Goal: Task Accomplishment & Management: Manage account settings

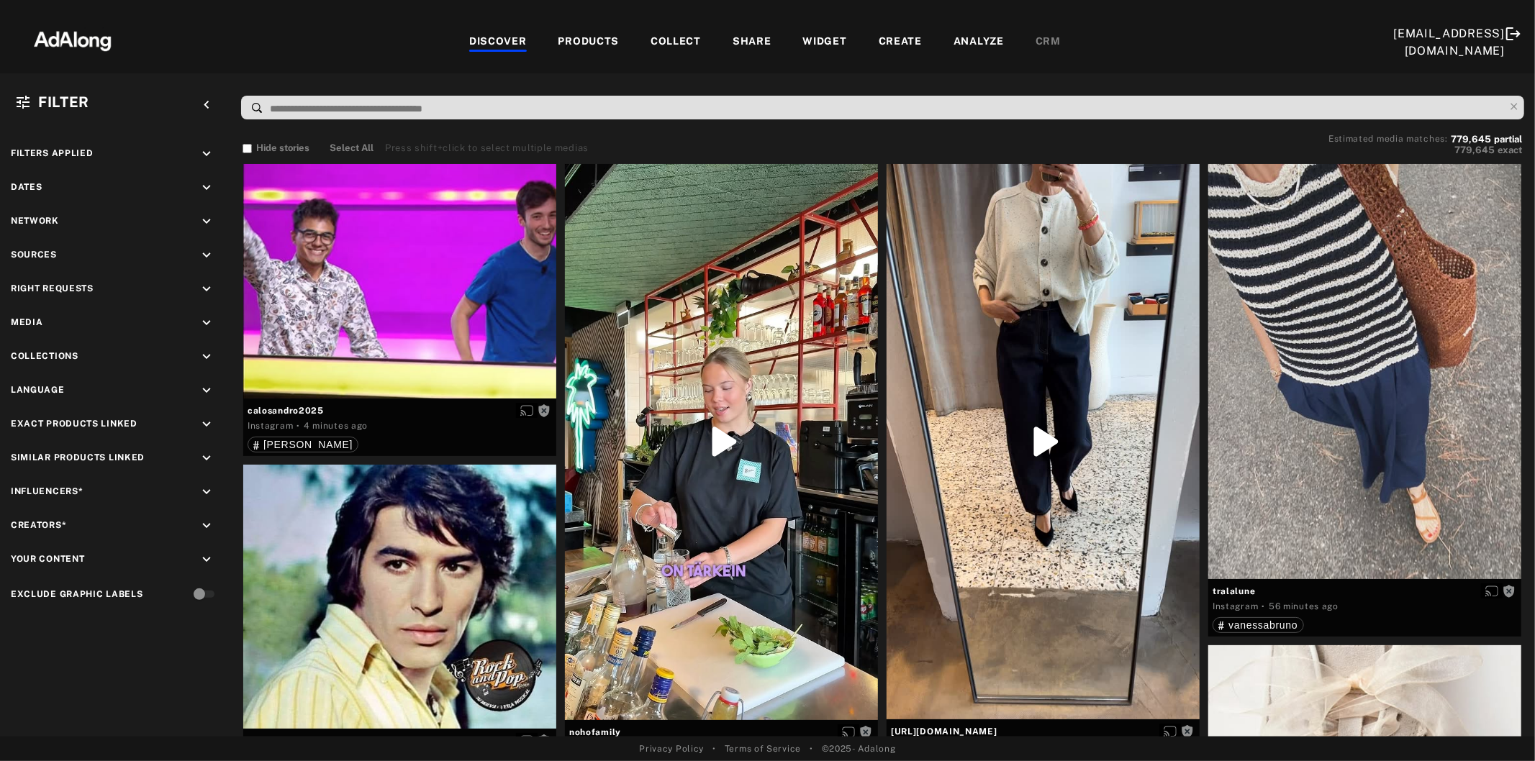
click at [209, 248] on icon "keyboard_arrow_down" at bounding box center [207, 255] width 16 height 16
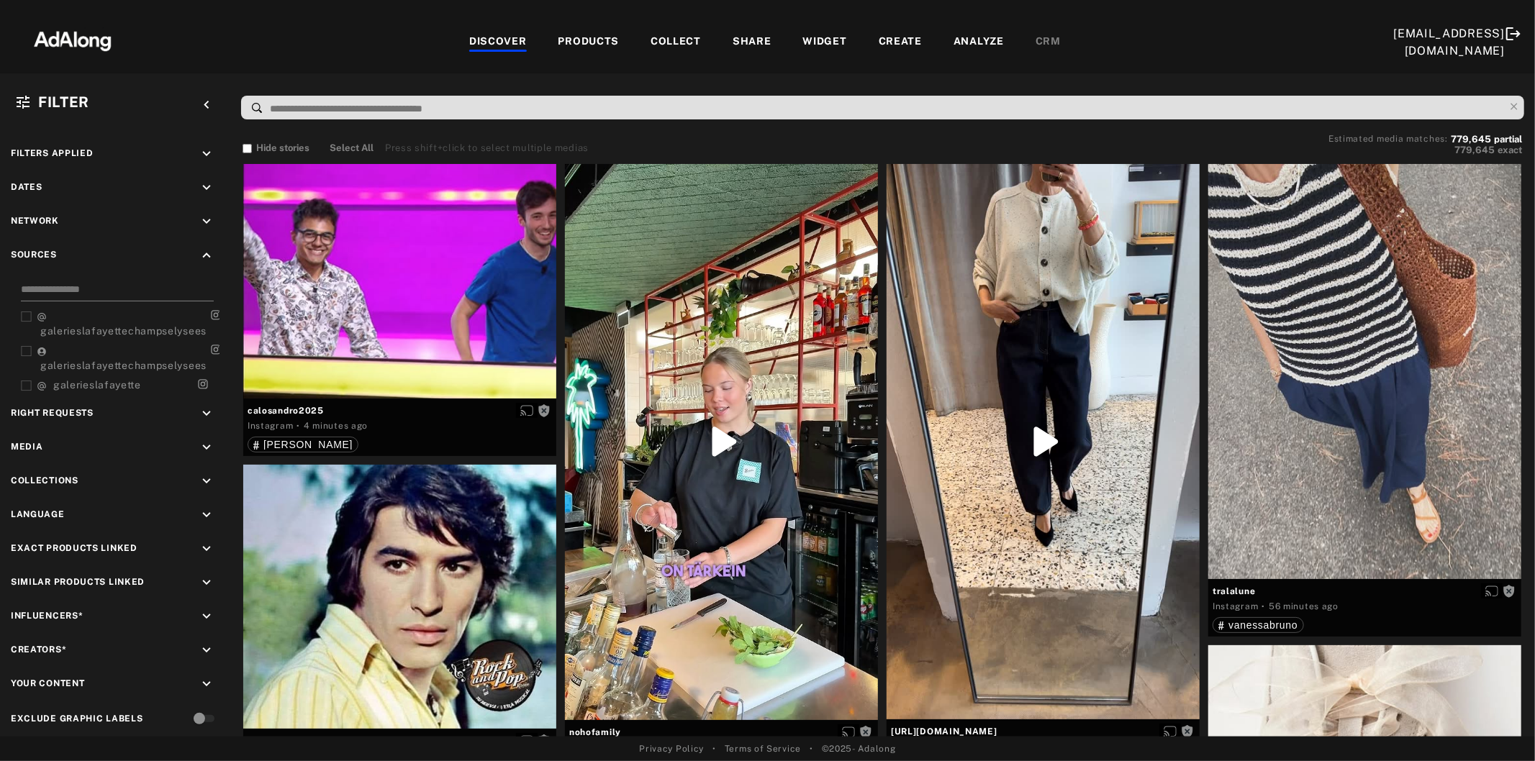
click at [98, 282] on input at bounding box center [117, 291] width 193 height 19
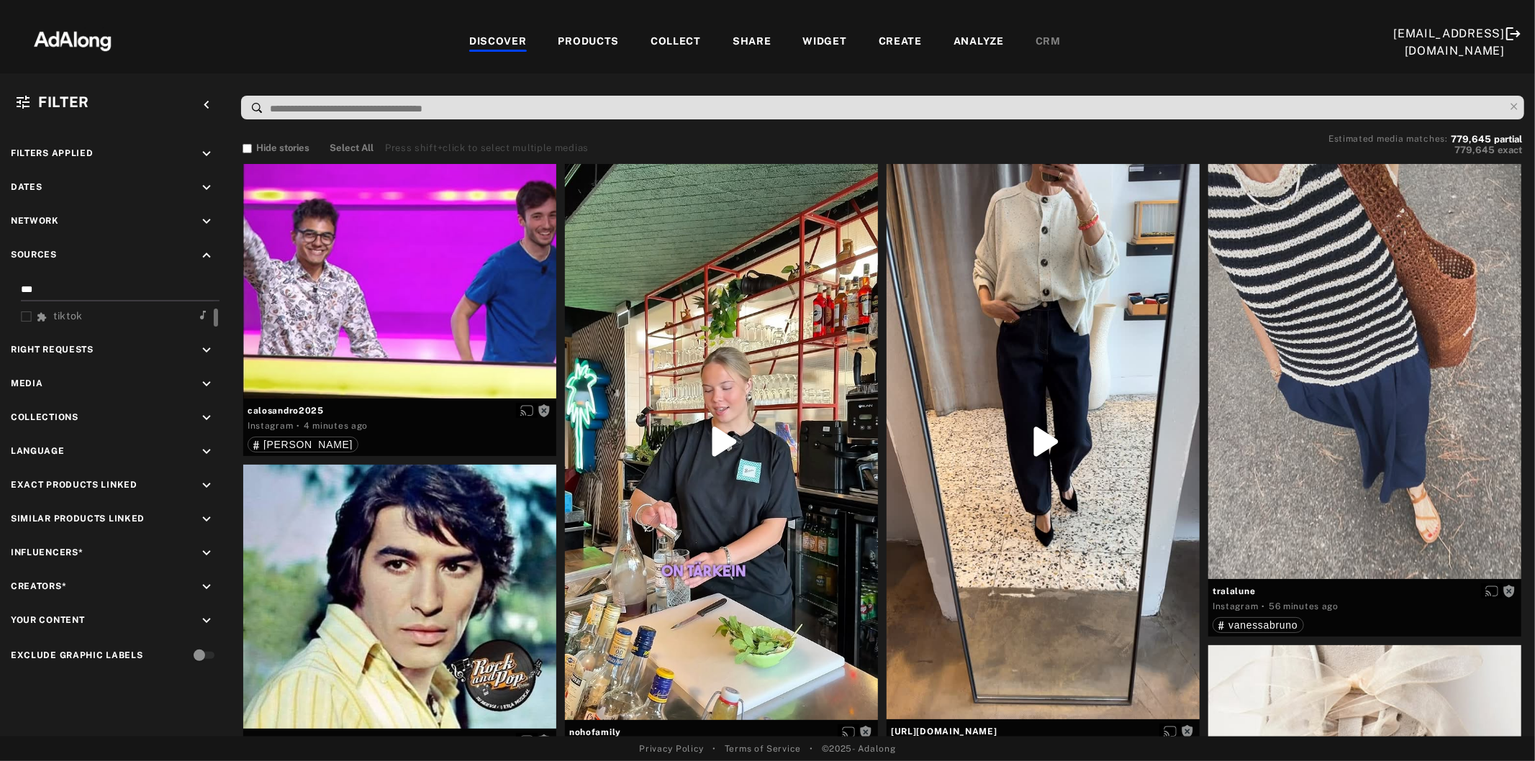
type input "***"
click at [86, 313] on div "tiktok" at bounding box center [62, 316] width 50 height 15
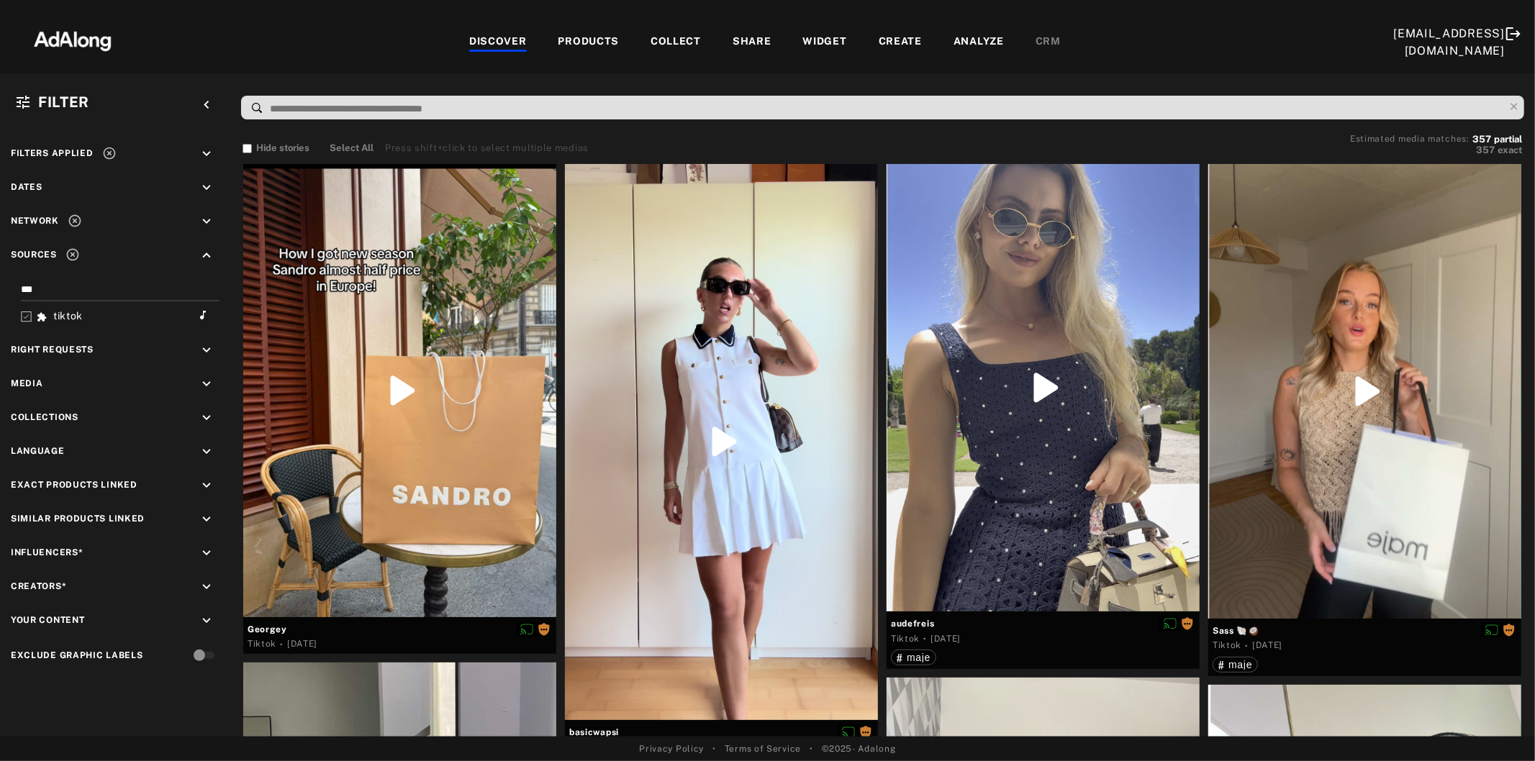
click at [209, 349] on icon "keyboard_arrow_down" at bounding box center [207, 350] width 16 height 16
click at [23, 399] on icon at bounding box center [26, 404] width 11 height 11
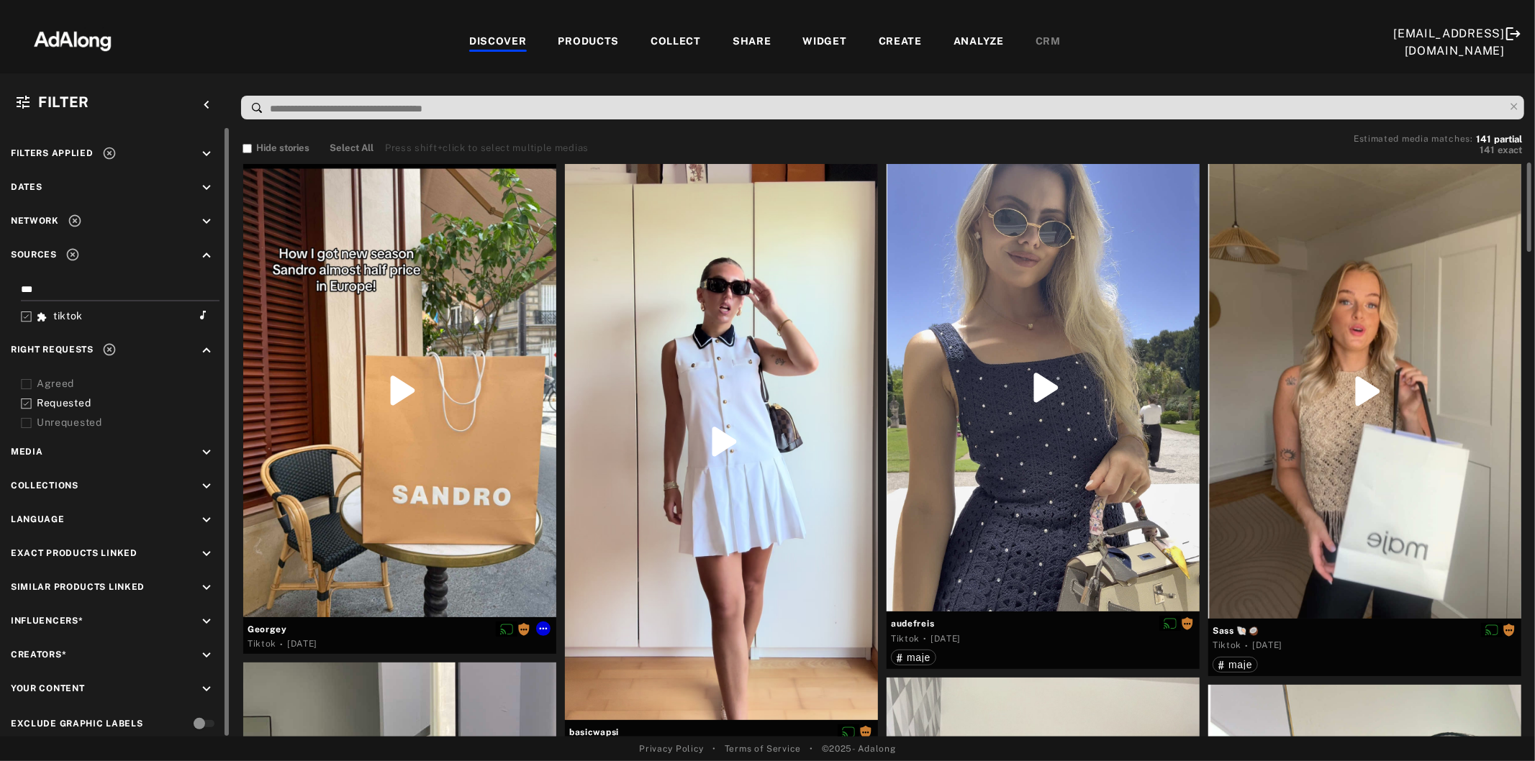
click at [417, 400] on div at bounding box center [399, 390] width 313 height 453
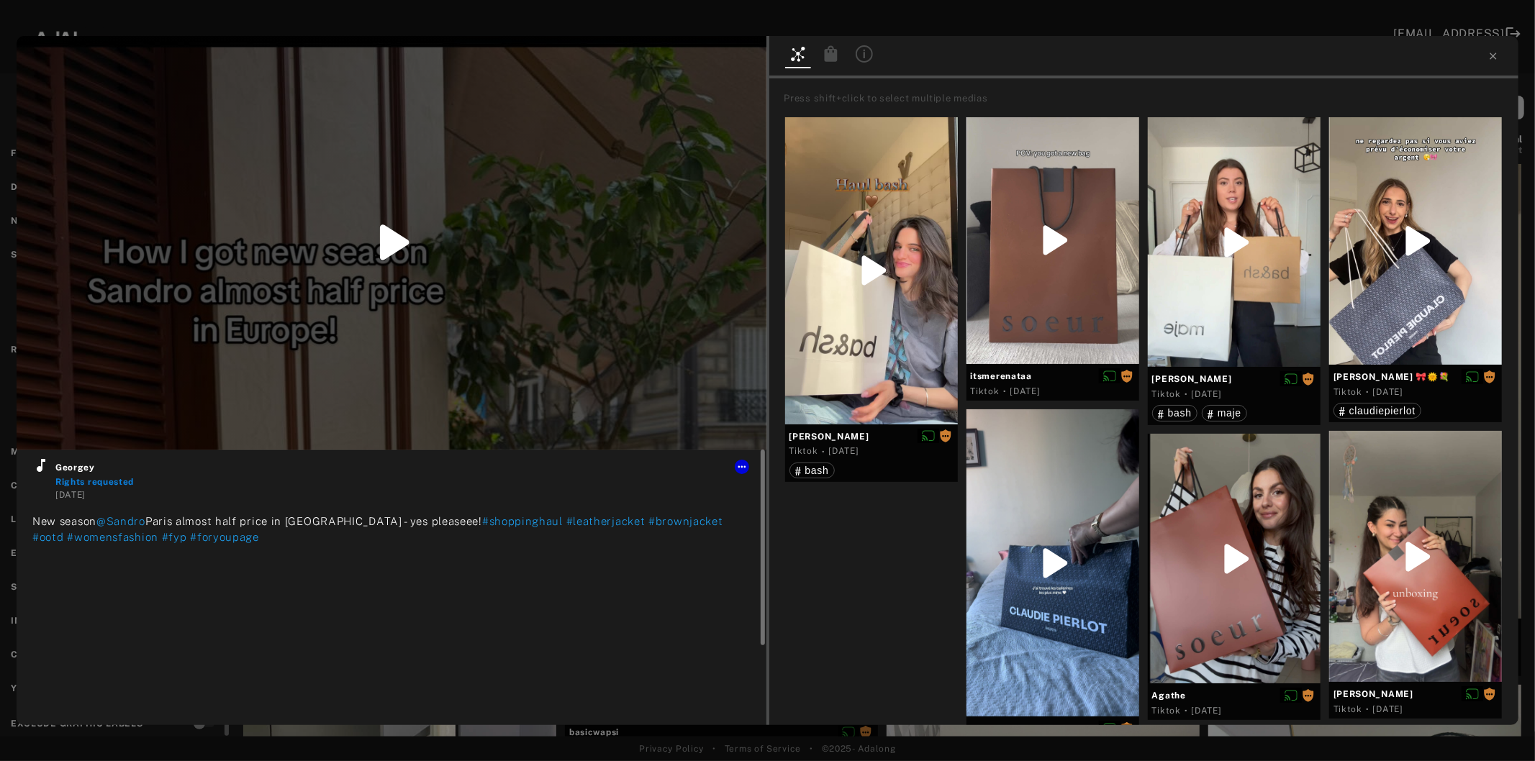
click at [40, 473] on icon at bounding box center [40, 465] width 17 height 17
click at [1489, 60] on icon at bounding box center [1493, 56] width 12 height 12
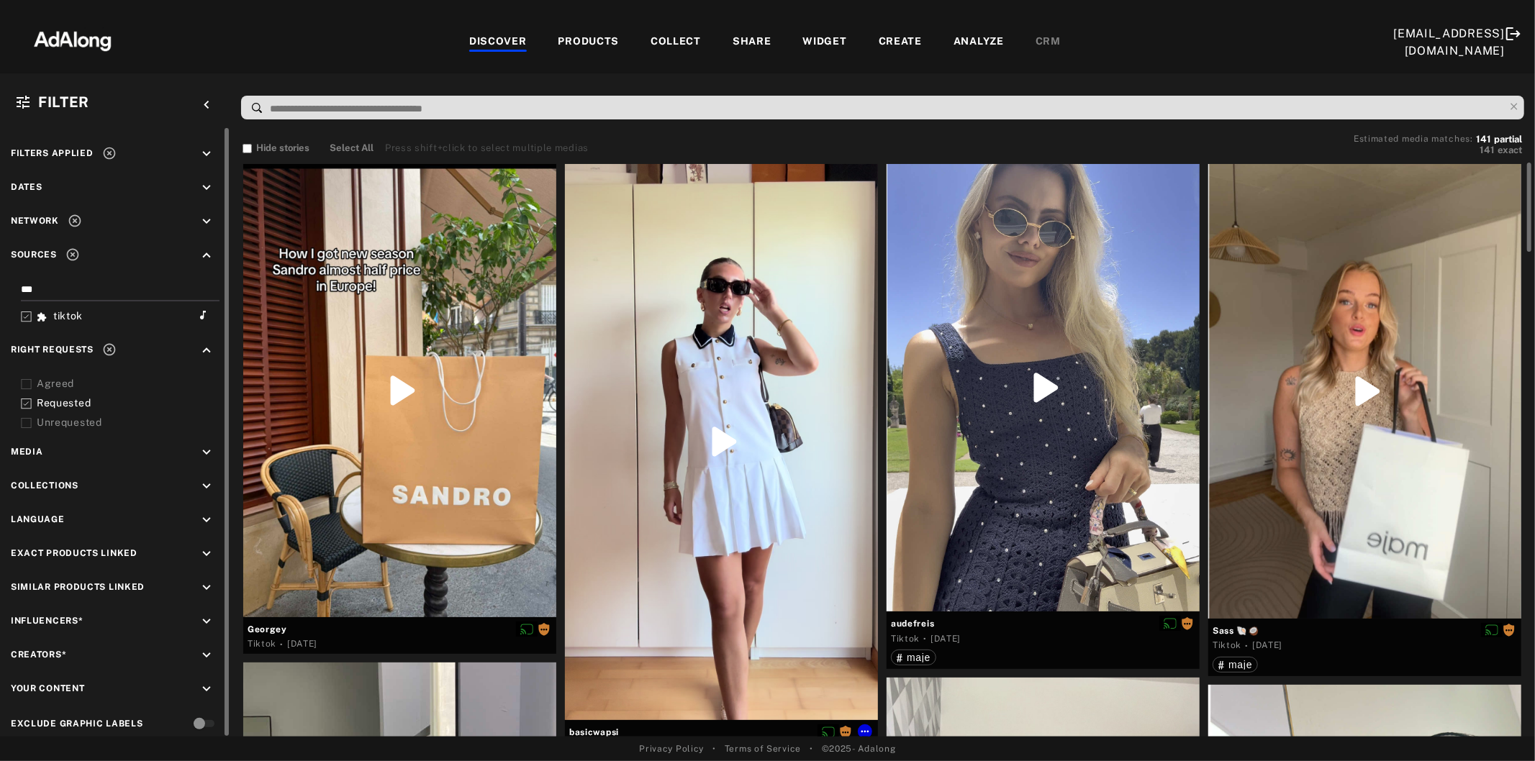
click at [799, 341] on div at bounding box center [721, 442] width 313 height 556
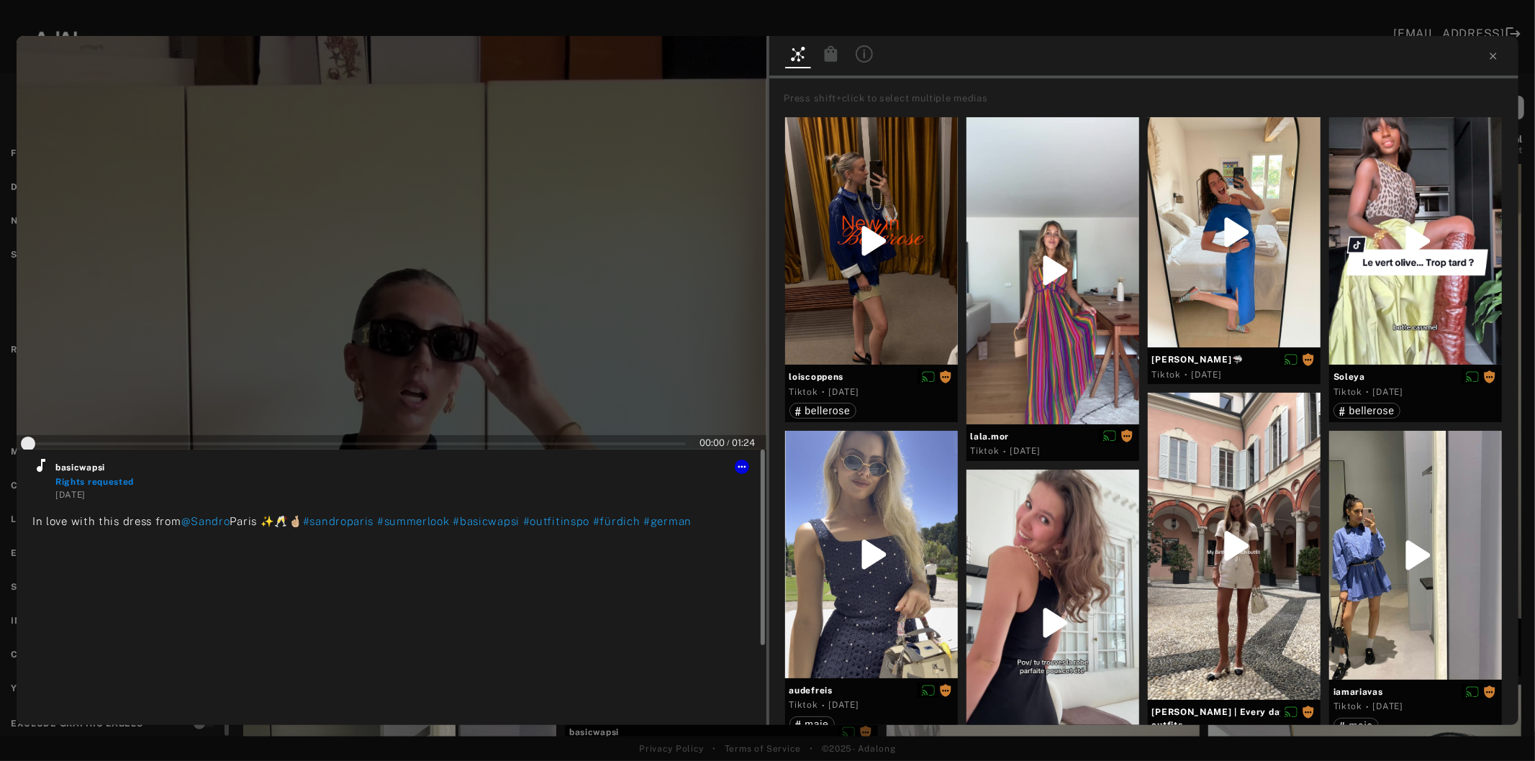
click at [45, 468] on icon at bounding box center [40, 465] width 17 height 17
type input "**"
click at [1495, 58] on icon at bounding box center [1493, 56] width 12 height 12
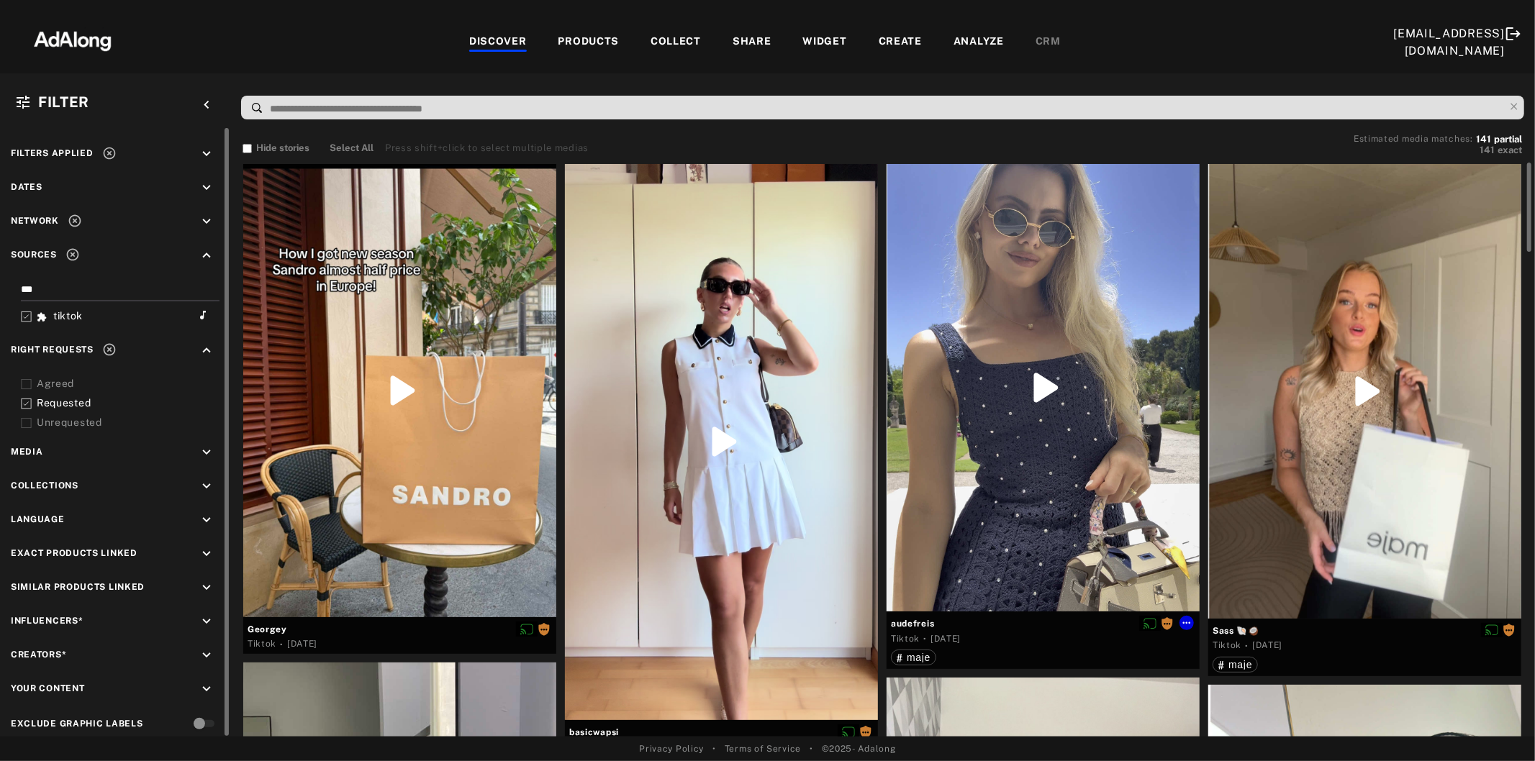
click at [1040, 350] on div at bounding box center [1042, 387] width 313 height 447
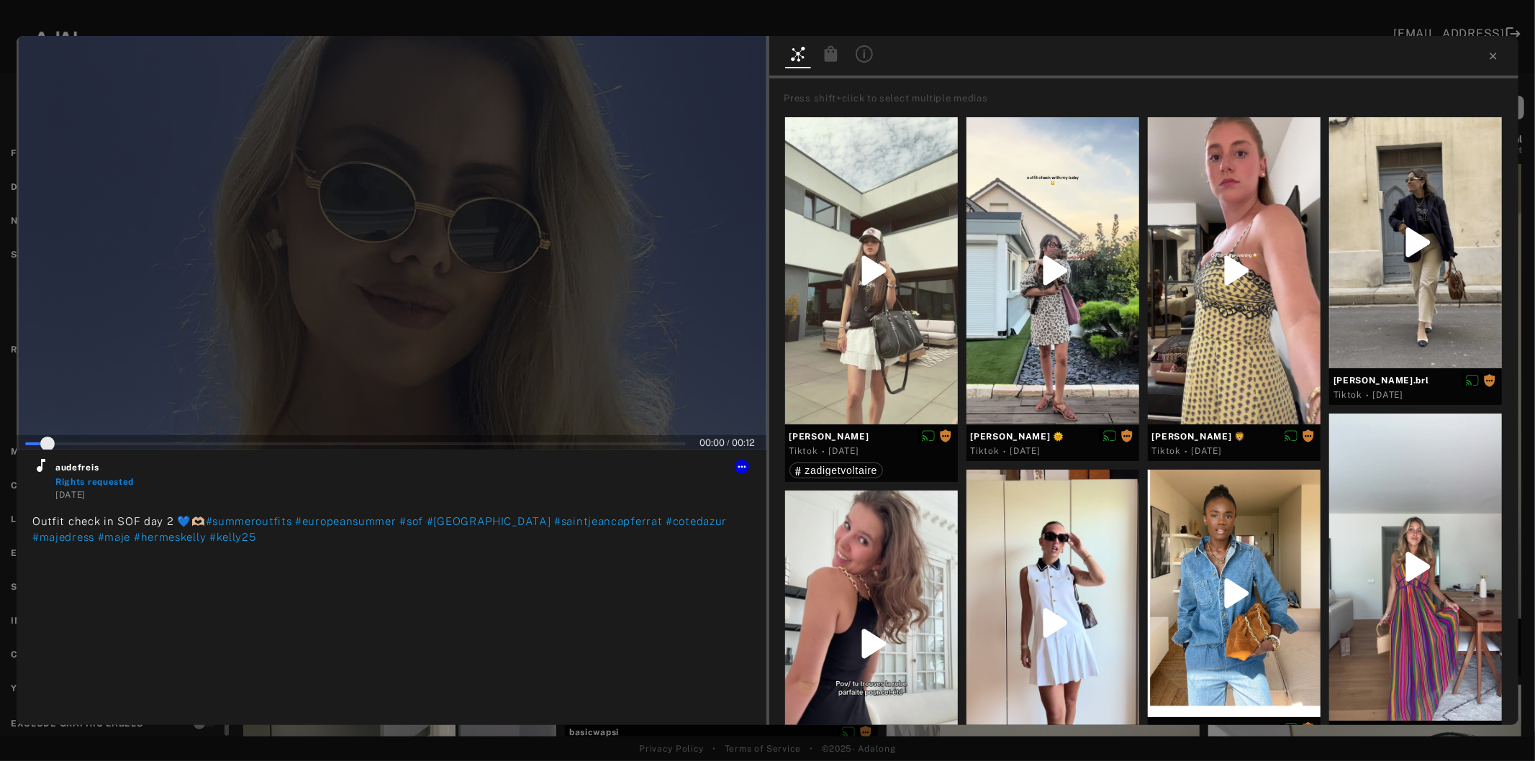
click at [428, 309] on div at bounding box center [392, 243] width 750 height 414
click at [43, 471] on icon at bounding box center [40, 465] width 17 height 17
type input "*"
click at [1496, 55] on icon at bounding box center [1493, 56] width 12 height 12
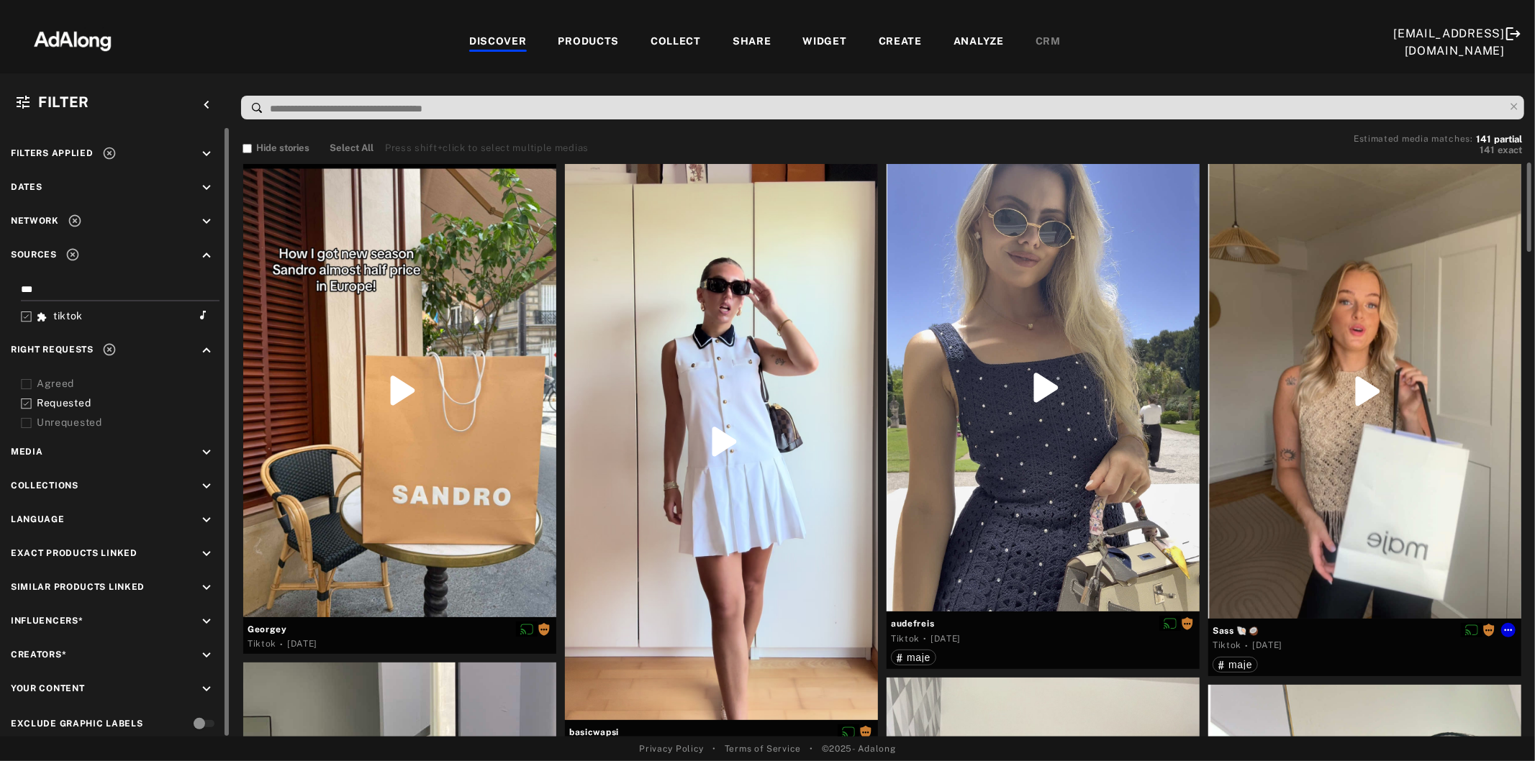
click at [1320, 406] on div at bounding box center [1364, 391] width 313 height 455
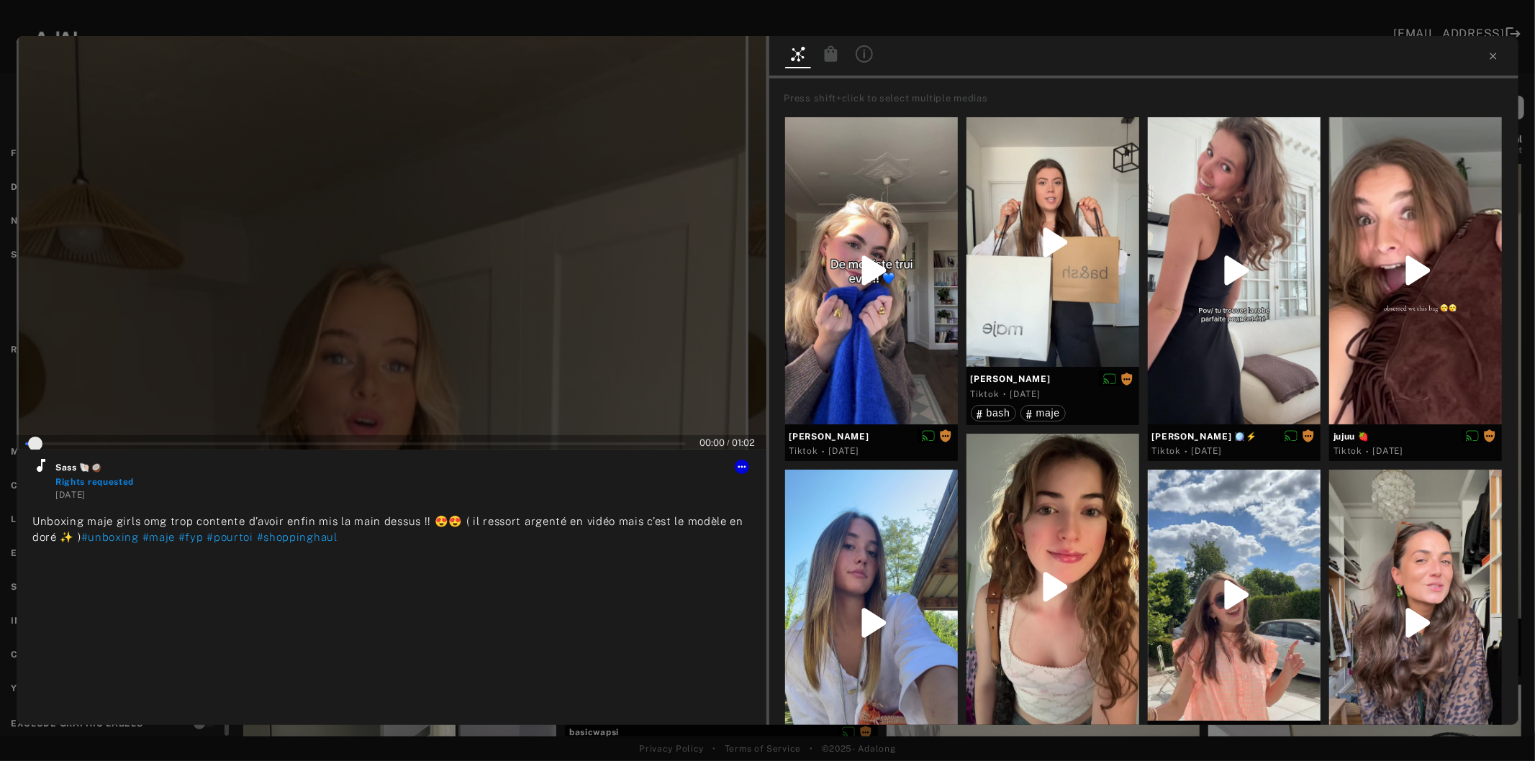
drag, startPoint x: 427, startPoint y: 299, endPoint x: 392, endPoint y: 322, distance: 42.1
click at [428, 299] on div at bounding box center [392, 243] width 750 height 414
click at [40, 461] on icon at bounding box center [40, 465] width 17 height 17
type input "*"
click at [1495, 54] on icon at bounding box center [1493, 56] width 12 height 12
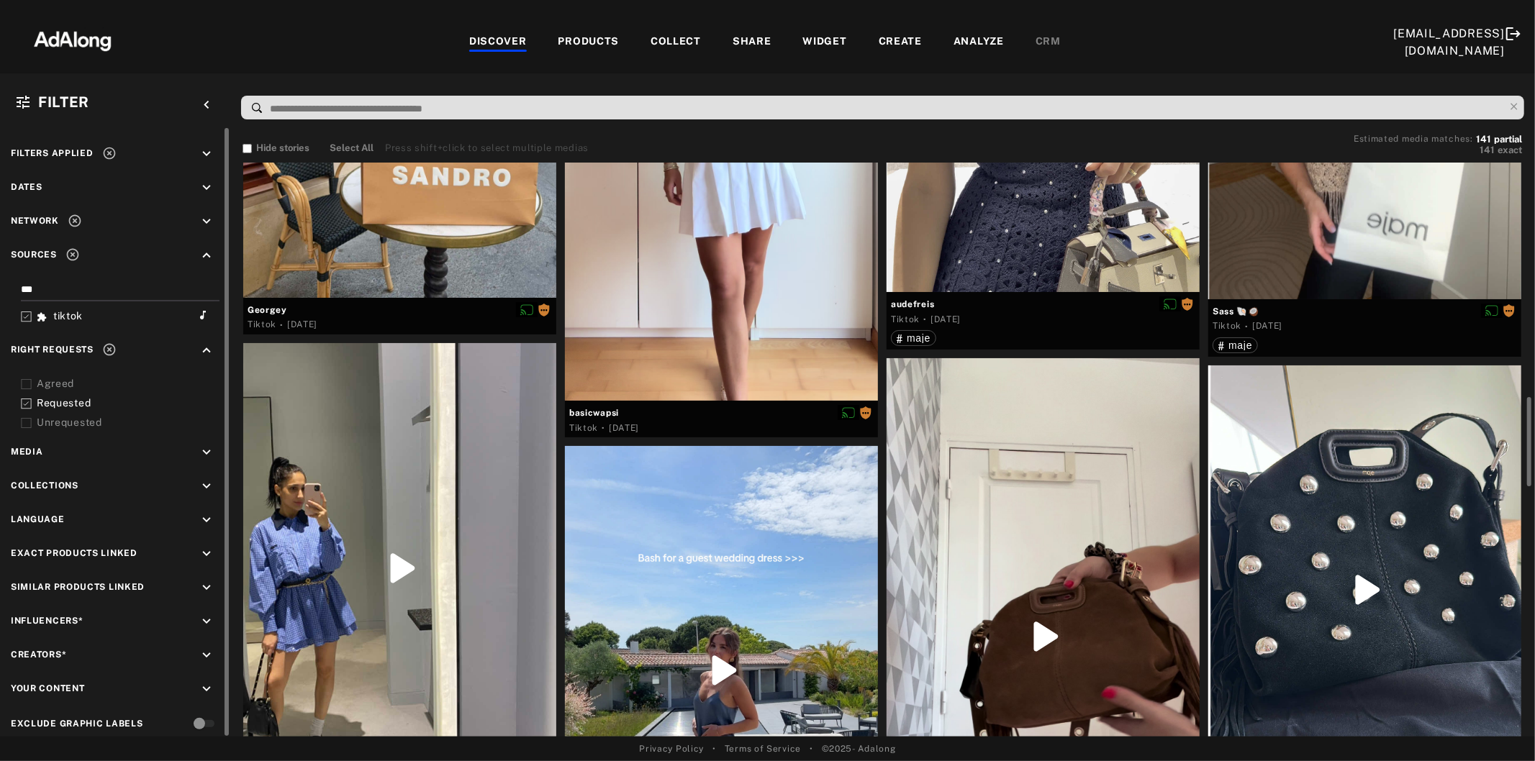
scroll to position [479, 0]
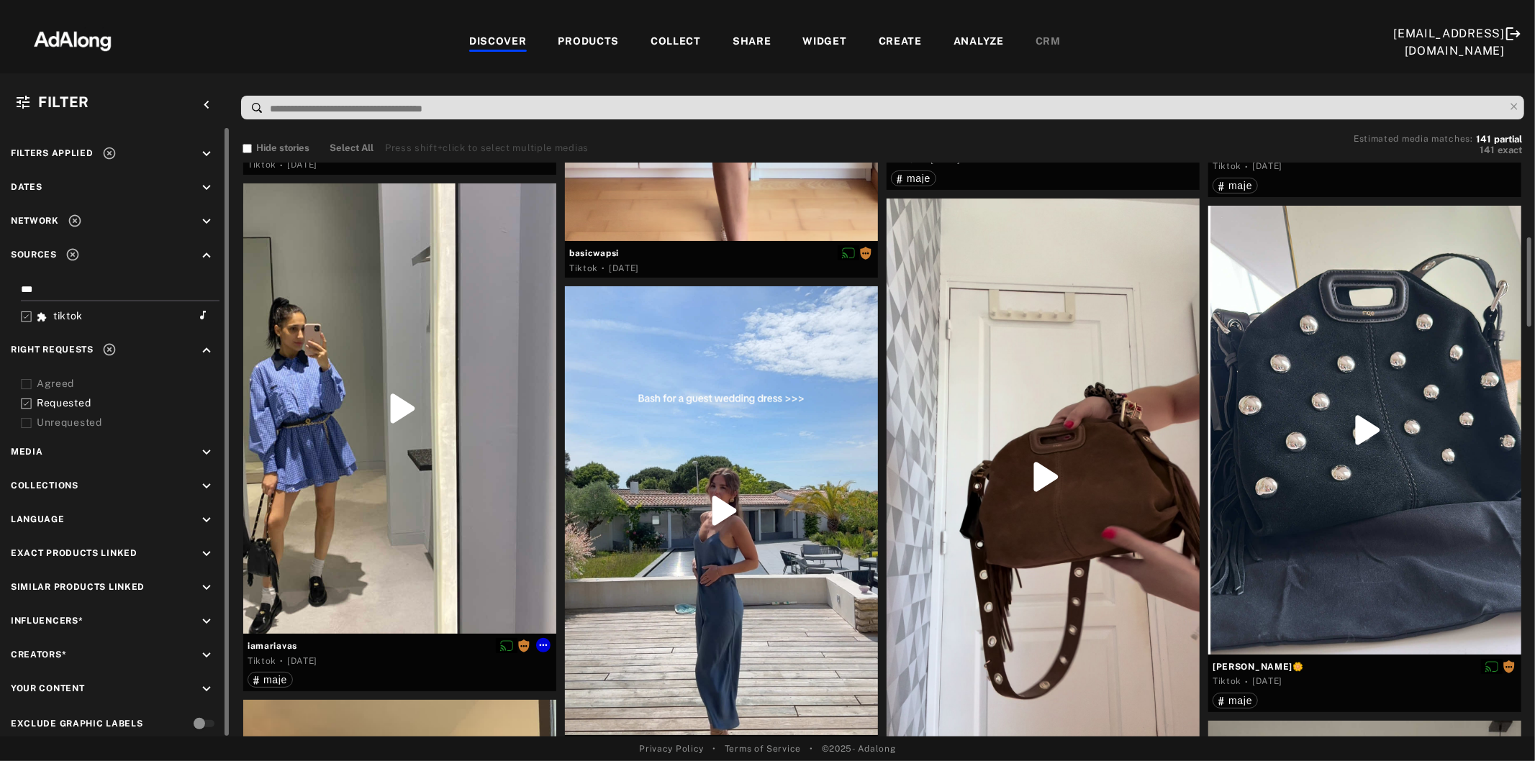
click at [365, 547] on div at bounding box center [399, 408] width 313 height 450
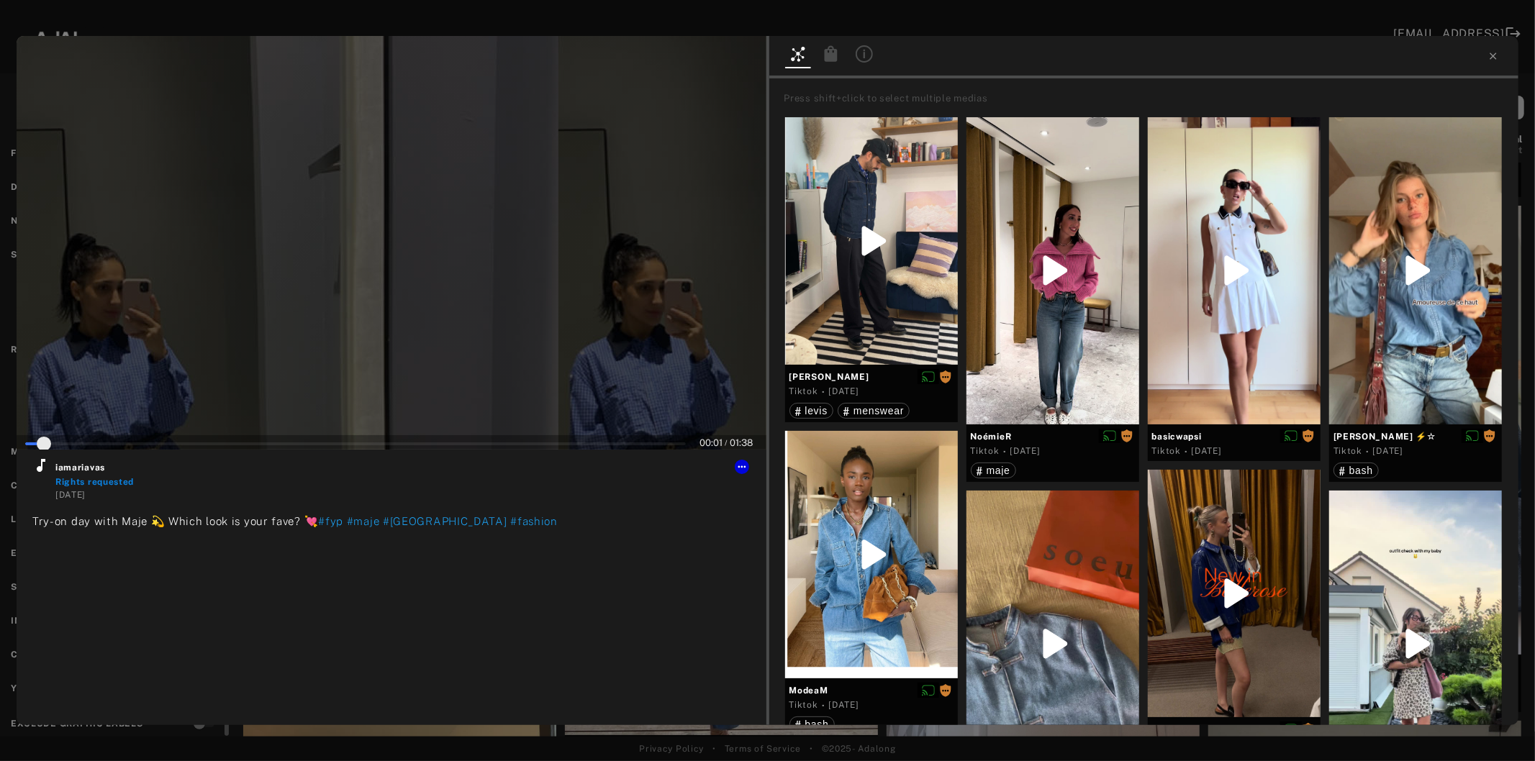
click at [376, 319] on div at bounding box center [392, 243] width 750 height 414
click at [37, 469] on icon at bounding box center [41, 465] width 9 height 13
type input "*"
click at [1492, 55] on icon at bounding box center [1493, 56] width 12 height 12
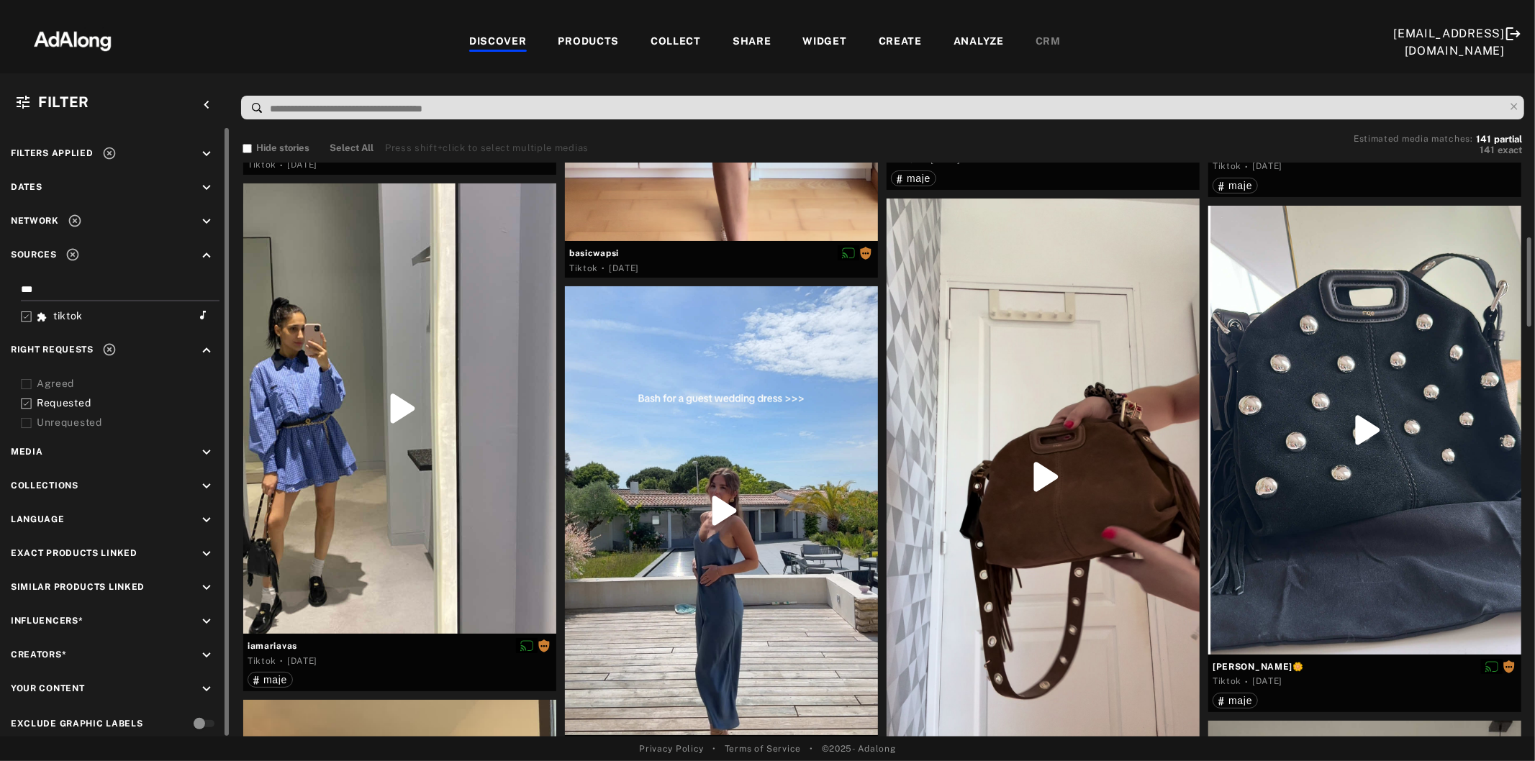
click at [718, 460] on div at bounding box center [721, 510] width 313 height 449
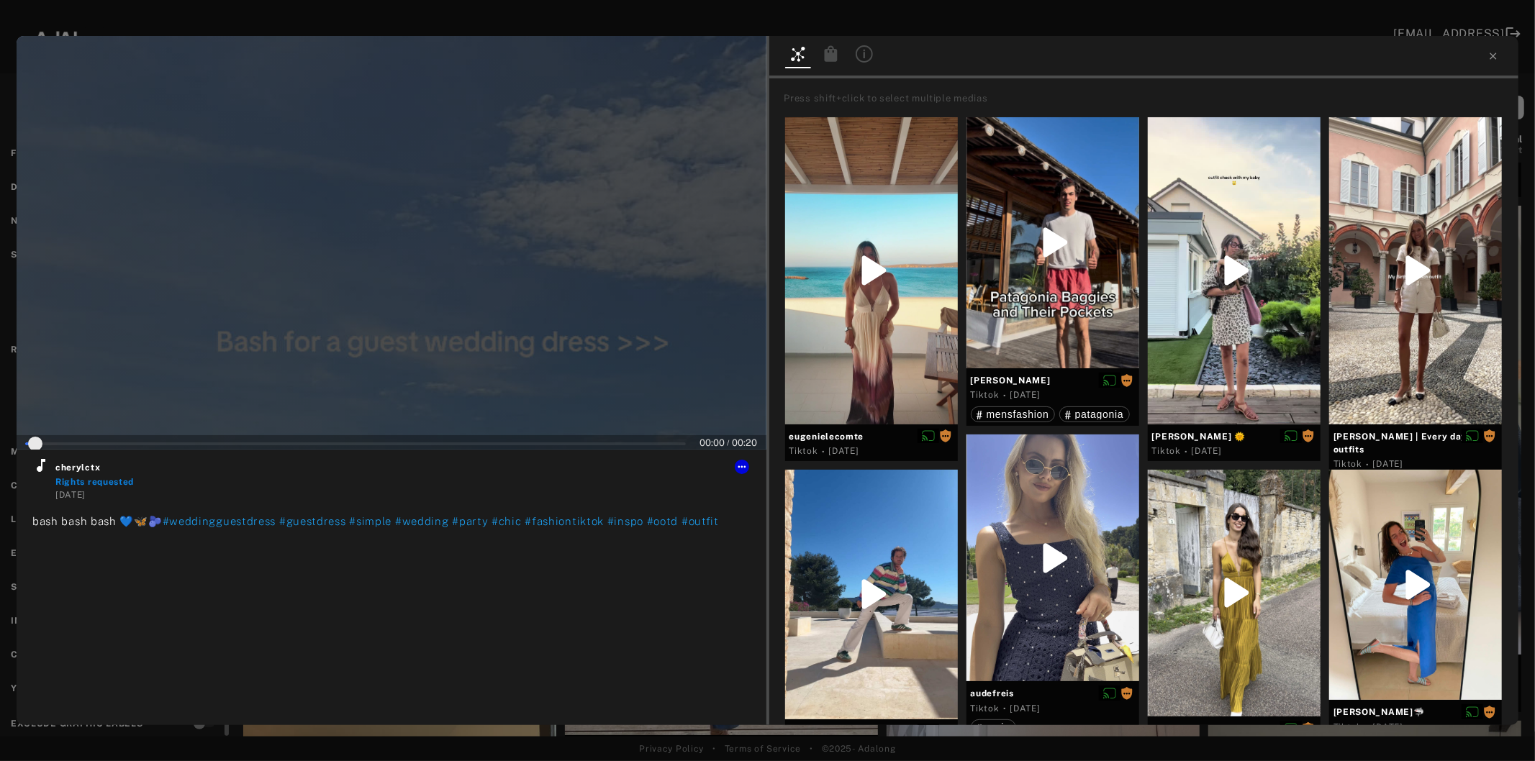
click at [436, 347] on div at bounding box center [392, 243] width 750 height 414
click at [40, 471] on icon at bounding box center [41, 465] width 9 height 13
type input "*"
click at [1494, 50] on icon at bounding box center [1493, 56] width 12 height 12
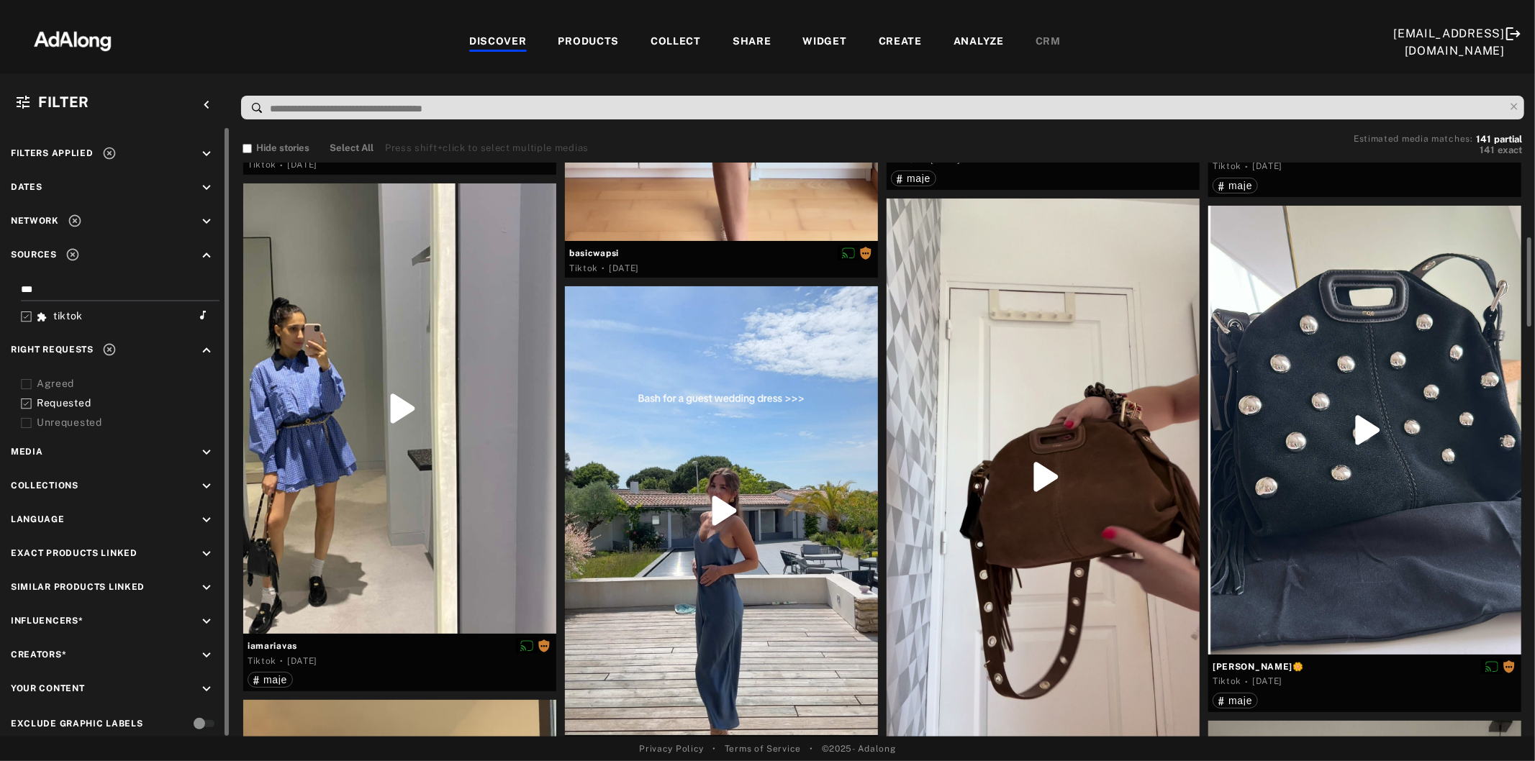
click at [1002, 478] on div at bounding box center [1042, 477] width 313 height 556
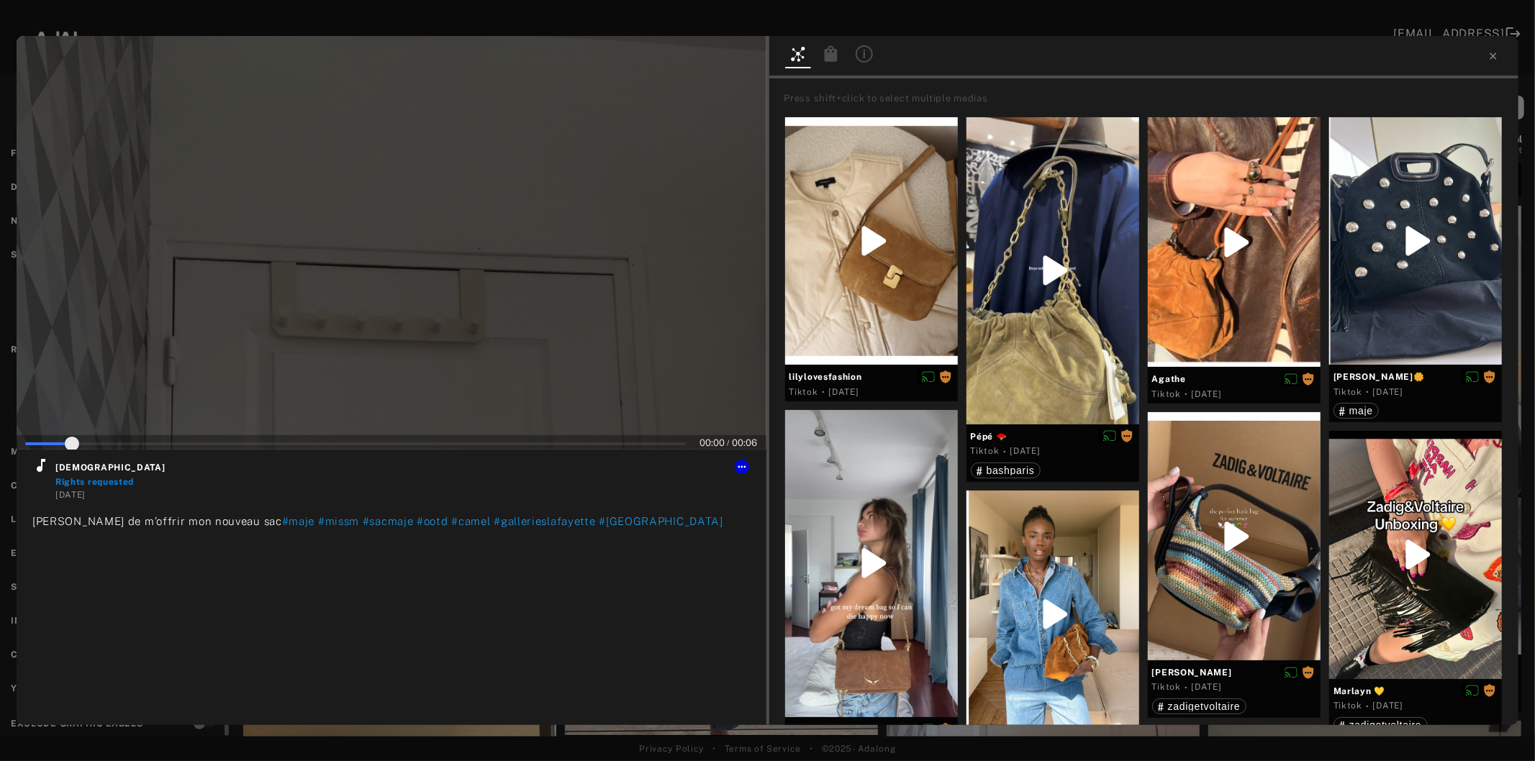
click at [428, 349] on div at bounding box center [392, 243] width 750 height 414
click at [44, 470] on icon at bounding box center [40, 465] width 17 height 17
type input "*"
click at [1490, 60] on icon at bounding box center [1493, 56] width 12 height 12
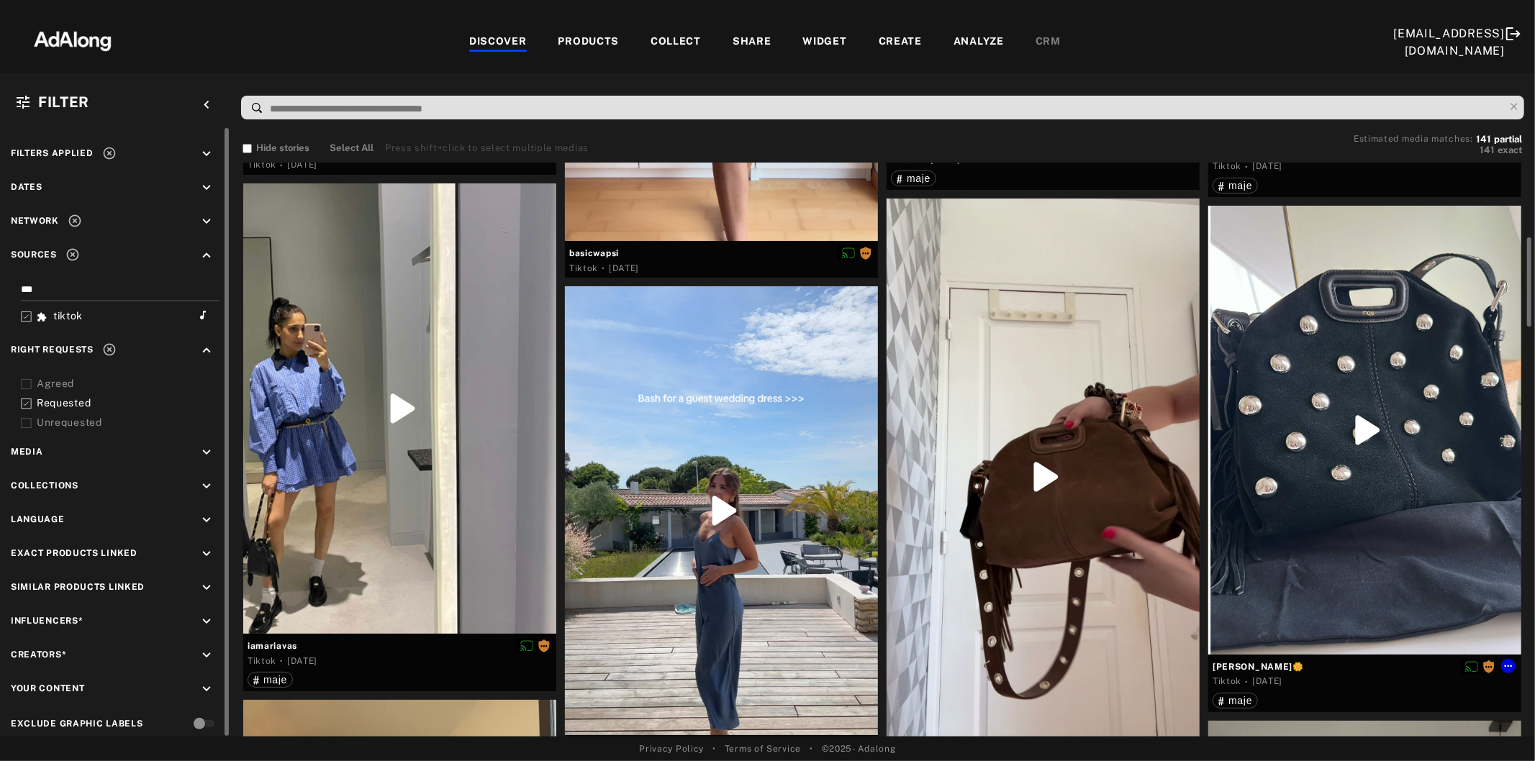
click at [1400, 411] on div at bounding box center [1364, 430] width 313 height 449
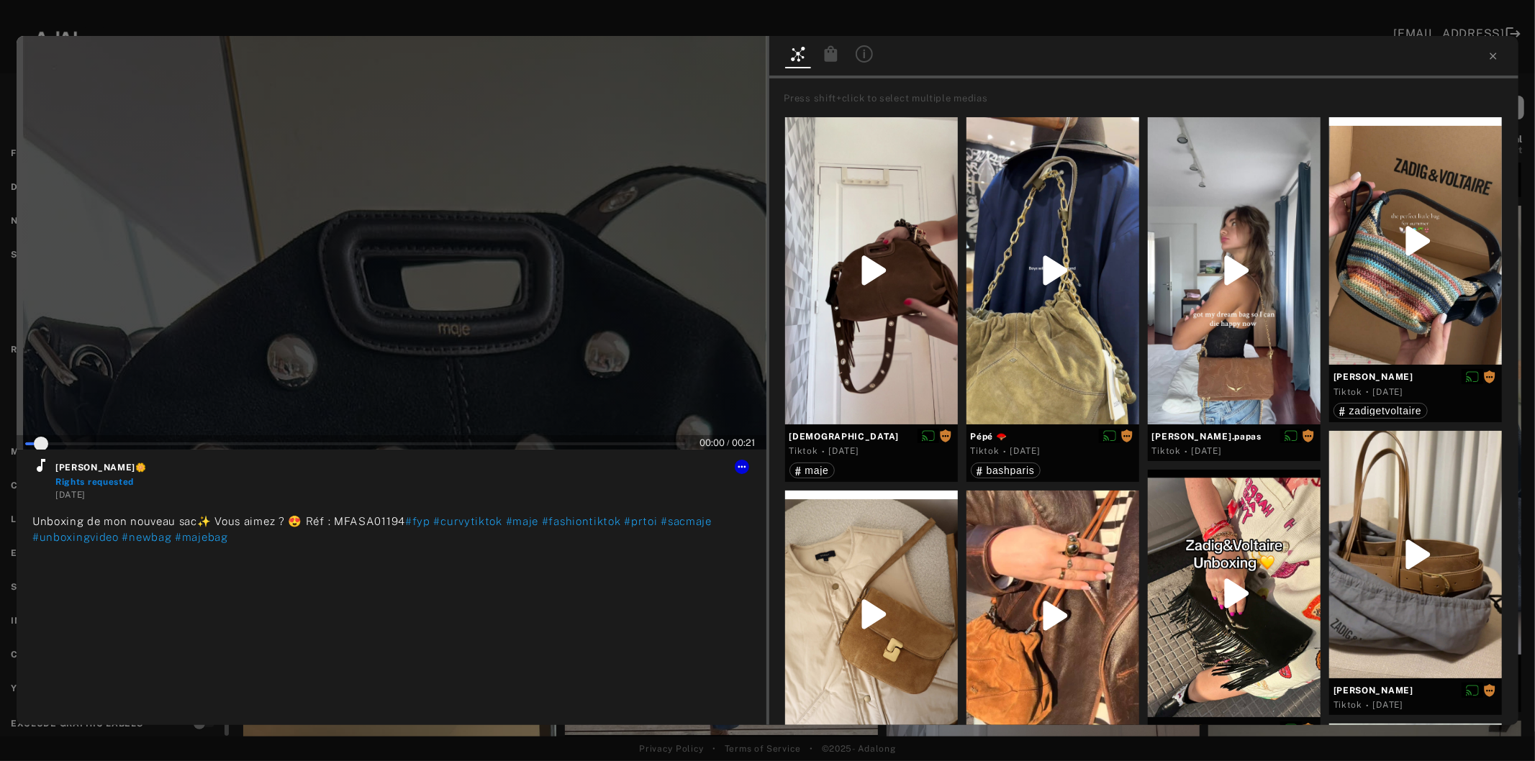
click at [442, 314] on div at bounding box center [392, 243] width 750 height 414
click at [39, 468] on icon at bounding box center [41, 465] width 9 height 13
click at [1499, 55] on div at bounding box center [1144, 57] width 750 height 42
type input "*"
click at [1496, 55] on icon at bounding box center [1493, 56] width 12 height 12
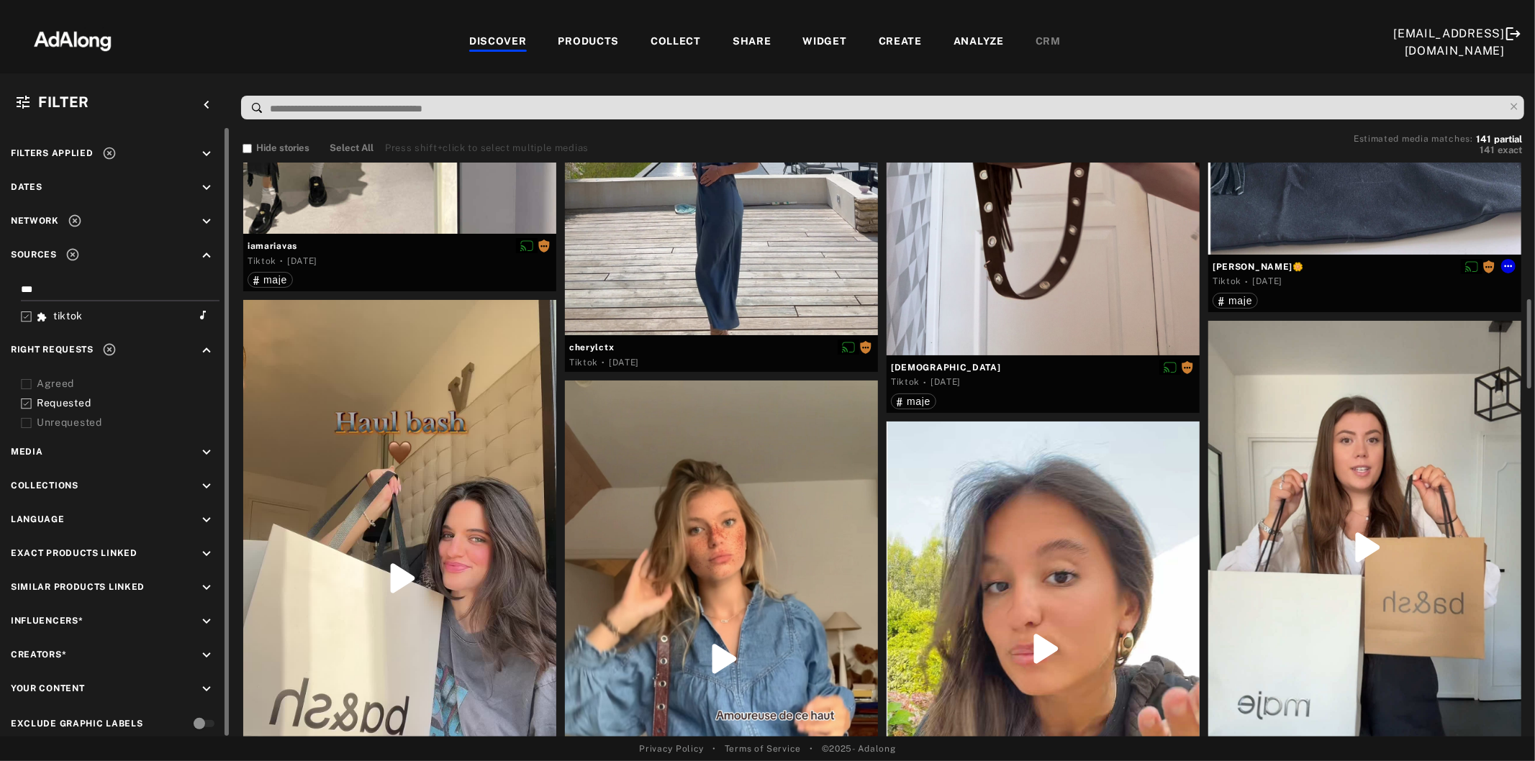
scroll to position [1039, 0]
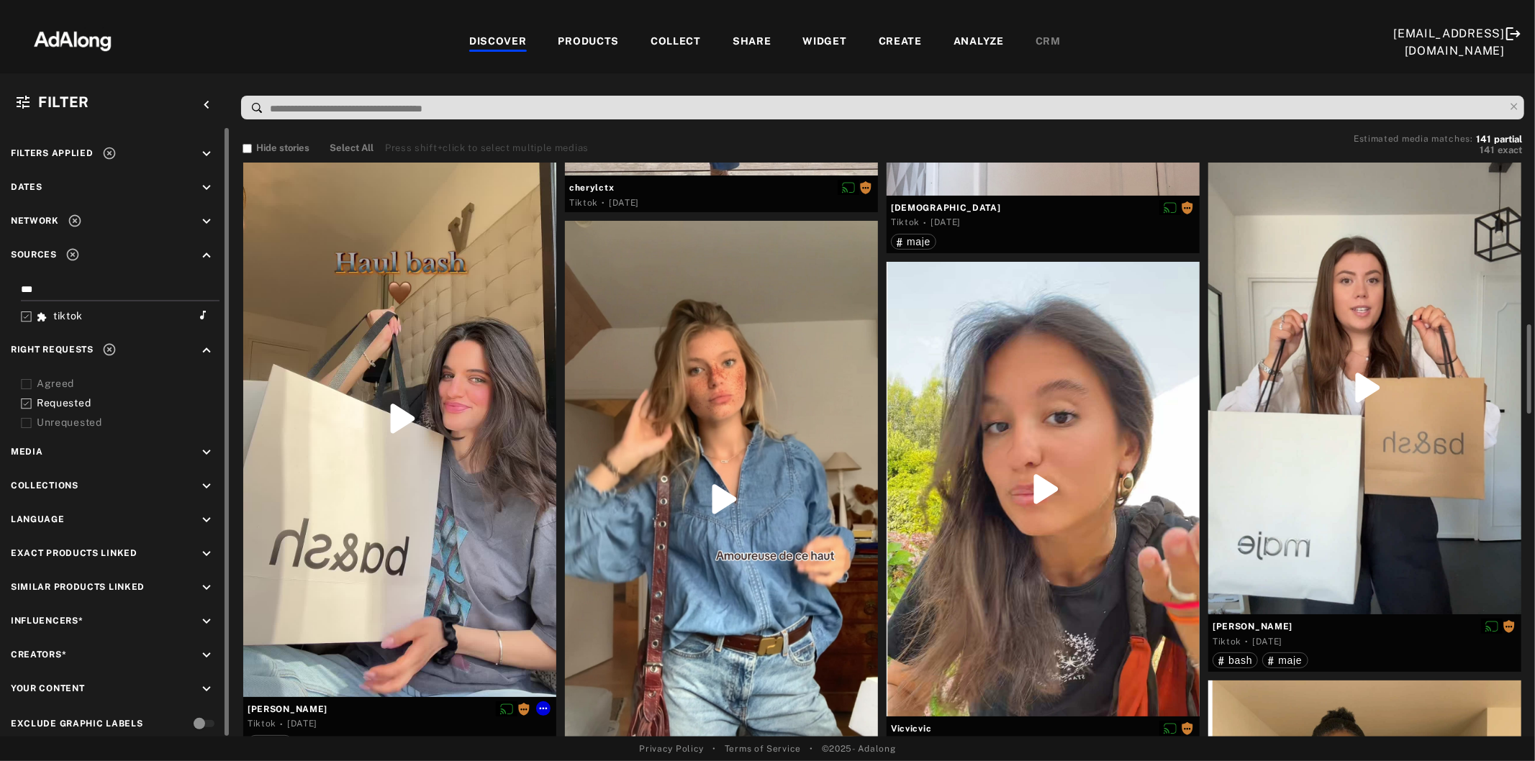
click at [412, 506] on div at bounding box center [399, 418] width 313 height 556
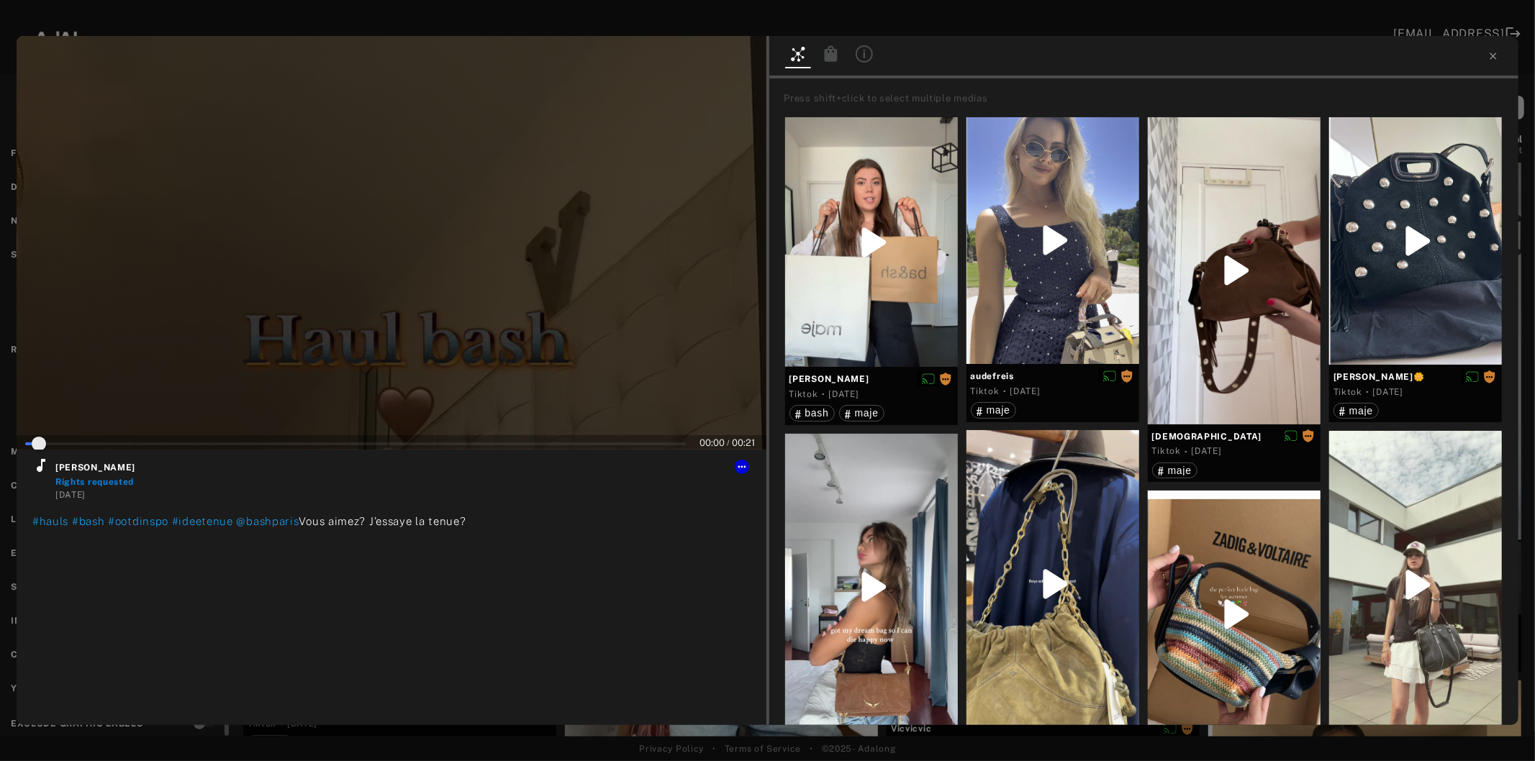
click at [400, 308] on div at bounding box center [392, 243] width 750 height 414
click at [40, 470] on icon at bounding box center [41, 465] width 9 height 13
click at [742, 464] on icon at bounding box center [742, 467] width 12 height 12
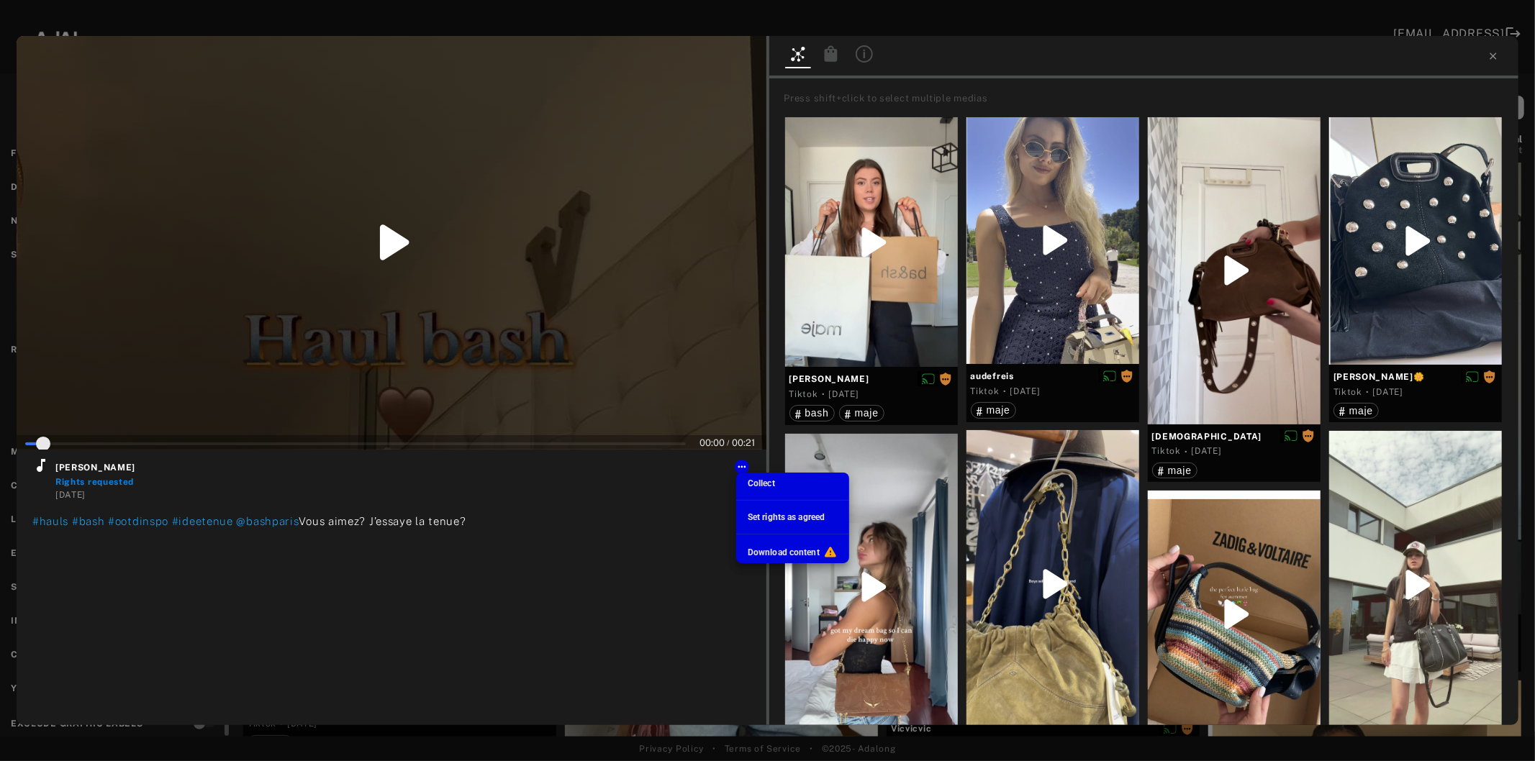
click at [754, 515] on span "Set rights as agreed" at bounding box center [785, 517] width 77 height 10
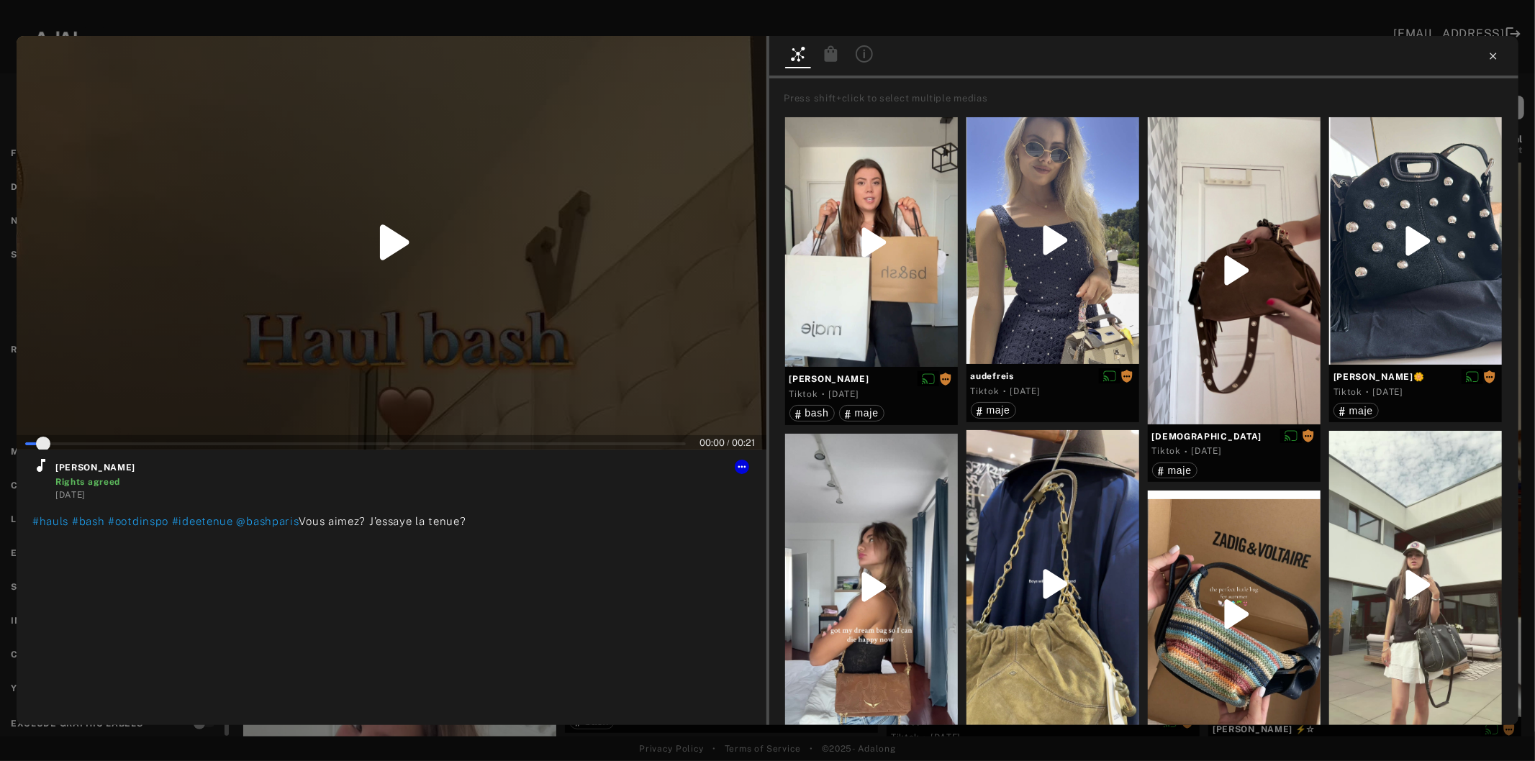
type input "*"
click at [1494, 60] on icon at bounding box center [1493, 56] width 12 height 12
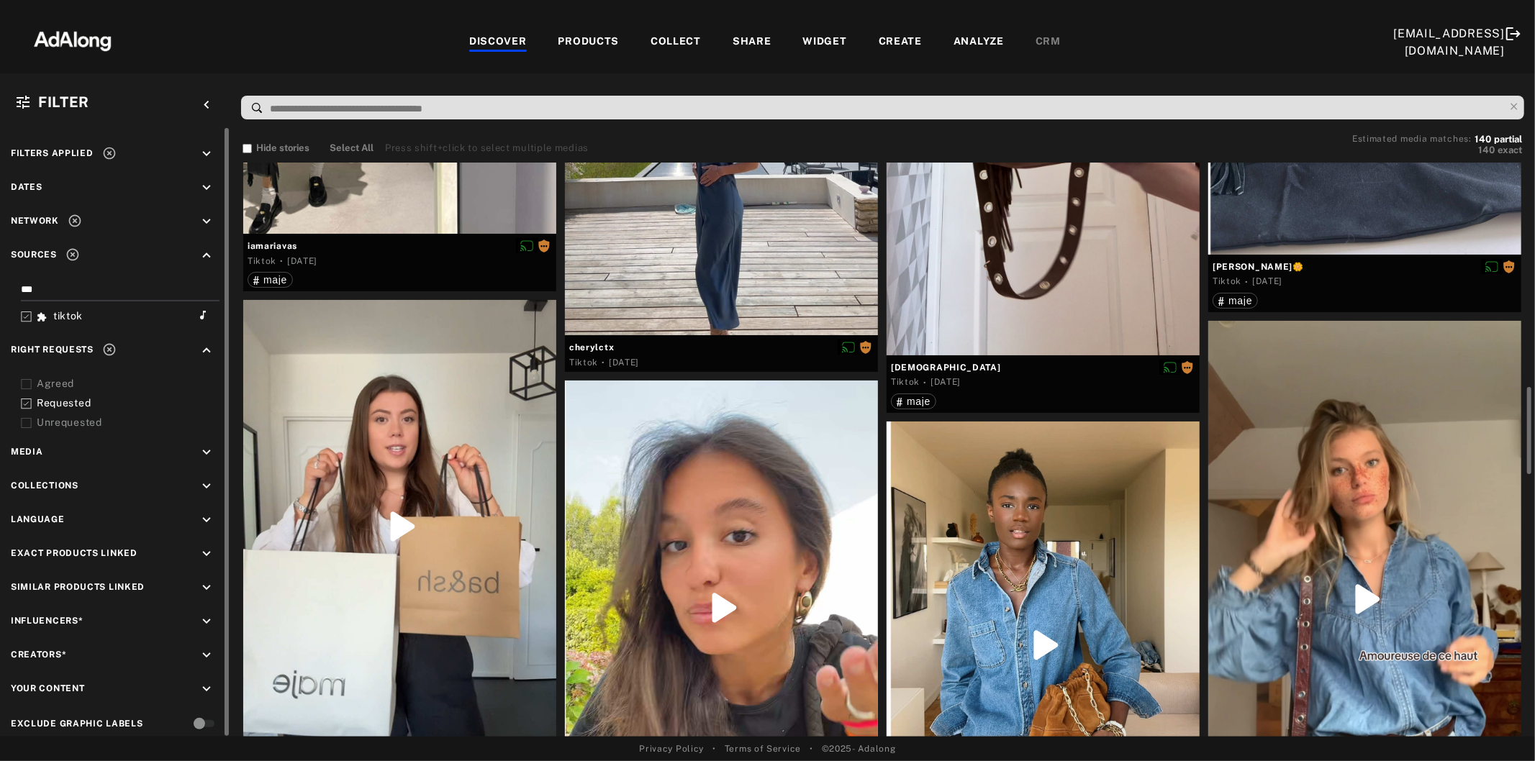
scroll to position [959, 0]
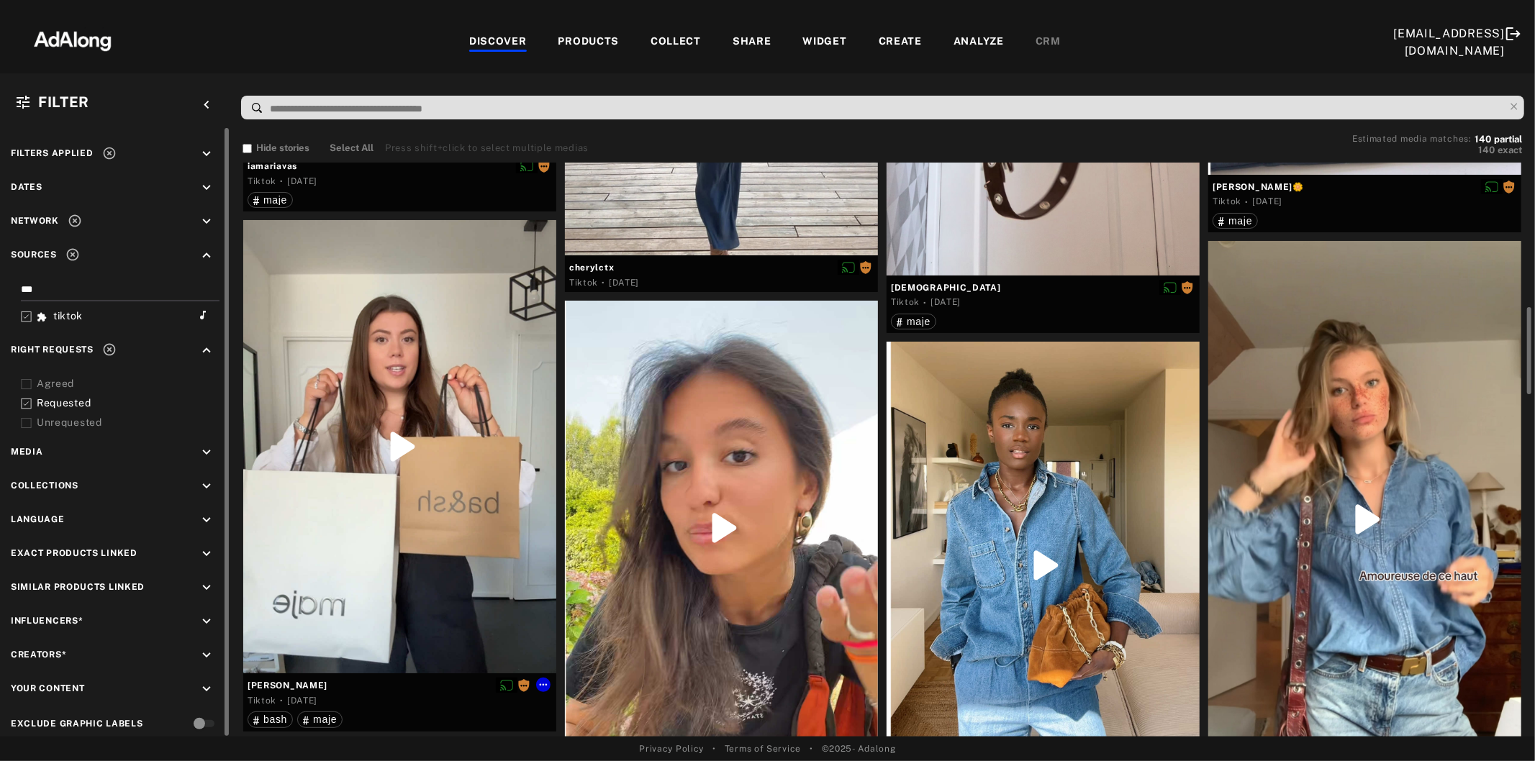
click at [351, 550] on div at bounding box center [399, 446] width 313 height 453
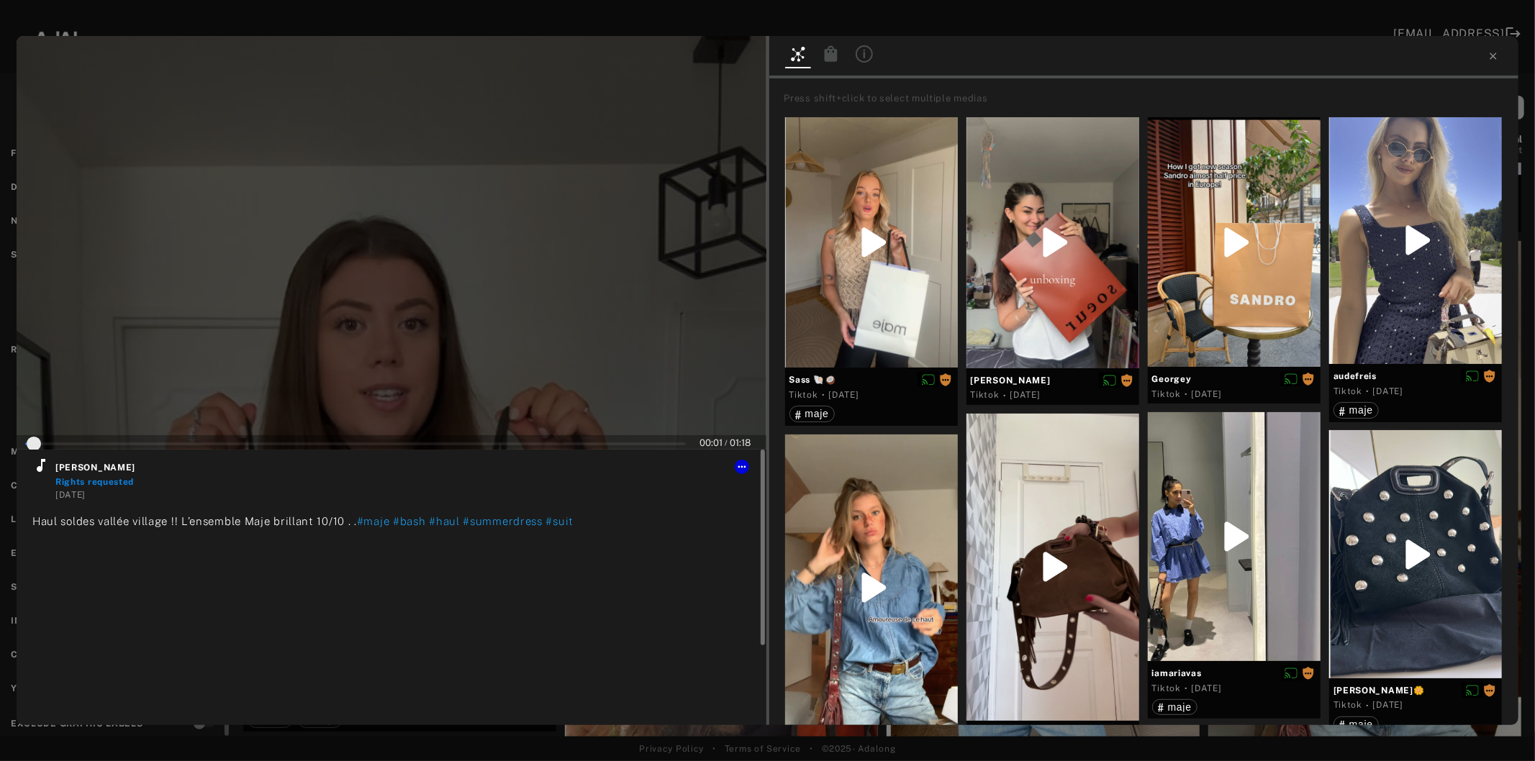
click at [37, 468] on icon at bounding box center [40, 465] width 17 height 17
type input "**"
click at [1489, 50] on icon at bounding box center [1493, 56] width 12 height 12
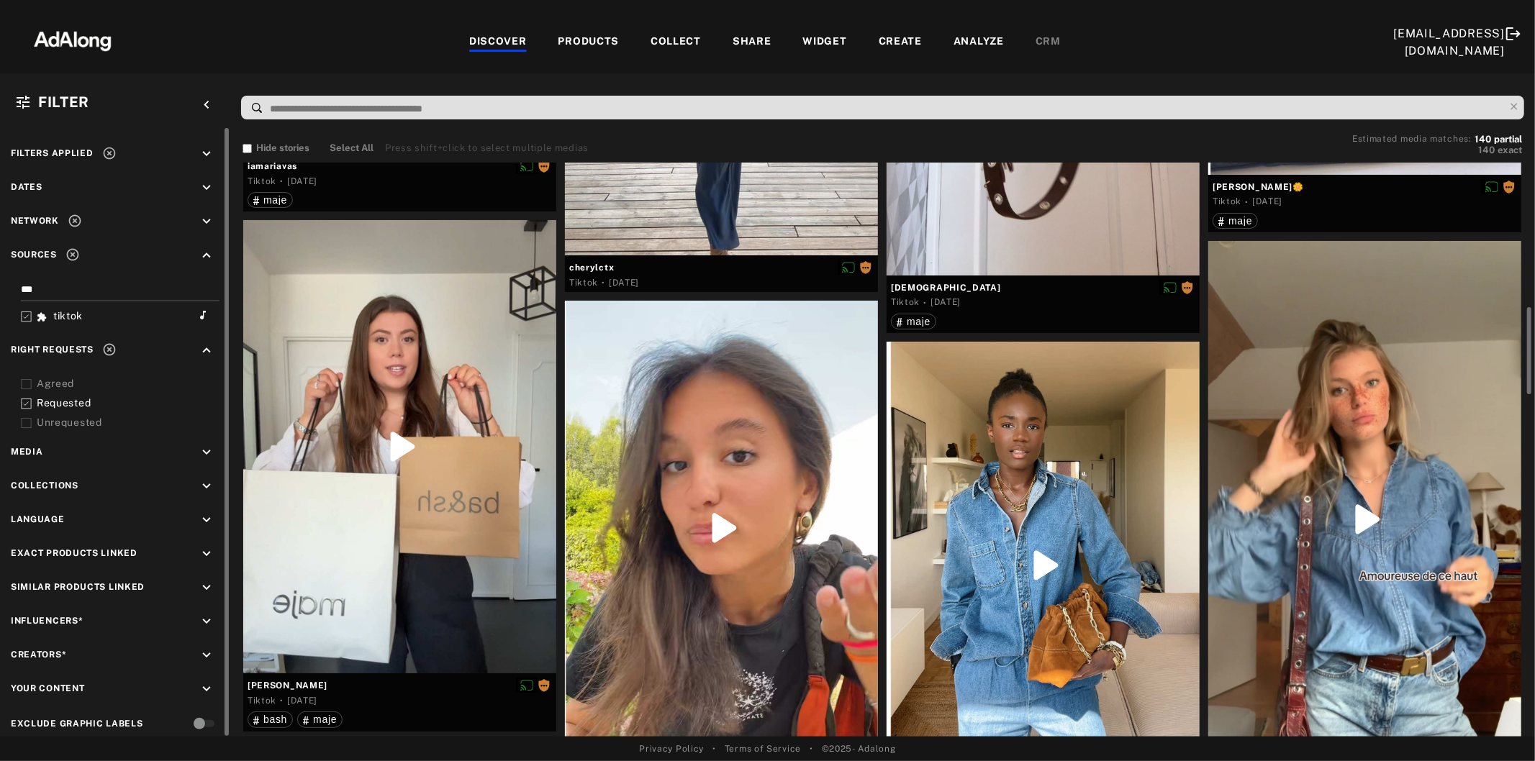
click at [792, 547] on div at bounding box center [721, 528] width 313 height 455
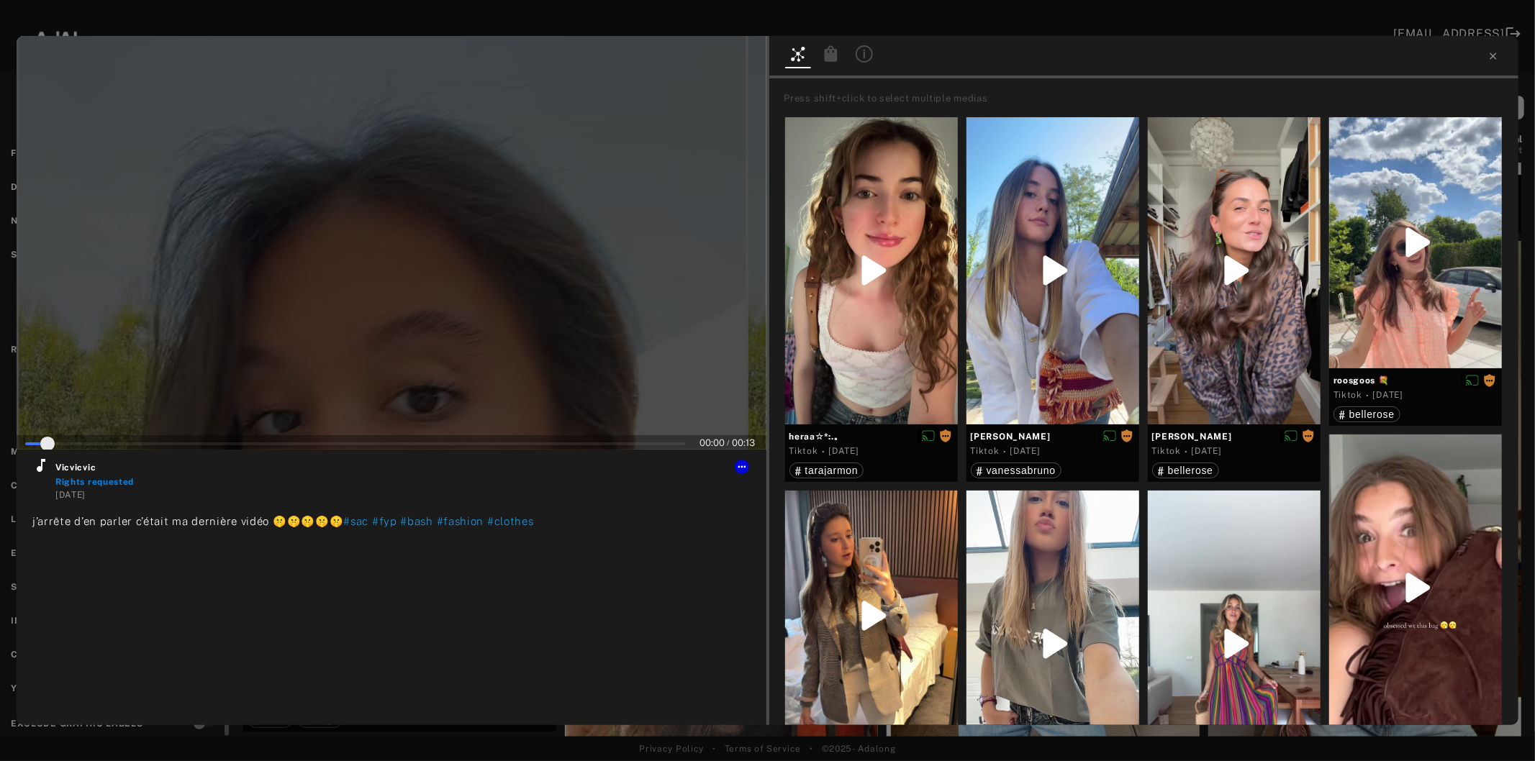
click at [420, 362] on div at bounding box center [392, 243] width 750 height 414
click at [38, 472] on icon at bounding box center [40, 465] width 17 height 17
type input "*"
click at [1491, 55] on icon at bounding box center [1492, 56] width 6 height 6
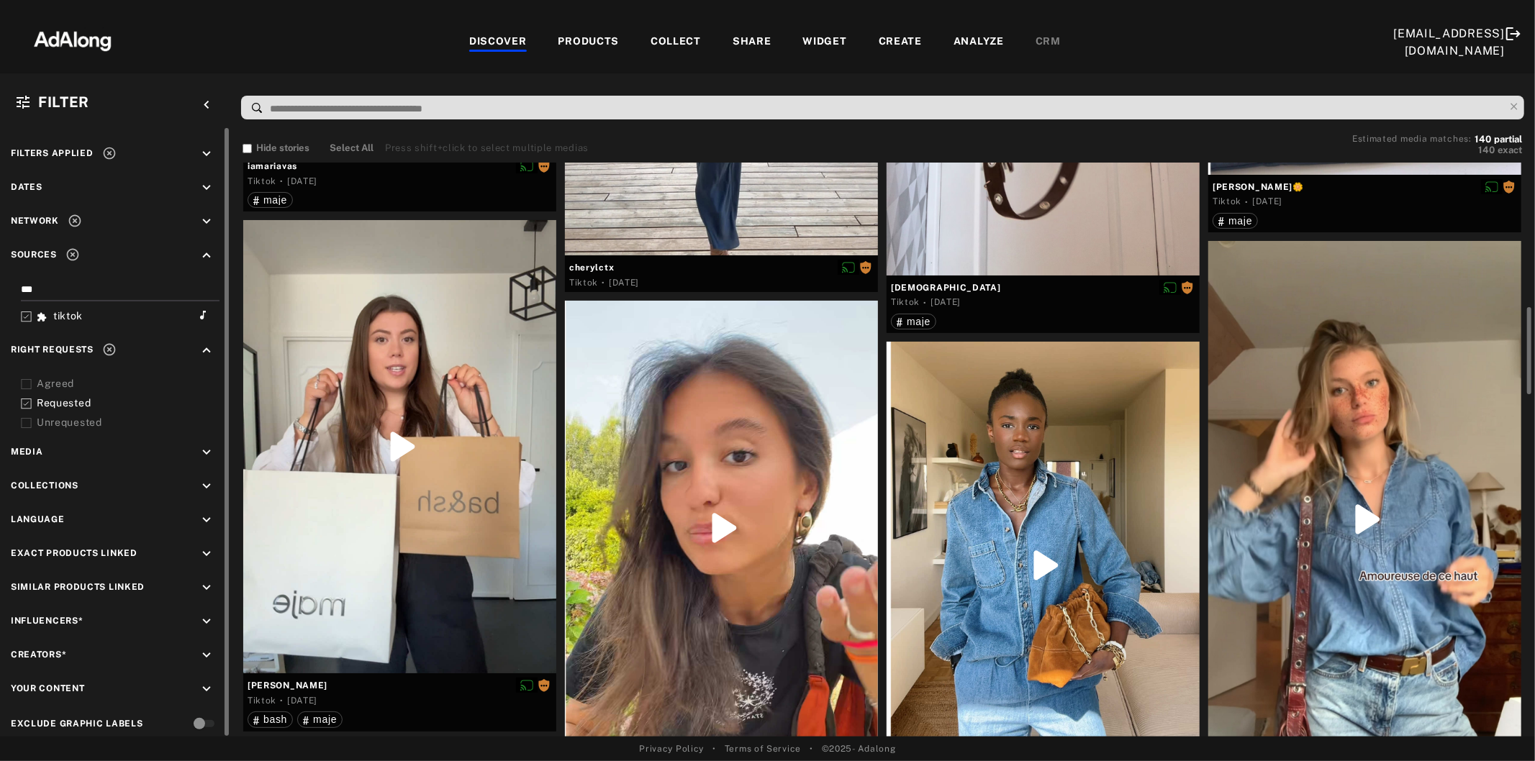
click at [1035, 521] on div at bounding box center [1042, 566] width 313 height 448
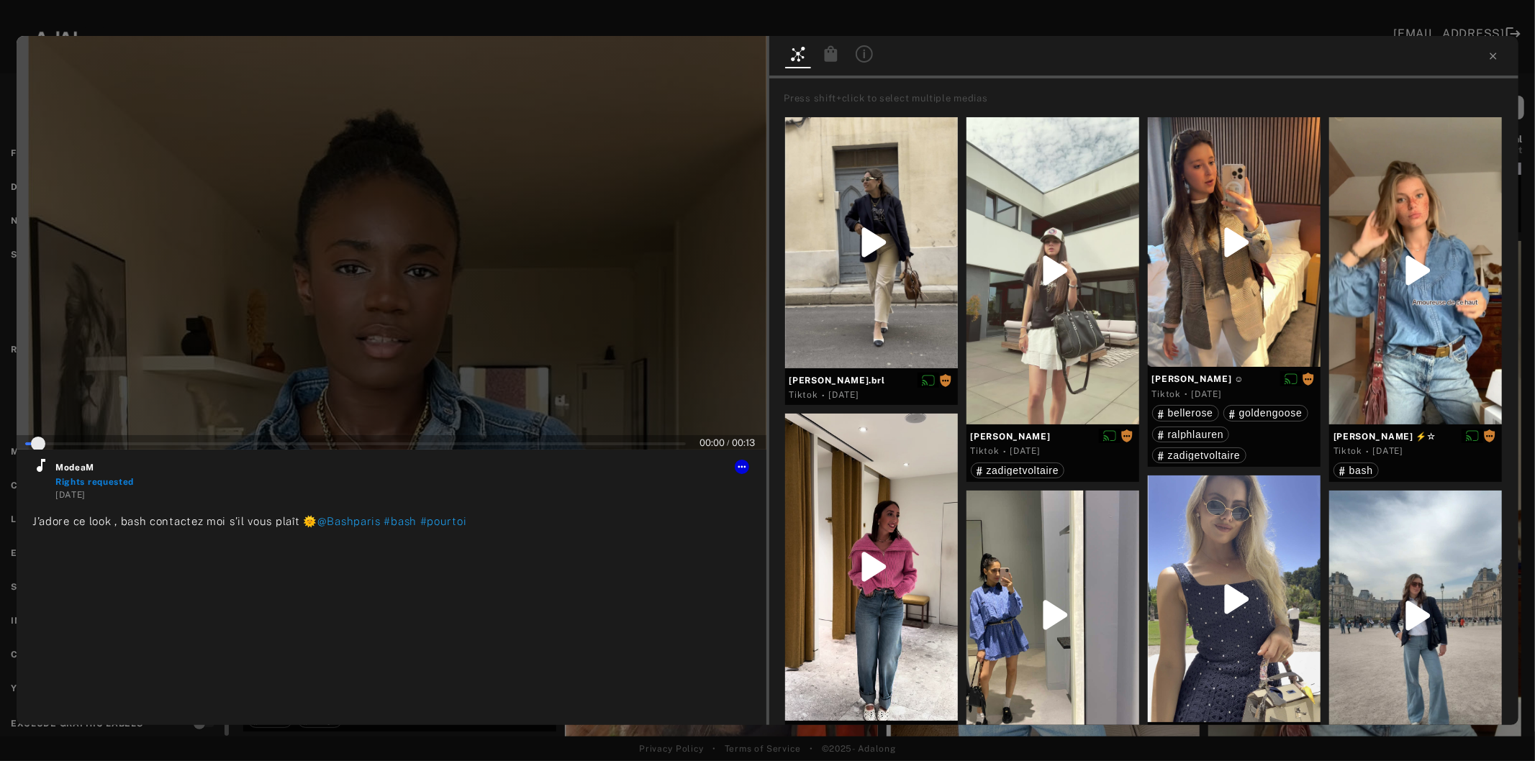
click at [376, 303] on div at bounding box center [392, 243] width 750 height 414
click at [43, 468] on icon at bounding box center [40, 465] width 17 height 17
type input "*"
click at [1490, 58] on icon at bounding box center [1493, 56] width 12 height 12
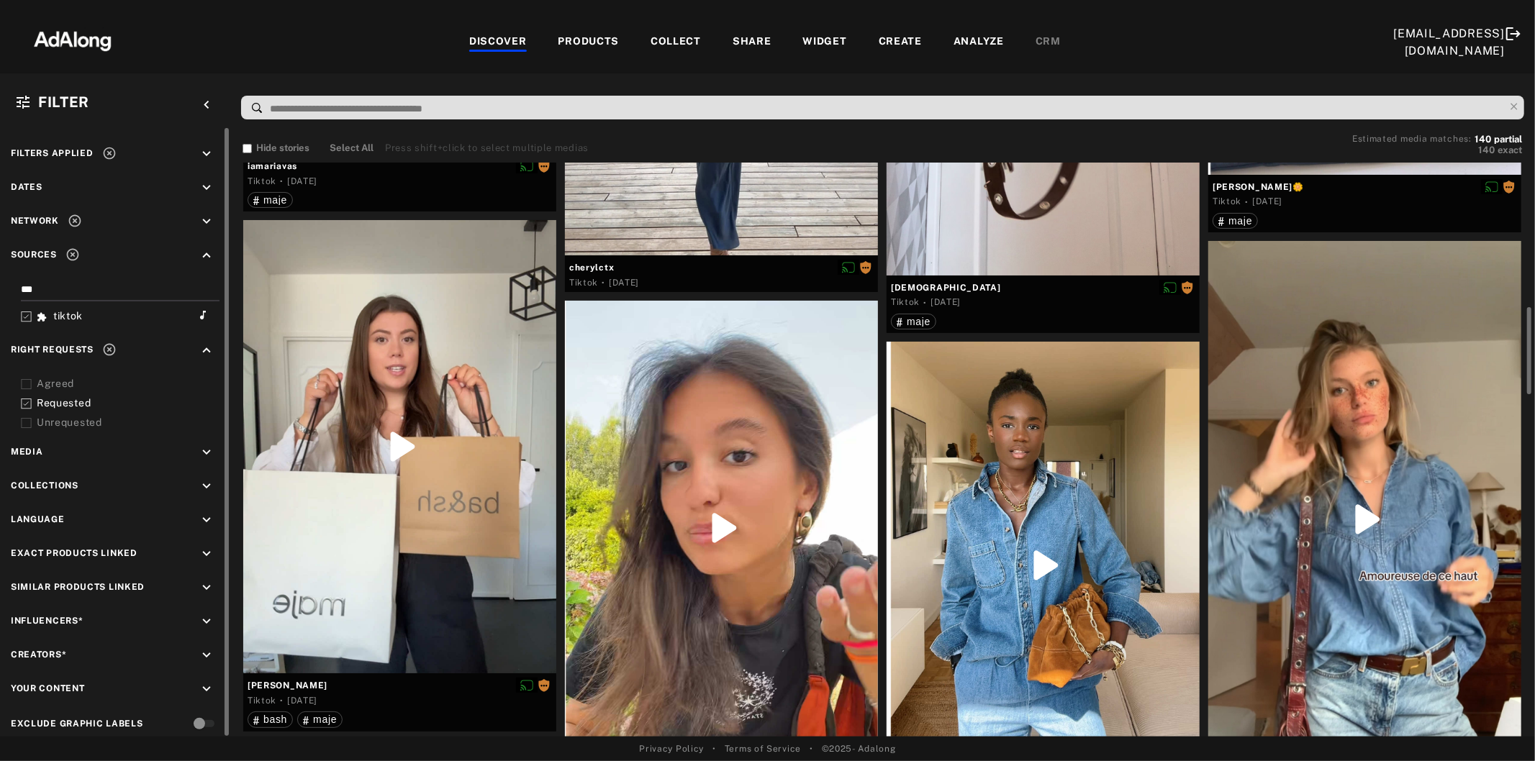
click at [1385, 558] on div at bounding box center [1364, 519] width 313 height 556
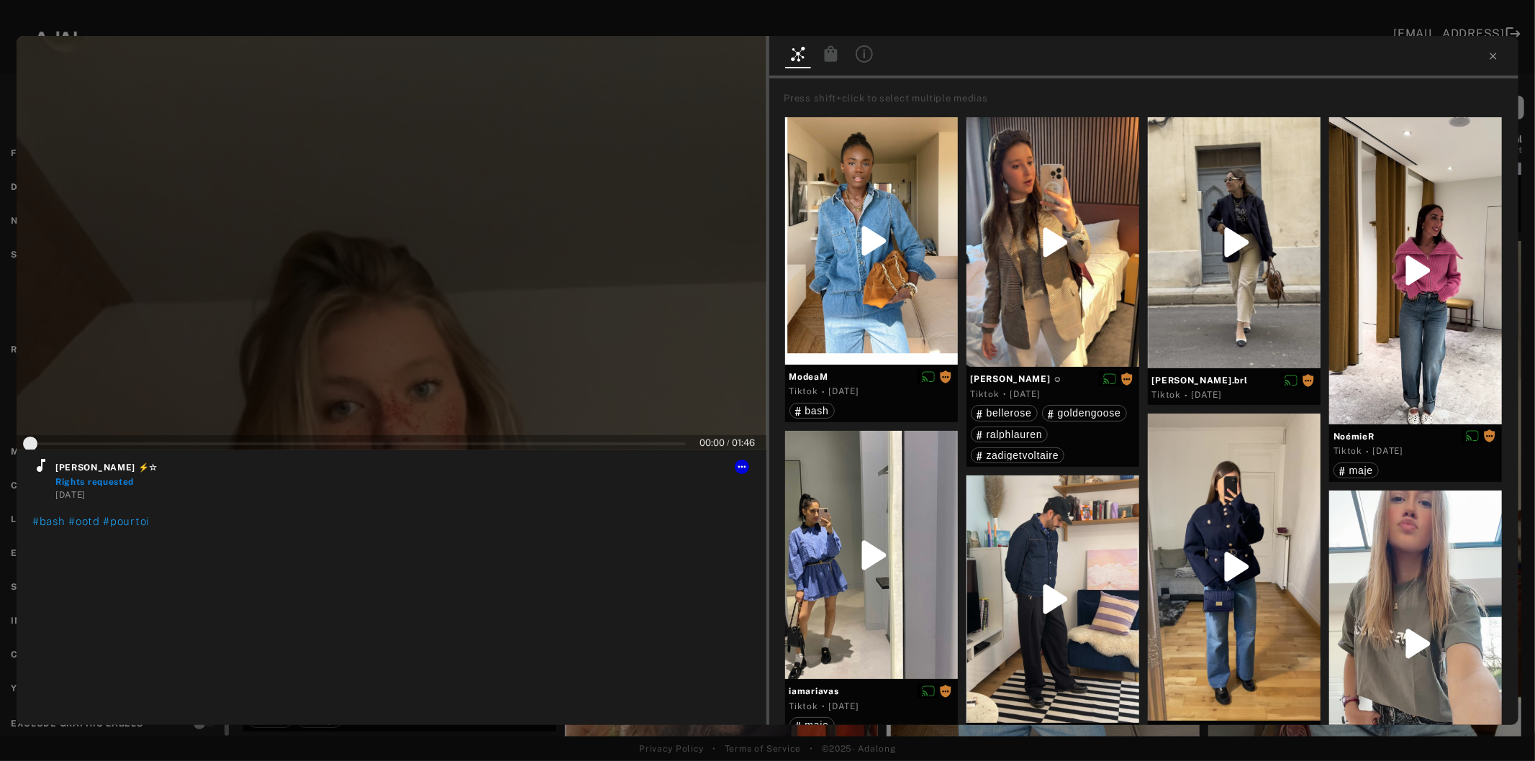
click at [409, 342] on div at bounding box center [392, 243] width 750 height 414
click at [40, 469] on icon at bounding box center [41, 465] width 9 height 13
type input "*"
click at [1488, 51] on icon at bounding box center [1493, 56] width 12 height 12
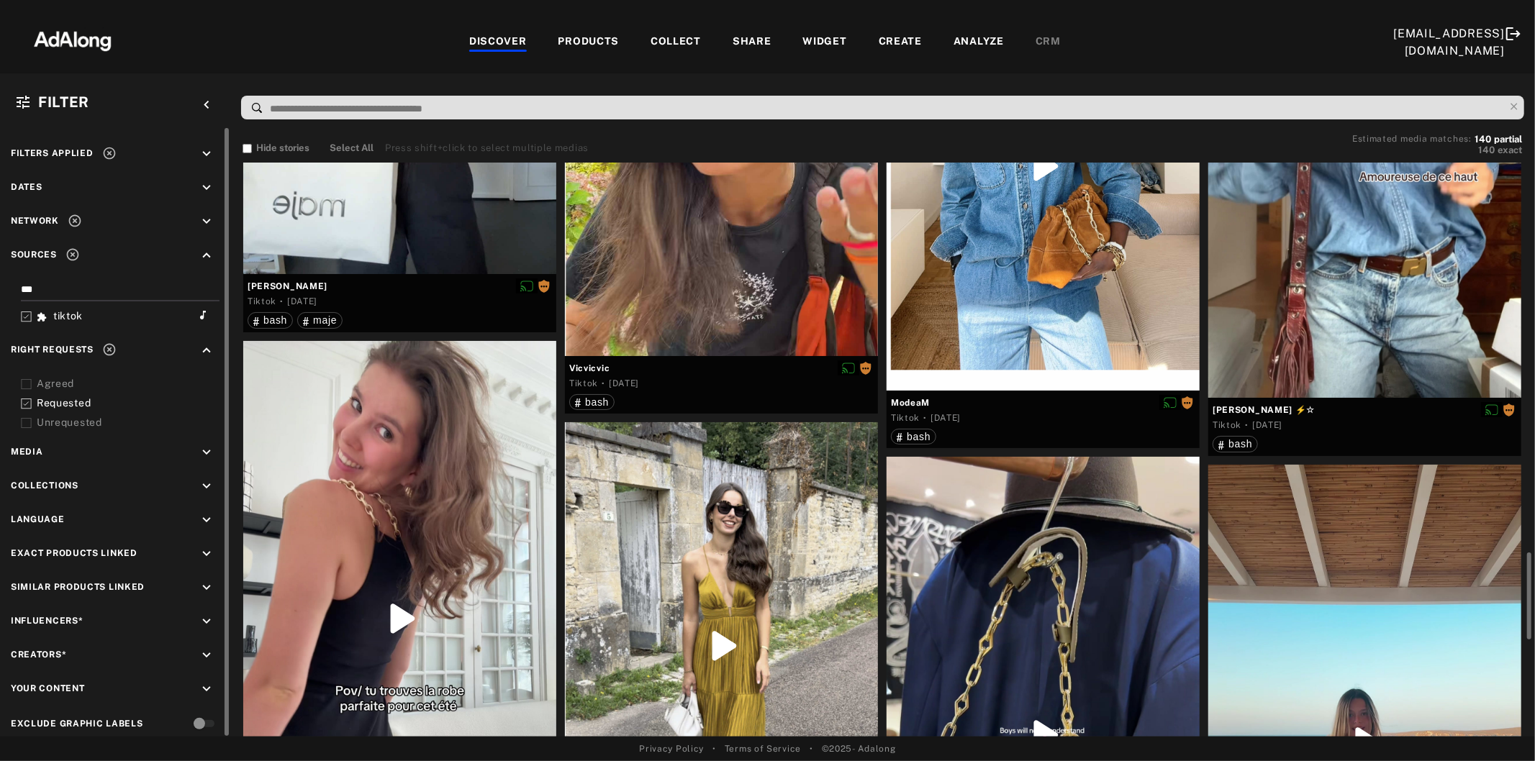
scroll to position [1519, 0]
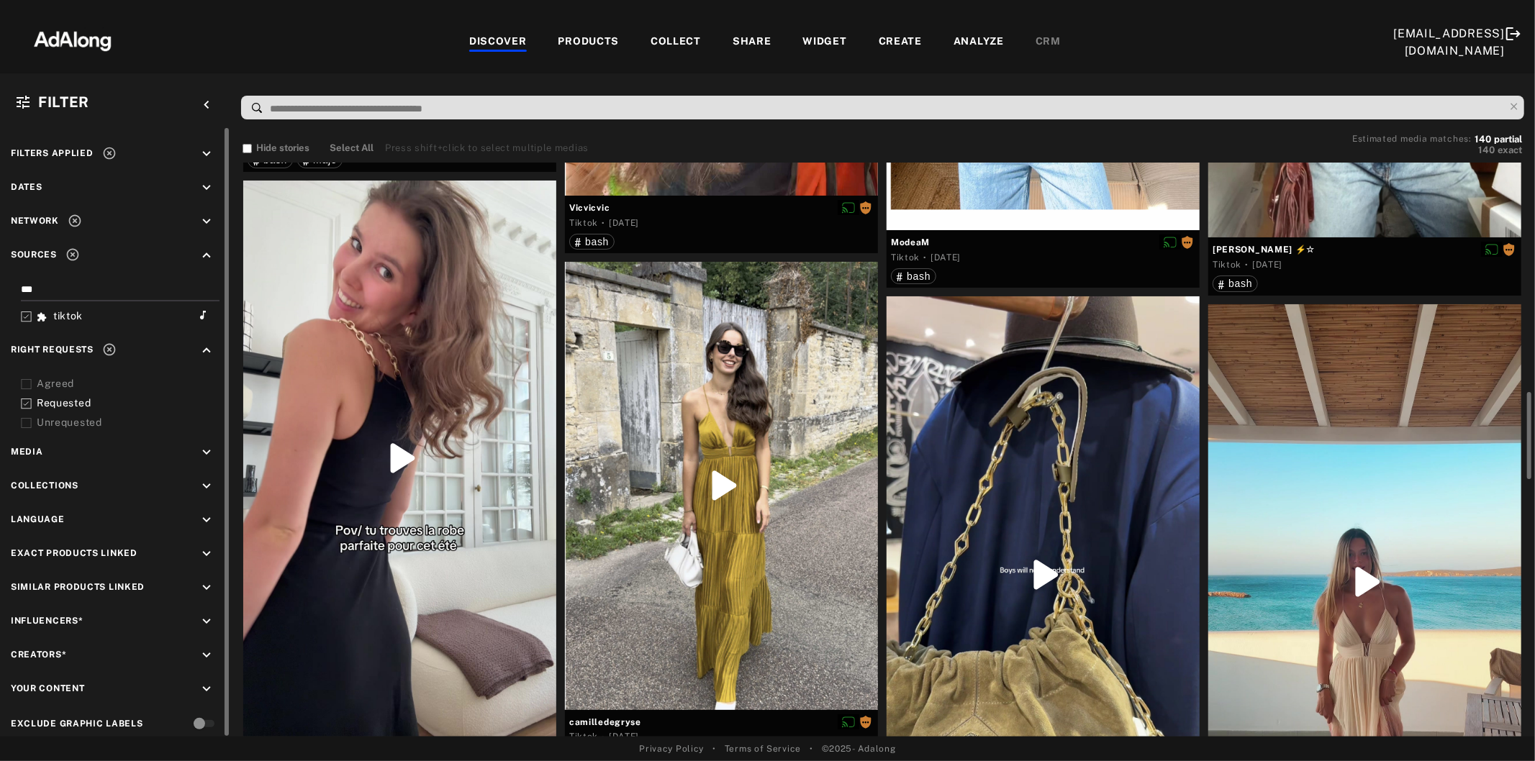
click at [373, 523] on div at bounding box center [399, 459] width 313 height 556
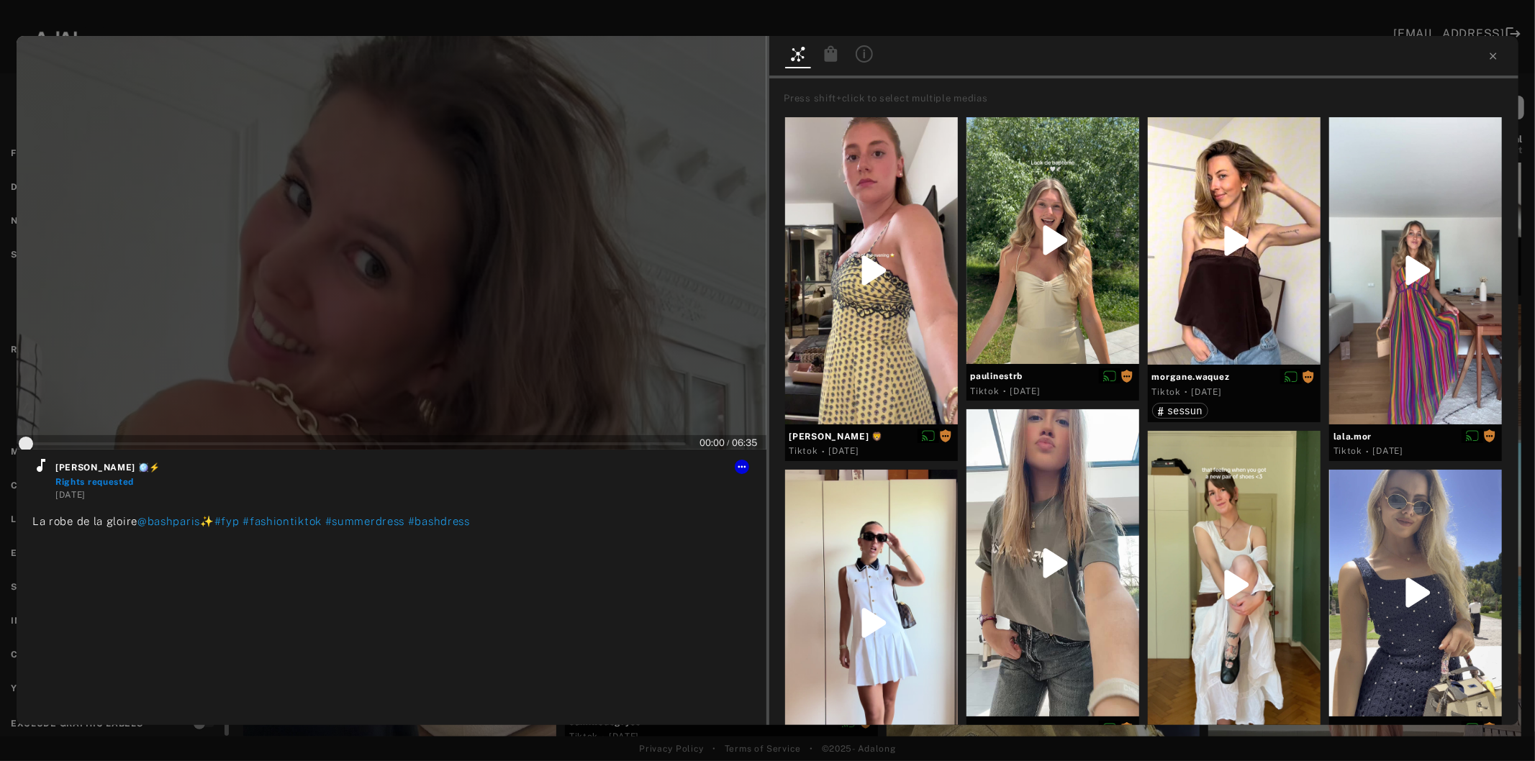
click at [358, 320] on div at bounding box center [392, 243] width 750 height 414
click at [40, 473] on icon at bounding box center [40, 465] width 17 height 17
type input "*"
click at [1491, 55] on icon at bounding box center [1493, 56] width 12 height 12
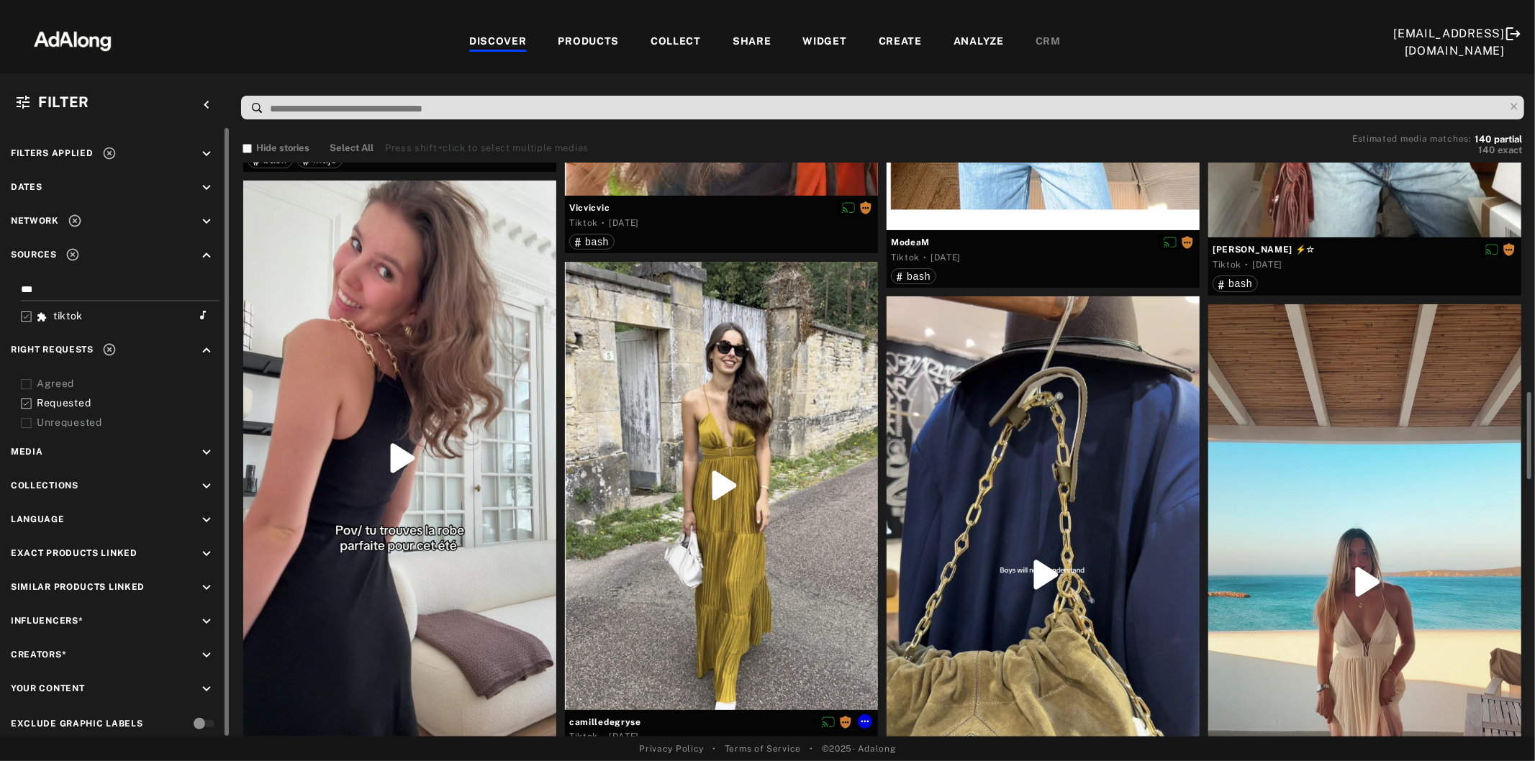
click at [672, 620] on div at bounding box center [721, 485] width 313 height 447
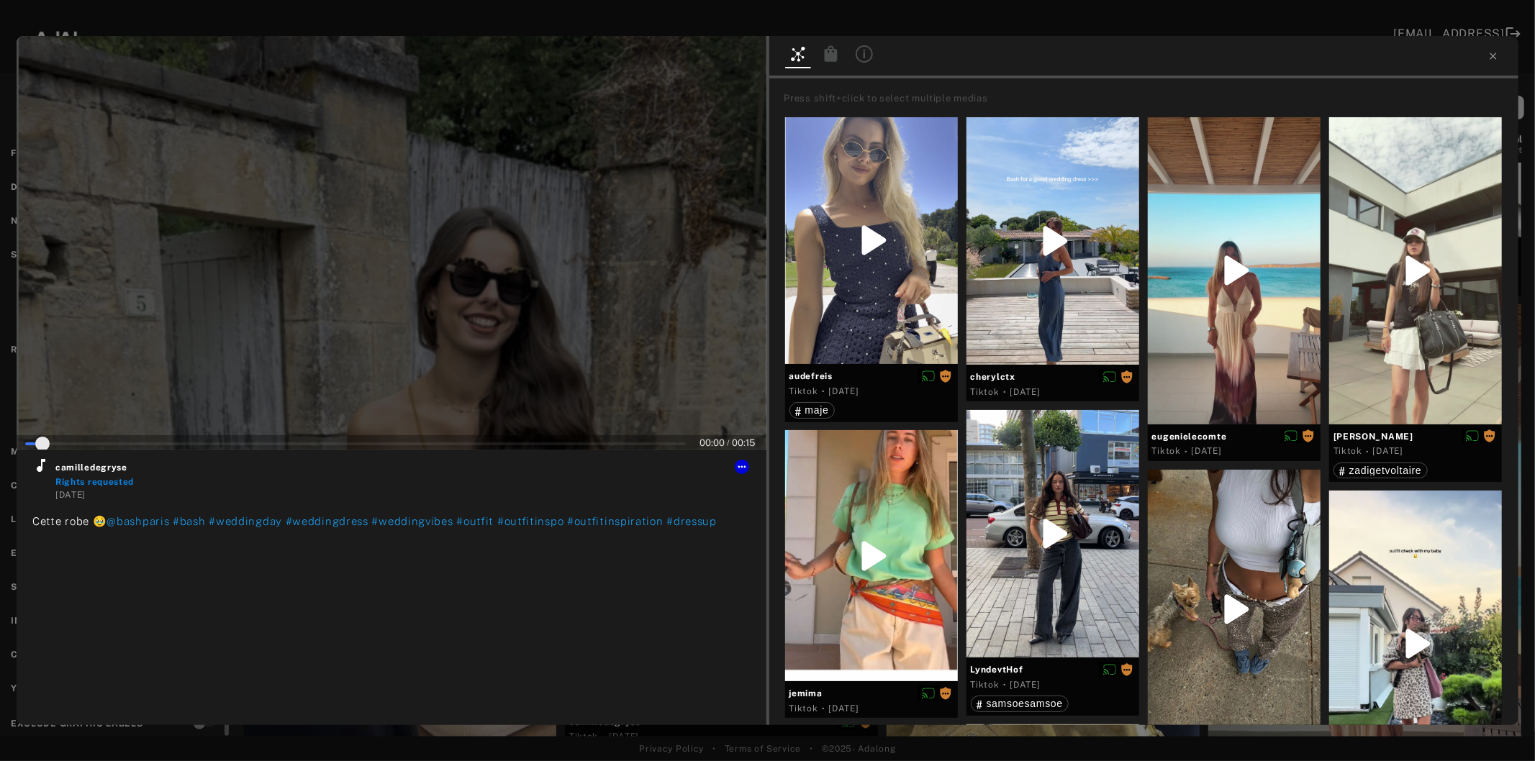
click at [382, 311] on div at bounding box center [392, 243] width 750 height 414
click at [40, 465] on icon at bounding box center [40, 465] width 17 height 17
click at [744, 469] on icon at bounding box center [742, 467] width 12 height 12
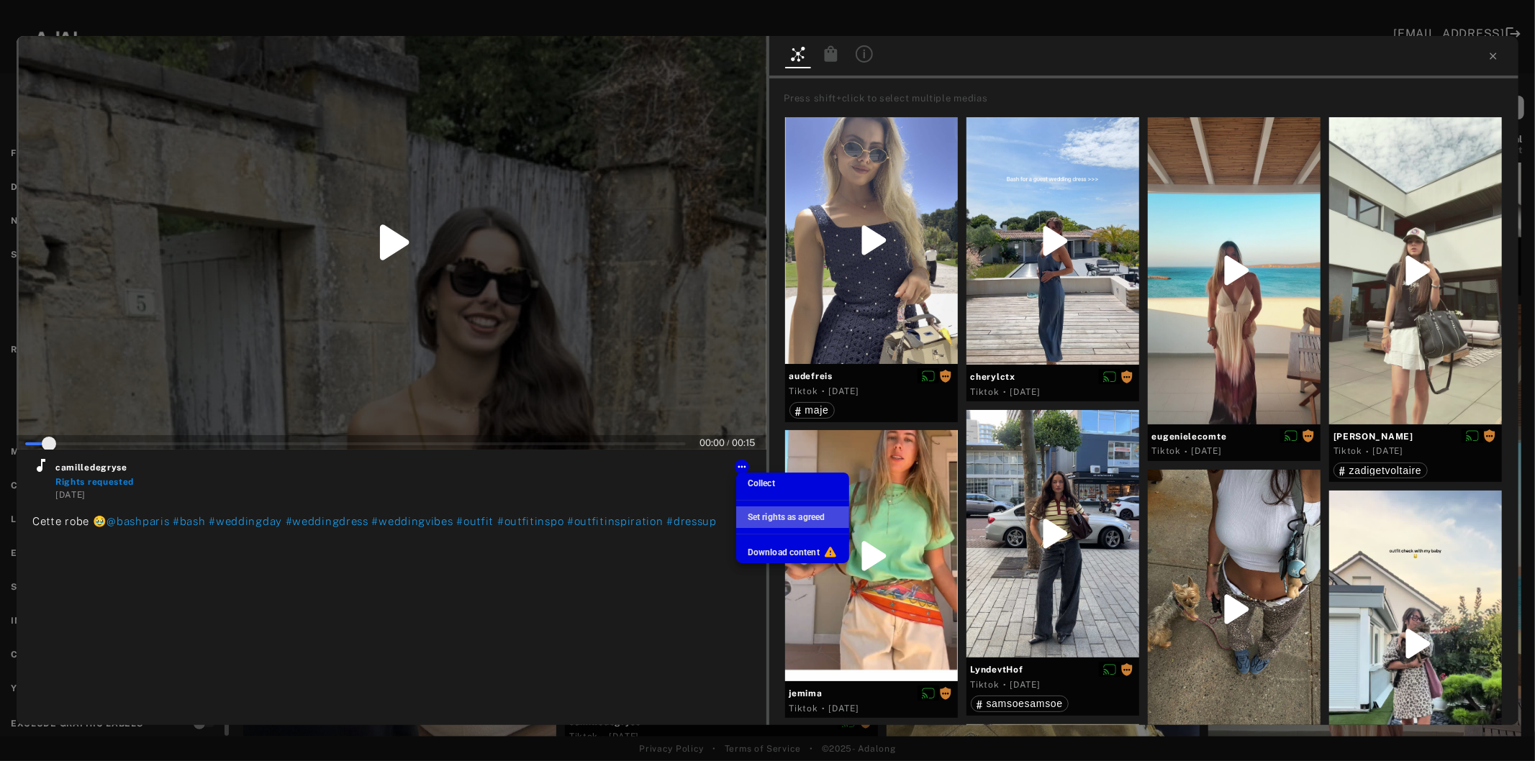
click at [763, 514] on span "Set rights as agreed" at bounding box center [785, 517] width 77 height 10
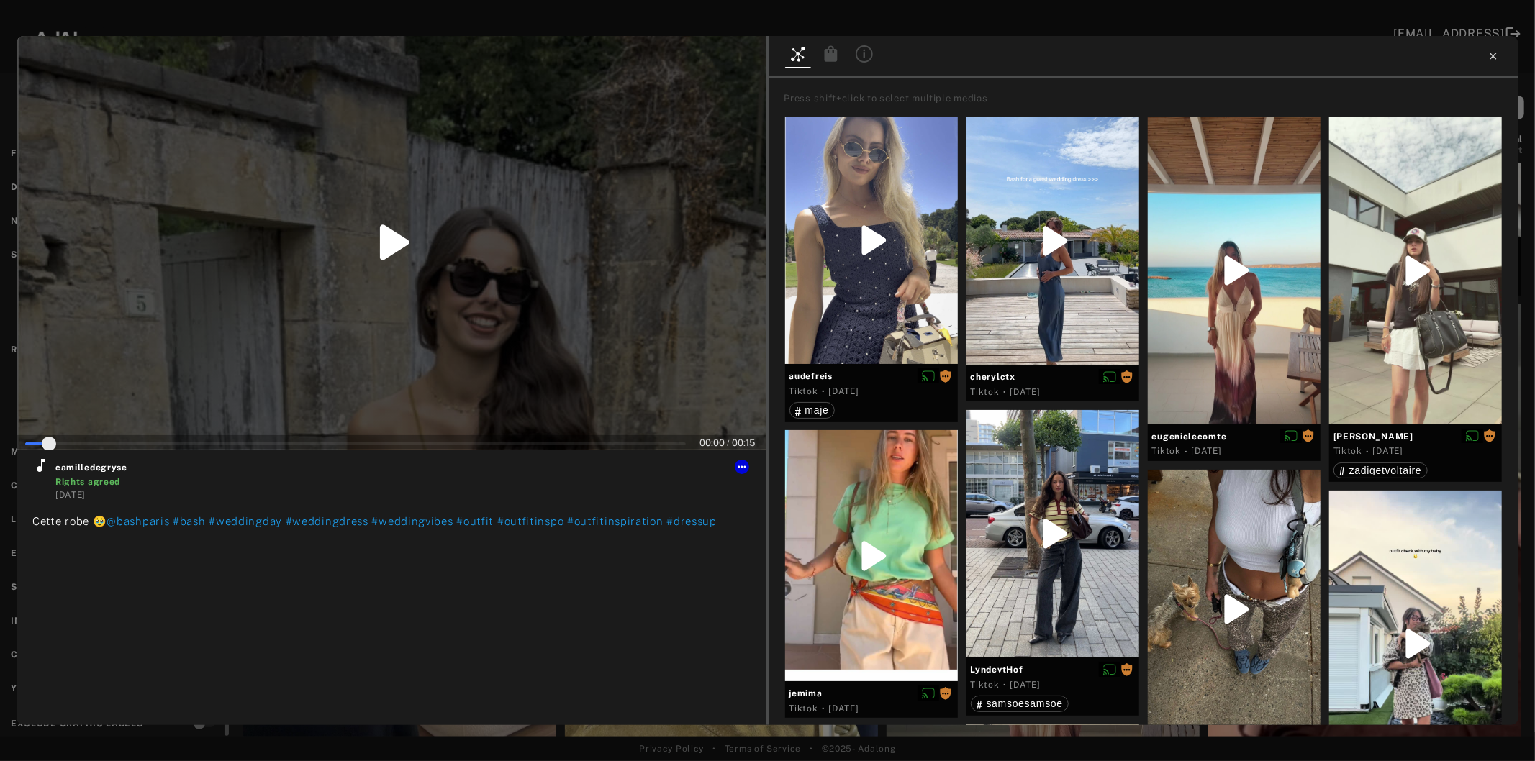
type input "*"
click at [1492, 58] on icon at bounding box center [1493, 56] width 12 height 12
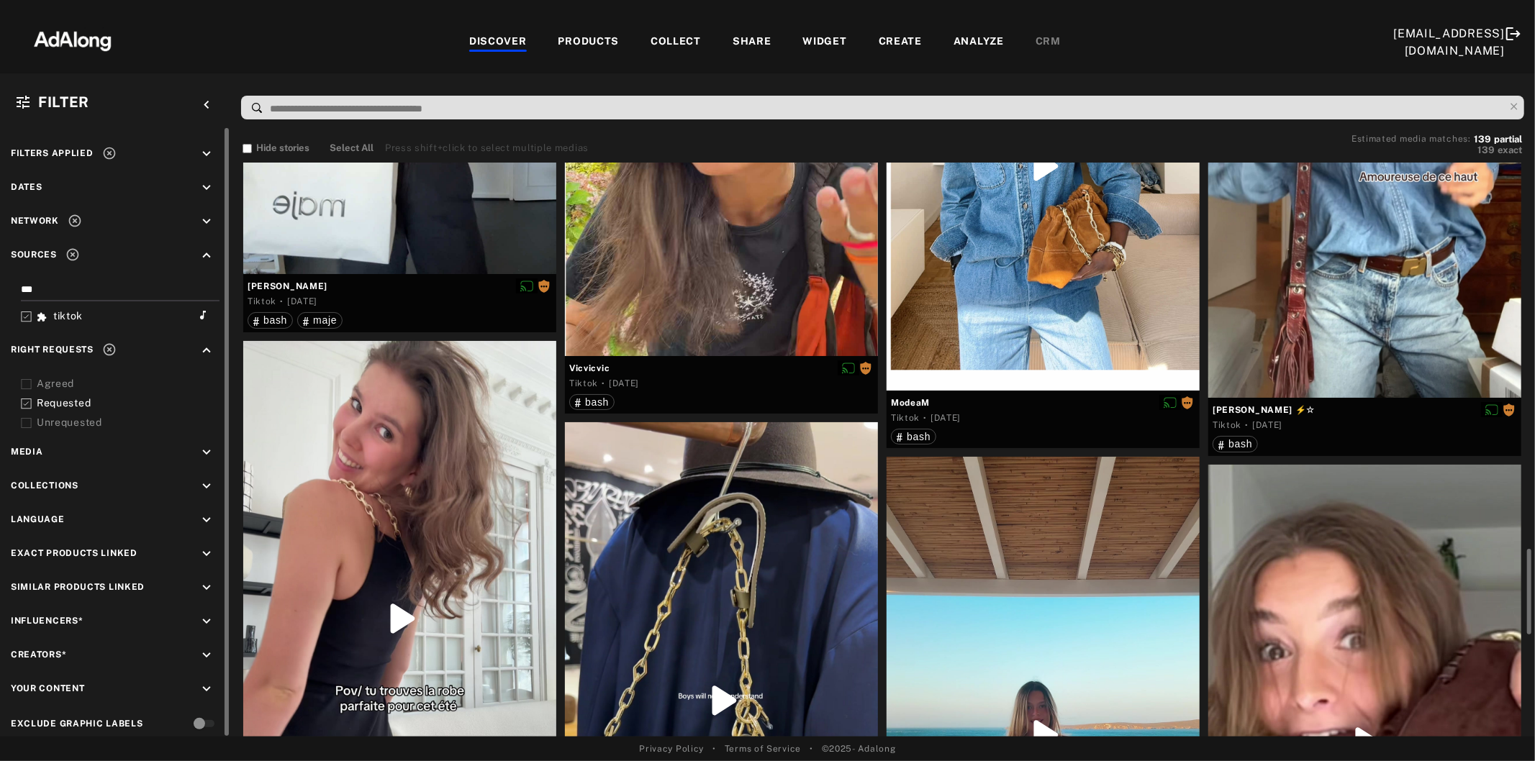
scroll to position [1599, 0]
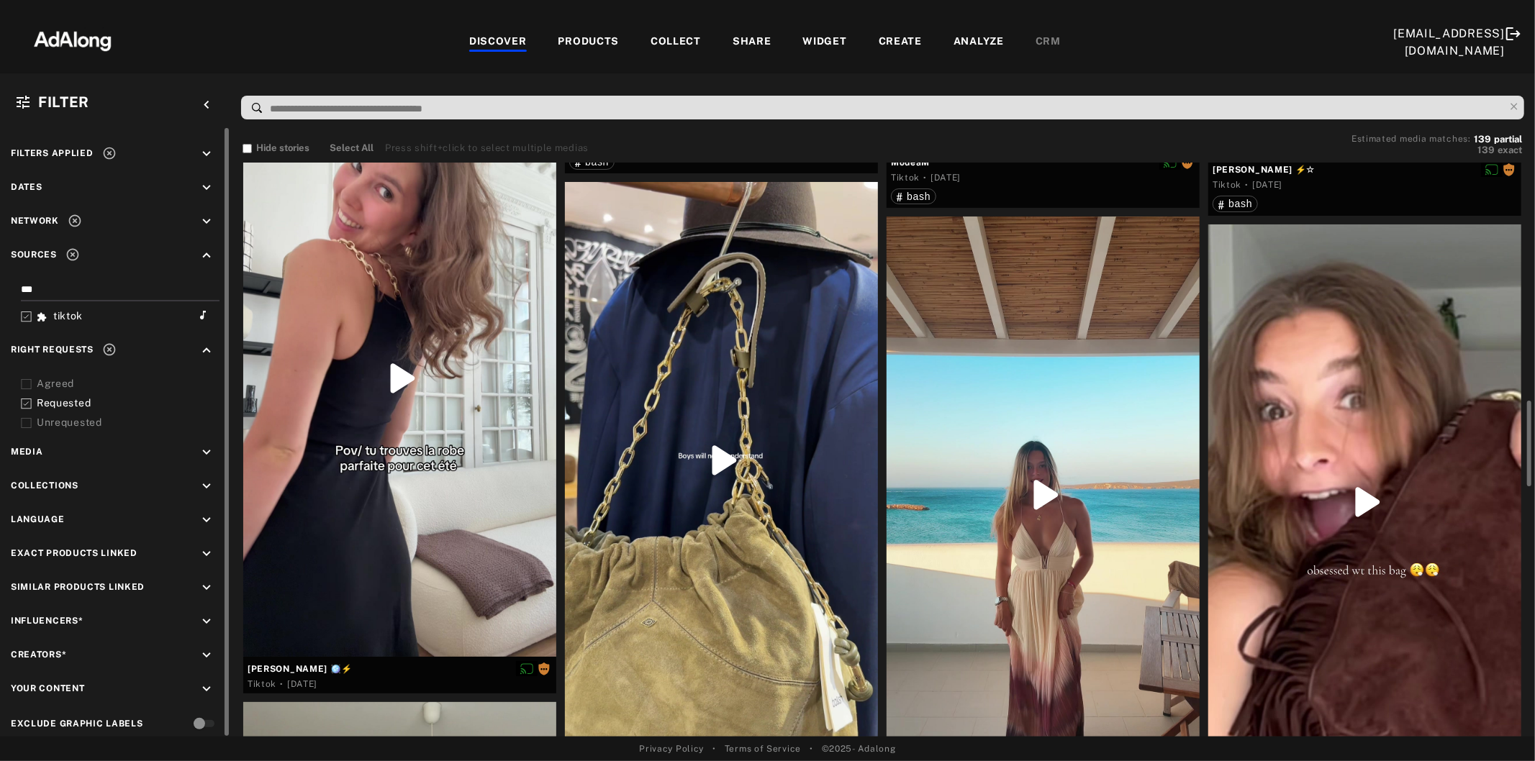
click at [709, 513] on div at bounding box center [721, 460] width 313 height 556
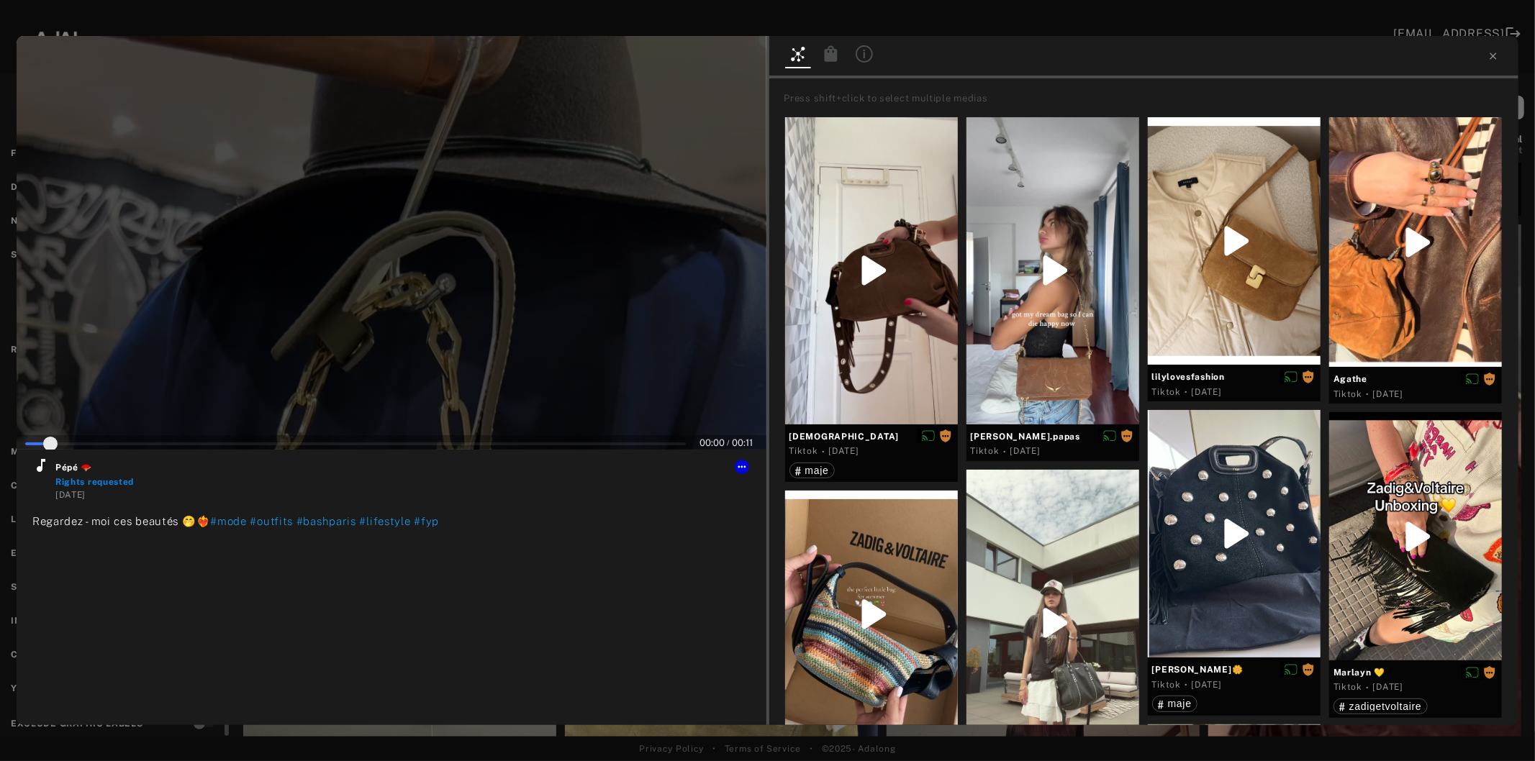
click at [390, 263] on div at bounding box center [392, 243] width 750 height 414
click at [37, 465] on icon at bounding box center [40, 465] width 17 height 17
type input "*"
click at [1493, 56] on icon at bounding box center [1492, 56] width 6 height 6
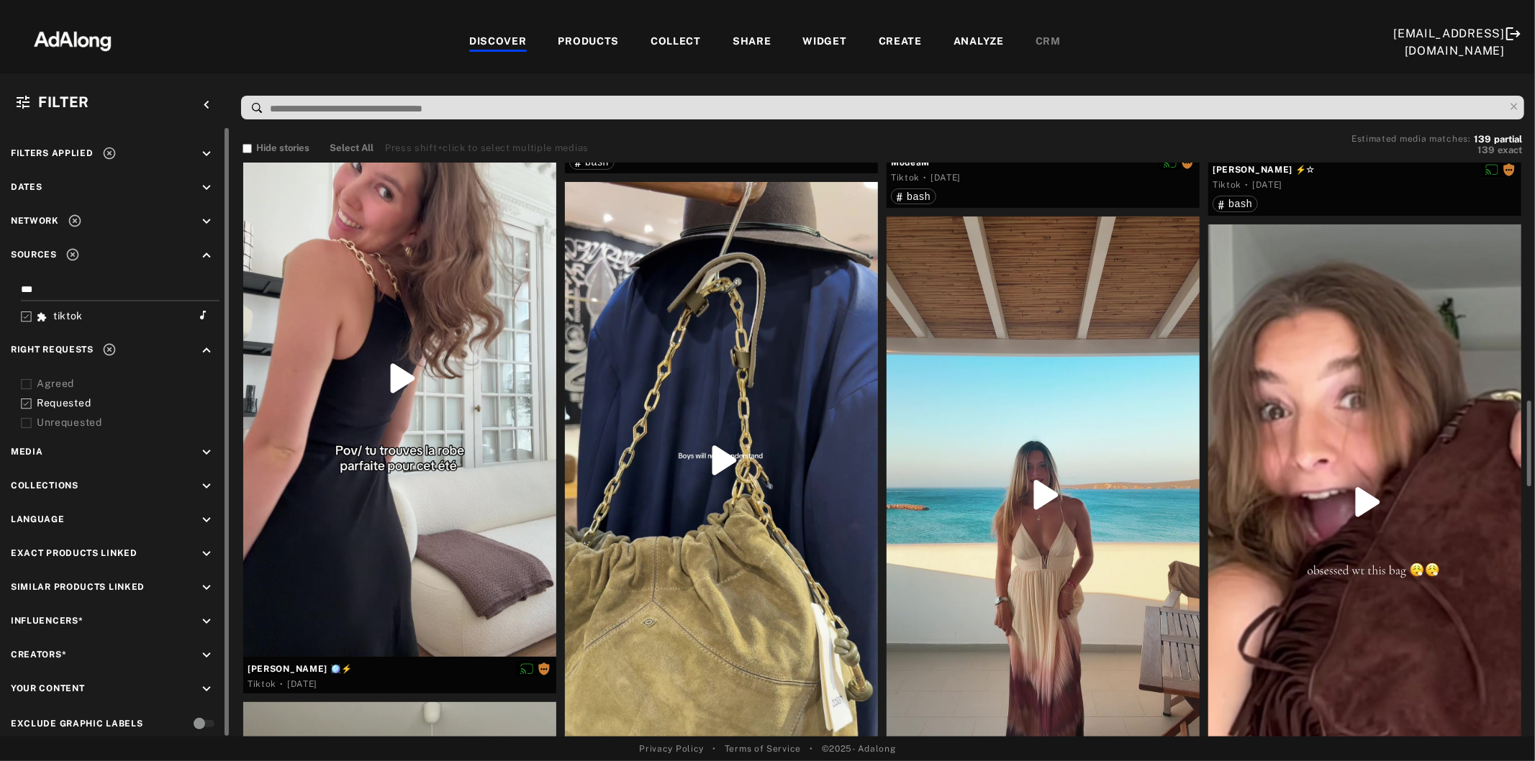
click at [1091, 603] on div at bounding box center [1042, 495] width 313 height 556
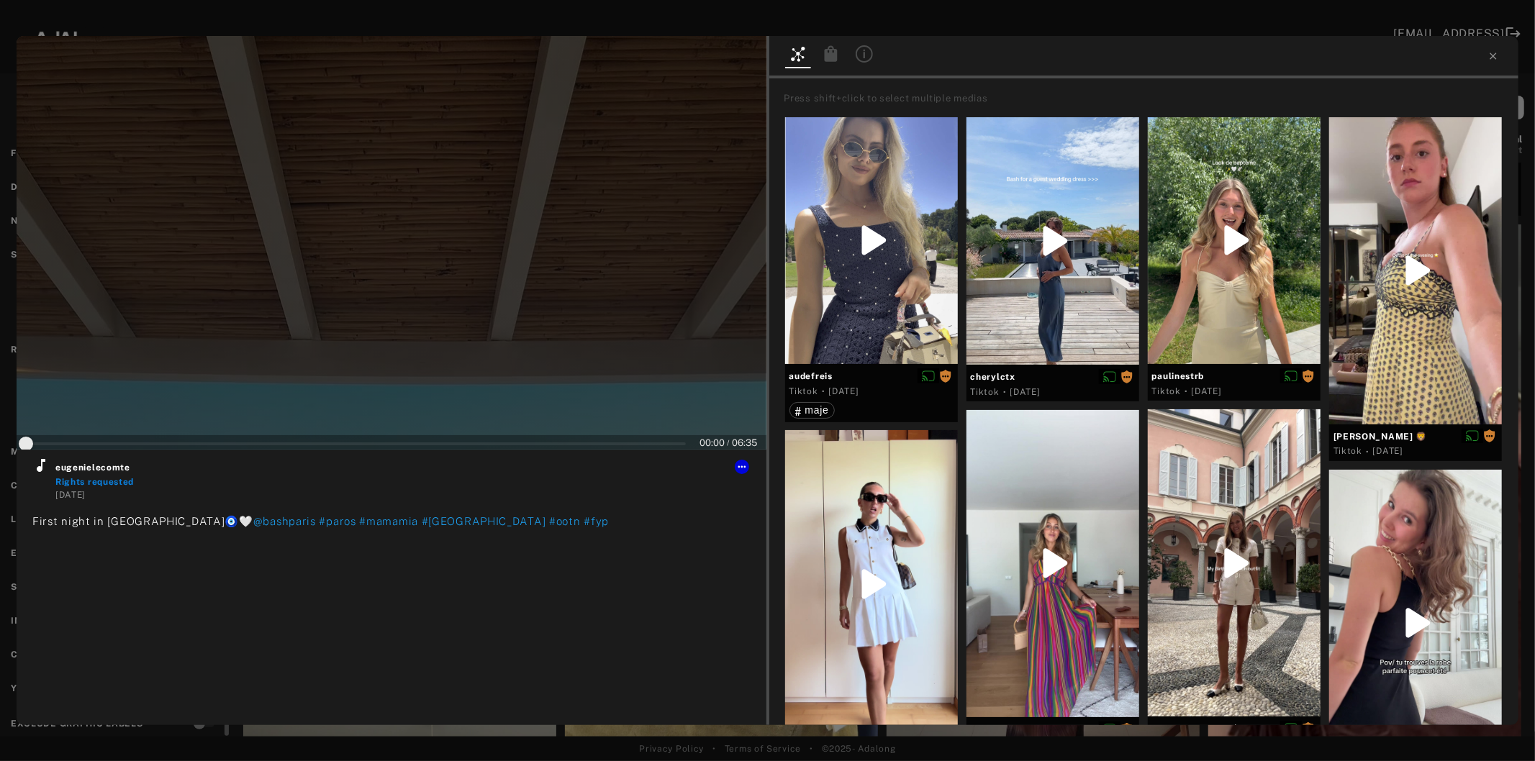
click at [407, 282] on div at bounding box center [392, 243] width 750 height 414
click at [35, 466] on icon at bounding box center [40, 465] width 17 height 17
click at [740, 468] on icon at bounding box center [742, 467] width 12 height 12
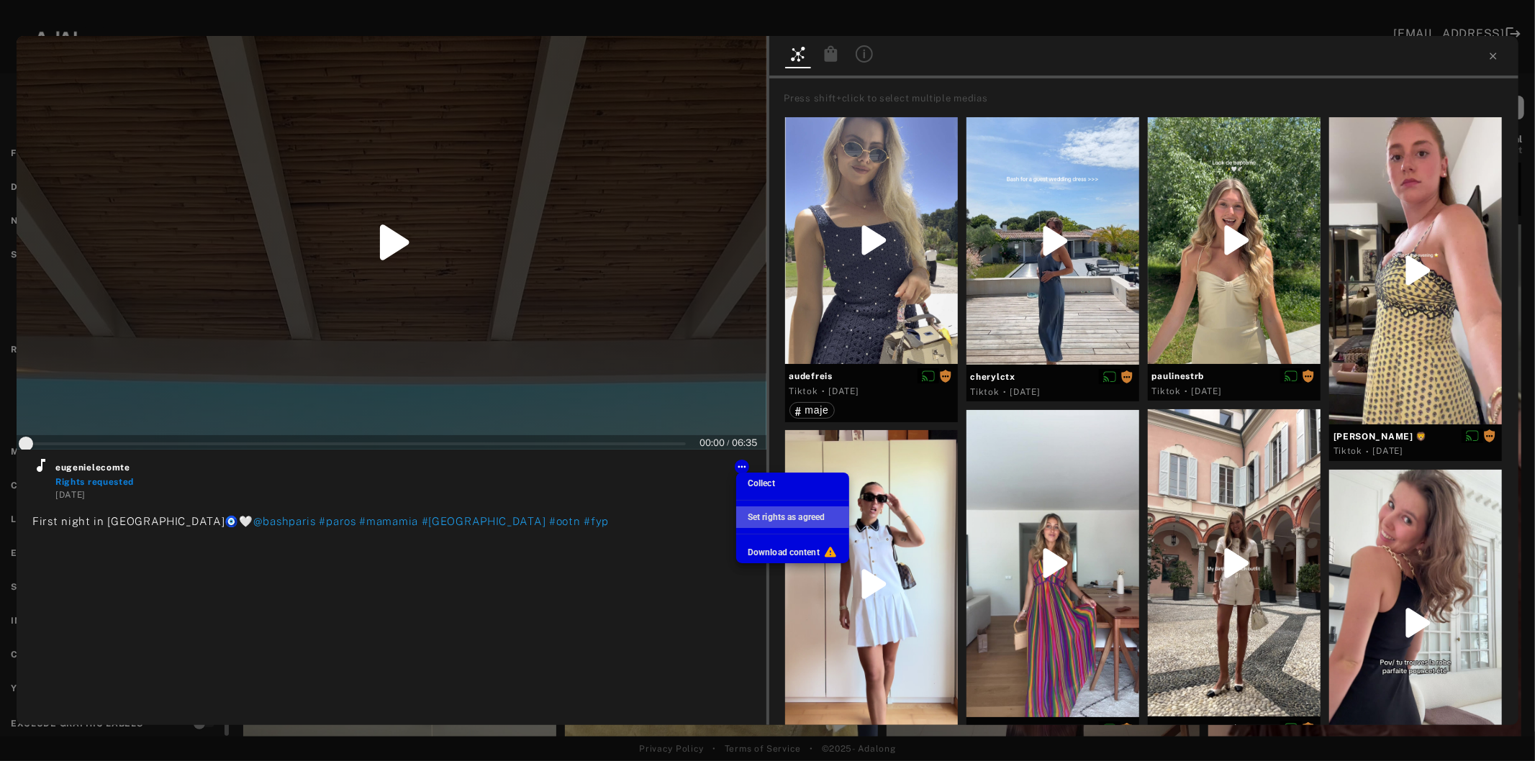
click at [778, 518] on span "Set rights as agreed" at bounding box center [785, 517] width 77 height 10
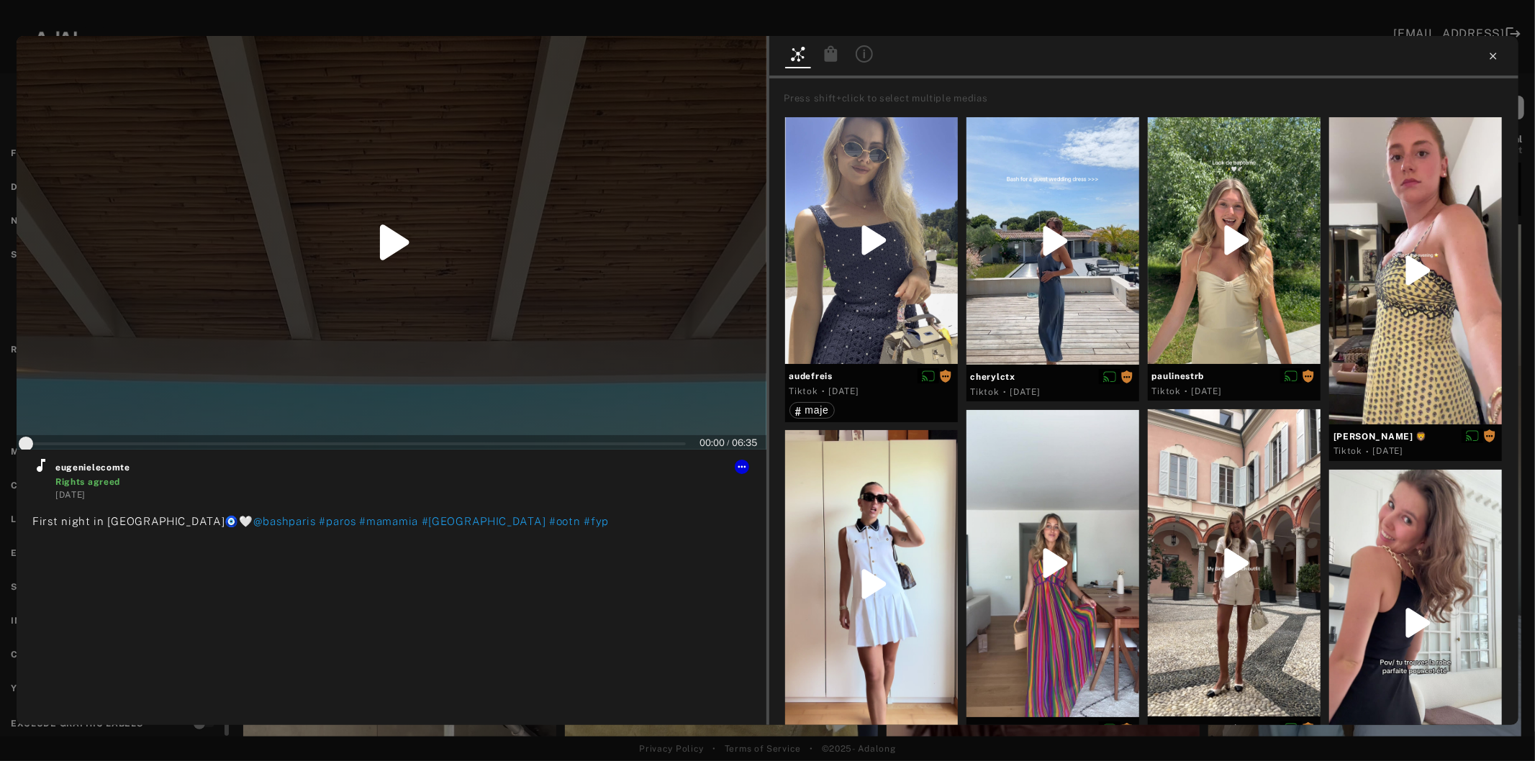
type input "*"
click at [1491, 59] on icon at bounding box center [1493, 56] width 12 height 12
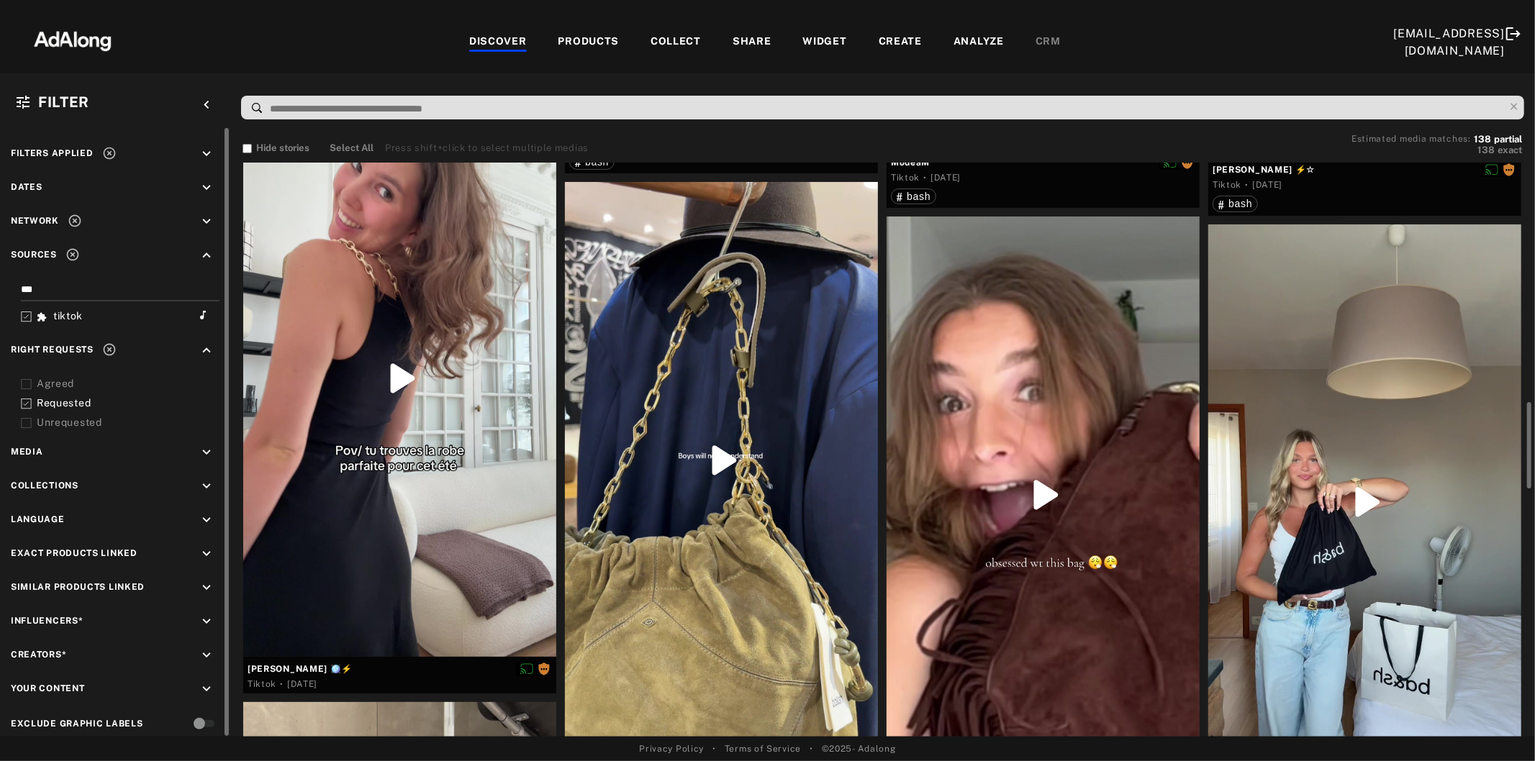
click at [1071, 553] on div at bounding box center [1042, 495] width 313 height 556
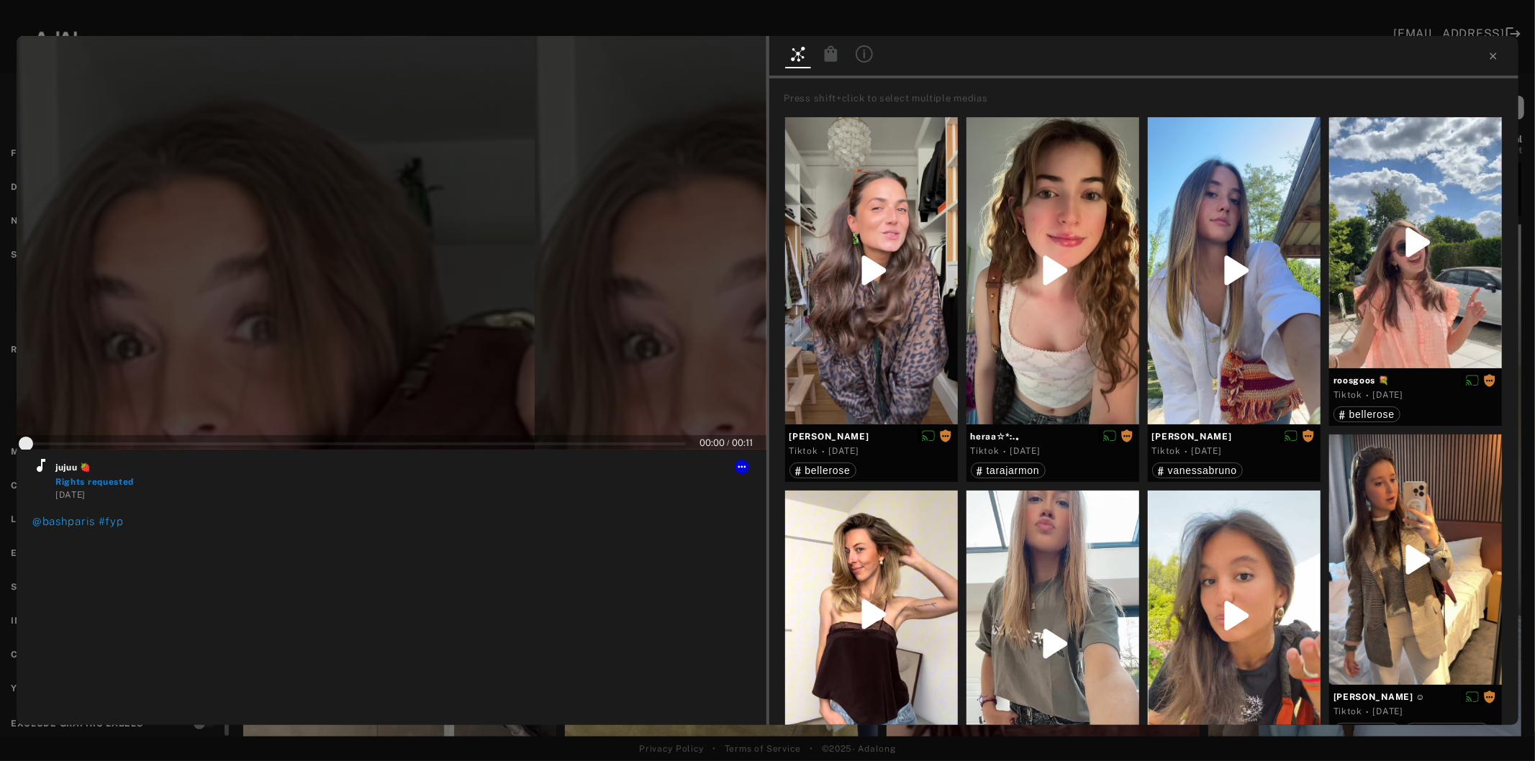
click at [401, 299] on div at bounding box center [392, 243] width 750 height 414
click at [42, 465] on icon at bounding box center [41, 465] width 9 height 13
type input "*"
click at [1489, 52] on icon at bounding box center [1493, 56] width 12 height 12
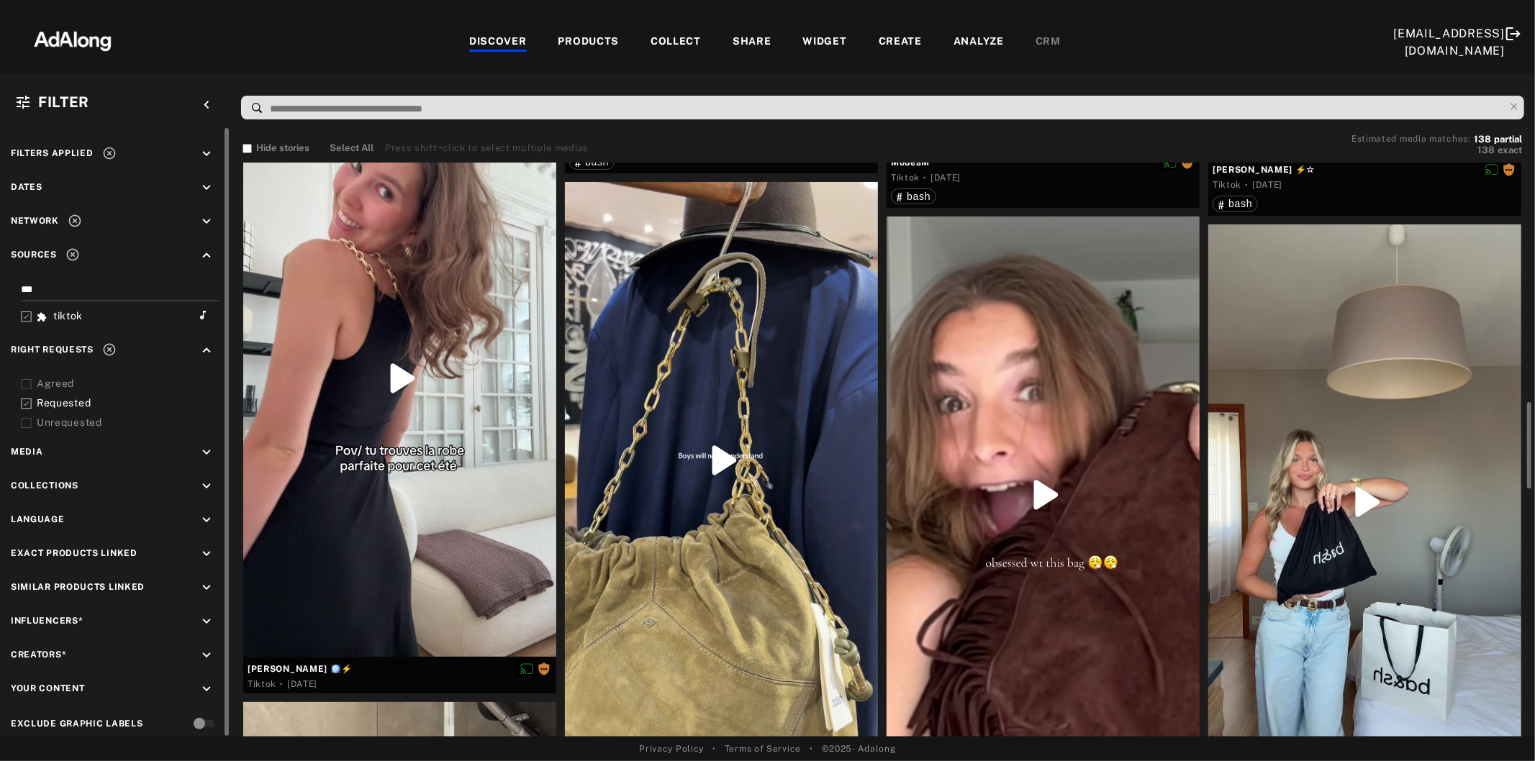
click at [1306, 471] on div at bounding box center [1364, 502] width 313 height 556
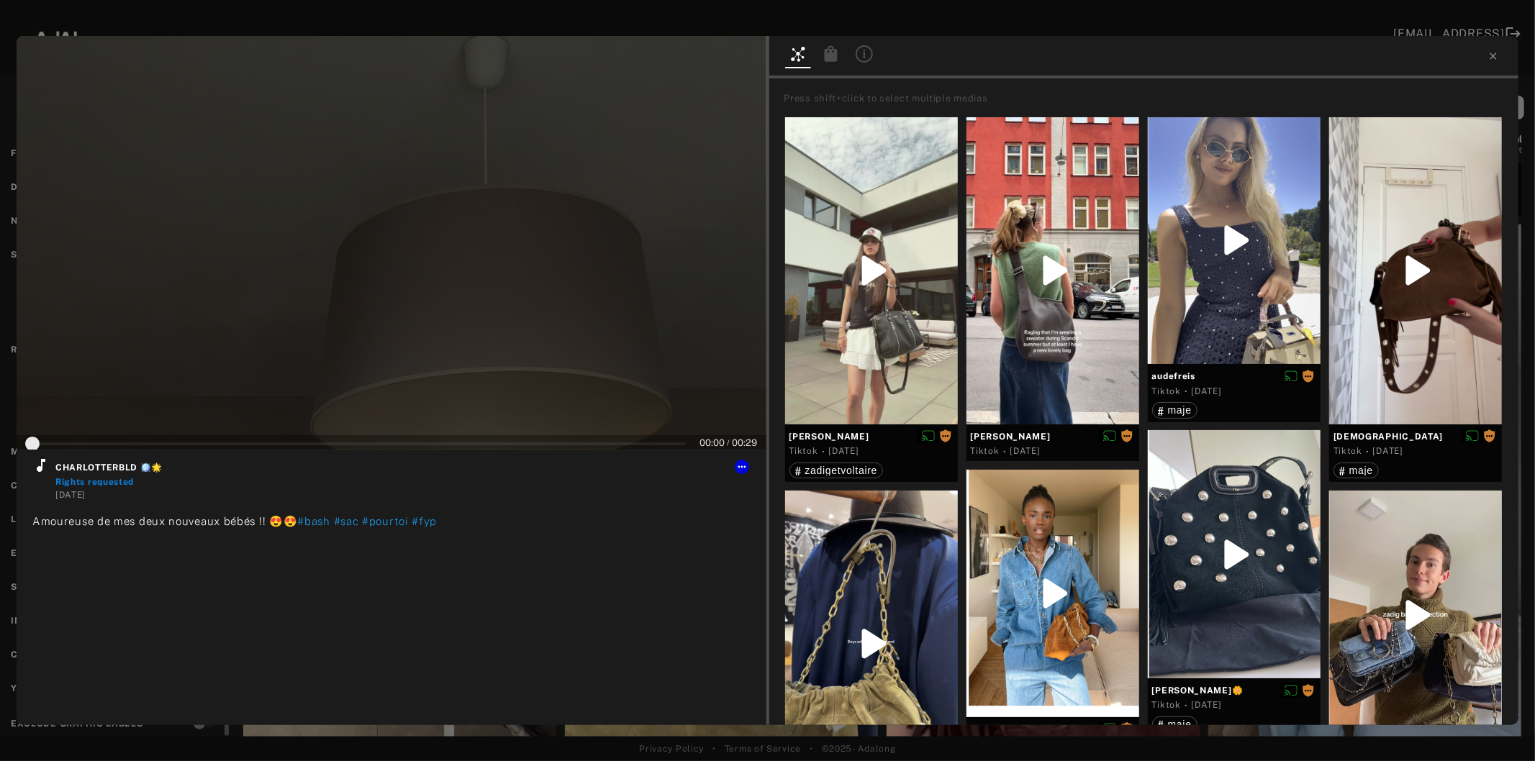
click at [454, 355] on div at bounding box center [392, 243] width 750 height 414
click at [43, 468] on icon at bounding box center [40, 465] width 17 height 17
type input "*"
click at [1493, 60] on icon at bounding box center [1493, 56] width 12 height 12
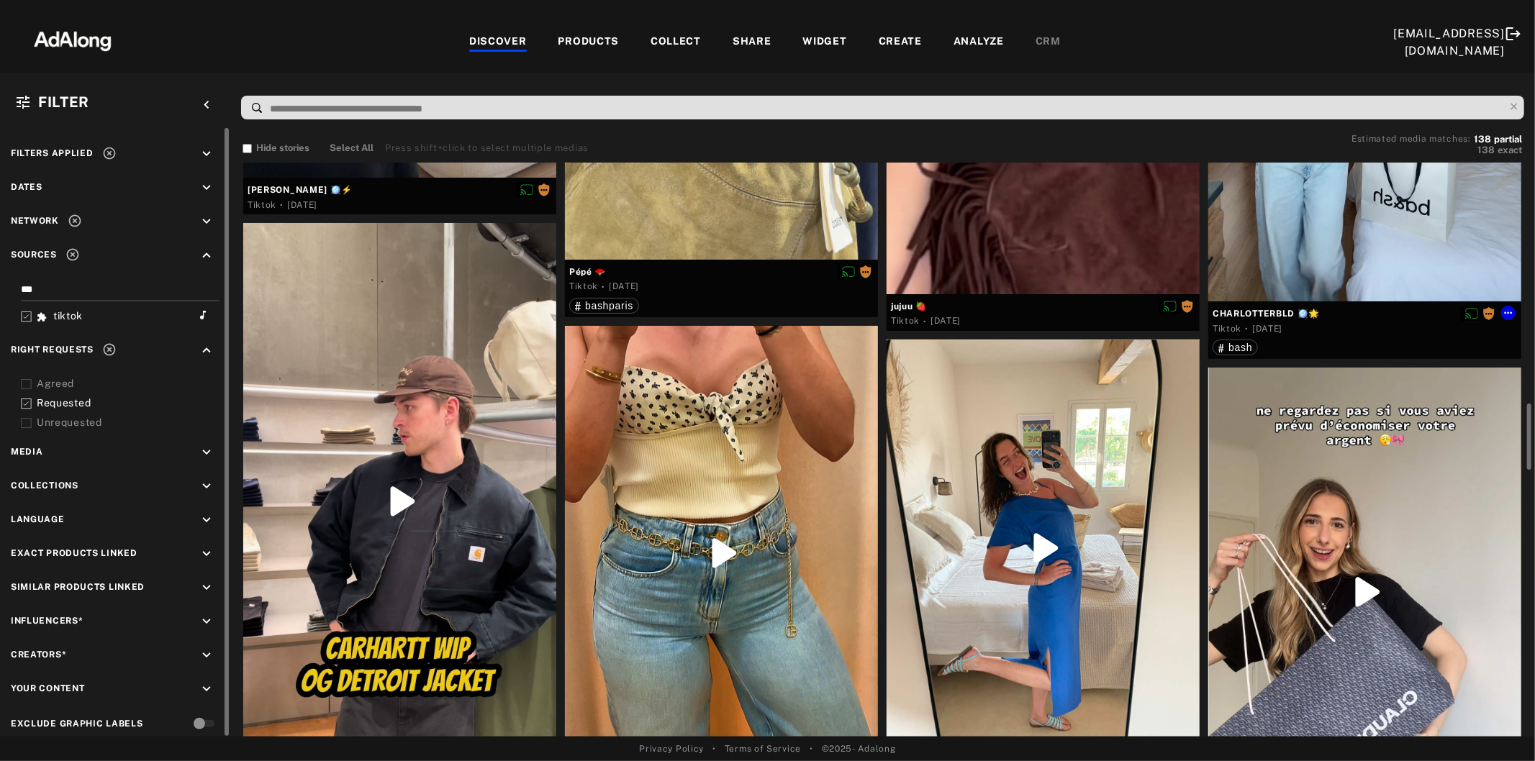
scroll to position [2158, 0]
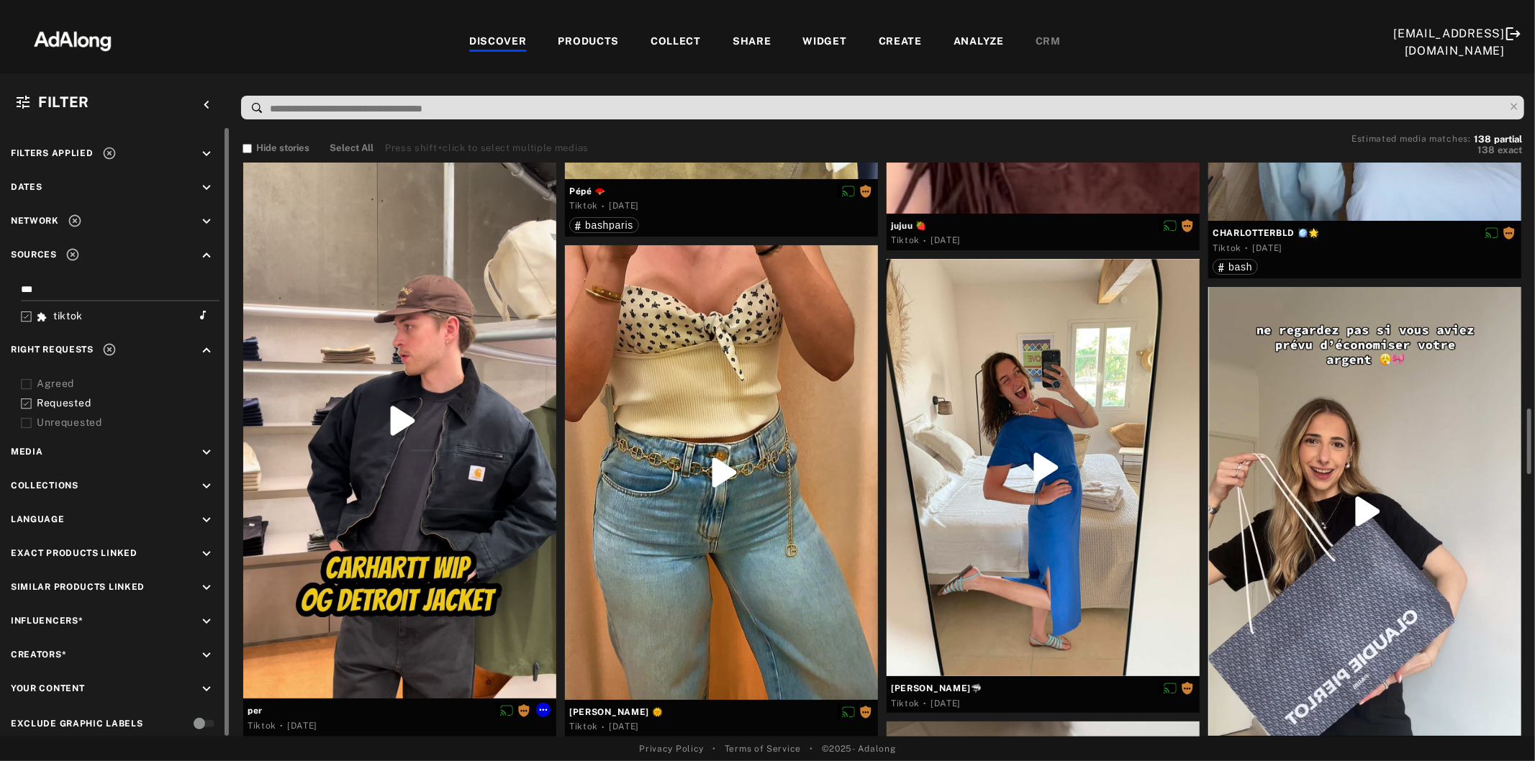
click at [391, 565] on div at bounding box center [399, 420] width 313 height 556
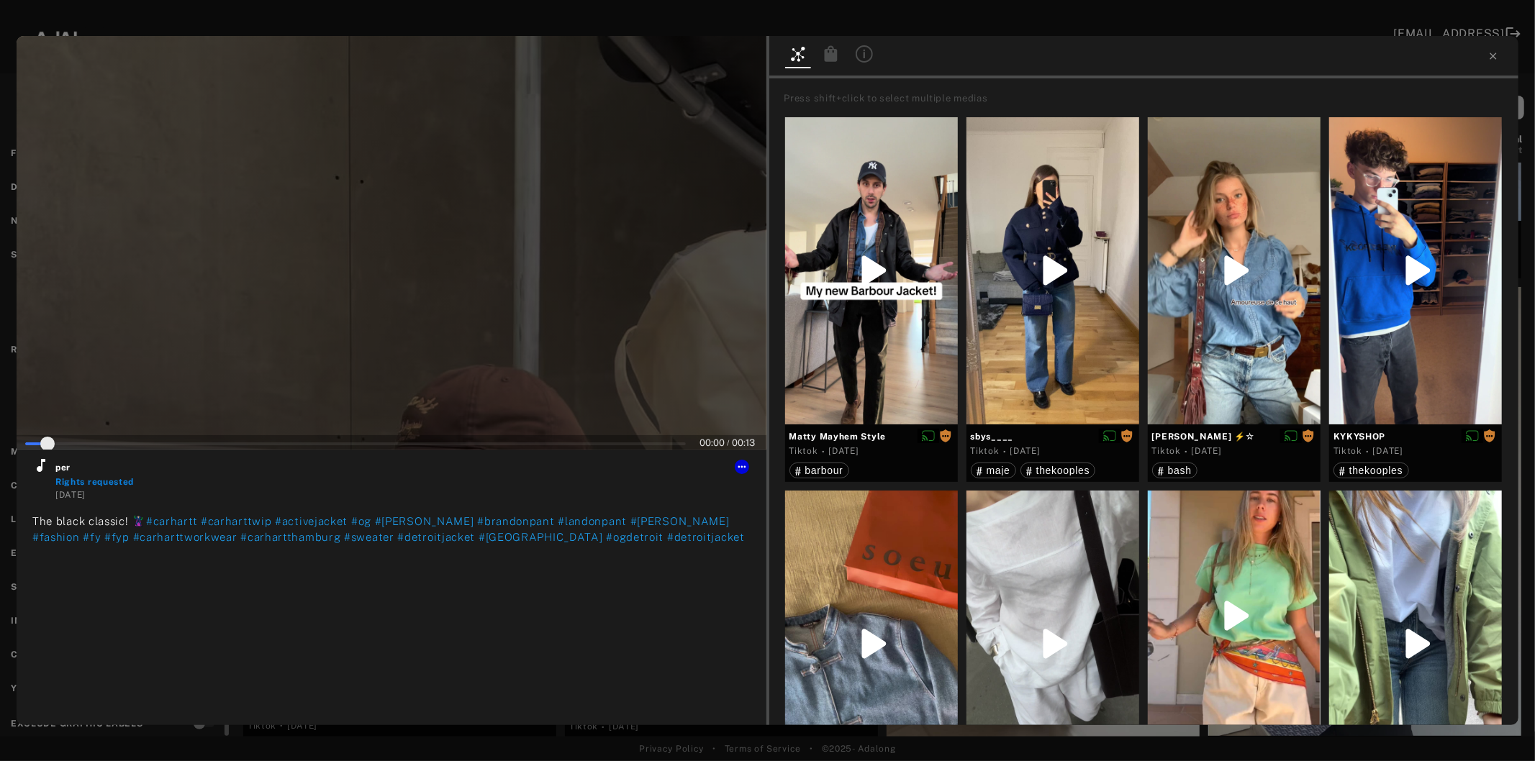
click at [396, 301] on div at bounding box center [392, 243] width 750 height 414
click at [40, 466] on icon at bounding box center [41, 465] width 9 height 13
type input "*"
click at [1495, 55] on icon at bounding box center [1493, 56] width 12 height 12
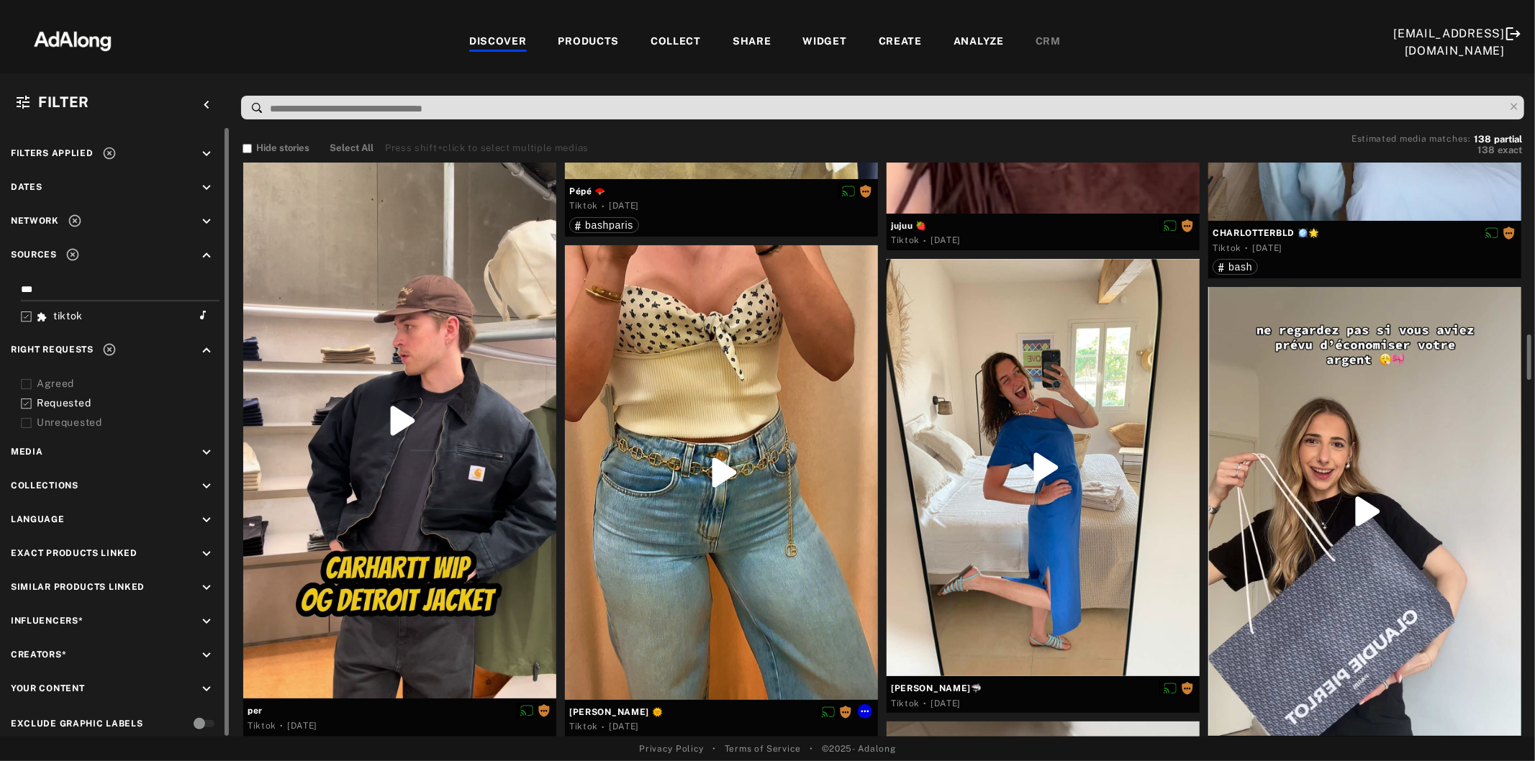
click at [763, 541] on div at bounding box center [721, 472] width 313 height 455
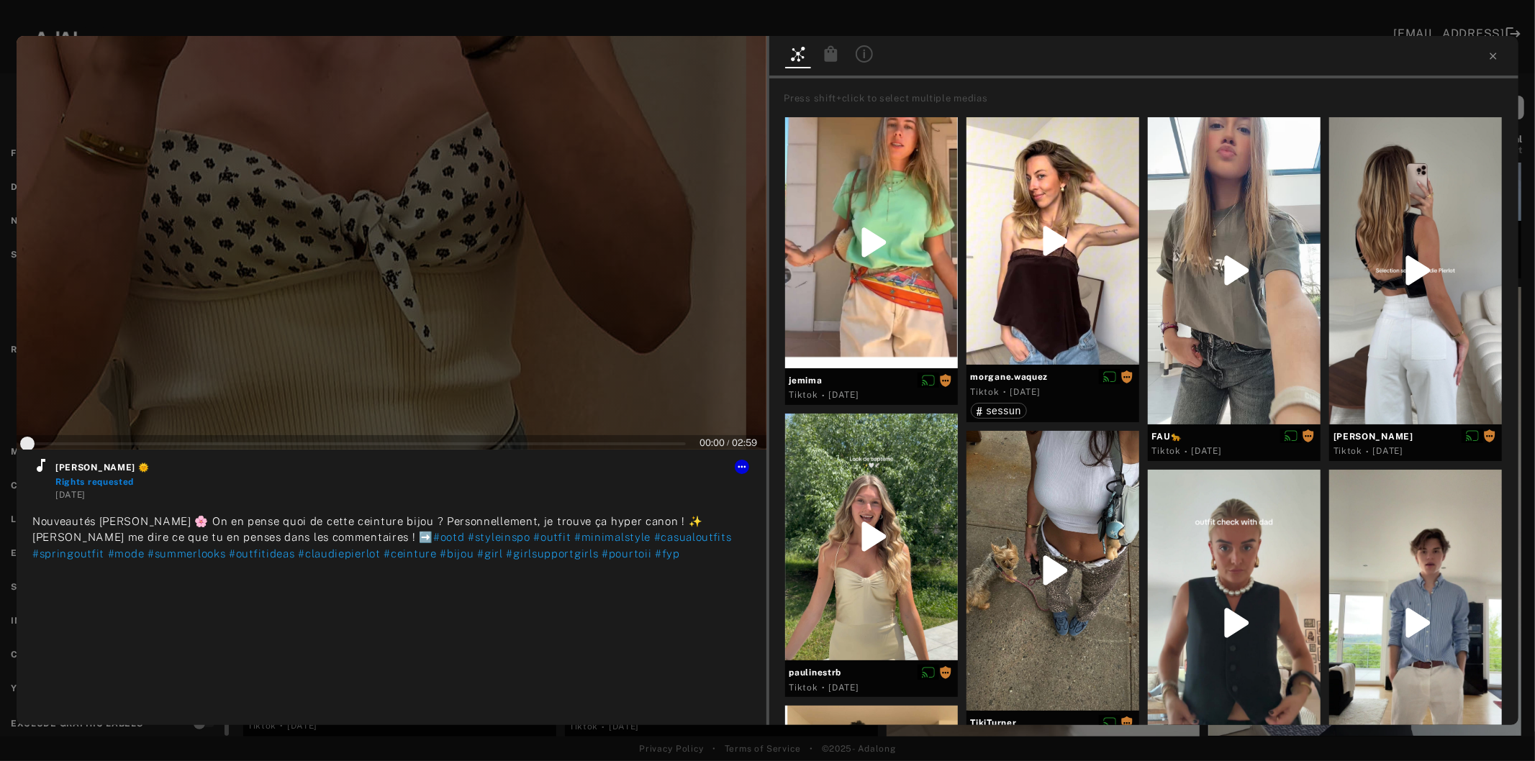
click at [400, 312] on div at bounding box center [392, 243] width 750 height 414
click at [37, 473] on icon at bounding box center [40, 465] width 17 height 17
type input "*"
click at [1495, 52] on icon at bounding box center [1493, 56] width 12 height 12
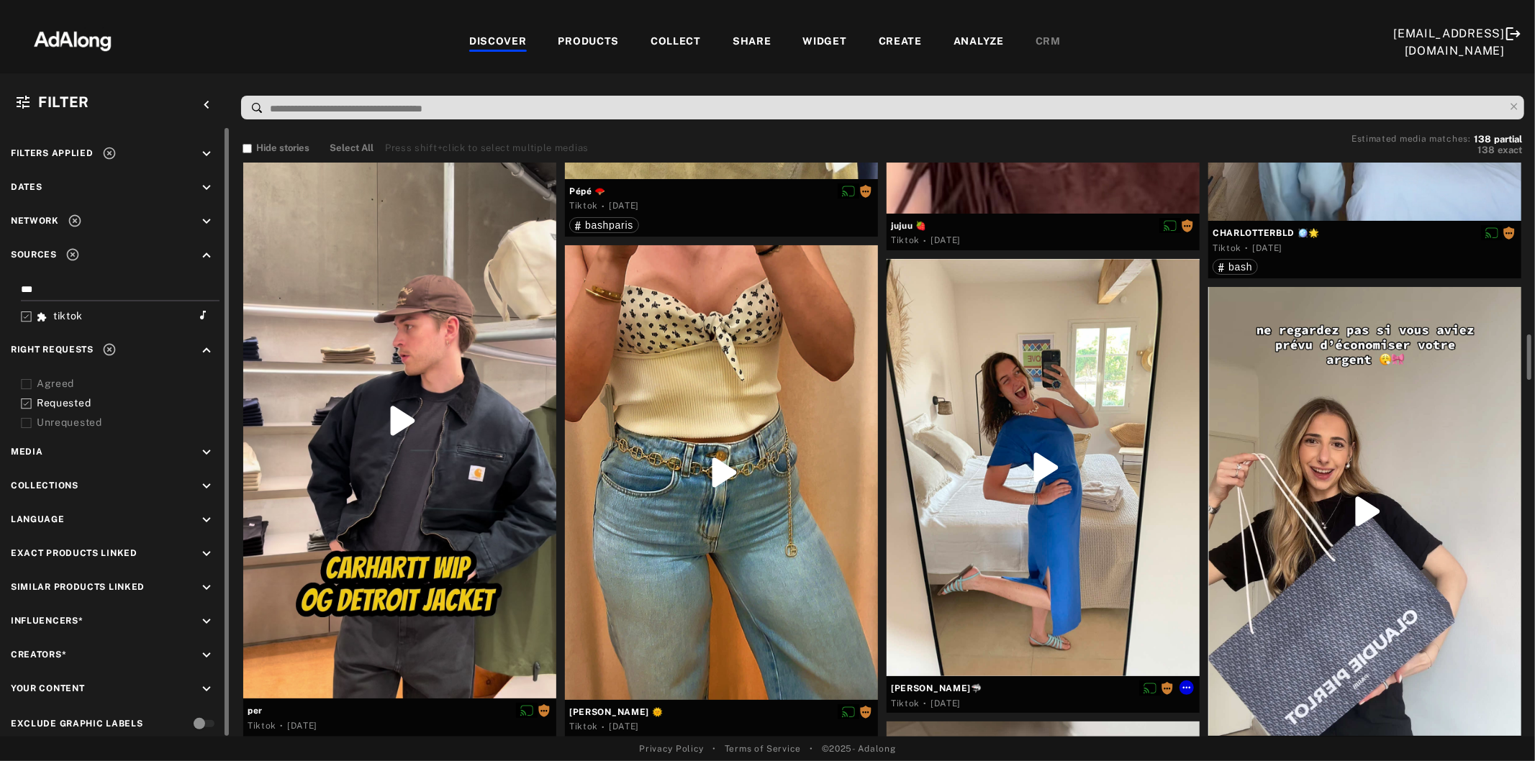
click at [987, 538] on div at bounding box center [1042, 467] width 313 height 417
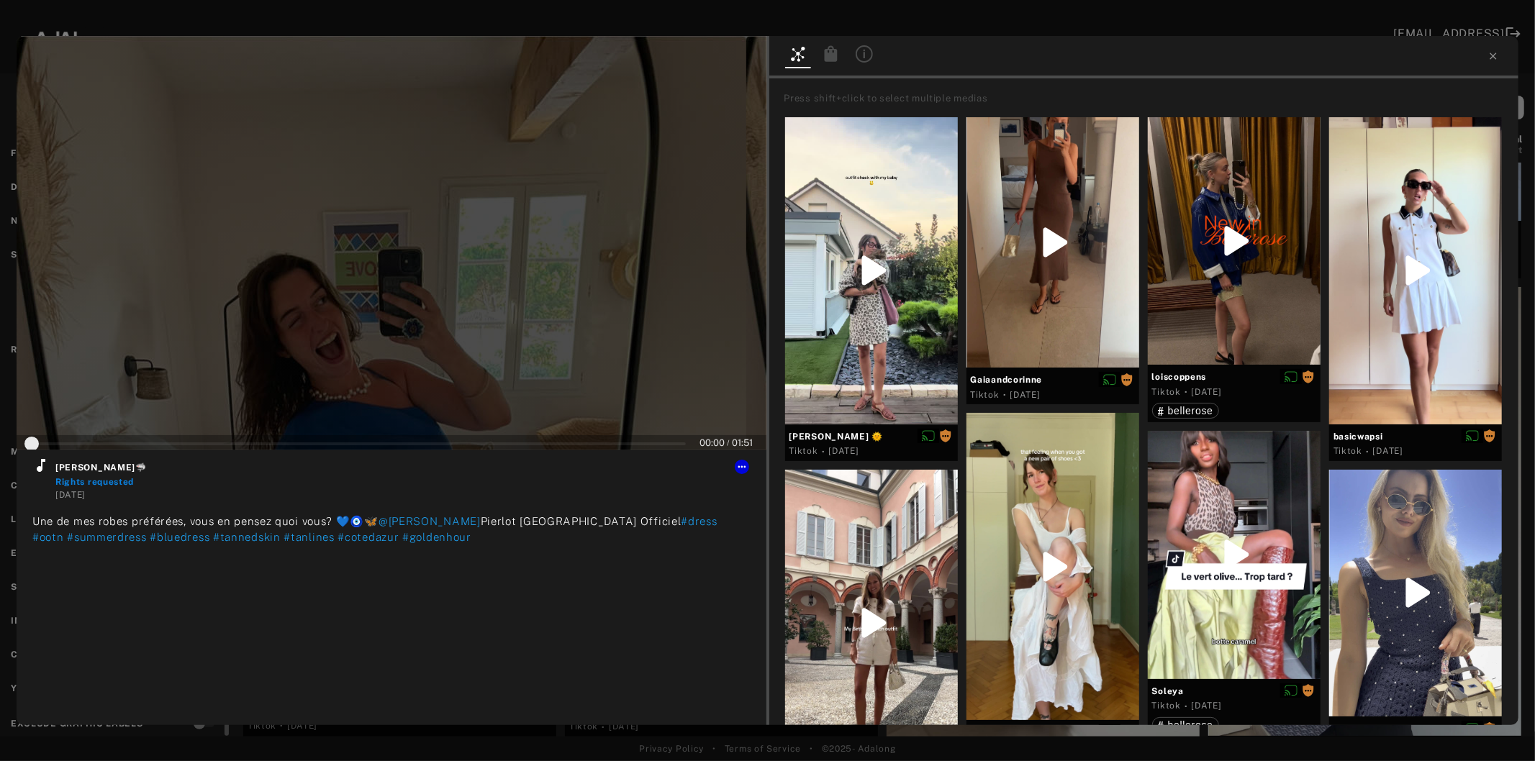
click at [424, 278] on div at bounding box center [392, 243] width 750 height 414
click at [45, 466] on icon at bounding box center [40, 465] width 17 height 17
click at [744, 472] on button at bounding box center [742, 467] width 14 height 14
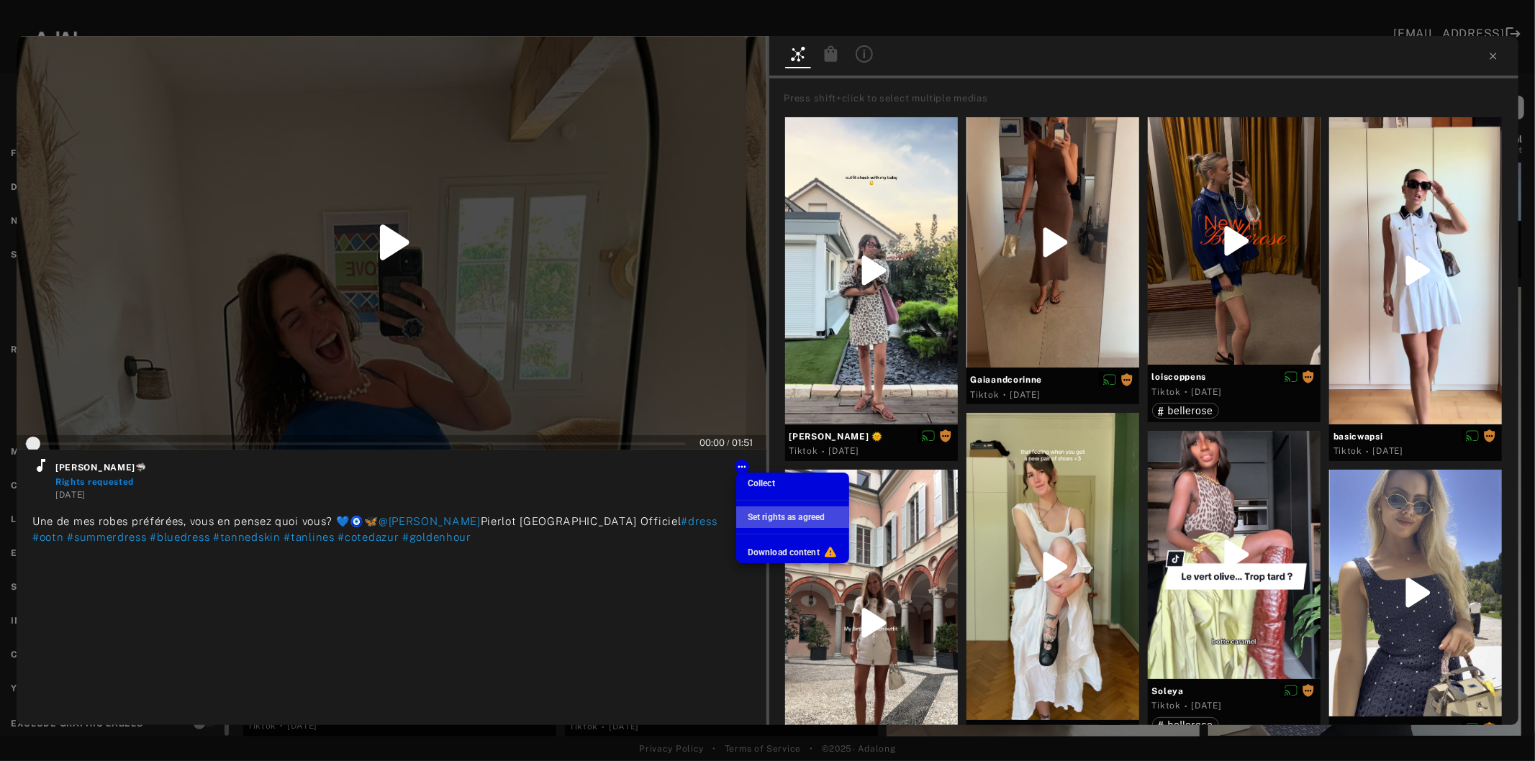
click at [758, 514] on span "Set rights as agreed" at bounding box center [785, 517] width 77 height 10
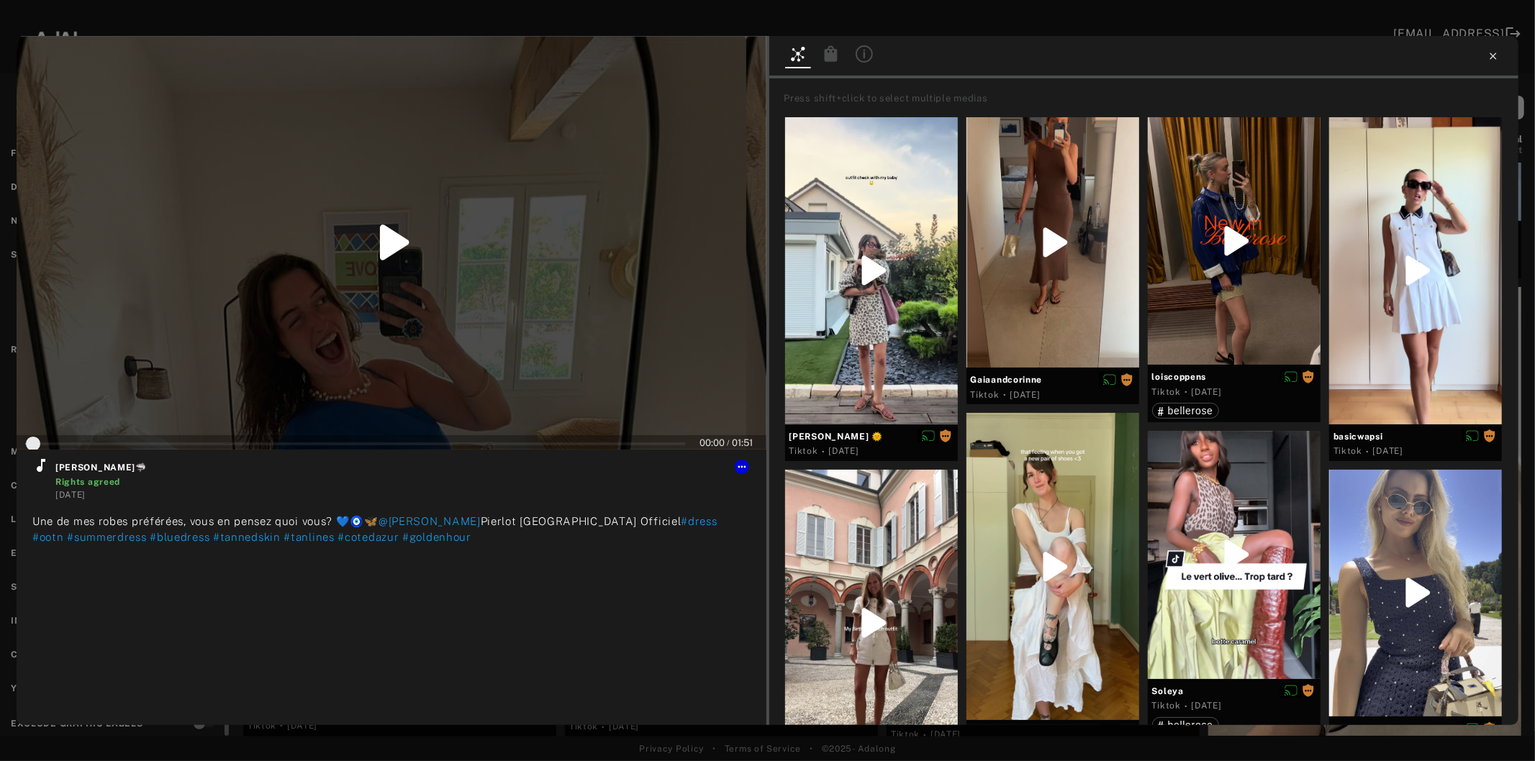
type input "*"
click at [1494, 55] on icon at bounding box center [1492, 56] width 6 height 6
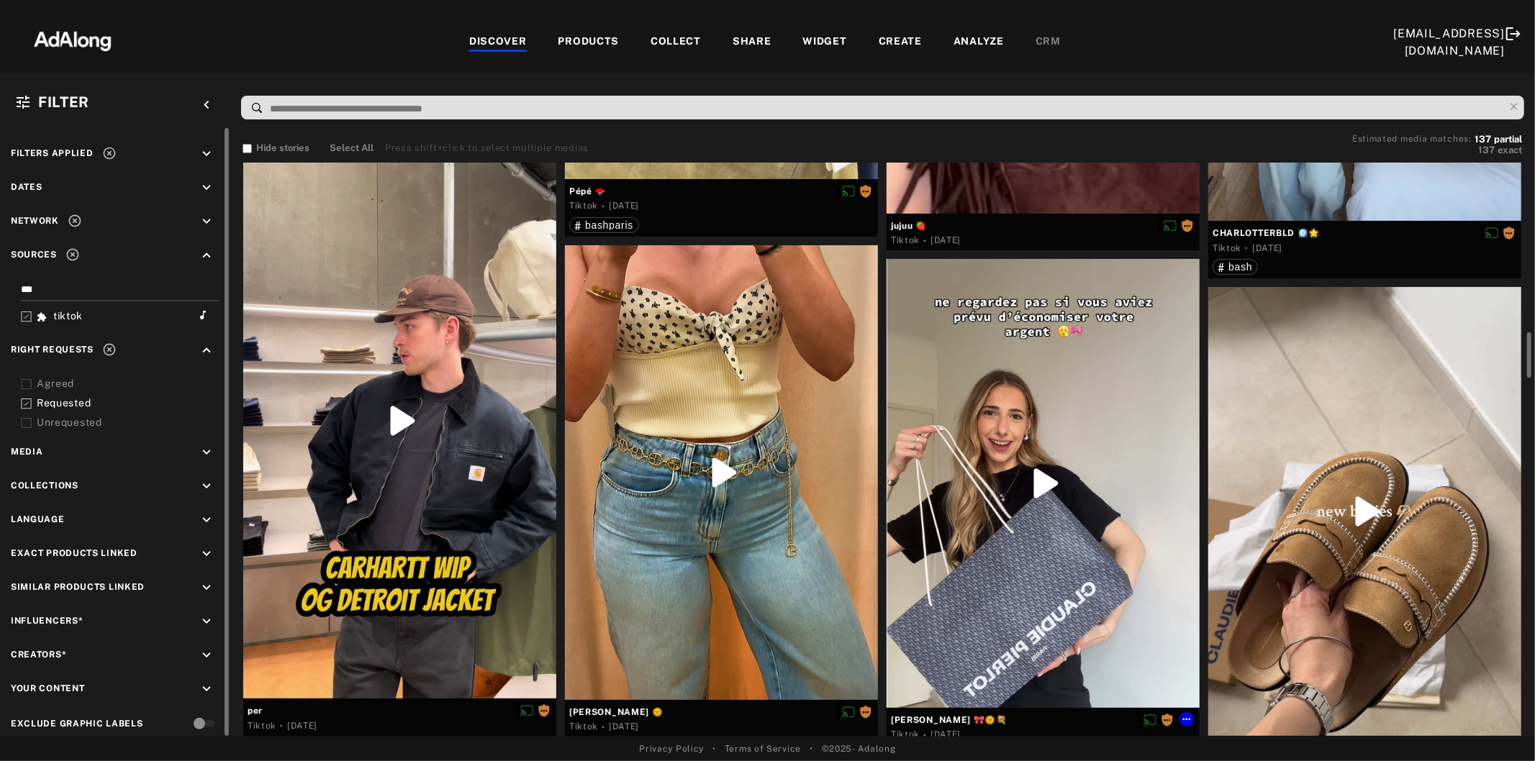
click at [1058, 555] on div at bounding box center [1042, 483] width 313 height 449
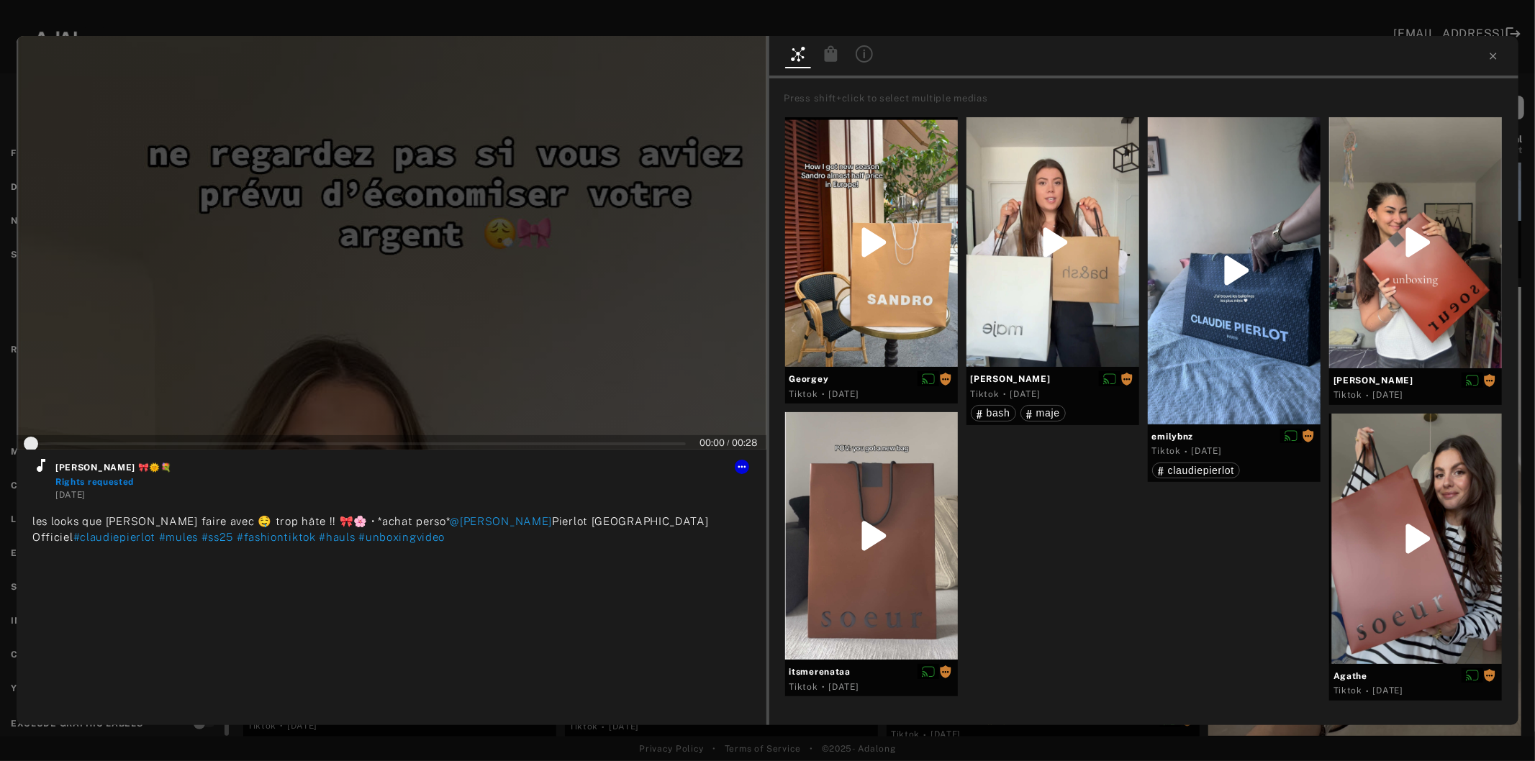
click at [422, 358] on div at bounding box center [392, 243] width 750 height 414
click at [43, 470] on icon at bounding box center [40, 465] width 17 height 17
type input "*"
click at [1494, 60] on icon at bounding box center [1493, 56] width 12 height 12
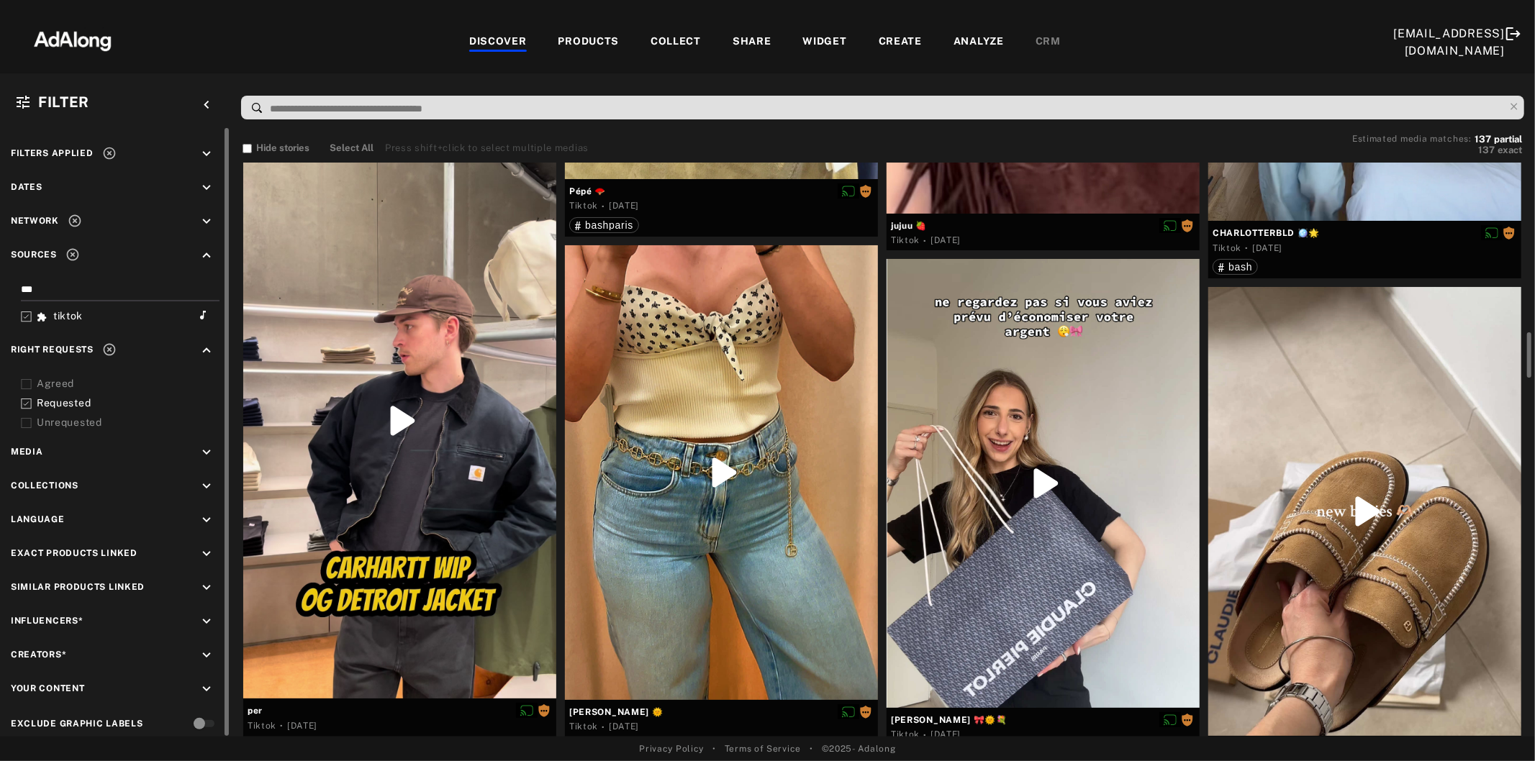
click at [1342, 566] on div at bounding box center [1364, 511] width 313 height 449
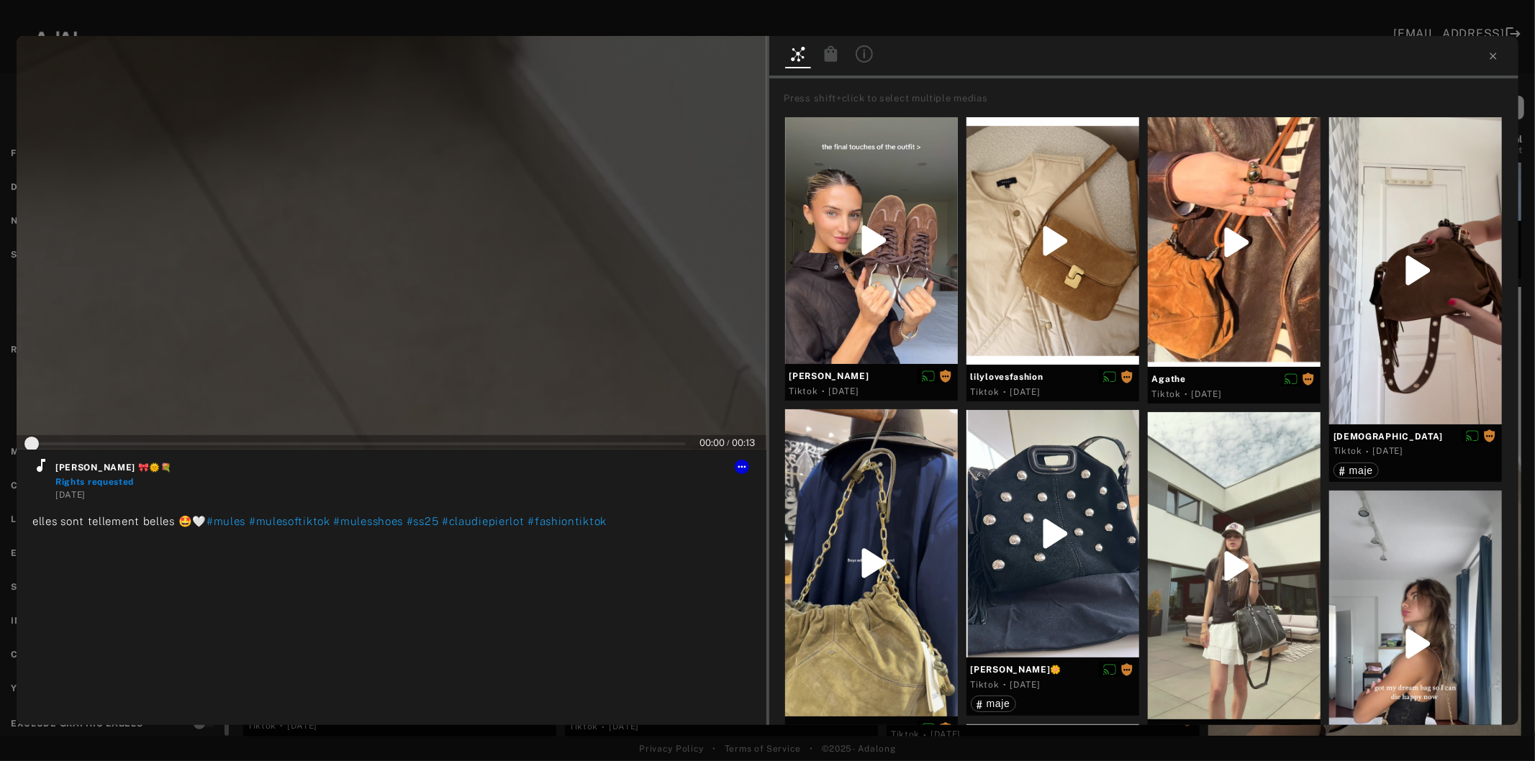
click at [365, 308] on div at bounding box center [392, 243] width 750 height 414
click at [44, 468] on icon at bounding box center [40, 465] width 17 height 17
type input "*"
click at [1497, 56] on icon at bounding box center [1493, 56] width 12 height 12
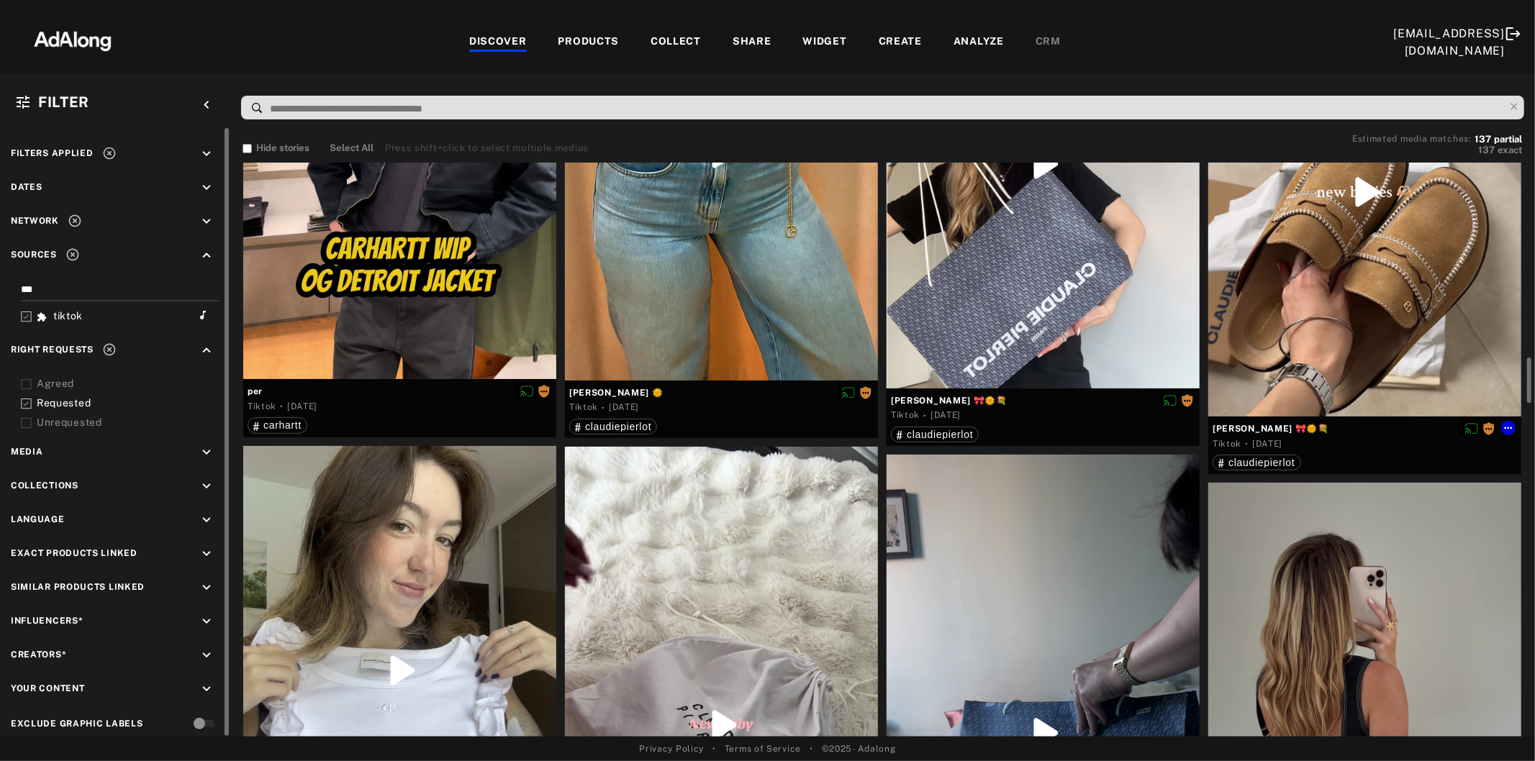
scroll to position [2717, 0]
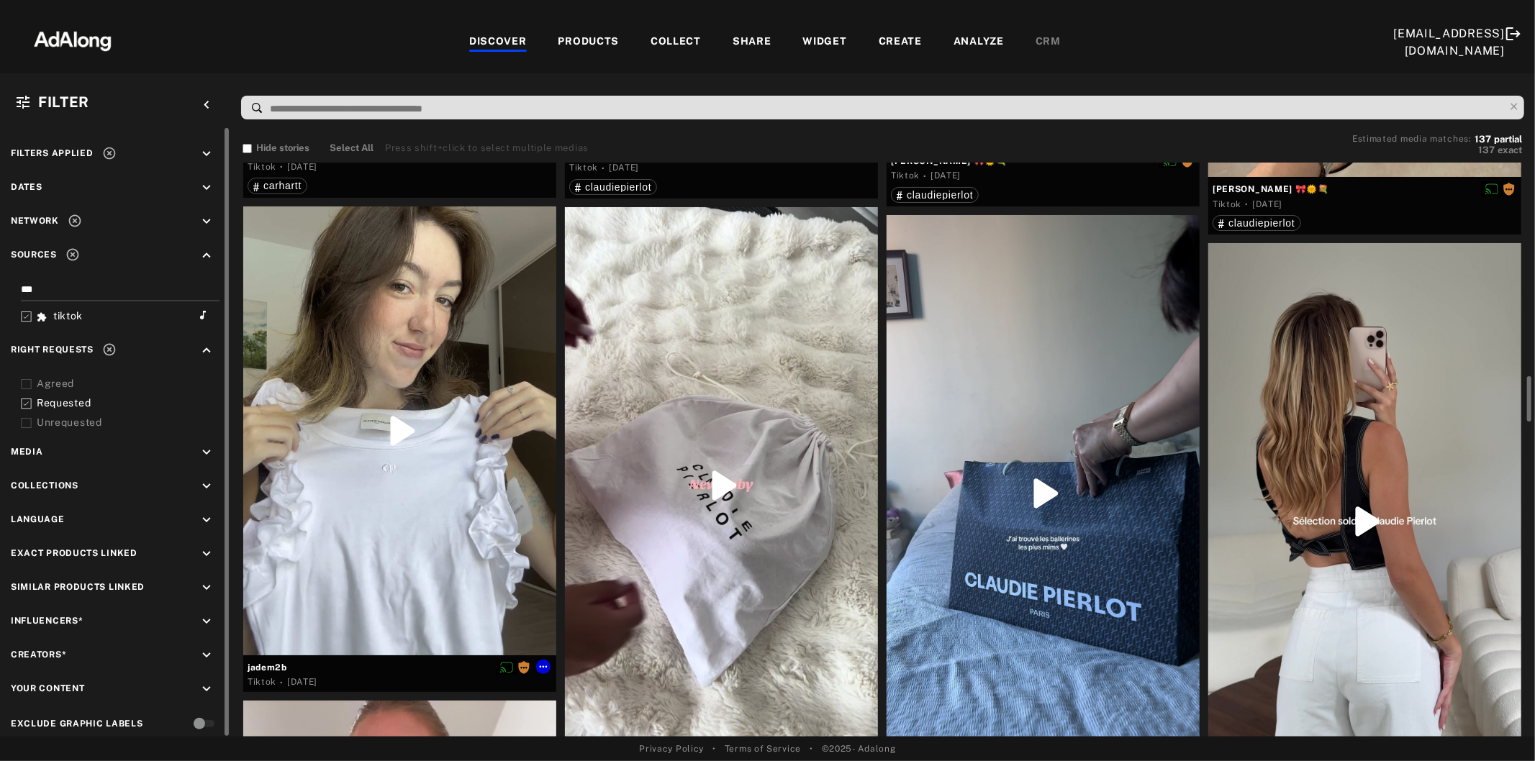
click at [391, 420] on div at bounding box center [399, 430] width 313 height 449
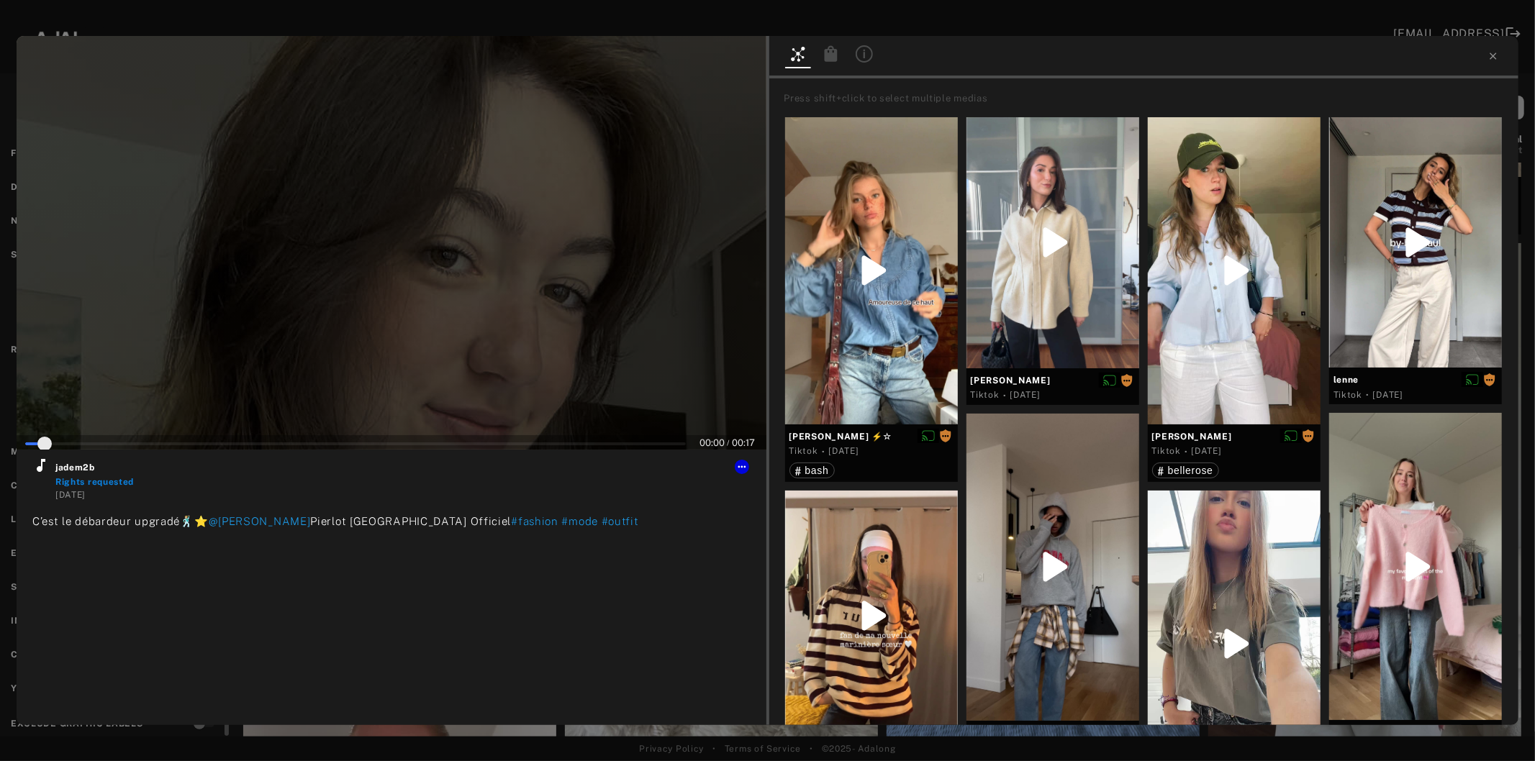
click at [384, 350] on div at bounding box center [392, 243] width 750 height 414
click at [42, 468] on icon at bounding box center [41, 465] width 9 height 13
type input "*"
click at [1494, 55] on icon at bounding box center [1493, 56] width 12 height 12
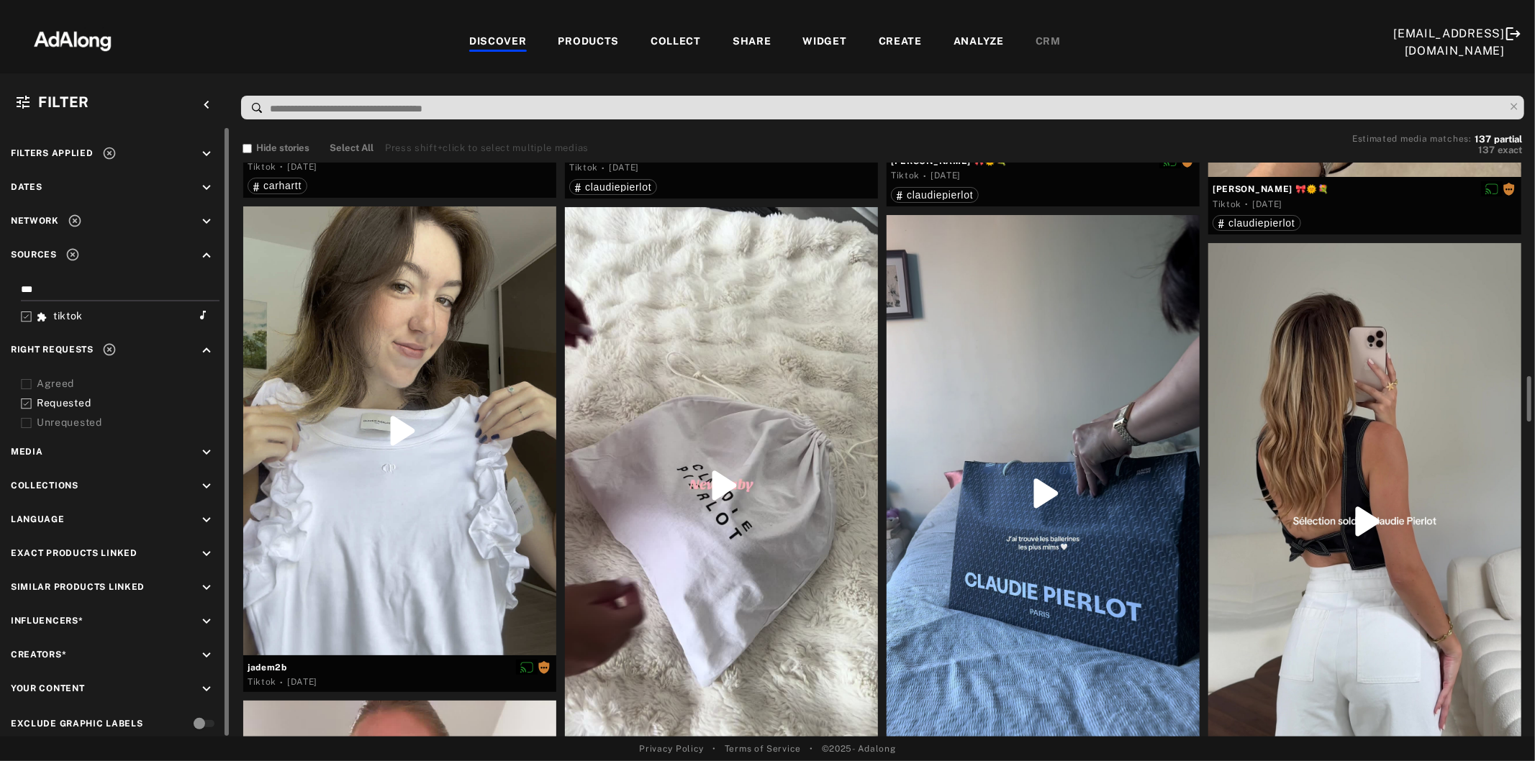
click at [723, 596] on div at bounding box center [721, 485] width 313 height 556
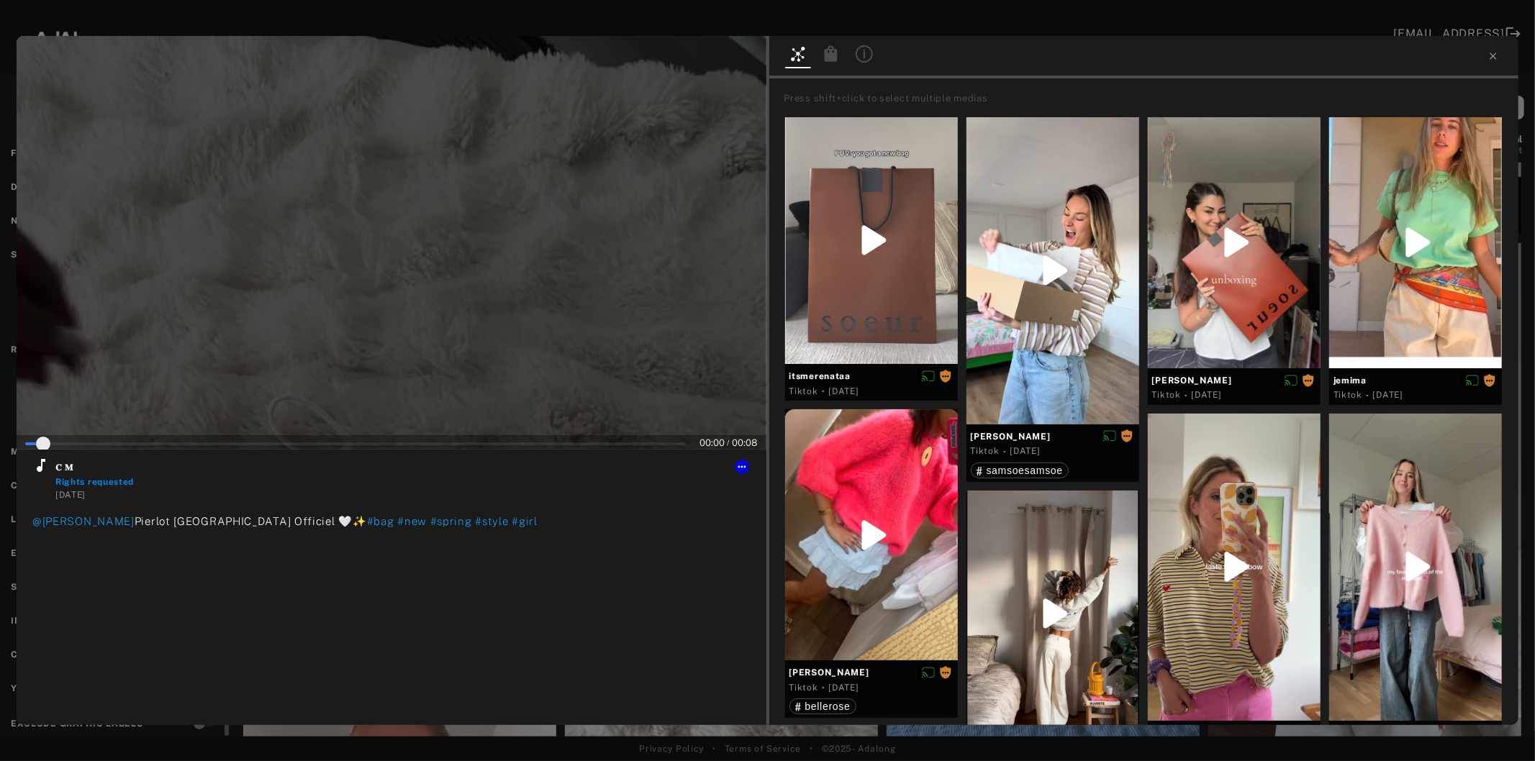
click at [398, 328] on div at bounding box center [392, 243] width 750 height 414
click at [36, 468] on icon at bounding box center [40, 465] width 17 height 17
type input "*"
click at [1488, 61] on icon at bounding box center [1493, 56] width 12 height 12
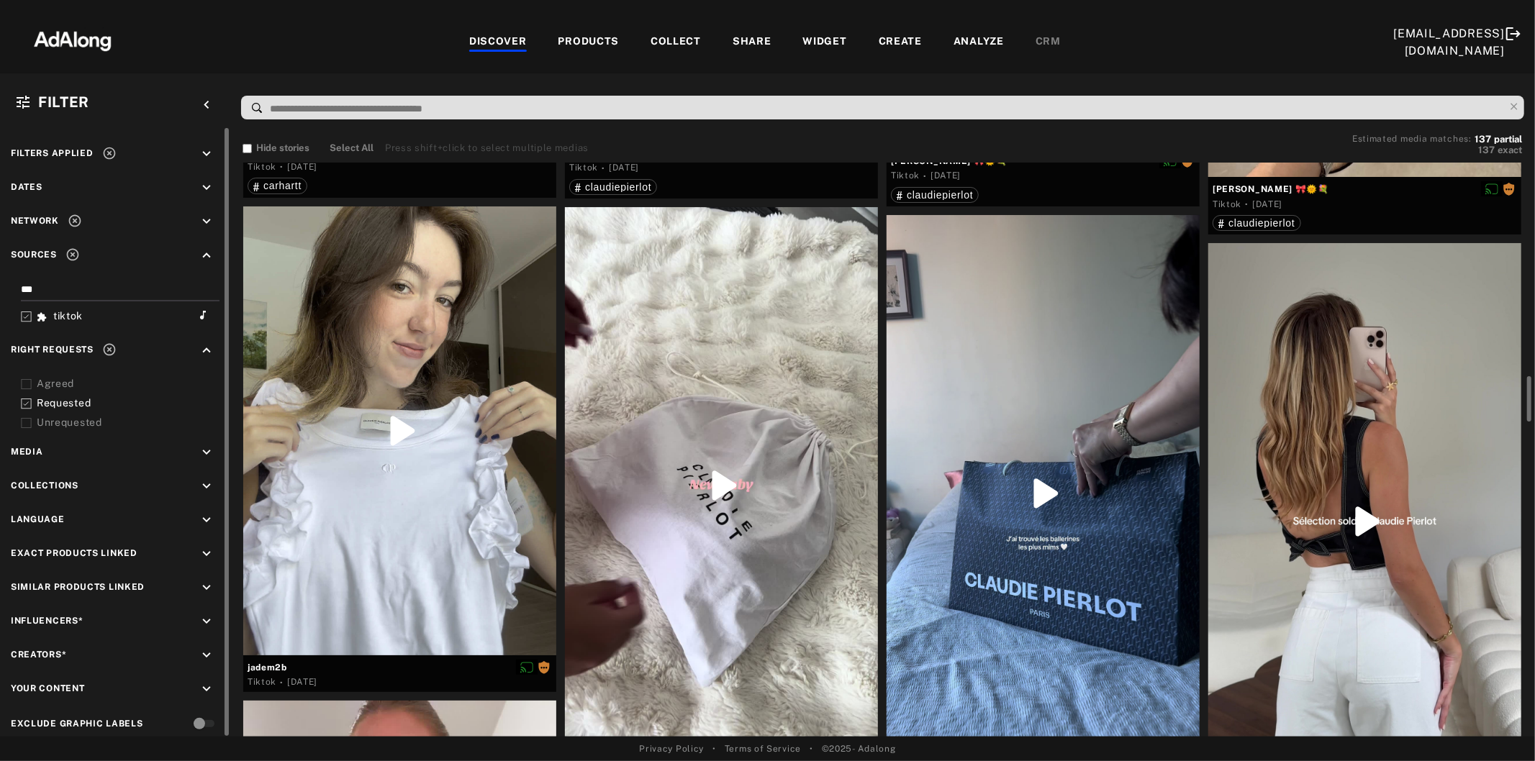
click at [1065, 477] on div at bounding box center [1042, 493] width 313 height 556
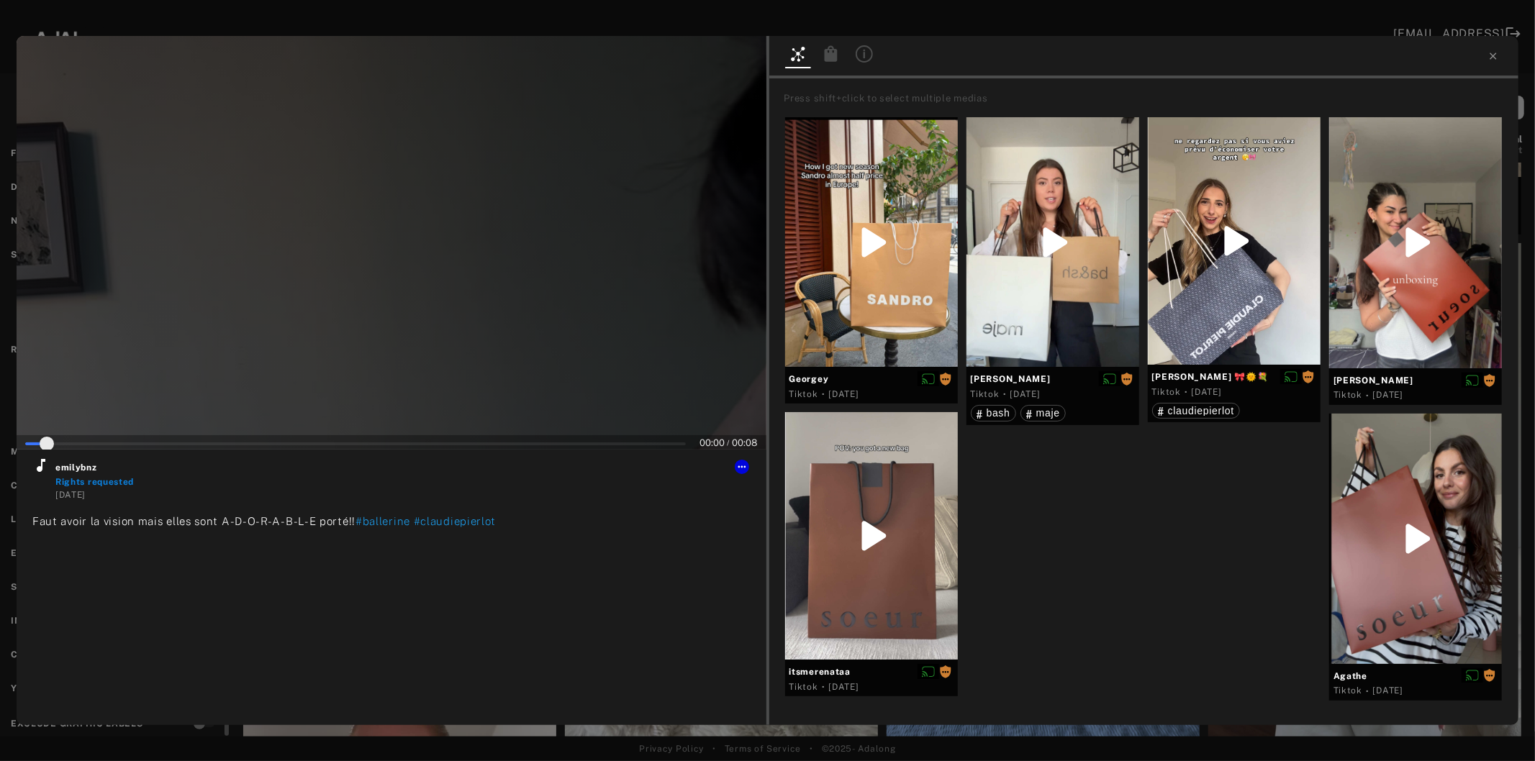
click at [409, 305] on div at bounding box center [392, 243] width 750 height 414
click at [49, 465] on icon at bounding box center [40, 465] width 17 height 17
type input "*"
click at [1487, 55] on icon at bounding box center [1493, 56] width 12 height 12
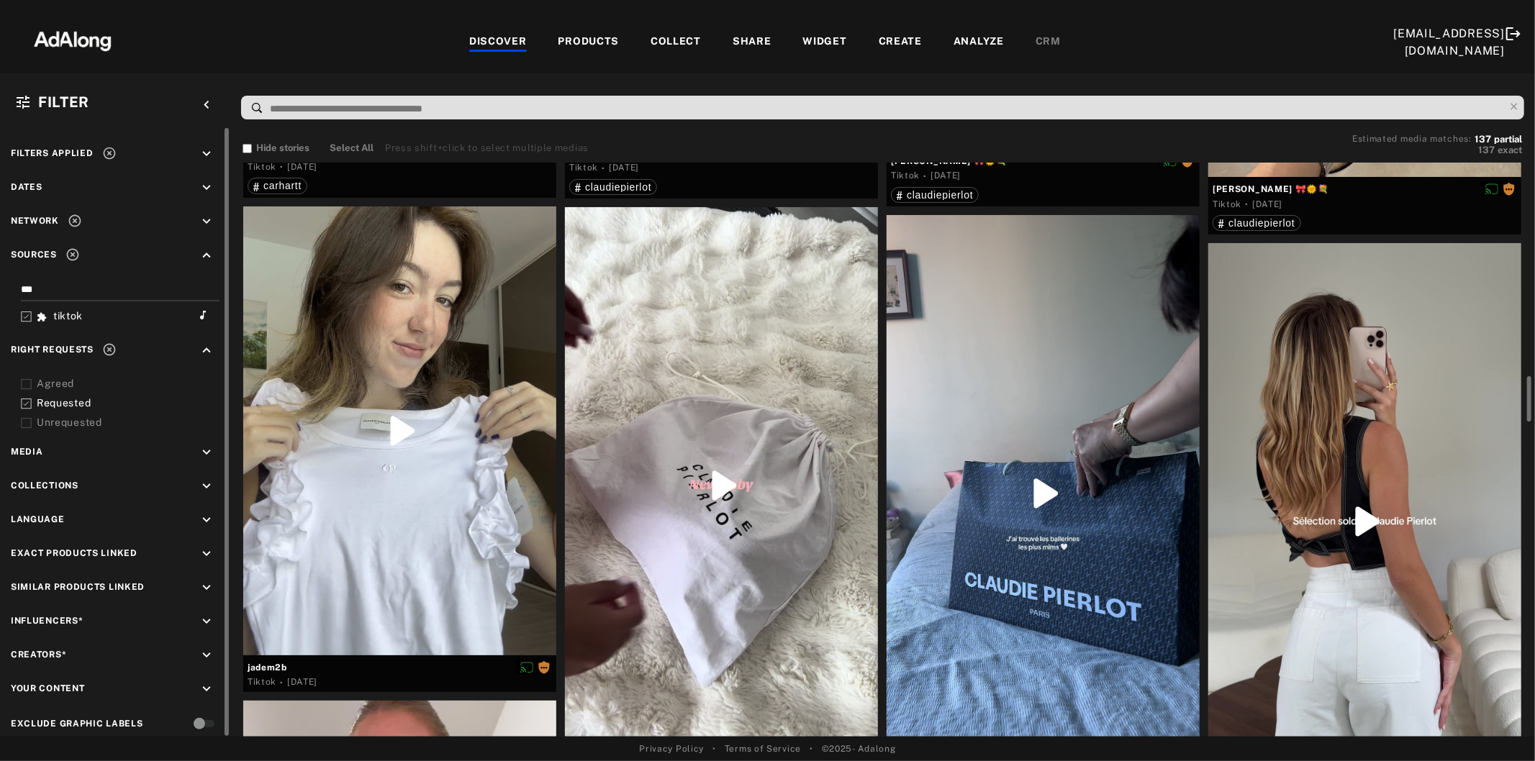
scroll to position [2958, 0]
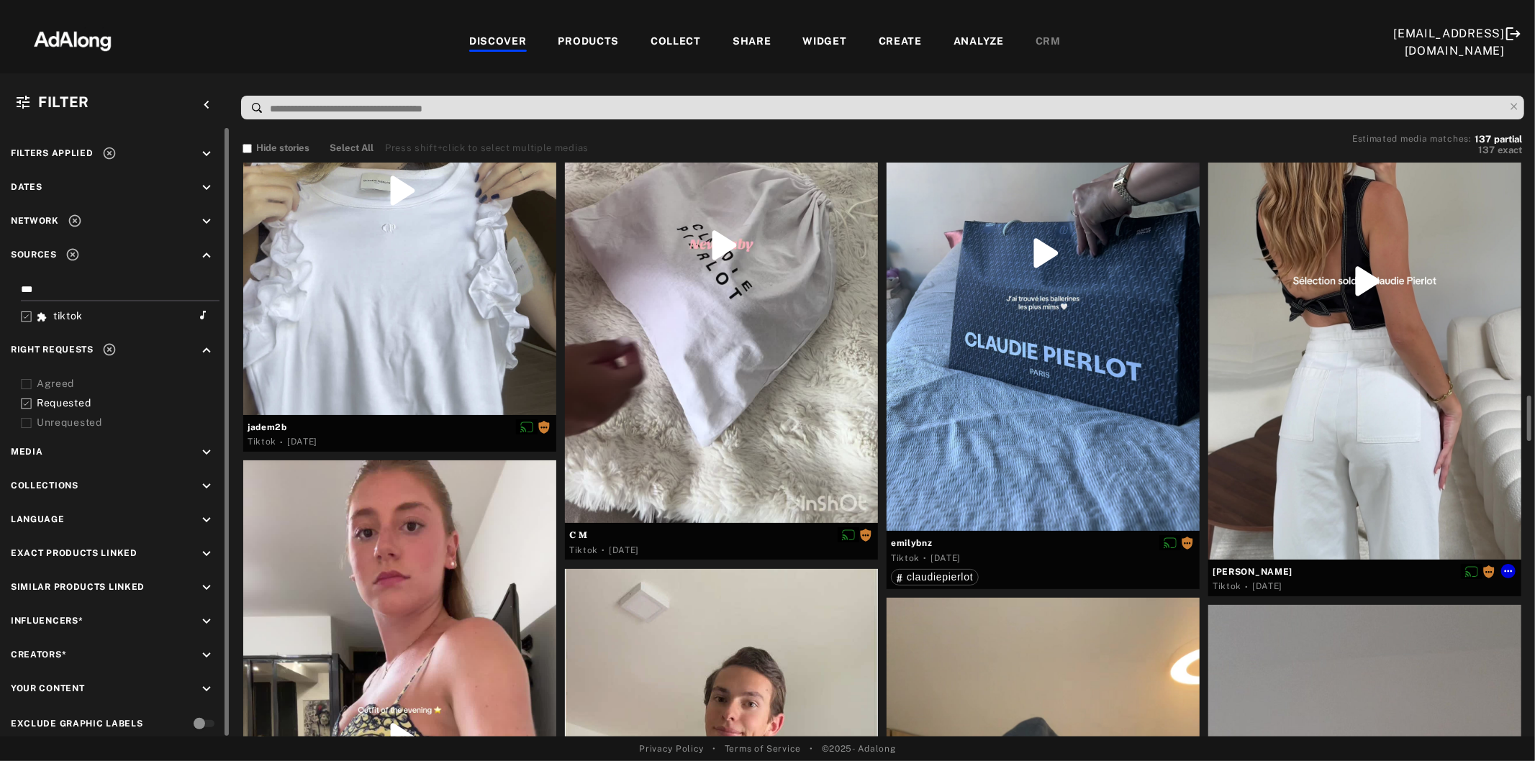
click at [1423, 327] on div at bounding box center [1364, 281] width 313 height 556
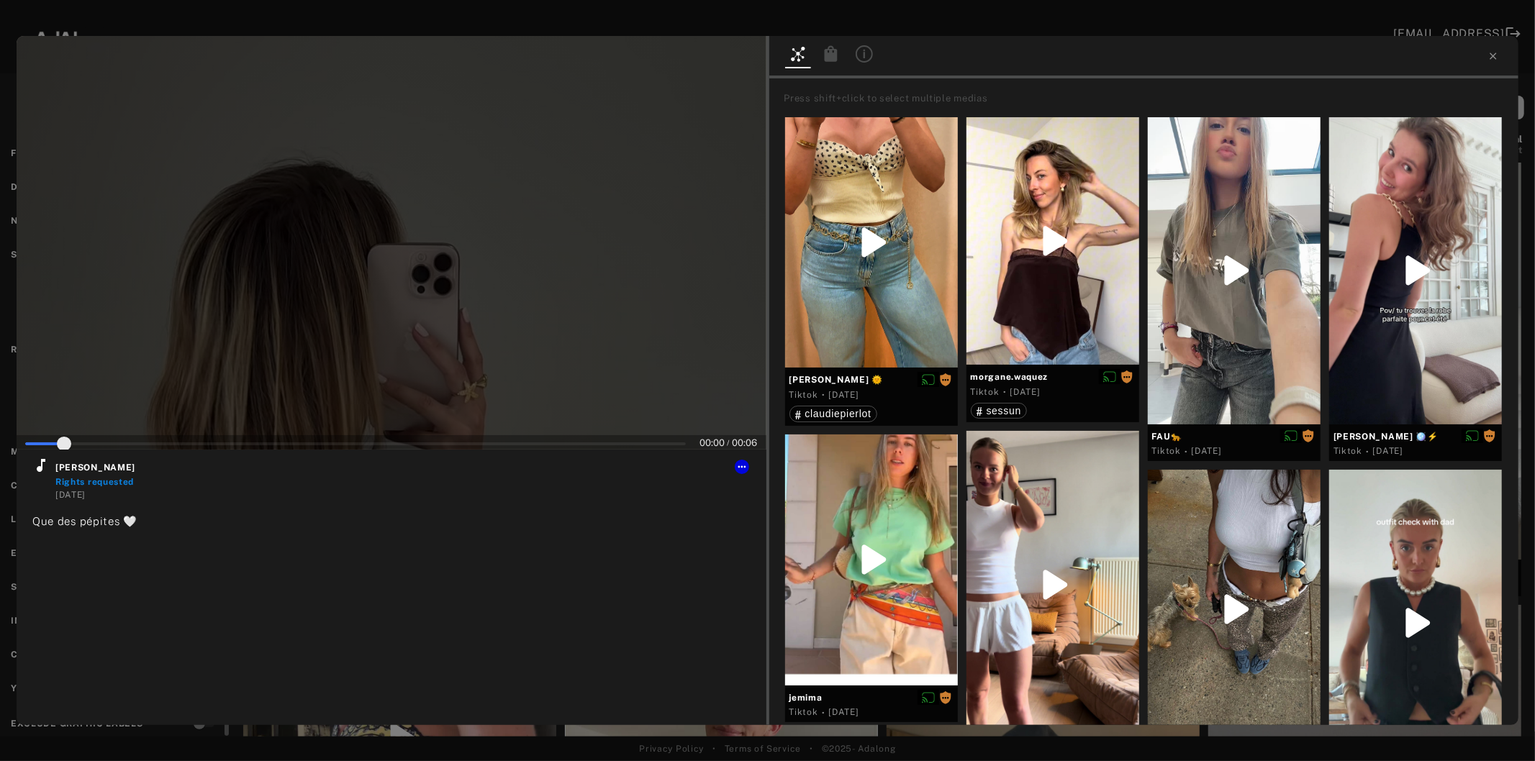
click at [428, 322] on div at bounding box center [392, 243] width 750 height 414
click at [43, 465] on icon at bounding box center [40, 465] width 17 height 17
type input "**"
click at [1493, 54] on icon at bounding box center [1493, 56] width 12 height 12
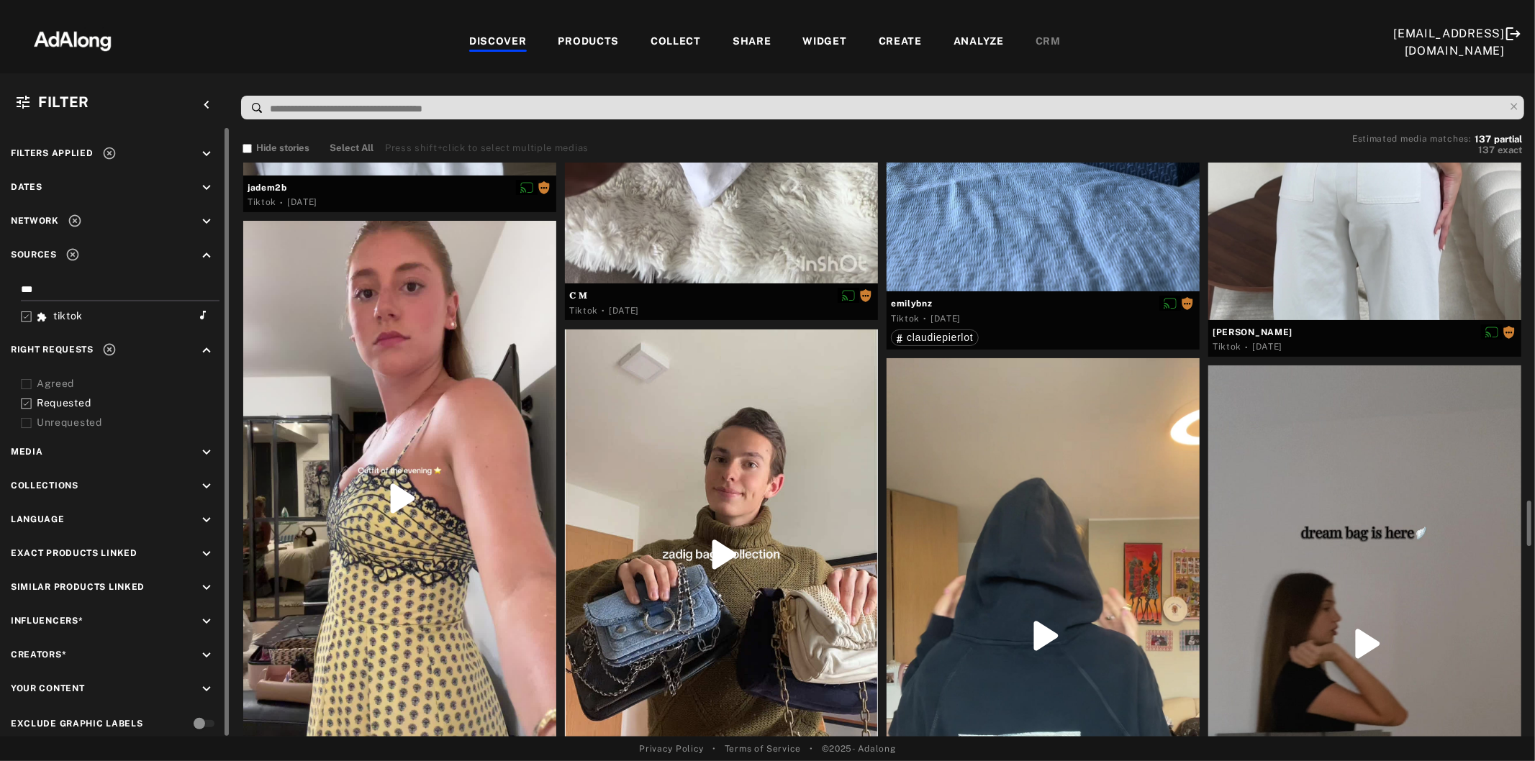
scroll to position [3357, 0]
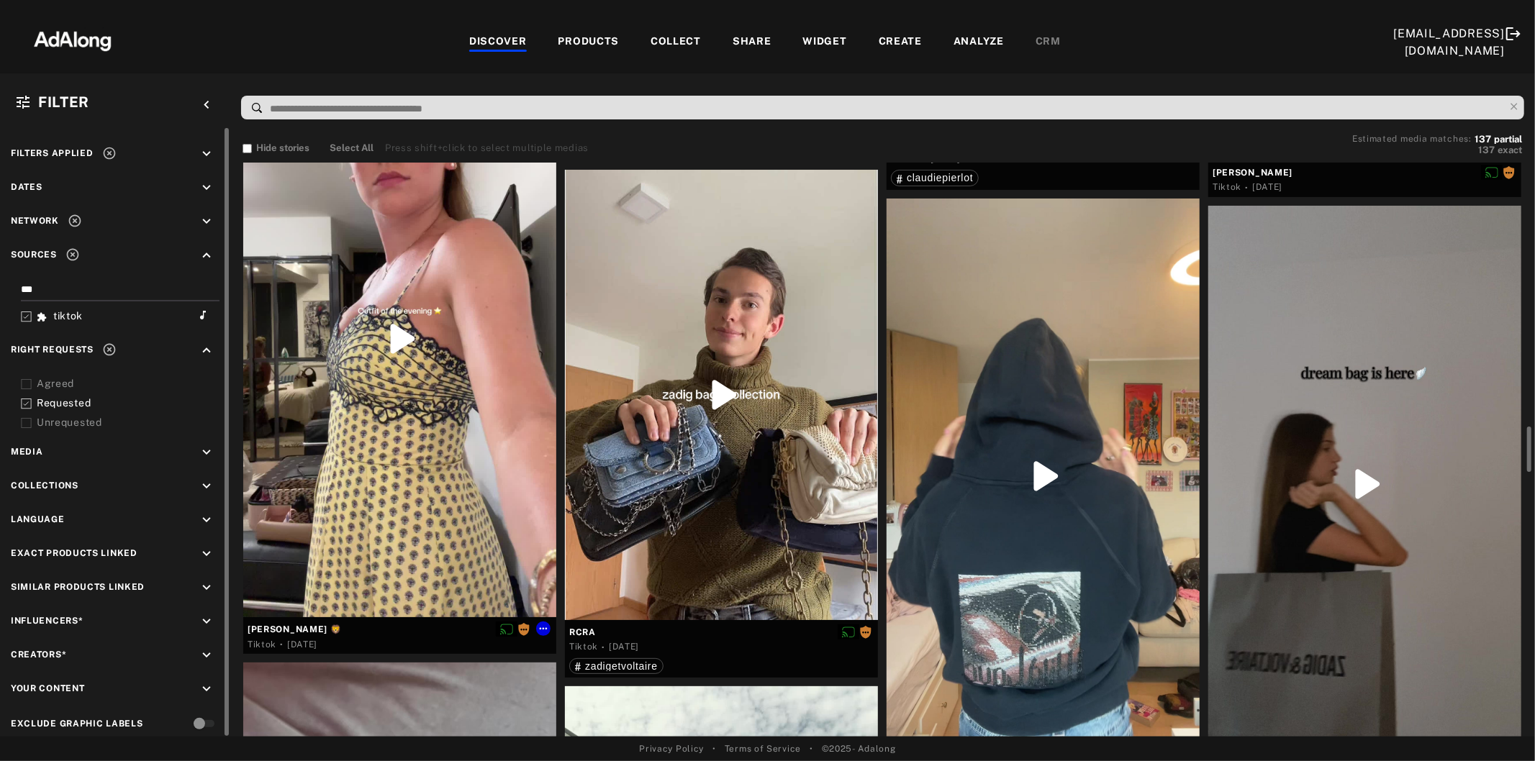
click at [403, 445] on div at bounding box center [399, 339] width 313 height 556
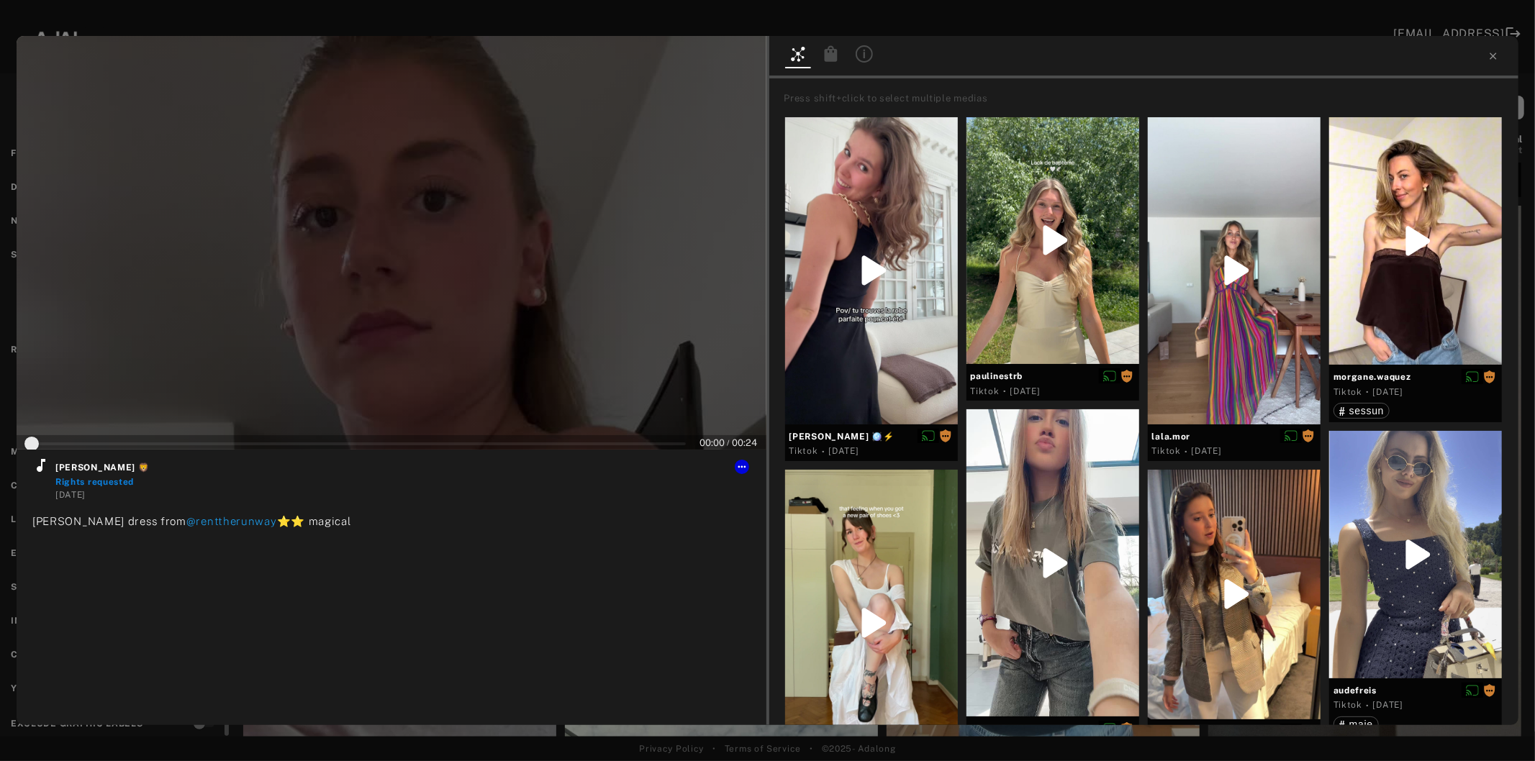
click at [391, 360] on div at bounding box center [392, 243] width 750 height 414
click at [37, 463] on icon at bounding box center [40, 465] width 17 height 17
type input "*"
click at [1498, 52] on icon at bounding box center [1493, 56] width 12 height 12
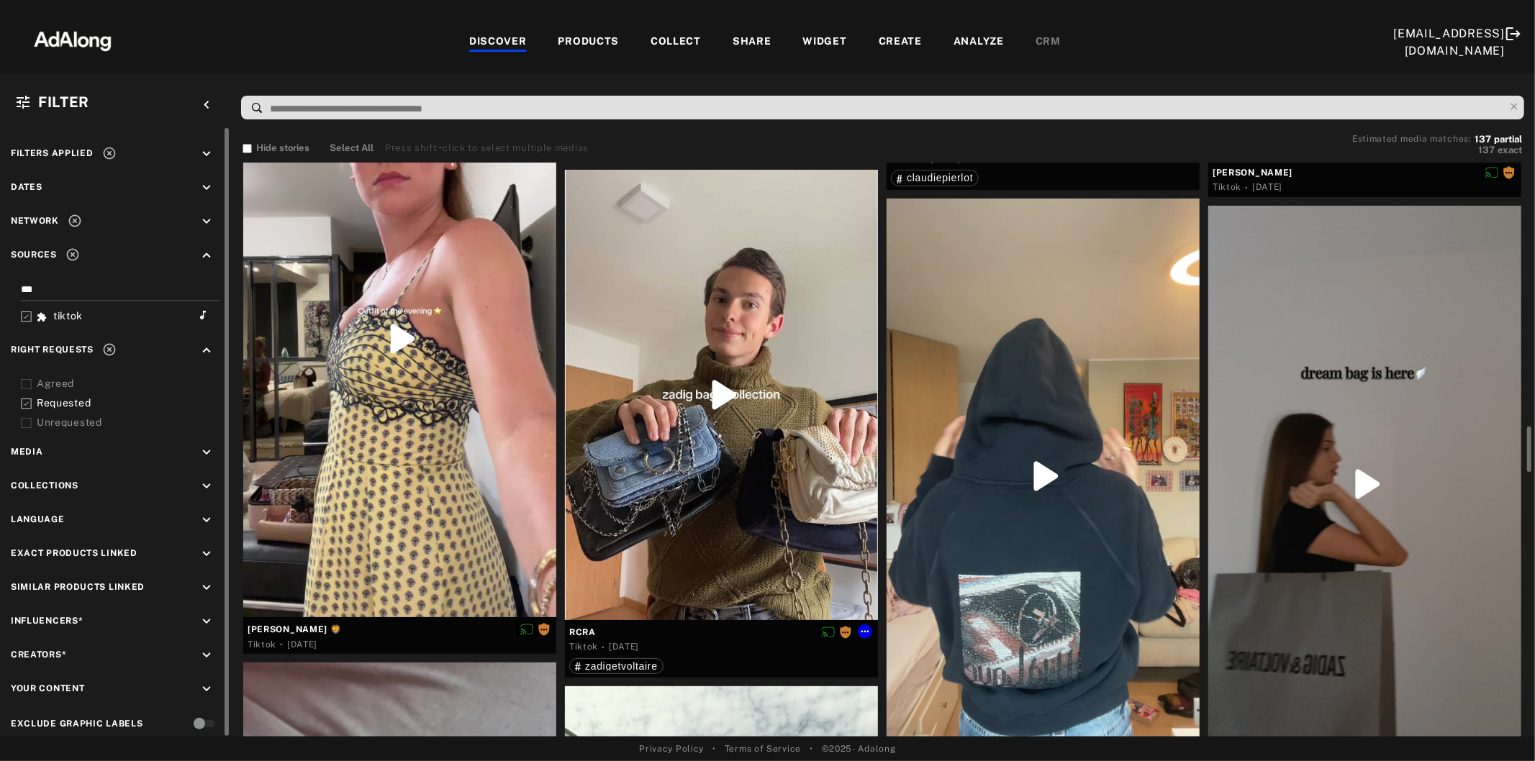
click at [725, 447] on div at bounding box center [721, 395] width 313 height 450
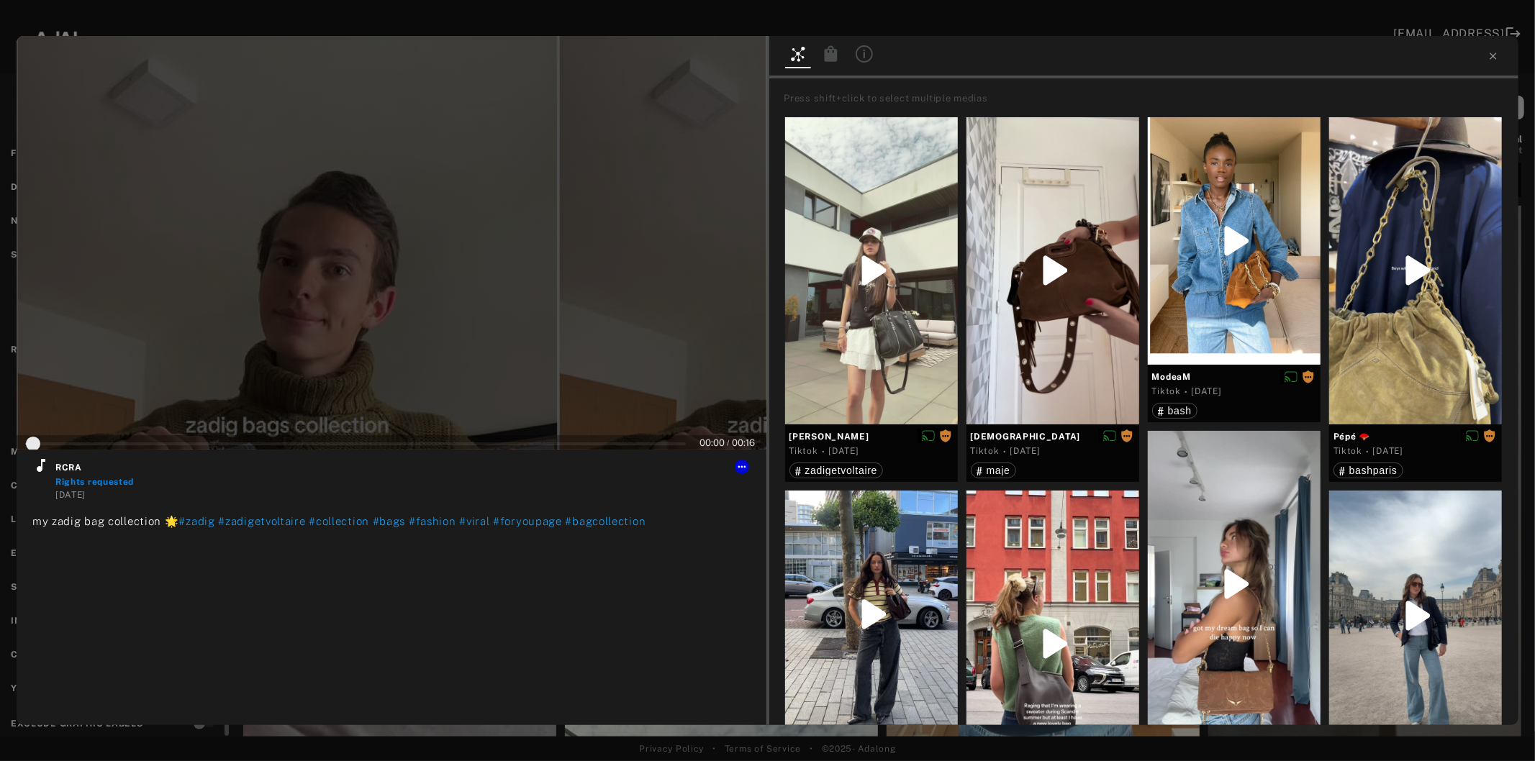
click at [437, 353] on div at bounding box center [392, 243] width 750 height 414
click at [45, 468] on icon at bounding box center [40, 465] width 17 height 17
type input "*"
click at [1491, 55] on icon at bounding box center [1492, 56] width 6 height 6
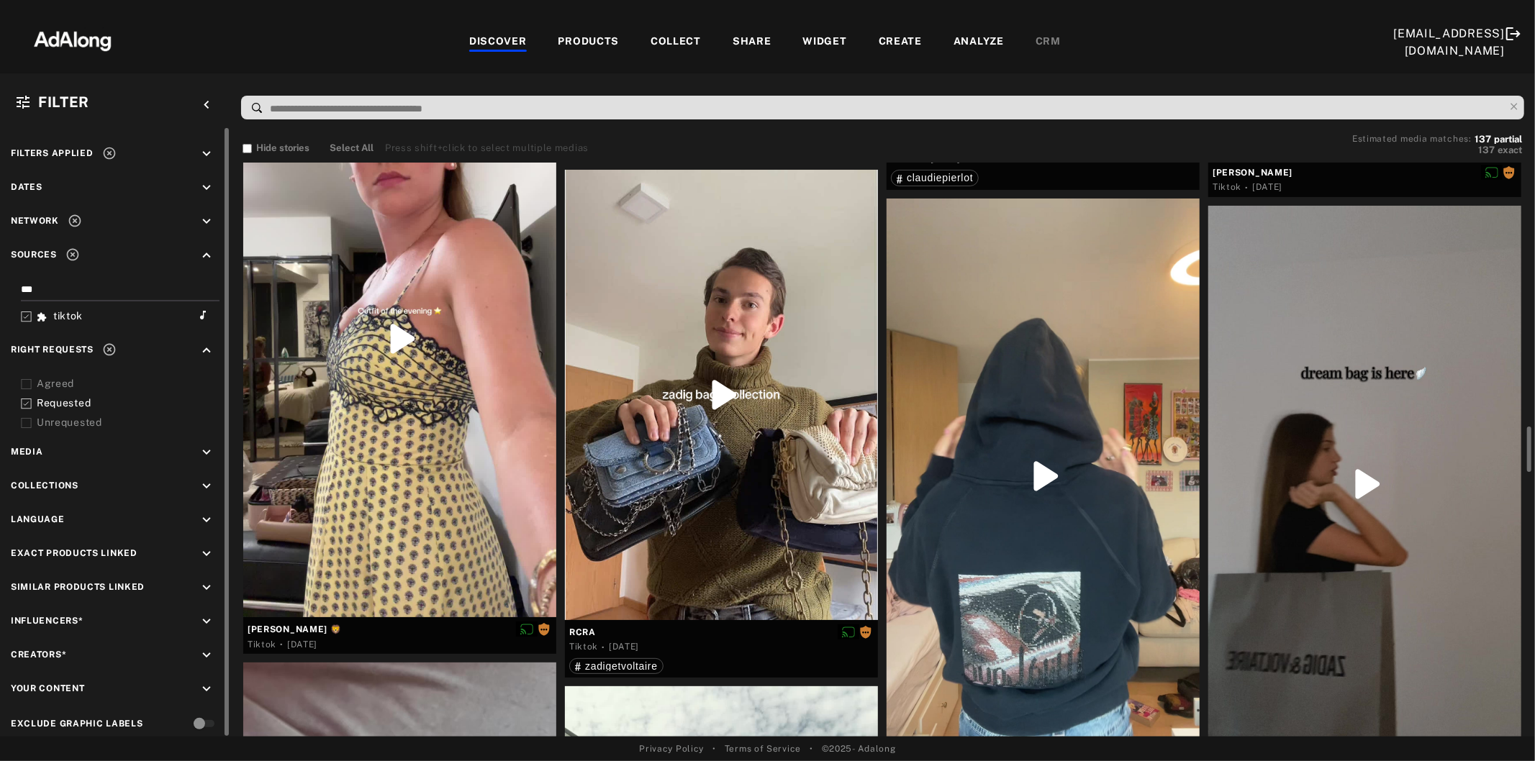
click at [1117, 448] on div at bounding box center [1042, 477] width 313 height 556
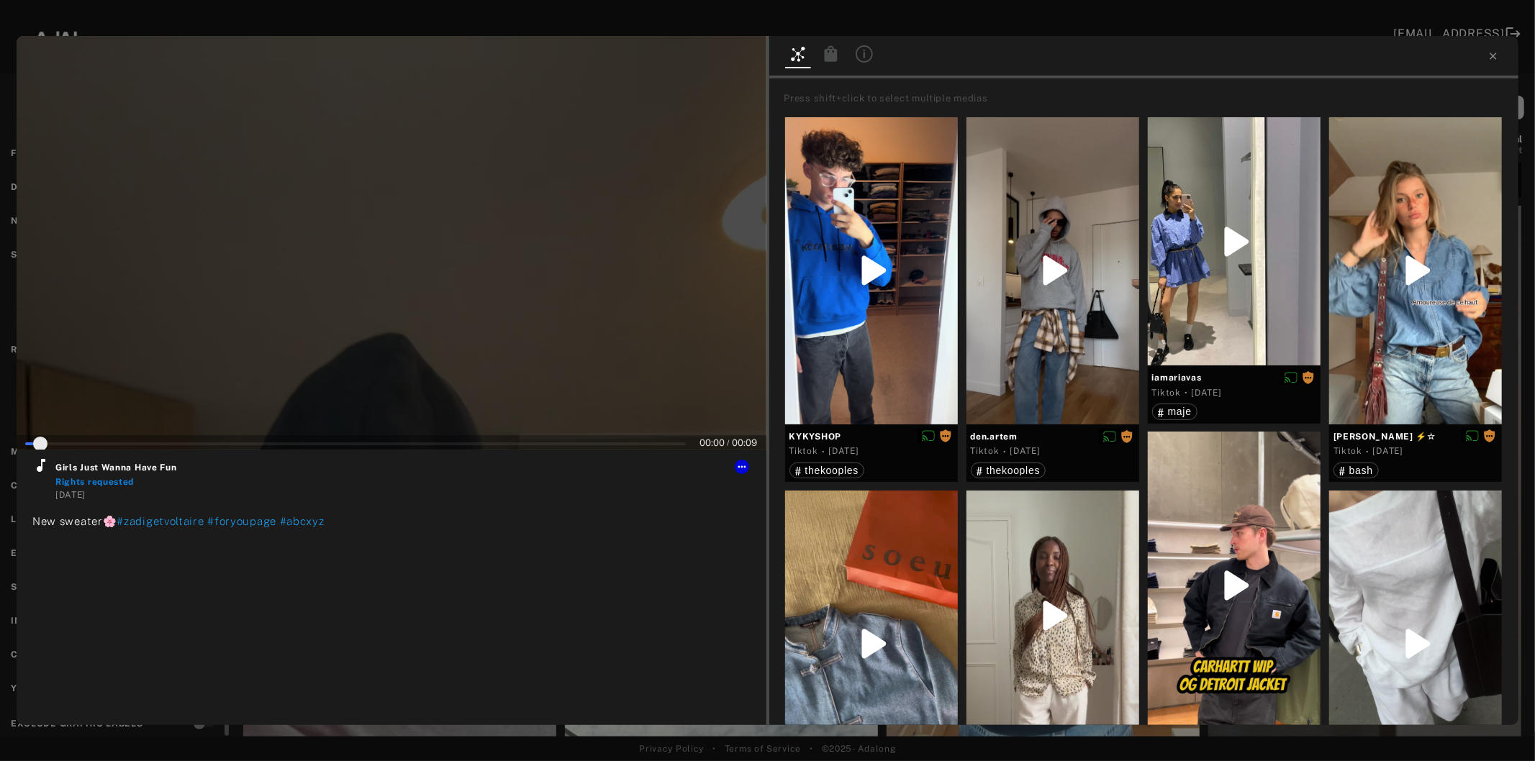
click at [465, 320] on div at bounding box center [392, 243] width 750 height 414
click at [38, 473] on icon at bounding box center [40, 465] width 17 height 17
type input "*"
click at [1494, 58] on icon at bounding box center [1492, 56] width 6 height 6
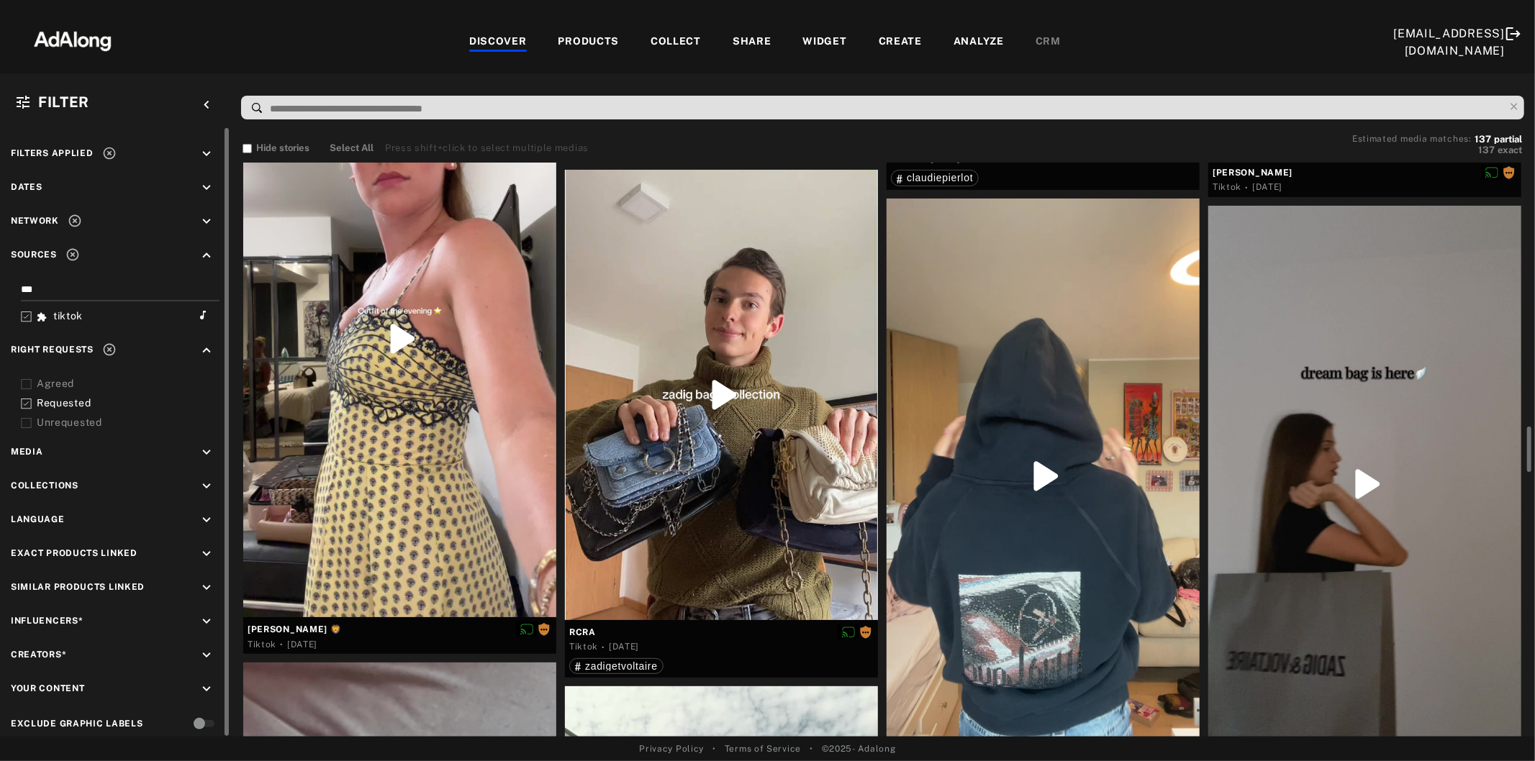
click at [1350, 427] on div at bounding box center [1364, 484] width 313 height 556
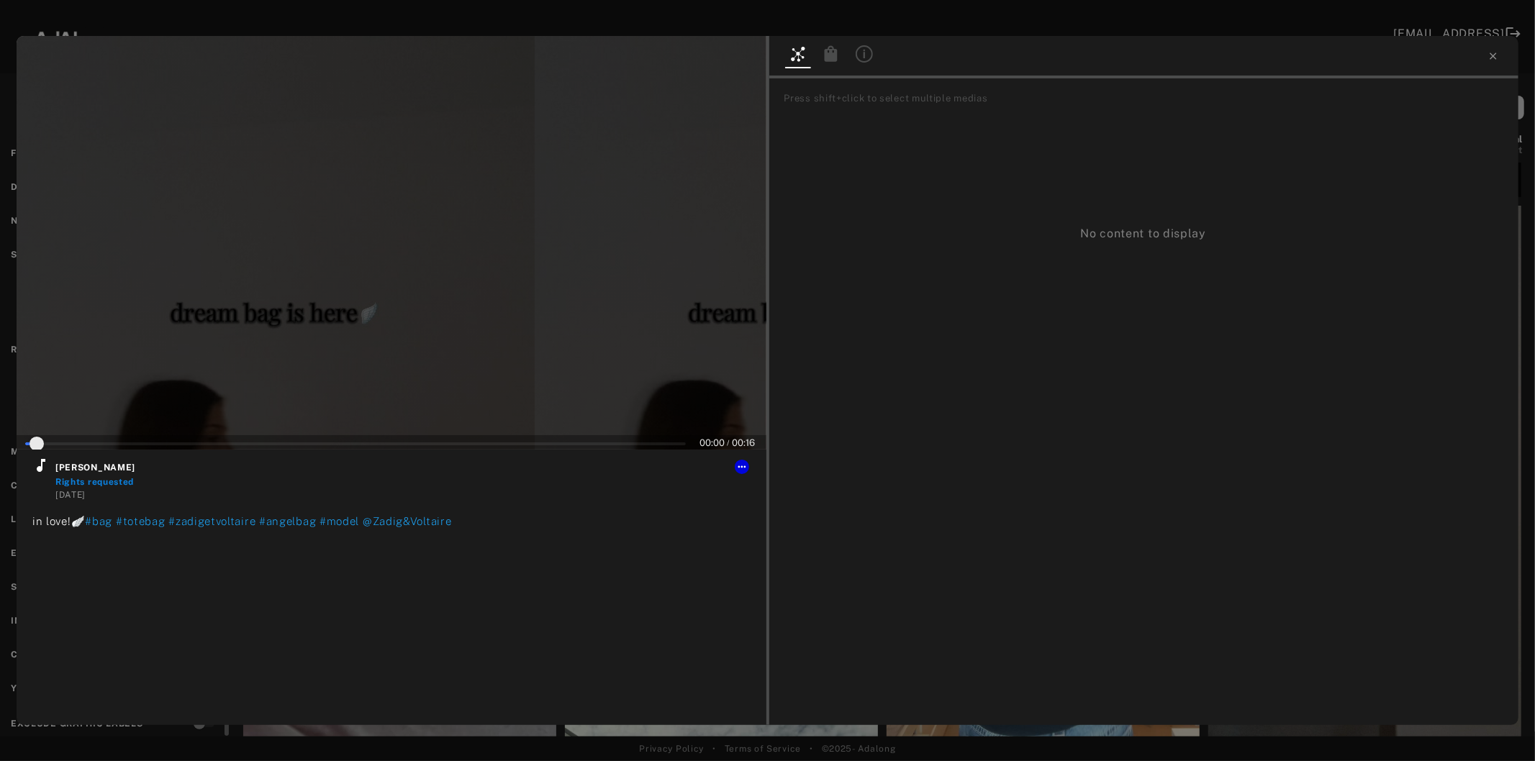
click at [445, 318] on div at bounding box center [392, 243] width 750 height 414
click at [41, 473] on icon at bounding box center [40, 465] width 17 height 17
type input "*"
click at [1491, 60] on icon at bounding box center [1493, 56] width 12 height 12
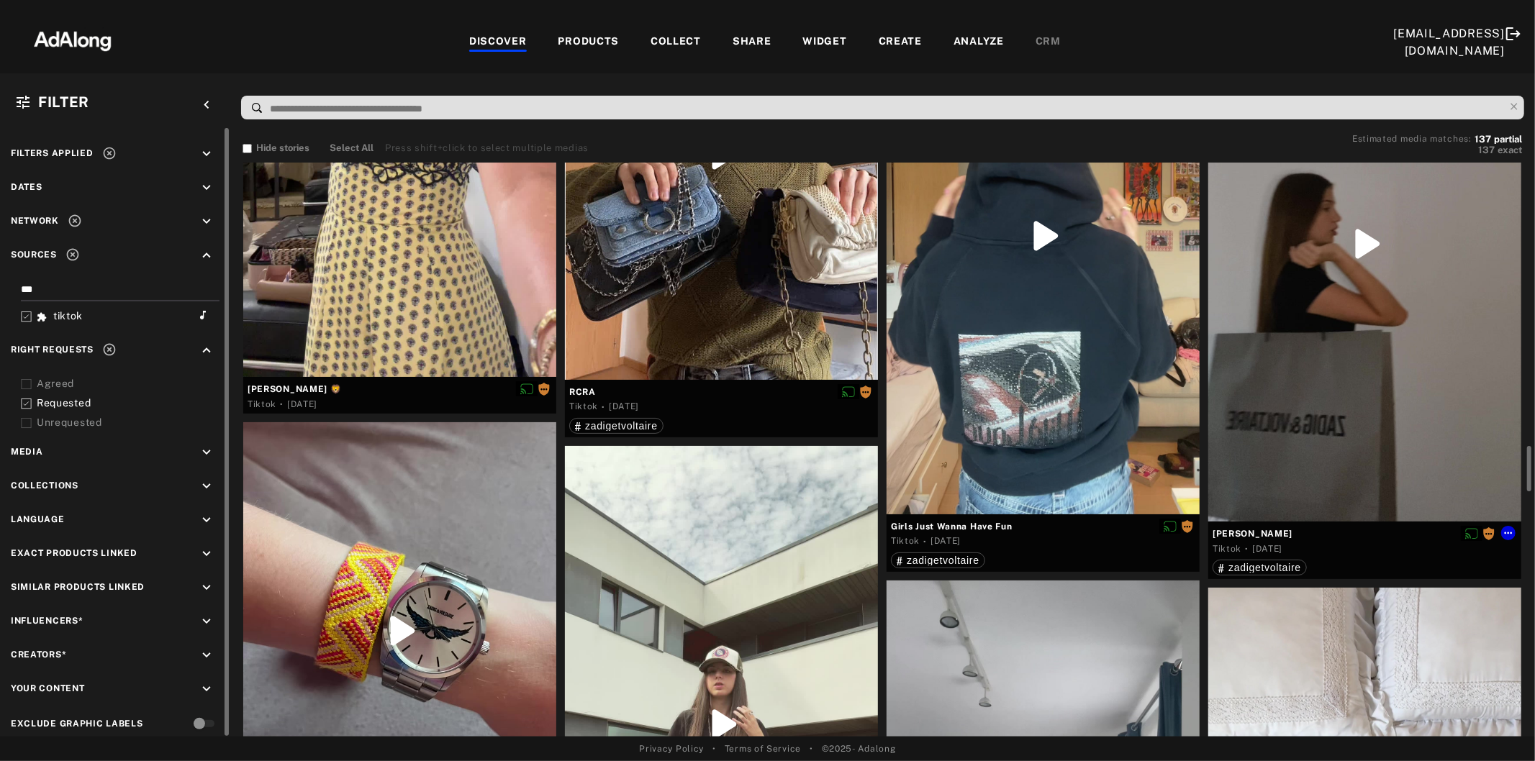
scroll to position [3837, 0]
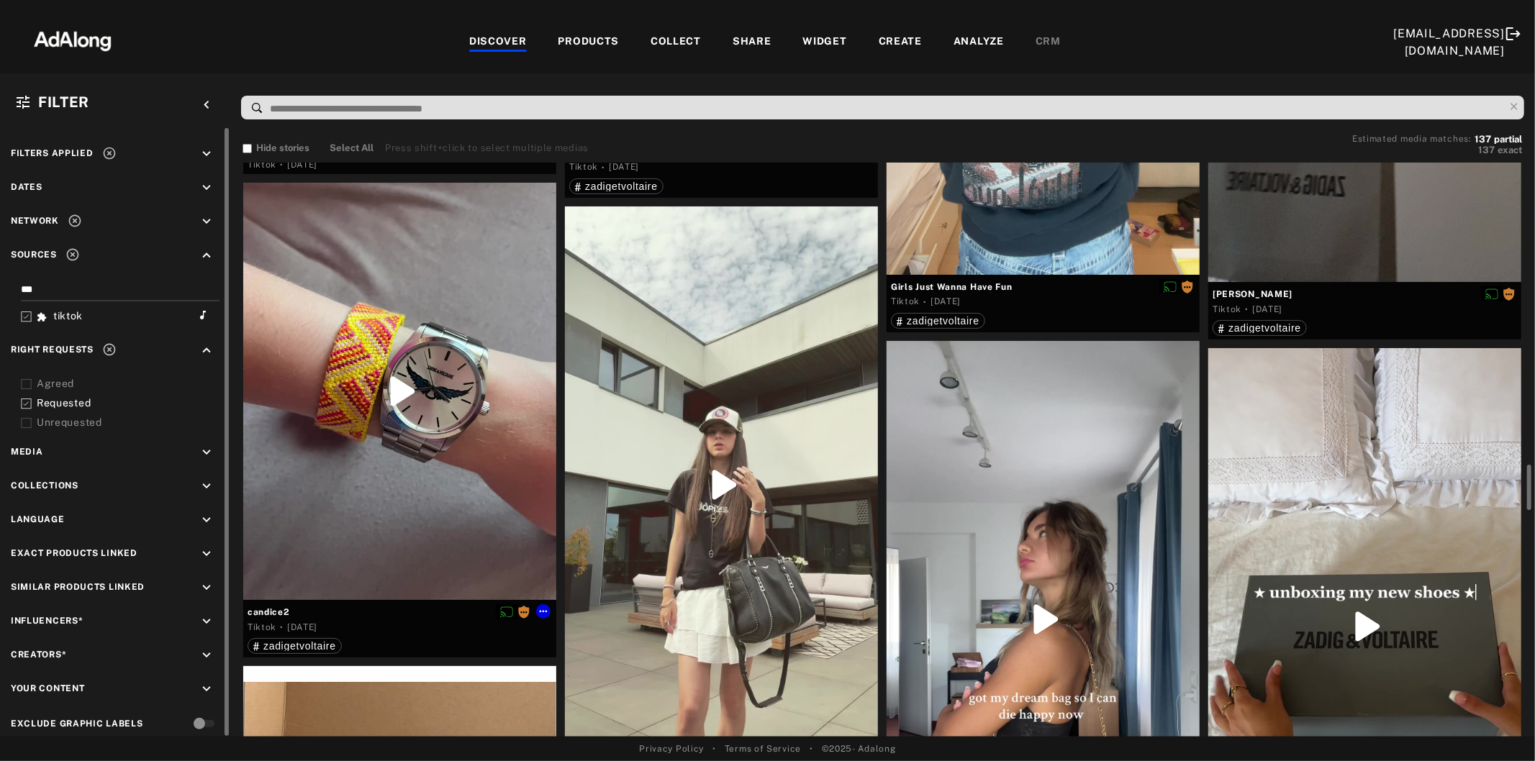
click at [394, 530] on div at bounding box center [399, 391] width 313 height 417
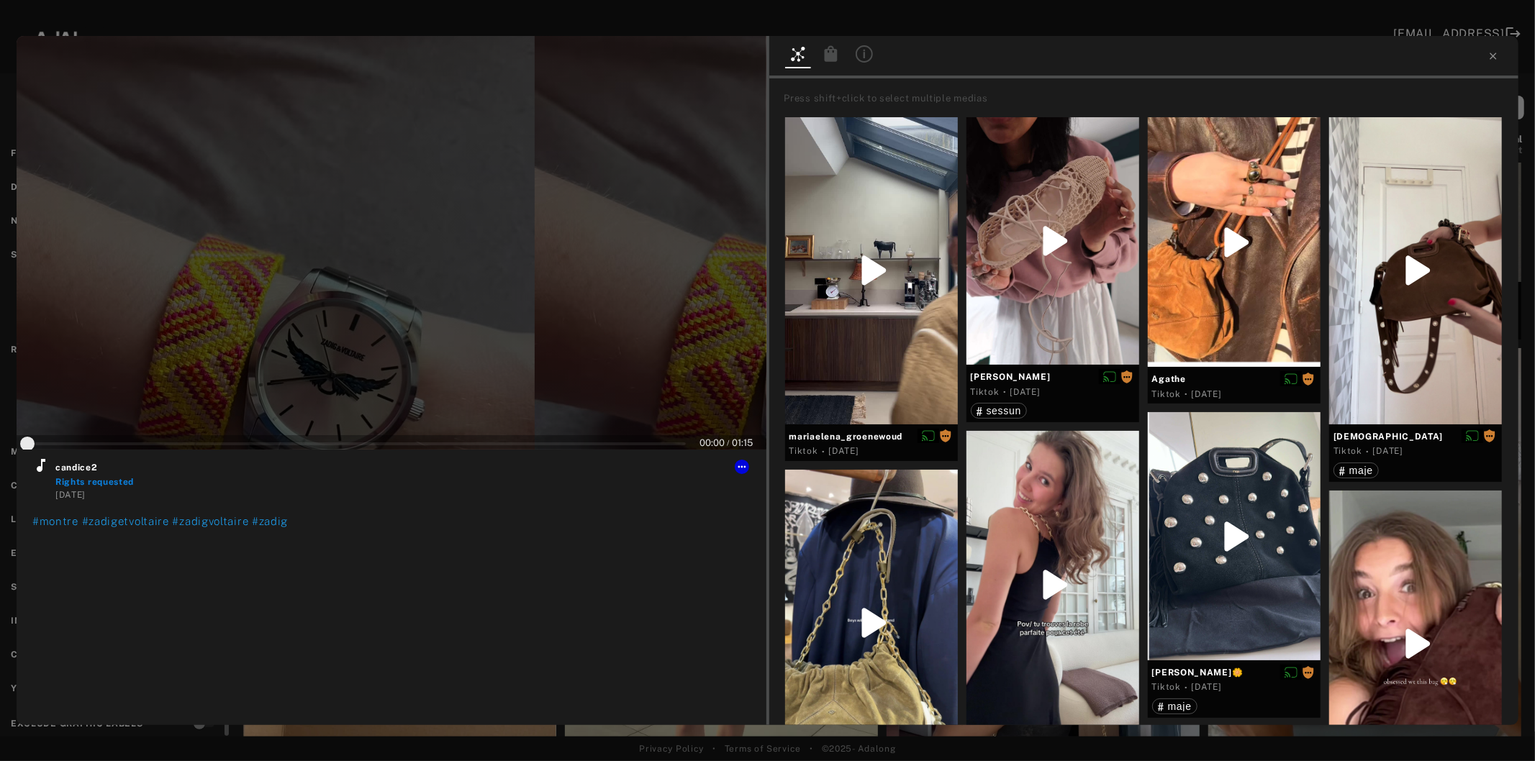
click at [372, 332] on div at bounding box center [392, 243] width 750 height 414
click at [36, 469] on icon at bounding box center [40, 465] width 17 height 17
type input "*"
click at [1491, 59] on icon at bounding box center [1493, 56] width 12 height 12
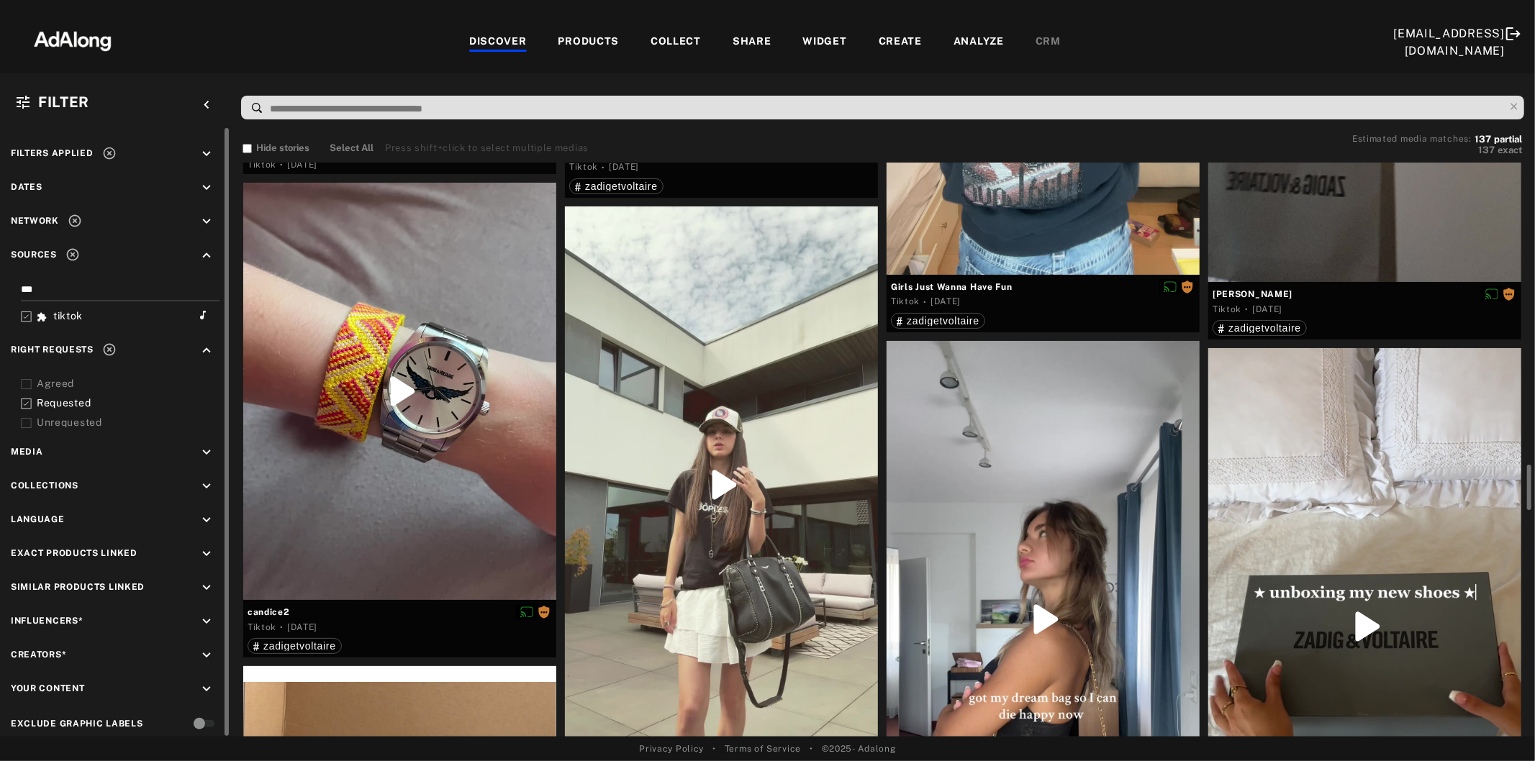
click at [790, 520] on div at bounding box center [721, 484] width 313 height 556
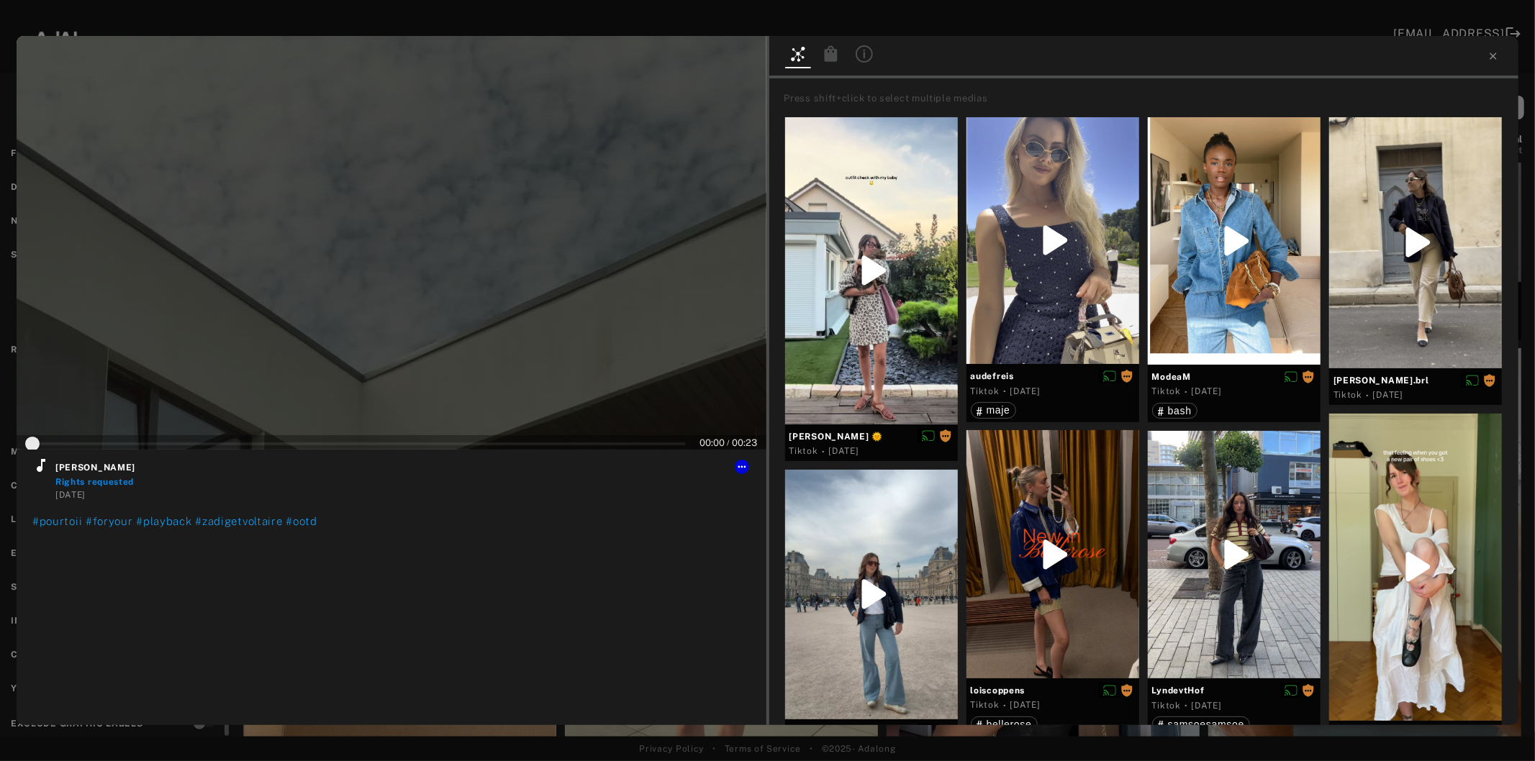
click at [427, 339] on div at bounding box center [392, 243] width 750 height 414
click at [36, 468] on icon at bounding box center [40, 465] width 17 height 17
type input "*"
click at [1494, 58] on icon at bounding box center [1492, 56] width 6 height 6
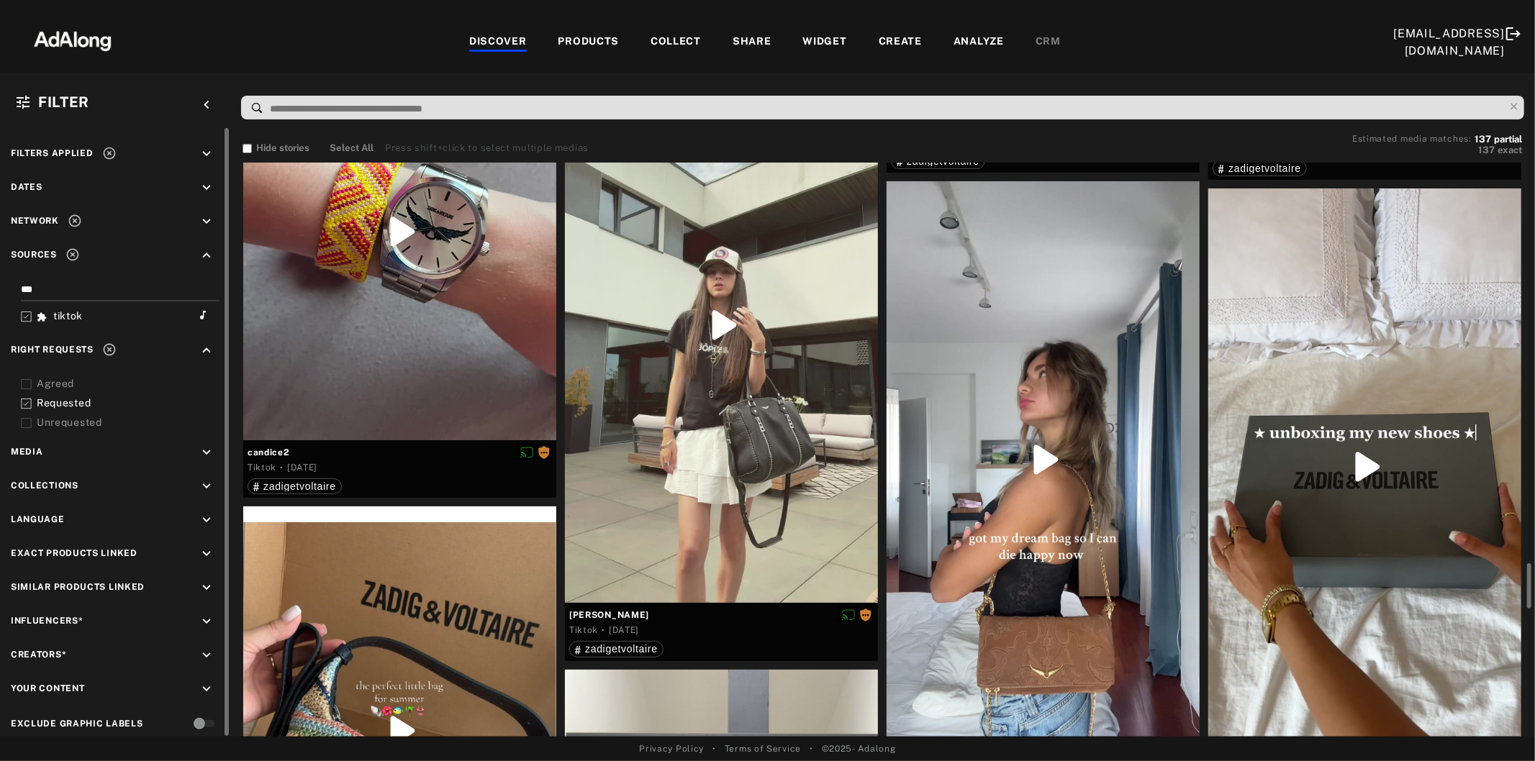
scroll to position [4076, 0]
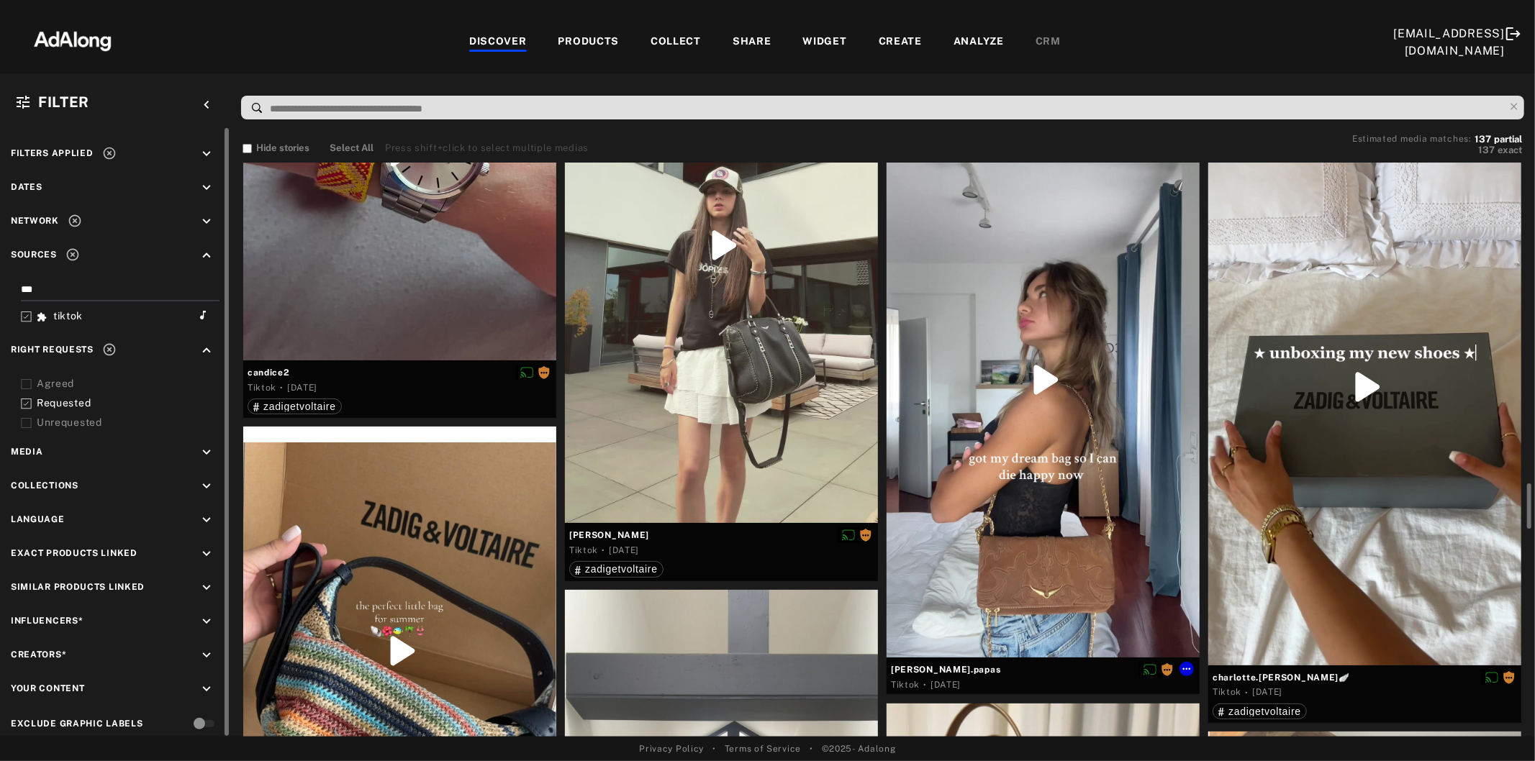
click at [1069, 462] on div at bounding box center [1042, 379] width 313 height 556
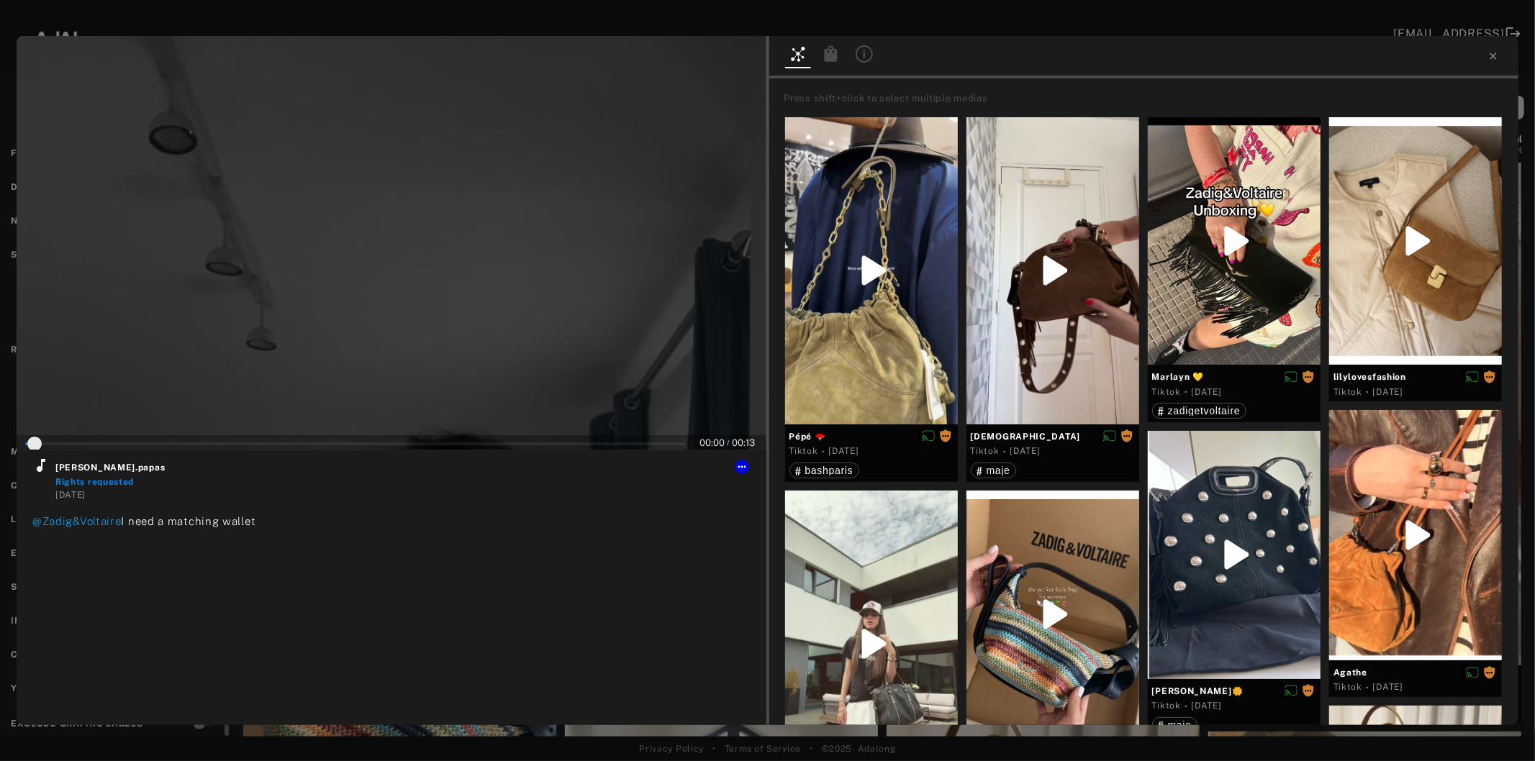
click at [421, 284] on div at bounding box center [392, 243] width 750 height 414
click at [36, 468] on icon at bounding box center [40, 465] width 17 height 17
type input "*"
click at [1489, 58] on icon at bounding box center [1493, 56] width 12 height 12
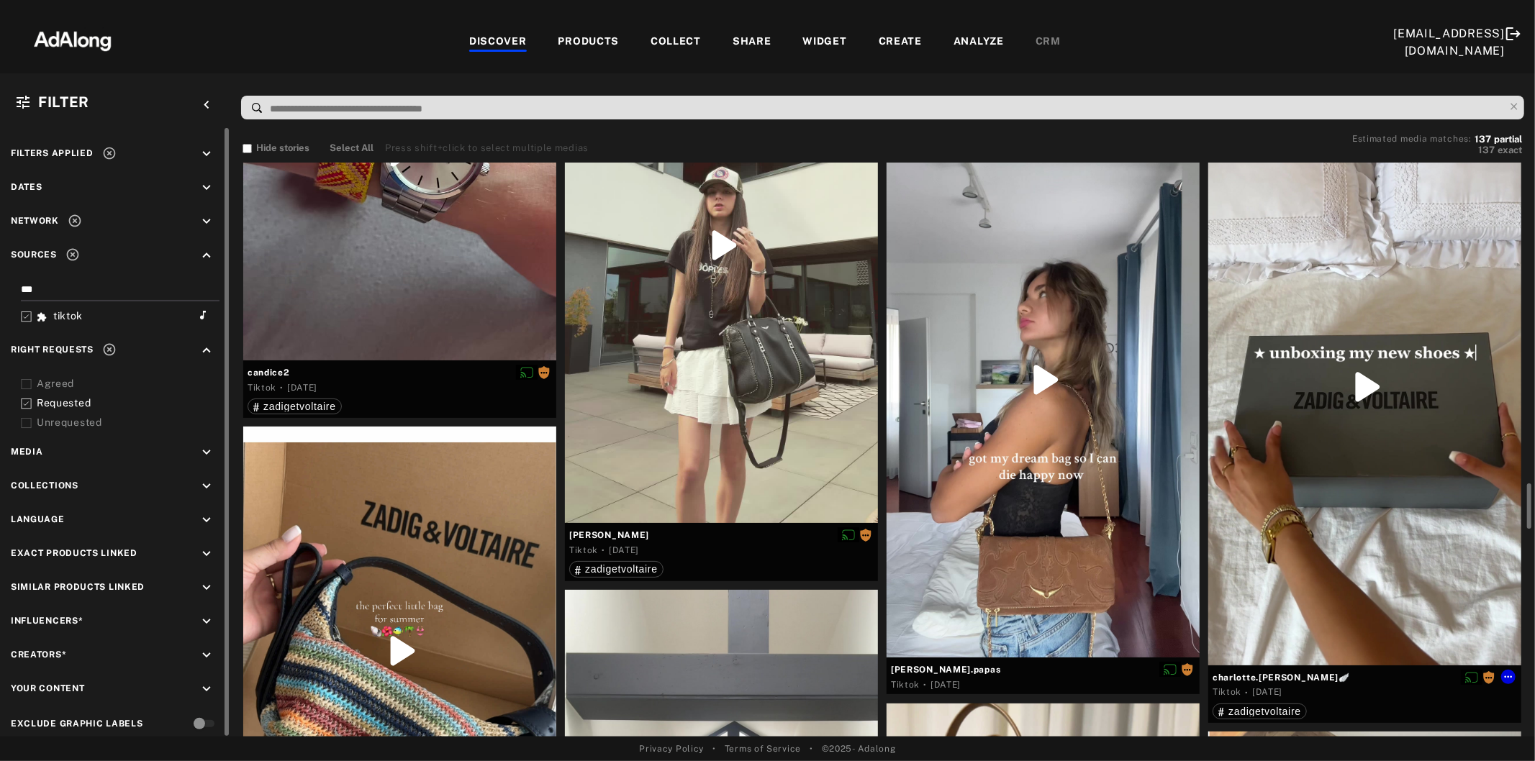
click at [1396, 446] on div at bounding box center [1364, 387] width 313 height 556
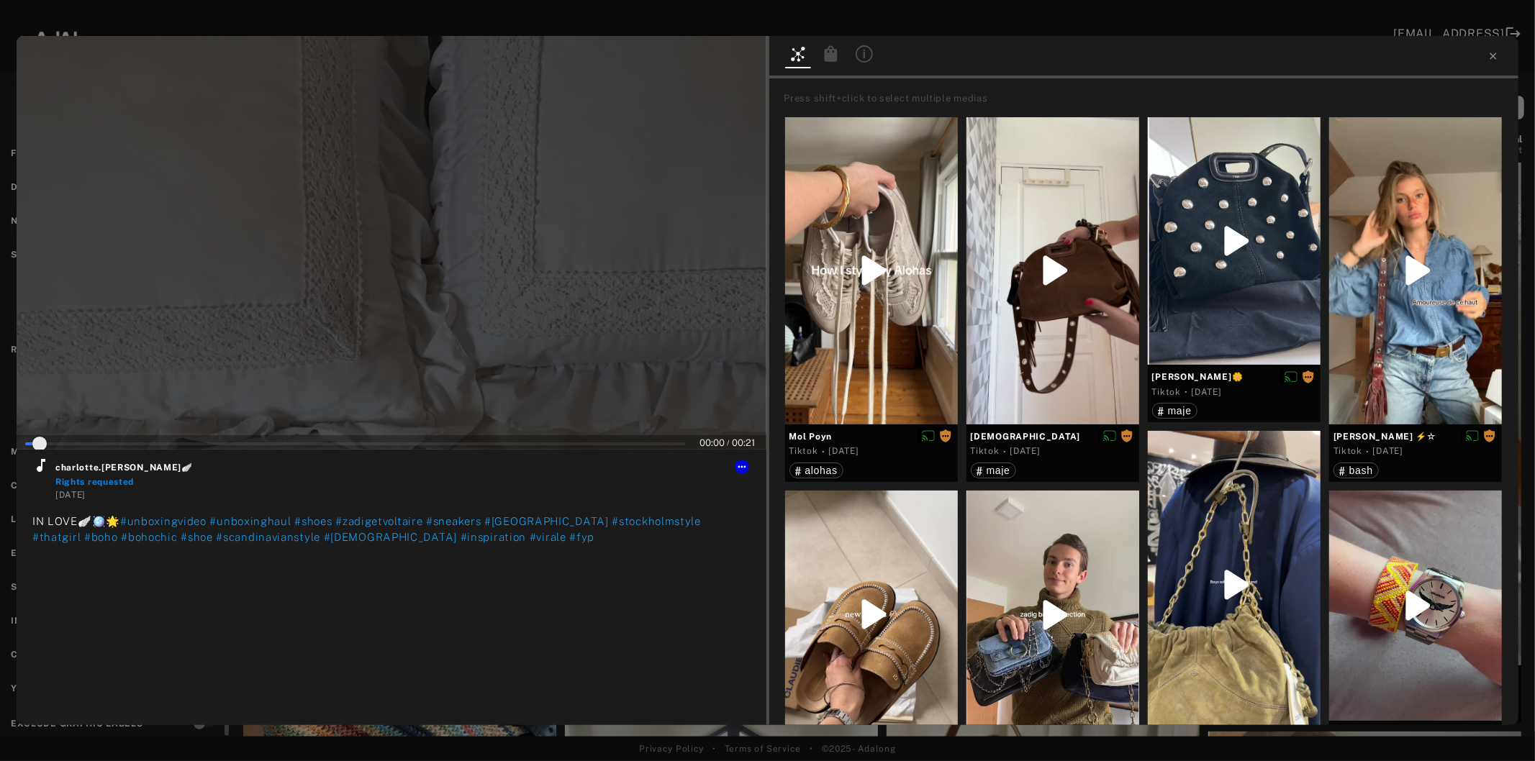
click at [404, 306] on div at bounding box center [392, 243] width 750 height 414
click at [34, 465] on icon at bounding box center [40, 465] width 17 height 17
type input "*"
click at [1491, 55] on icon at bounding box center [1492, 56] width 6 height 6
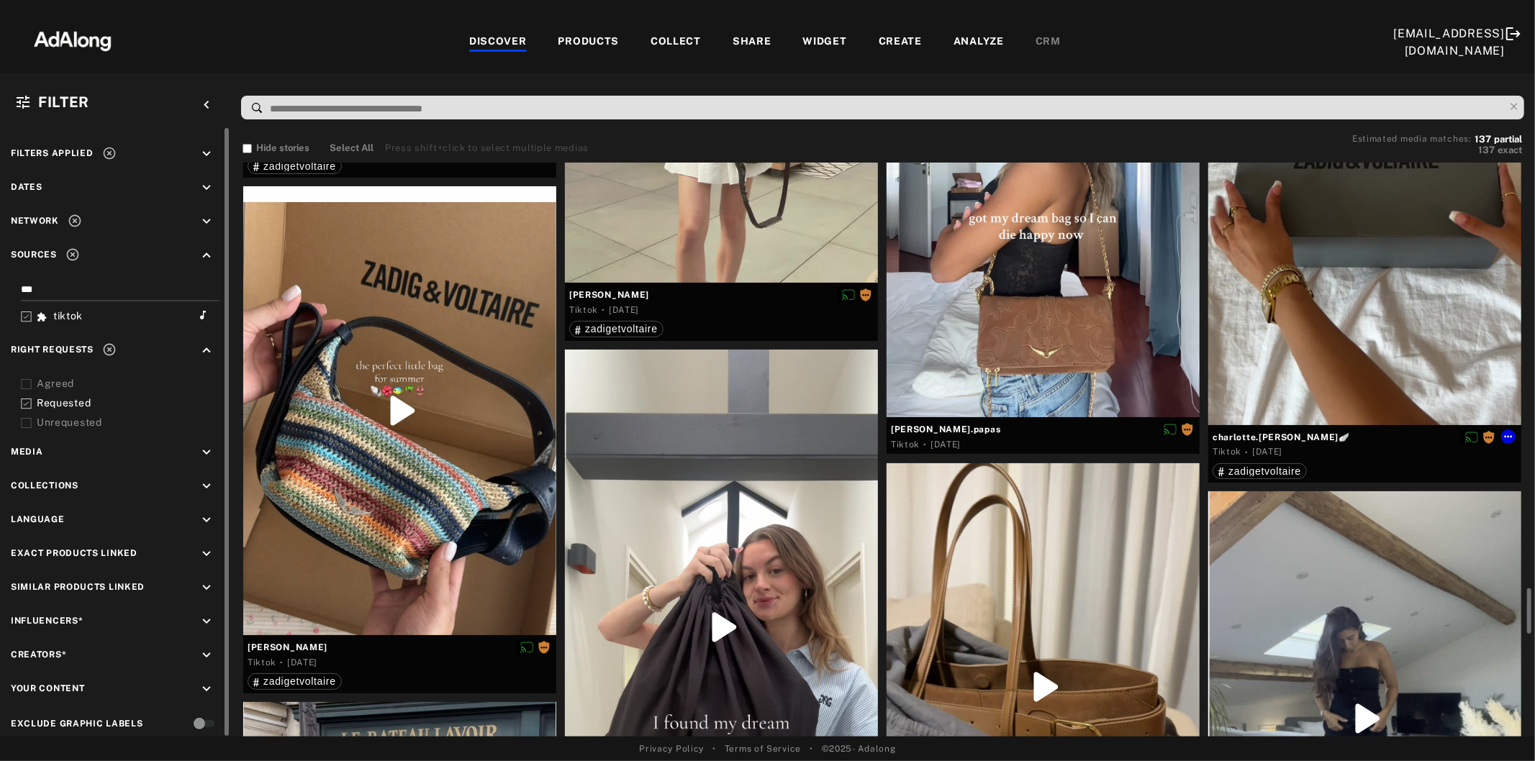
scroll to position [4396, 0]
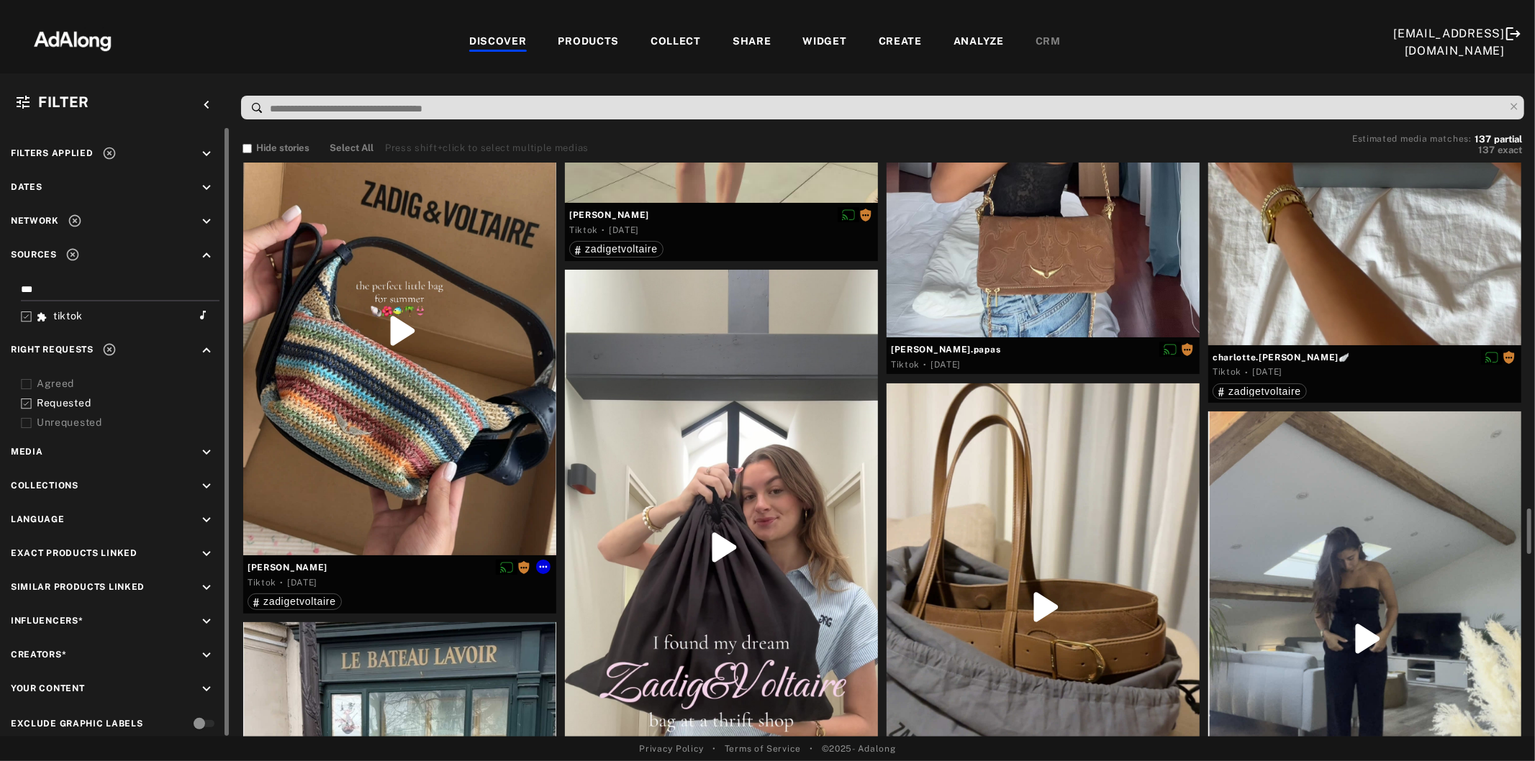
click at [418, 376] on div at bounding box center [399, 330] width 313 height 449
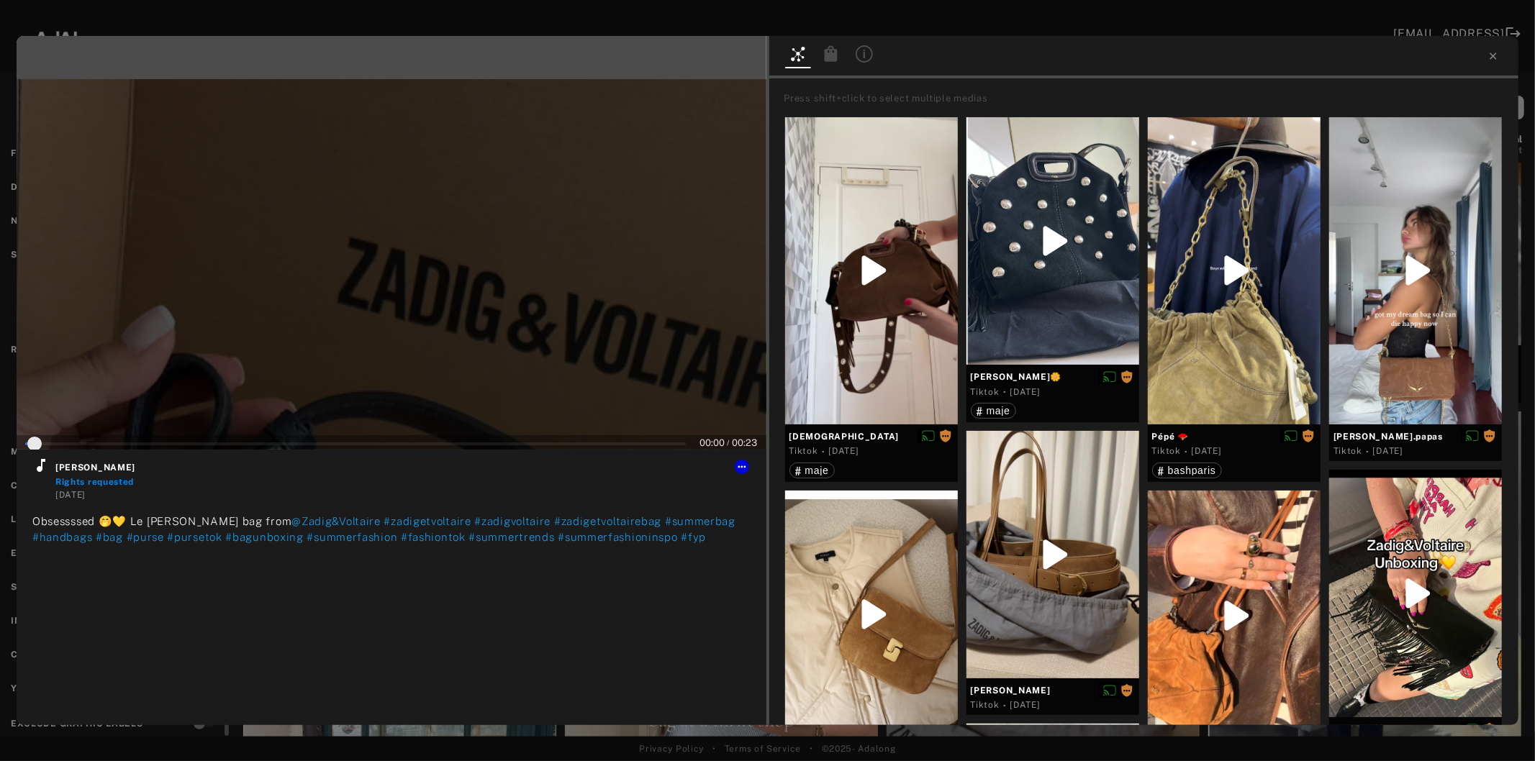
click at [386, 342] on div at bounding box center [392, 243] width 750 height 414
click at [41, 468] on icon at bounding box center [41, 465] width 9 height 13
type input "*"
click at [1497, 53] on icon at bounding box center [1493, 56] width 12 height 12
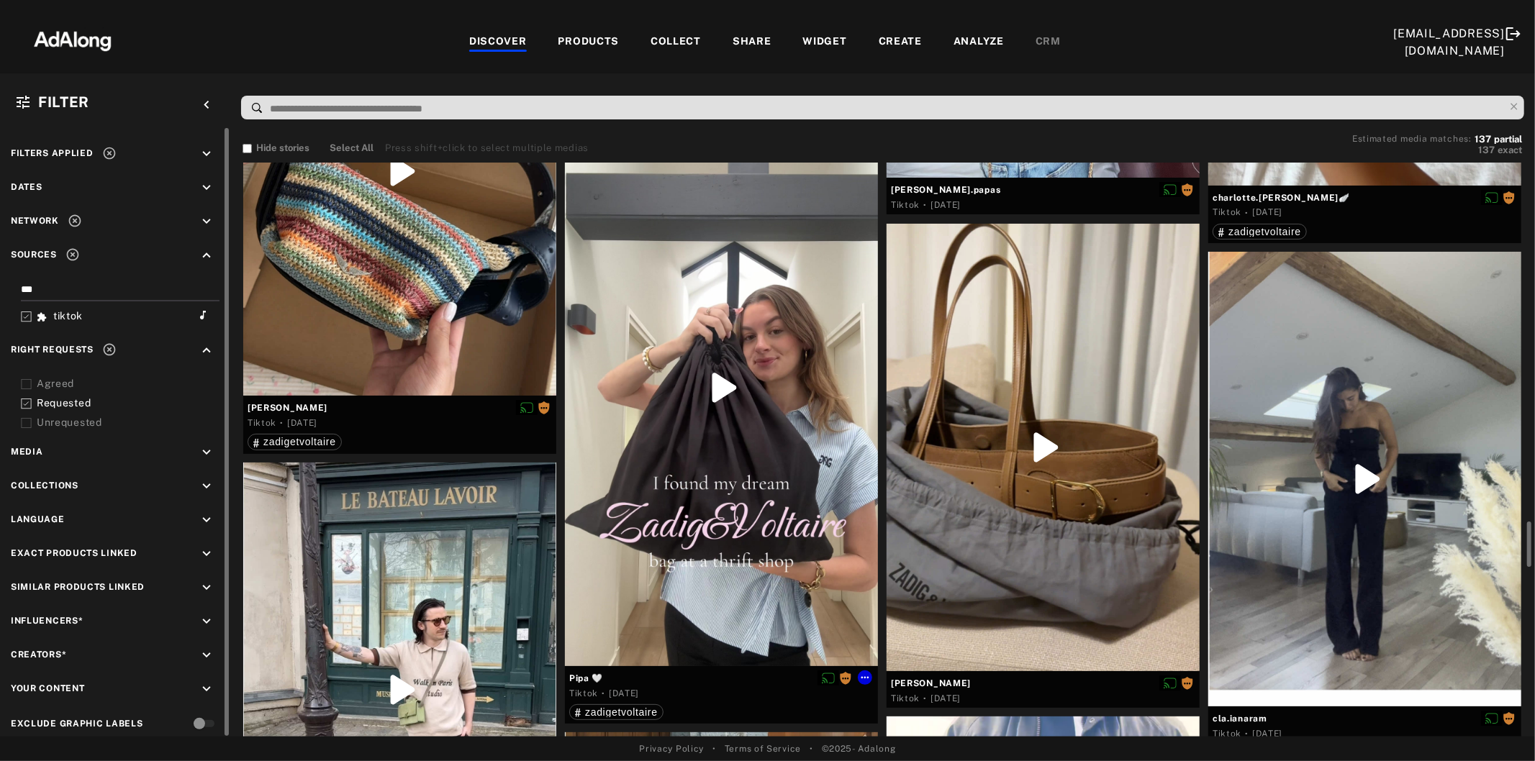
scroll to position [4716, 0]
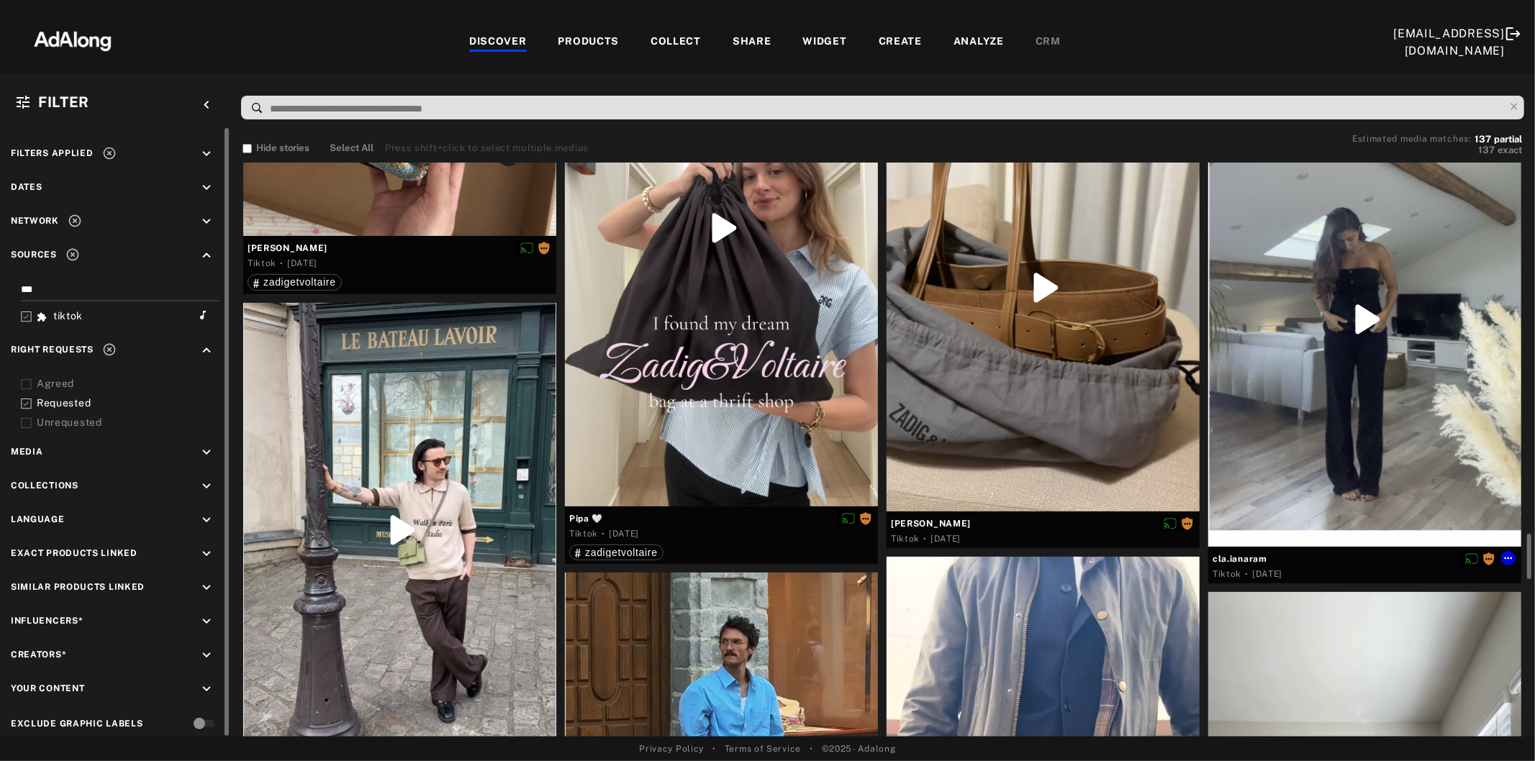
click at [1392, 392] on div at bounding box center [1364, 319] width 313 height 455
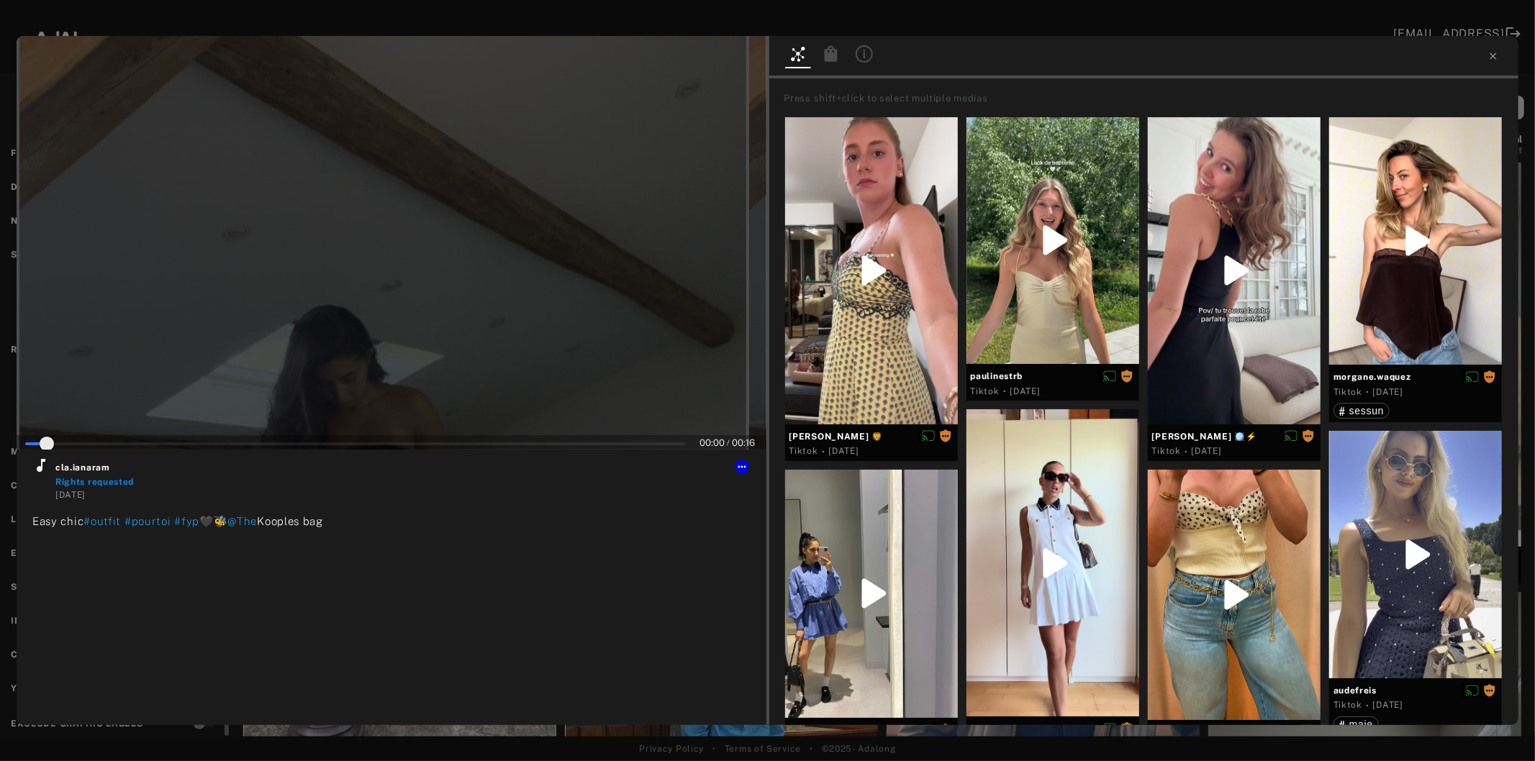
click at [432, 268] on div at bounding box center [392, 243] width 750 height 414
click at [44, 470] on icon at bounding box center [40, 465] width 17 height 17
click at [737, 471] on icon at bounding box center [742, 467] width 12 height 12
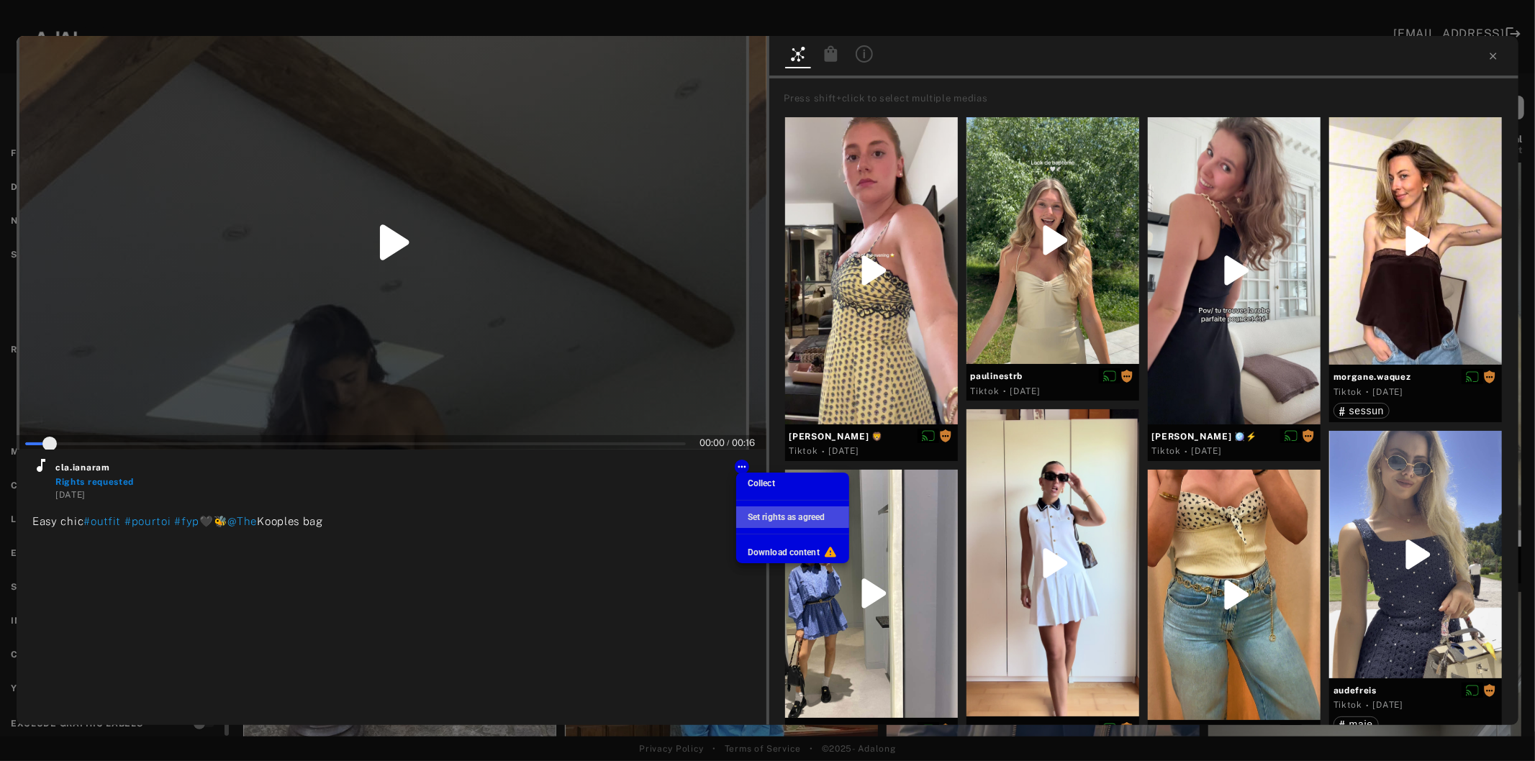
click at [766, 517] on span "Set rights as agreed" at bounding box center [785, 517] width 77 height 10
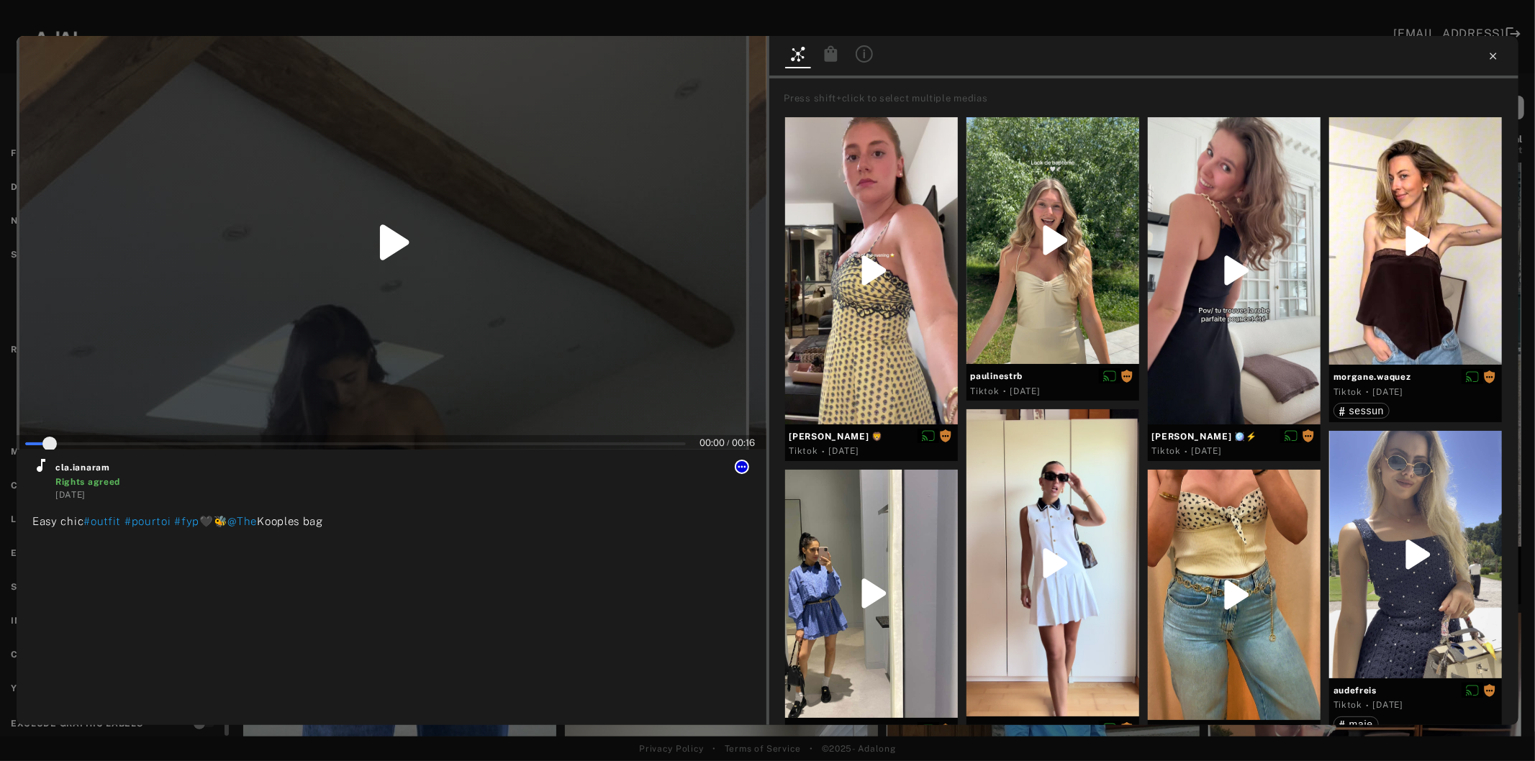
type input "*"
click at [1496, 55] on icon at bounding box center [1493, 56] width 12 height 12
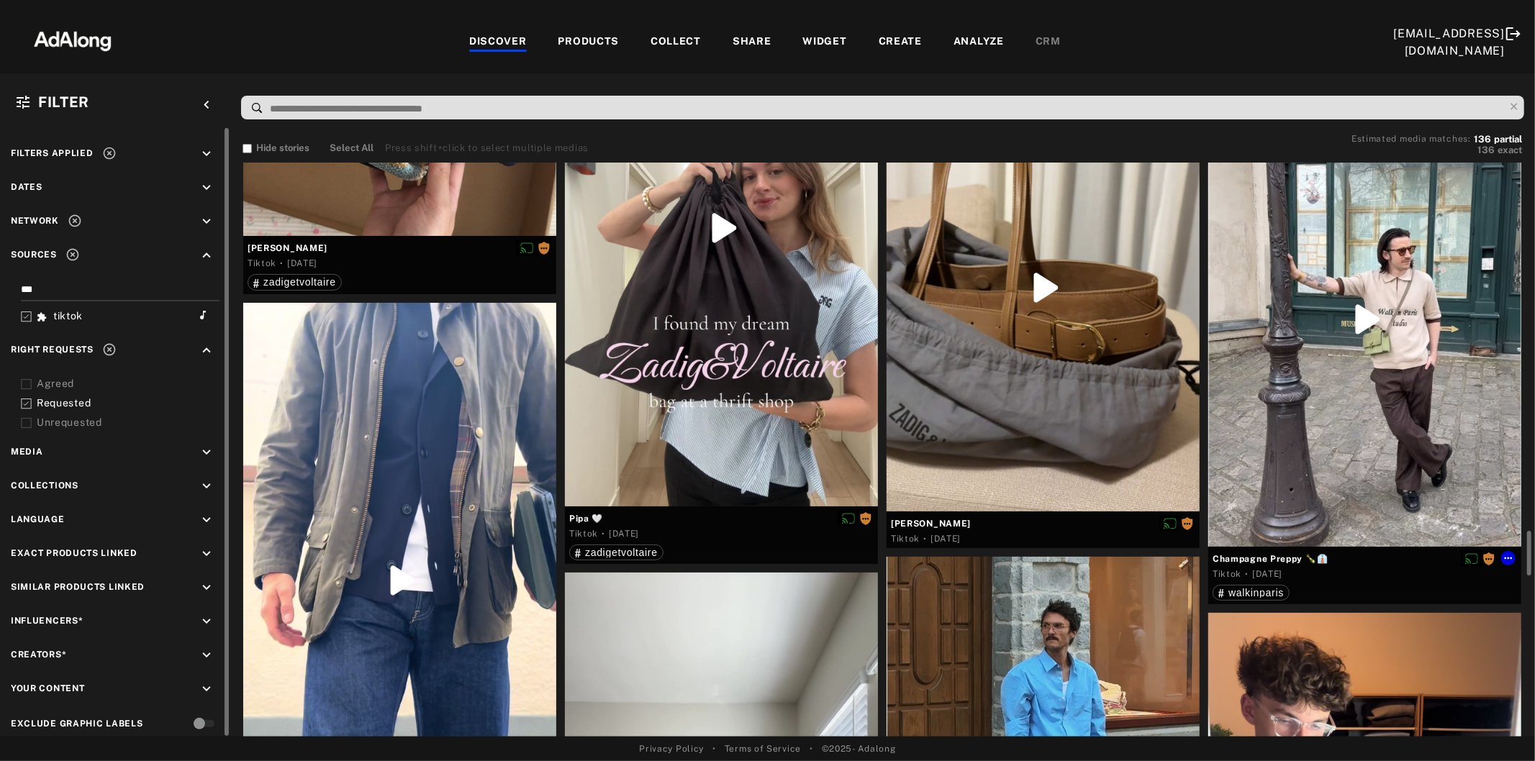
click at [1404, 333] on div at bounding box center [1364, 319] width 313 height 455
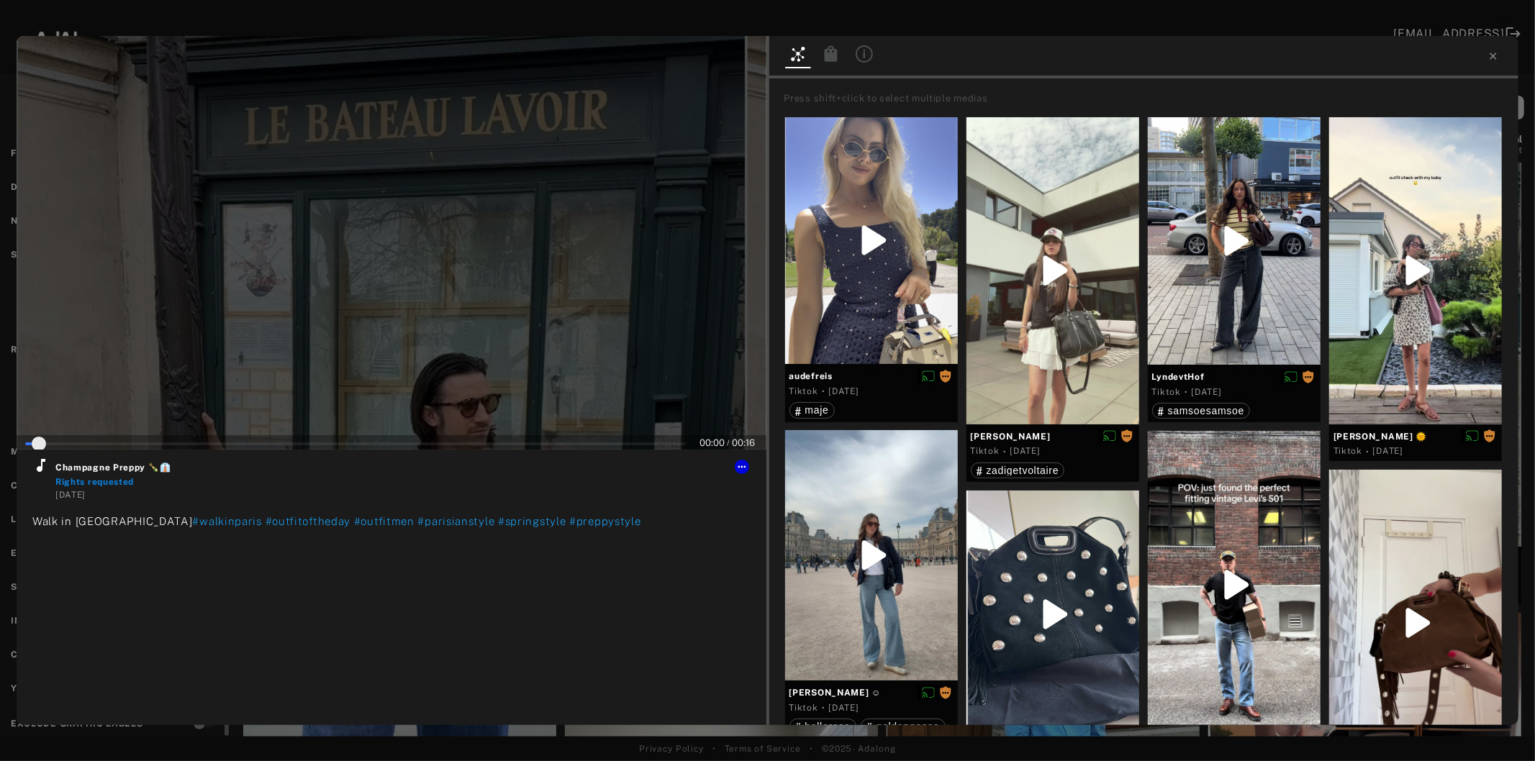
click at [408, 328] on div at bounding box center [392, 243] width 750 height 414
click at [36, 473] on icon at bounding box center [40, 465] width 17 height 17
type input "*"
click at [1490, 59] on icon at bounding box center [1492, 56] width 6 height 6
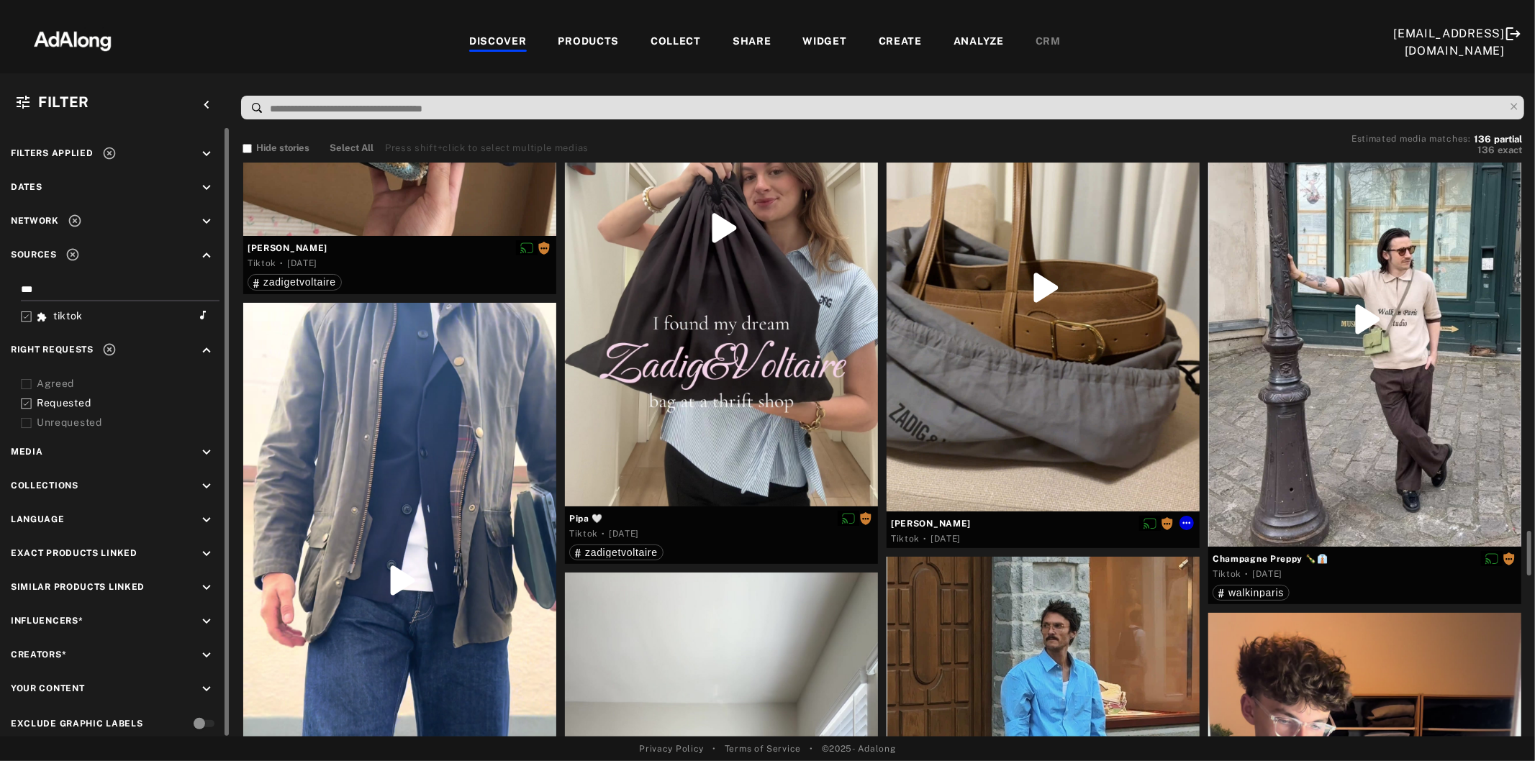
click at [1058, 406] on div at bounding box center [1042, 287] width 313 height 447
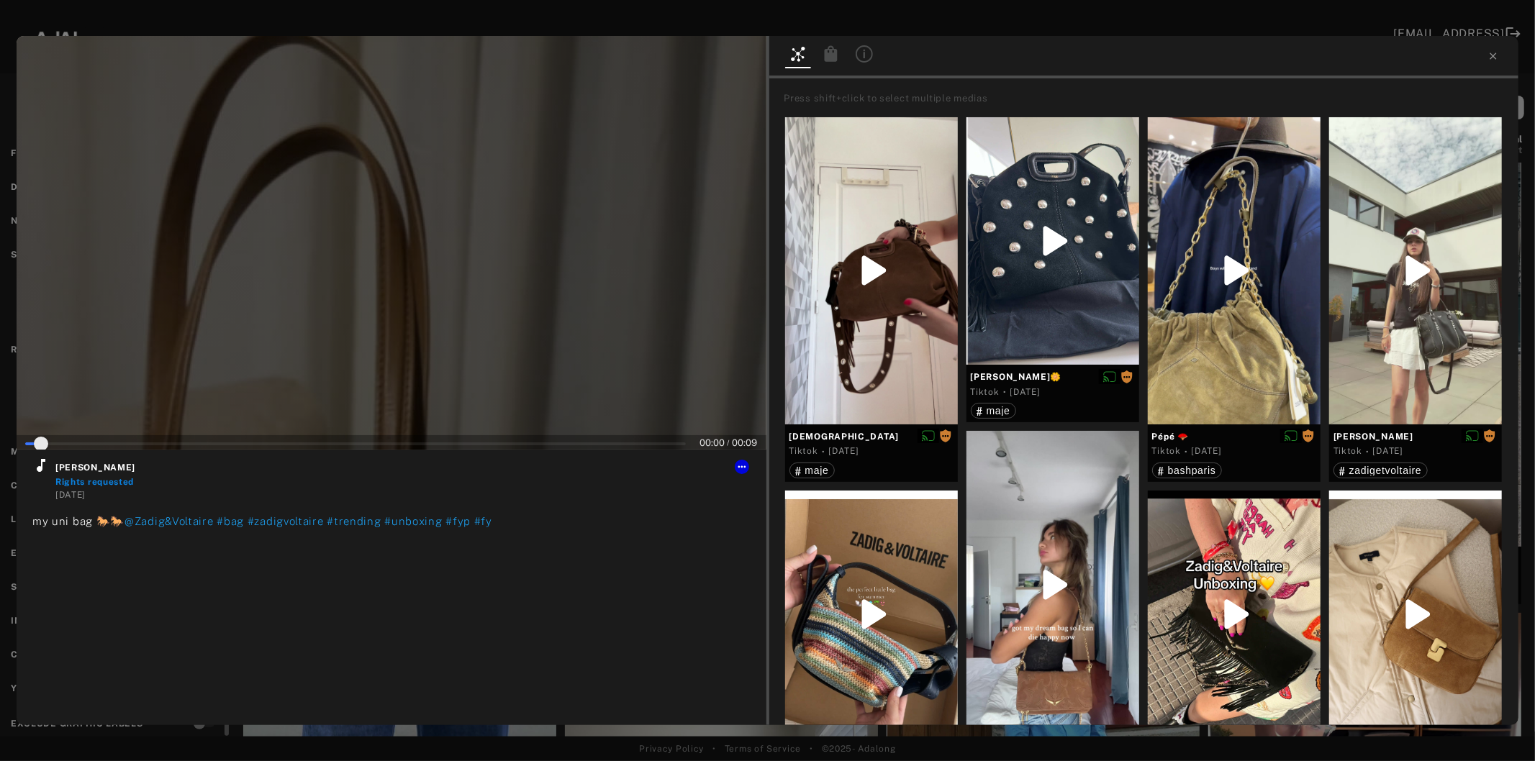
click at [450, 312] on div at bounding box center [392, 243] width 750 height 414
click at [44, 466] on icon at bounding box center [40, 465] width 17 height 17
type input "*"
click at [1493, 55] on icon at bounding box center [1492, 56] width 6 height 6
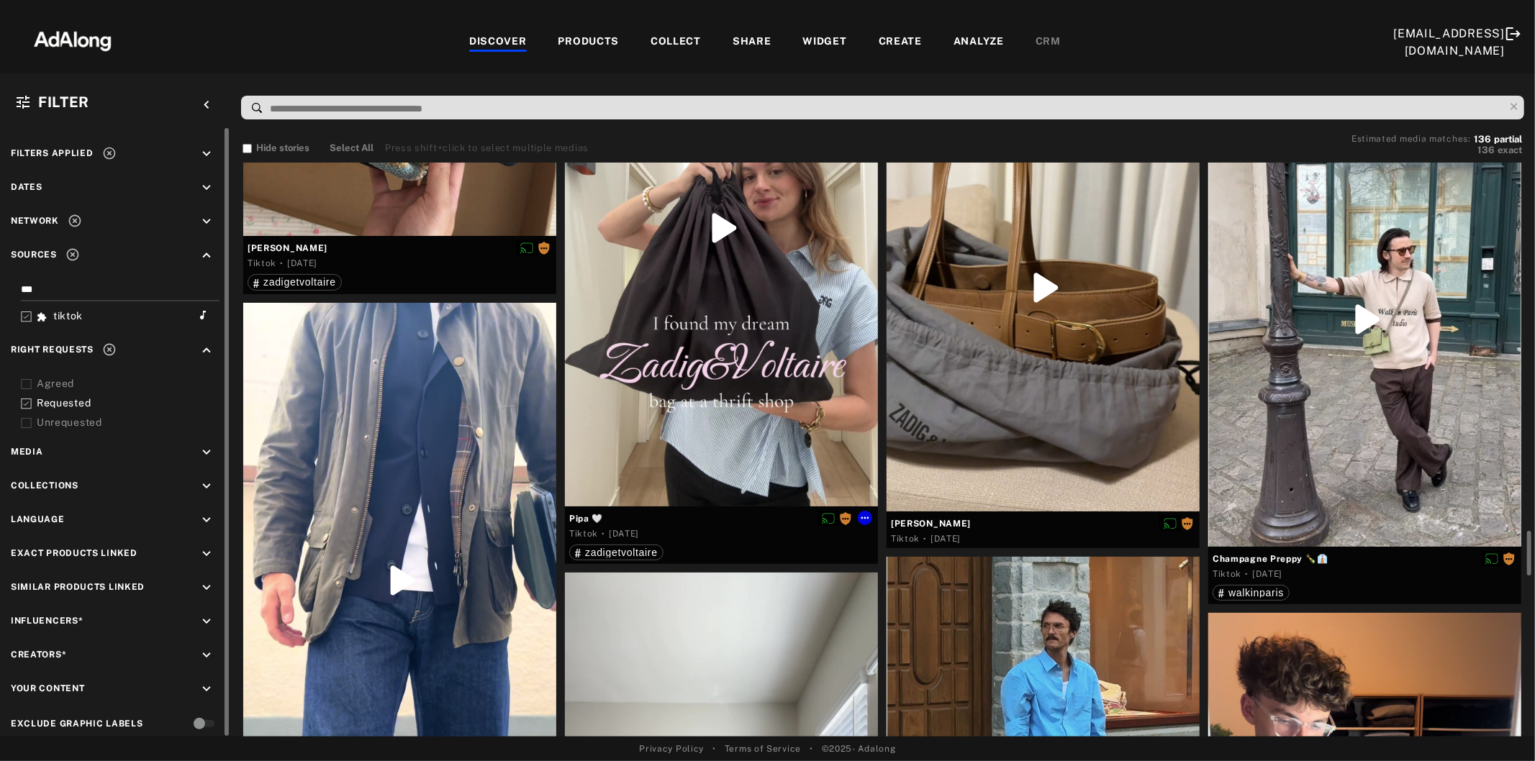
click at [764, 391] on div at bounding box center [721, 228] width 313 height 556
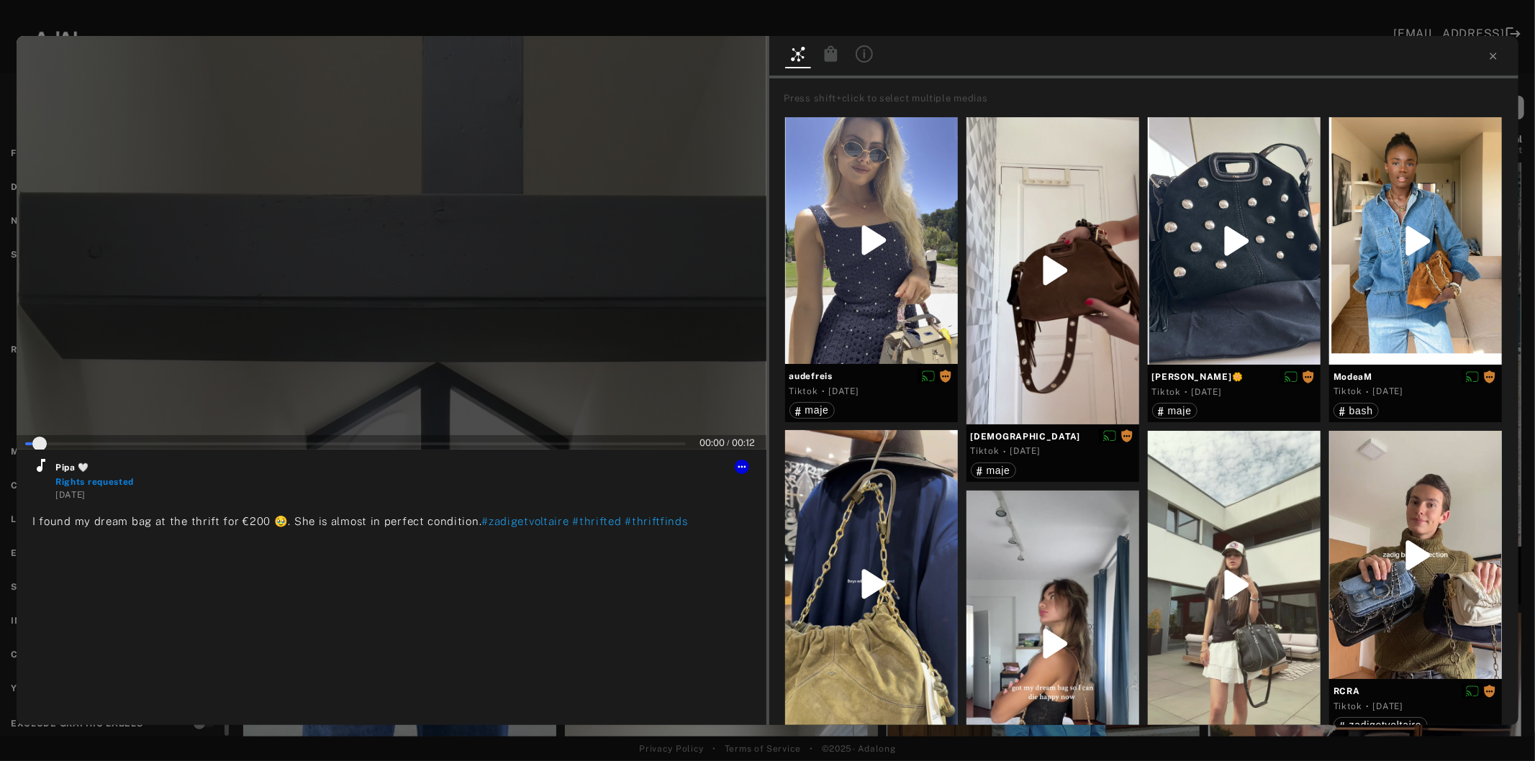
click at [391, 310] on div at bounding box center [392, 243] width 750 height 414
click at [41, 468] on icon at bounding box center [41, 465] width 9 height 13
type input "*"
click at [1492, 56] on icon at bounding box center [1492, 56] width 6 height 6
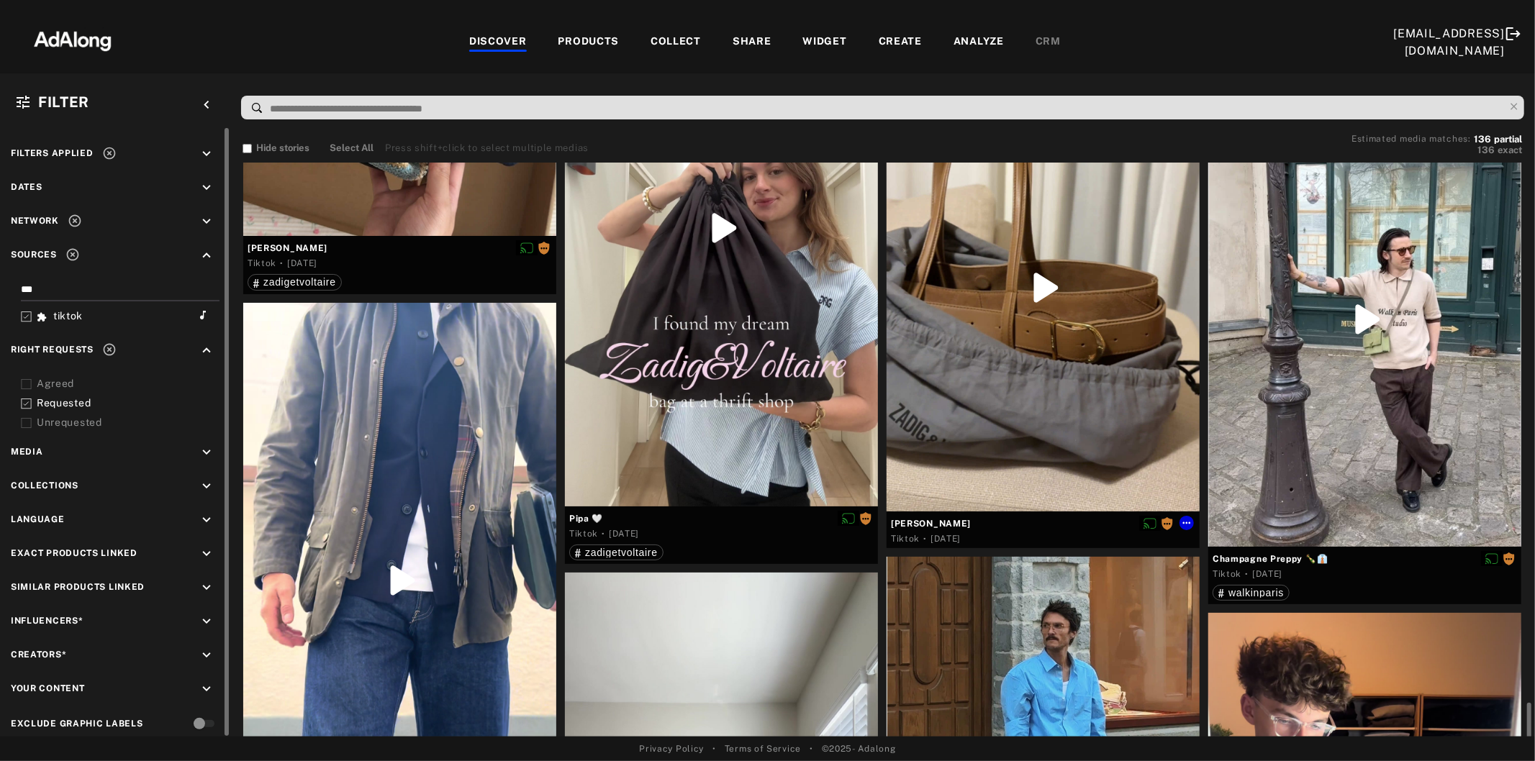
scroll to position [4876, 0]
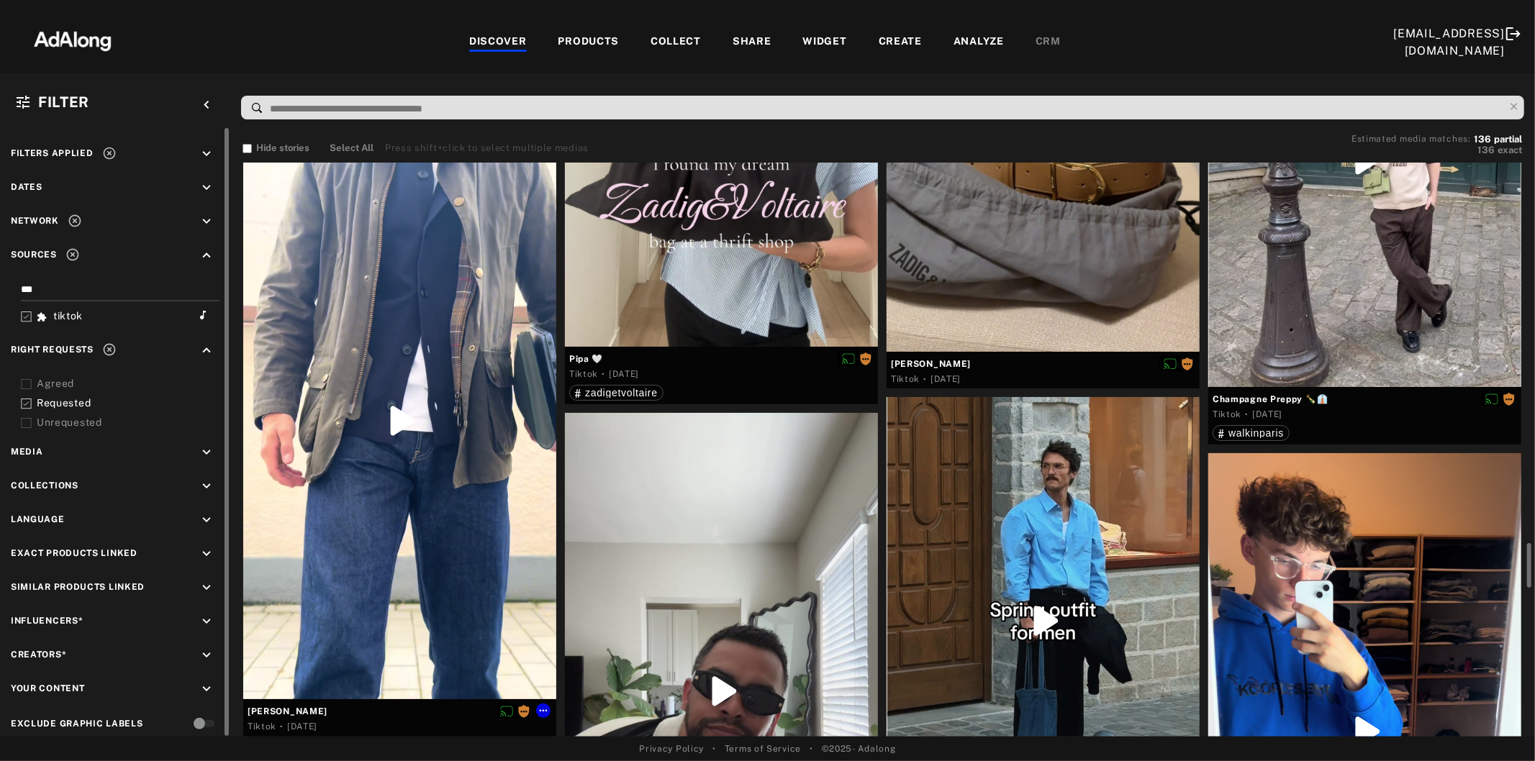
click at [444, 499] on div at bounding box center [399, 421] width 313 height 556
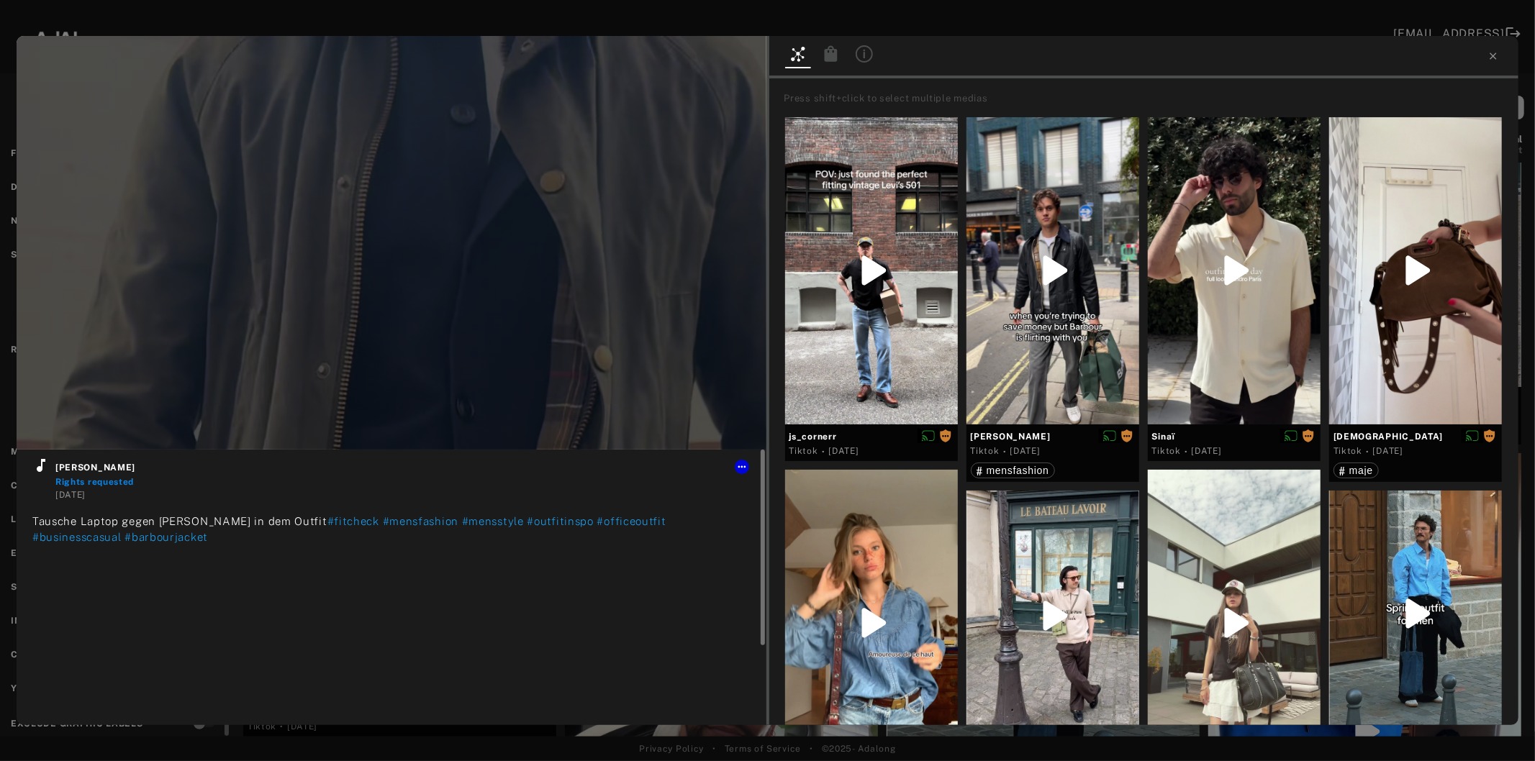
click at [40, 469] on icon at bounding box center [41, 465] width 9 height 13
type input "***"
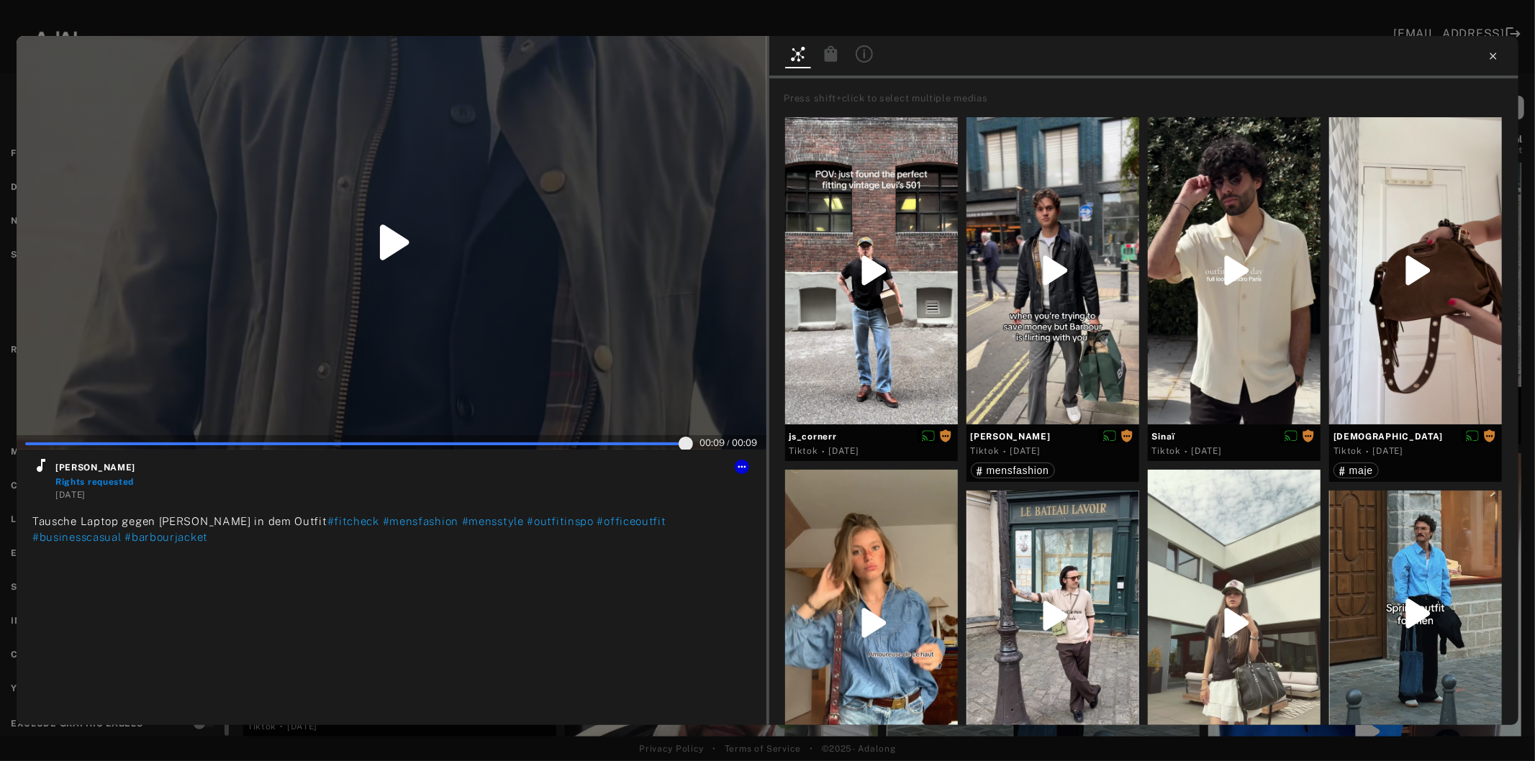
click at [1491, 58] on icon at bounding box center [1492, 56] width 6 height 6
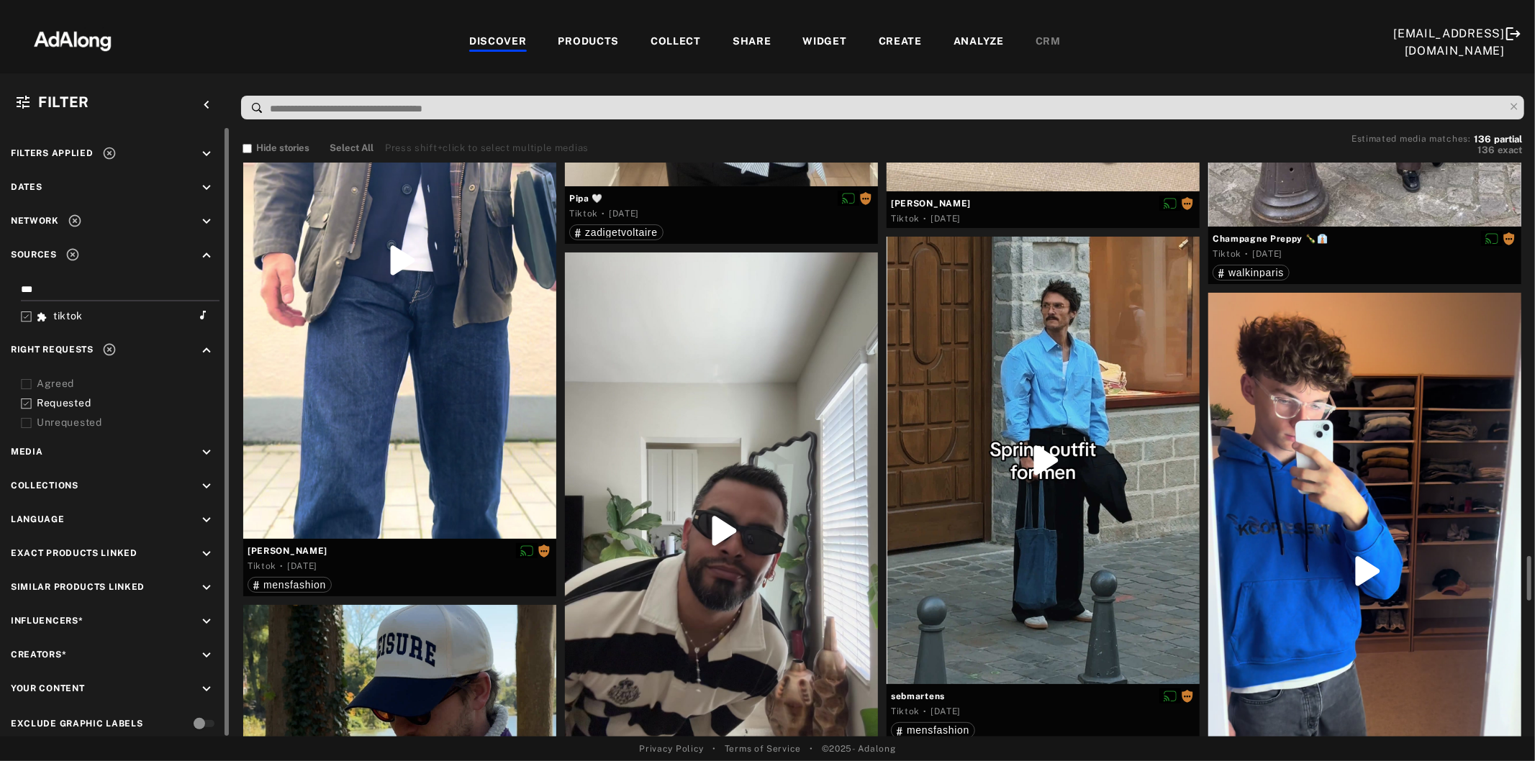
scroll to position [5196, 0]
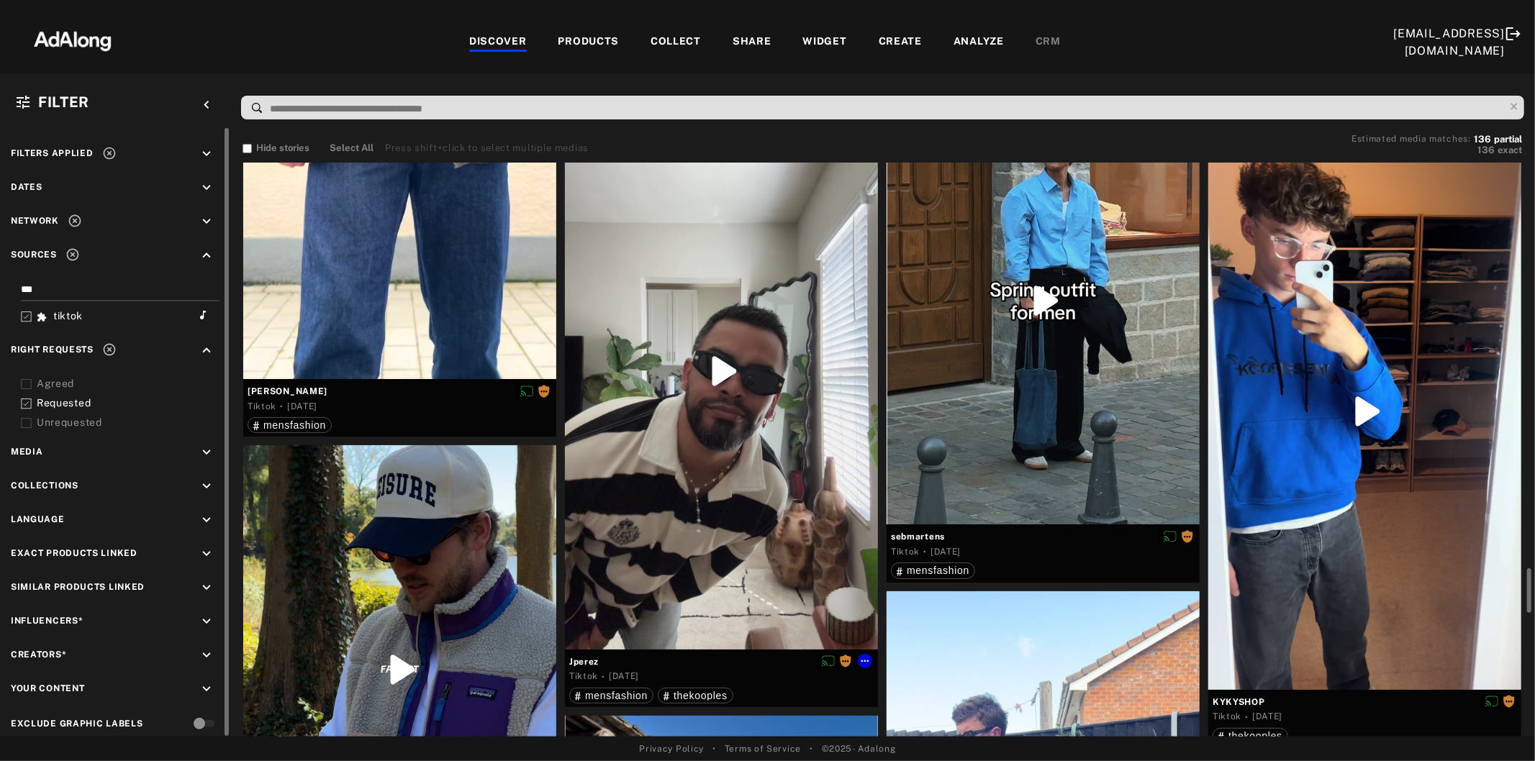
click at [696, 379] on div at bounding box center [721, 371] width 313 height 556
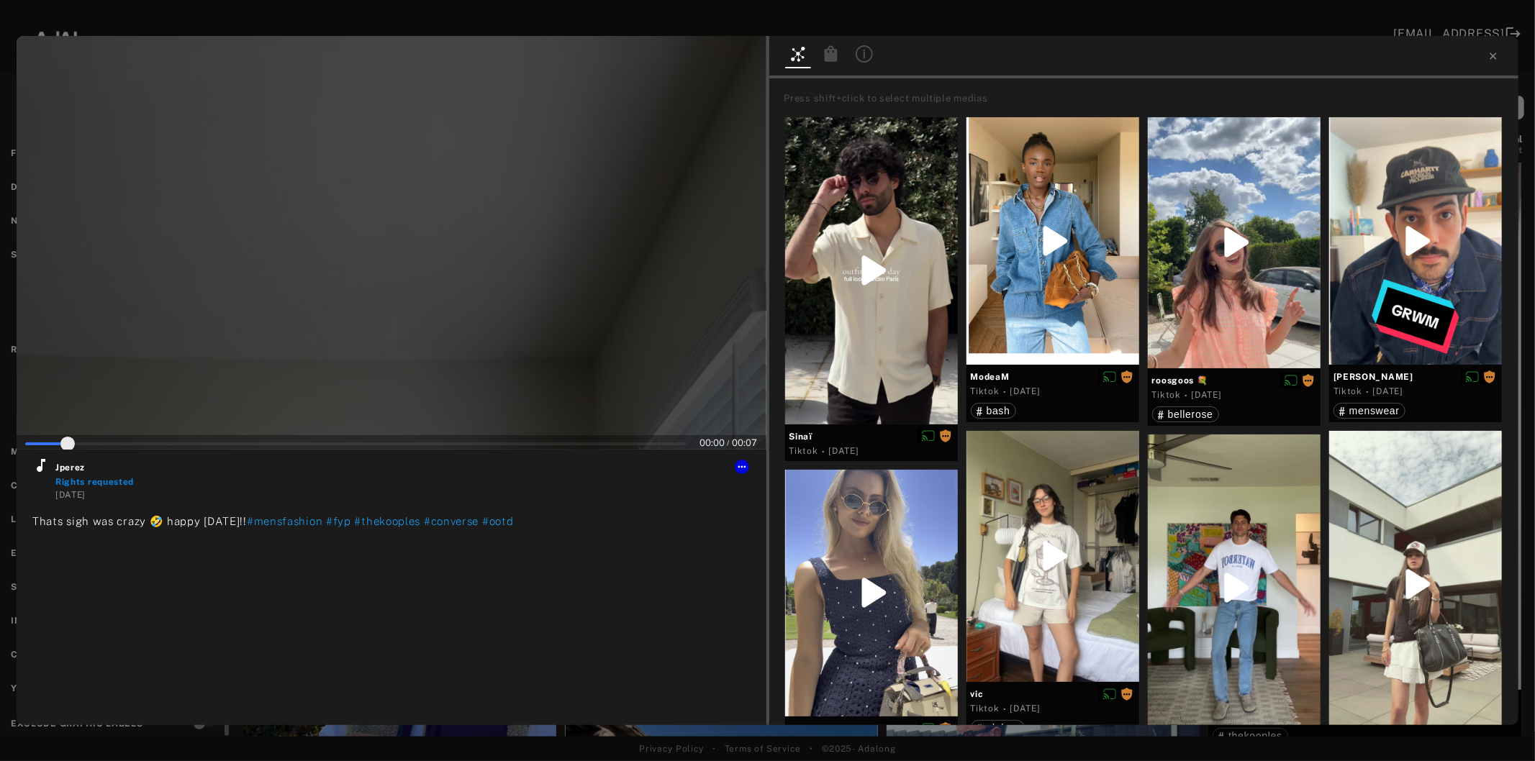
click at [363, 351] on div at bounding box center [392, 243] width 750 height 414
click at [45, 465] on icon at bounding box center [40, 465] width 17 height 17
type input "**"
click at [1487, 55] on icon at bounding box center [1493, 56] width 12 height 12
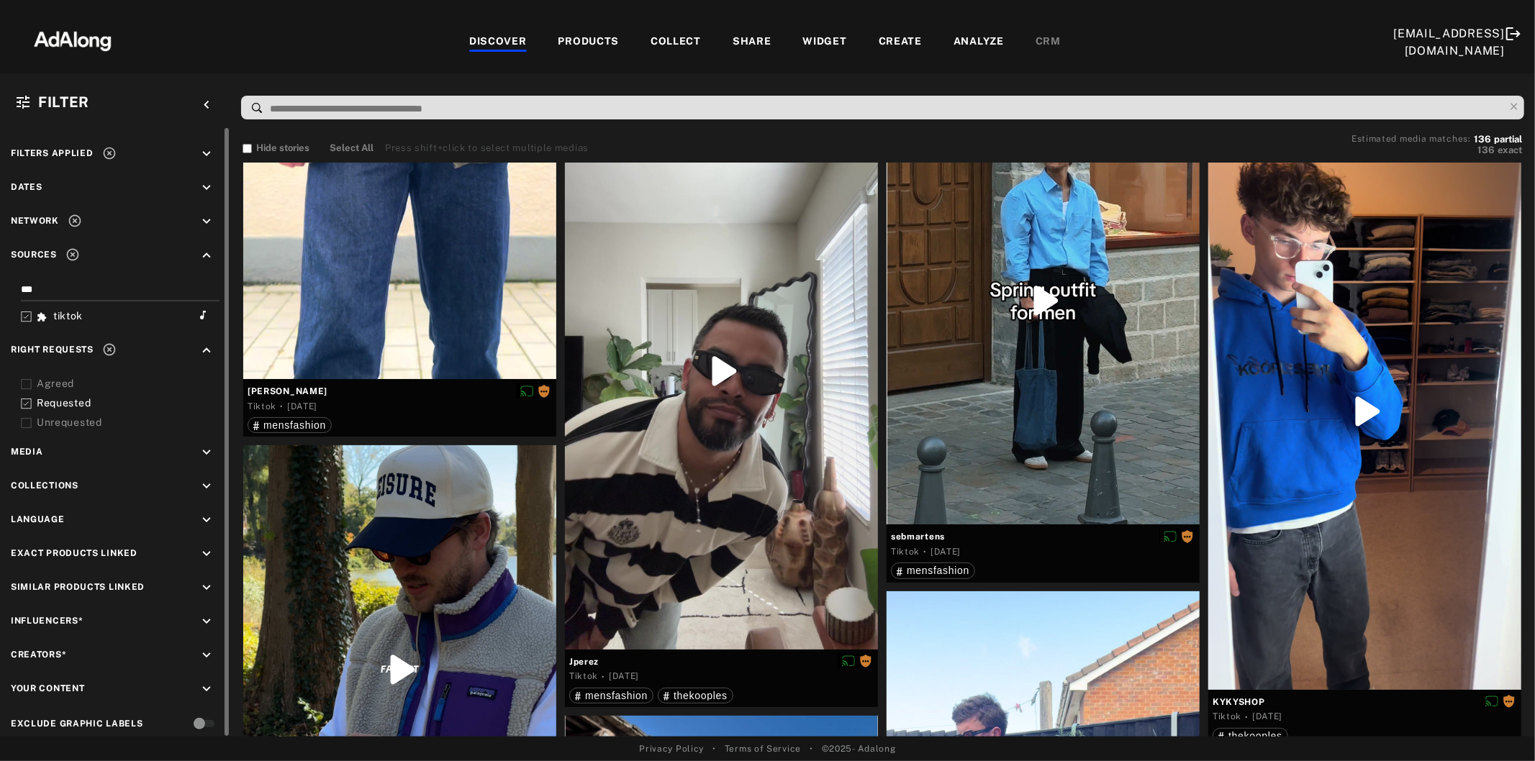
click at [25, 399] on icon at bounding box center [26, 404] width 11 height 11
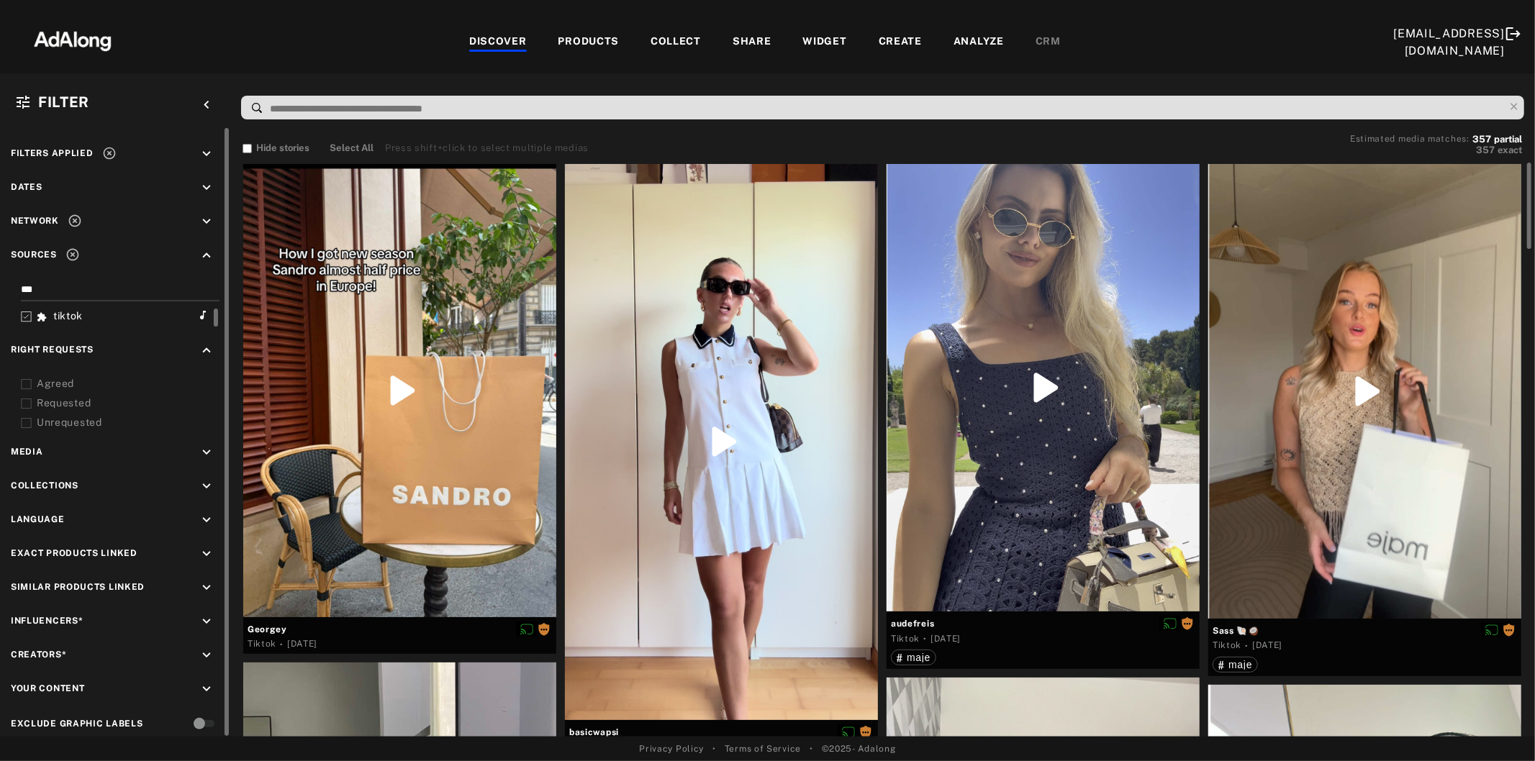
click at [25, 312] on icon at bounding box center [26, 317] width 11 height 11
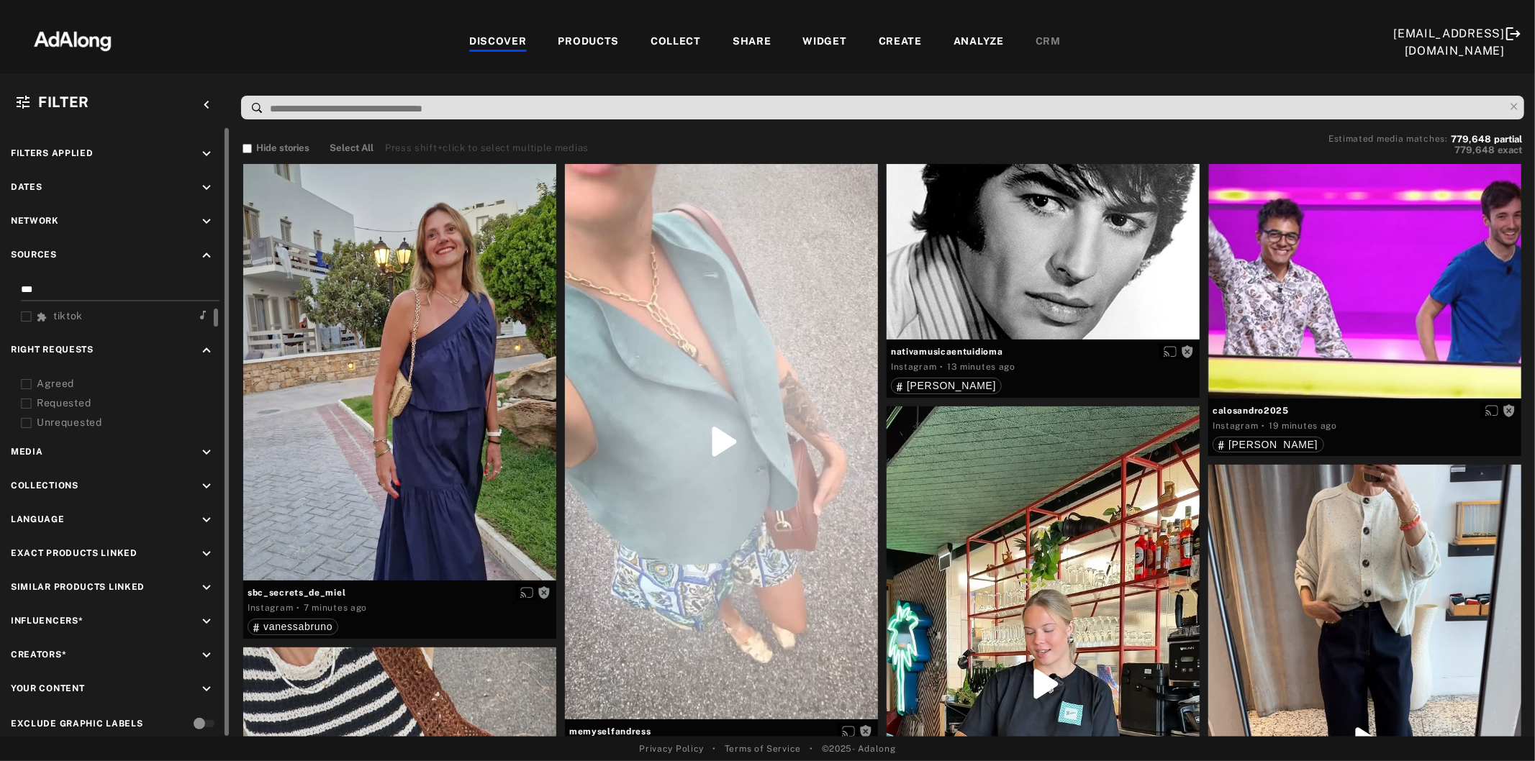
click at [24, 379] on icon at bounding box center [26, 384] width 11 height 11
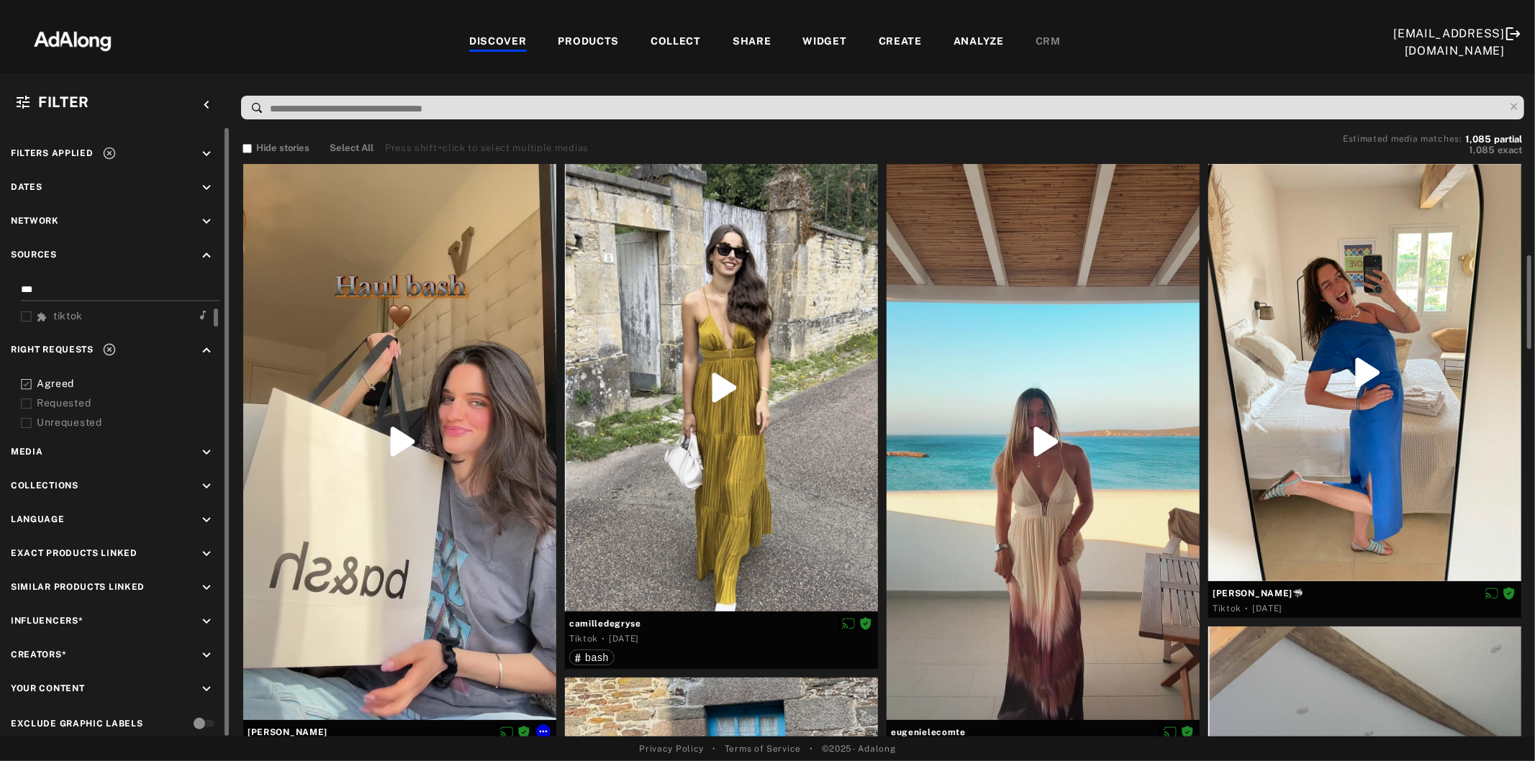
scroll to position [80, 0]
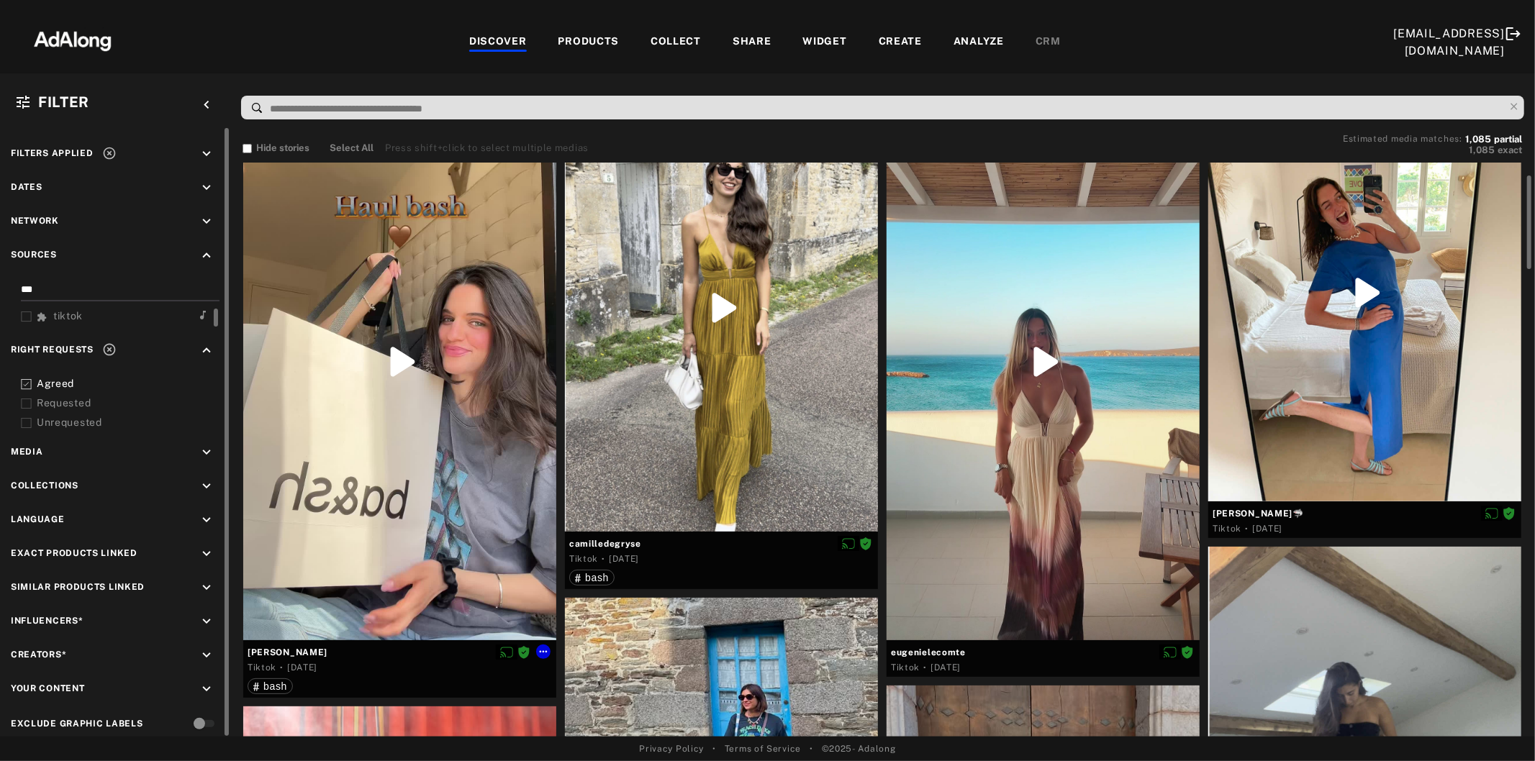
click at [442, 461] on div at bounding box center [399, 362] width 313 height 556
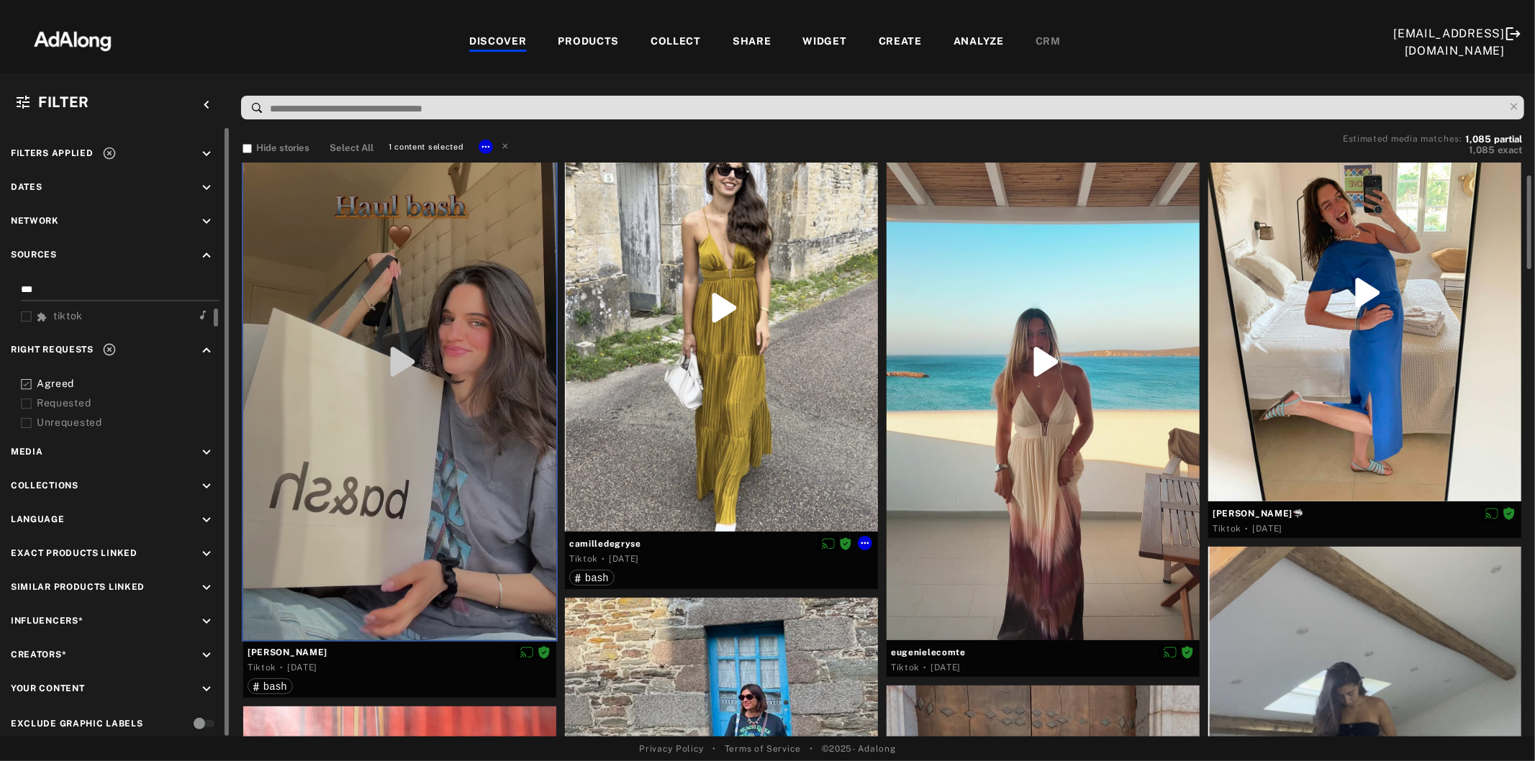
click at [737, 376] on div at bounding box center [721, 307] width 313 height 447
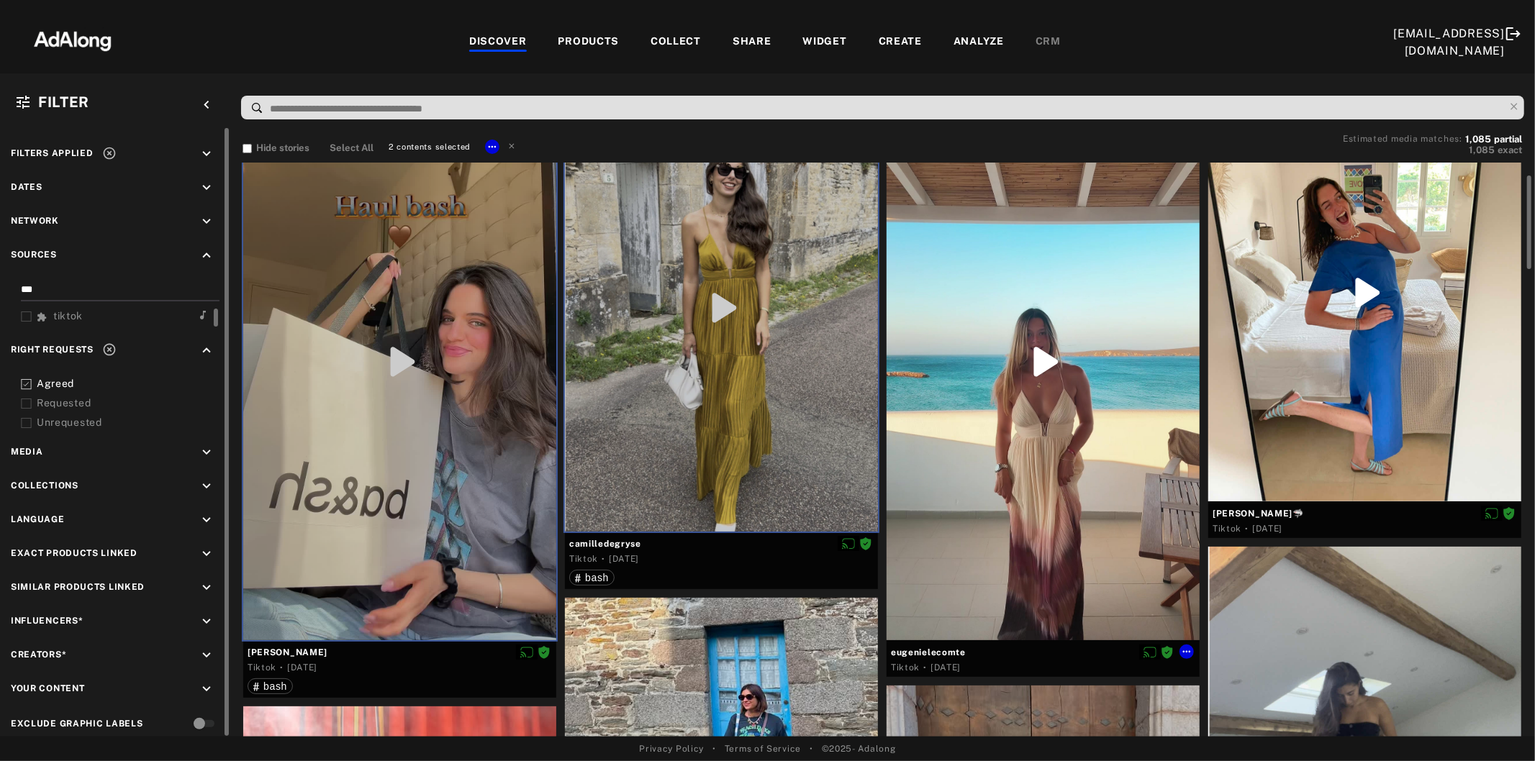
click at [1009, 453] on div at bounding box center [1042, 362] width 313 height 556
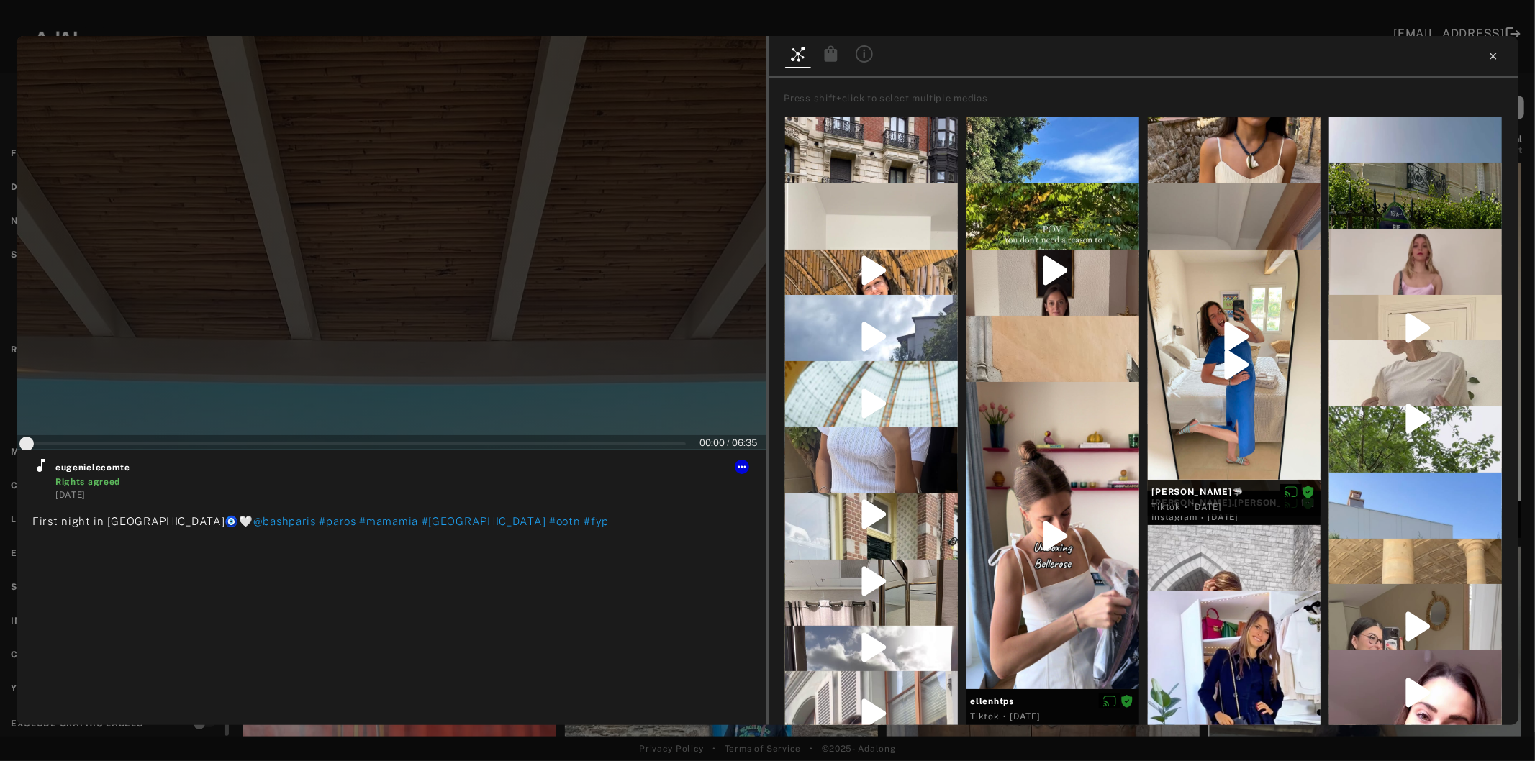
type input "*"
click at [1492, 51] on icon at bounding box center [1493, 56] width 12 height 12
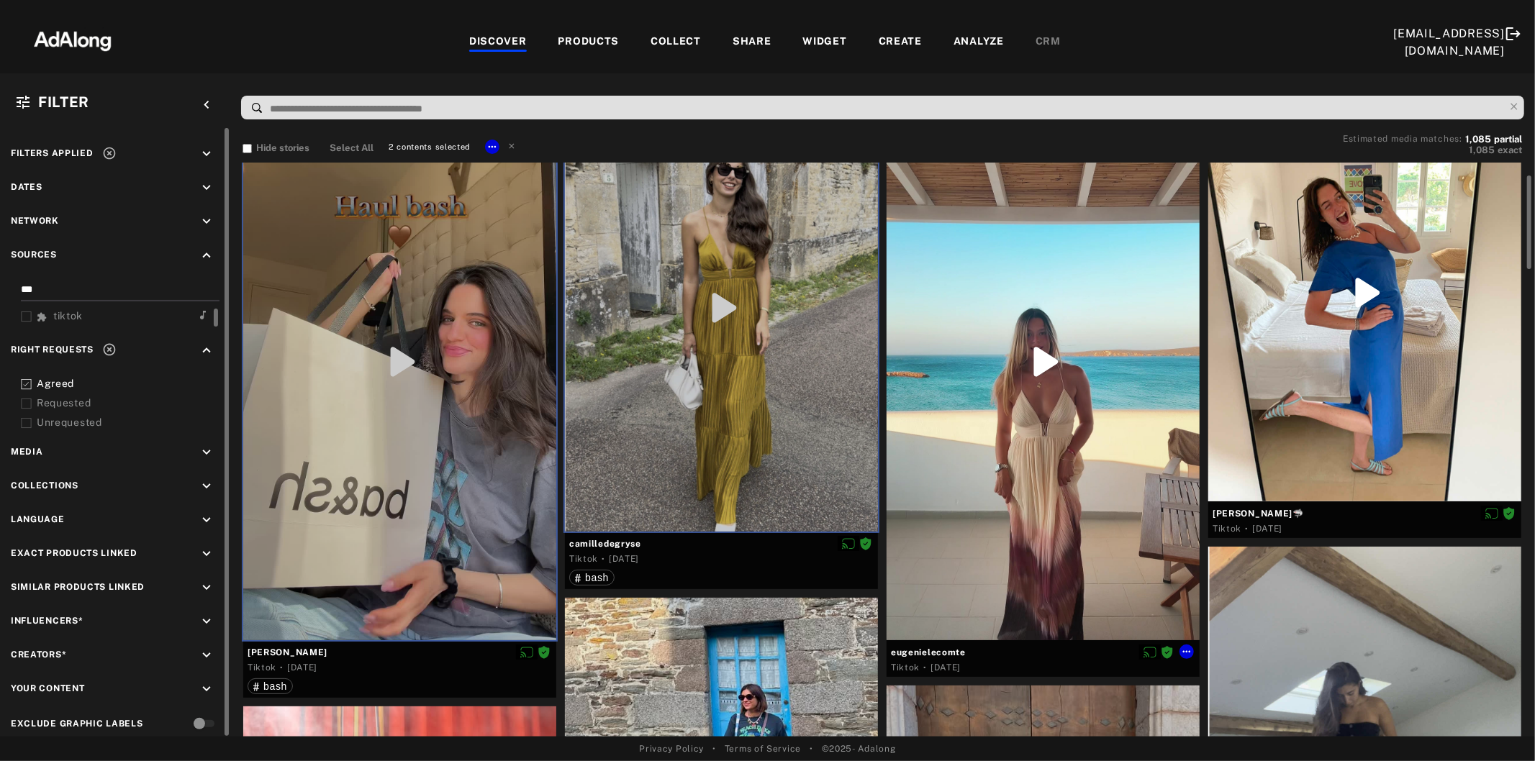
click at [1073, 440] on div at bounding box center [1042, 362] width 313 height 556
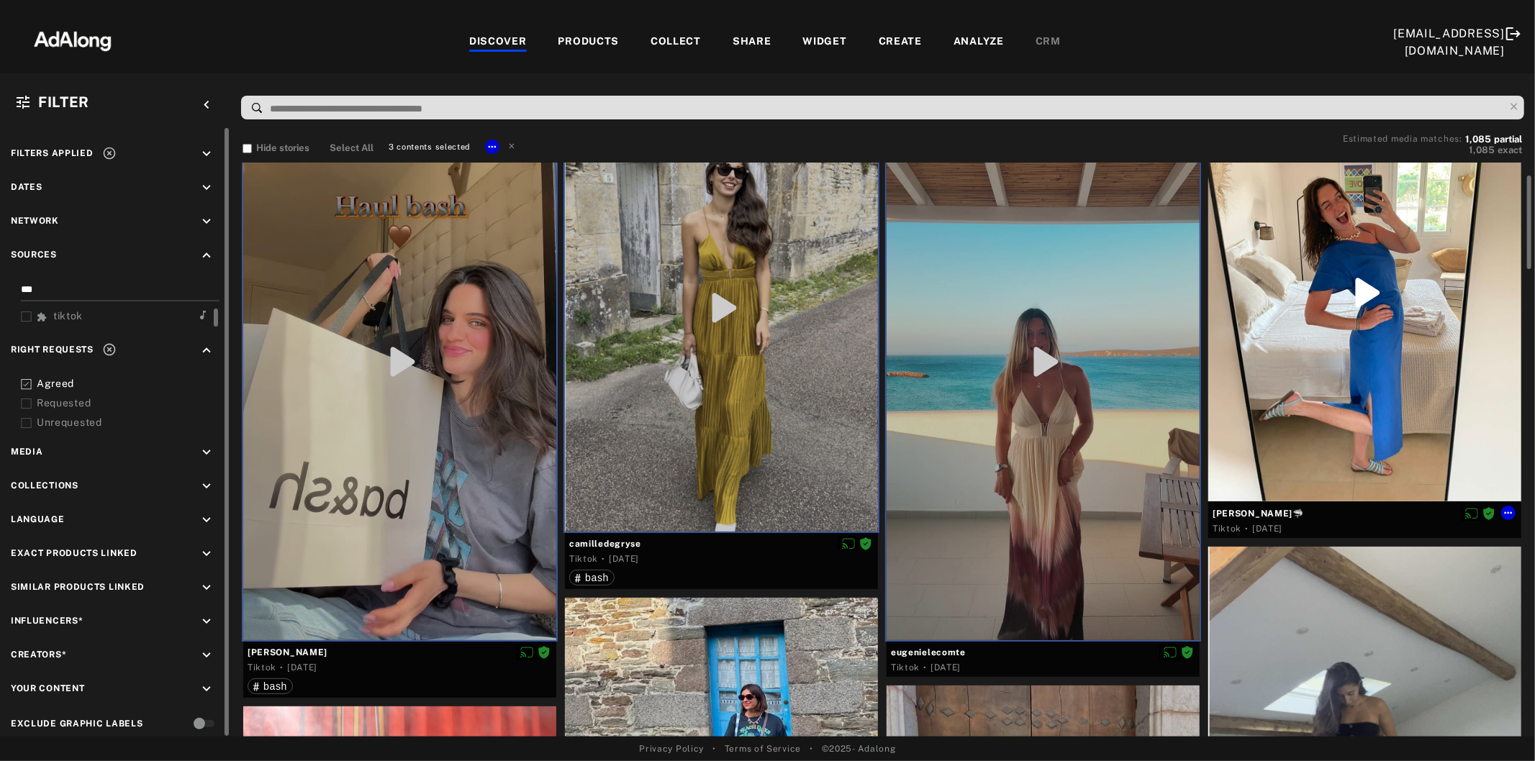
click at [1311, 378] on div at bounding box center [1364, 292] width 313 height 417
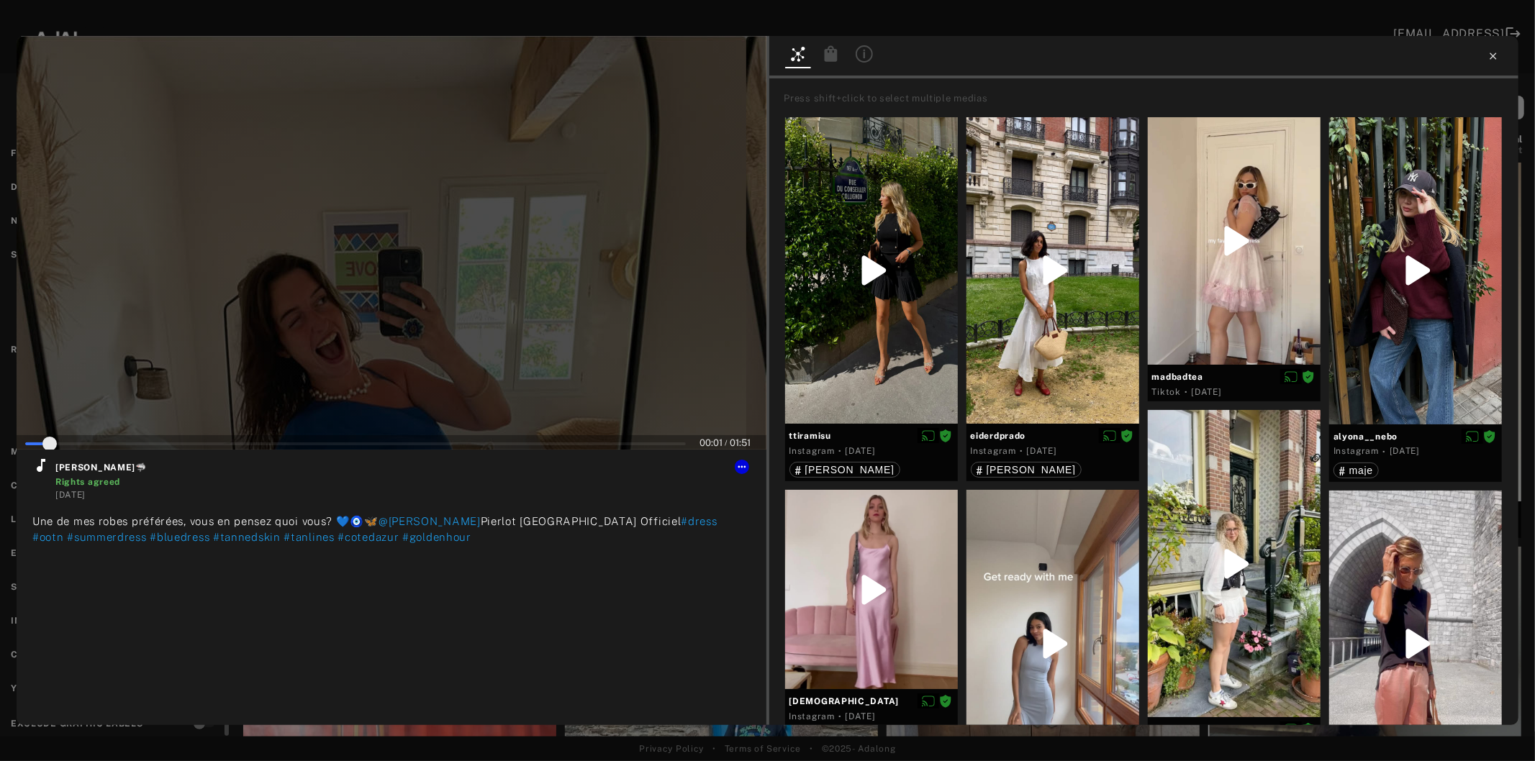
type input "*"
click at [1495, 55] on icon at bounding box center [1493, 56] width 12 height 12
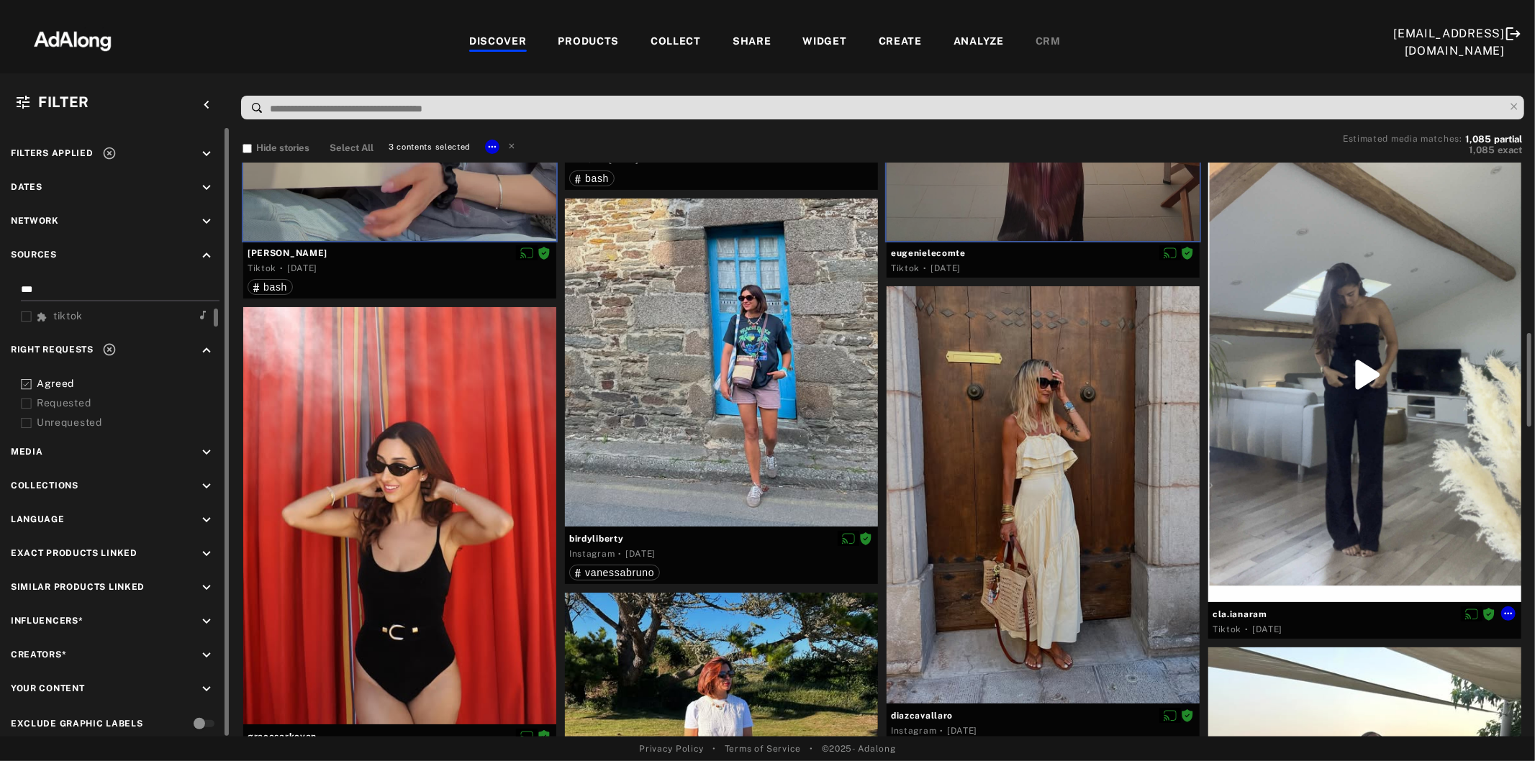
scroll to position [559, 0]
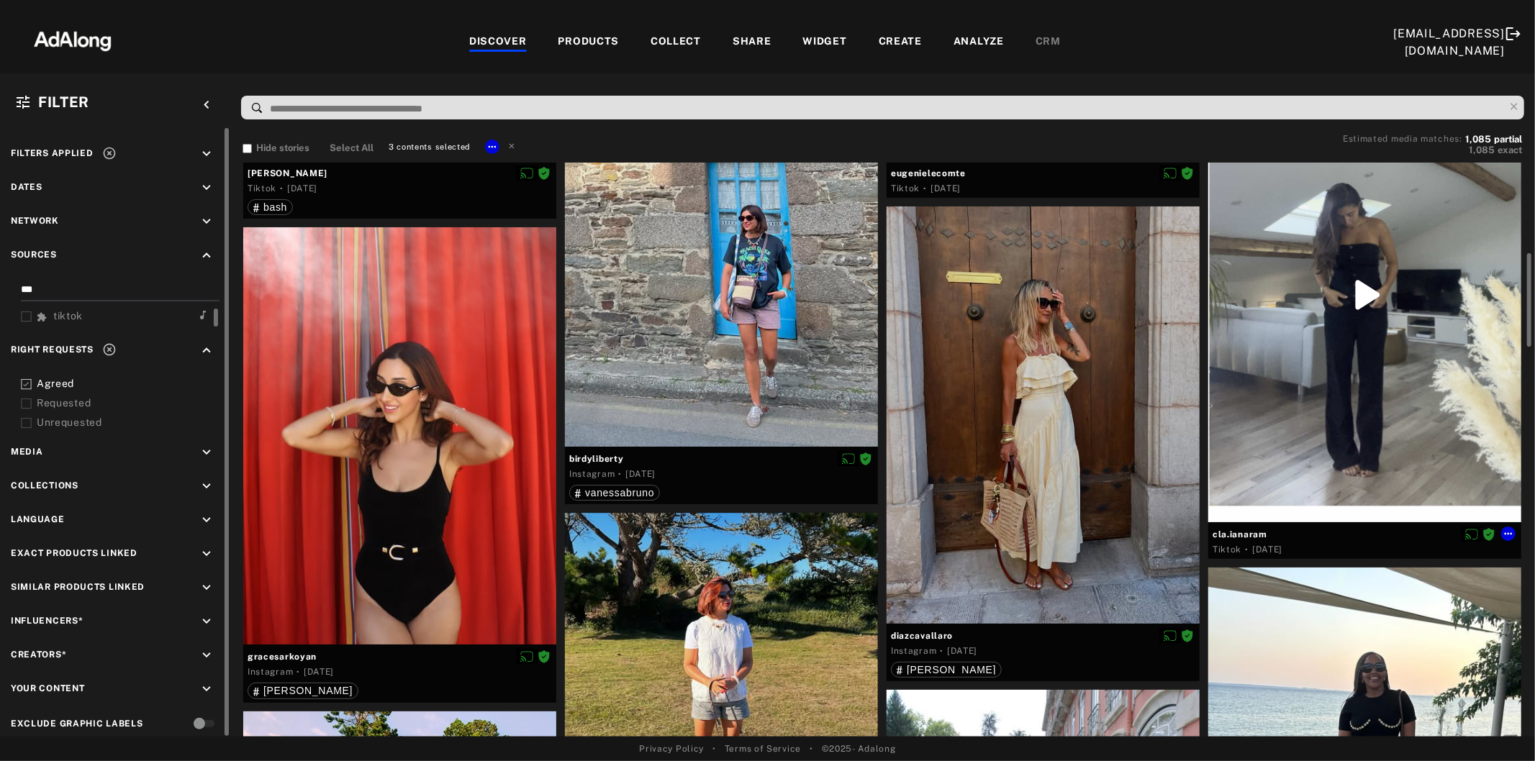
click at [1371, 335] on div at bounding box center [1364, 295] width 313 height 455
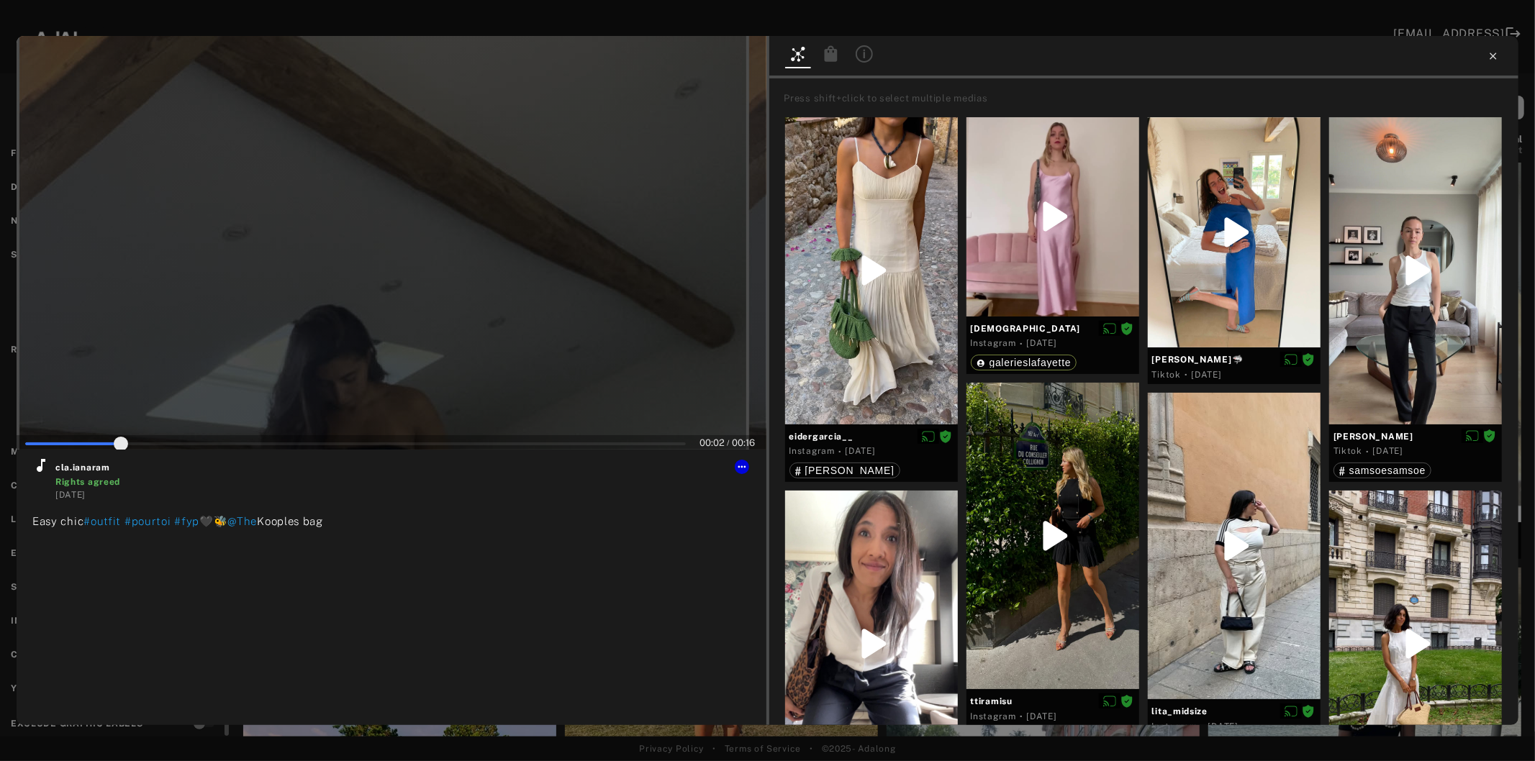
type input "**"
click at [1490, 58] on icon at bounding box center [1493, 56] width 12 height 12
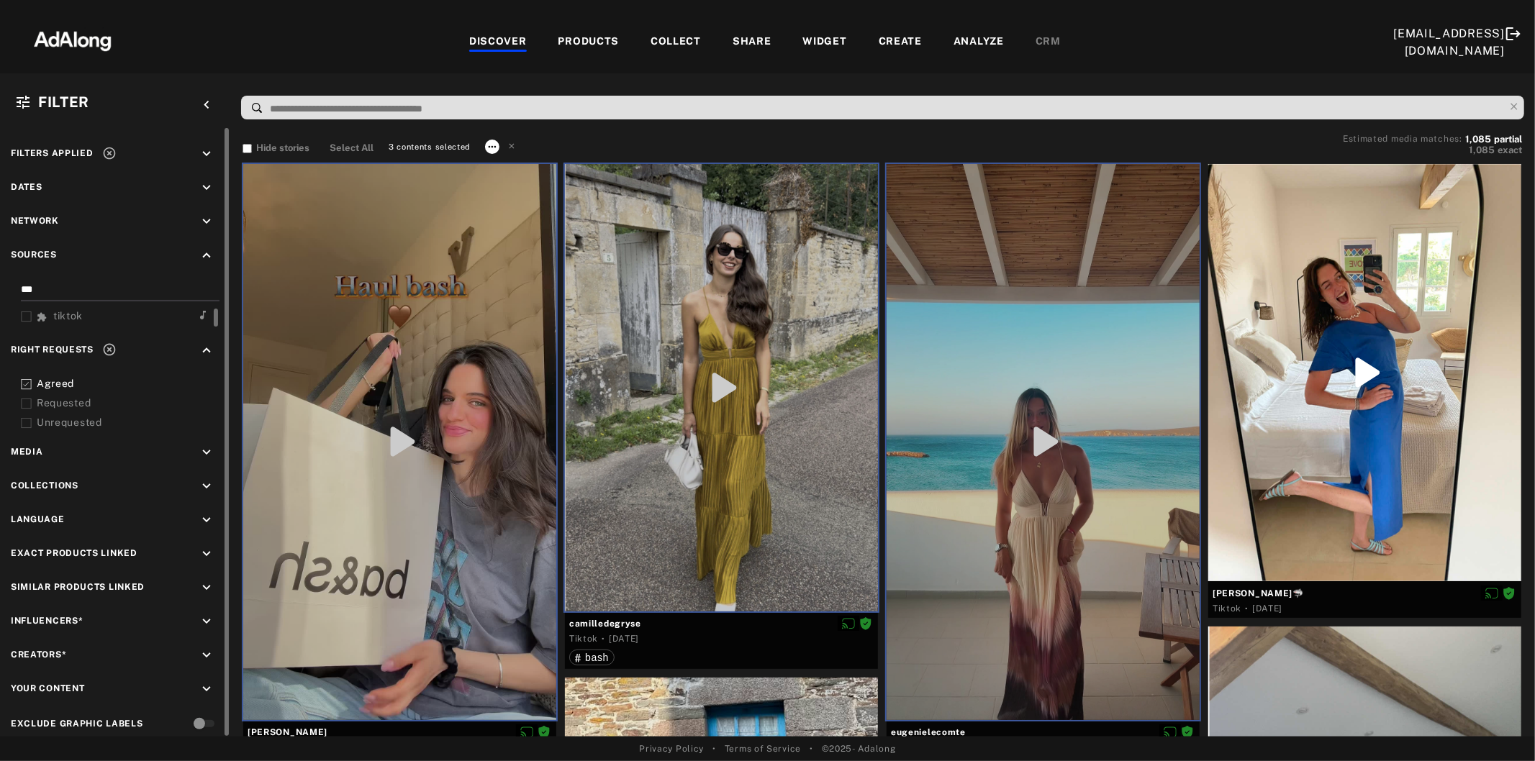
click at [488, 147] on icon at bounding box center [492, 147] width 12 height 12
click at [509, 164] on span "Collect" at bounding box center [509, 163] width 27 height 10
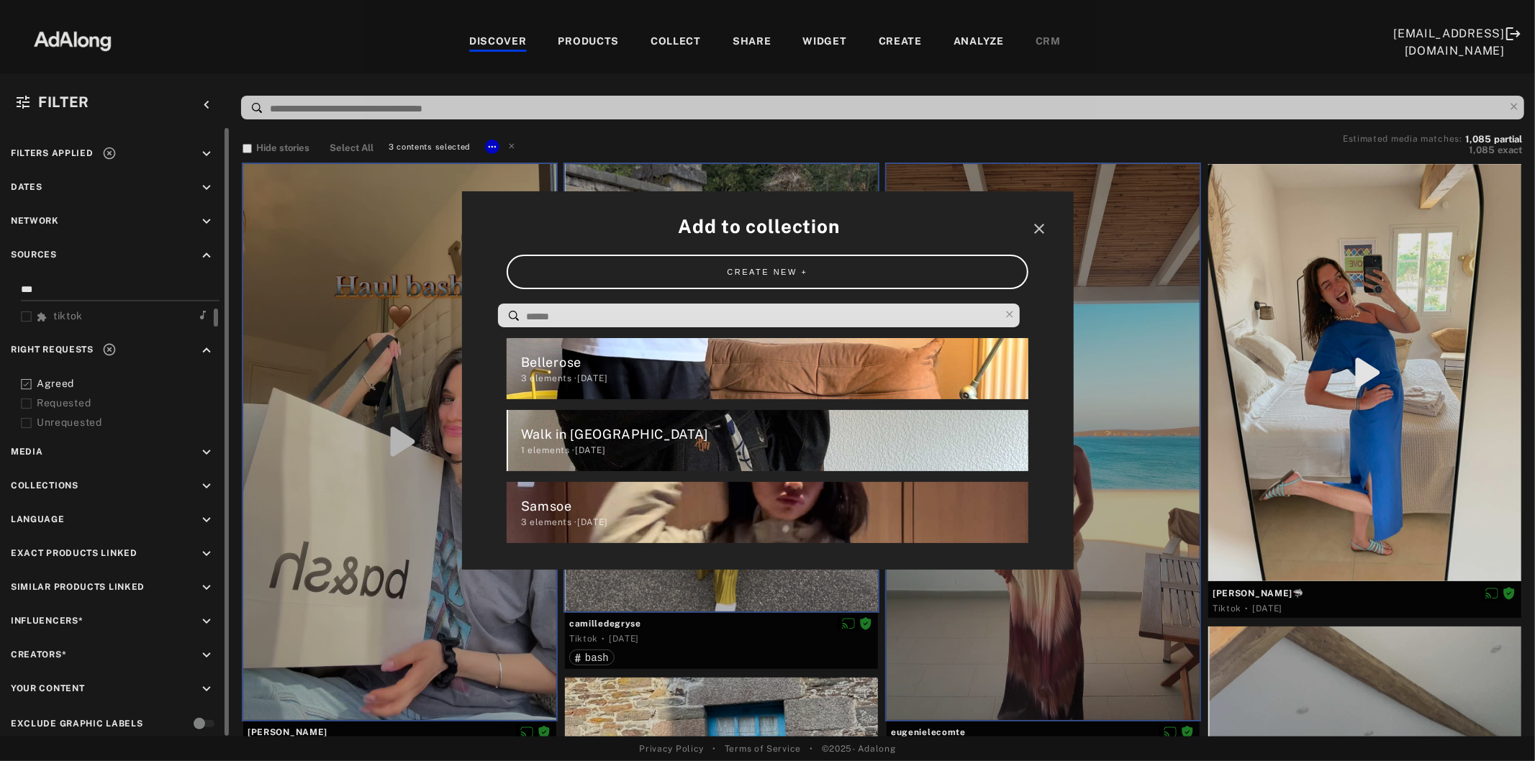
click at [577, 312] on input at bounding box center [762, 316] width 474 height 19
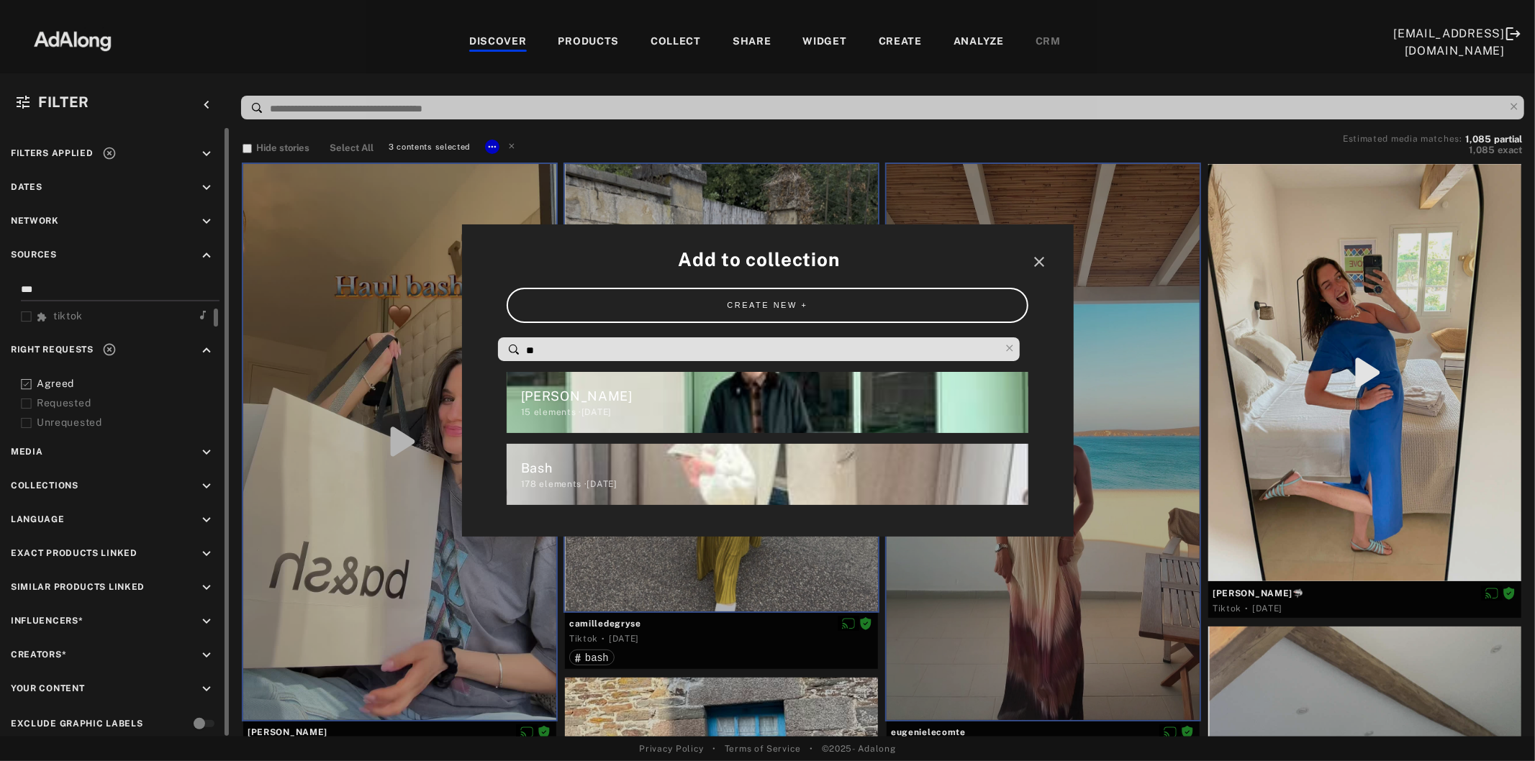
type input "**"
click at [591, 485] on div "178 elements · [DATE]" at bounding box center [774, 484] width 507 height 13
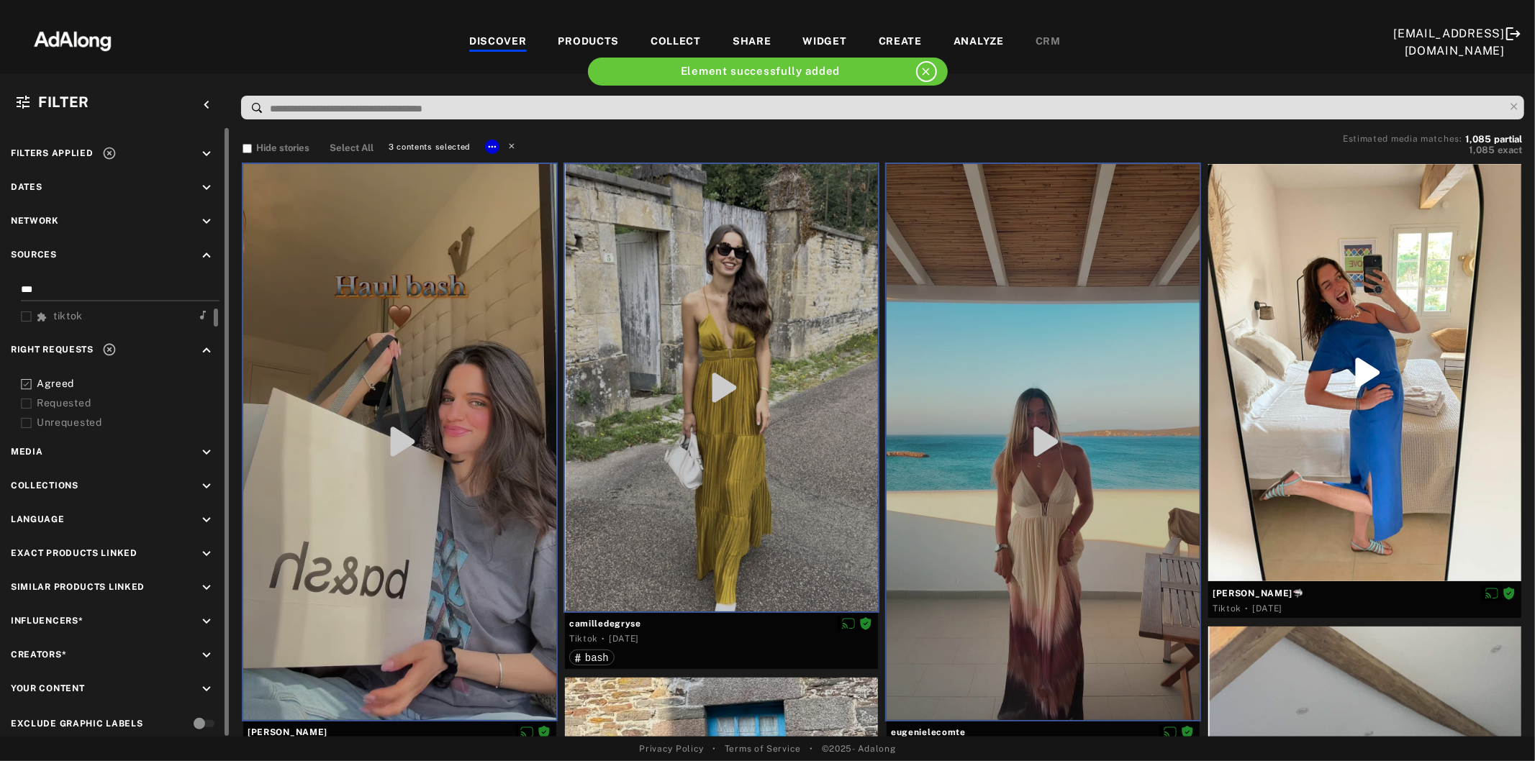
click at [513, 147] on icon at bounding box center [511, 145] width 10 height 10
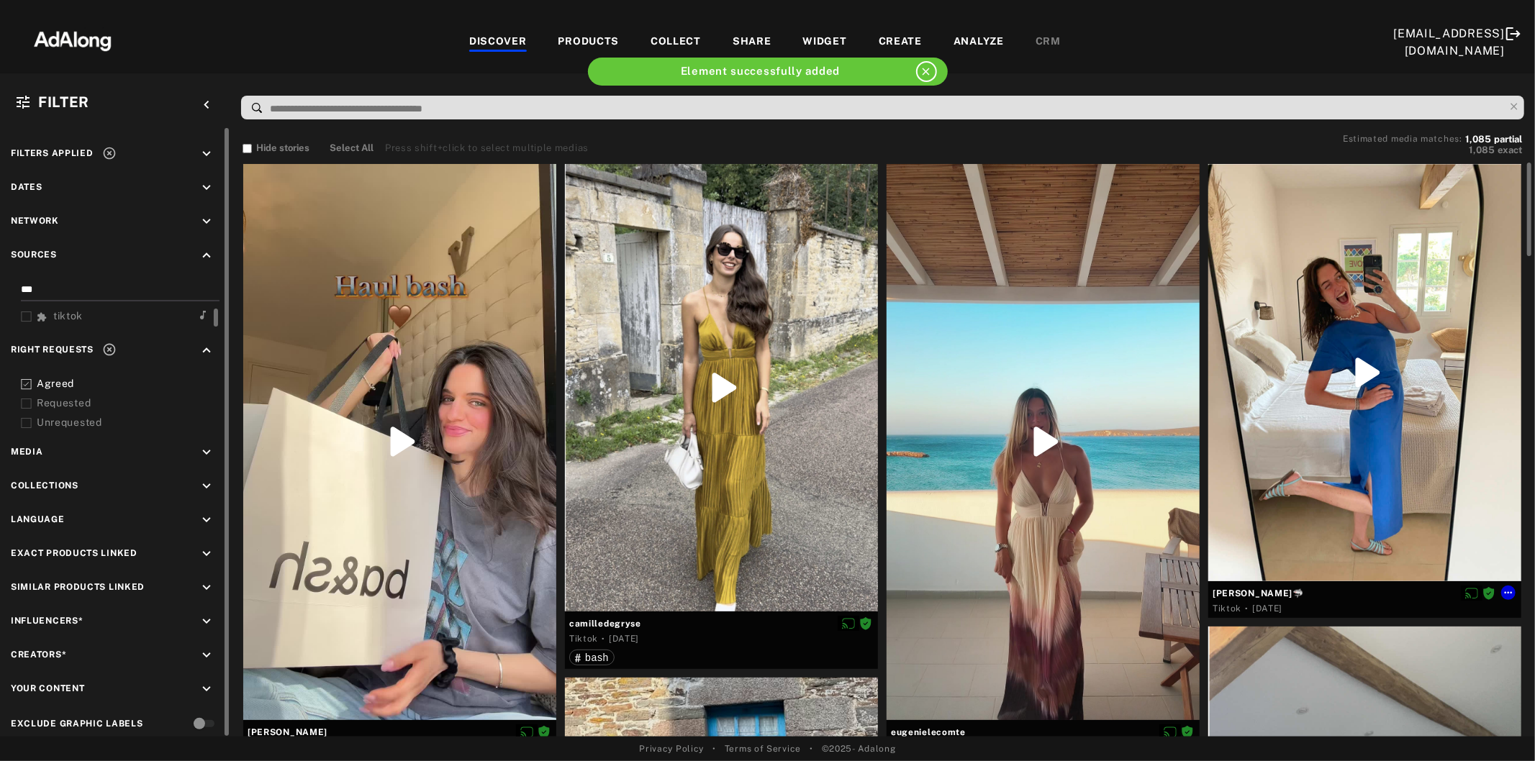
click at [1298, 444] on div at bounding box center [1364, 372] width 313 height 417
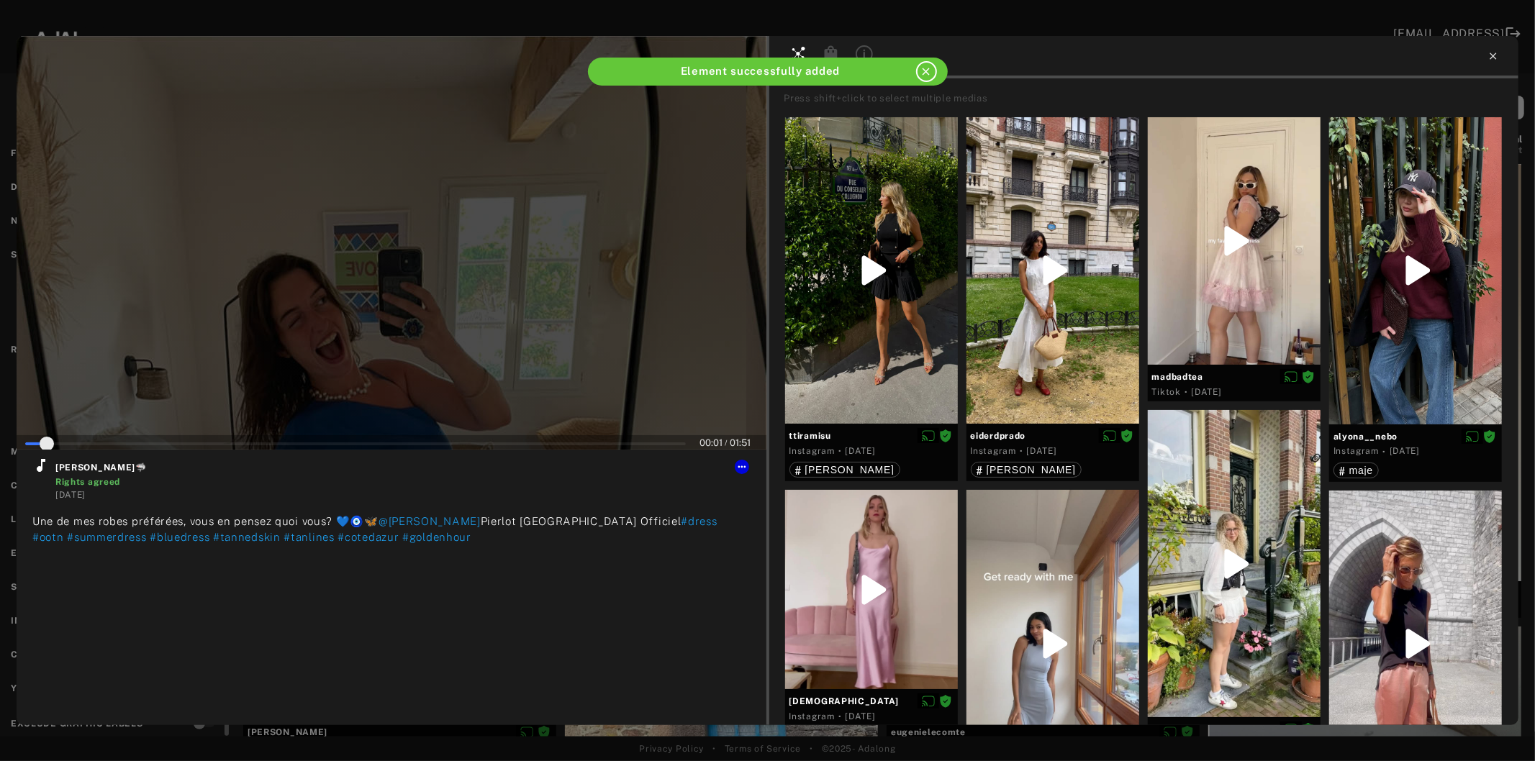
type input "*"
click at [1494, 53] on icon at bounding box center [1493, 56] width 12 height 12
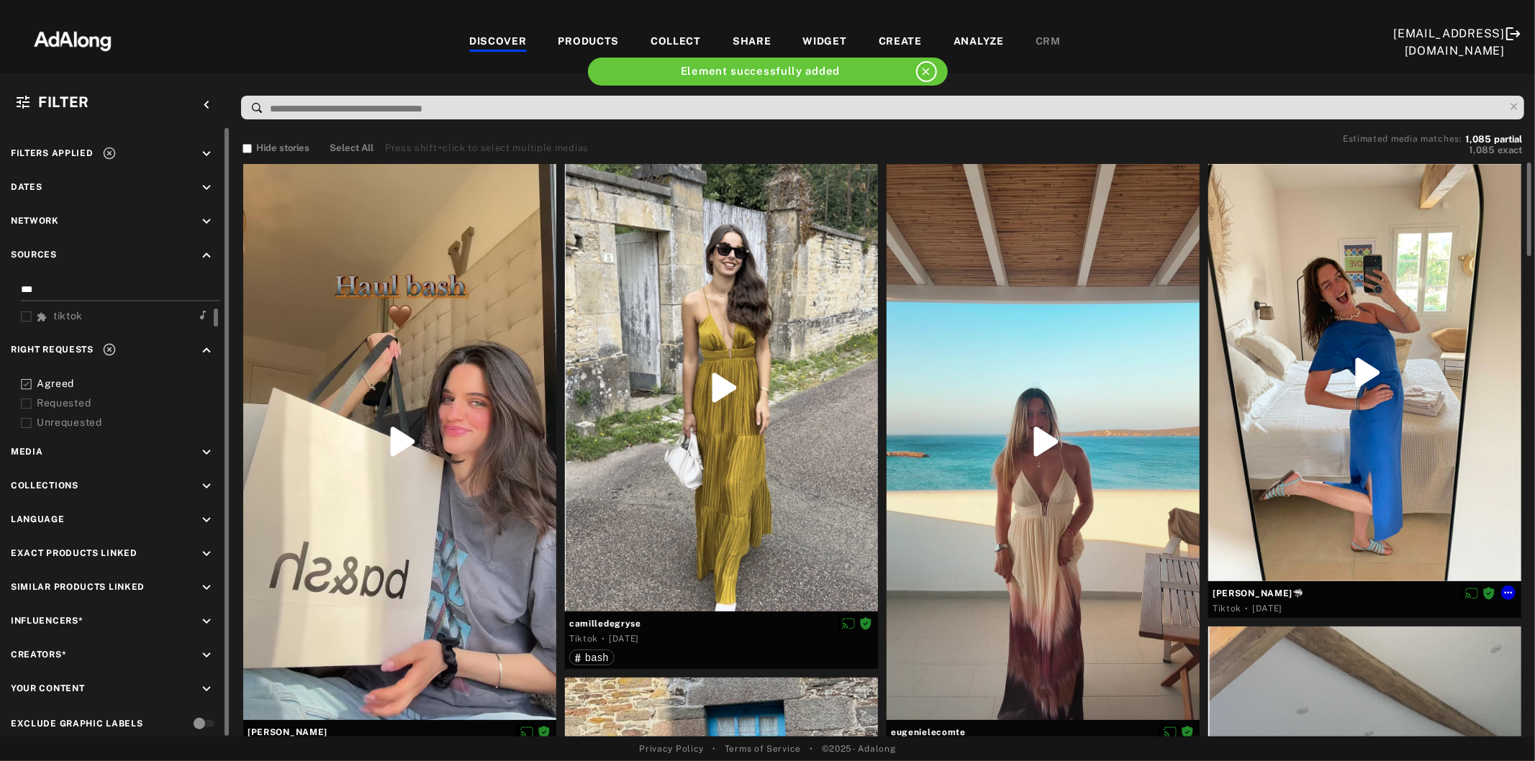
click at [1328, 398] on div at bounding box center [1364, 372] width 313 height 417
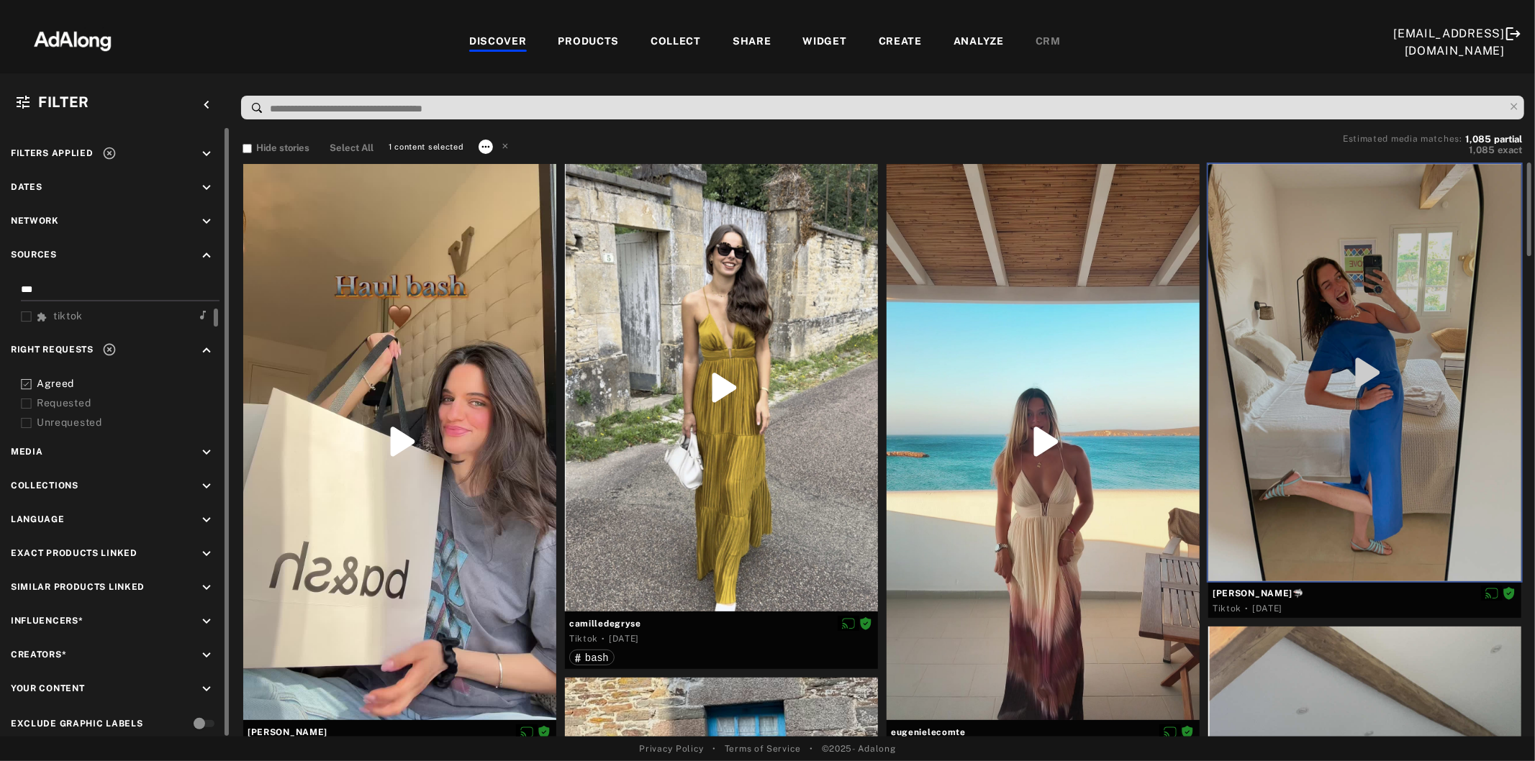
click at [482, 147] on icon at bounding box center [486, 147] width 12 height 12
click at [513, 163] on span "Collect" at bounding box center [503, 163] width 27 height 10
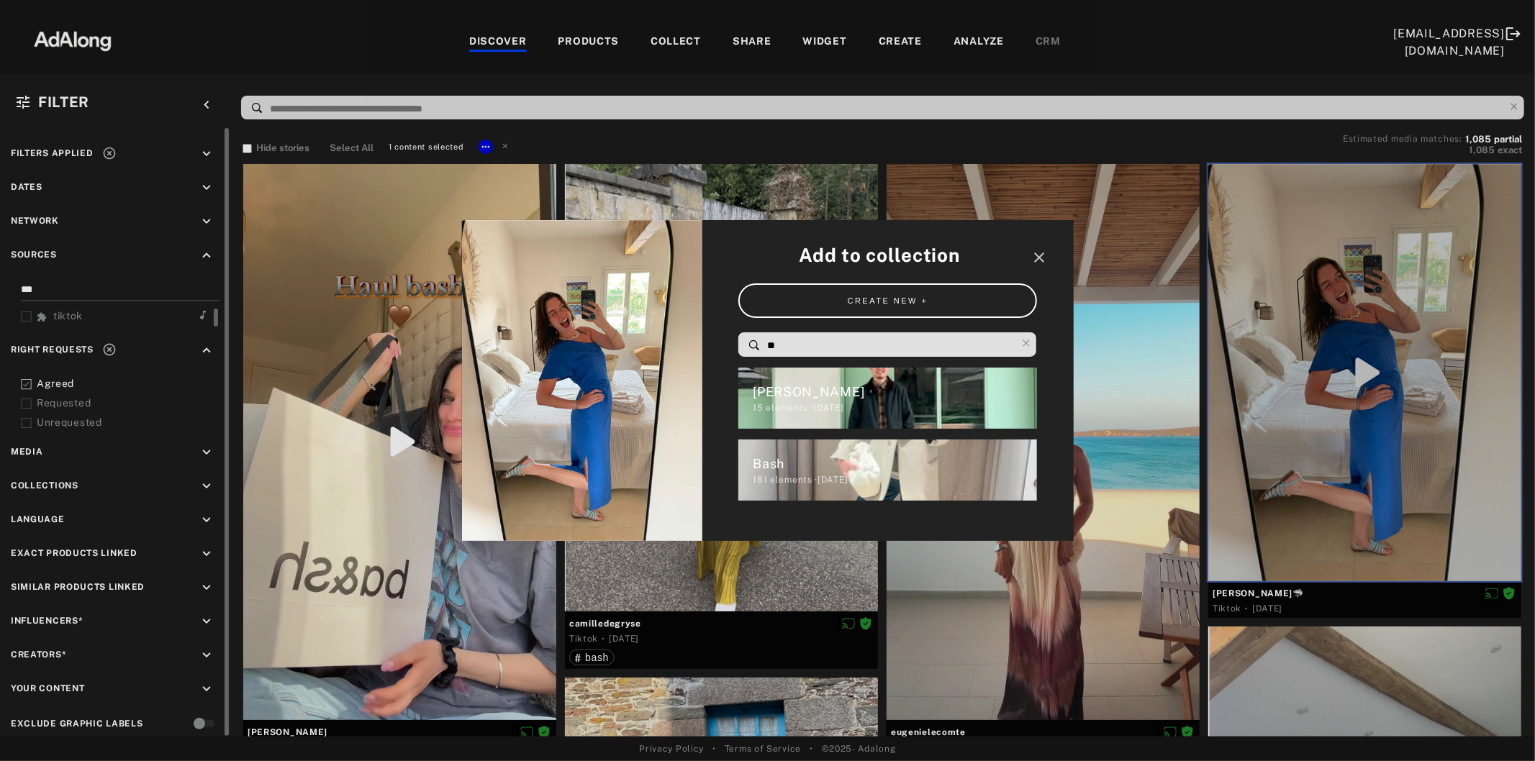
drag, startPoint x: 806, startPoint y: 337, endPoint x: 760, endPoint y: 339, distance: 46.1
click at [760, 339] on div "**" at bounding box center [887, 344] width 299 height 24
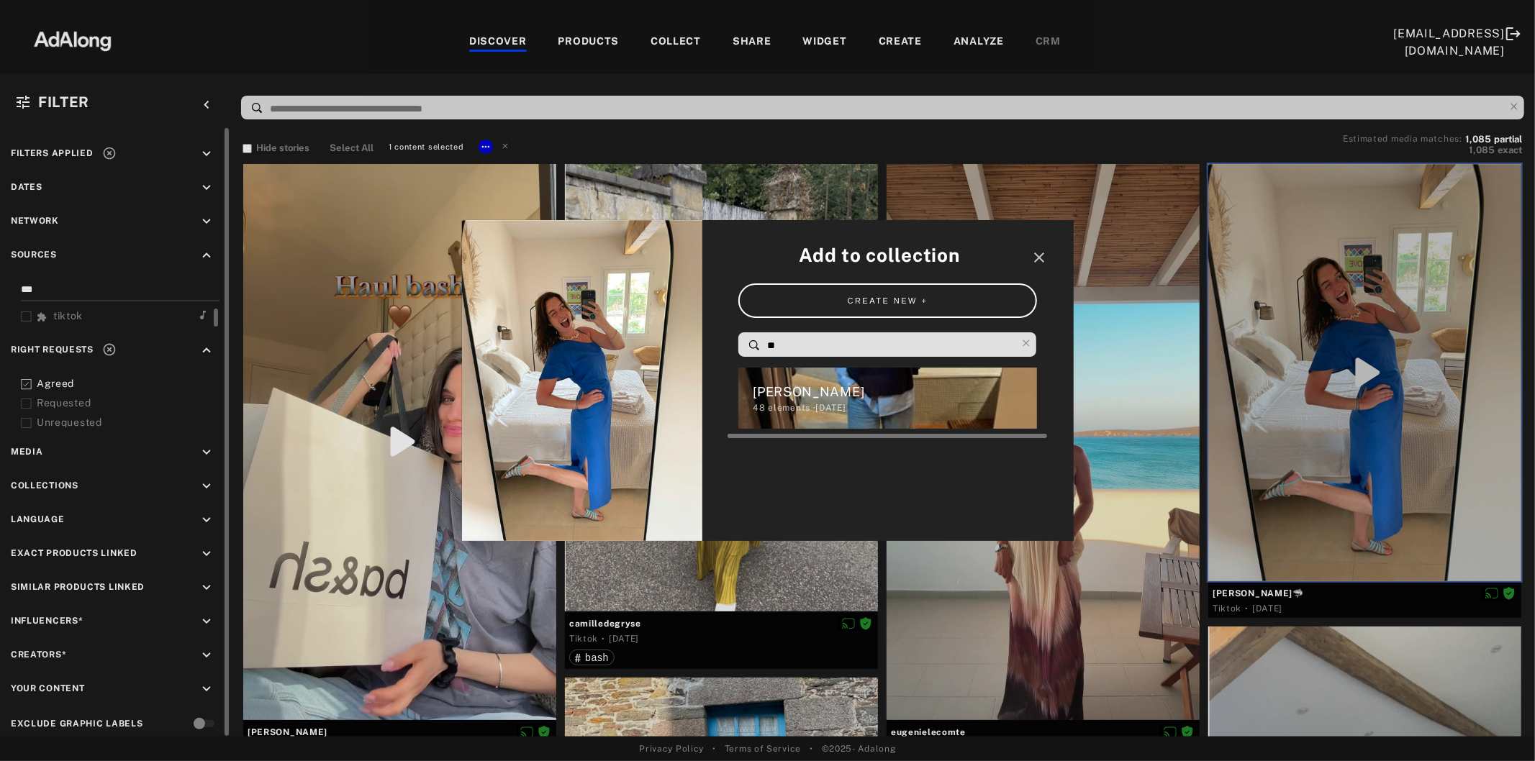
click at [796, 383] on div "[PERSON_NAME]" at bounding box center [895, 391] width 284 height 19
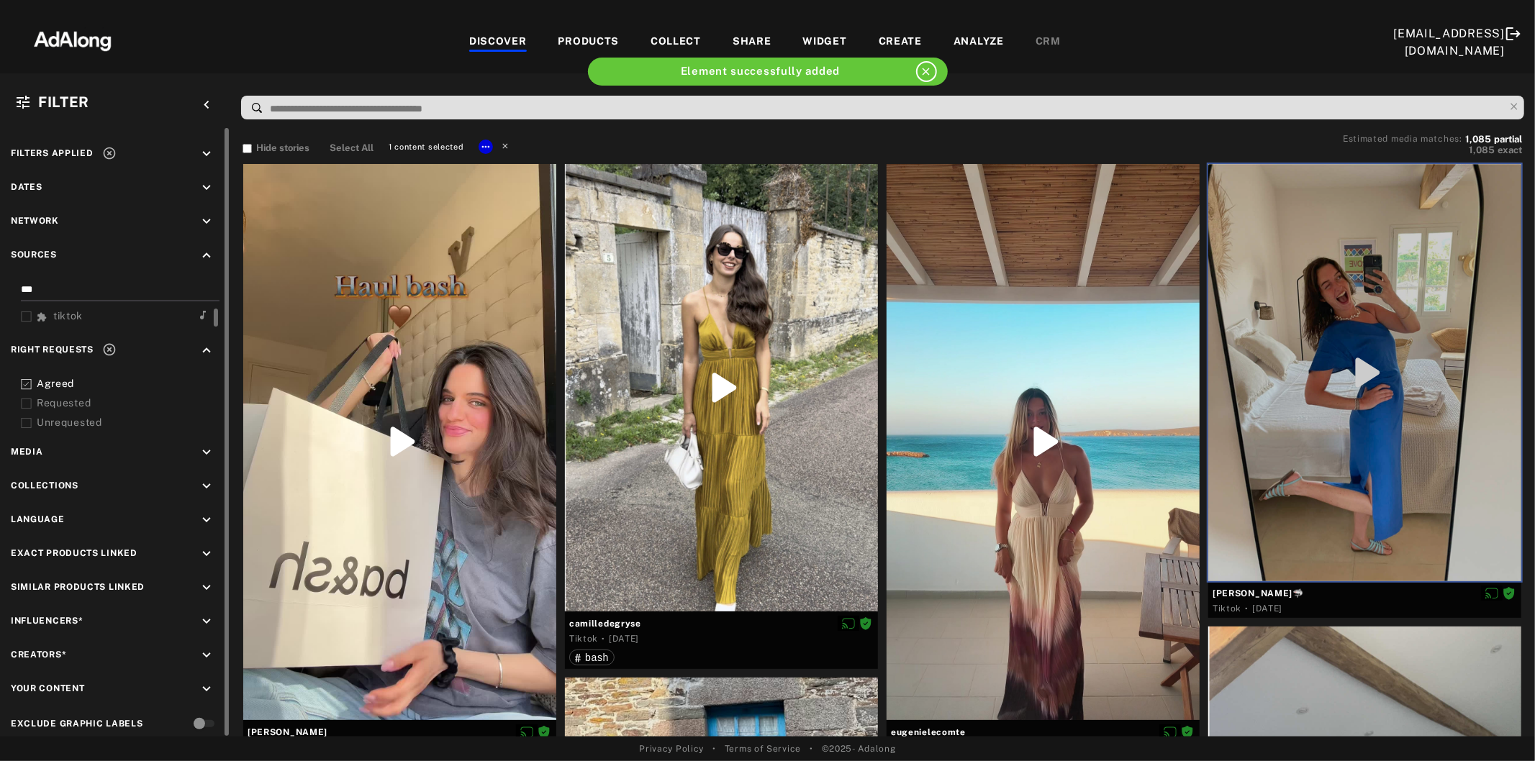
click at [501, 145] on icon at bounding box center [505, 145] width 10 height 10
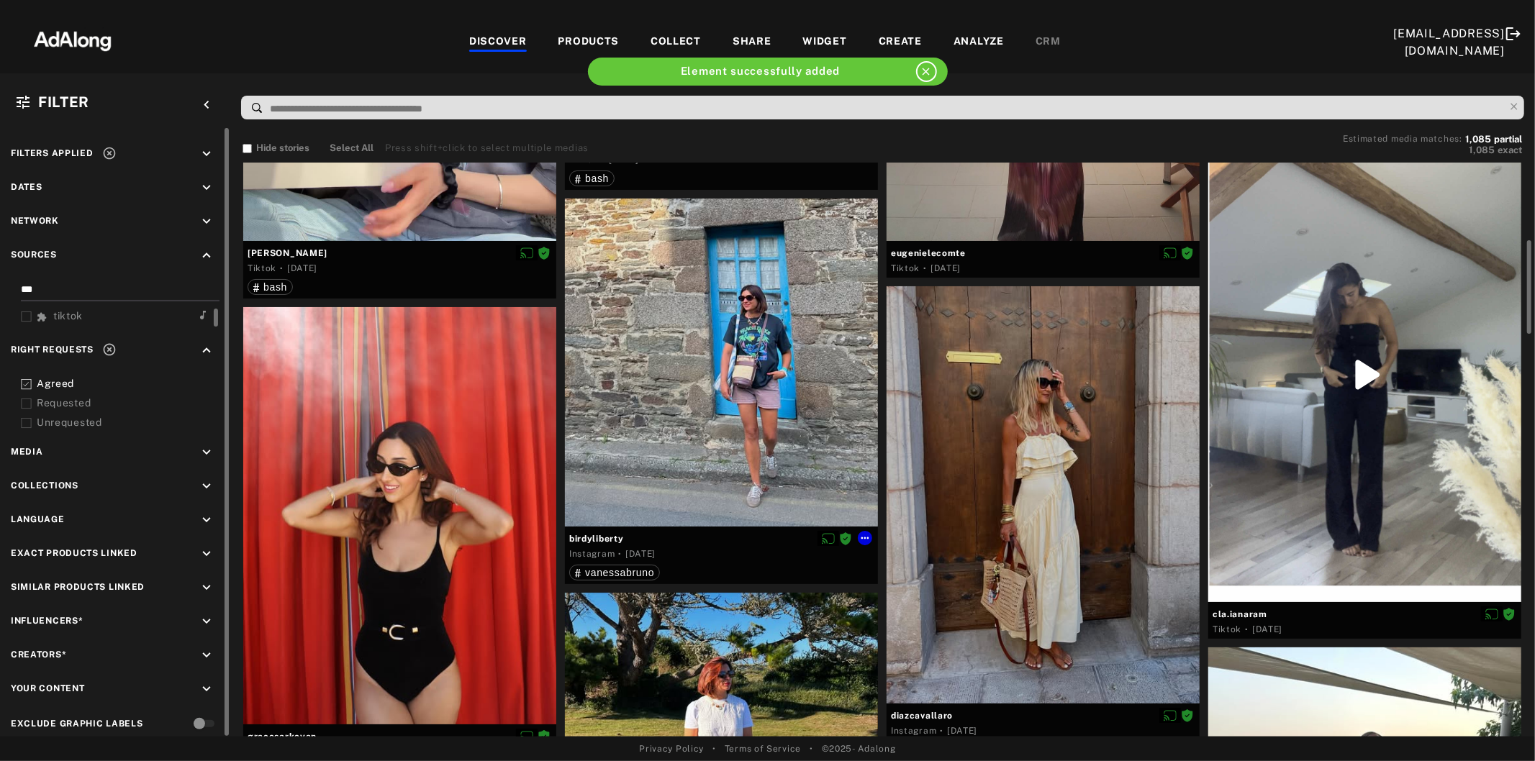
scroll to position [639, 0]
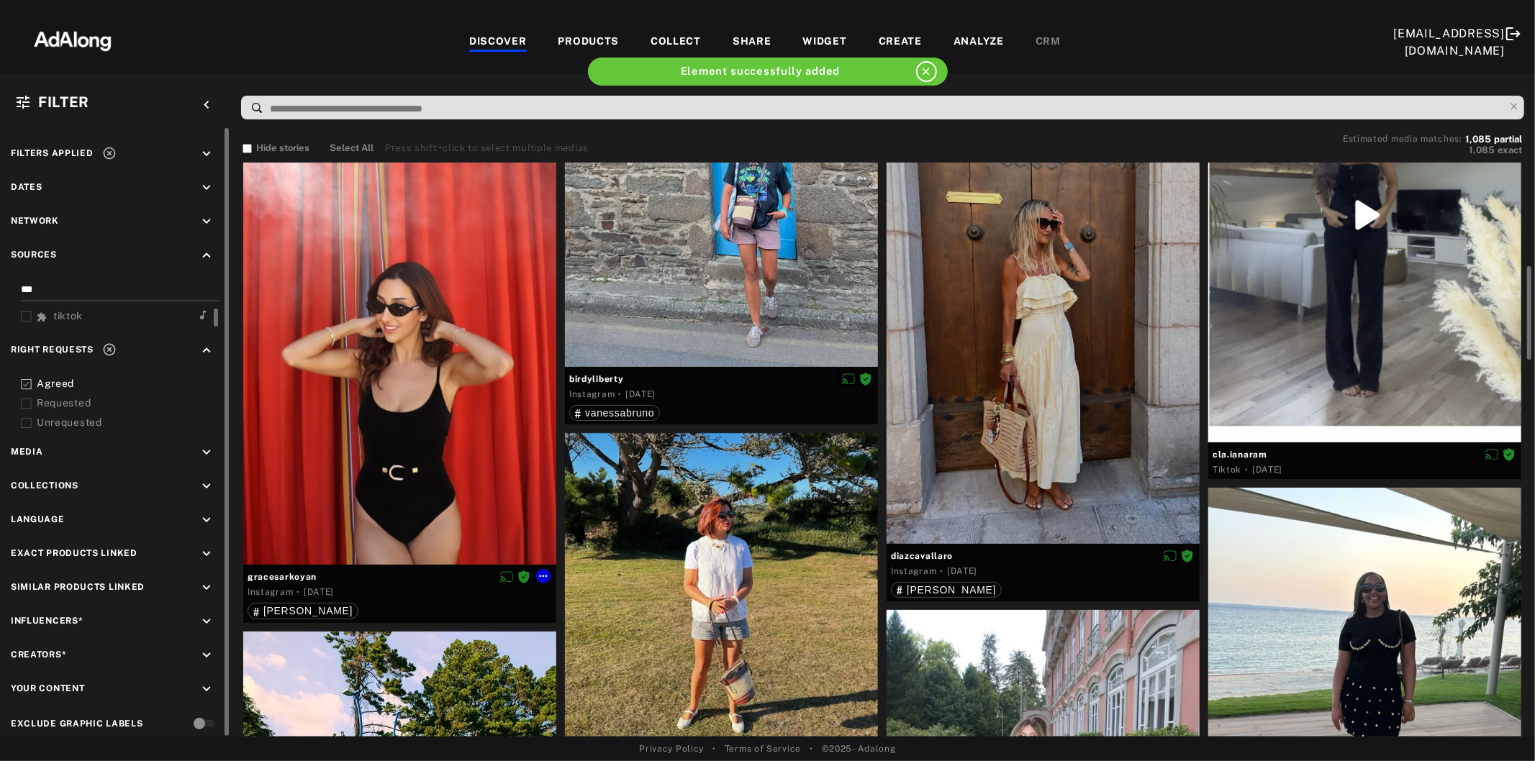
click at [411, 414] on div at bounding box center [399, 355] width 313 height 417
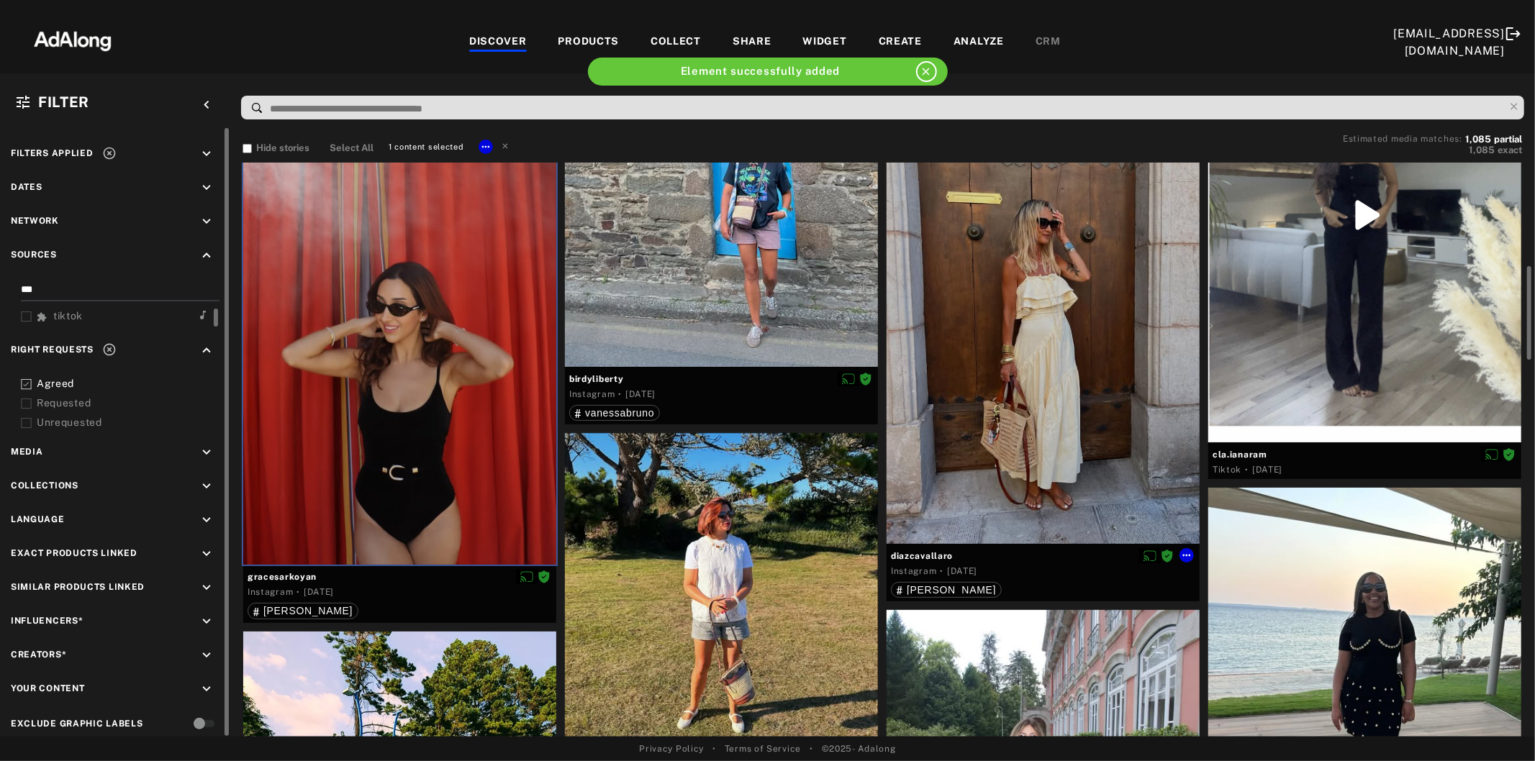
click at [1017, 425] on div at bounding box center [1042, 335] width 313 height 417
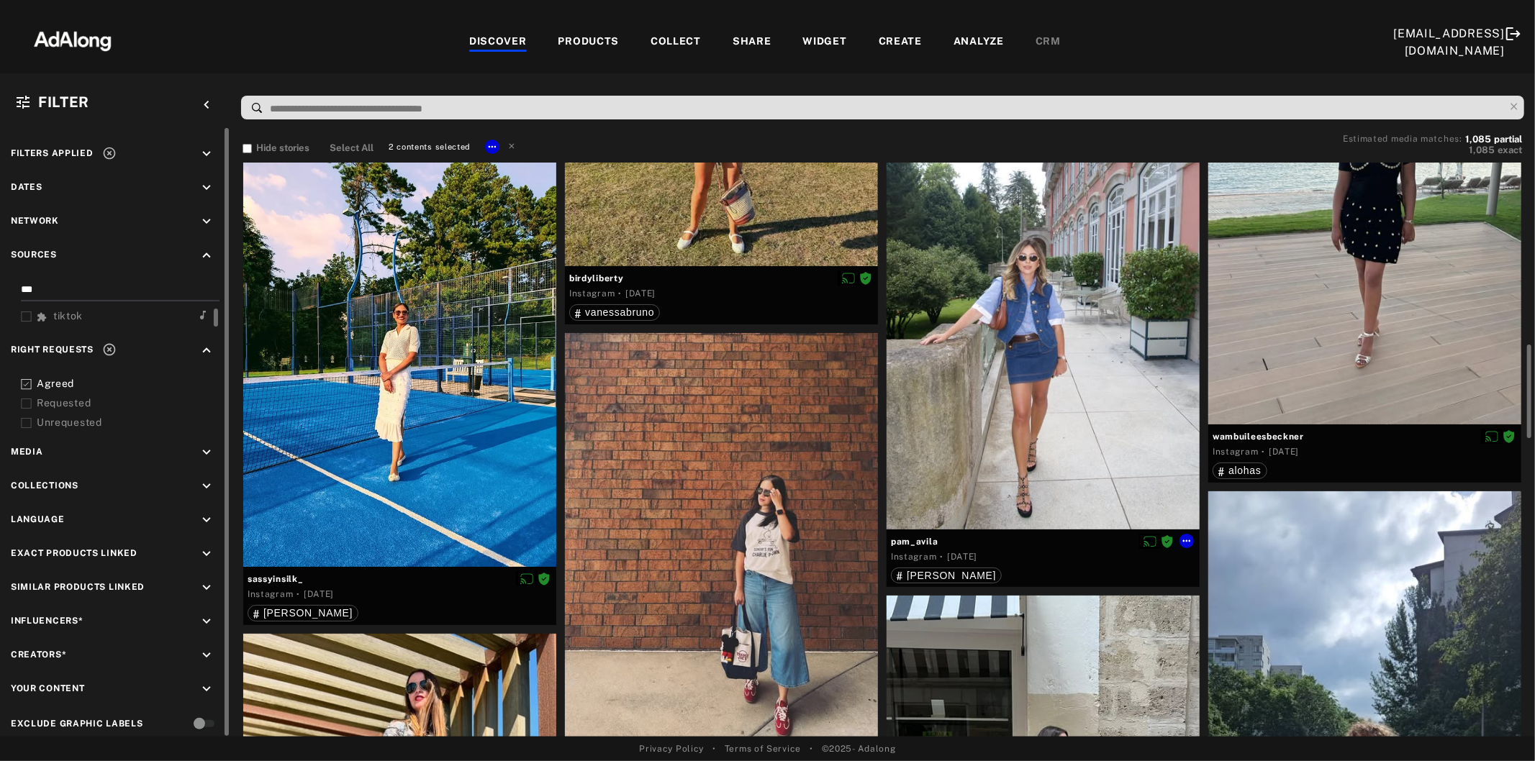
scroll to position [1199, 0]
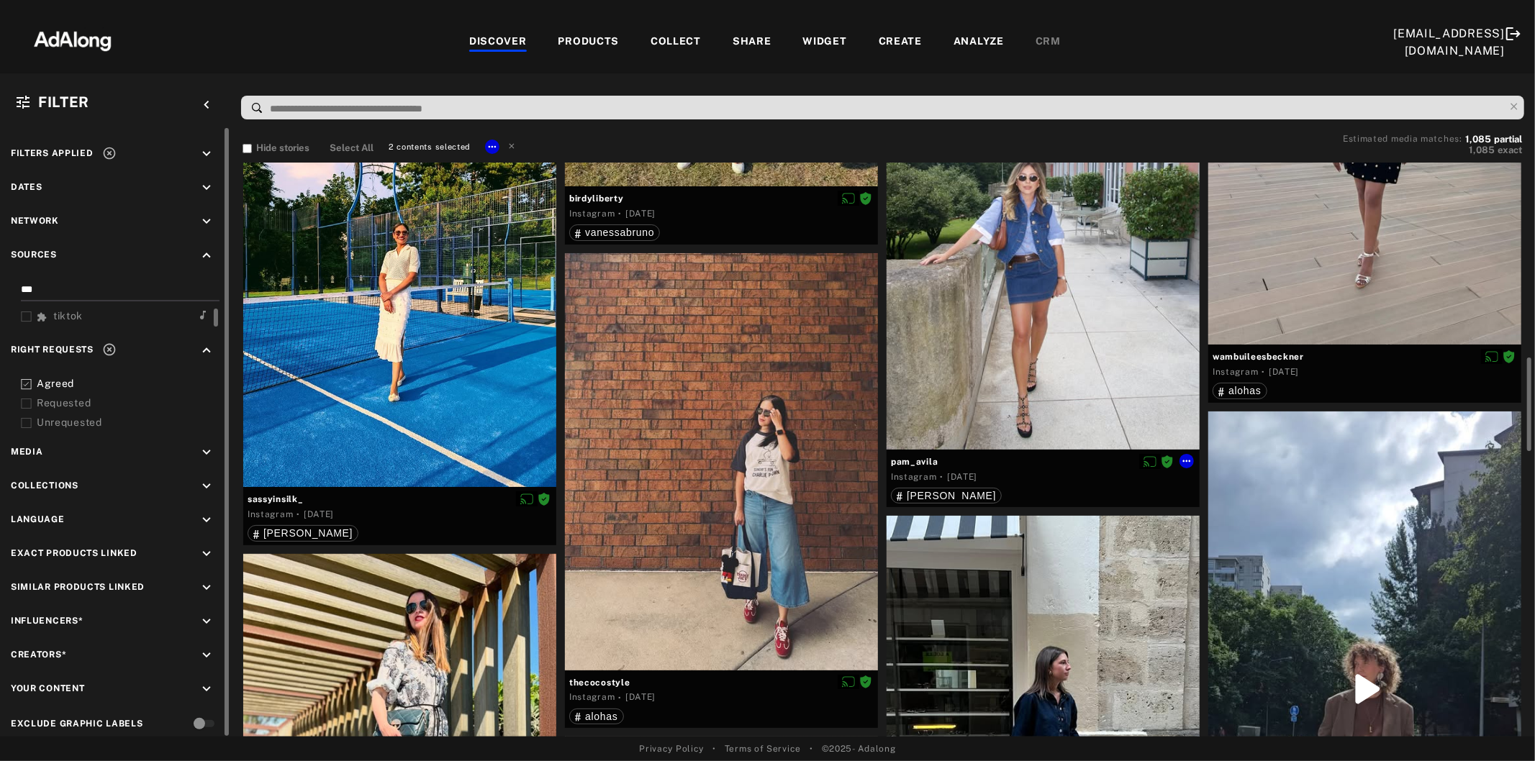
click at [1033, 346] on div at bounding box center [1042, 249] width 313 height 399
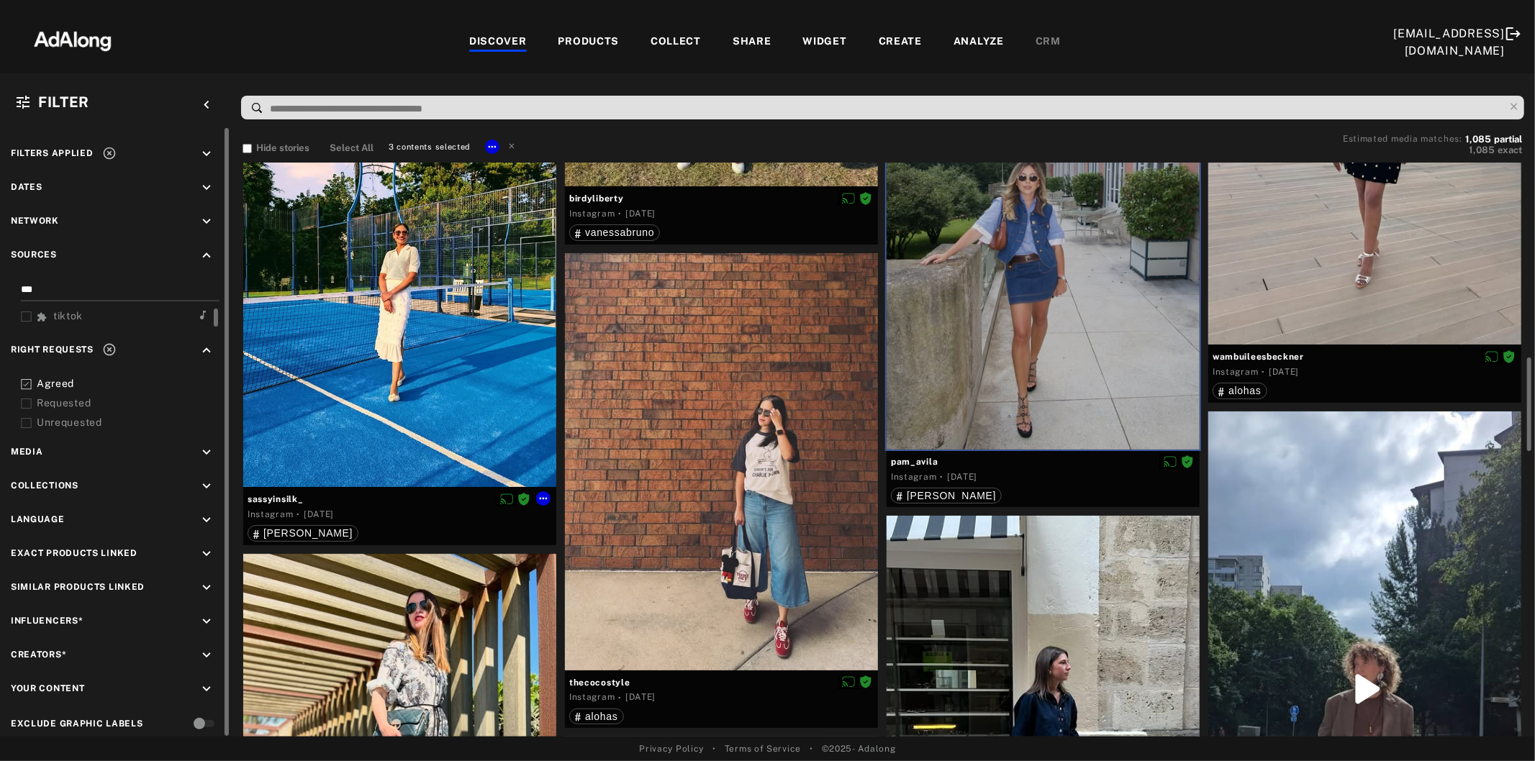
click at [450, 342] on div at bounding box center [399, 280] width 313 height 416
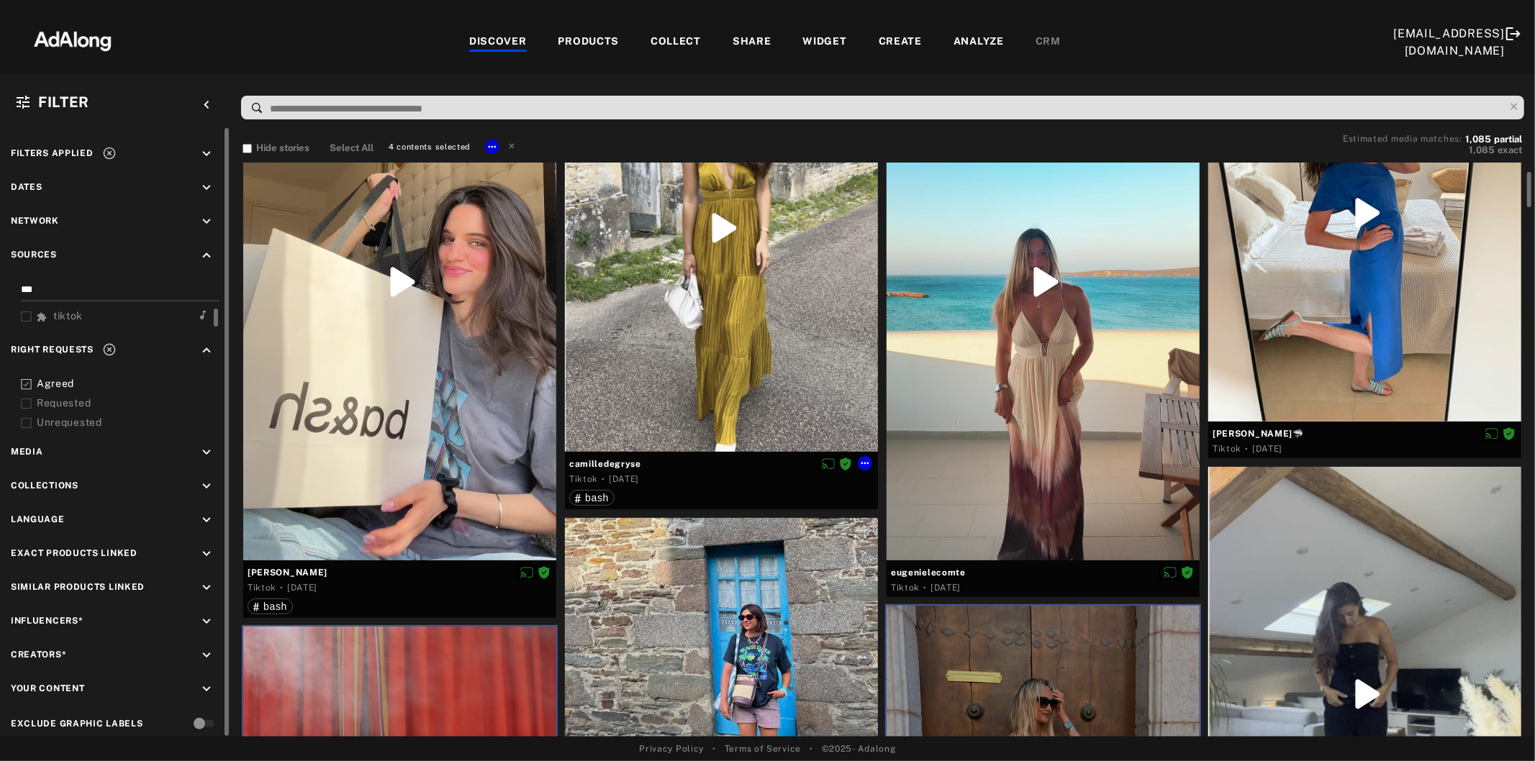
scroll to position [0, 0]
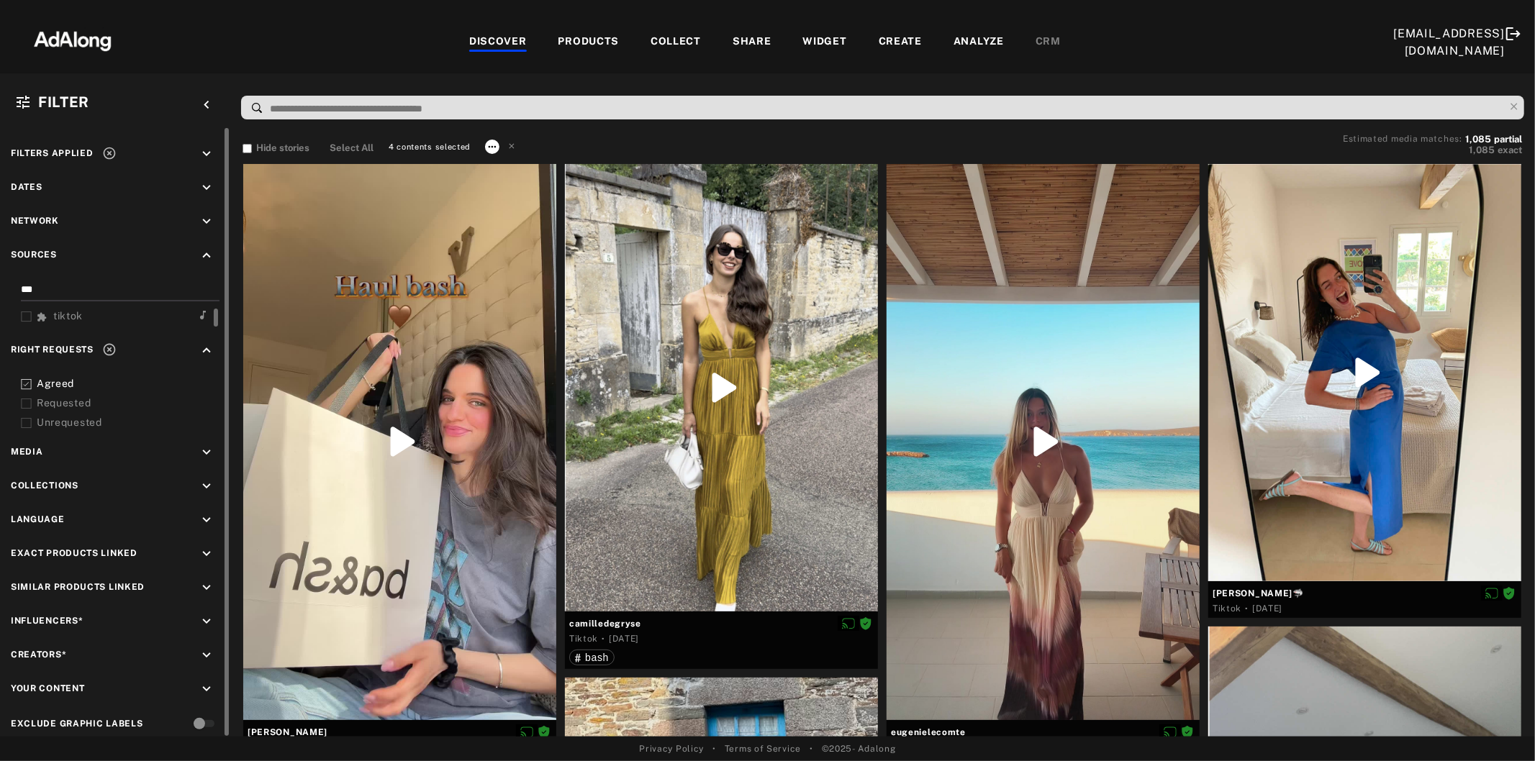
click at [492, 147] on icon at bounding box center [492, 147] width 12 height 12
click at [527, 165] on li "Collect" at bounding box center [532, 163] width 95 height 22
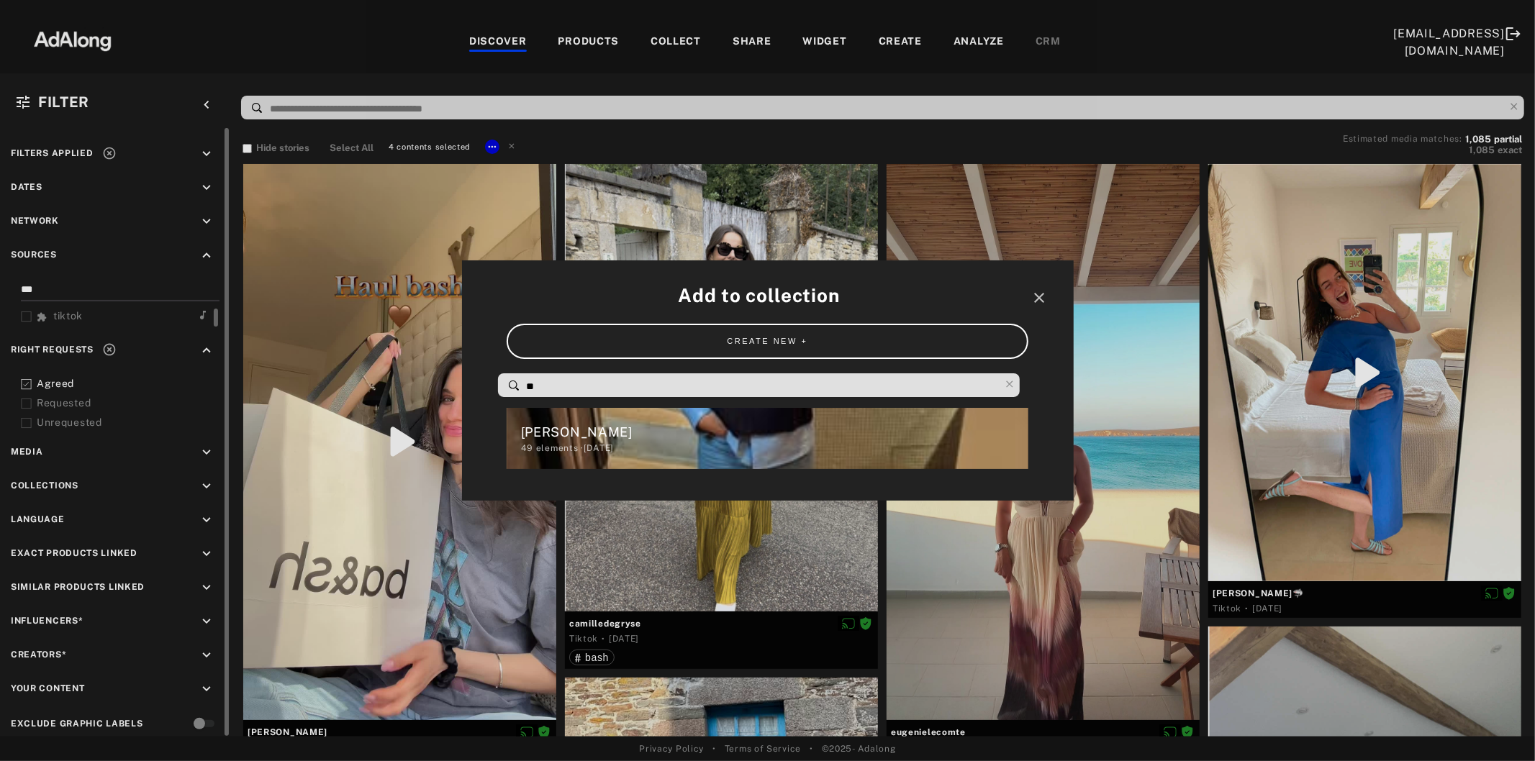
drag, startPoint x: 577, startPoint y: 383, endPoint x: 504, endPoint y: 381, distance: 72.7
click at [504, 381] on div "**" at bounding box center [759, 385] width 522 height 24
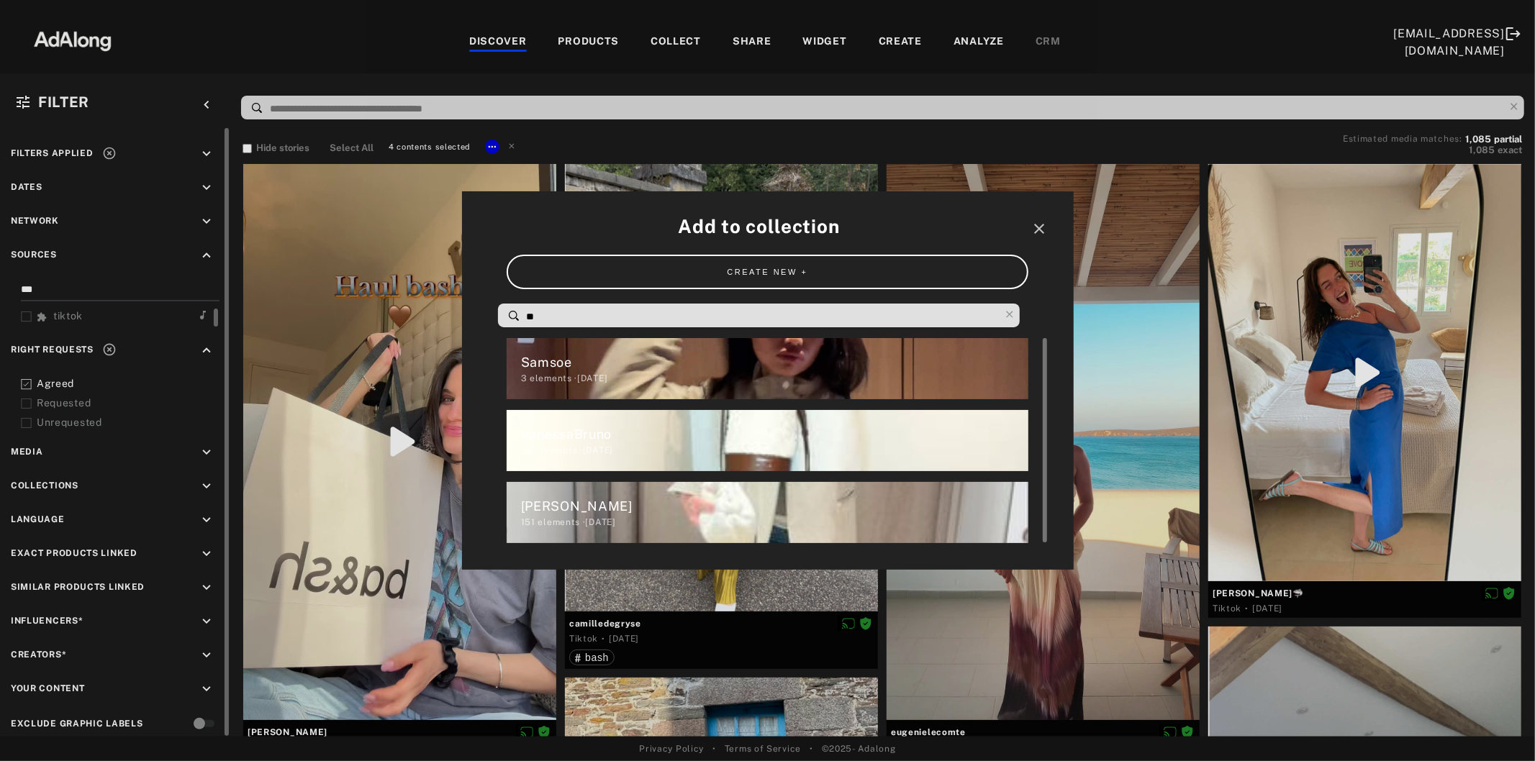
click at [577, 519] on div "151 elements · [DATE]" at bounding box center [774, 522] width 507 height 13
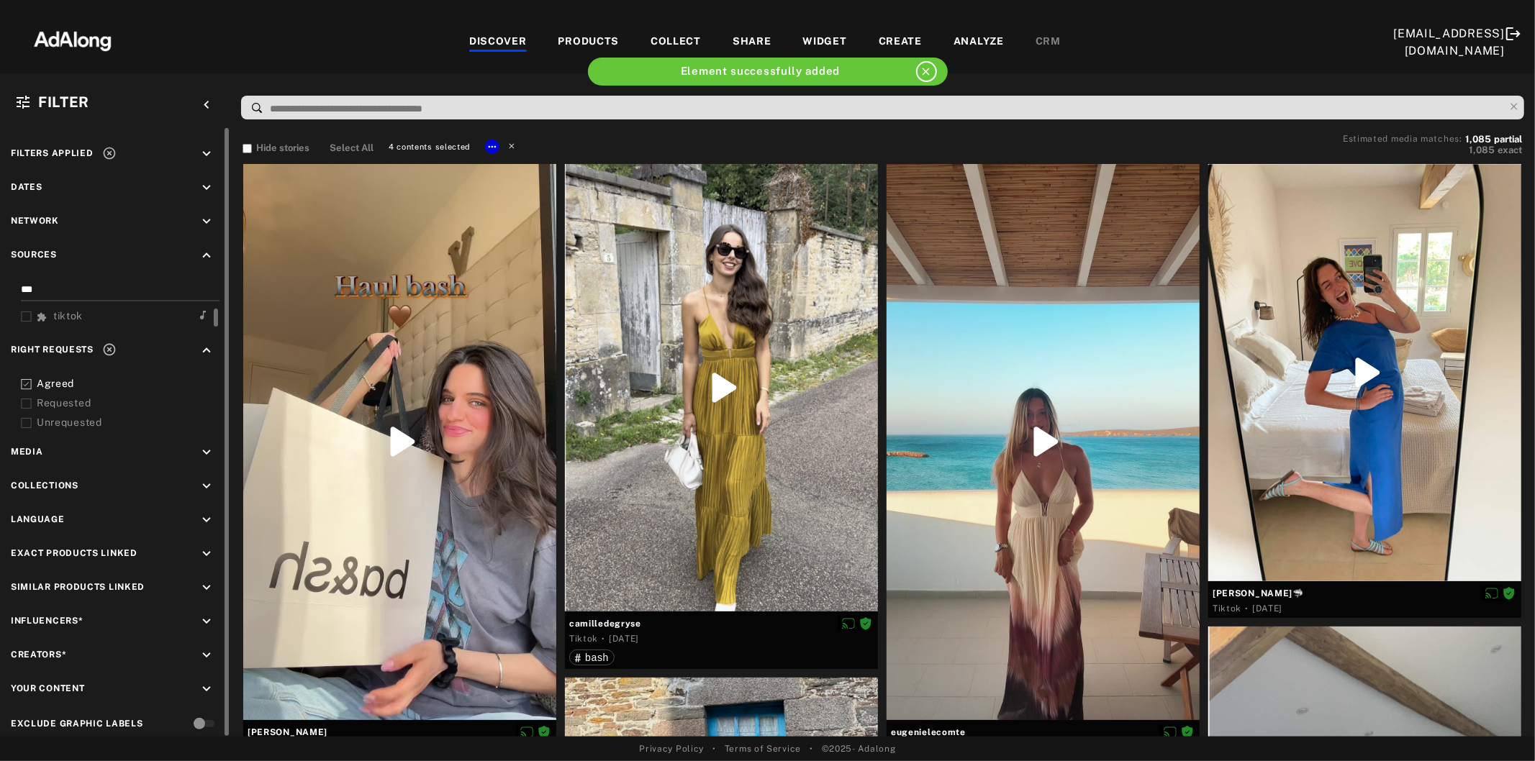
click at [507, 142] on icon at bounding box center [511, 145] width 10 height 10
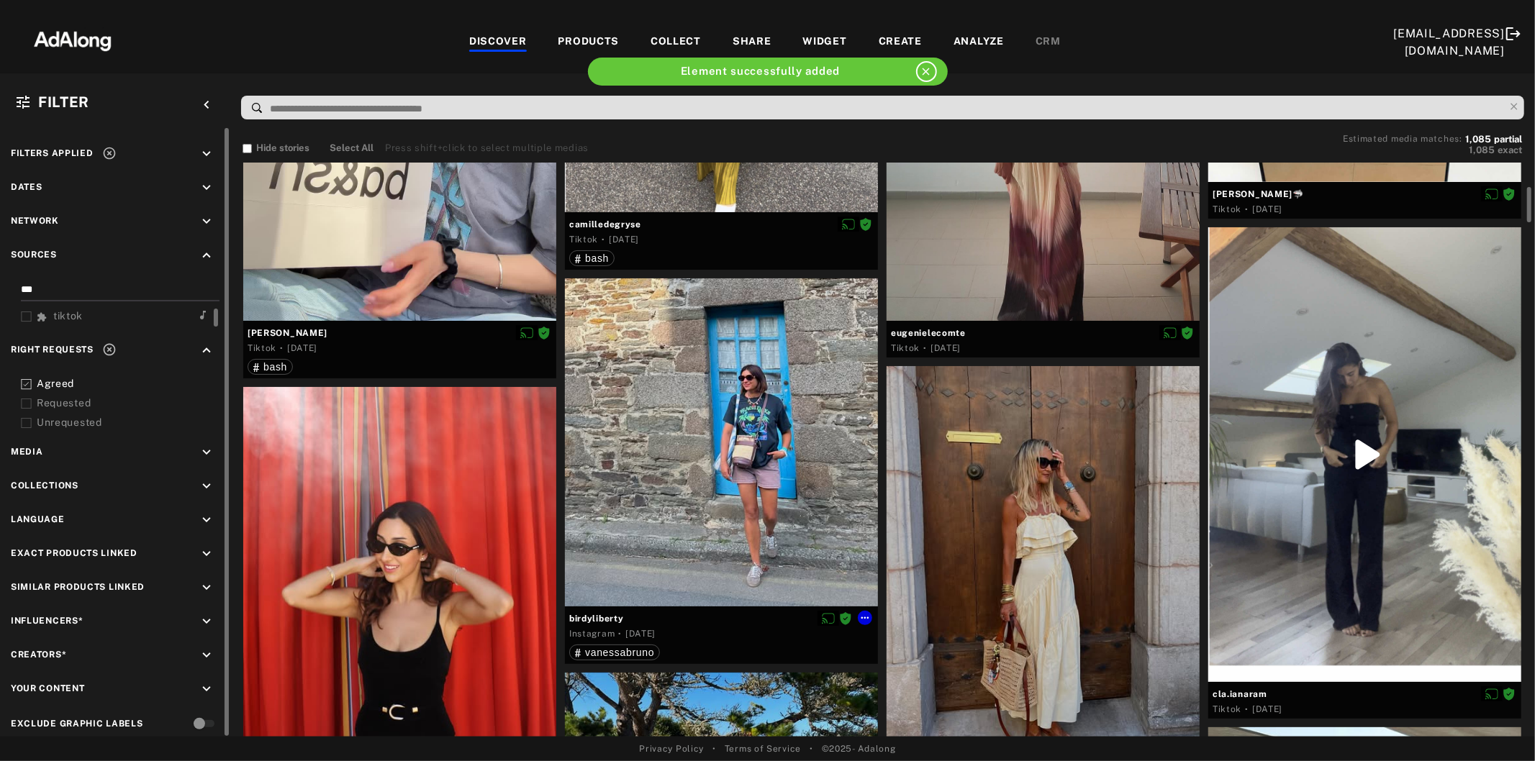
scroll to position [479, 0]
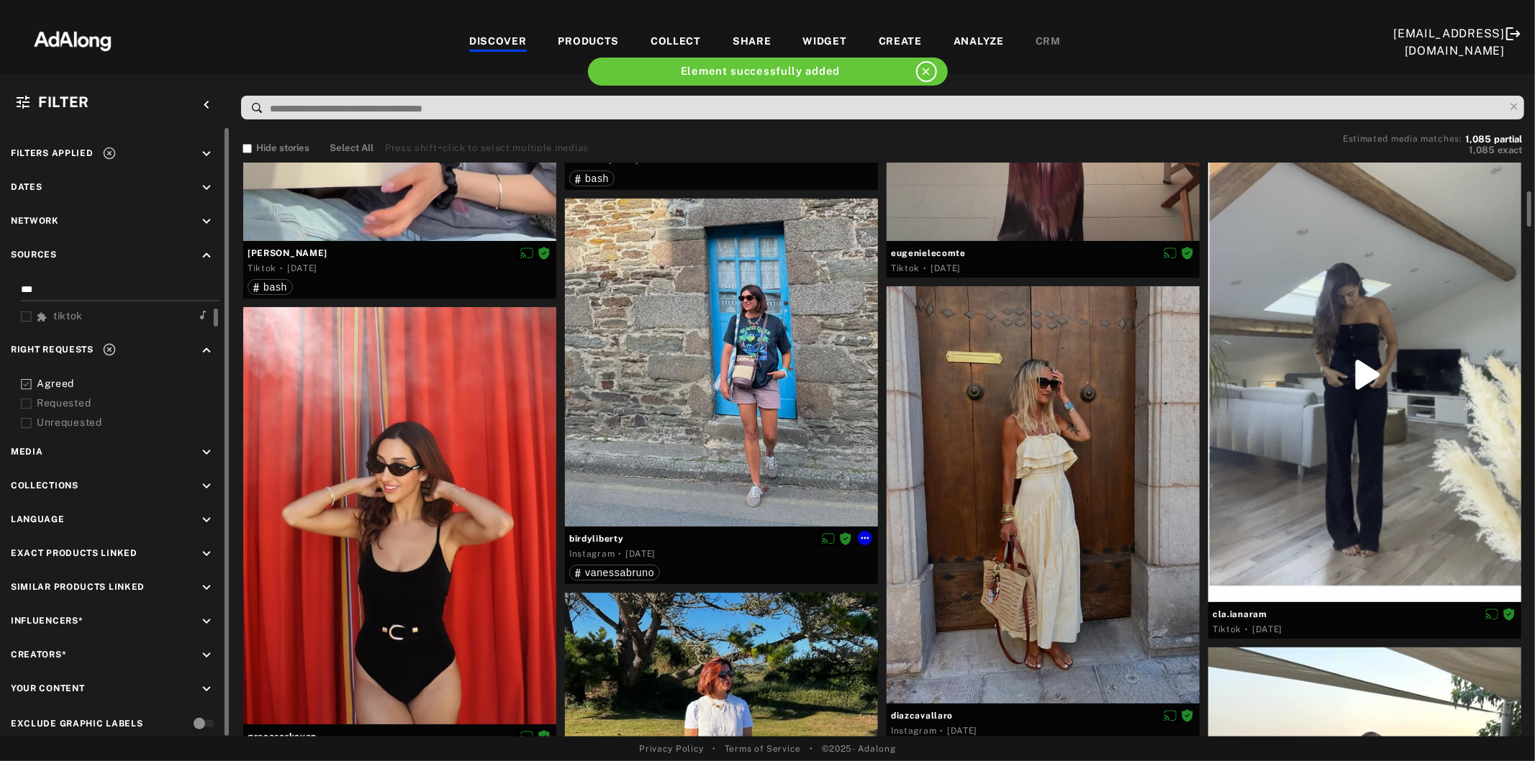
click at [741, 386] on div at bounding box center [721, 363] width 313 height 328
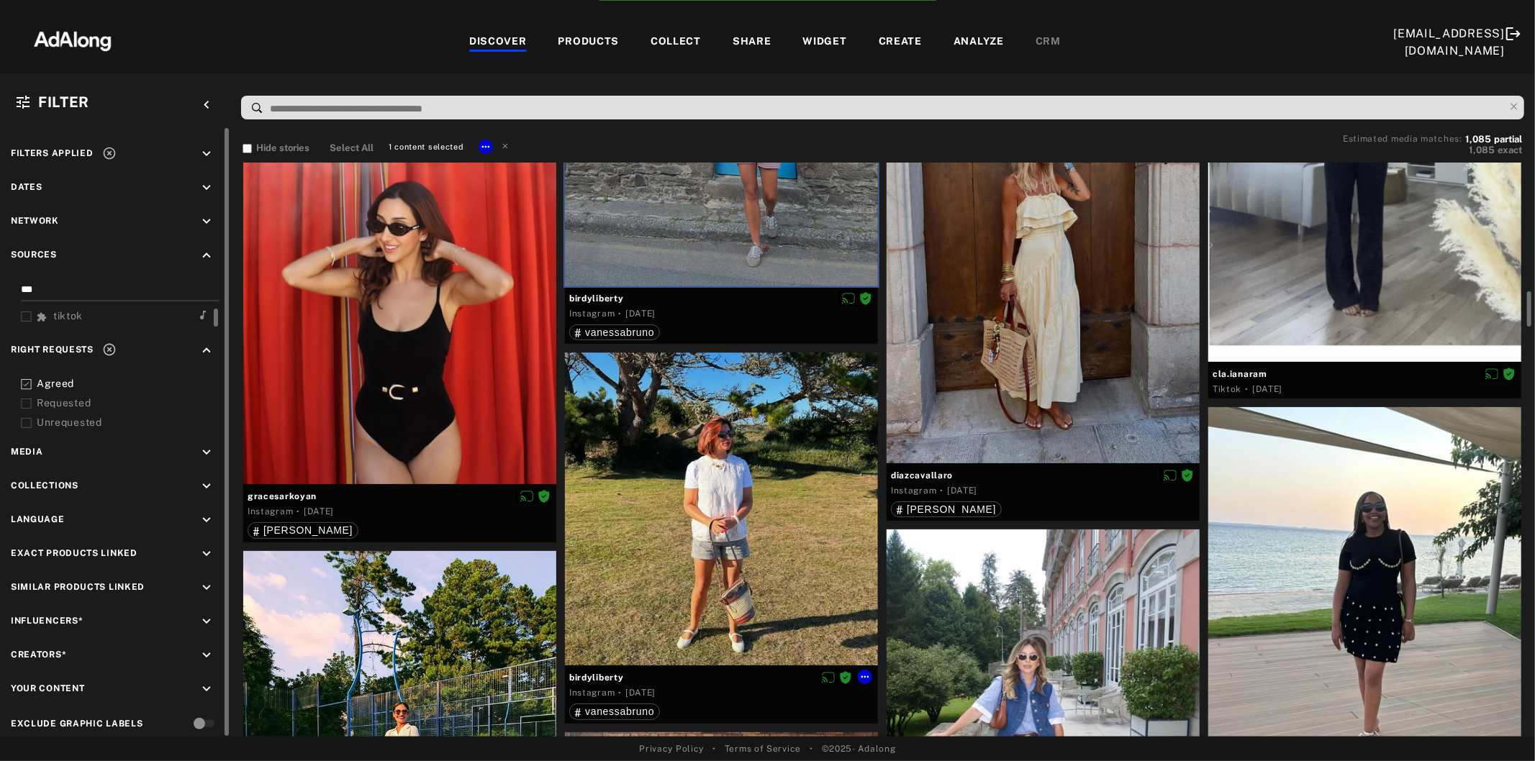
scroll to position [799, 0]
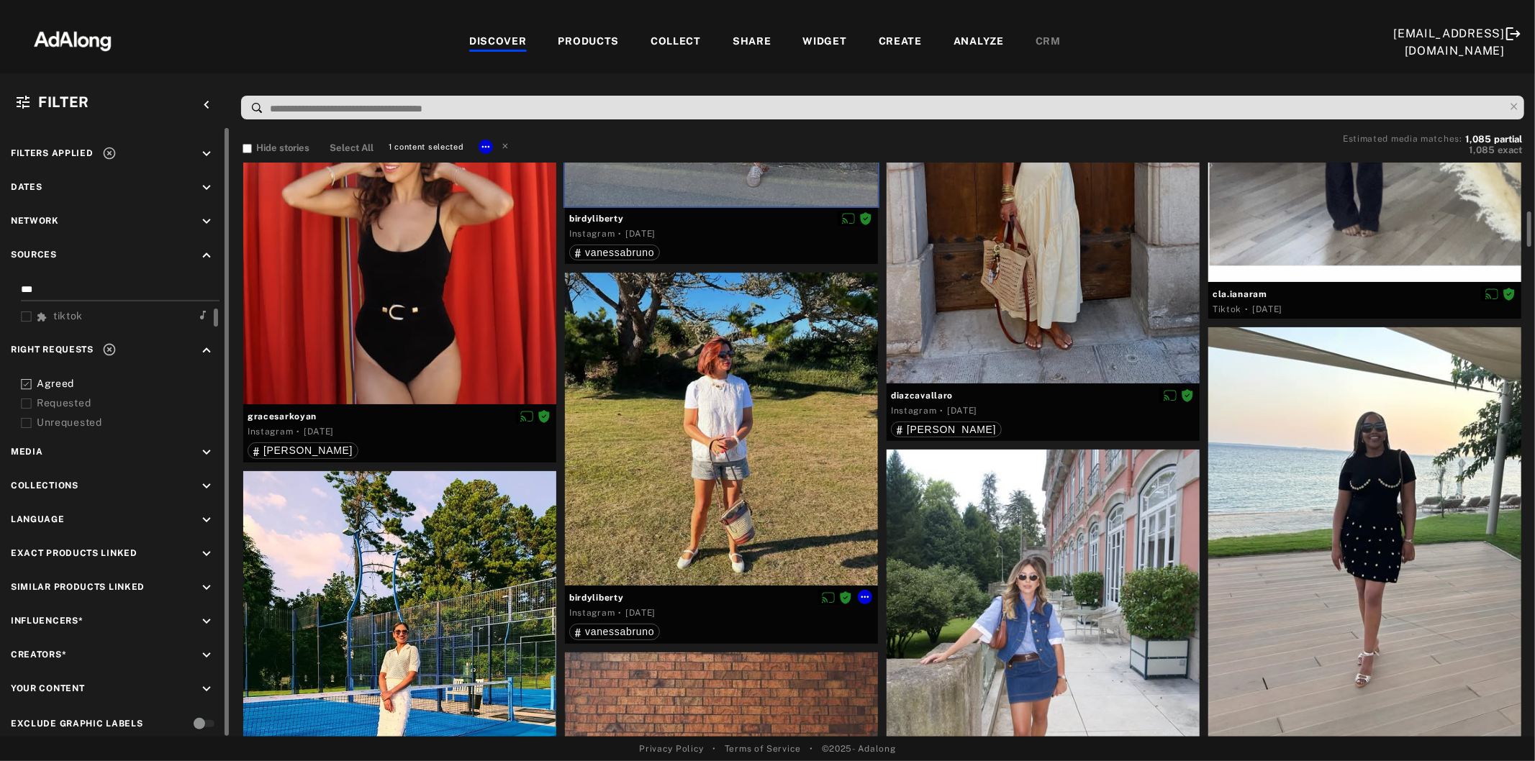
click at [789, 437] on div at bounding box center [721, 429] width 313 height 313
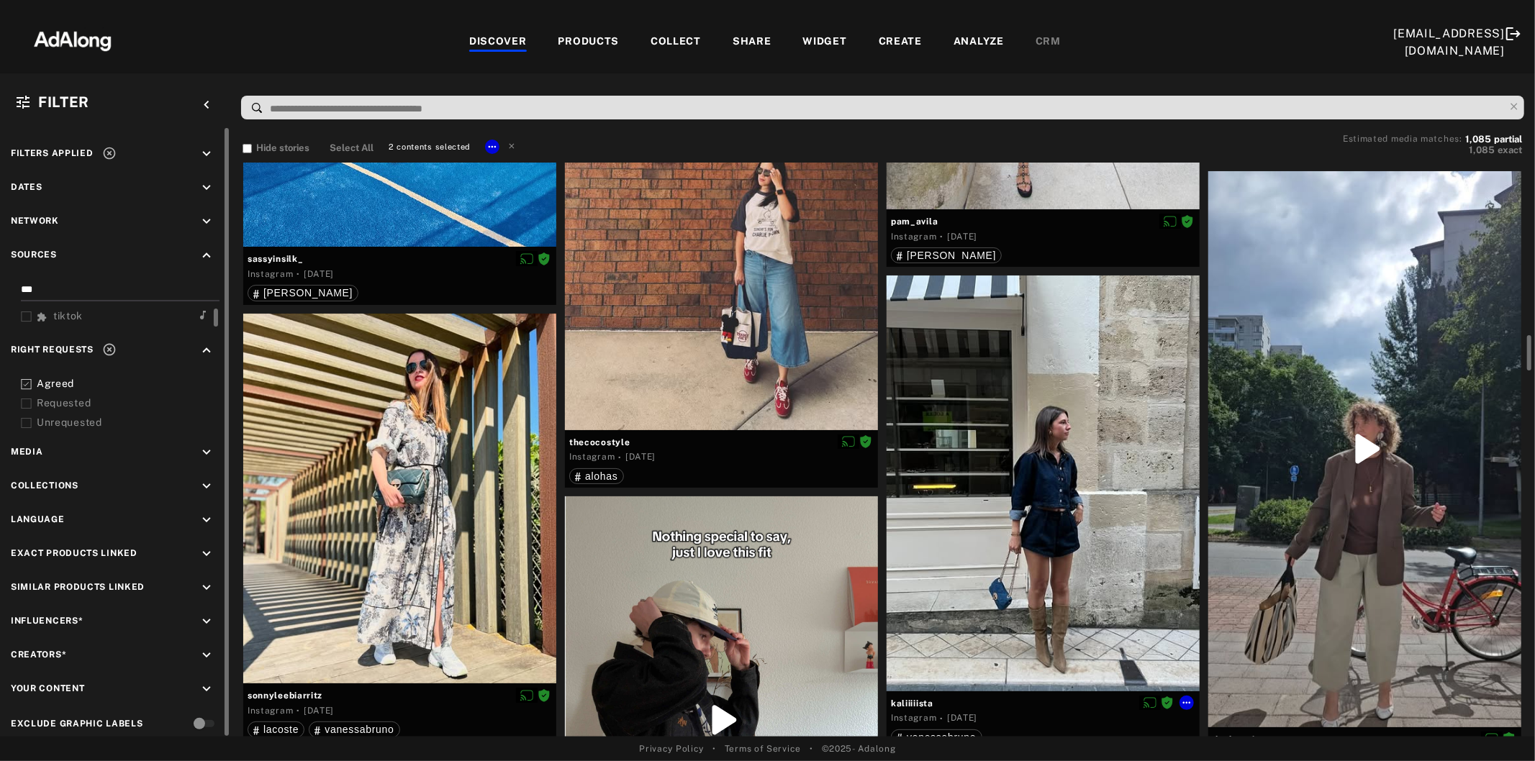
scroll to position [1519, 0]
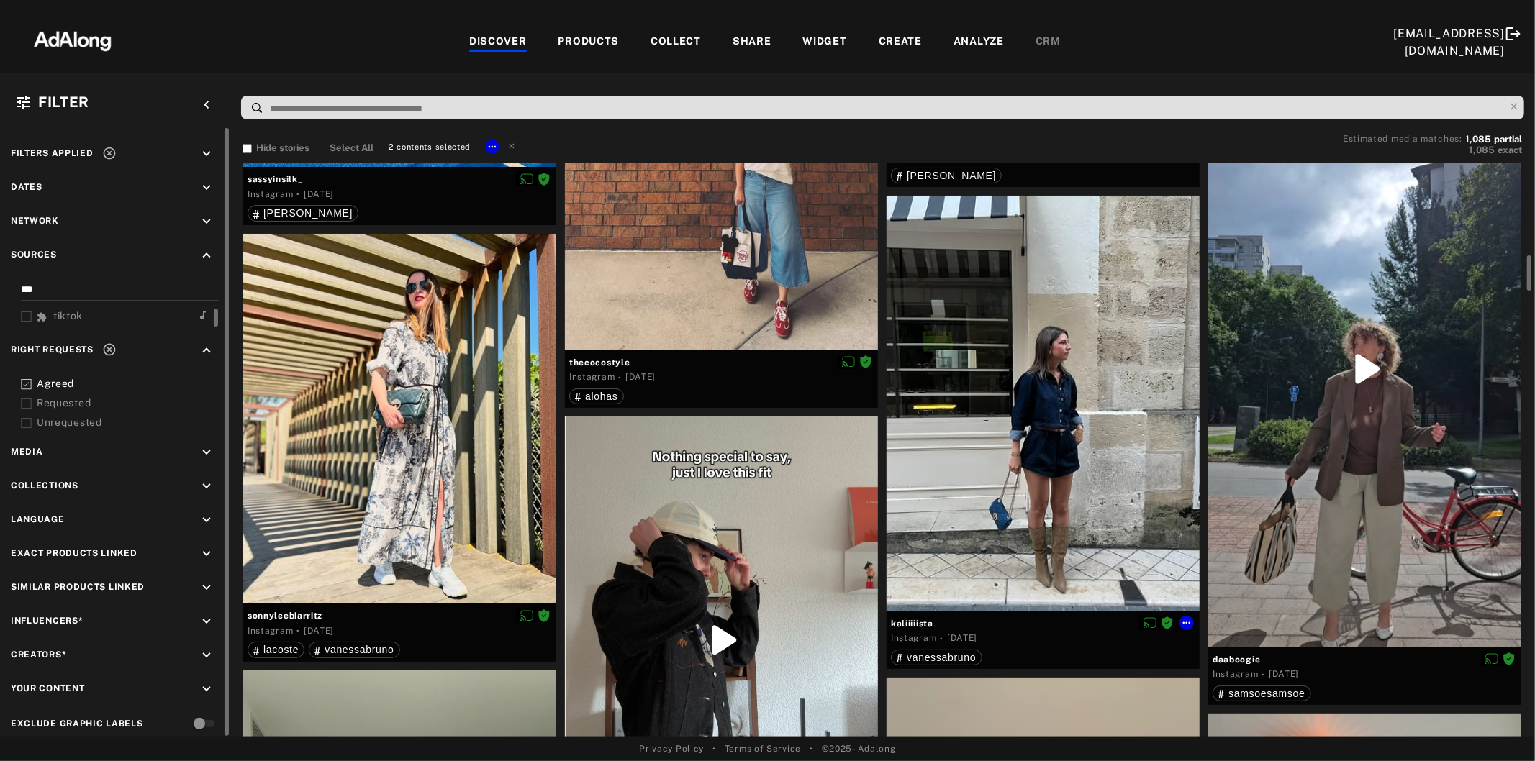
click at [1022, 460] on div at bounding box center [1042, 403] width 313 height 415
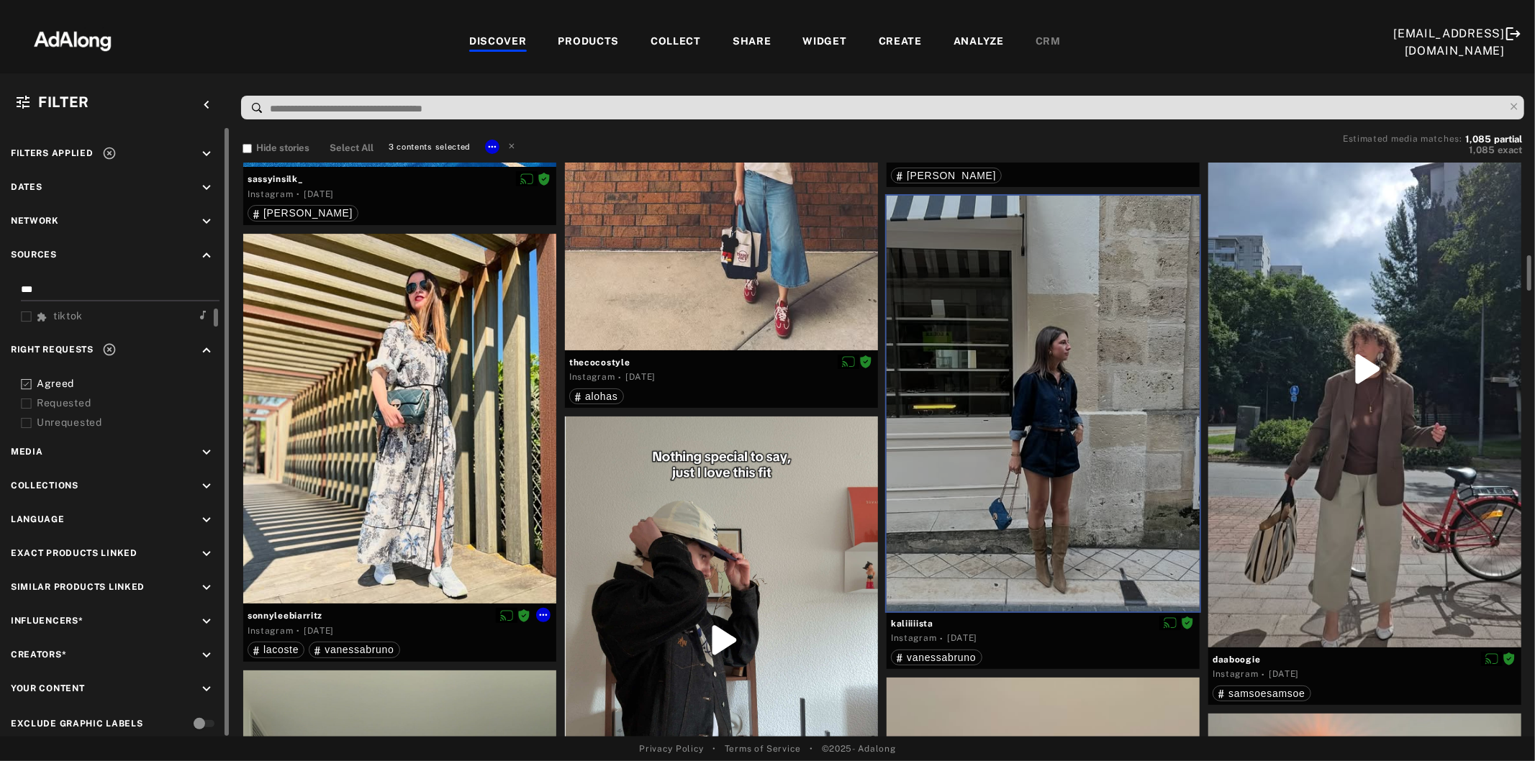
click at [434, 378] on div at bounding box center [399, 419] width 313 height 371
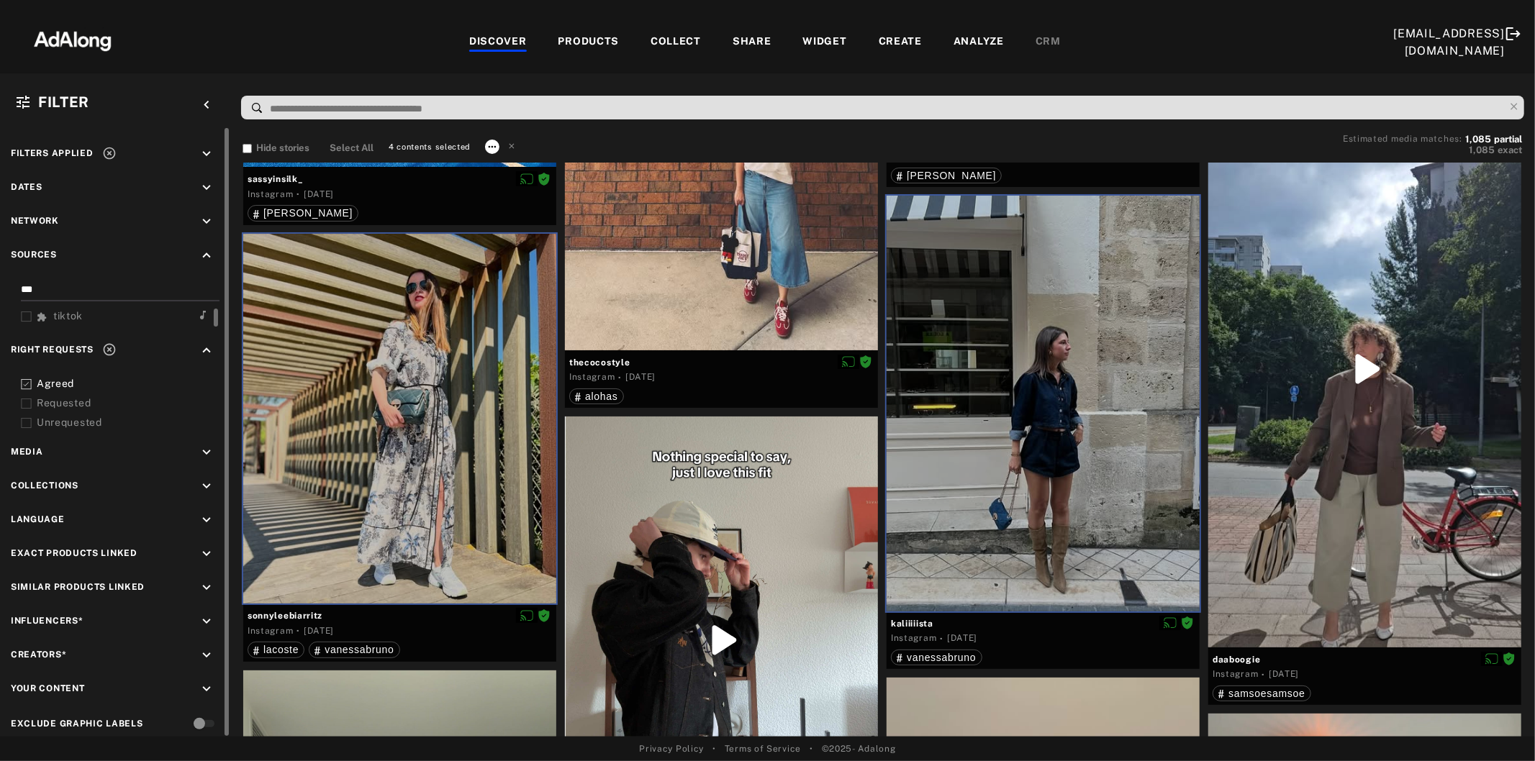
click at [488, 147] on icon at bounding box center [492, 147] width 12 height 12
click at [533, 164] on li "Collect" at bounding box center [532, 163] width 95 height 22
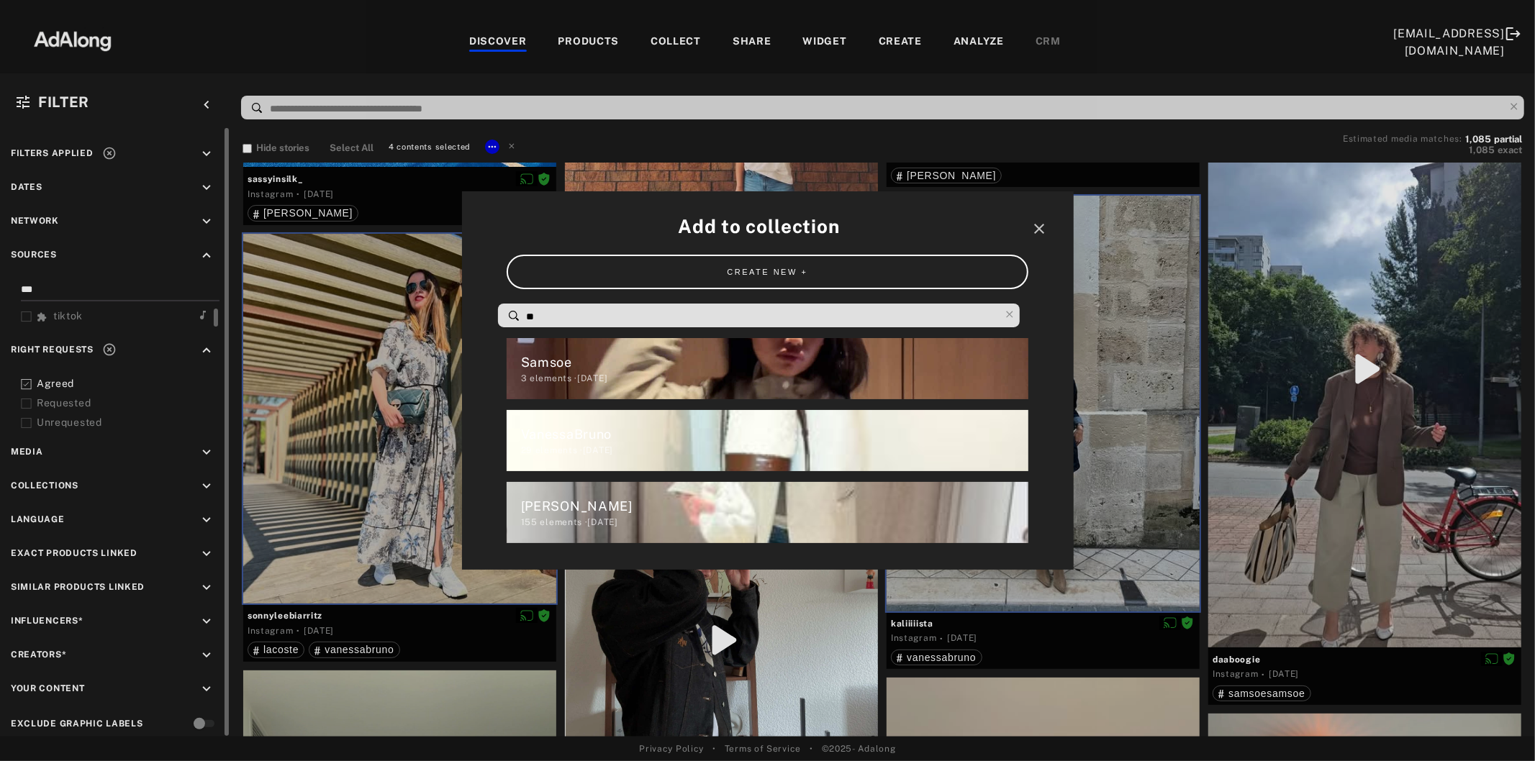
drag, startPoint x: 559, startPoint y: 311, endPoint x: 501, endPoint y: 312, distance: 57.6
click at [501, 312] on div "**" at bounding box center [759, 316] width 522 height 24
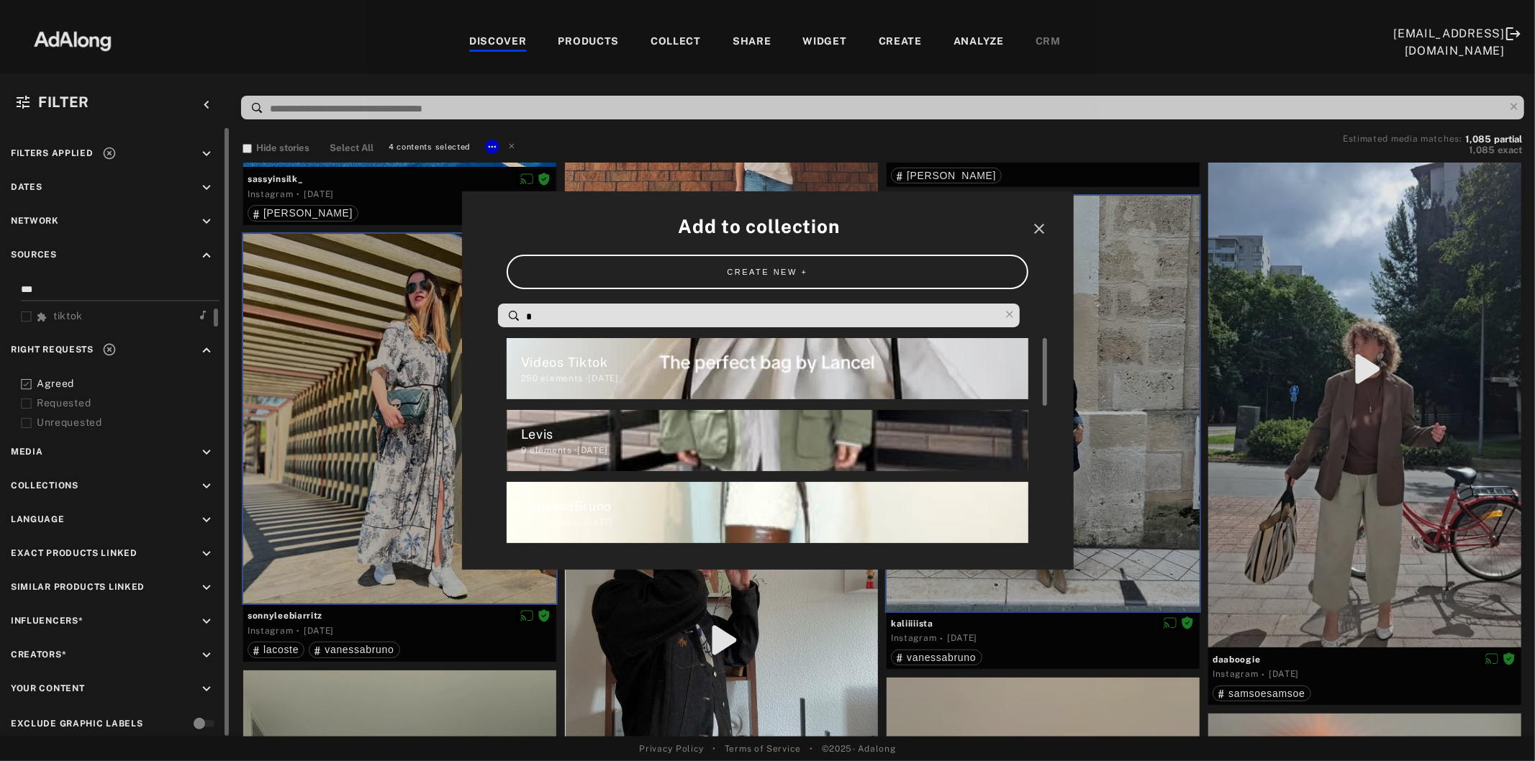
click at [596, 509] on div "VanessaBruno" at bounding box center [774, 505] width 507 height 19
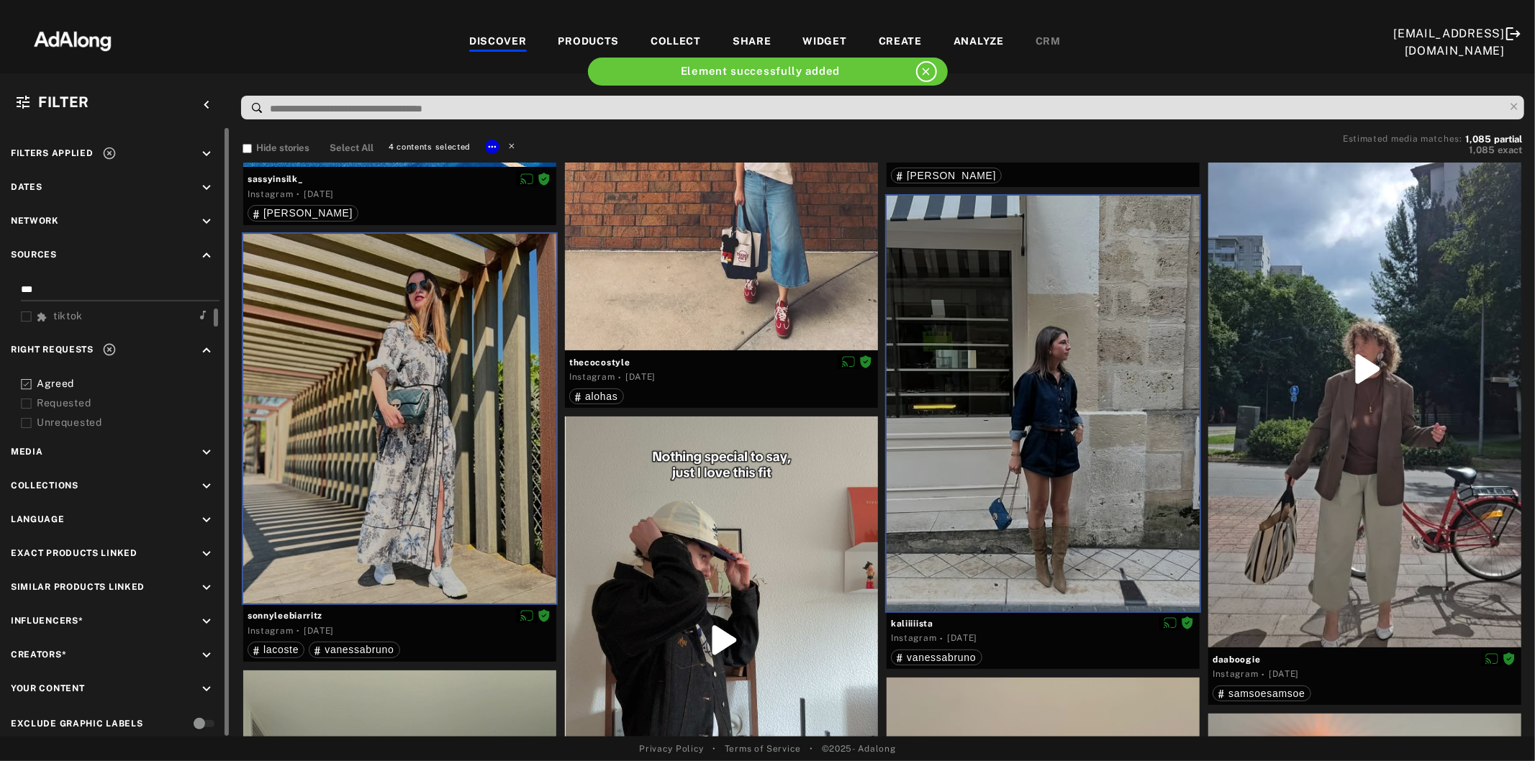
click at [509, 145] on icon at bounding box center [511, 145] width 5 height 5
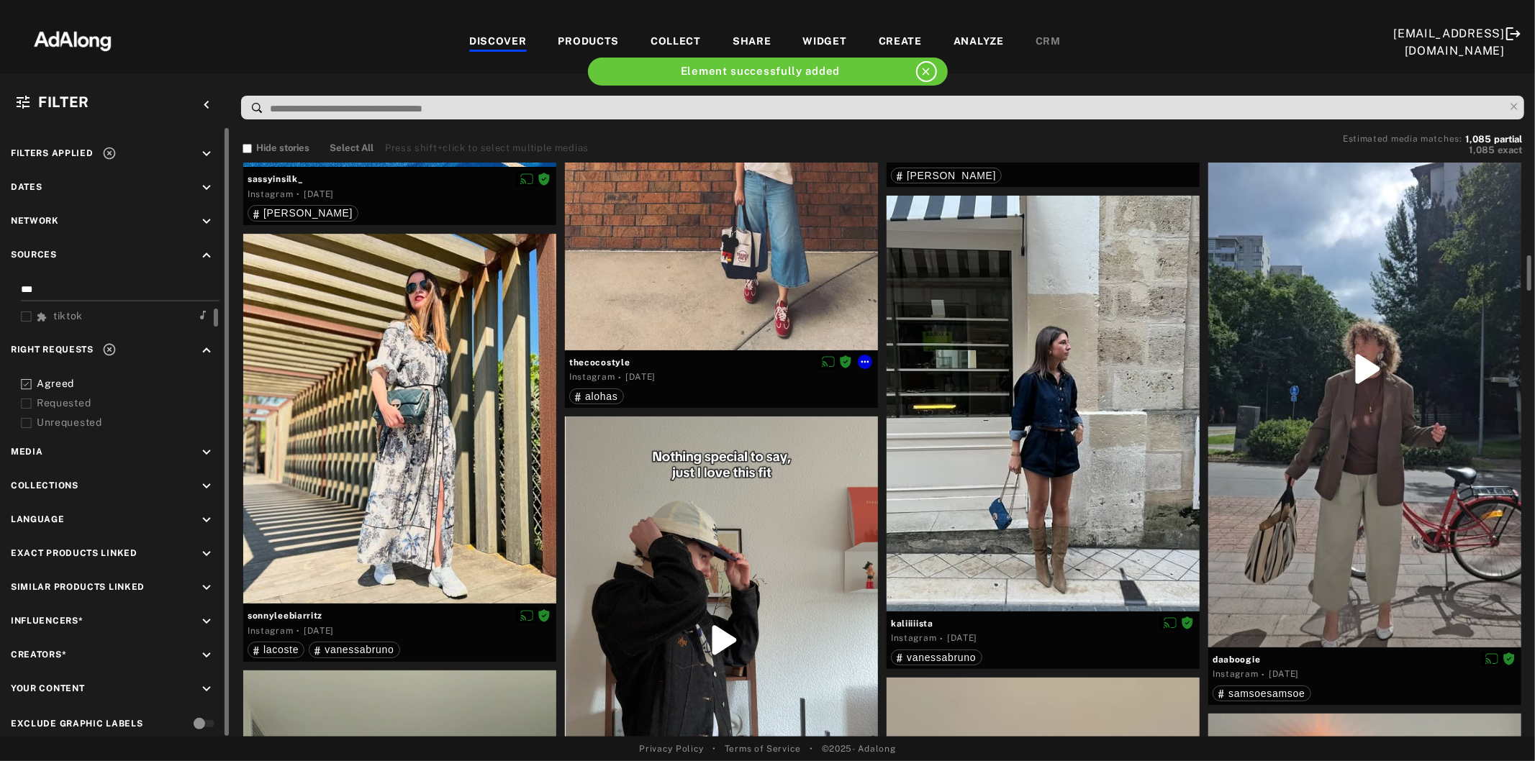
click at [648, 243] on div at bounding box center [721, 141] width 313 height 417
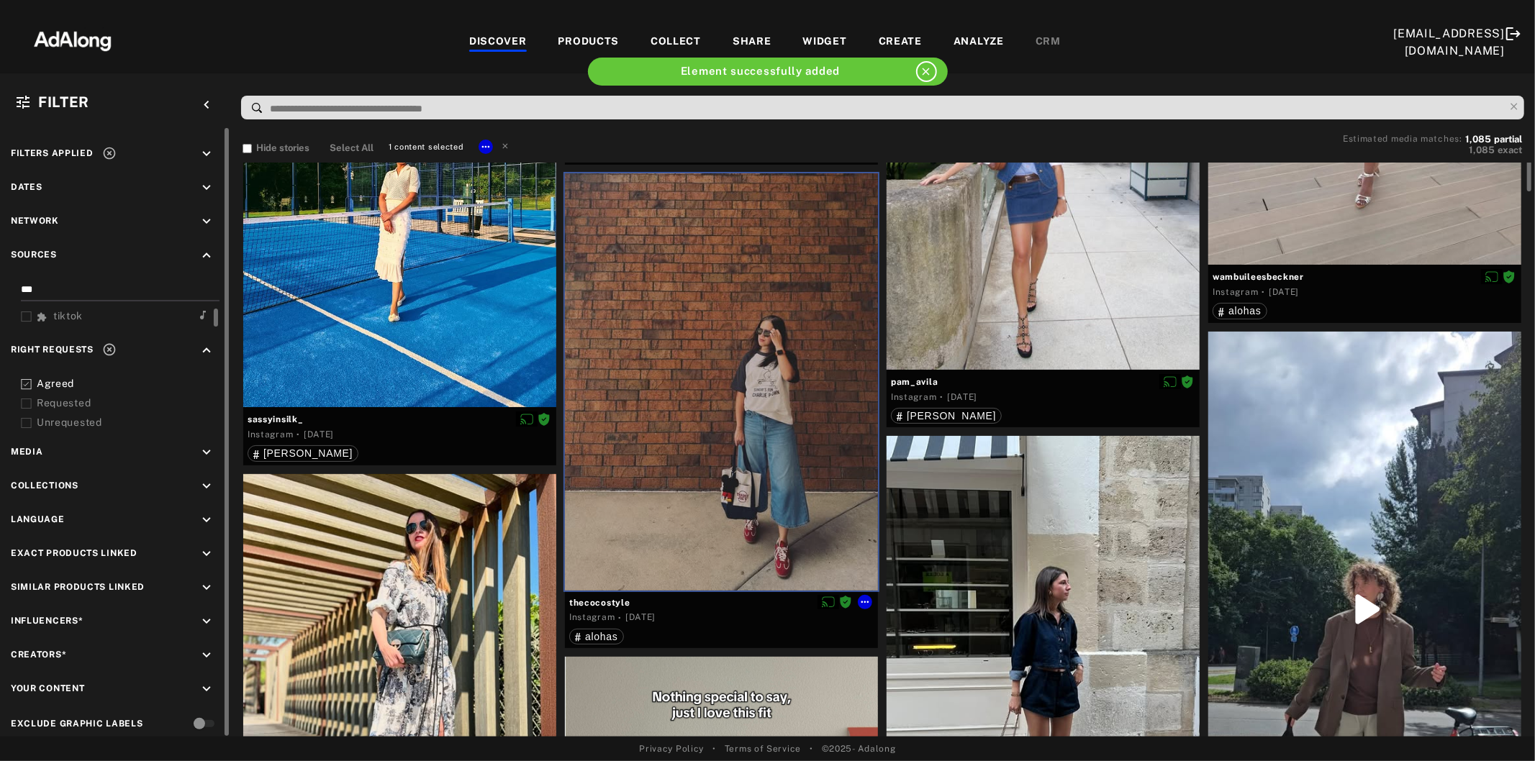
scroll to position [1199, 0]
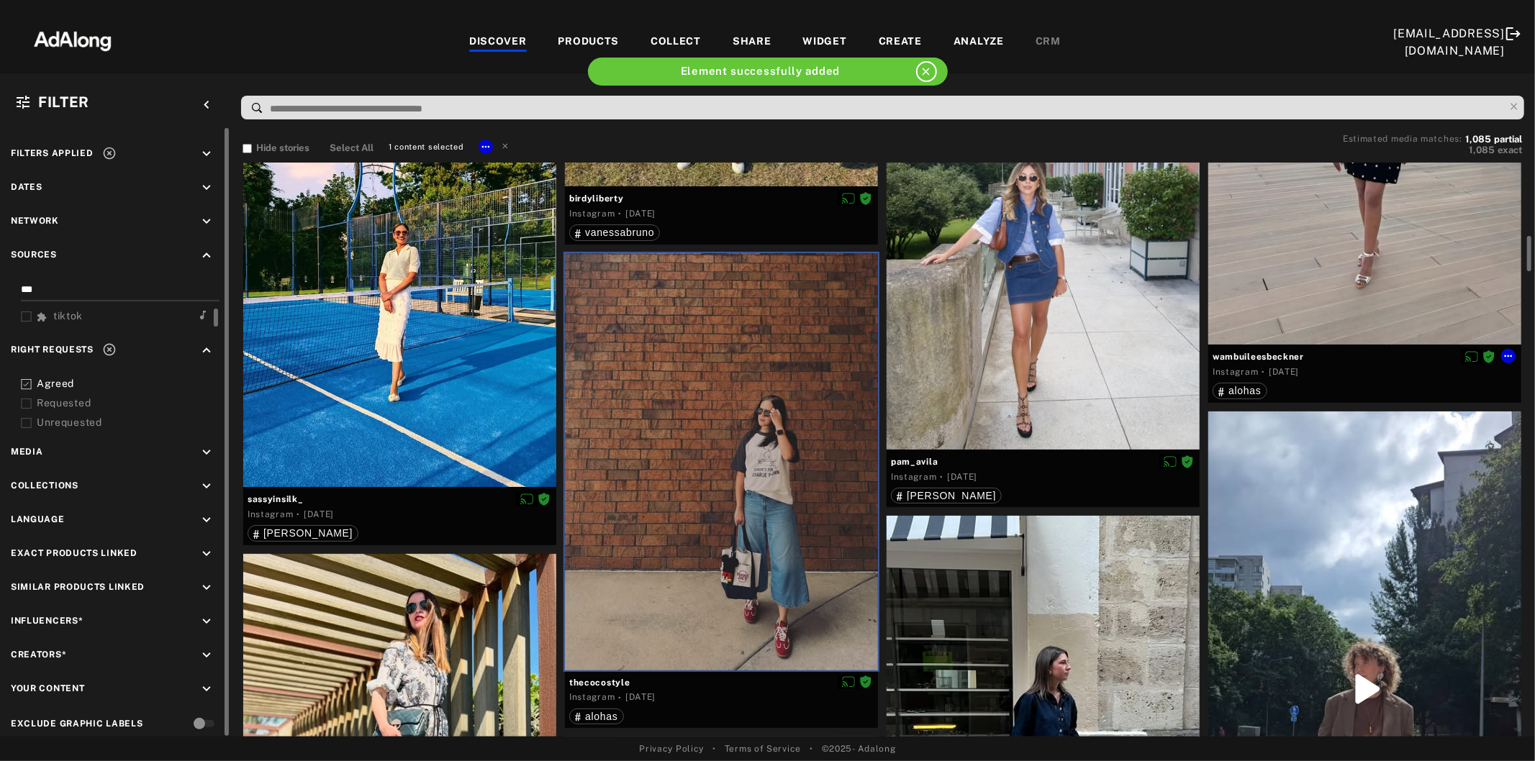
click at [1313, 286] on div at bounding box center [1364, 136] width 313 height 417
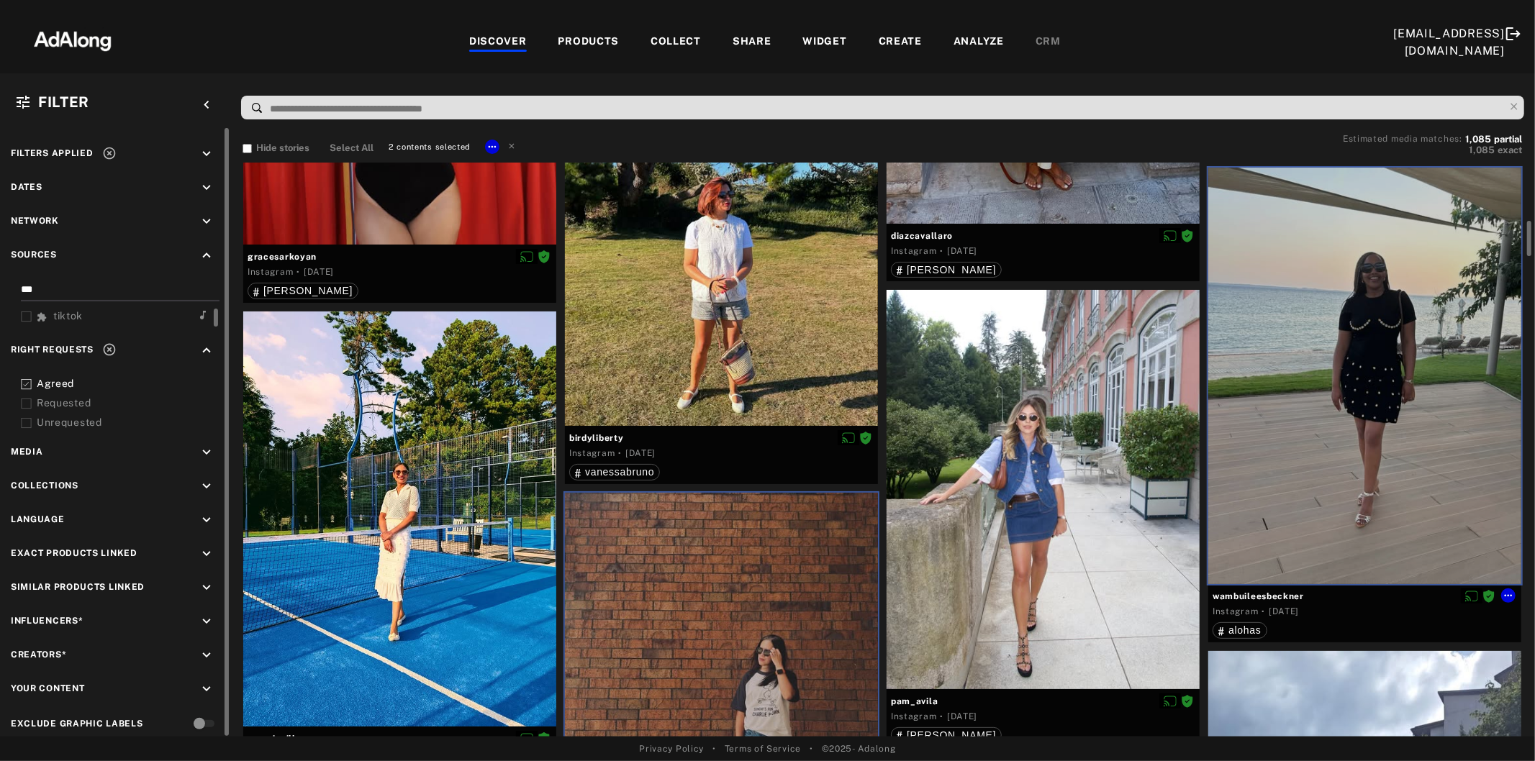
scroll to position [879, 0]
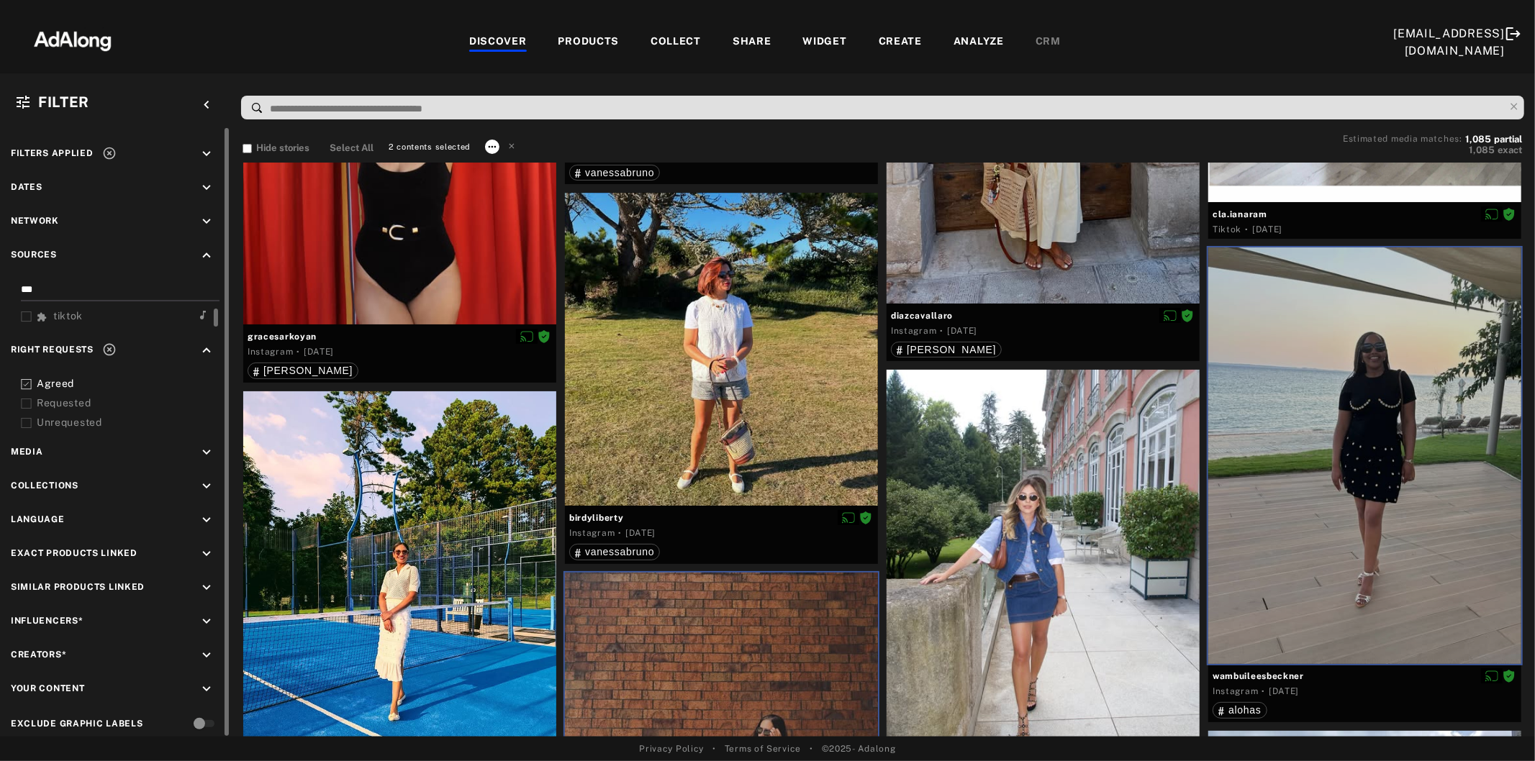
click at [490, 144] on icon at bounding box center [492, 147] width 12 height 12
click at [527, 163] on li "Collect" at bounding box center [531, 163] width 95 height 22
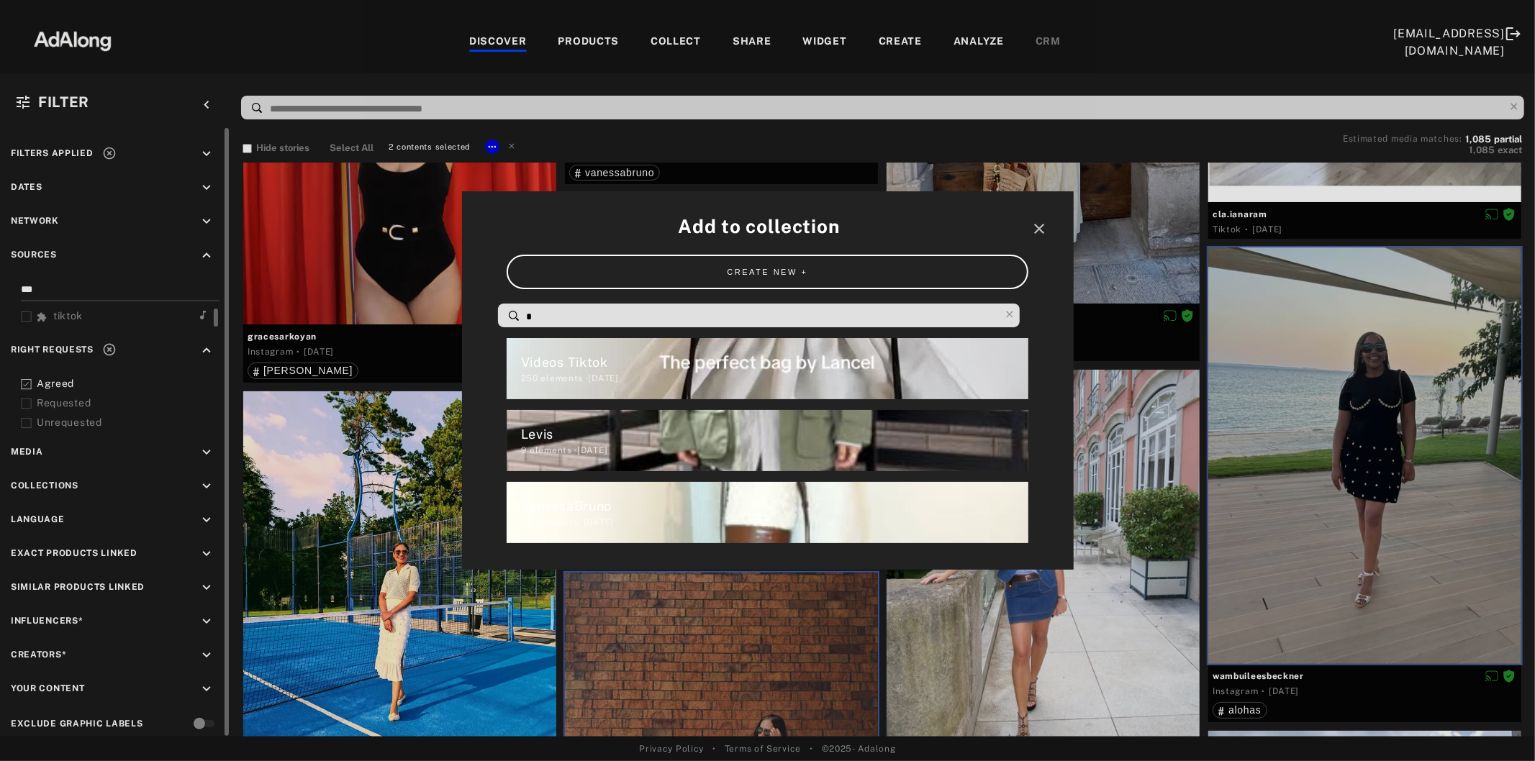
drag, startPoint x: 588, startPoint y: 315, endPoint x: 481, endPoint y: 313, distance: 107.9
click at [481, 313] on div "Add to collection close CREATE NEW + * Videos Tiktok 250 elements · [DATE] Levi…" at bounding box center [768, 380] width 612 height 379
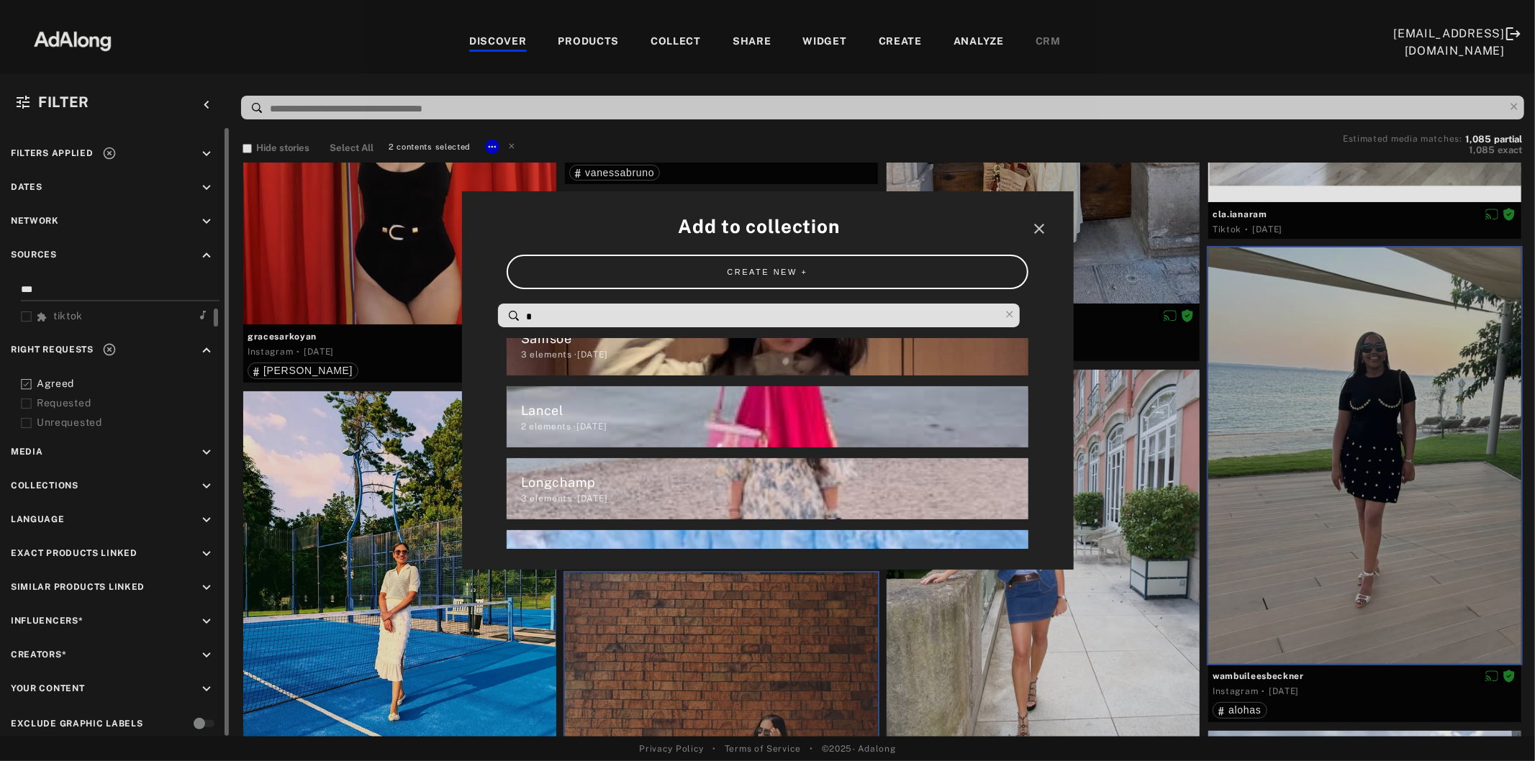
scroll to position [0, 0]
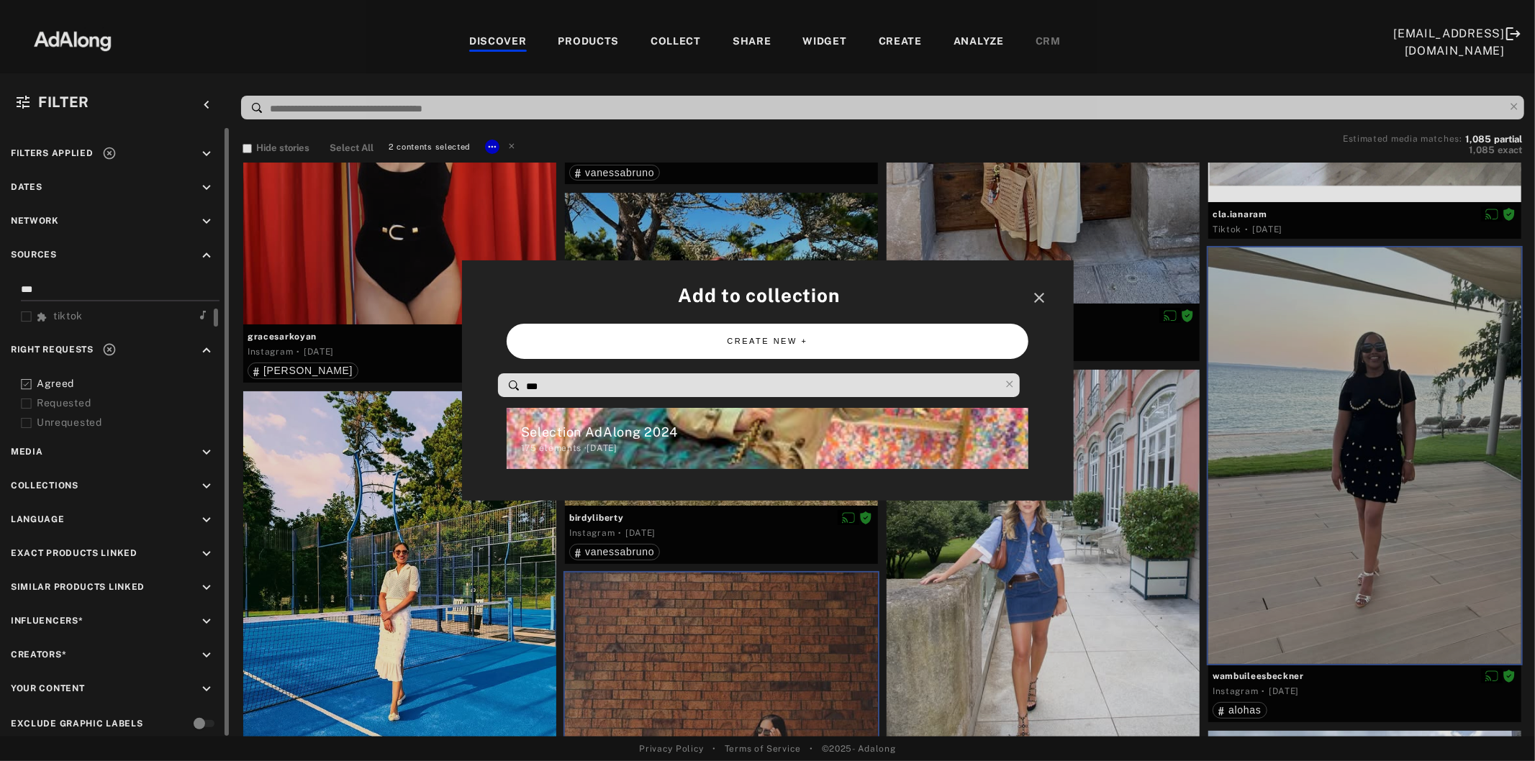
type input "***"
click at [773, 336] on button "CREATE NEW +" at bounding box center [767, 341] width 522 height 35
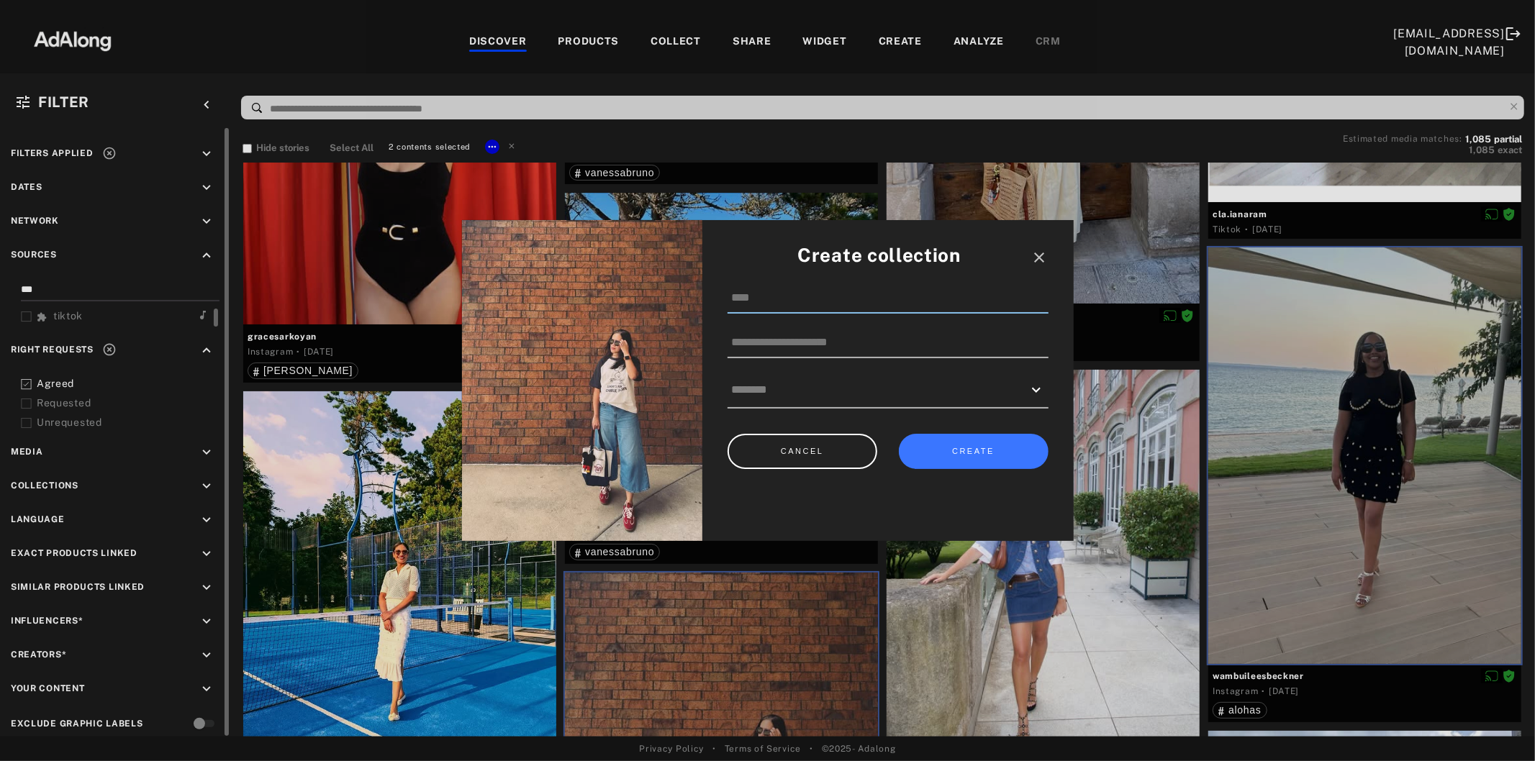
click at [778, 299] on input at bounding box center [887, 298] width 321 height 30
type input "******"
click at [943, 452] on button "CREATE" at bounding box center [974, 451] width 150 height 35
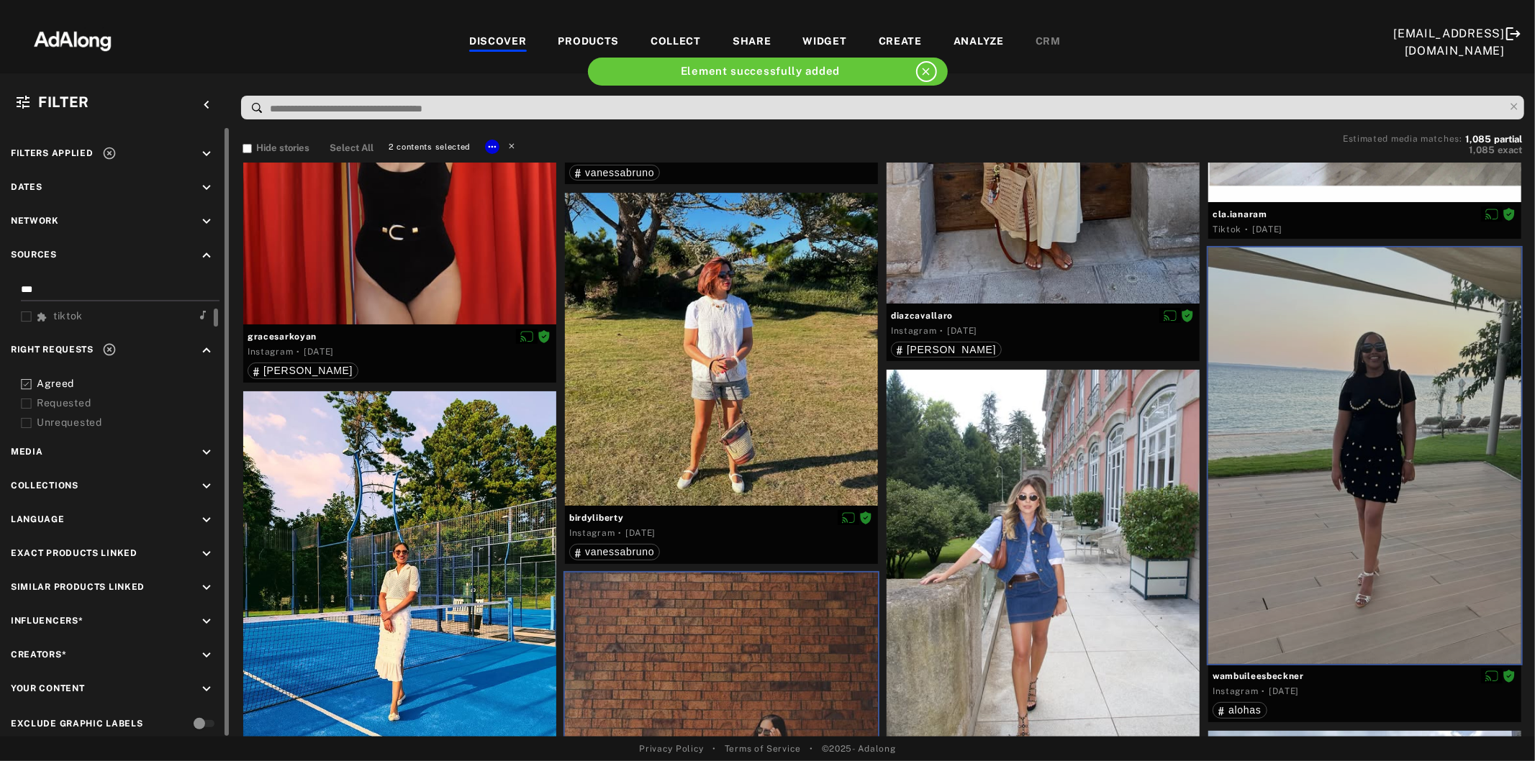
click at [512, 140] on icon at bounding box center [511, 145] width 10 height 10
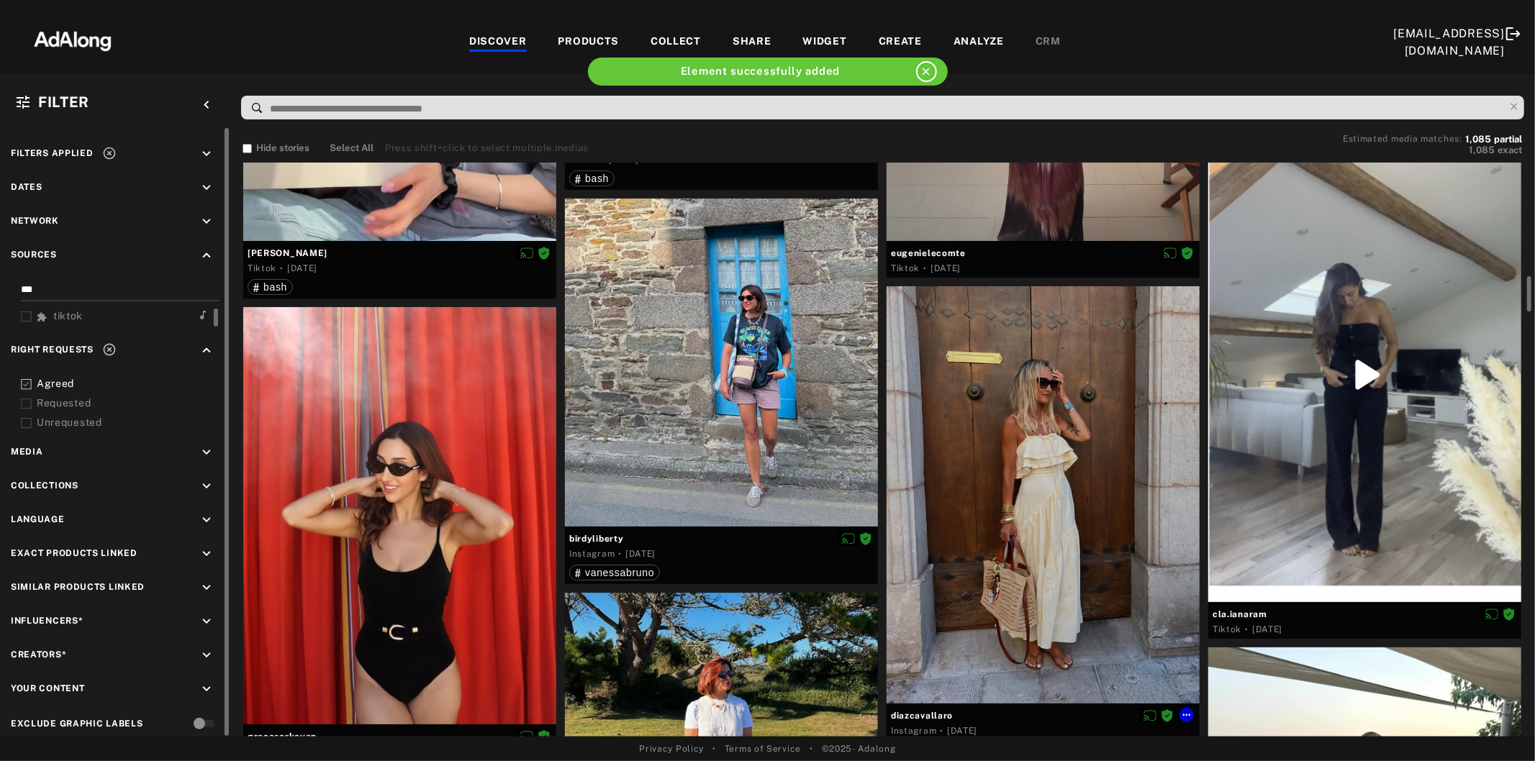
scroll to position [639, 0]
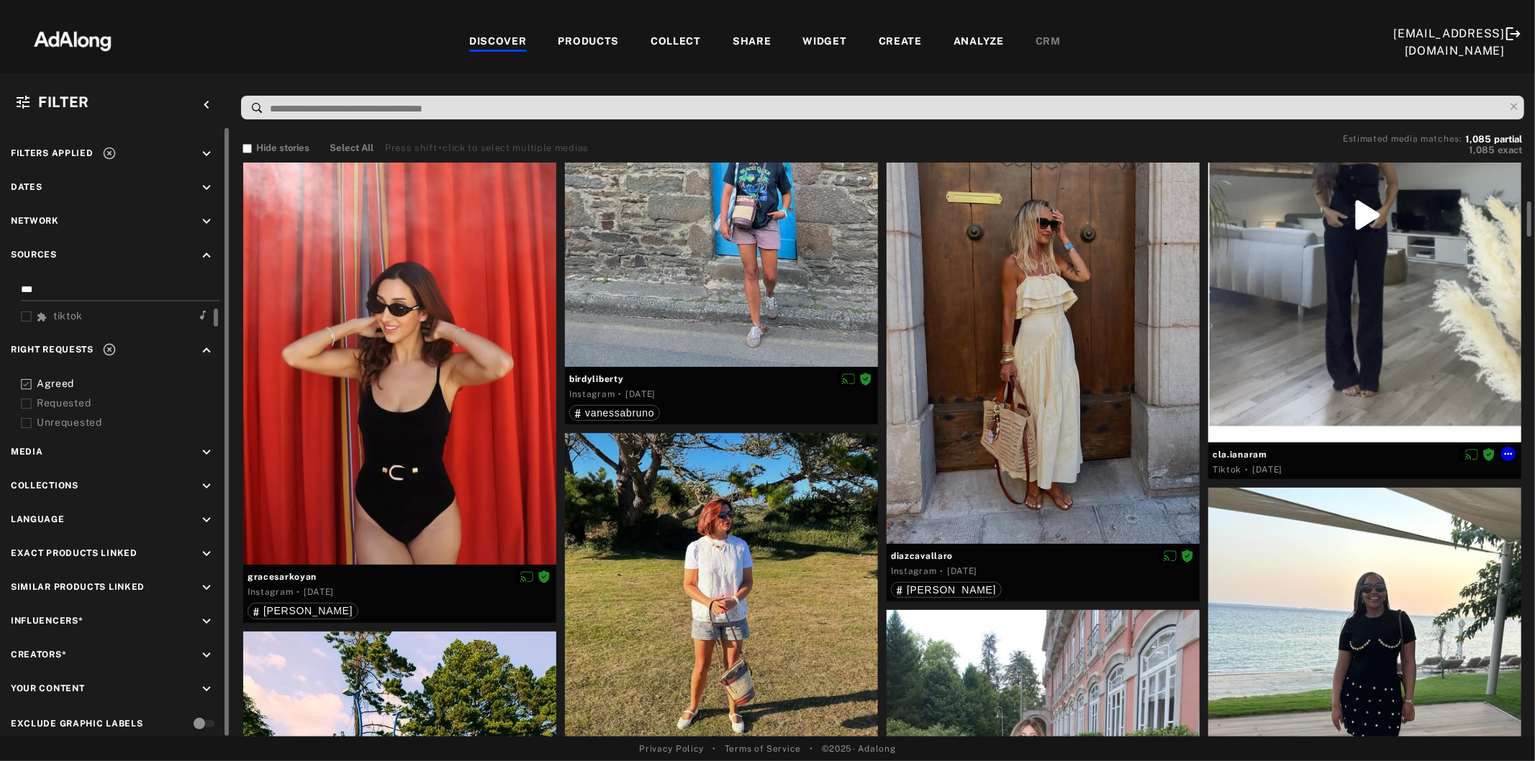
click at [1297, 332] on div at bounding box center [1364, 215] width 313 height 455
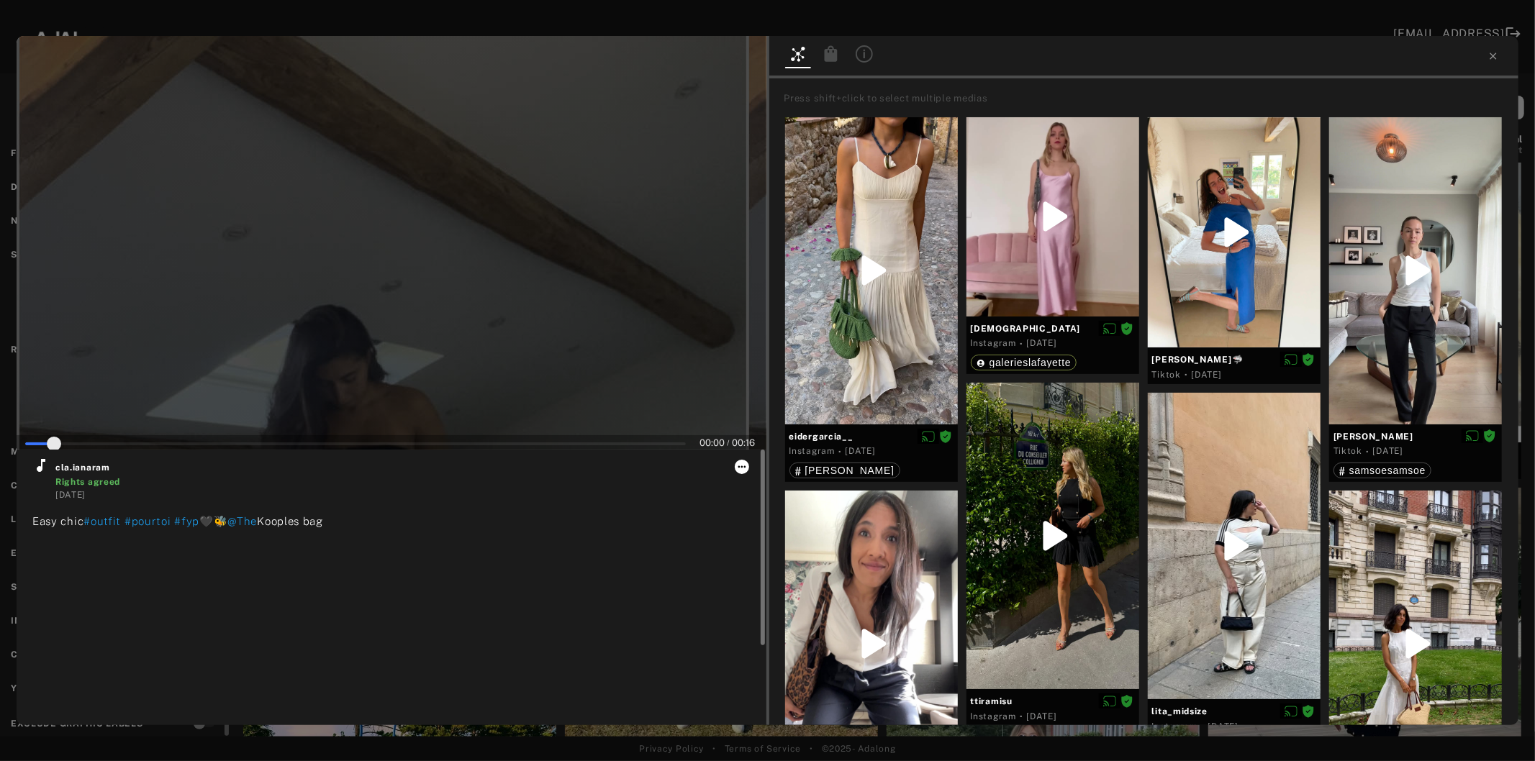
click at [742, 465] on icon at bounding box center [741, 466] width 8 height 2
click at [755, 478] on span "Collect" at bounding box center [760, 483] width 27 height 10
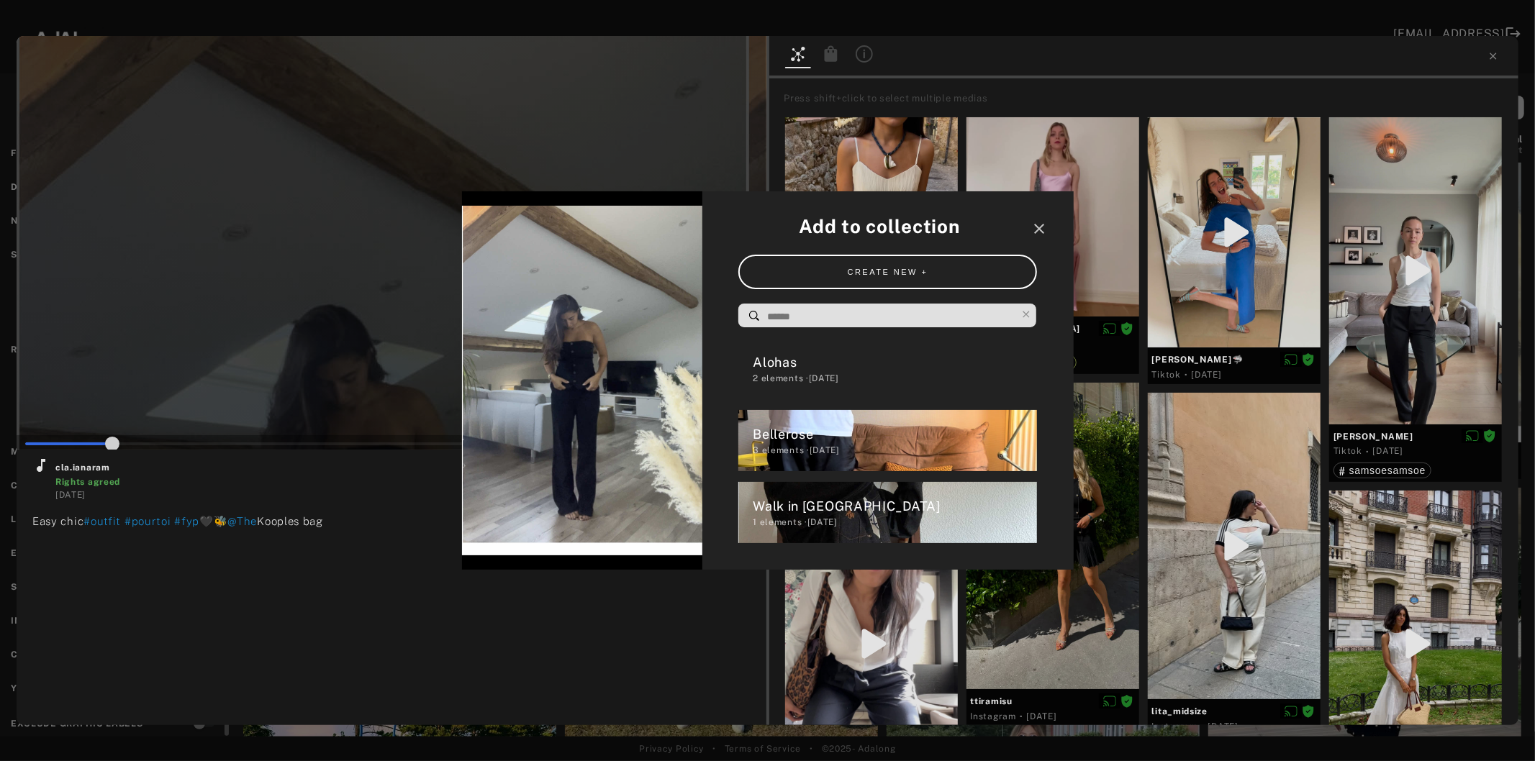
click at [803, 319] on input at bounding box center [890, 316] width 251 height 19
type input "**"
type input "*"
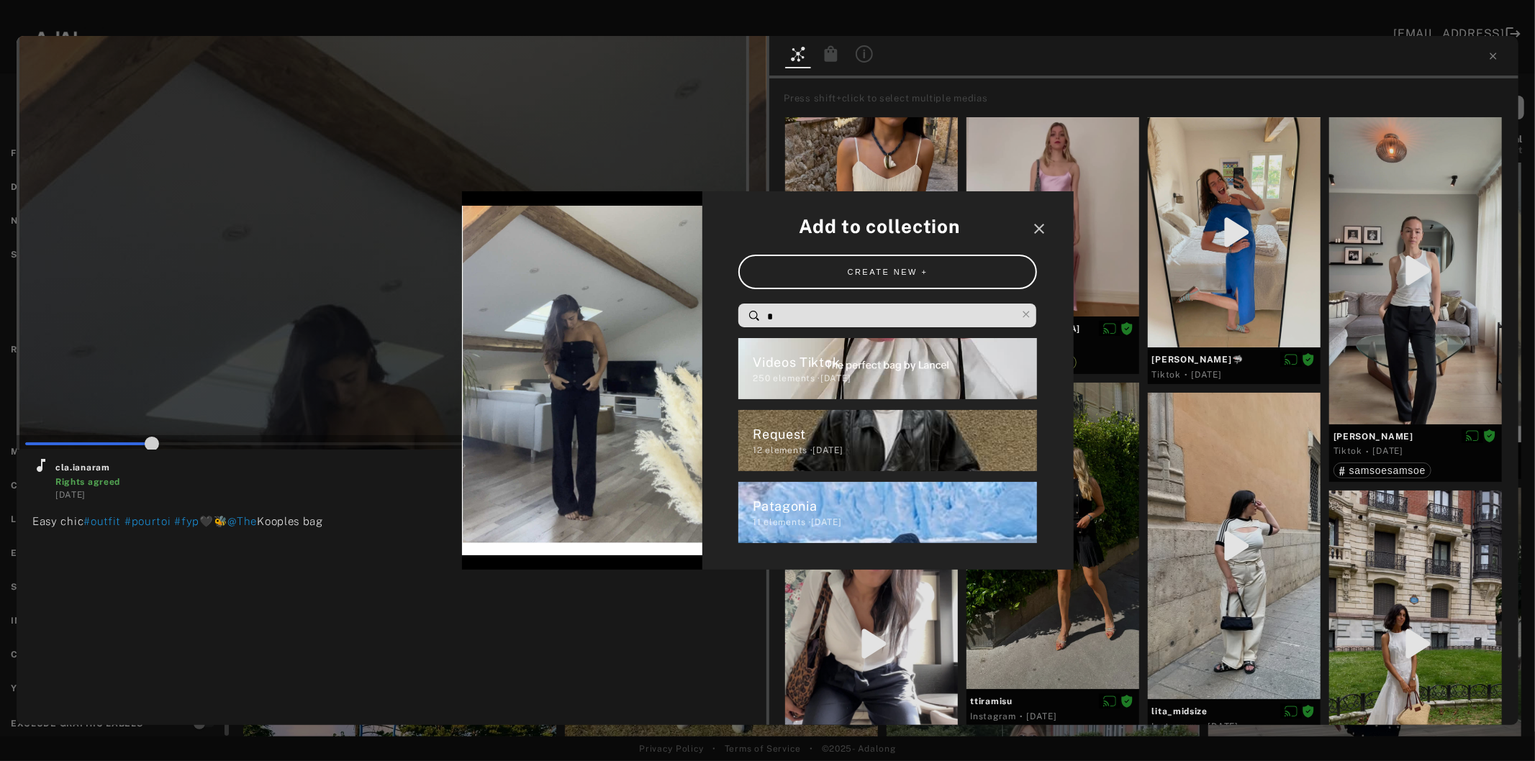
type input "**"
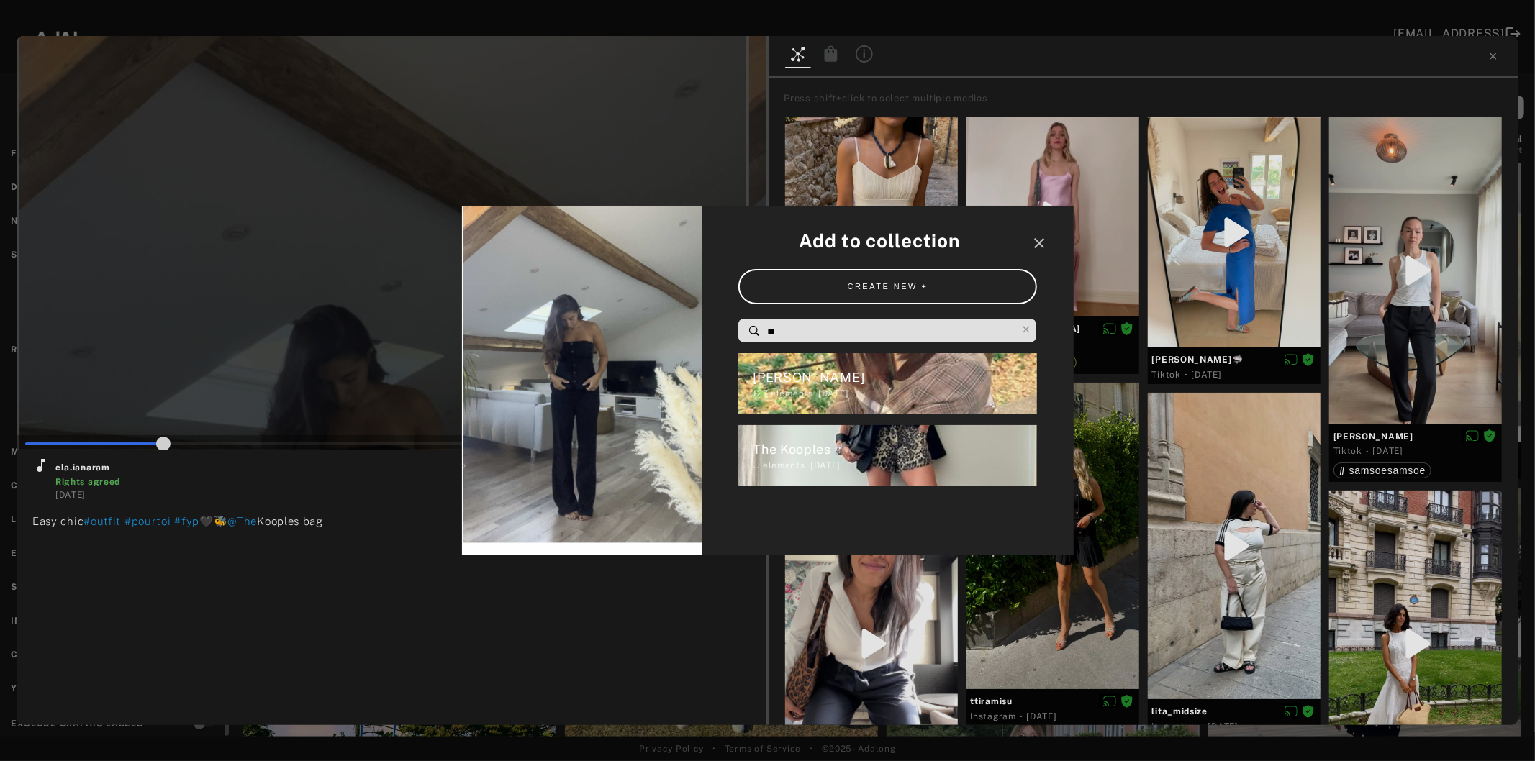
type input "**"
type input "***"
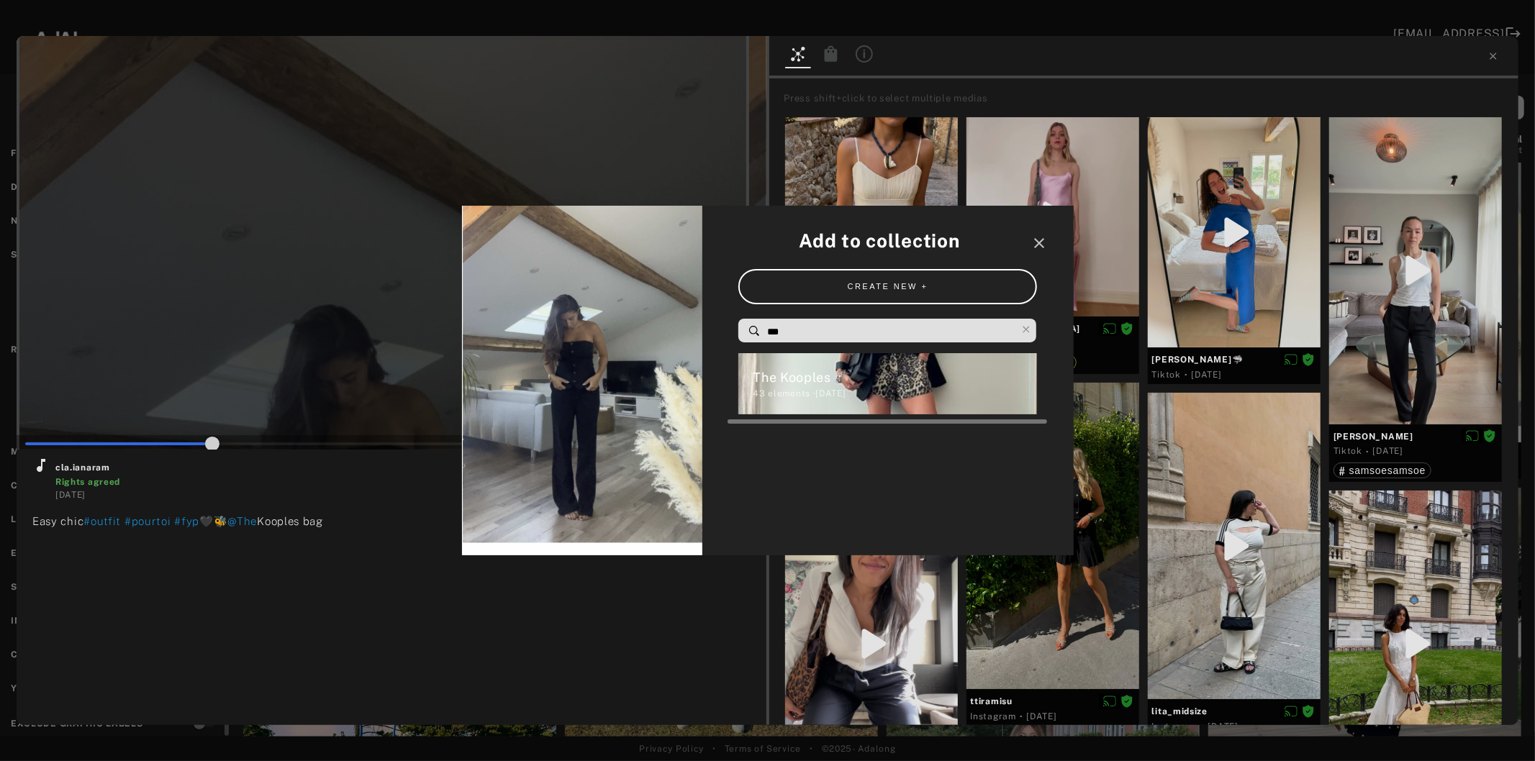
type input "**"
type input "***"
click at [829, 391] on div "43 elements · [DATE]" at bounding box center [895, 393] width 284 height 13
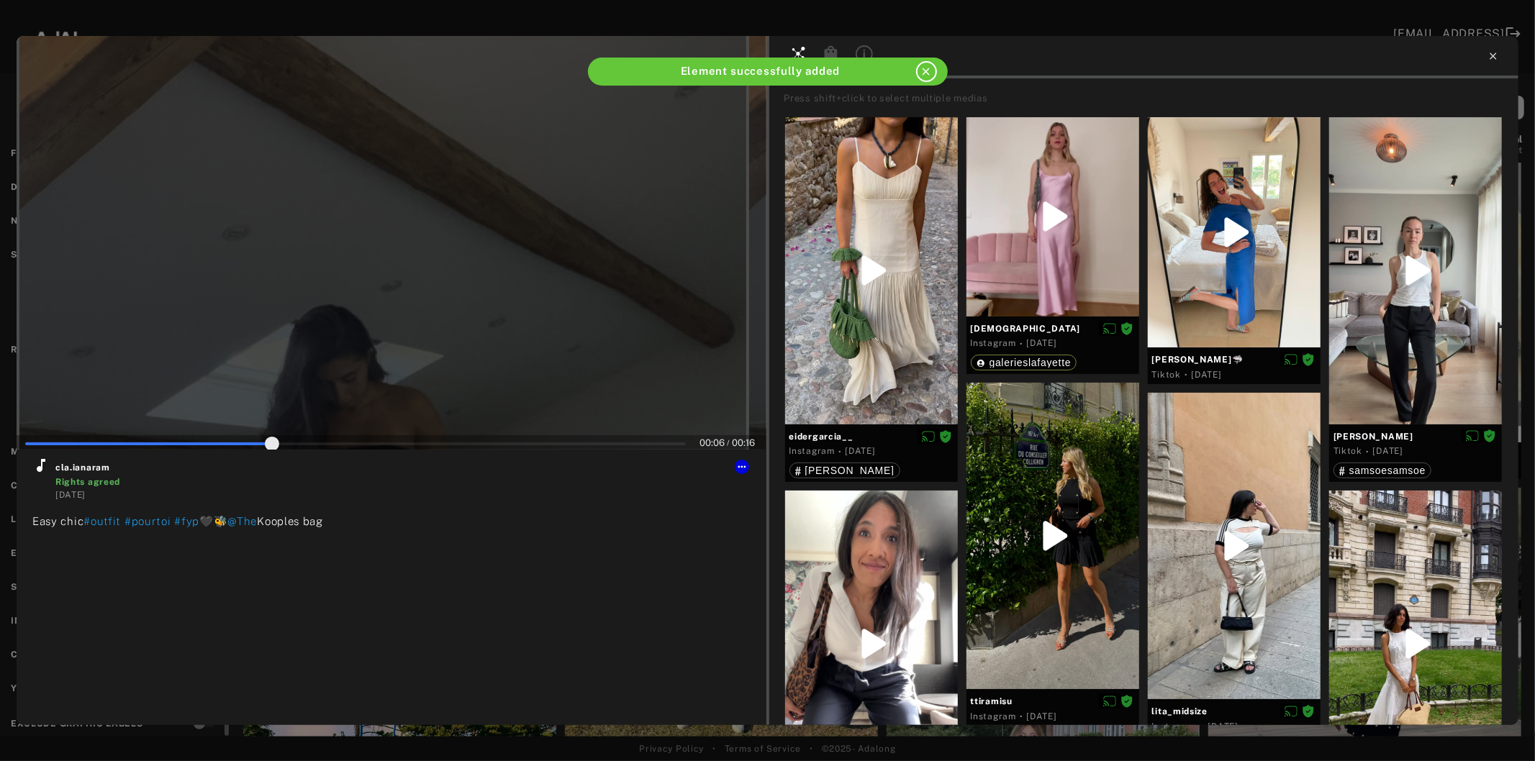
type input "**"
click at [1489, 58] on icon at bounding box center [1493, 56] width 12 height 12
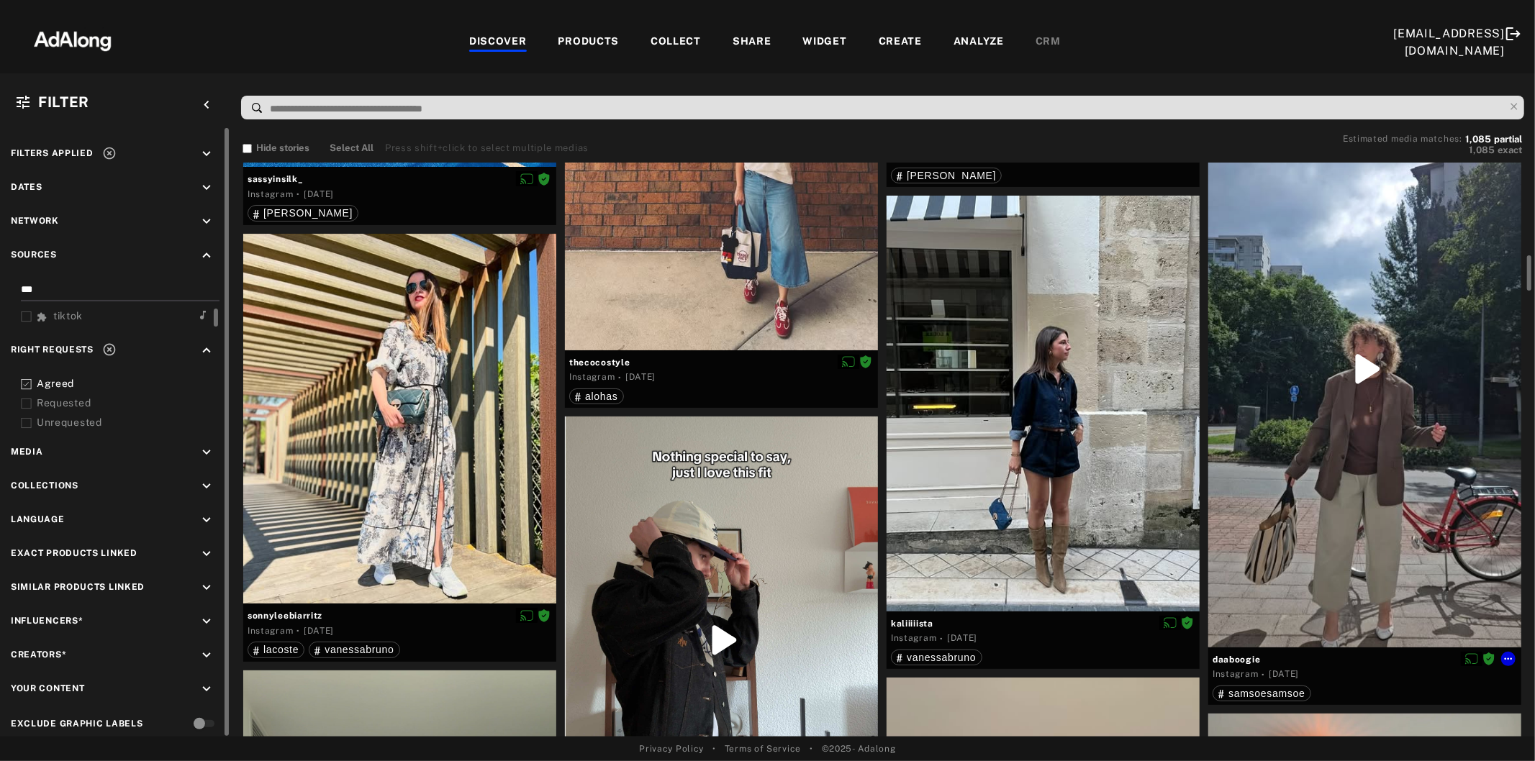
scroll to position [1599, 0]
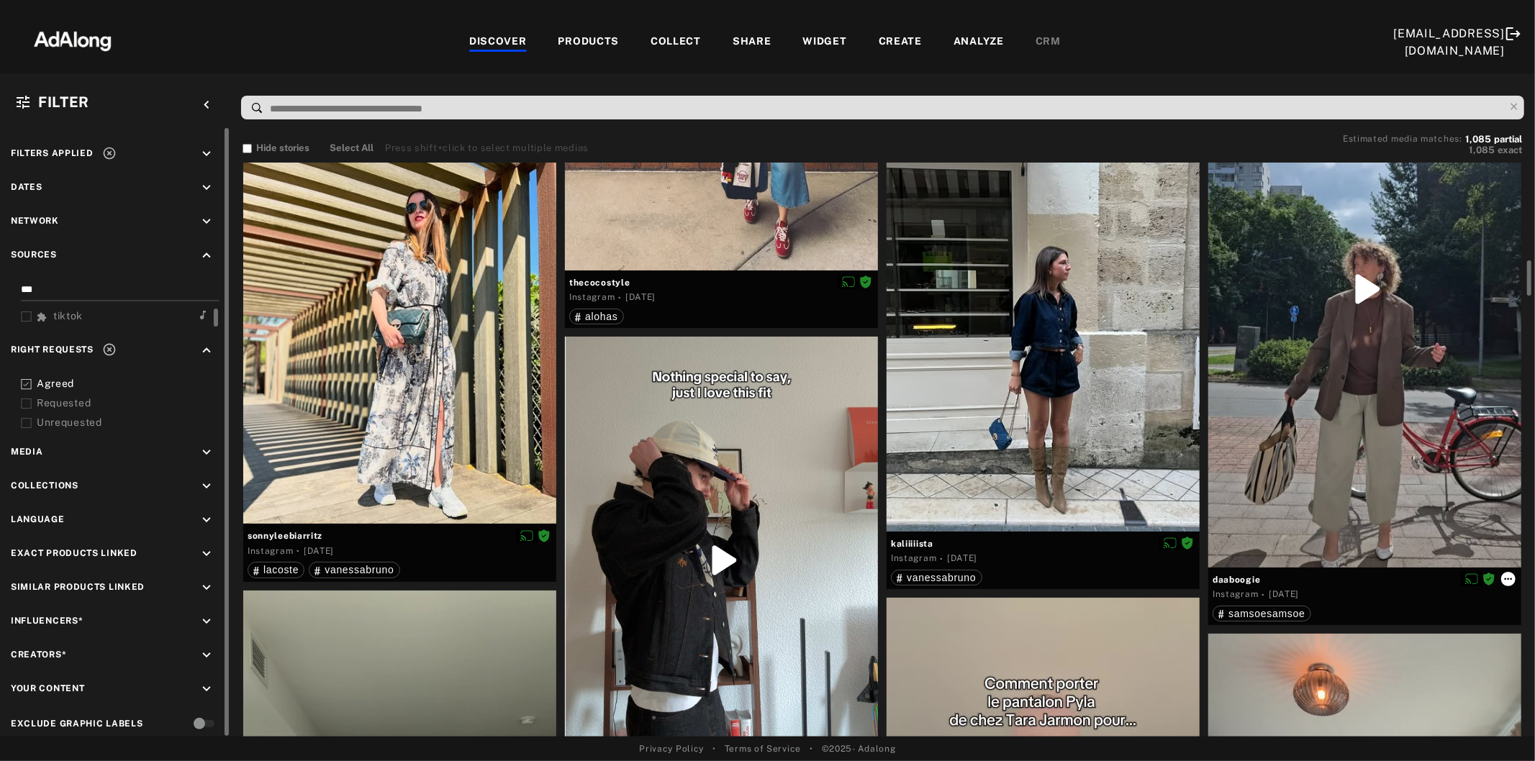
click at [1504, 578] on icon at bounding box center [1508, 579] width 12 height 12
click at [1459, 591] on span "Collect" at bounding box center [1453, 594] width 27 height 10
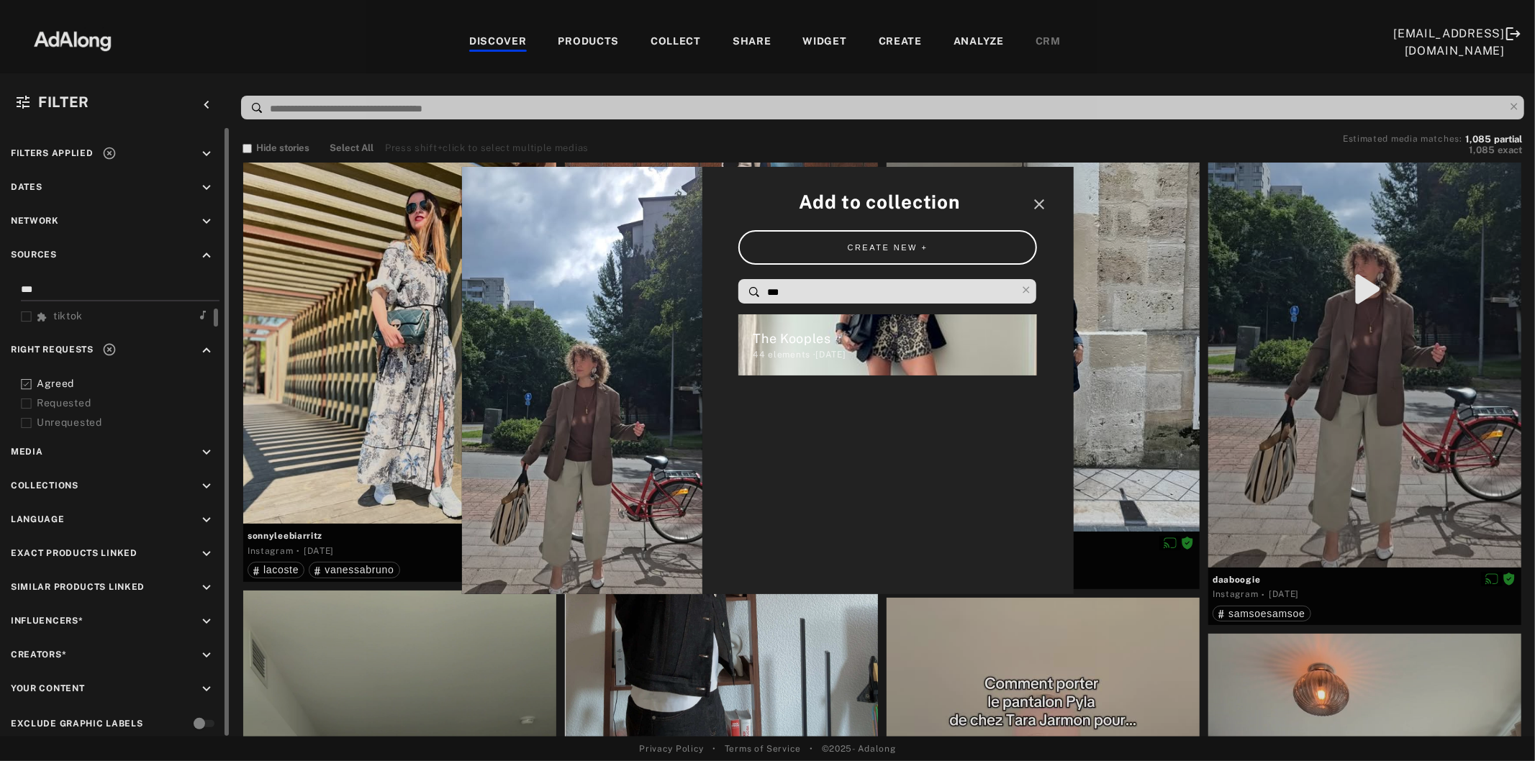
drag, startPoint x: 791, startPoint y: 286, endPoint x: 745, endPoint y: 286, distance: 46.0
click at [745, 286] on div "***" at bounding box center [887, 291] width 299 height 24
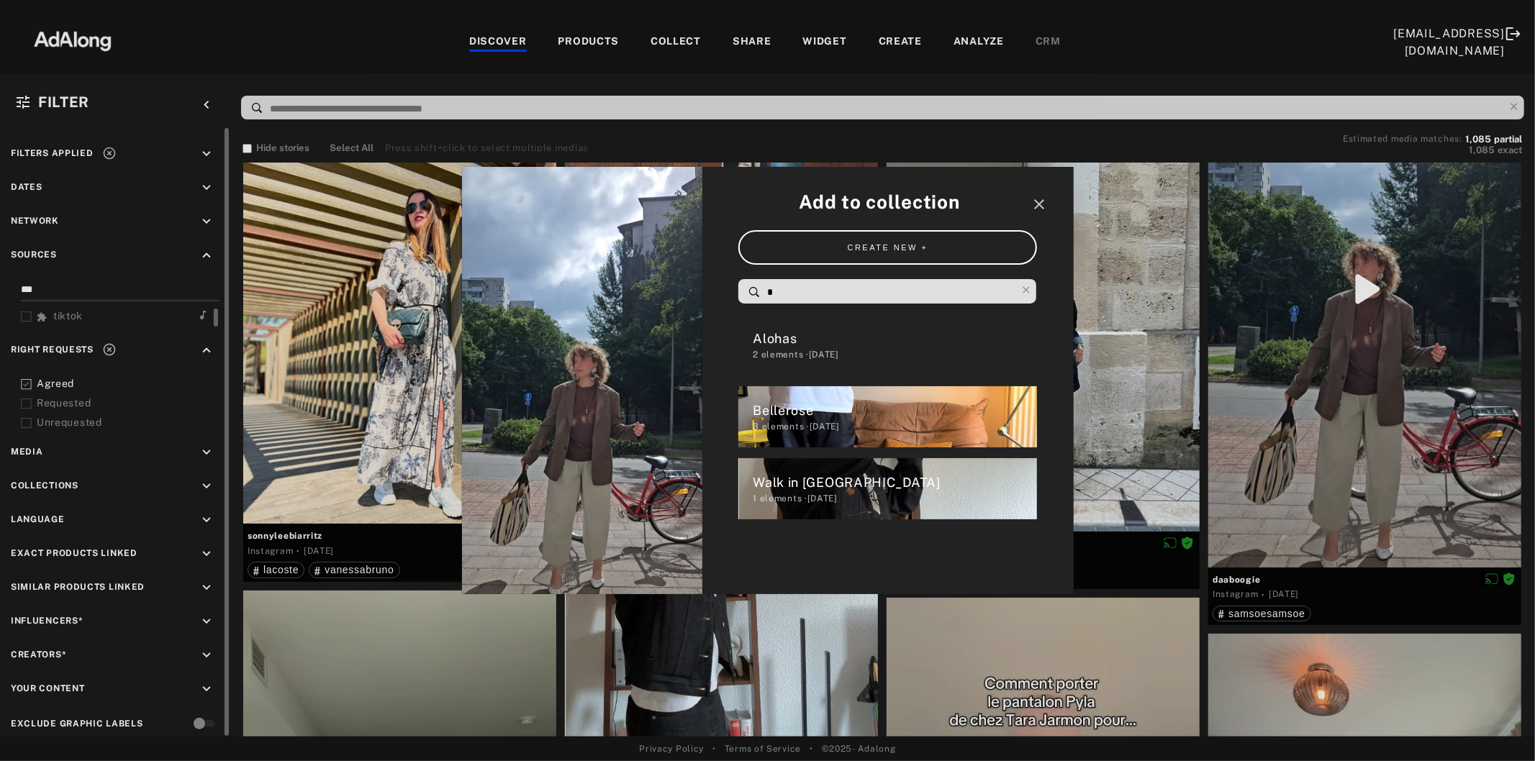
click at [796, 298] on input "*" at bounding box center [890, 292] width 251 height 19
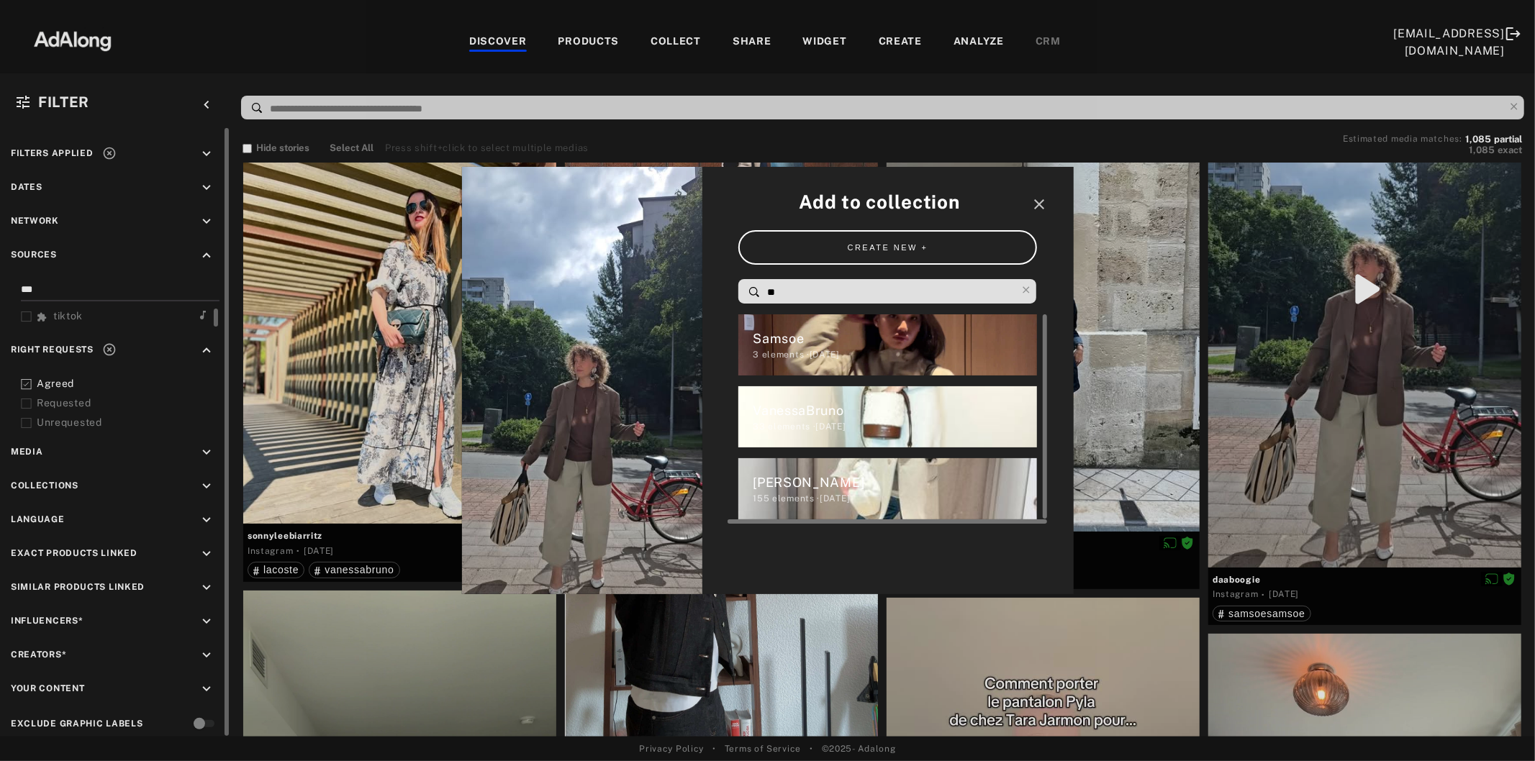
type input "**"
click at [823, 356] on div "3 elements · [DATE]" at bounding box center [895, 354] width 284 height 13
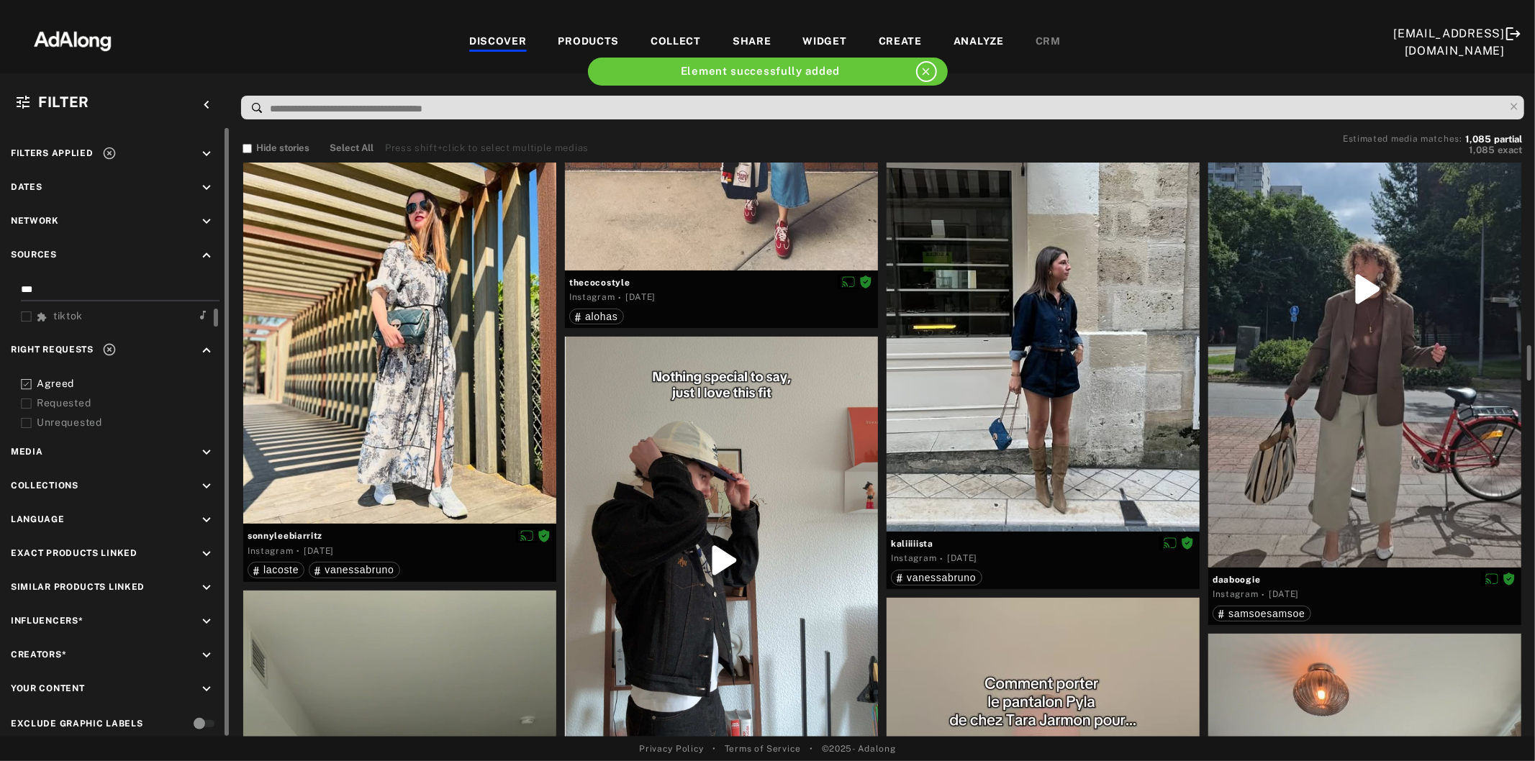
scroll to position [1758, 0]
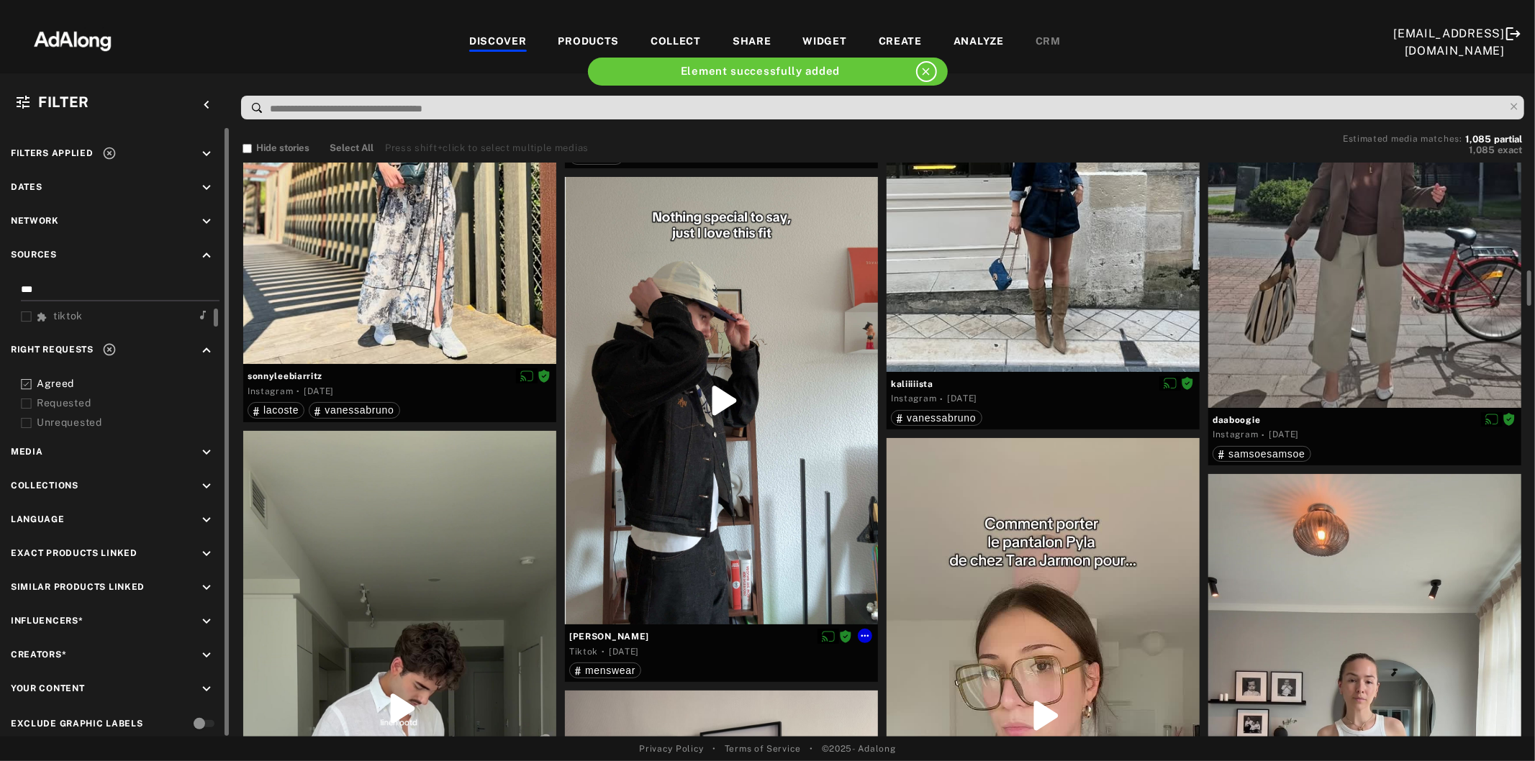
click at [793, 384] on div at bounding box center [721, 400] width 313 height 447
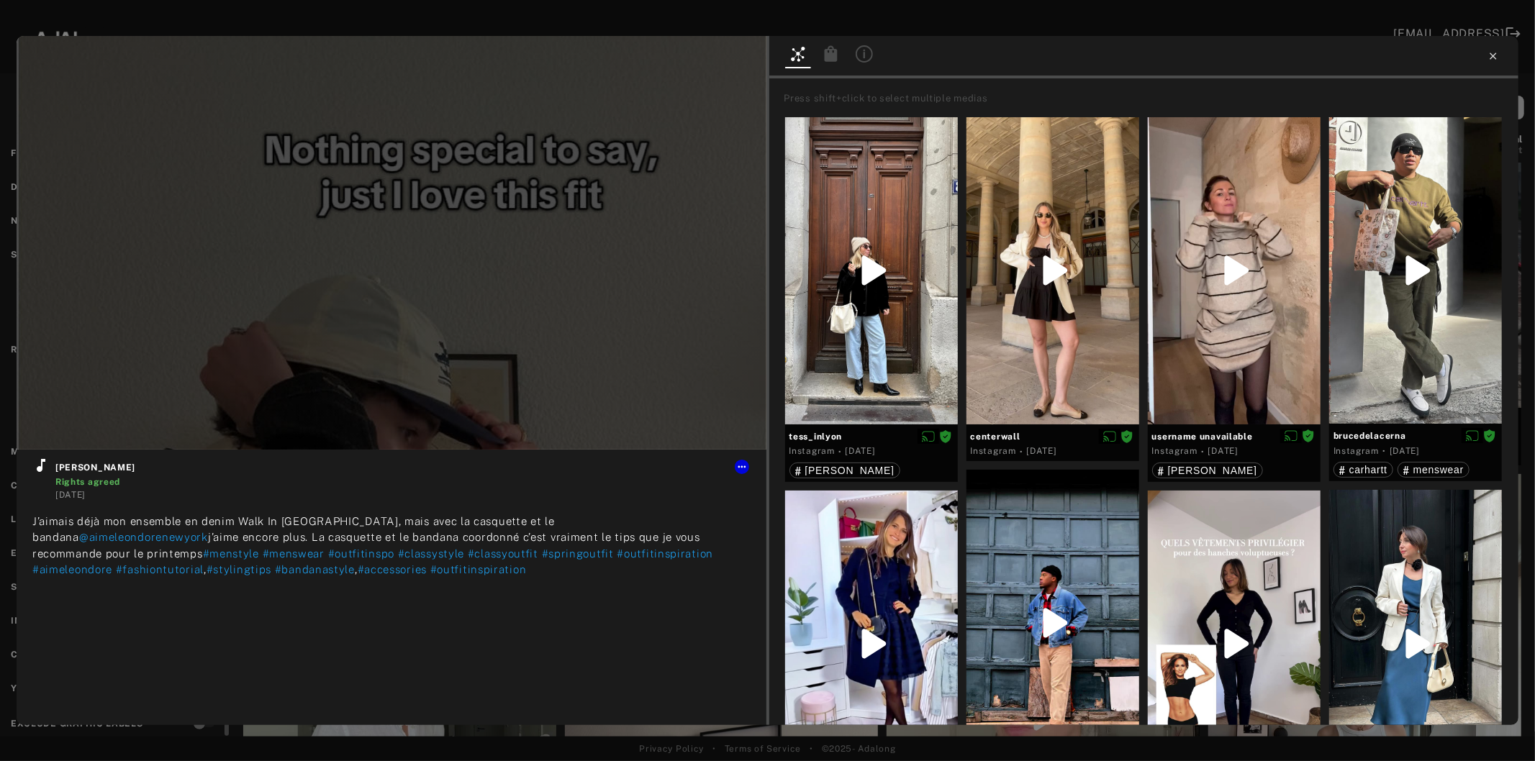
type input "**"
click at [1489, 56] on icon at bounding box center [1493, 56] width 12 height 12
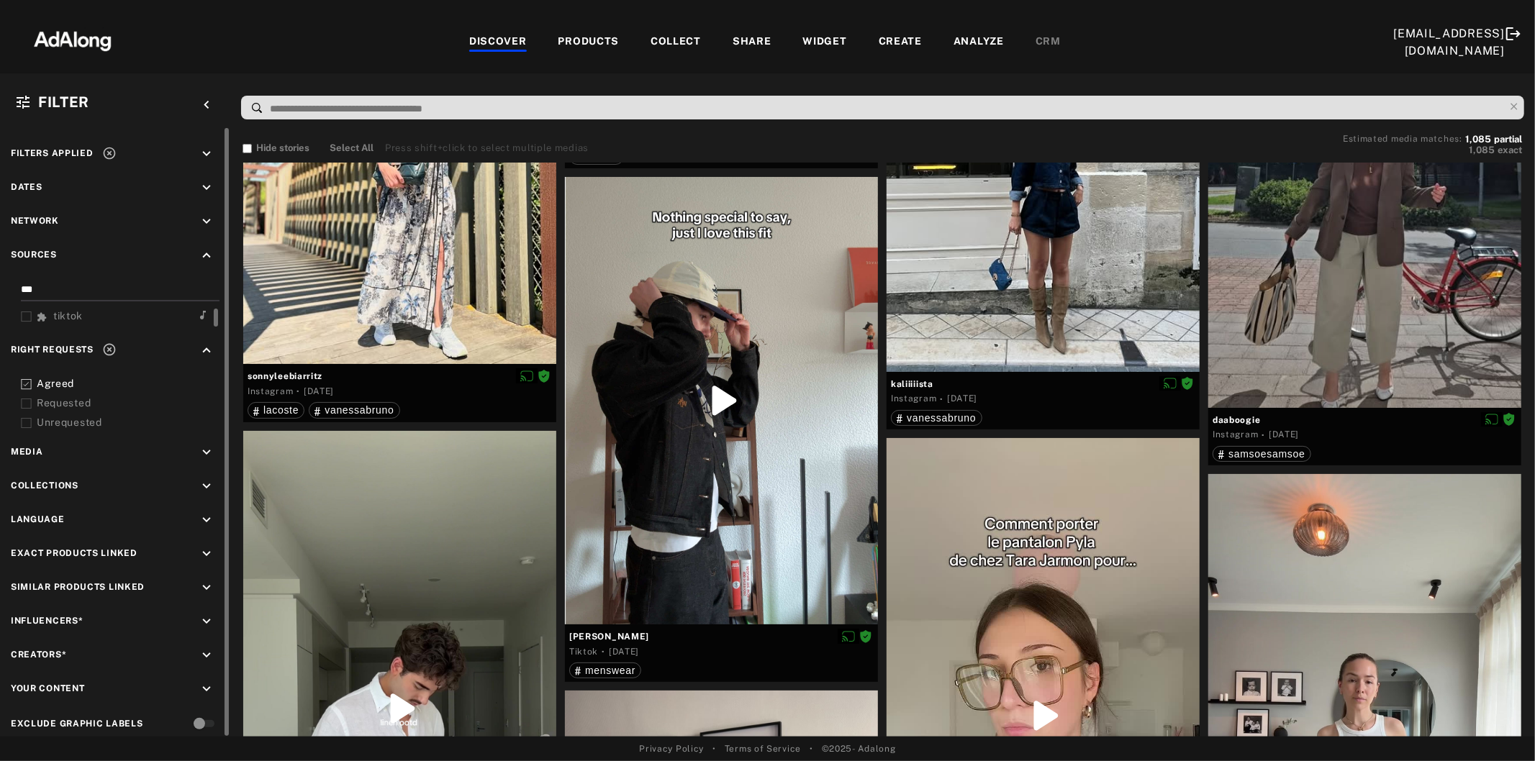
click at [206, 483] on icon "keyboard_arrow_down" at bounding box center [207, 486] width 16 height 16
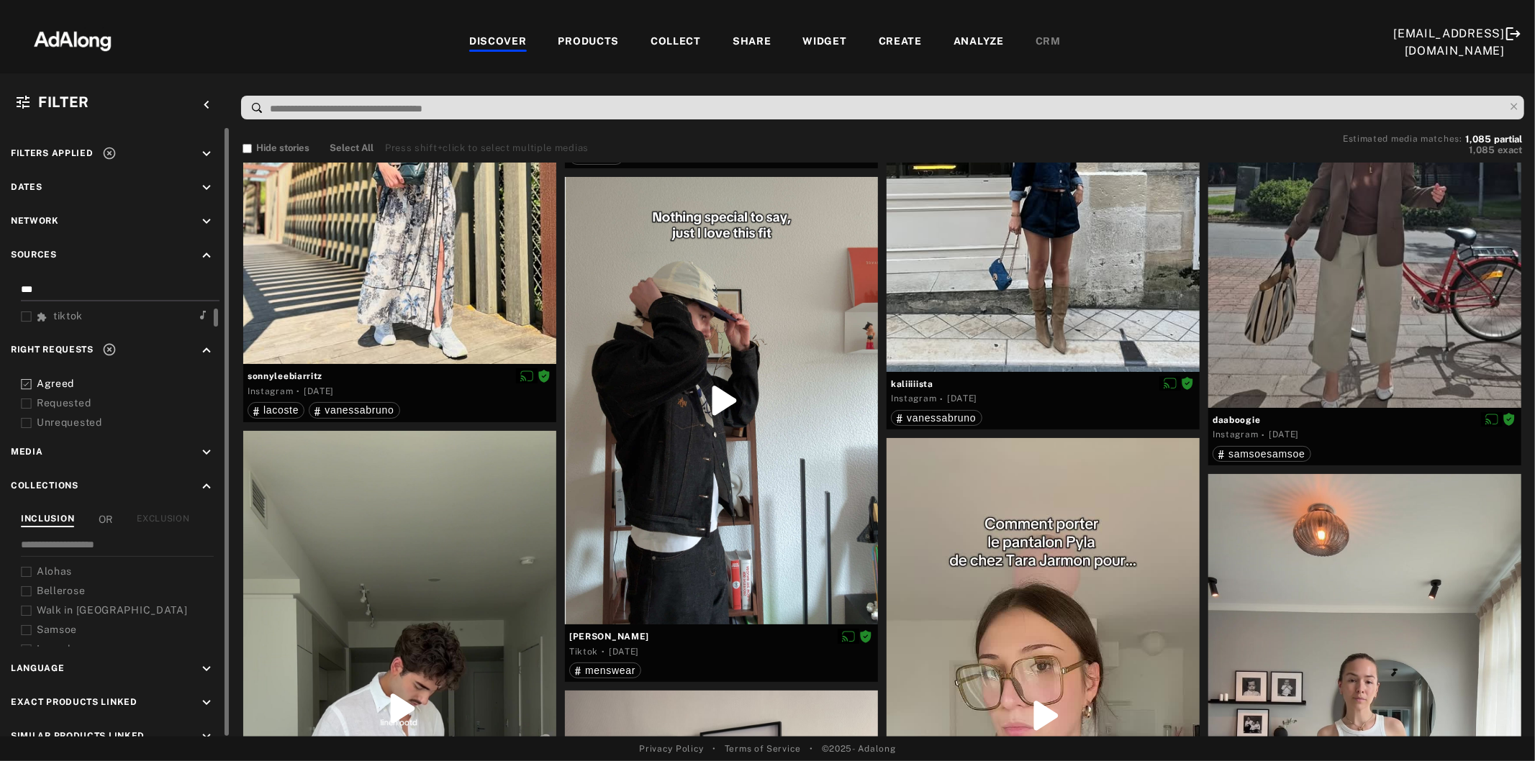
click at [178, 512] on div "EXCLUSION" at bounding box center [163, 519] width 53 height 15
click at [25, 567] on icon at bounding box center [26, 572] width 11 height 11
click at [23, 586] on icon at bounding box center [26, 591] width 11 height 11
click at [22, 606] on icon at bounding box center [26, 611] width 11 height 11
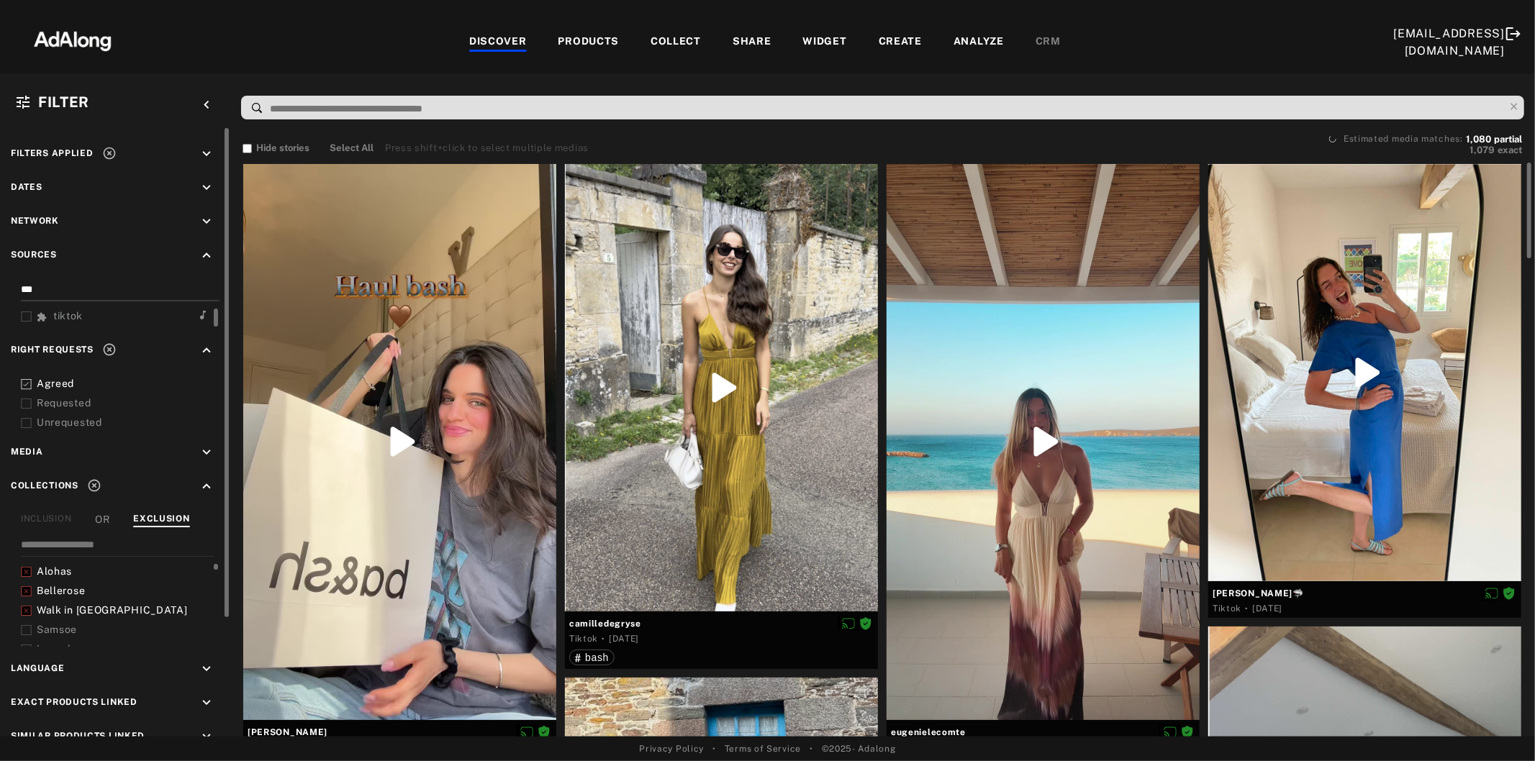
click at [24, 625] on icon at bounding box center [26, 630] width 11 height 11
click at [25, 597] on icon at bounding box center [26, 602] width 11 height 11
click at [27, 636] on icon at bounding box center [26, 641] width 11 height 11
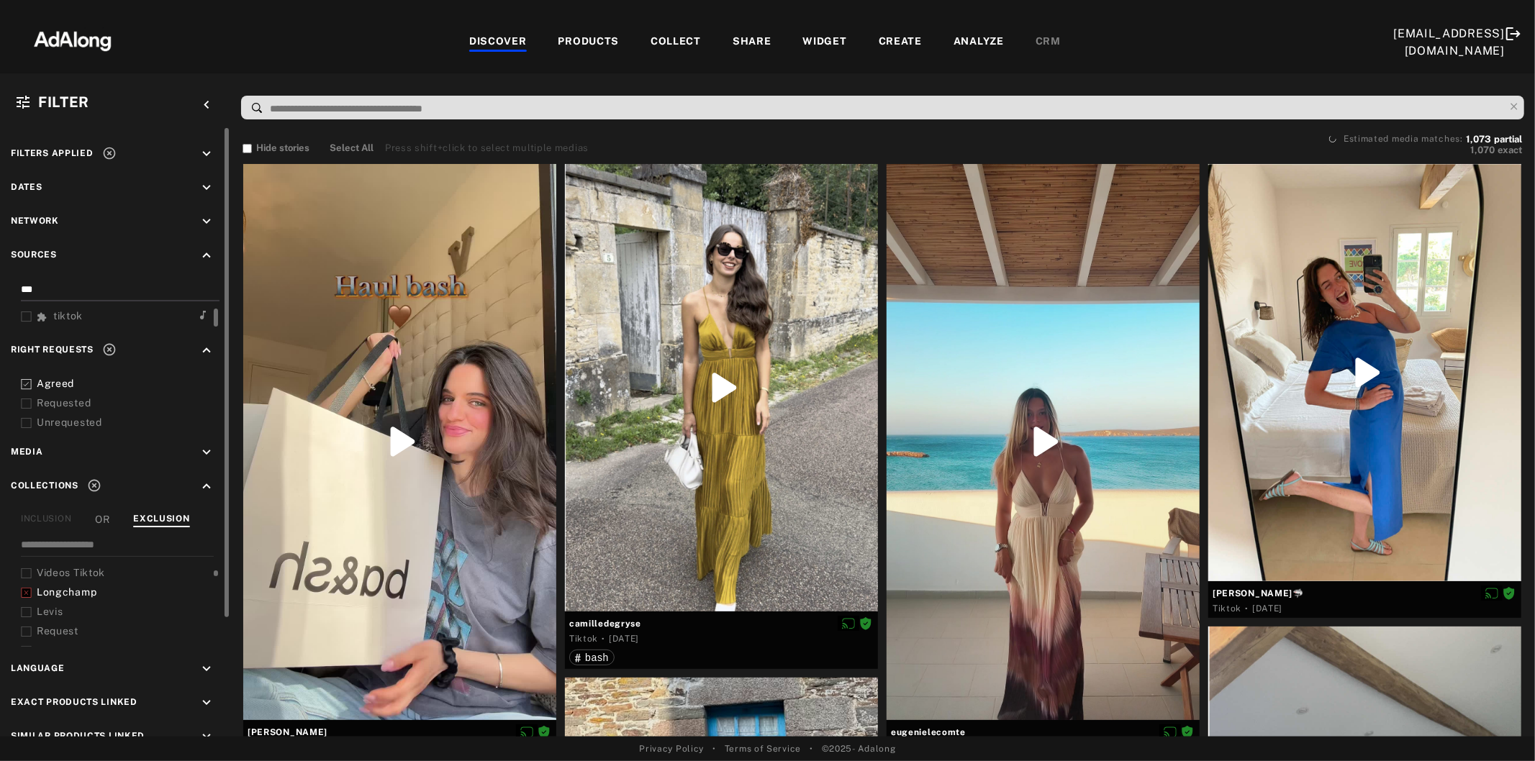
click at [23, 607] on icon at bounding box center [26, 612] width 11 height 11
click at [27, 598] on icon at bounding box center [26, 603] width 11 height 11
click at [29, 617] on icon at bounding box center [26, 622] width 11 height 11
click at [25, 634] on div at bounding box center [26, 641] width 11 height 15
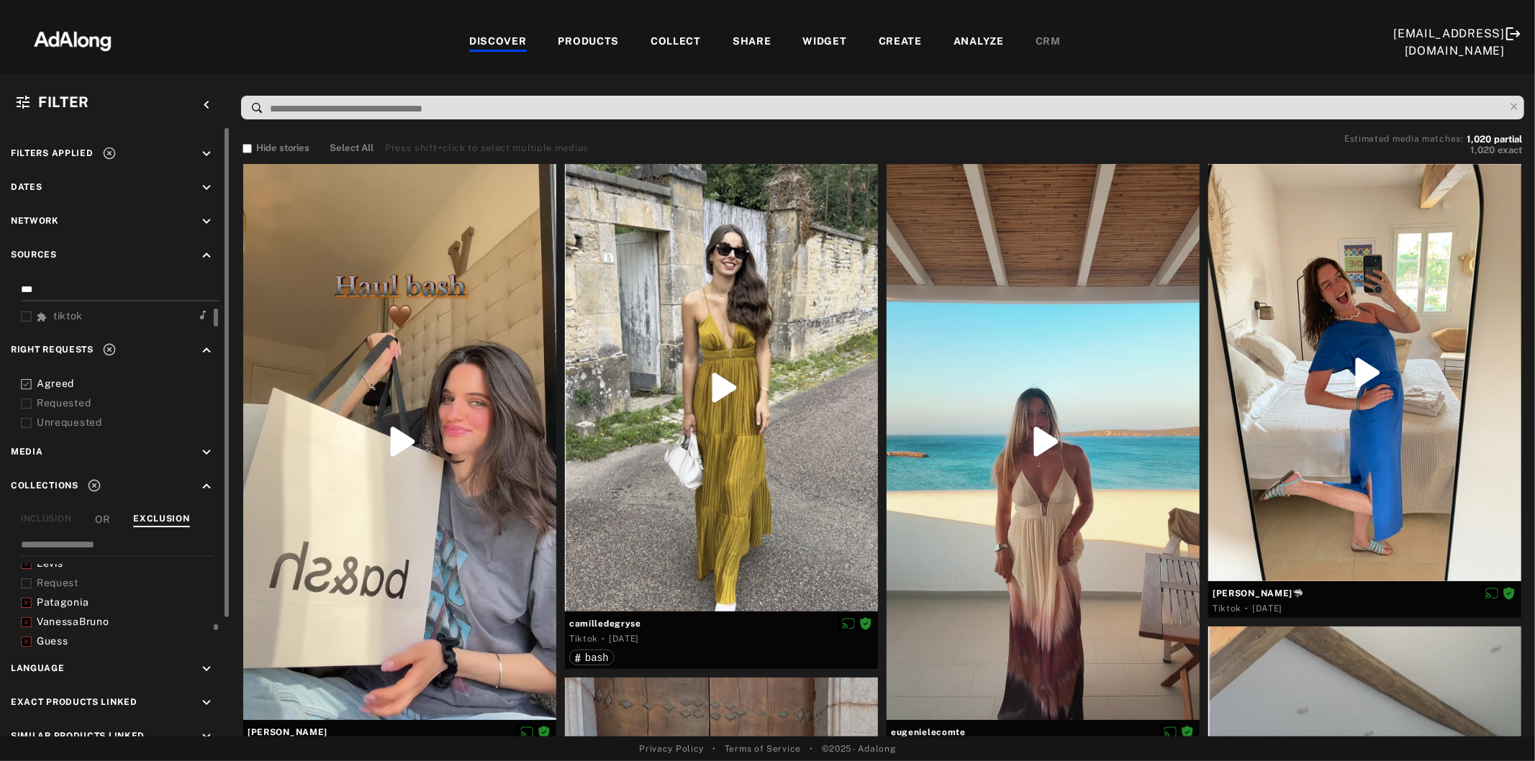
scroll to position [191, 0]
click at [19, 599] on div "INCLUSION OR EXCLUSION Alohas Bellerose Walk in [GEOGRAPHIC_DATA] Samsoe Lancel…" at bounding box center [115, 579] width 209 height 135
click at [26, 609] on icon at bounding box center [26, 614] width 11 height 11
click at [27, 628] on icon at bounding box center [26, 633] width 11 height 11
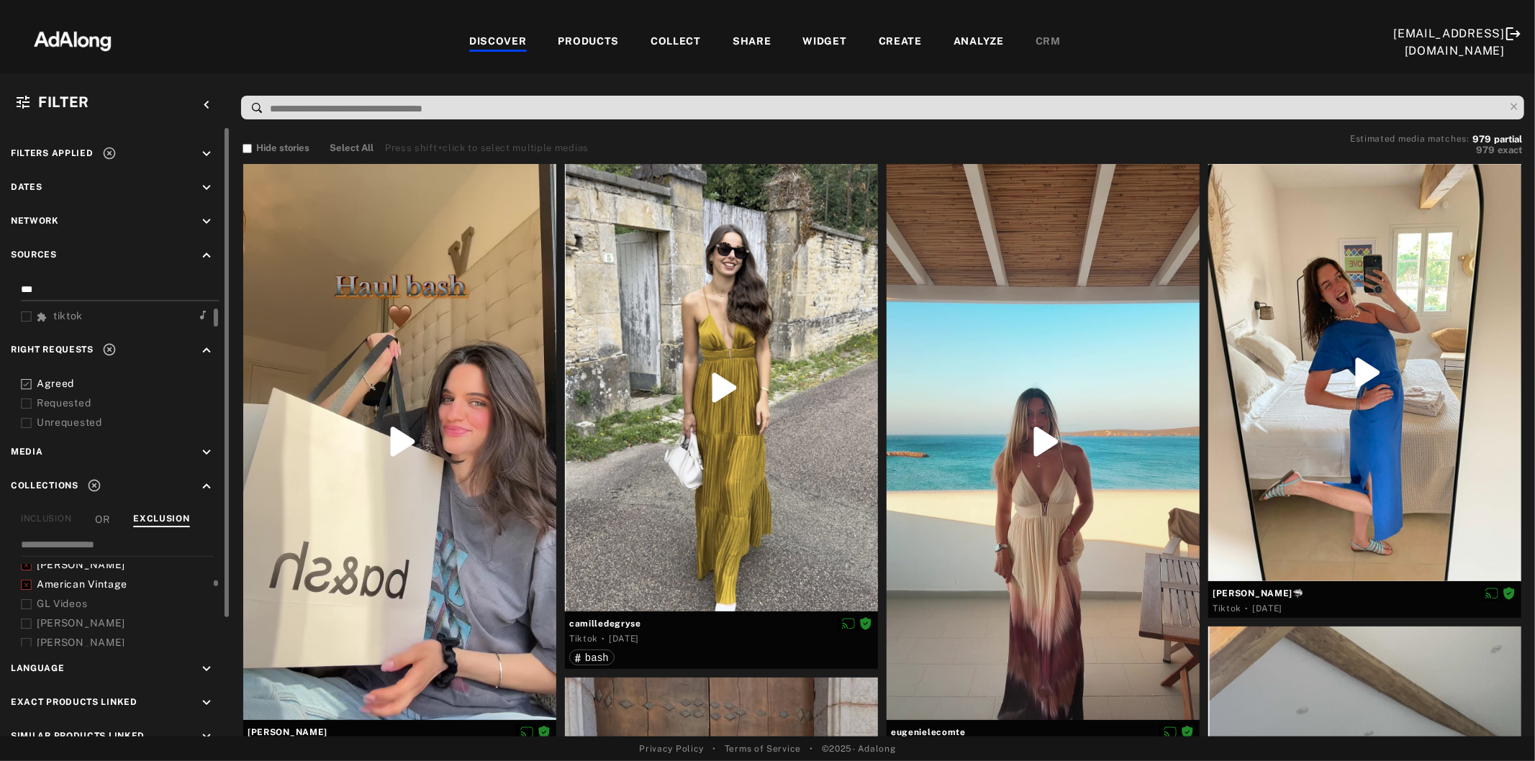
click at [27, 638] on icon at bounding box center [26, 643] width 11 height 11
click at [24, 609] on icon at bounding box center [26, 614] width 11 height 11
click at [29, 629] on icon at bounding box center [26, 634] width 11 height 11
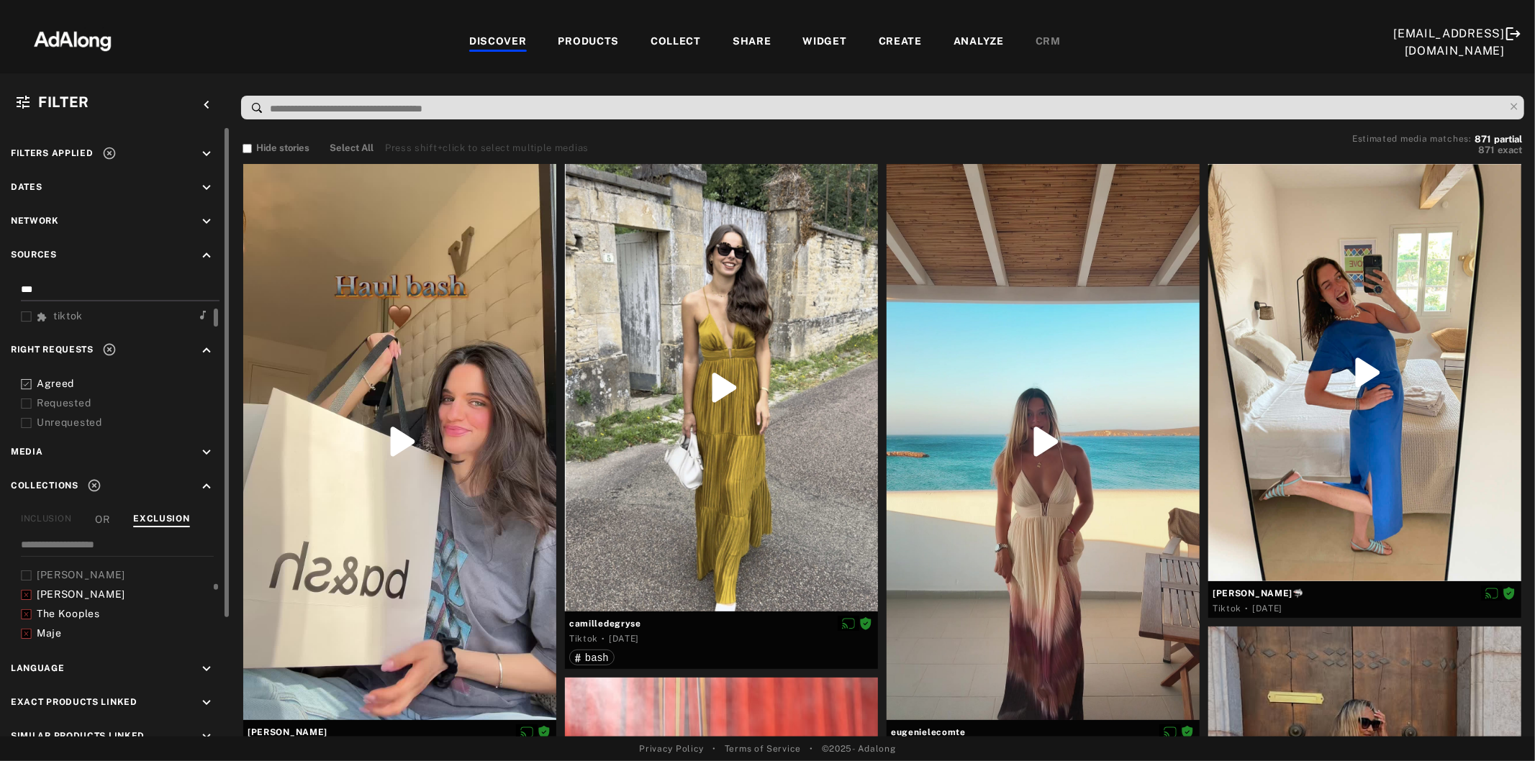
scroll to position [335, 0]
click at [23, 601] on icon at bounding box center [26, 606] width 11 height 11
click at [29, 620] on icon at bounding box center [26, 625] width 11 height 11
click at [25, 640] on icon at bounding box center [26, 645] width 11 height 11
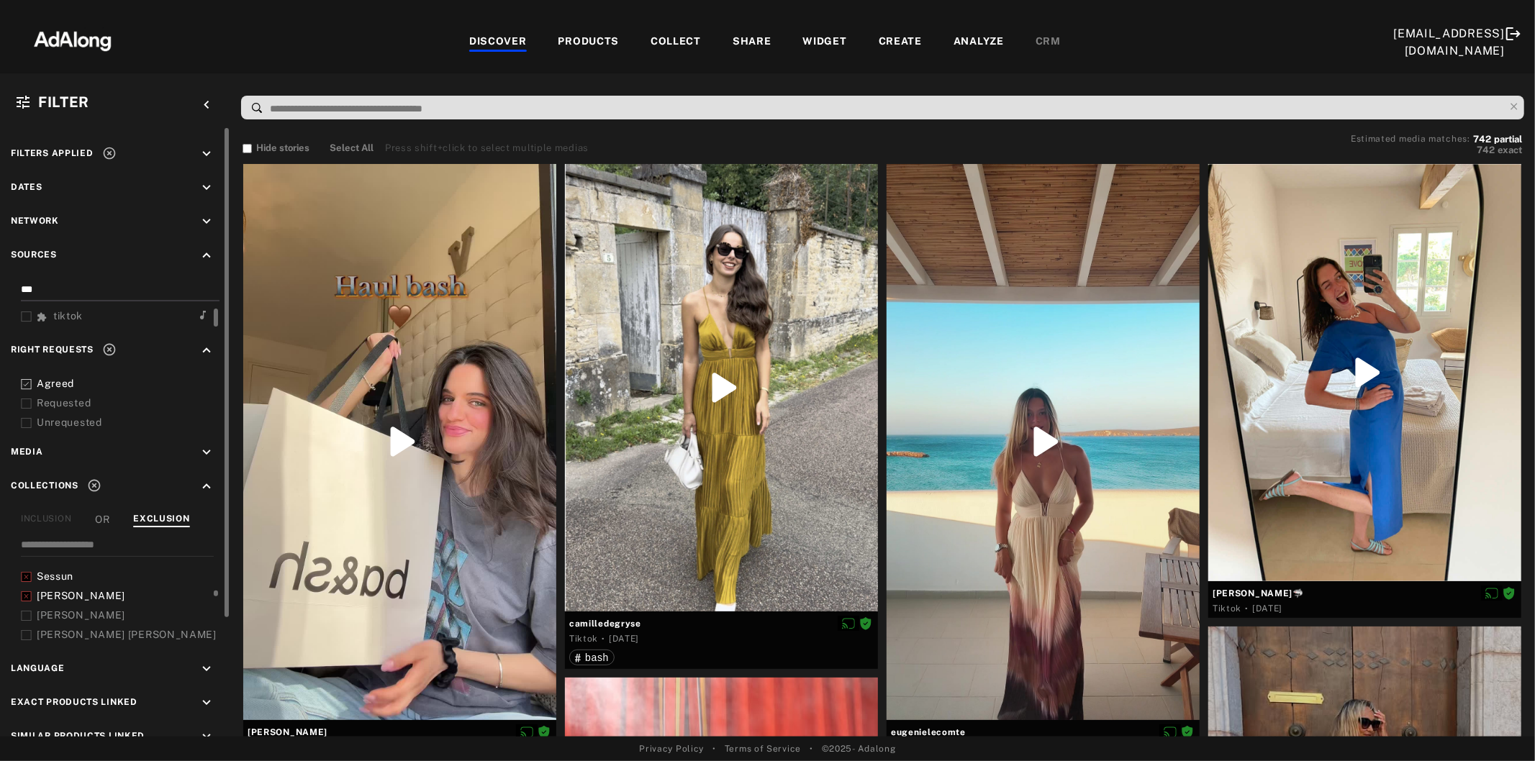
click at [25, 611] on icon at bounding box center [26, 616] width 11 height 11
click at [26, 322] on rect at bounding box center [26, 316] width 9 height 9
click at [24, 601] on icon at bounding box center [26, 606] width 11 height 11
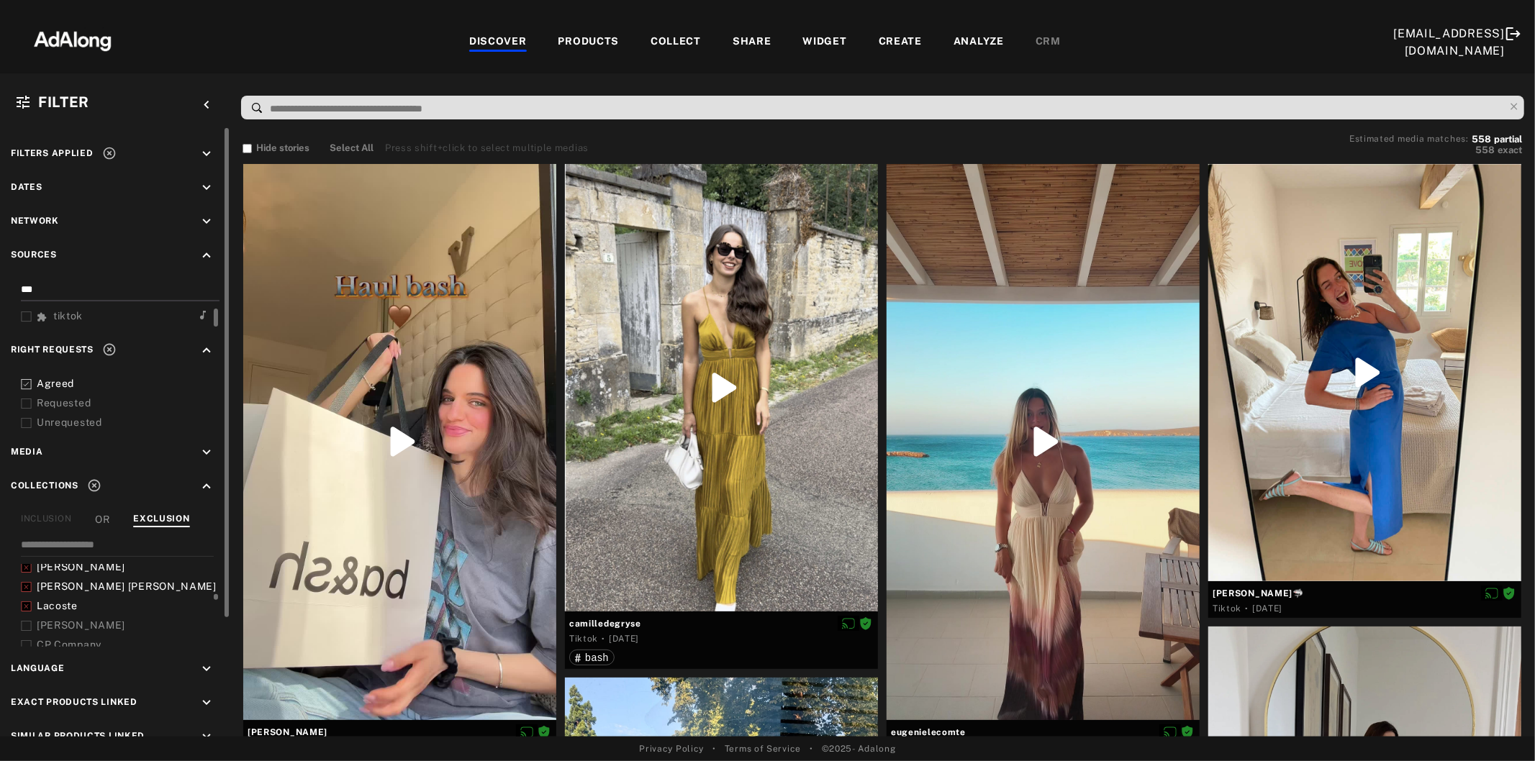
click at [29, 621] on icon at bounding box center [26, 626] width 11 height 11
click at [24, 593] on icon at bounding box center [26, 598] width 11 height 11
click at [29, 612] on icon at bounding box center [26, 617] width 11 height 11
click at [26, 629] on div at bounding box center [26, 636] width 11 height 15
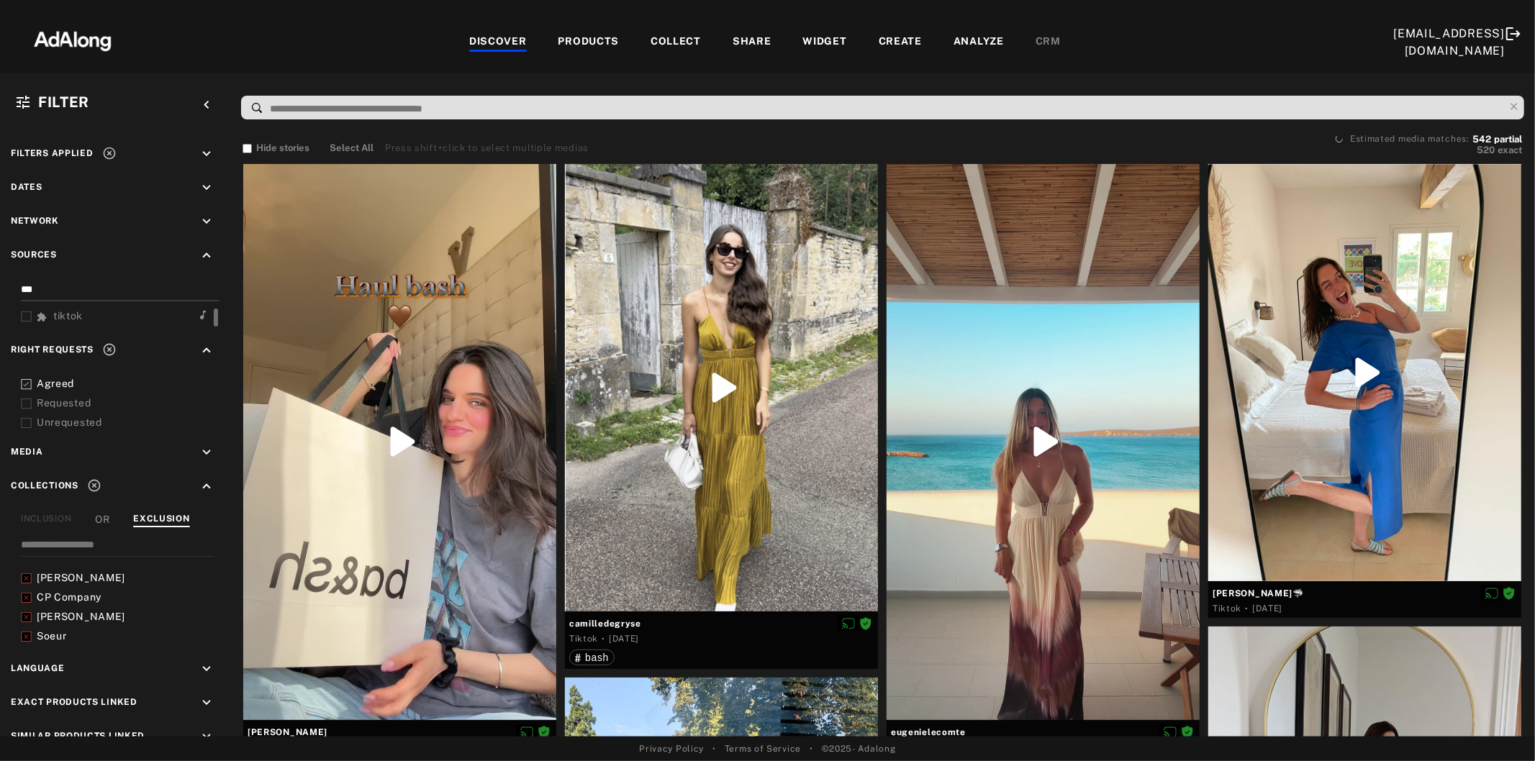
scroll to position [527, 0]
click at [21, 603] on icon at bounding box center [26, 608] width 11 height 11
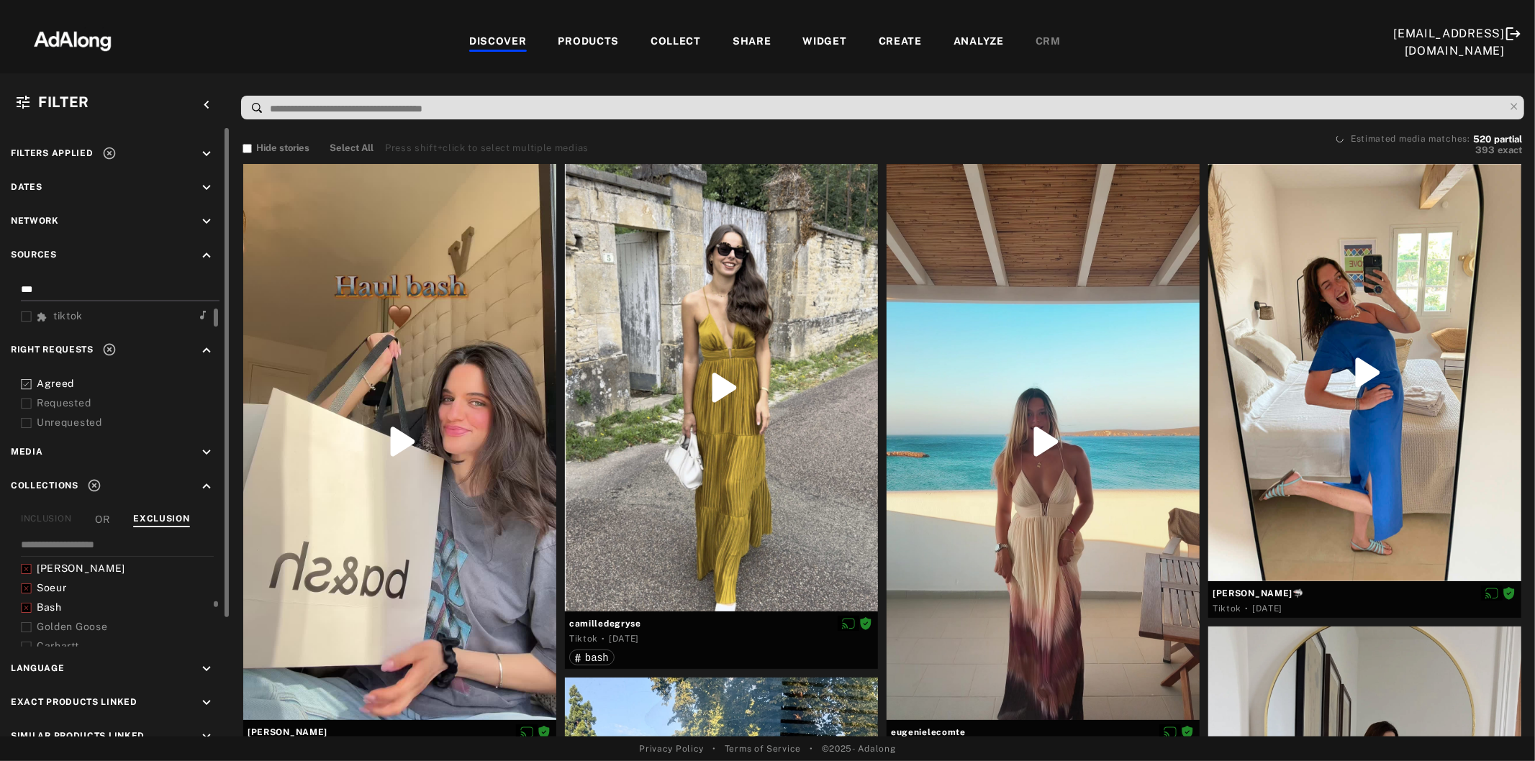
click at [27, 622] on icon at bounding box center [26, 627] width 11 height 11
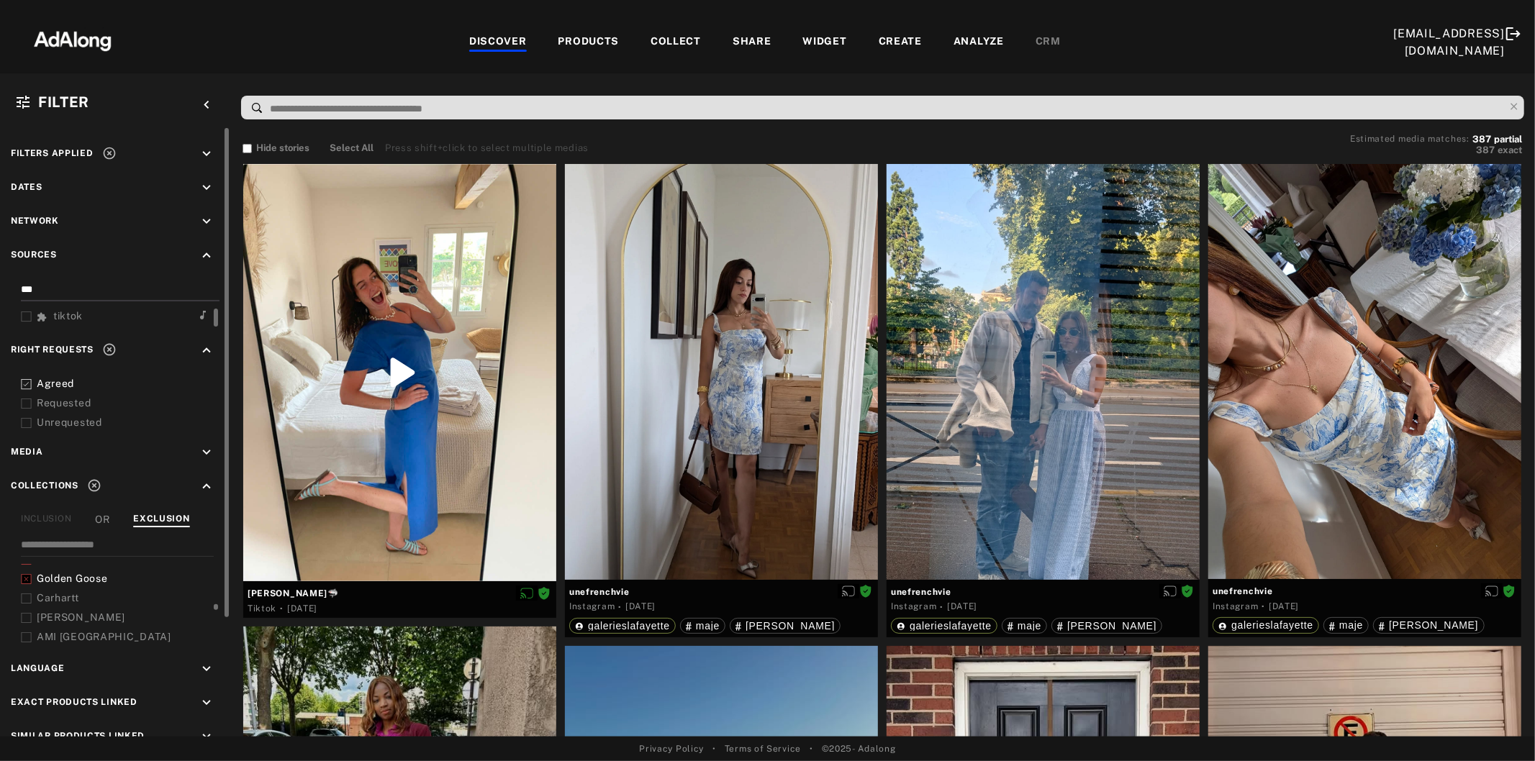
click at [26, 594] on icon at bounding box center [26, 599] width 11 height 11
click at [29, 613] on icon at bounding box center [26, 618] width 11 height 11
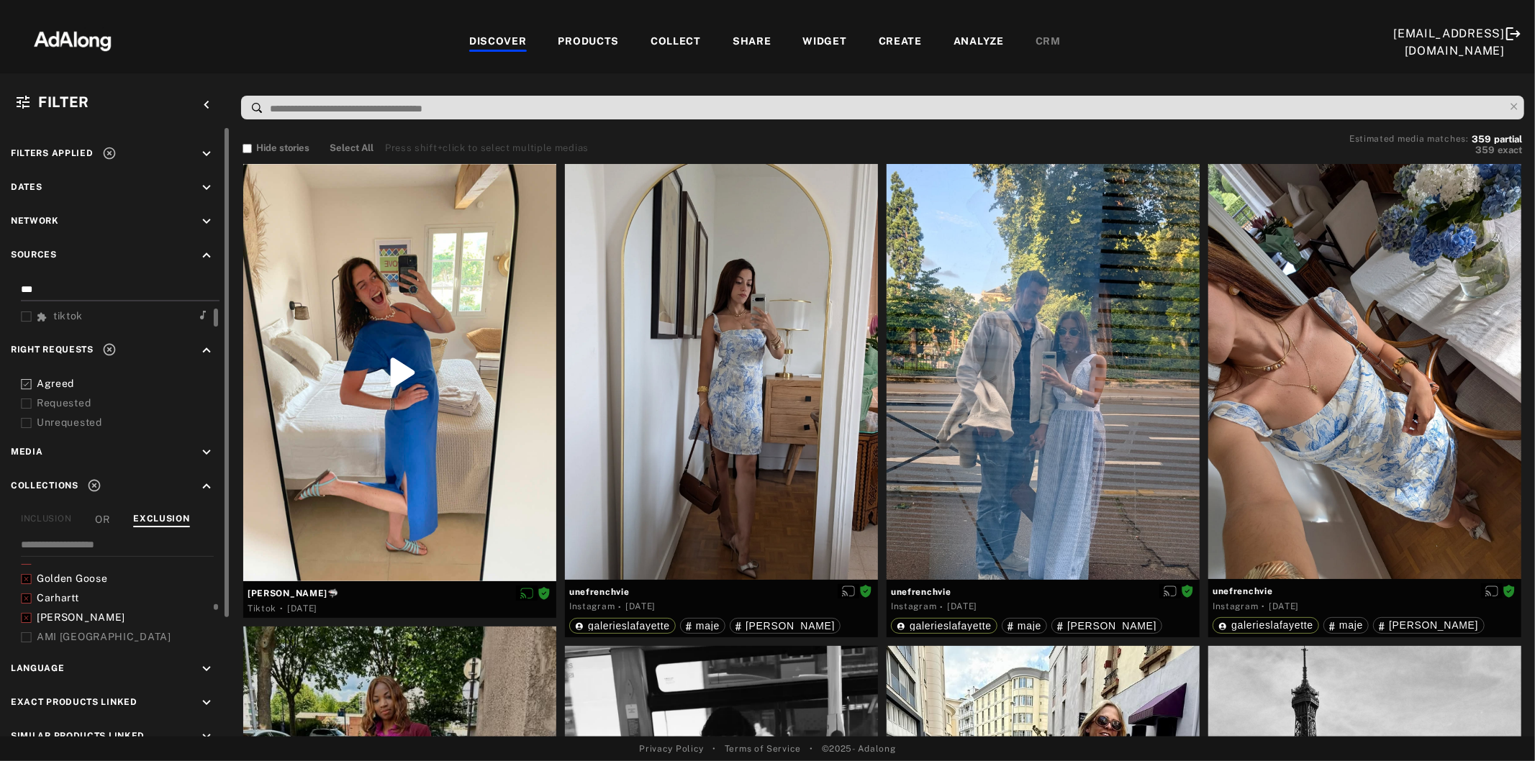
click at [25, 632] on icon at bounding box center [26, 637] width 11 height 11
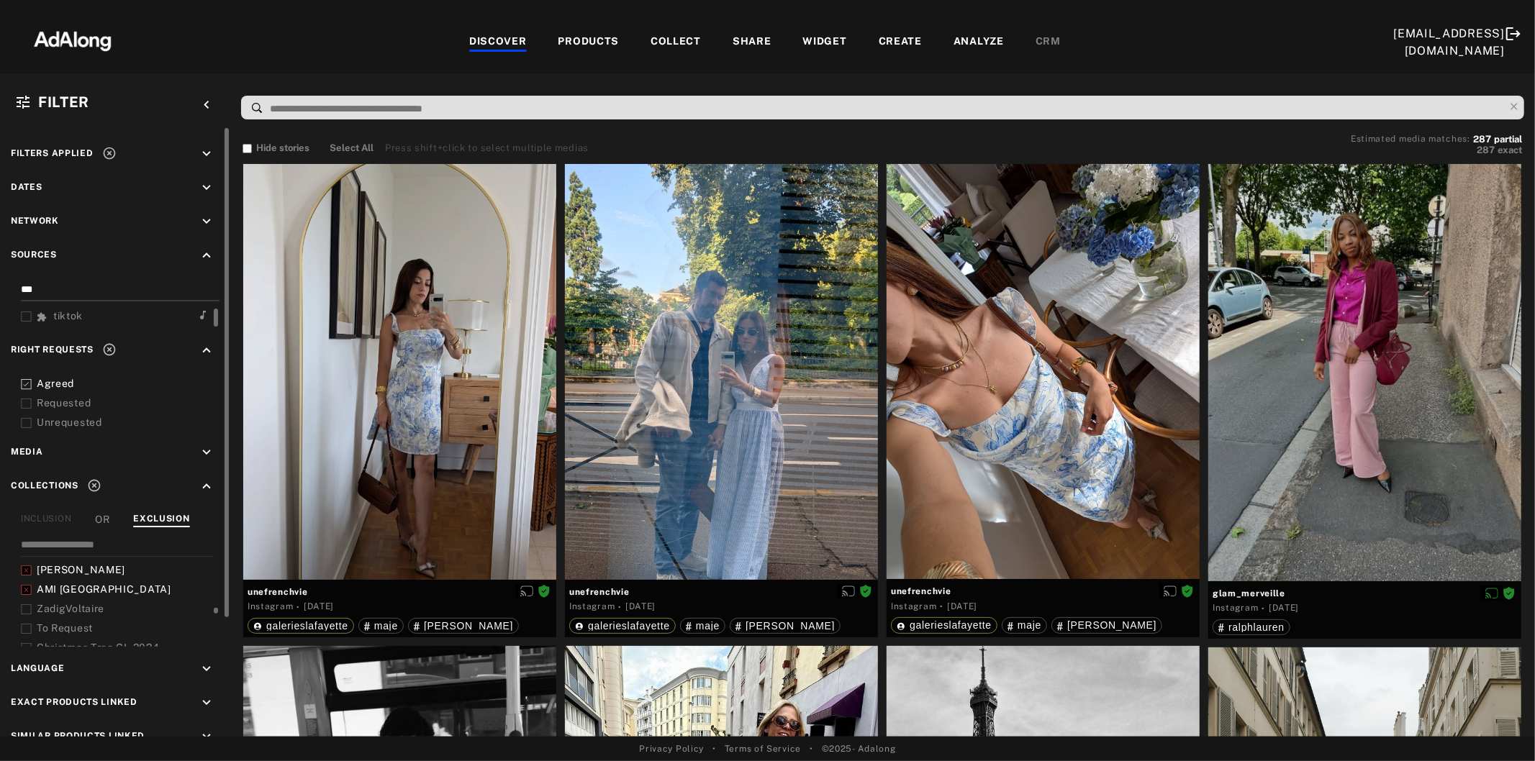
click at [21, 604] on icon at bounding box center [26, 609] width 11 height 11
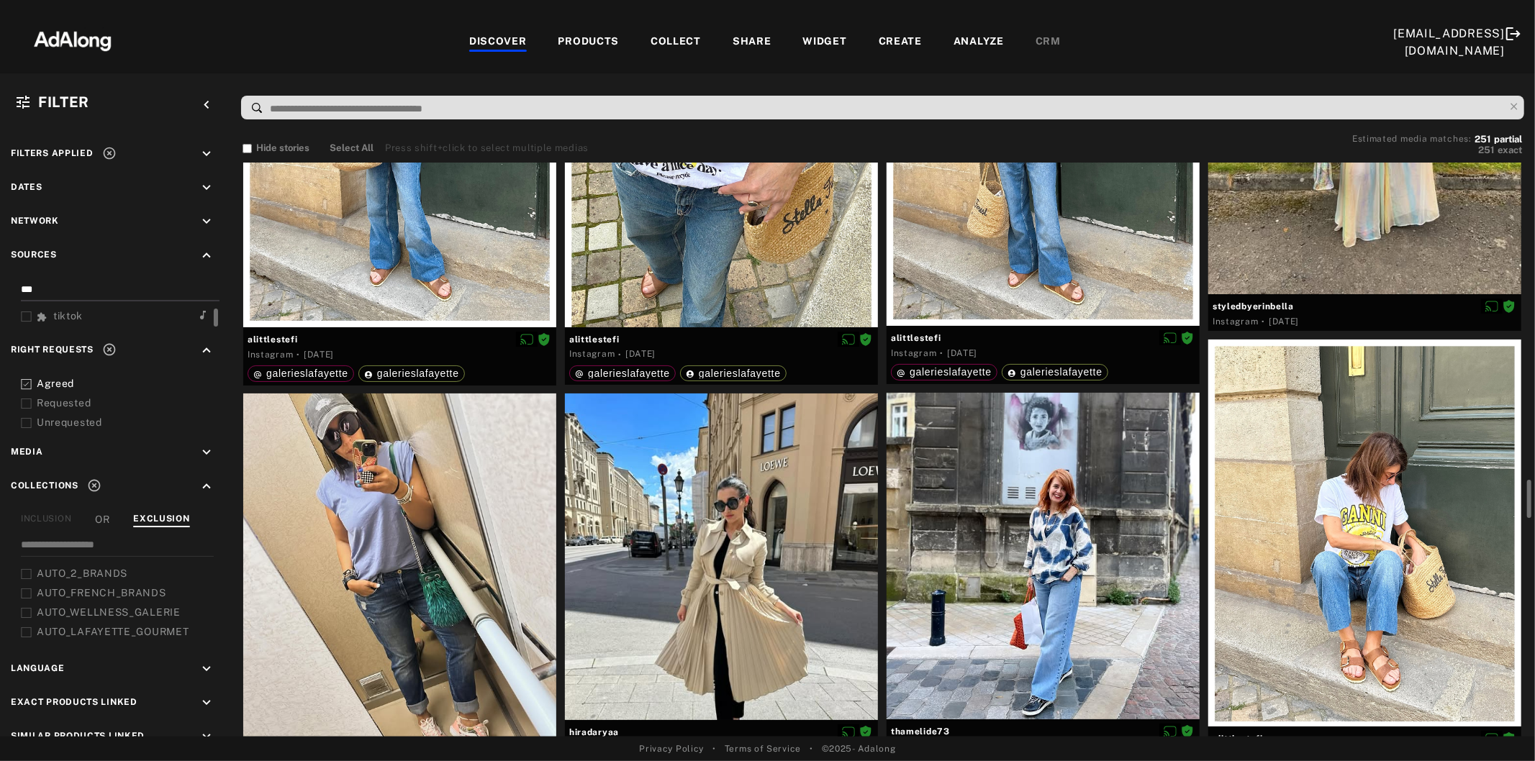
scroll to position [4955, 0]
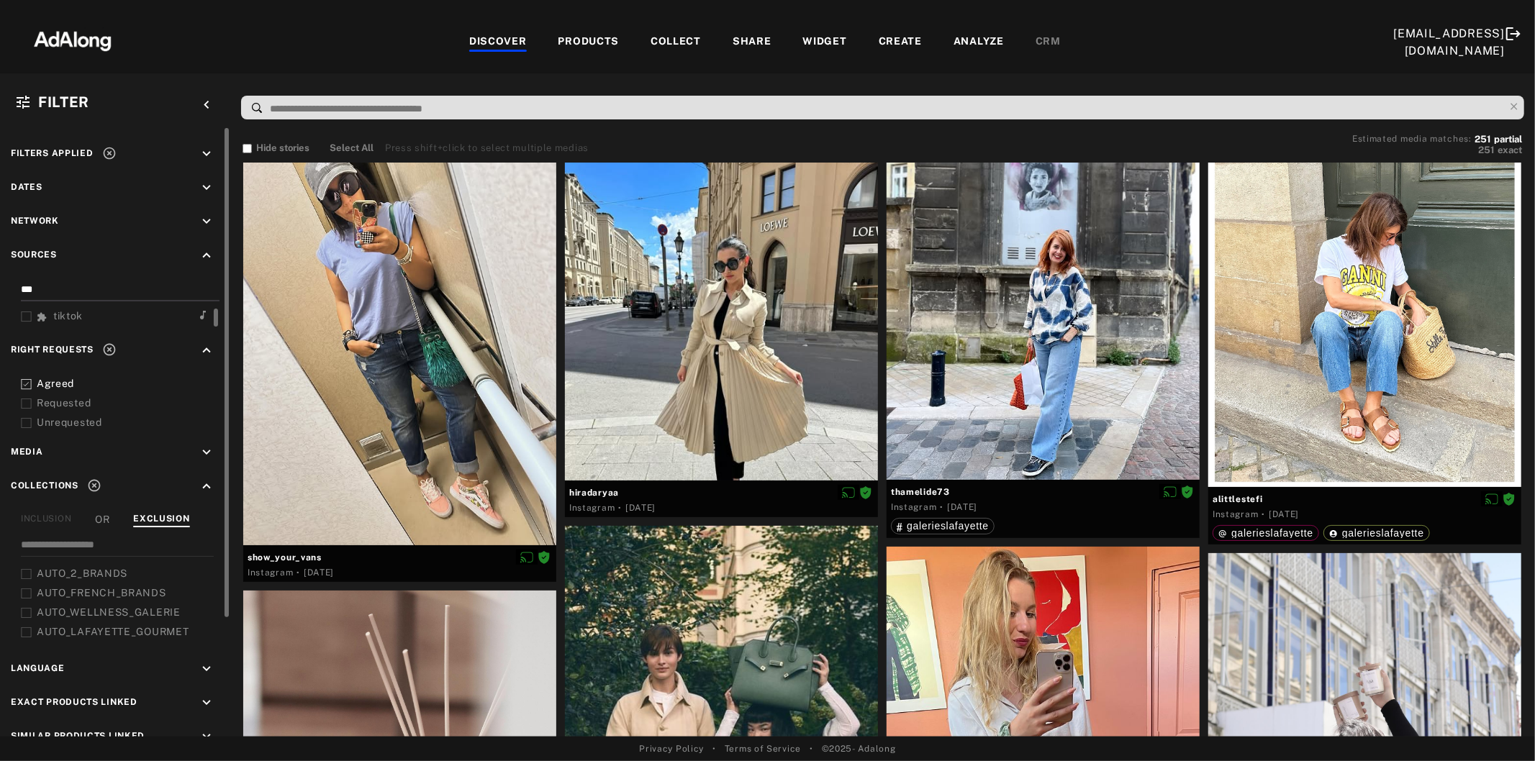
click at [105, 153] on icon at bounding box center [109, 153] width 14 height 14
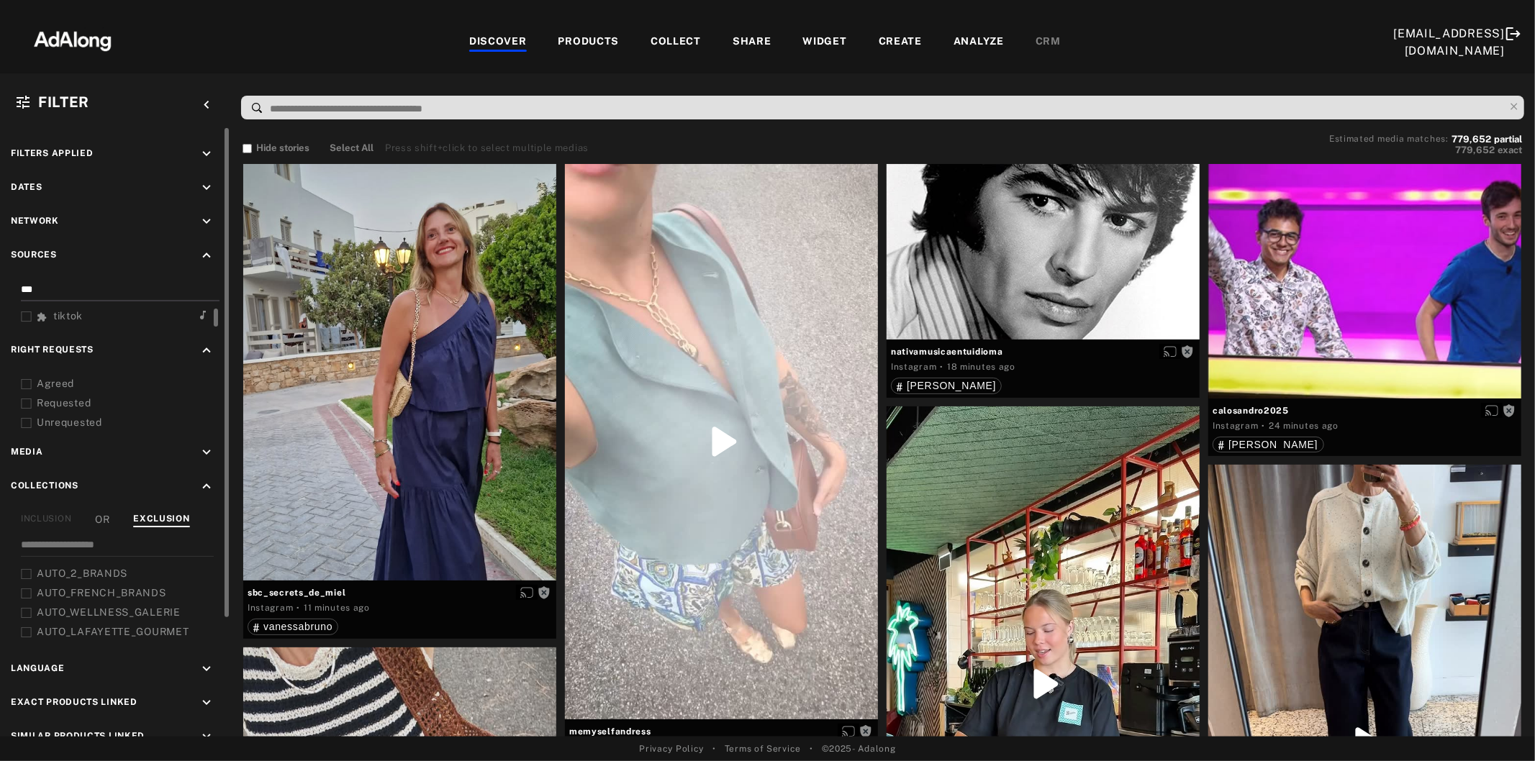
click at [650, 42] on div "COLLECT" at bounding box center [675, 42] width 50 height 17
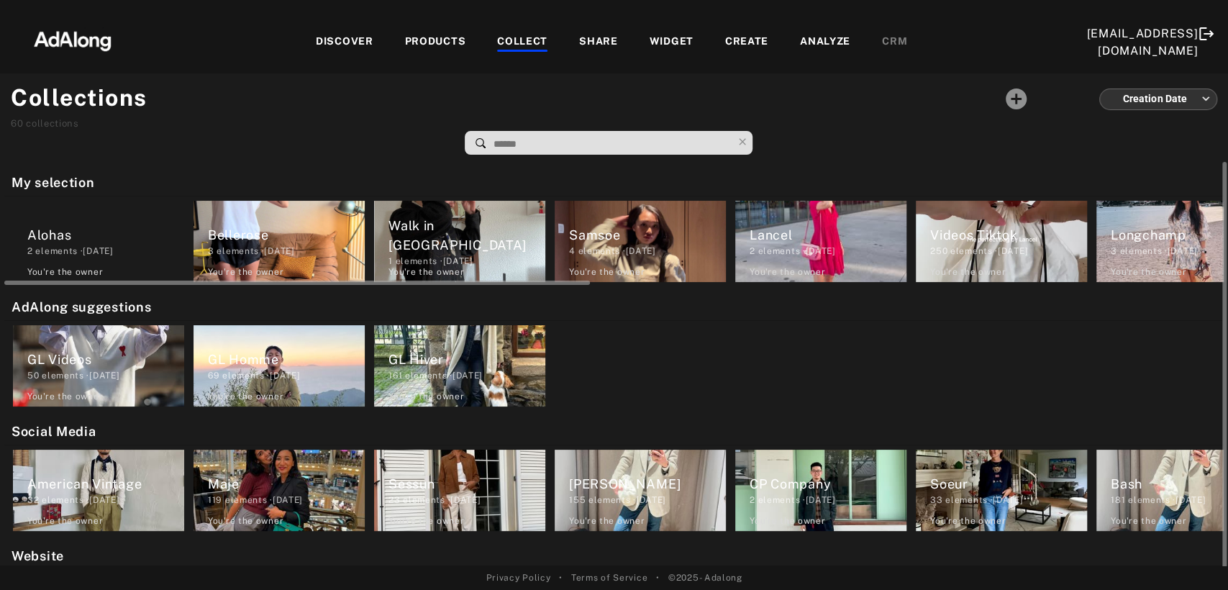
click at [345, 232] on div "Bellerose" at bounding box center [286, 234] width 157 height 19
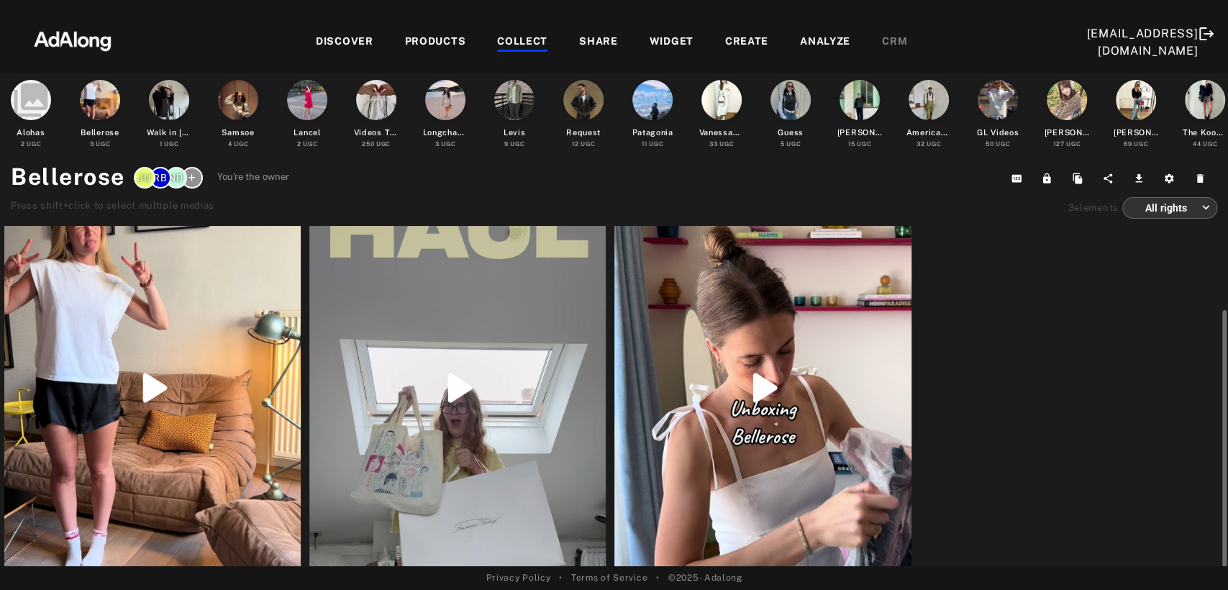
scroll to position [102, 0]
click at [501, 37] on div "COLLECT" at bounding box center [522, 42] width 50 height 17
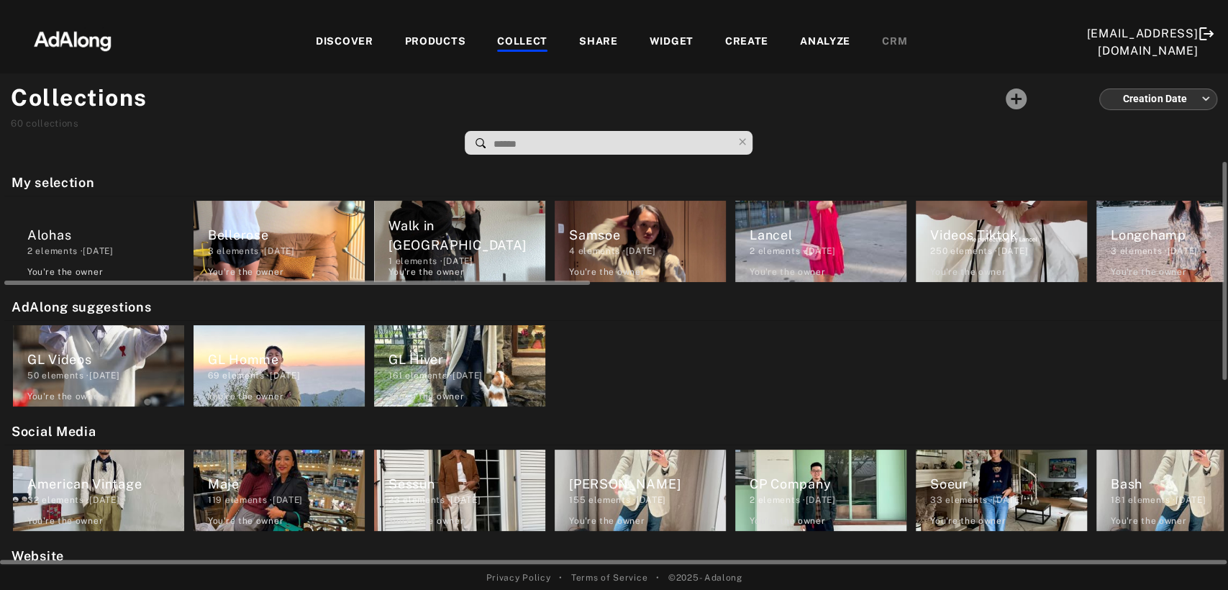
click at [617, 247] on div "4 elements · [DATE]" at bounding box center [647, 251] width 157 height 13
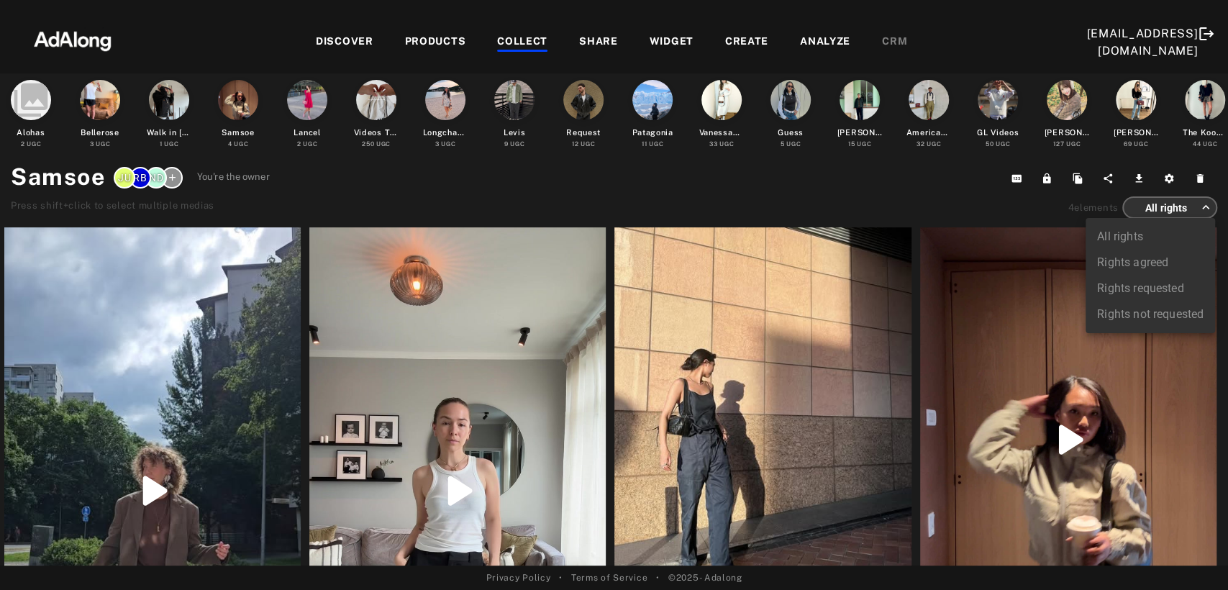
click at [1168, 211] on body "Add to collection close CREATE NEW + ** Samsoe 4 elements · [DATE] VanessaBruno…" at bounding box center [614, 295] width 1228 height 590
click at [1147, 262] on li "Rights agreed" at bounding box center [1150, 263] width 129 height 26
type input "******"
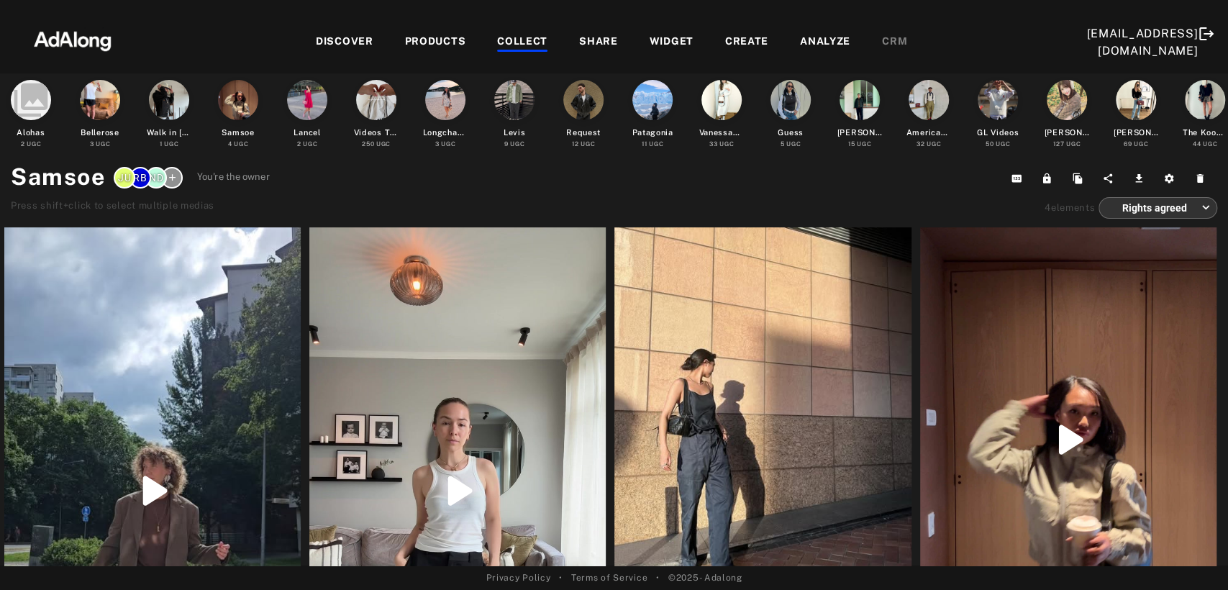
click at [499, 47] on div "COLLECT" at bounding box center [522, 42] width 50 height 17
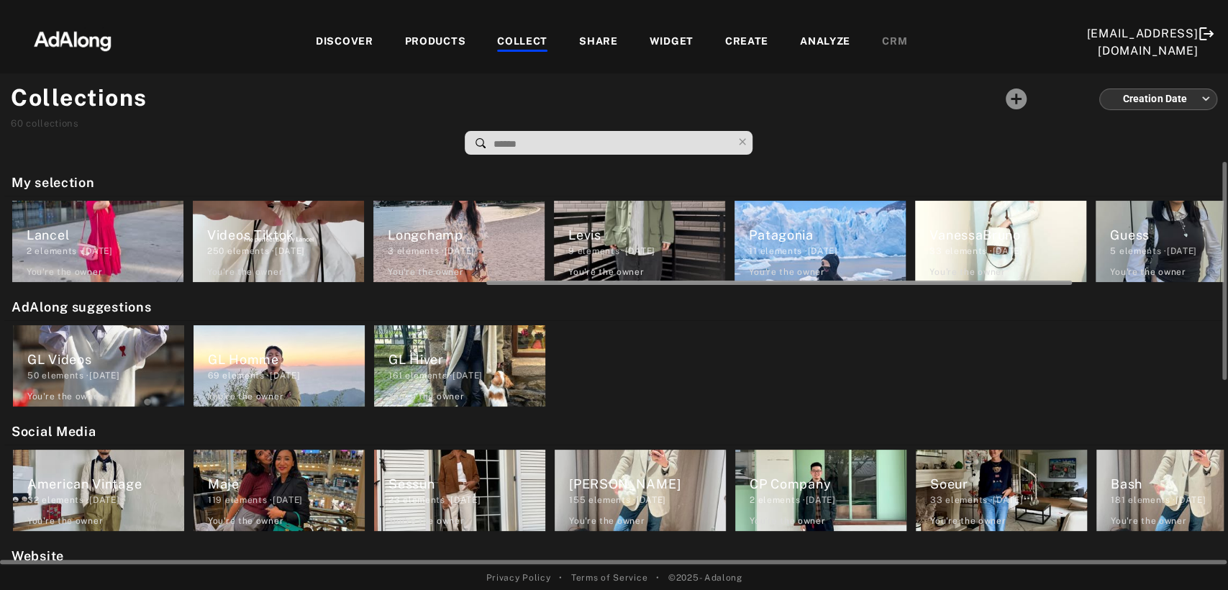
scroll to position [0, 822]
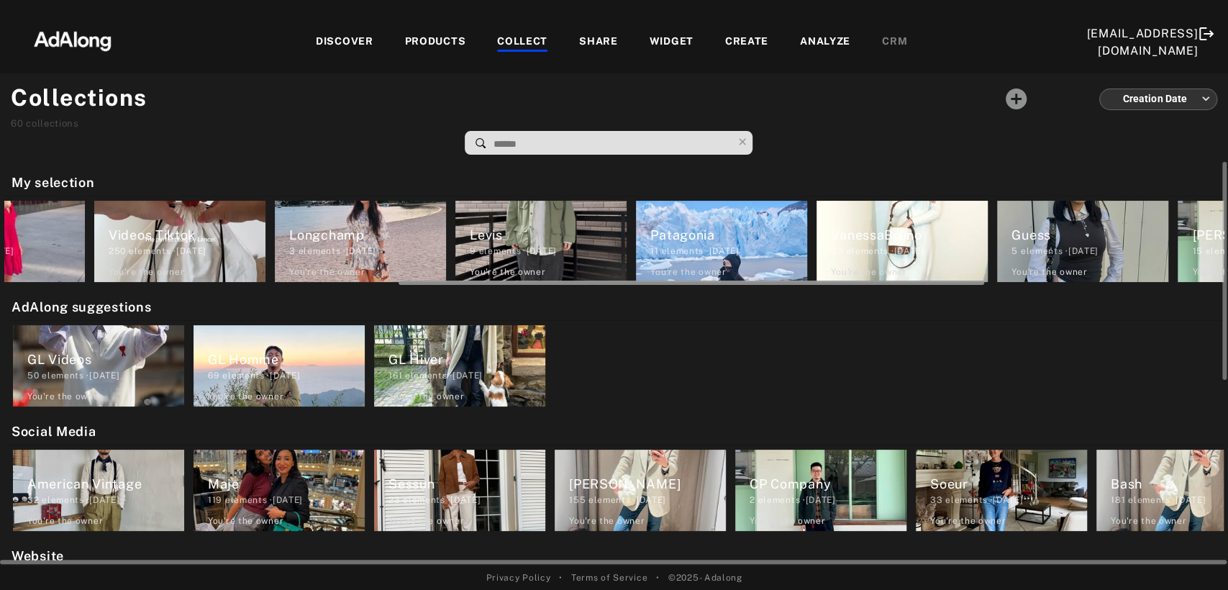
drag, startPoint x: 417, startPoint y: 281, endPoint x: 812, endPoint y: 280, distance: 395.0
click at [812, 281] on div at bounding box center [692, 283] width 586 height 4
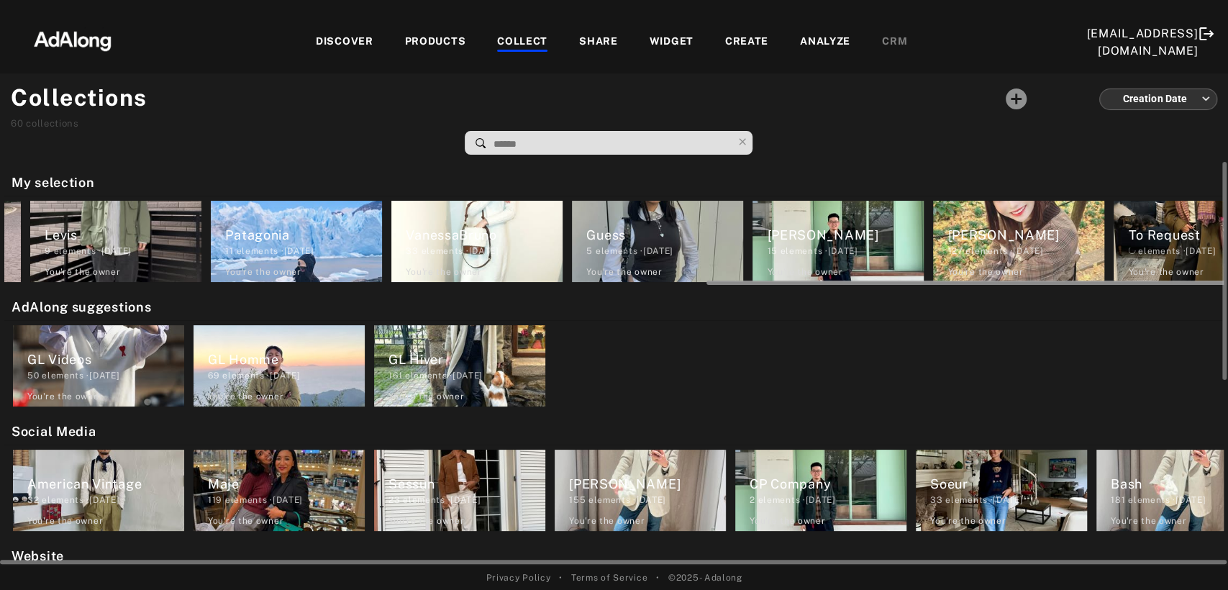
scroll to position [0, 1317]
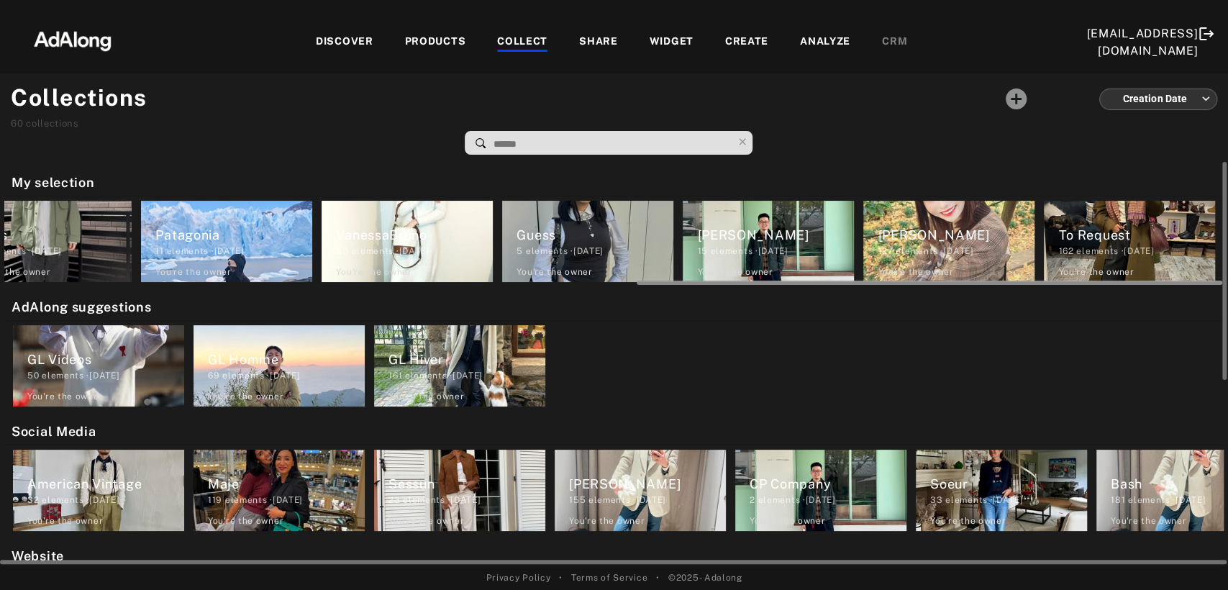
drag, startPoint x: 618, startPoint y: 283, endPoint x: 902, endPoint y: 292, distance: 284.3
click at [902, 292] on div "My selection Alohas 2 elements · [DATE] You're the owner [PERSON_NAME] 3 elemen…" at bounding box center [614, 364] width 1228 height 404
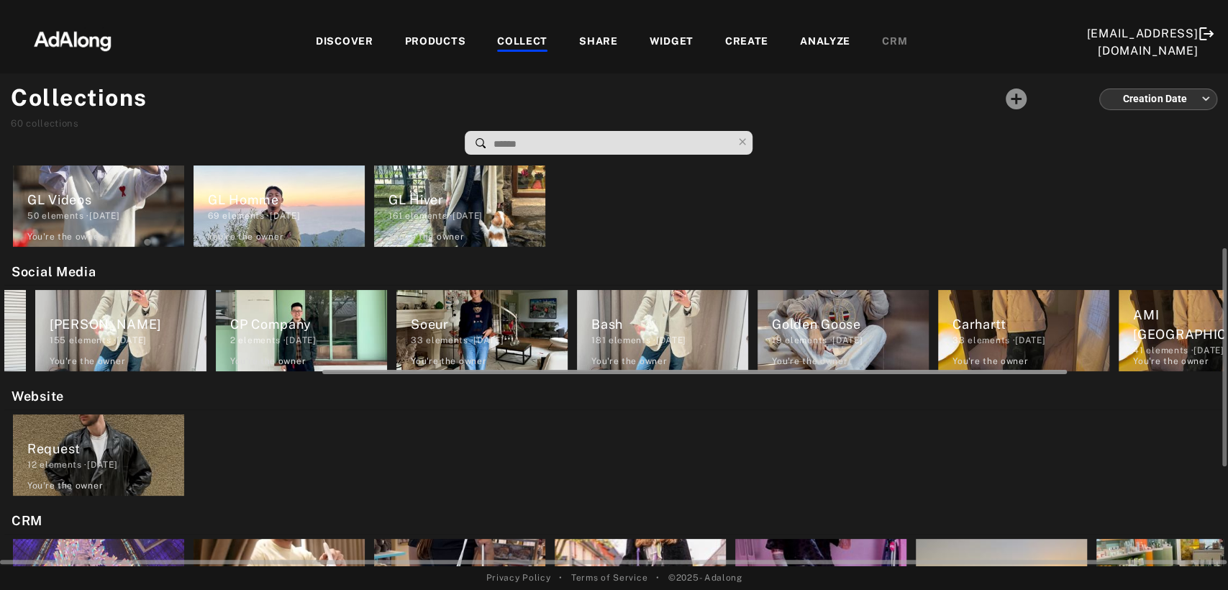
scroll to position [0, 587]
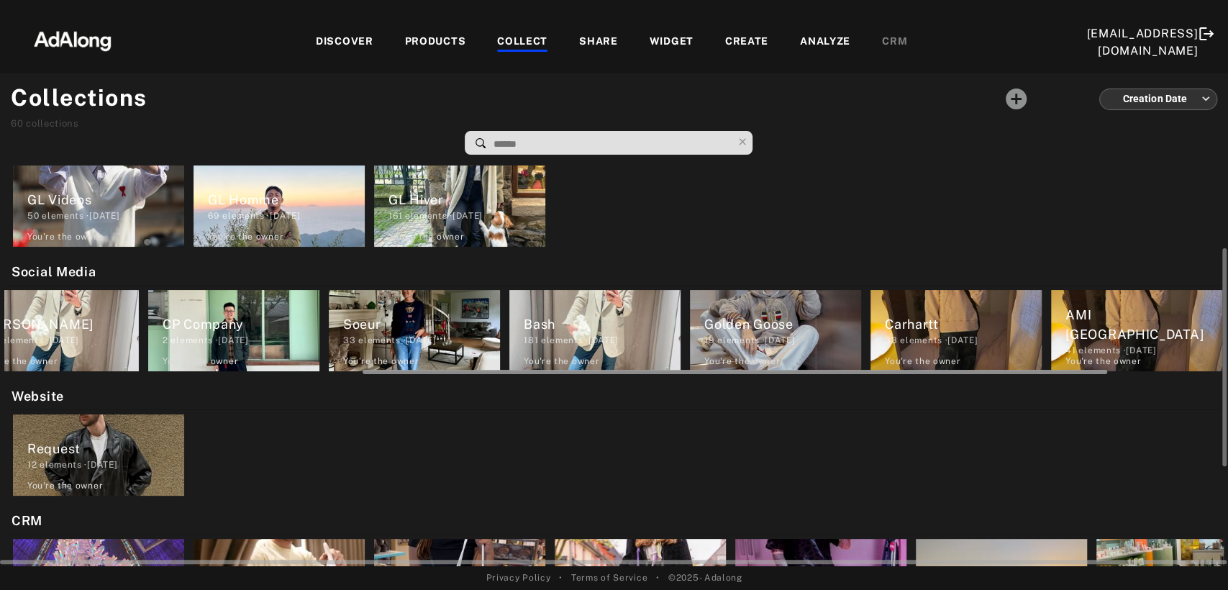
drag, startPoint x: 730, startPoint y: 371, endPoint x: 1089, endPoint y: 384, distance: 359.2
click at [1089, 384] on div "My selection Alohas 2 elements · [DATE] You're the owner [PERSON_NAME] 3 elemen…" at bounding box center [614, 364] width 1228 height 404
click at [886, 342] on span "33" at bounding box center [891, 340] width 12 height 10
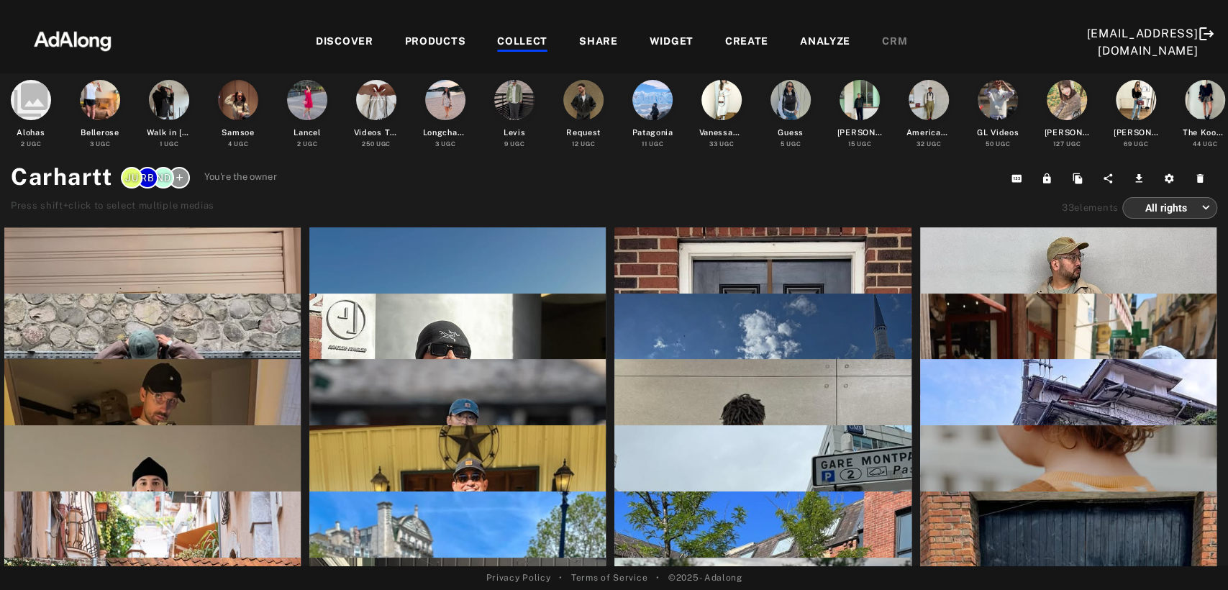
click at [1177, 208] on body "Add to collection close CREATE NEW + ** Samsoe 4 elements · [DATE] VanessaBruno…" at bounding box center [614, 295] width 1228 height 590
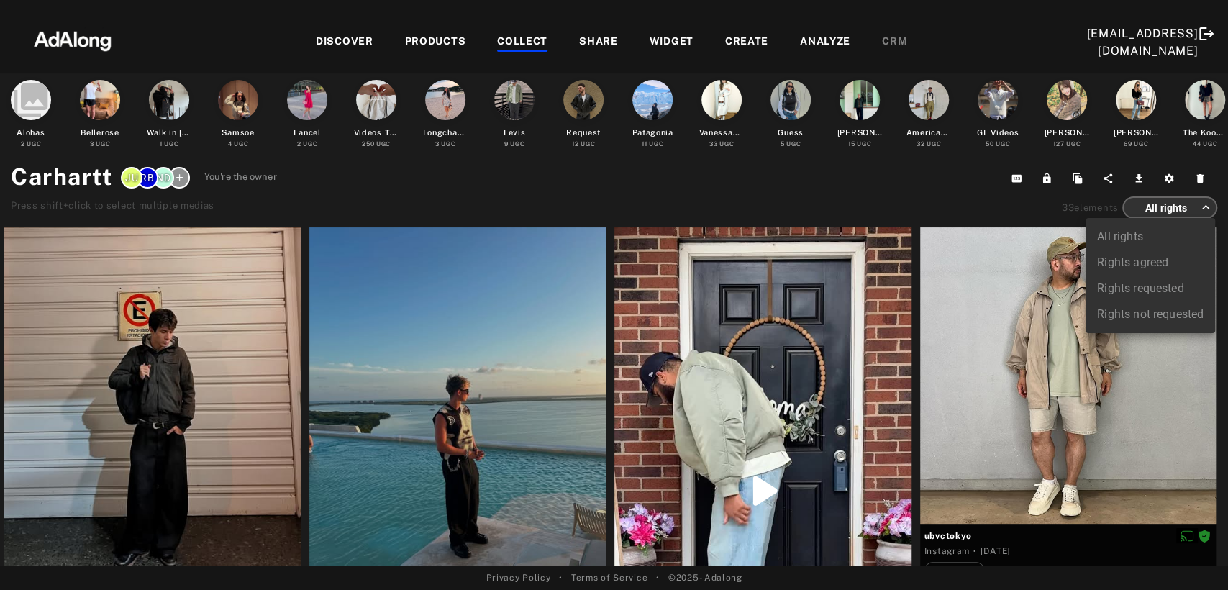
click at [1151, 259] on li "Rights agreed" at bounding box center [1150, 263] width 129 height 26
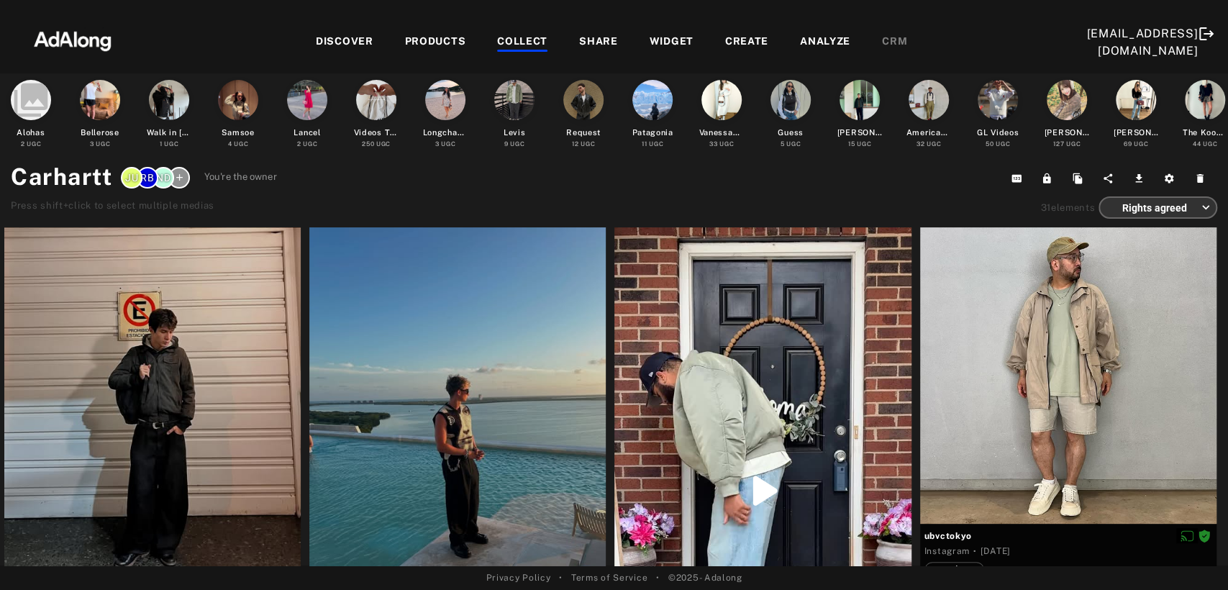
click at [1123, 208] on body "Add to collection close CREATE NEW + ** Samsoe 4 elements · [DATE] VanessaBruno…" at bounding box center [614, 295] width 1228 height 590
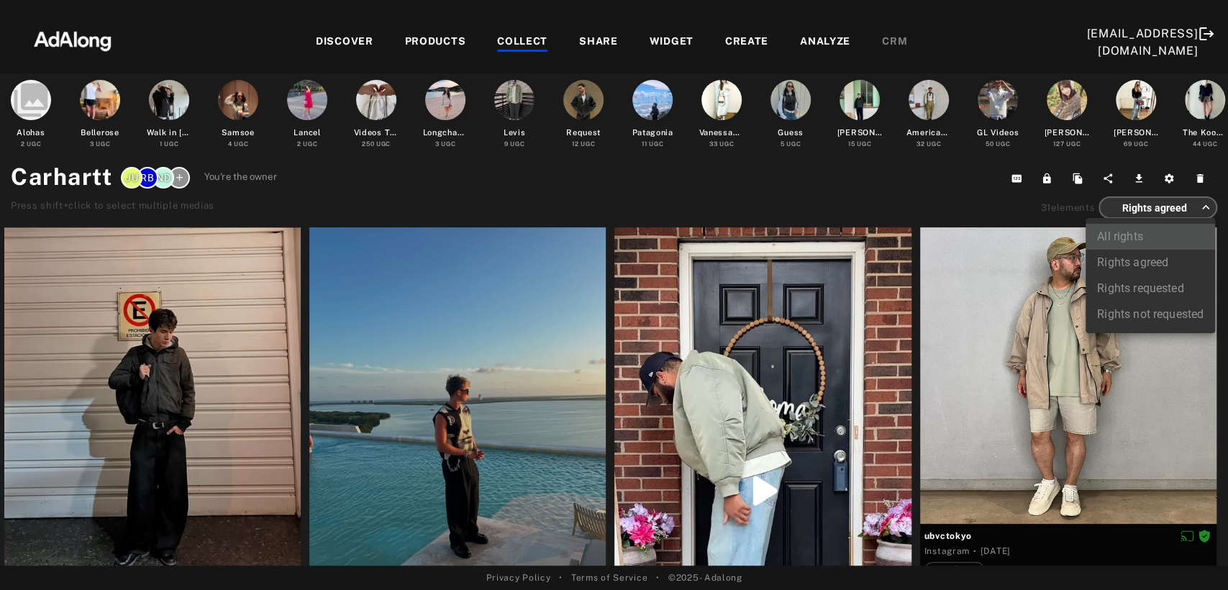
click at [1130, 237] on li "All rights" at bounding box center [1150, 237] width 129 height 26
type input "***"
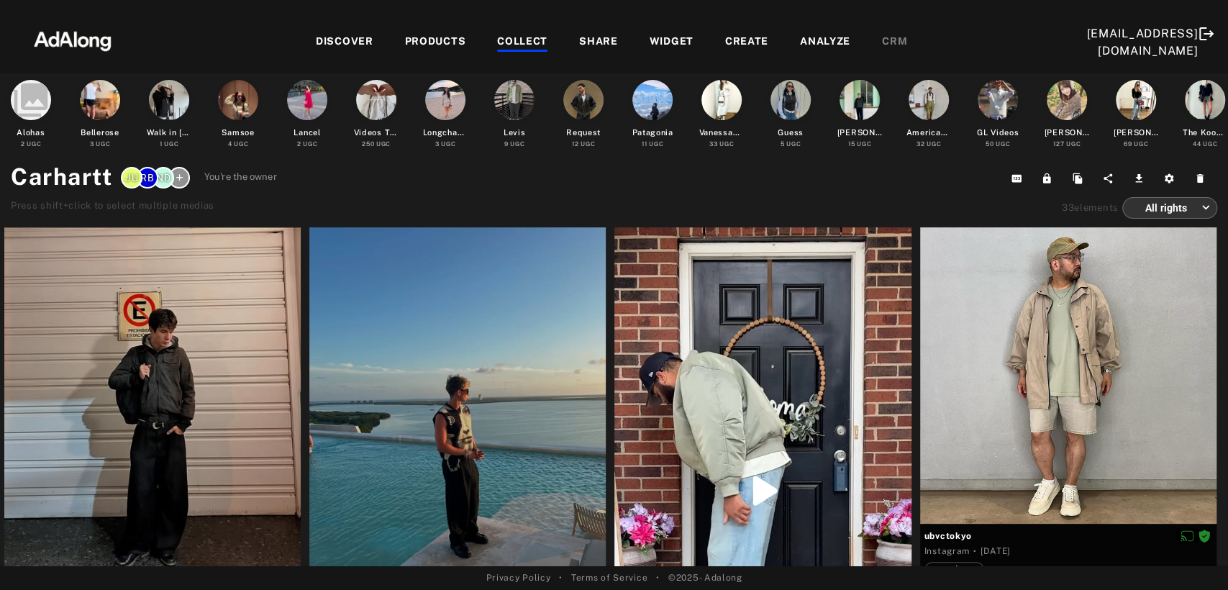
click at [497, 47] on div "COLLECT" at bounding box center [522, 42] width 50 height 17
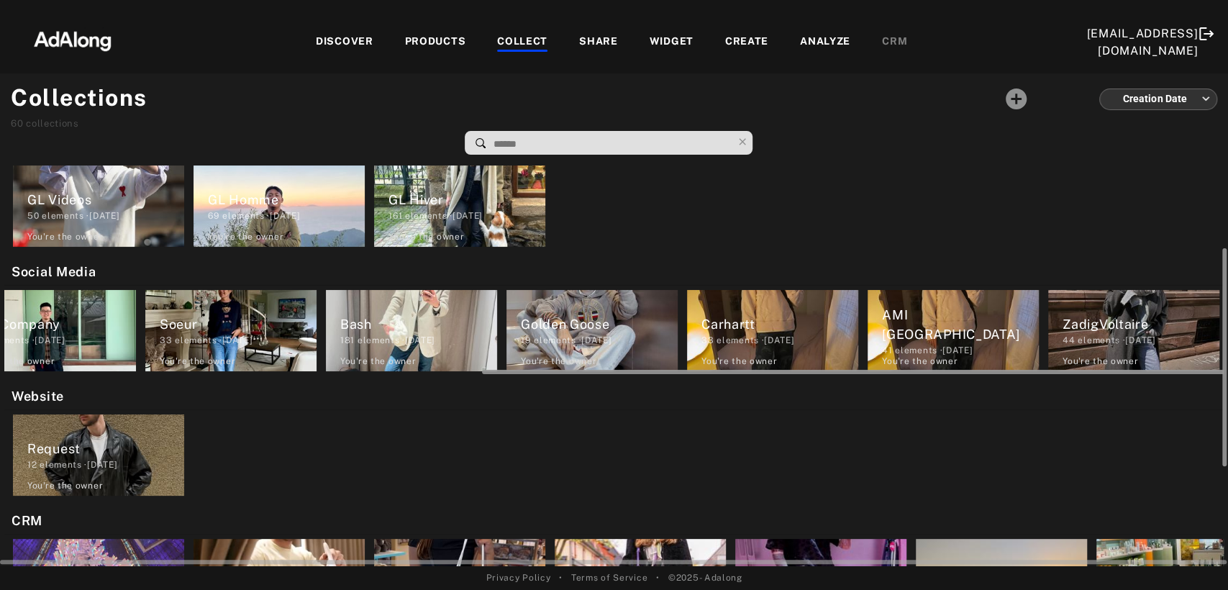
scroll to position [0, 775]
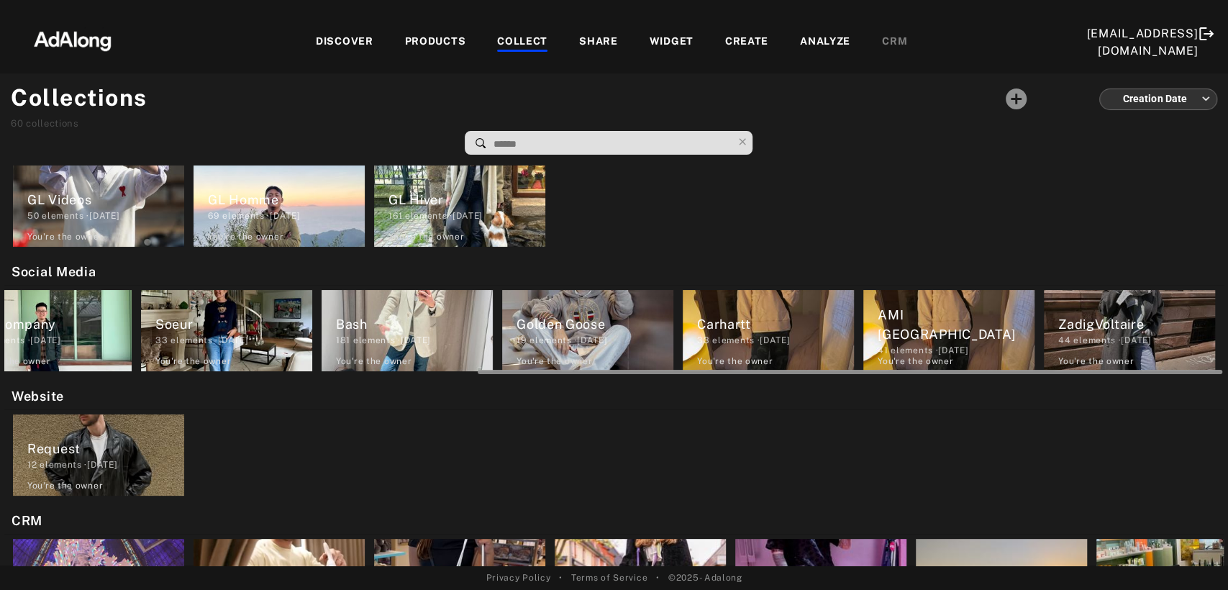
drag, startPoint x: 742, startPoint y: 370, endPoint x: 1238, endPoint y: 381, distance: 495.8
click at [1228, 381] on html "Add to collection close CREATE NEW + ** Samsoe 4 elements · [DATE] VanessaBruno…" at bounding box center [614, 295] width 1228 height 590
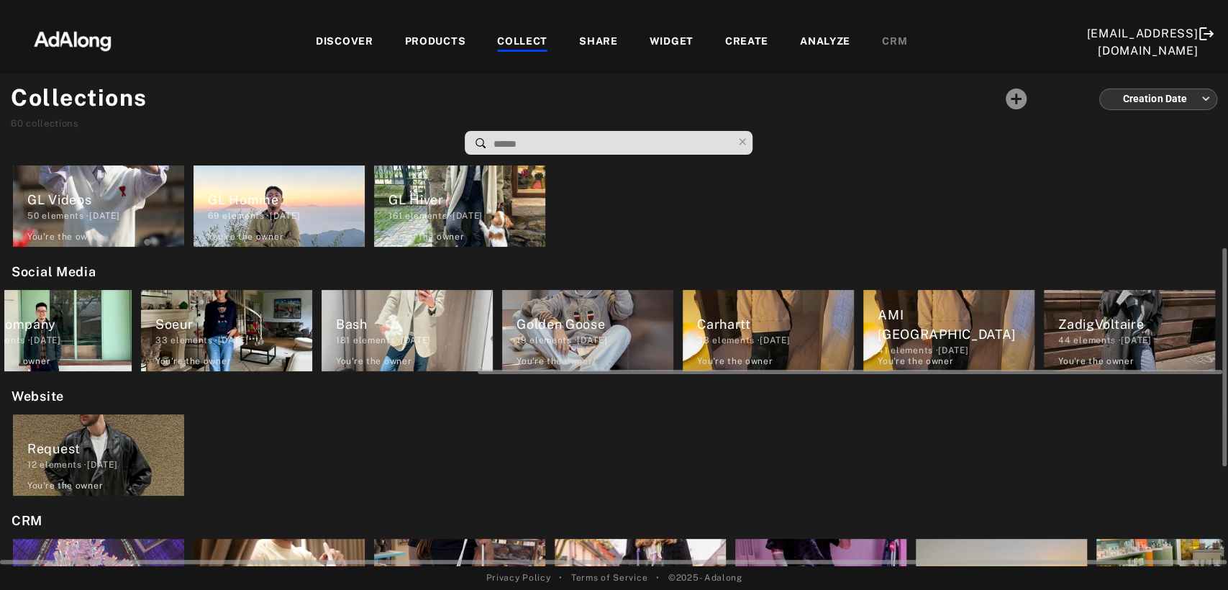
click at [1101, 350] on div "ZadigVoltaire 44 elements · [DATE] You're the owner delete" at bounding box center [1129, 330] width 171 height 81
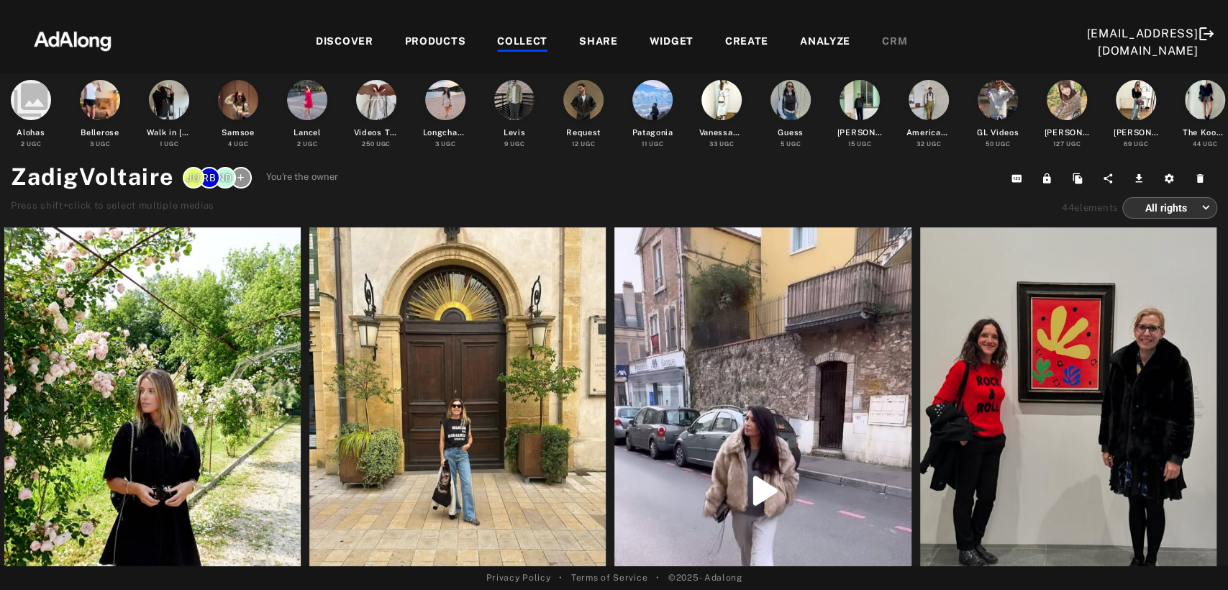
click at [329, 42] on div "DISCOVER" at bounding box center [345, 42] width 58 height 17
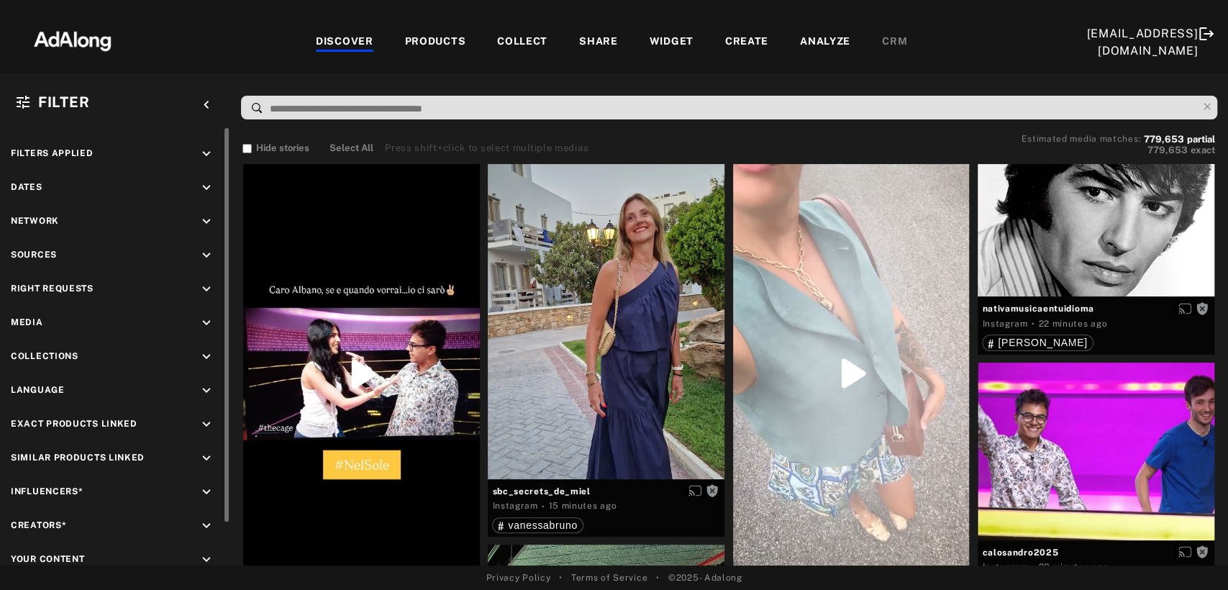
click at [209, 250] on icon "keyboard_arrow_down" at bounding box center [207, 255] width 16 height 16
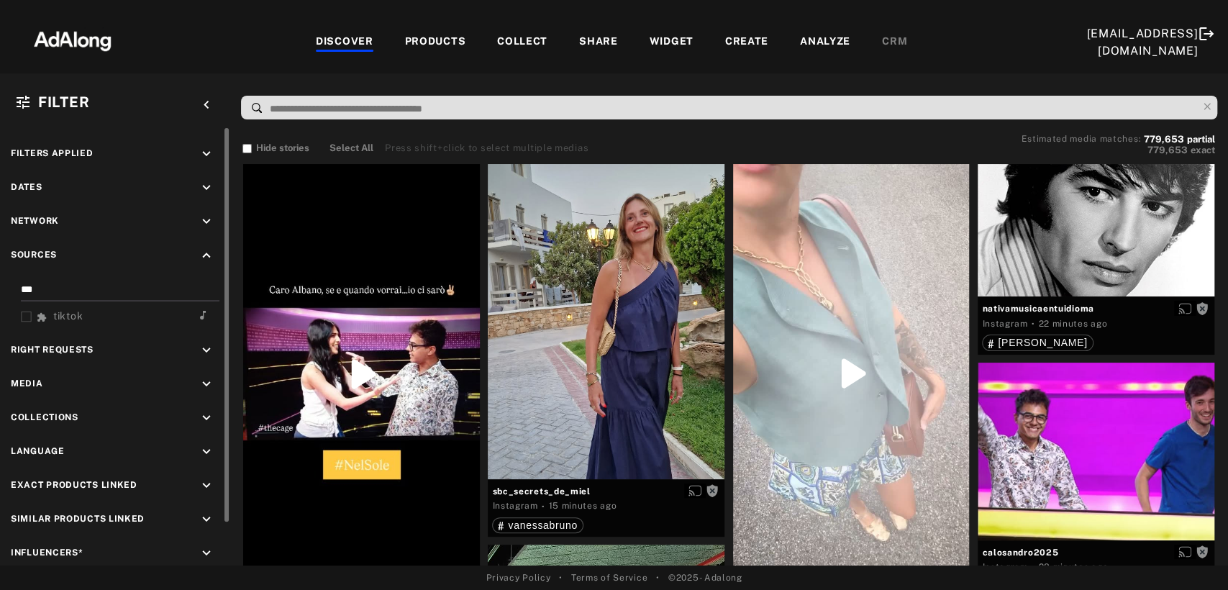
click at [27, 312] on icon at bounding box center [26, 317] width 11 height 11
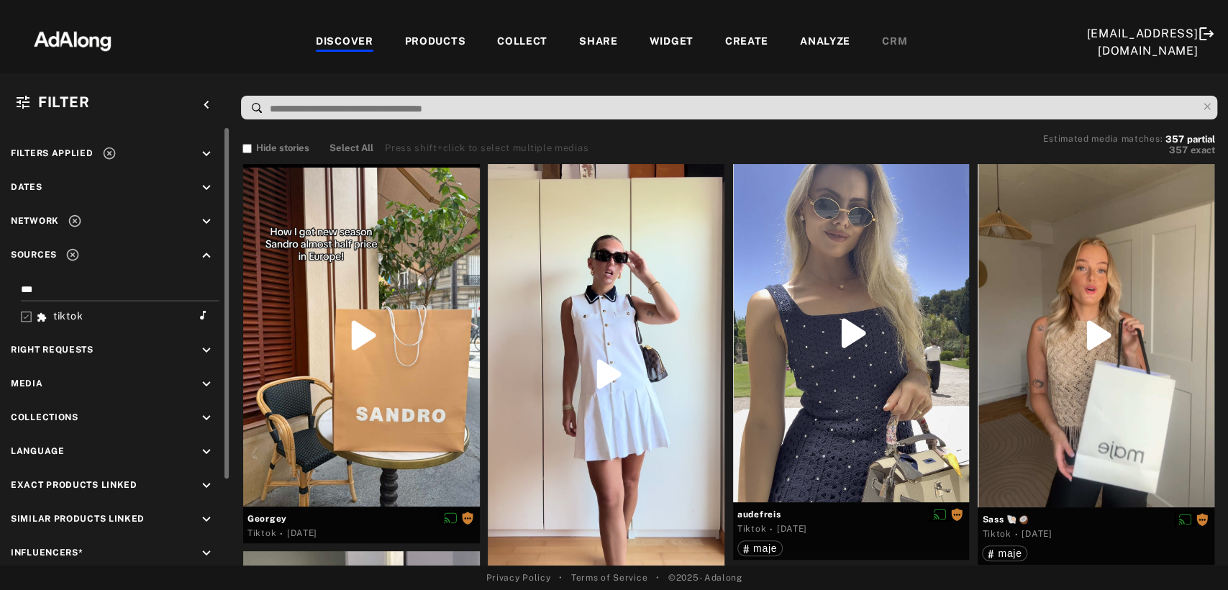
click at [207, 347] on icon "keyboard_arrow_down" at bounding box center [207, 350] width 16 height 16
click at [25, 379] on icon at bounding box center [26, 384] width 11 height 11
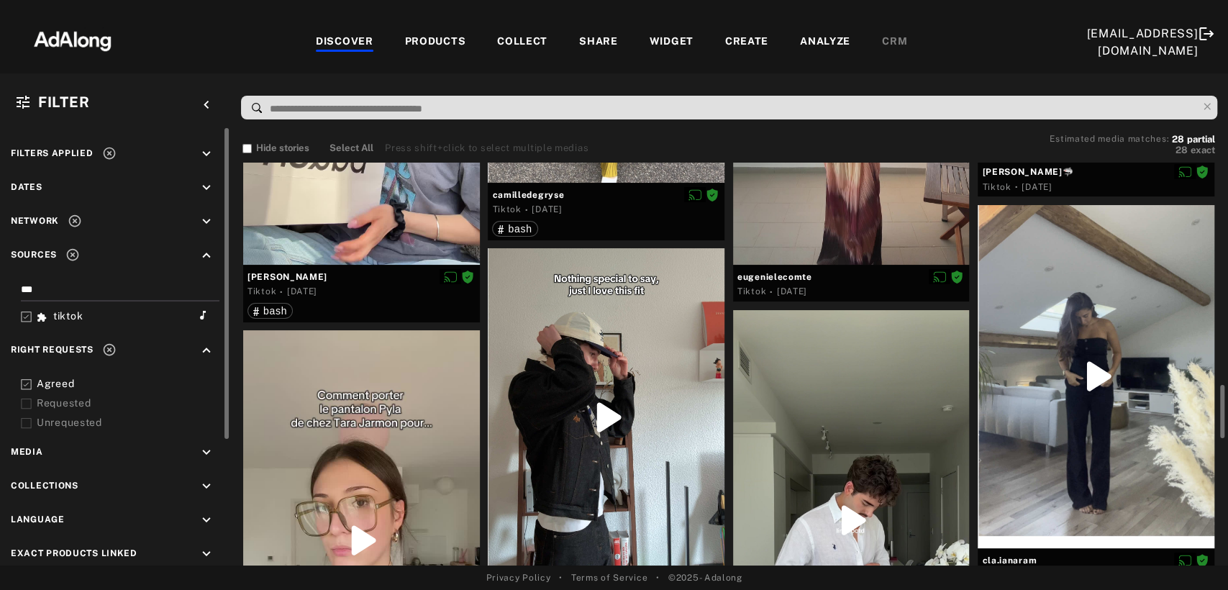
scroll to position [559, 0]
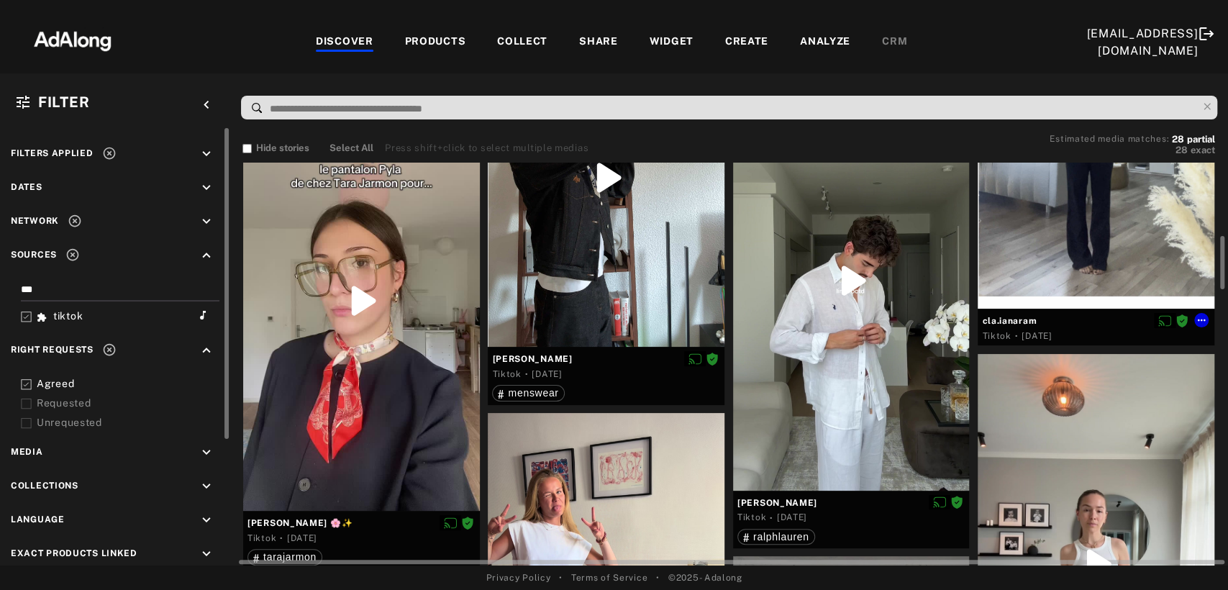
click at [1140, 273] on div at bounding box center [1096, 136] width 237 height 343
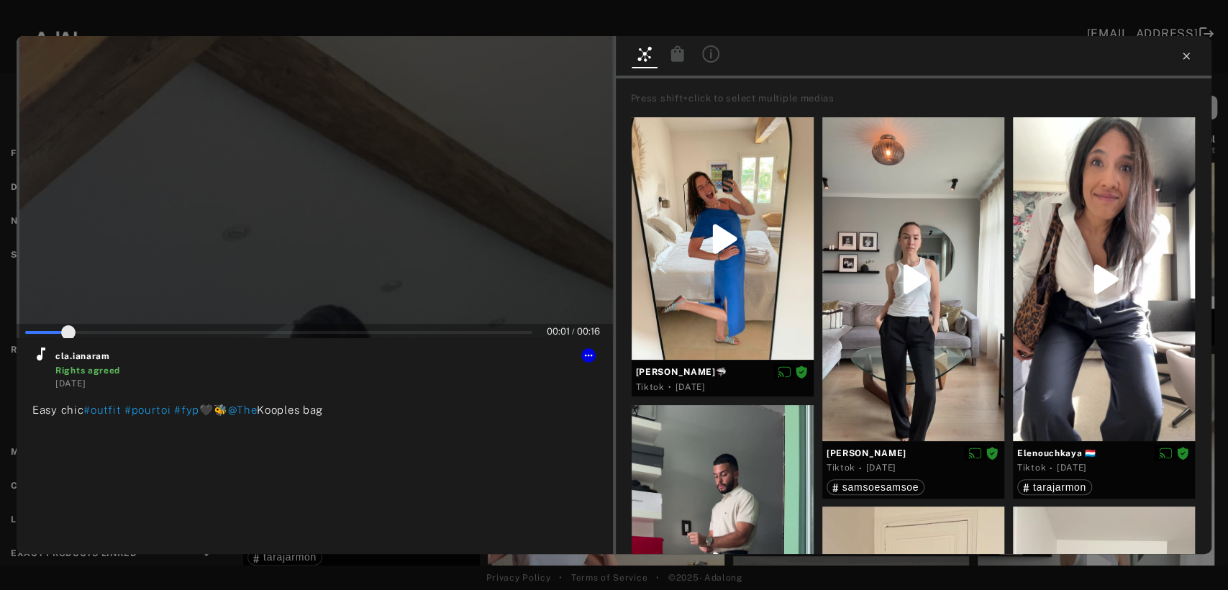
type input "*"
click at [1181, 58] on icon at bounding box center [1187, 56] width 12 height 12
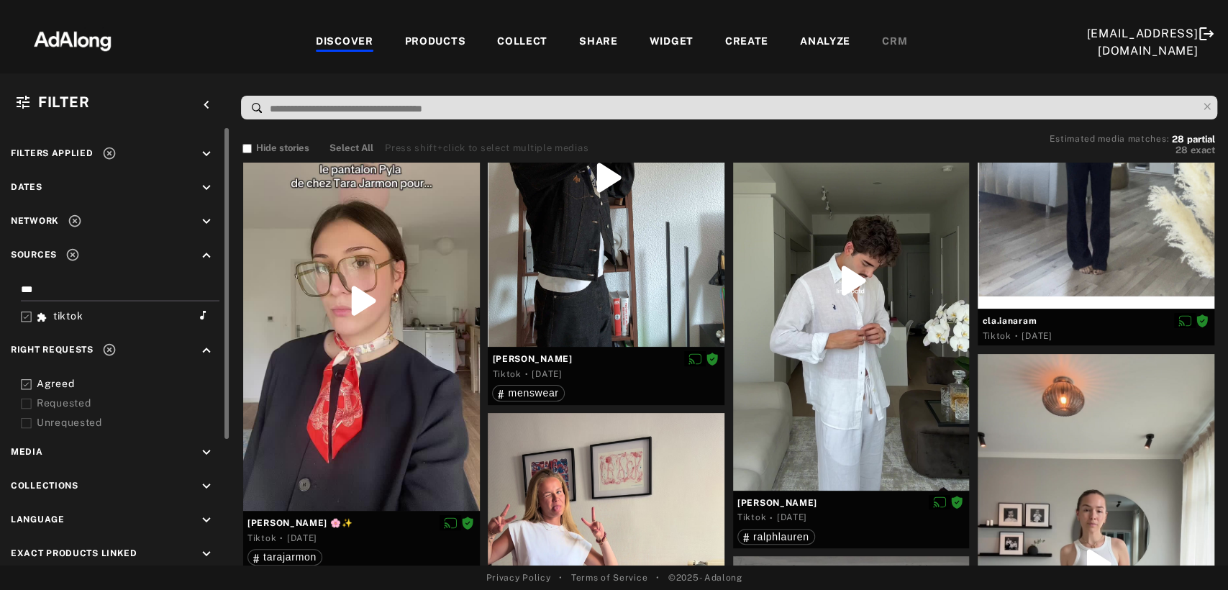
click at [110, 151] on icon at bounding box center [109, 153] width 14 height 14
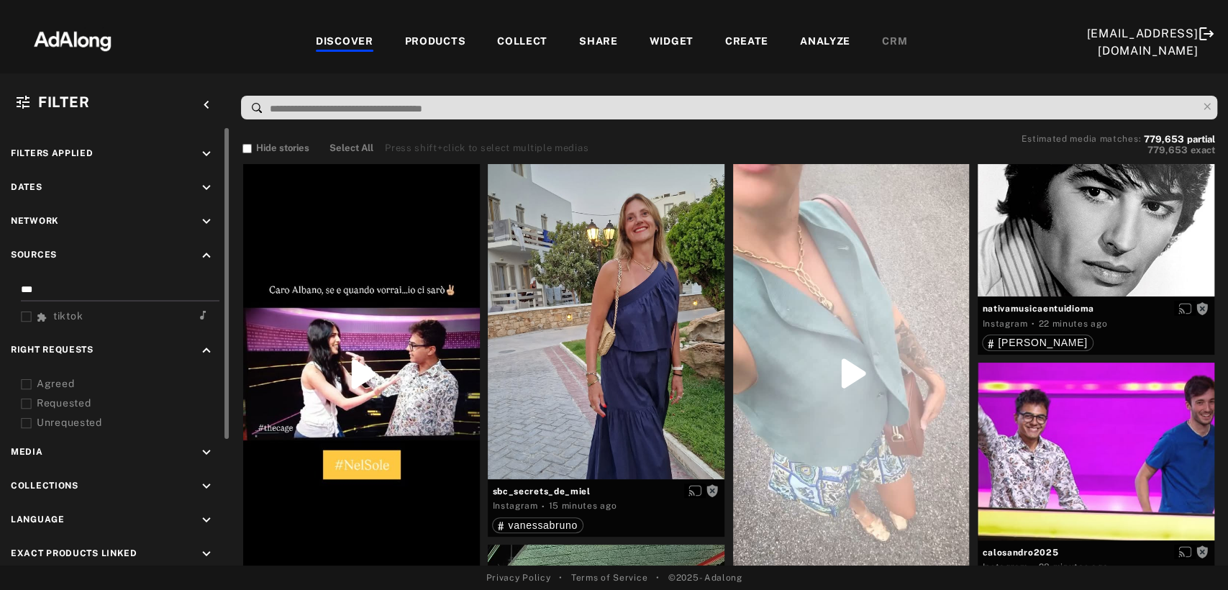
click at [501, 38] on div "COLLECT" at bounding box center [522, 42] width 50 height 17
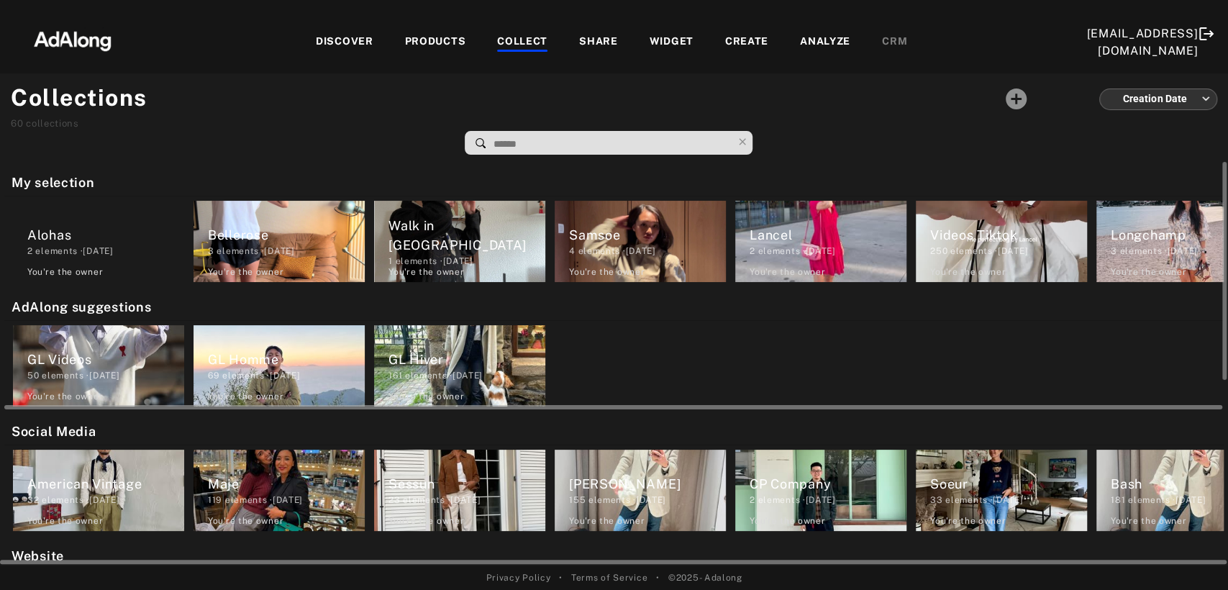
scroll to position [160, 0]
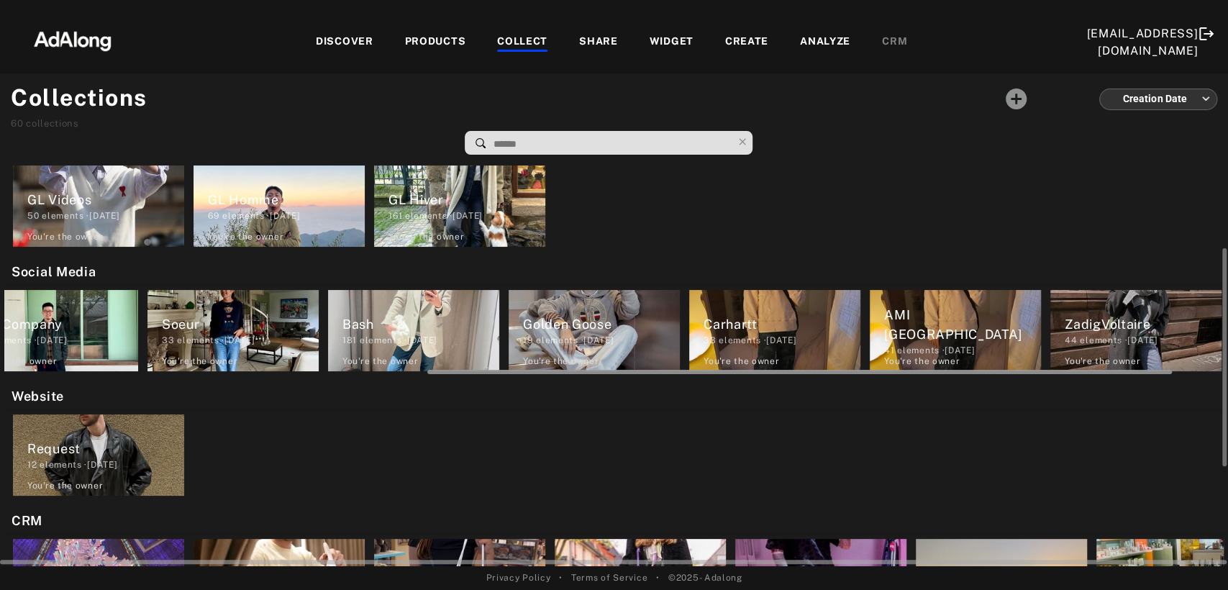
scroll to position [0, 775]
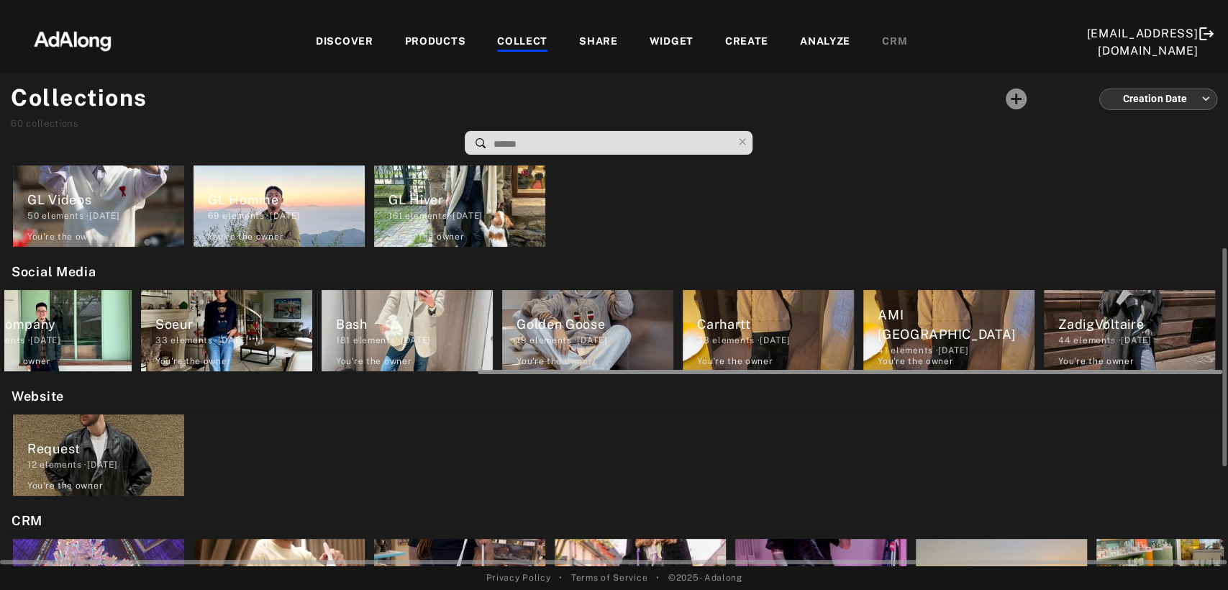
drag, startPoint x: 645, startPoint y: 371, endPoint x: 1165, endPoint y: 372, distance: 520.9
click at [1165, 372] on div at bounding box center [850, 372] width 745 height 4
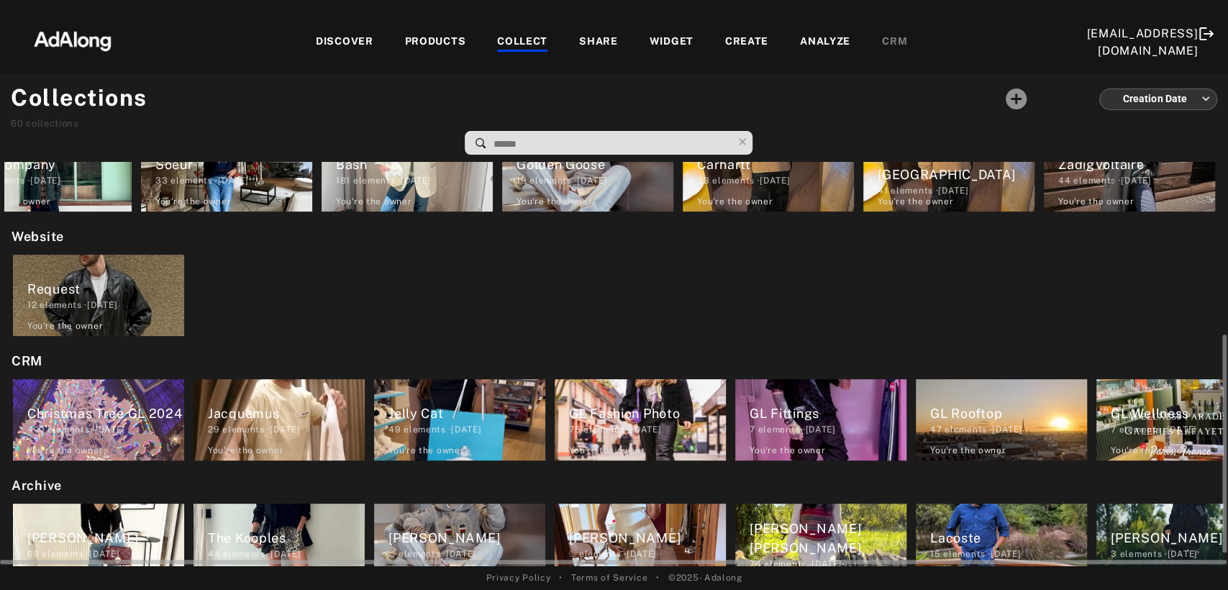
scroll to position [342, 0]
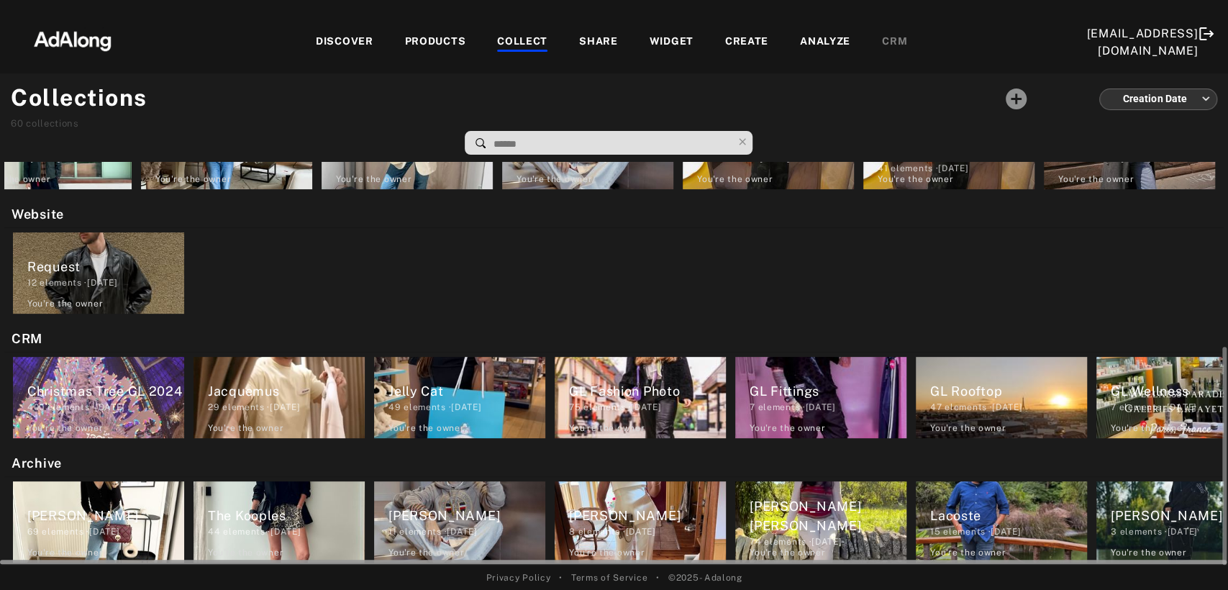
drag, startPoint x: 570, startPoint y: 562, endPoint x: 670, endPoint y: 563, distance: 100.0
click at [670, 563] on div at bounding box center [613, 560] width 1227 height 11
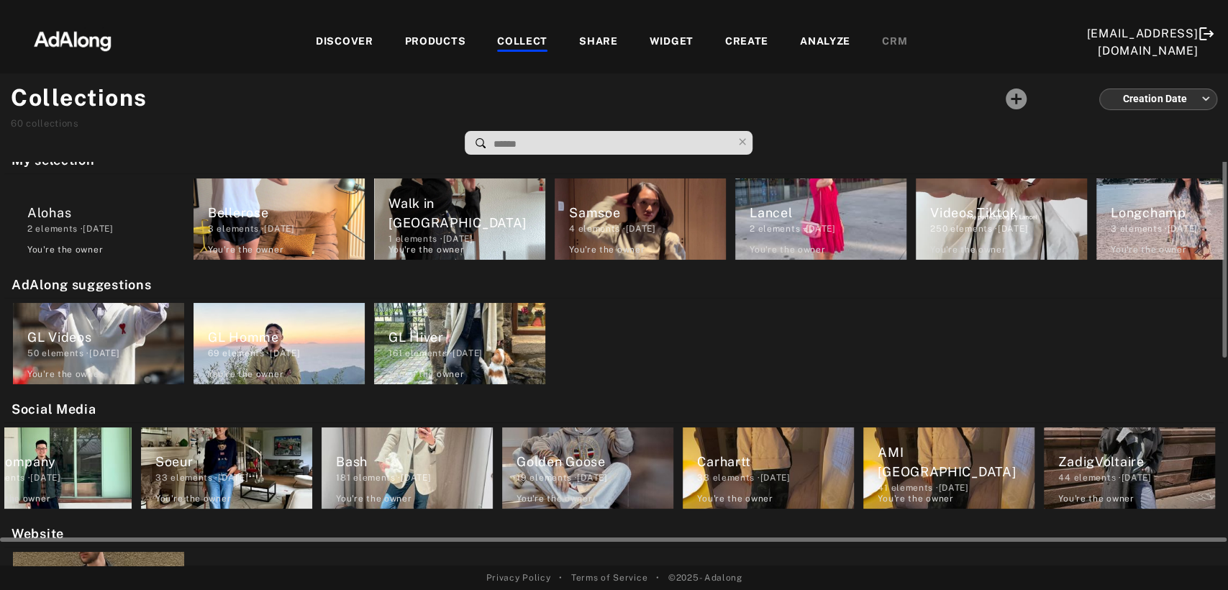
scroll to position [0, 0]
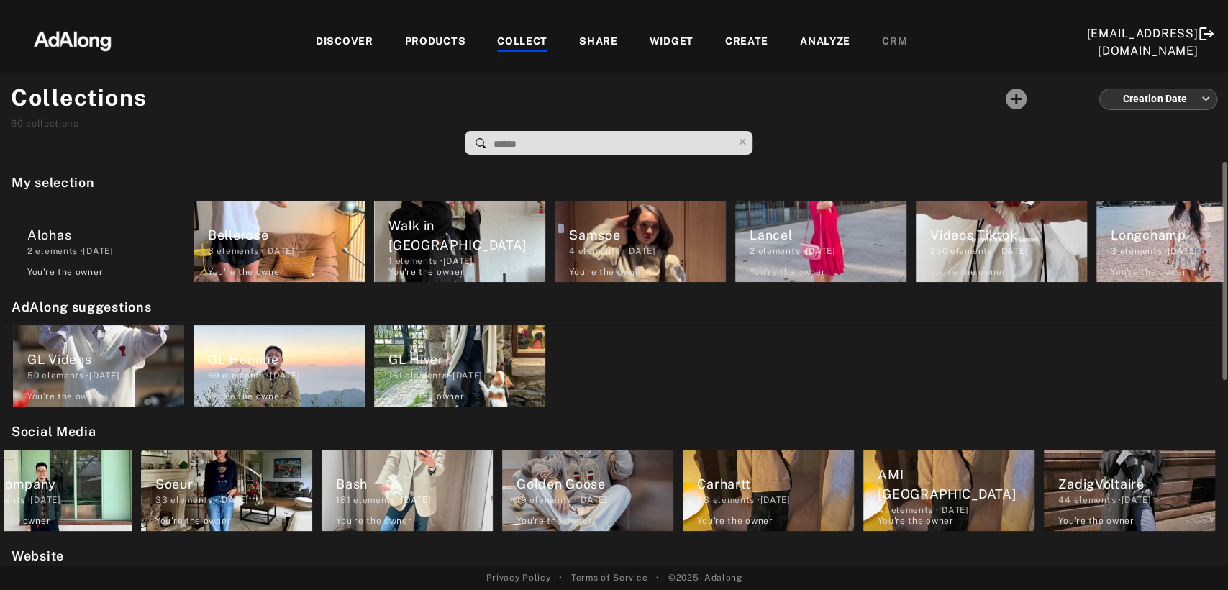
click at [622, 140] on input at bounding box center [612, 144] width 240 height 19
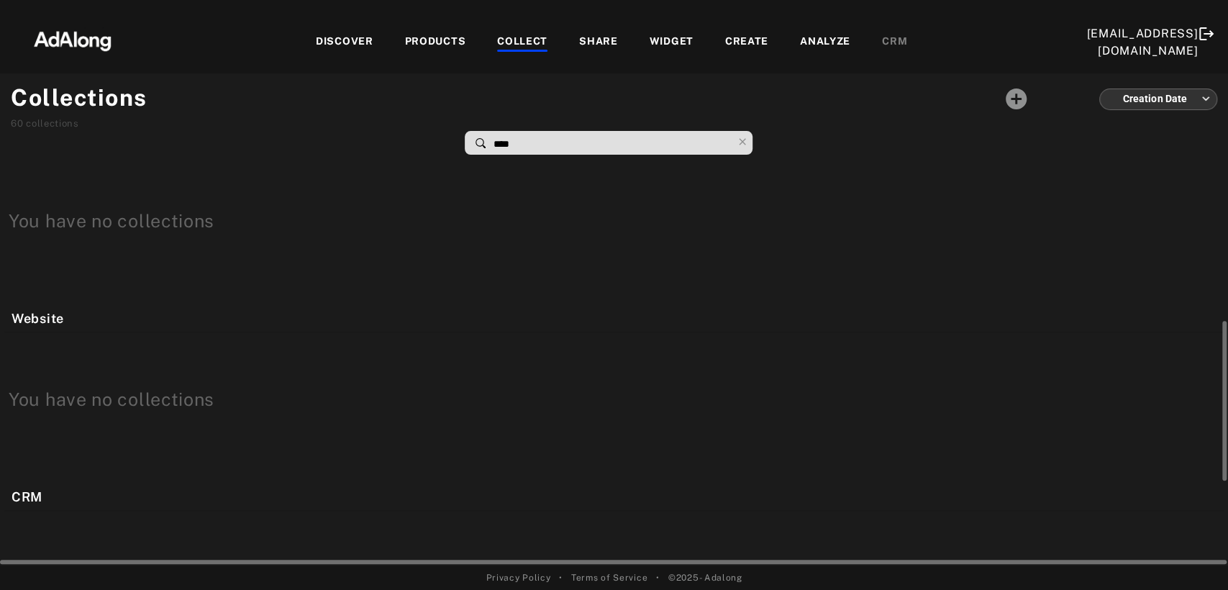
scroll to position [612, 0]
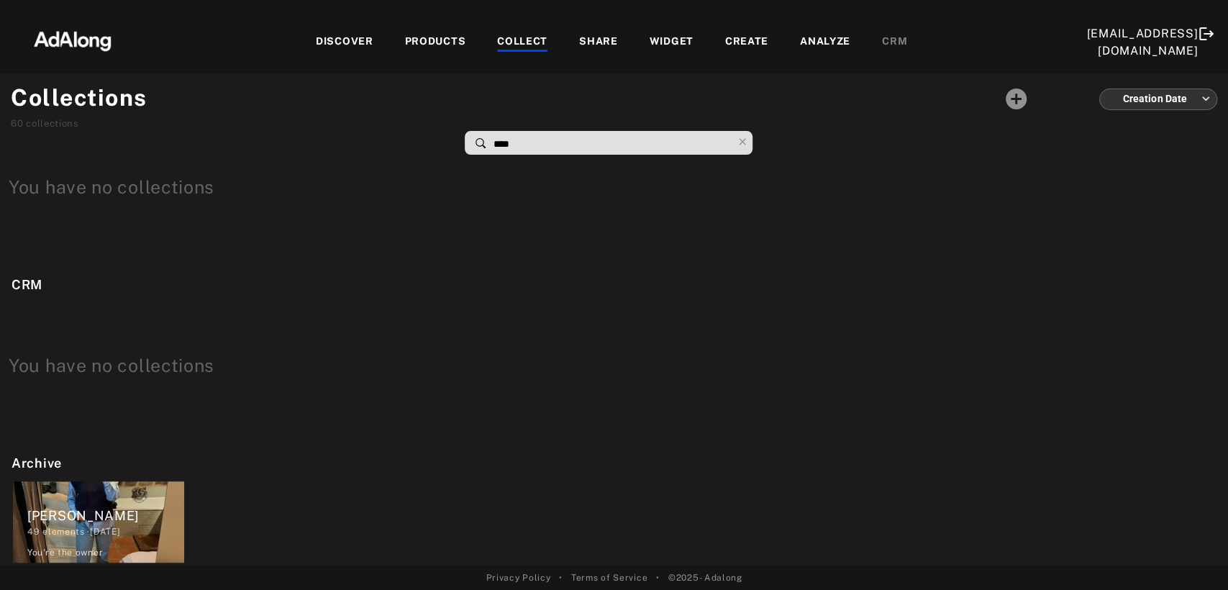
drag, startPoint x: 599, startPoint y: 126, endPoint x: 527, endPoint y: 140, distance: 72.5
click at [527, 140] on div "****" at bounding box center [572, 118] width 851 height 74
drag, startPoint x: 527, startPoint y: 140, endPoint x: 473, endPoint y: 149, distance: 55.5
click at [473, 149] on div "****" at bounding box center [609, 143] width 288 height 24
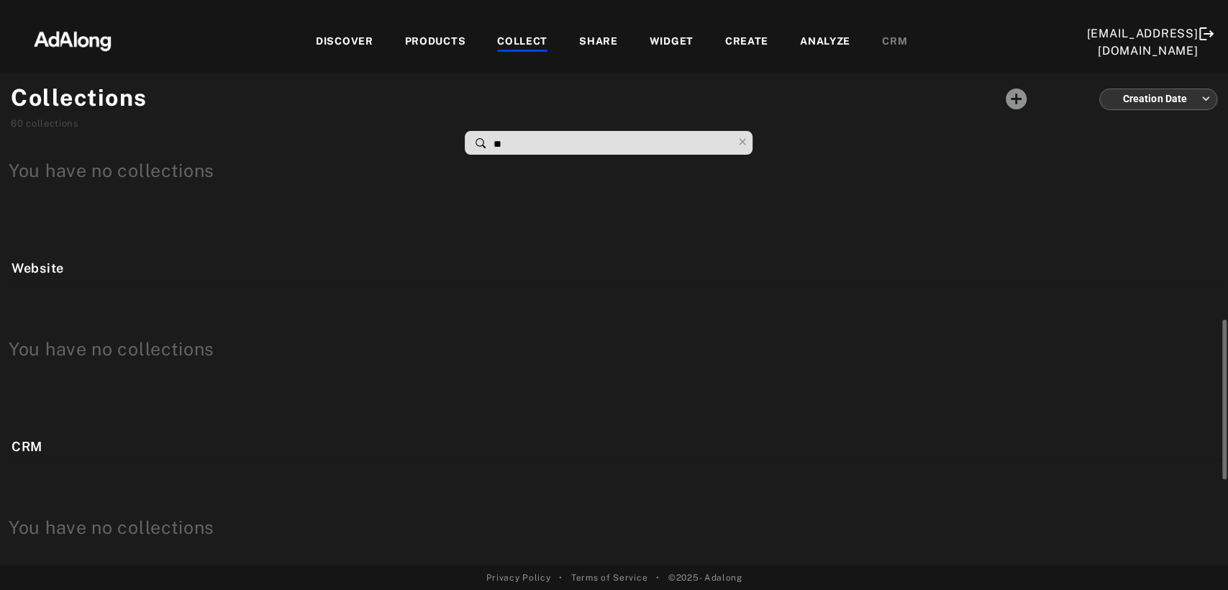
type input "***"
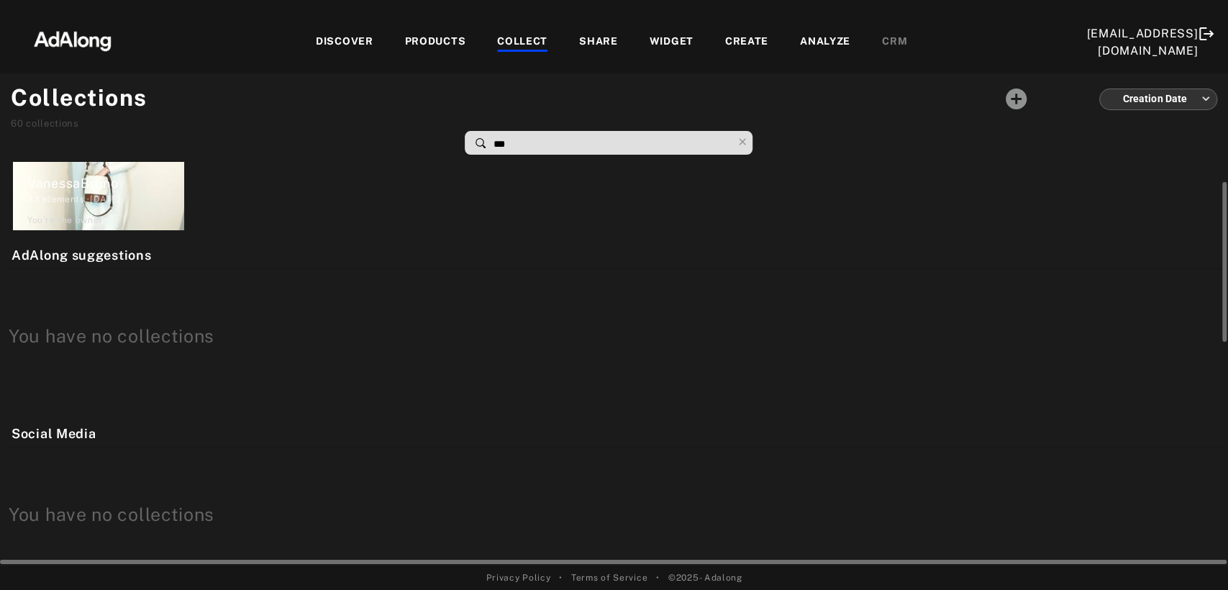
scroll to position [0, 0]
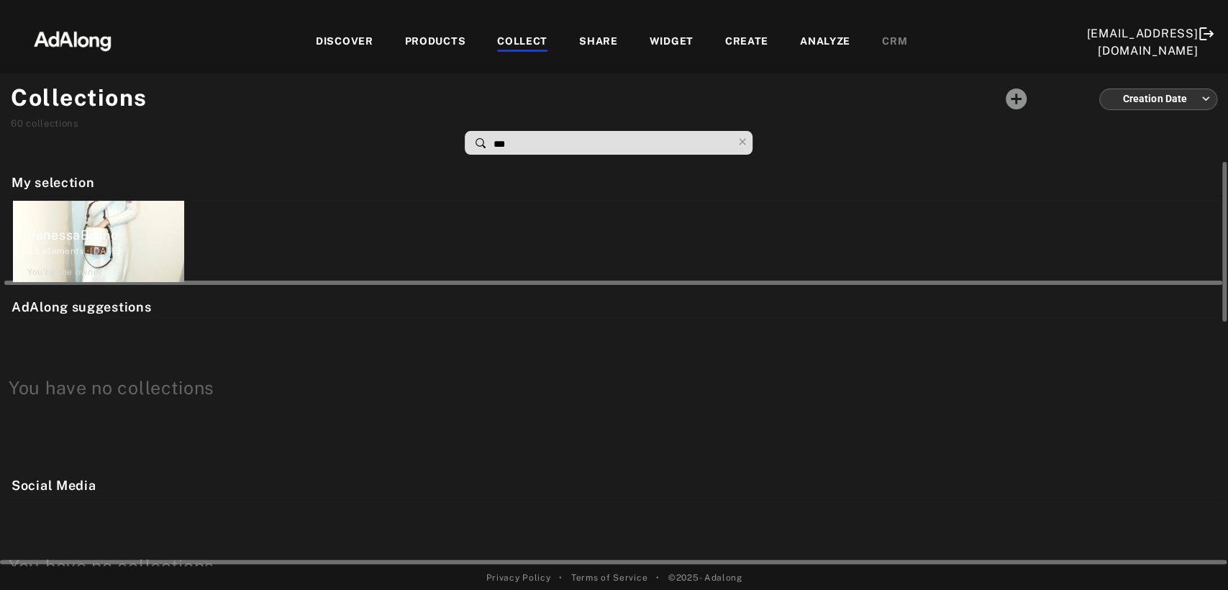
click at [148, 245] on div "33 elements · 2025.03.18" at bounding box center [105, 251] width 157 height 13
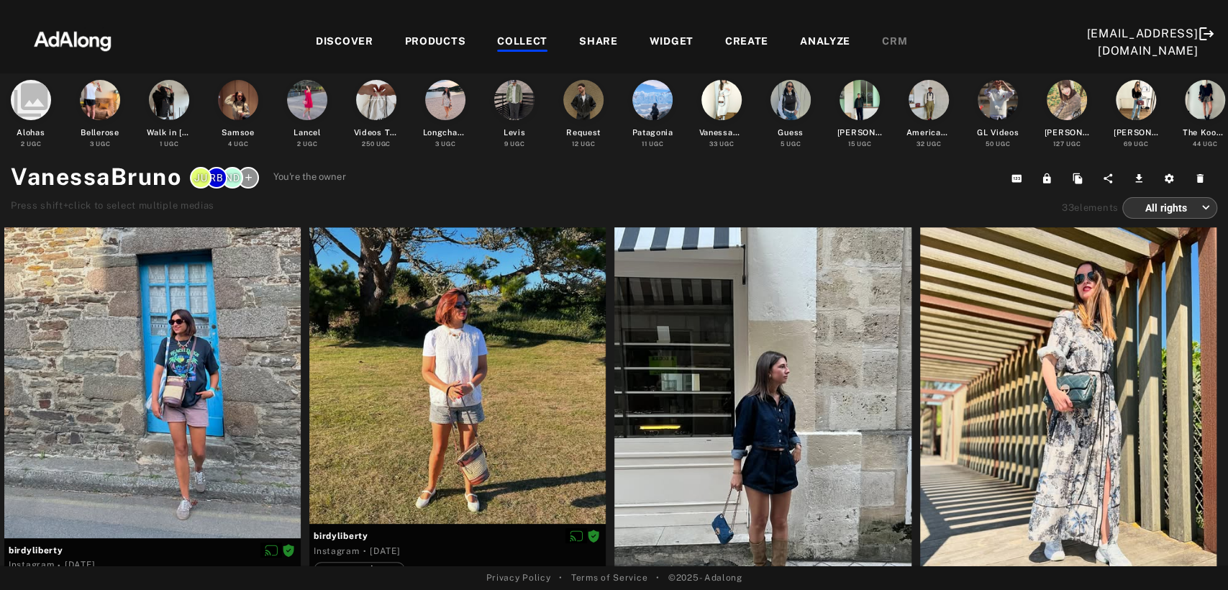
click at [1151, 211] on body "Add to collection close CREATE NEW + ** Samsoe 4 elements · 2025.07.22 VanessaB…" at bounding box center [614, 295] width 1228 height 590
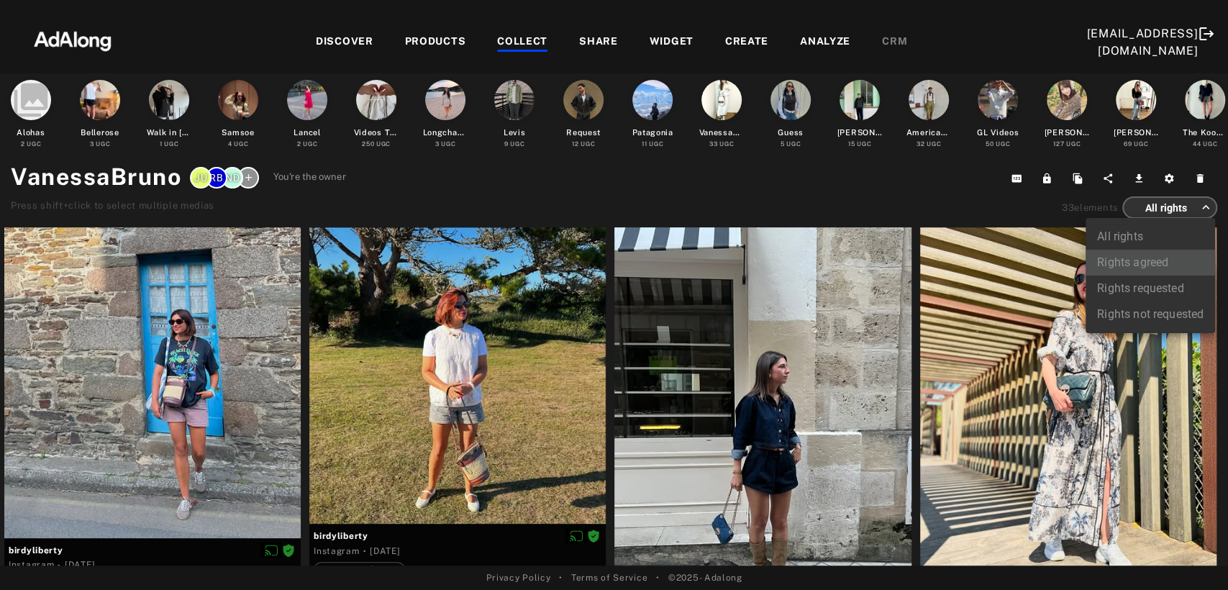
click at [1150, 264] on li "Rights agreed" at bounding box center [1150, 263] width 129 height 26
type input "******"
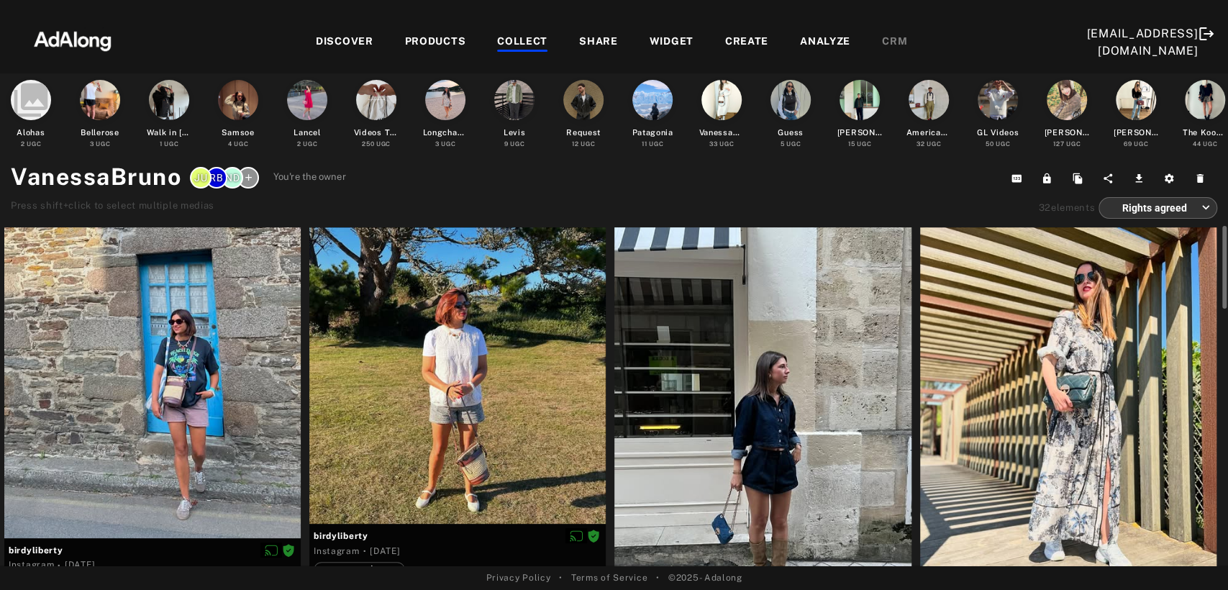
click at [316, 46] on div "DISCOVER" at bounding box center [345, 42] width 58 height 17
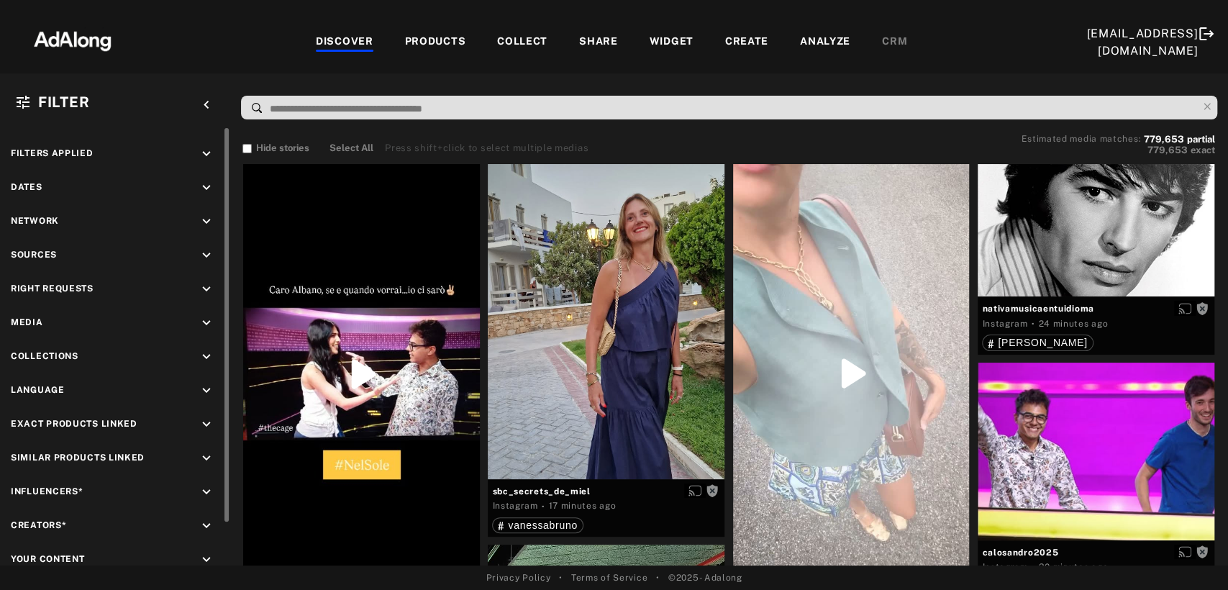
click at [212, 283] on icon "keyboard_arrow_down" at bounding box center [207, 289] width 16 height 16
click at [50, 321] on div "Agreed" at bounding box center [128, 322] width 183 height 15
